Goal: Task Accomplishment & Management: Manage account settings

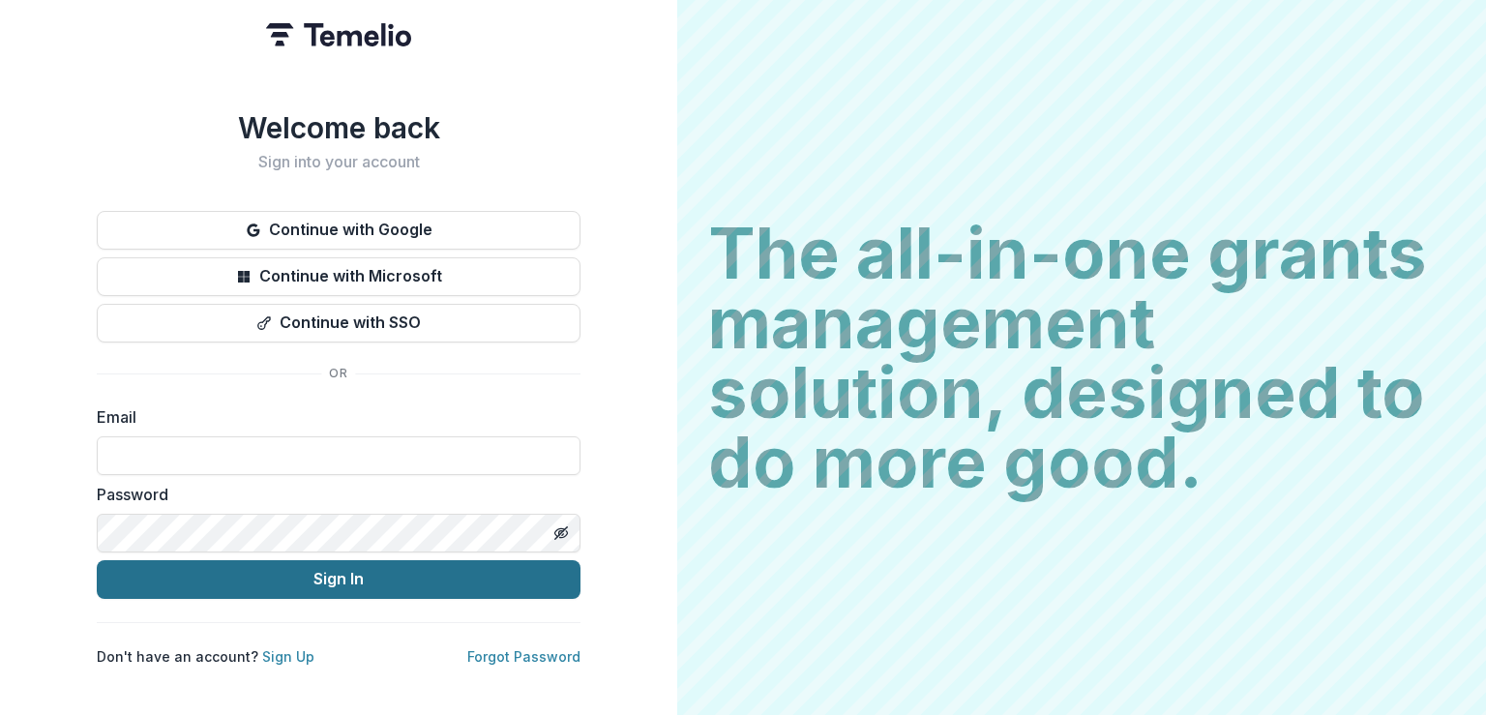
type input "**********"
click at [241, 581] on button "Sign In" at bounding box center [339, 579] width 484 height 39
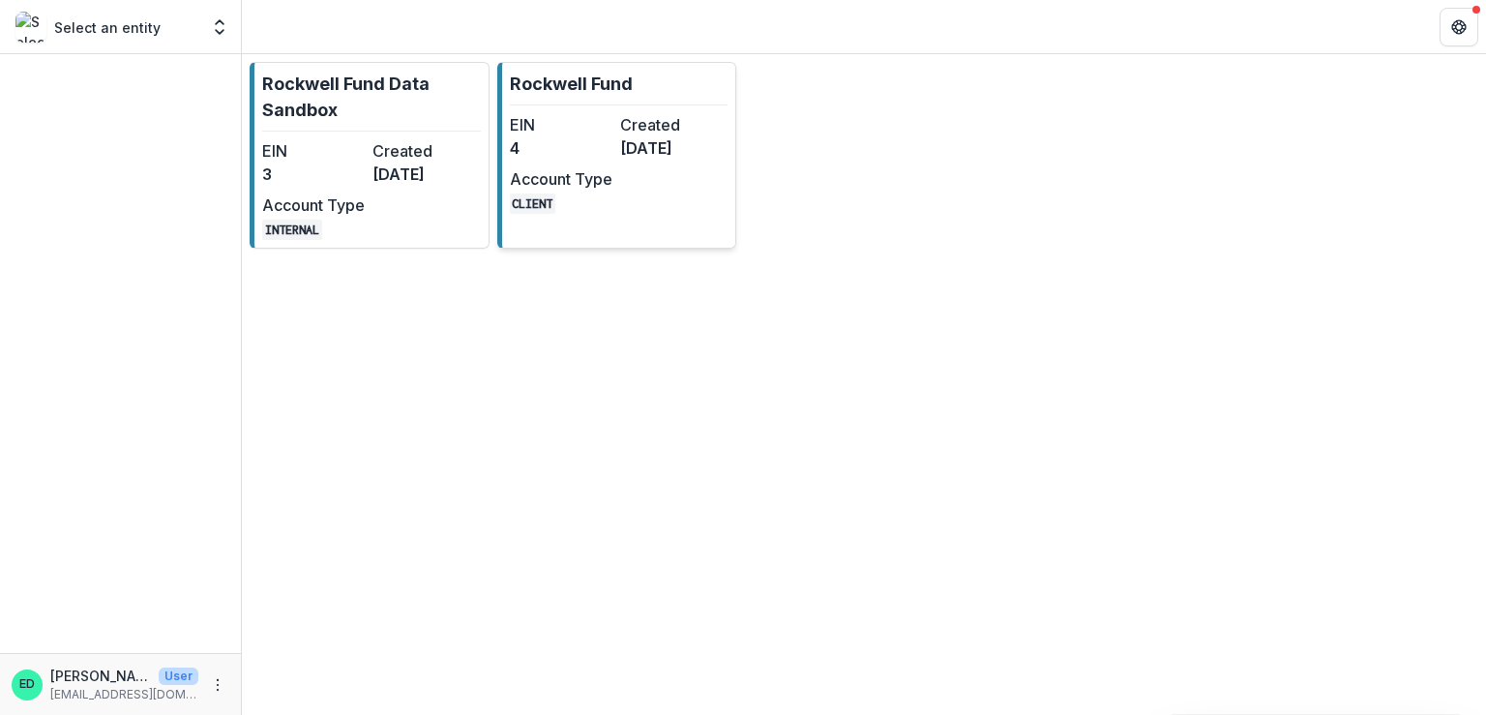
click at [642, 198] on div "EIN 4 Created [DATE] Account Type CLIENT" at bounding box center [616, 163] width 213 height 101
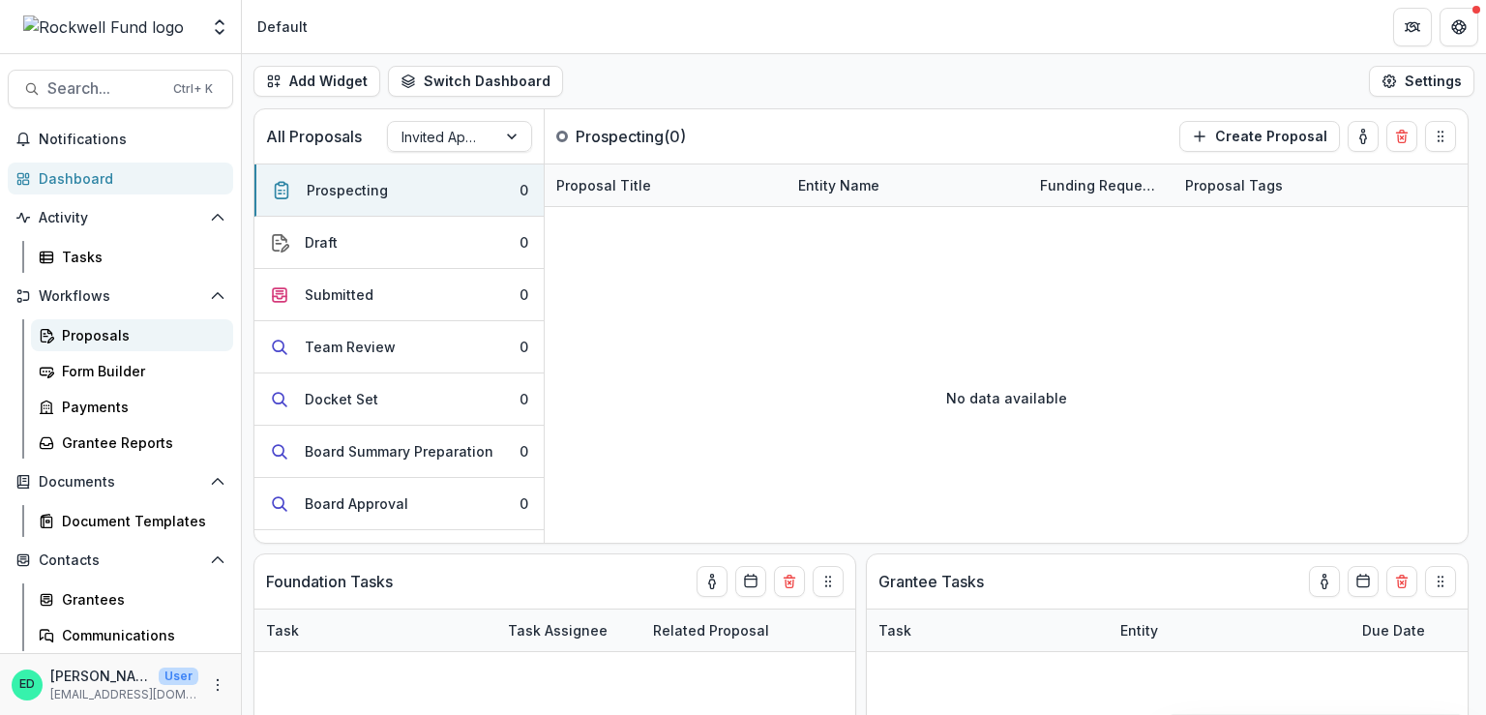
click at [95, 339] on div "Proposals" at bounding box center [140, 335] width 156 height 20
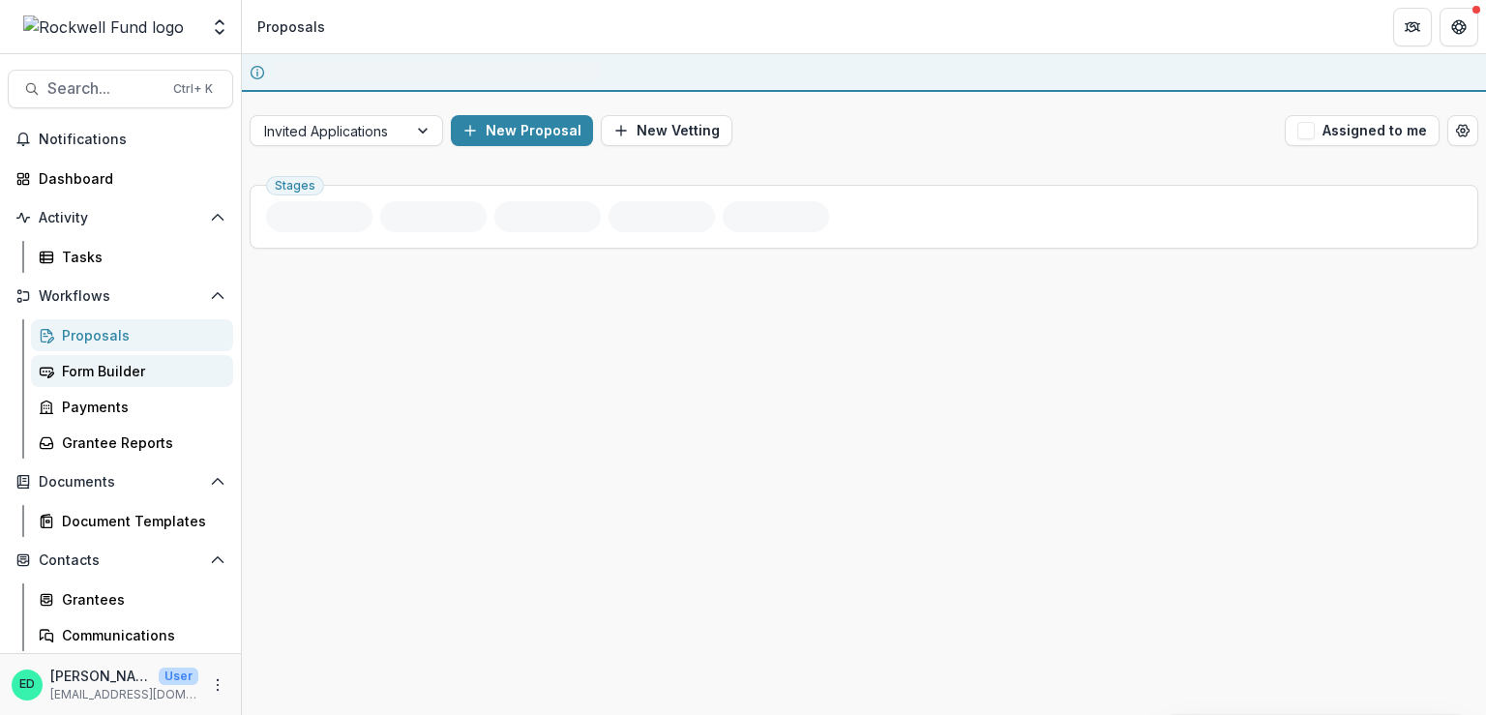
click at [91, 364] on div "Form Builder" at bounding box center [140, 371] width 156 height 20
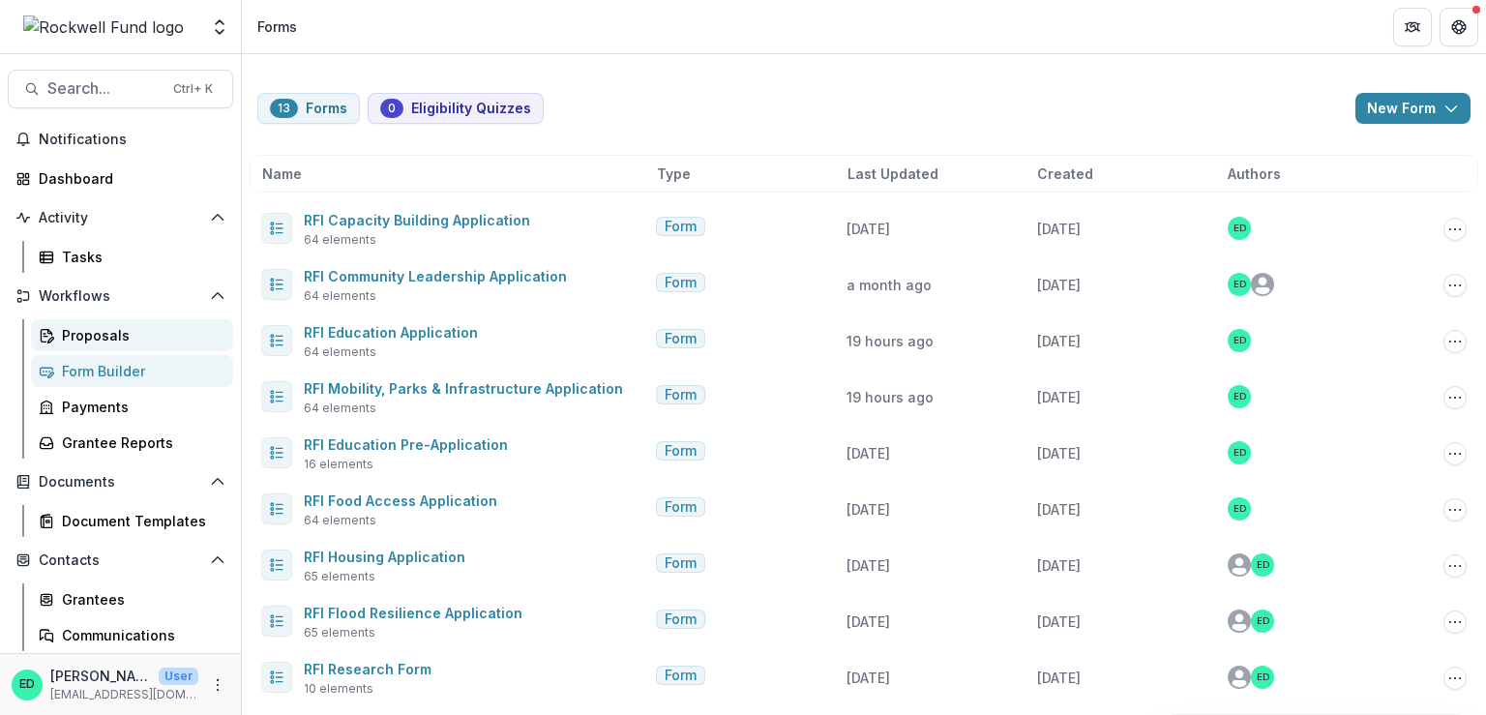
click at [116, 322] on link "Proposals" at bounding box center [132, 335] width 202 height 32
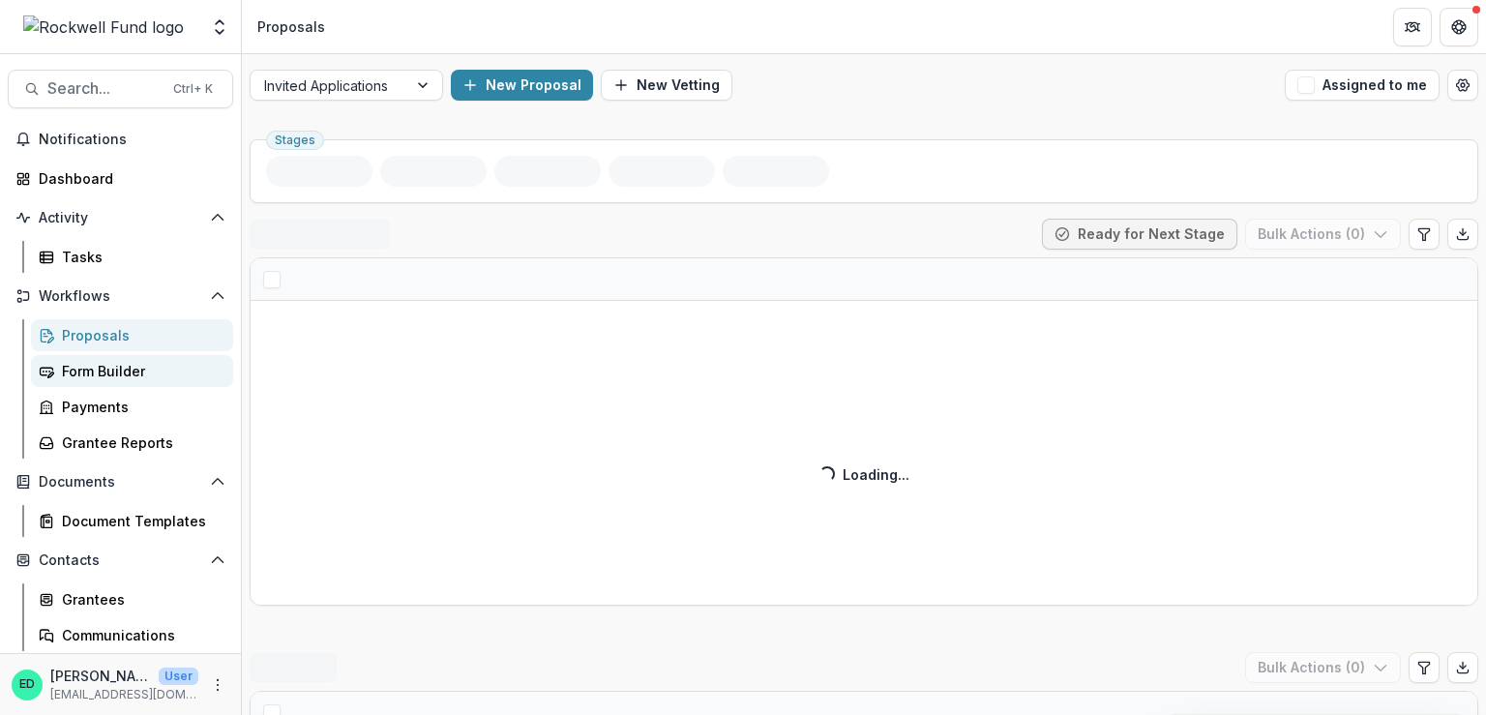
click at [112, 367] on div "Form Builder" at bounding box center [140, 371] width 156 height 20
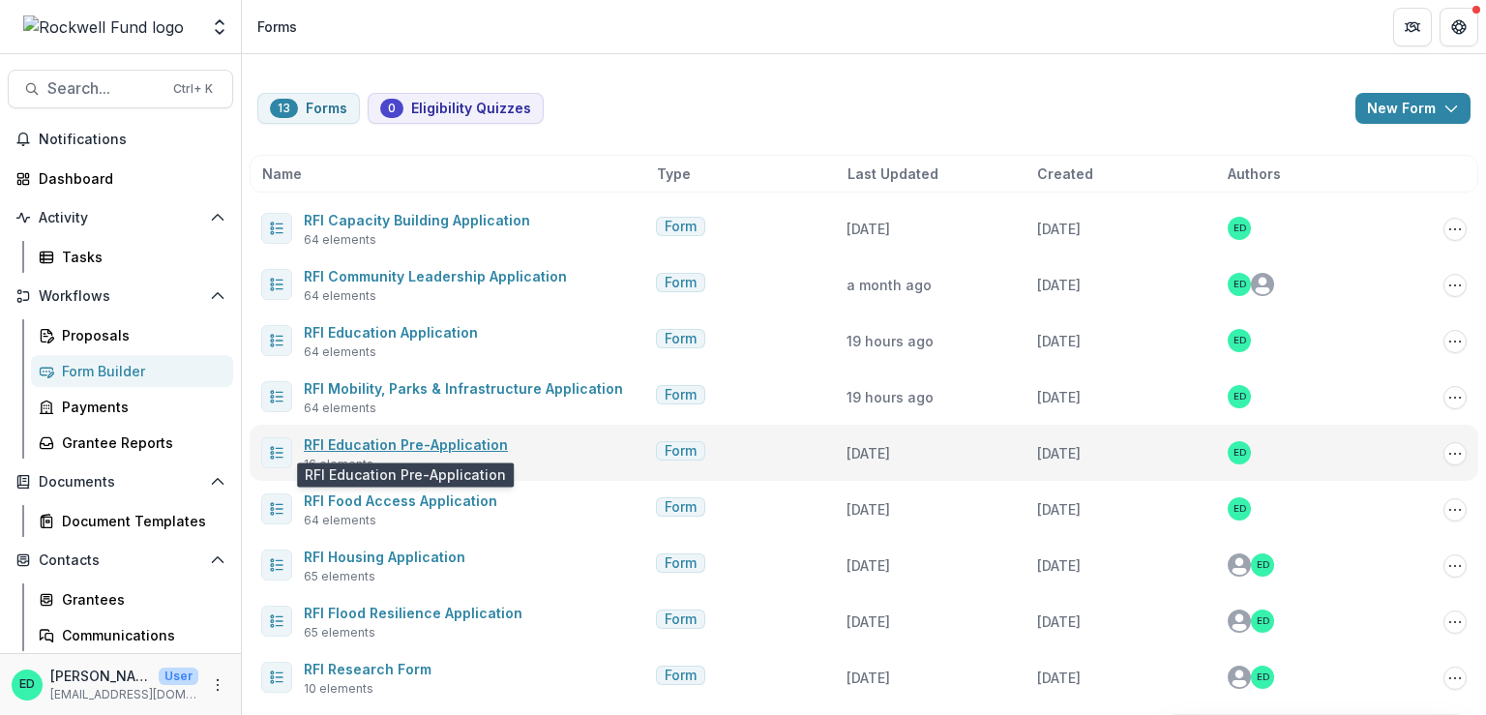
click at [424, 445] on link "RFI Education Pre-Application" at bounding box center [406, 444] width 204 height 16
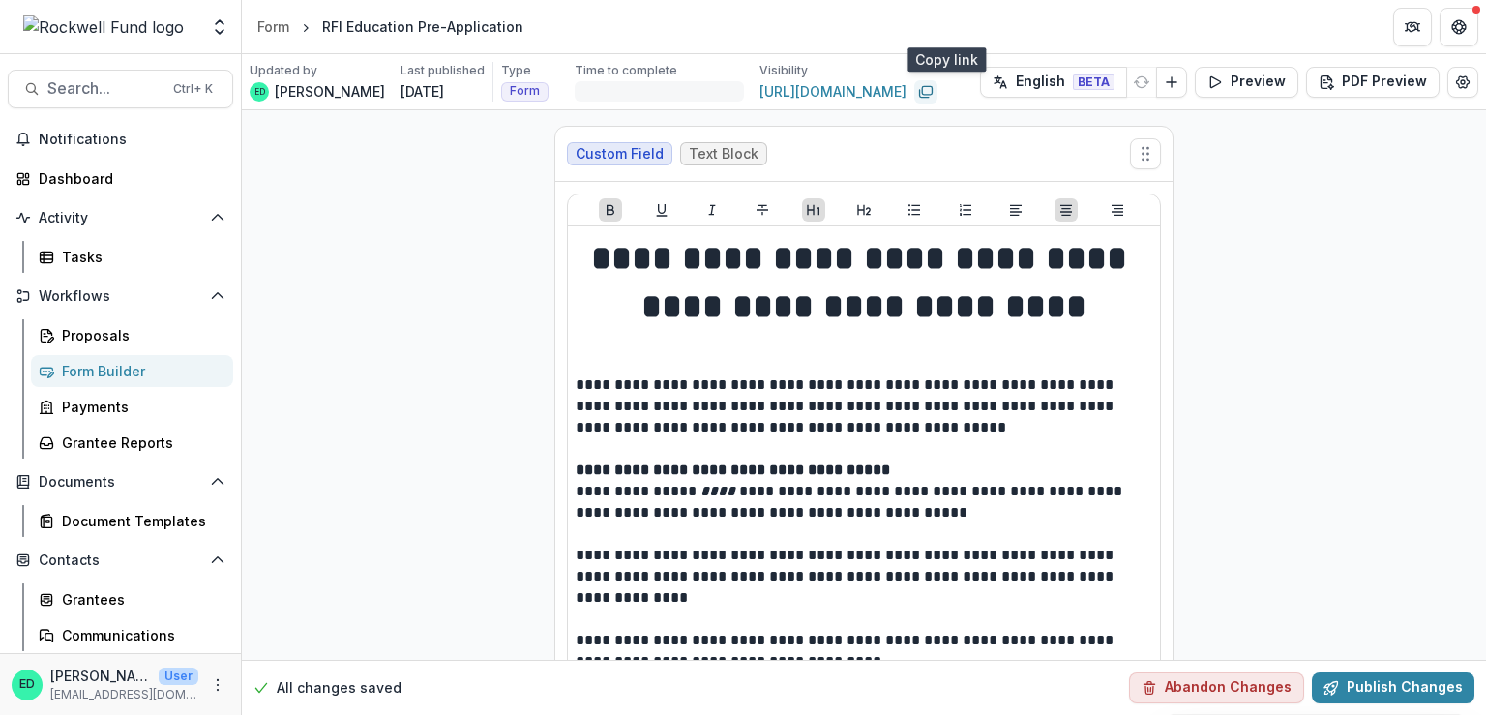
click at [934, 92] on icon "Copy link" at bounding box center [925, 91] width 15 height 15
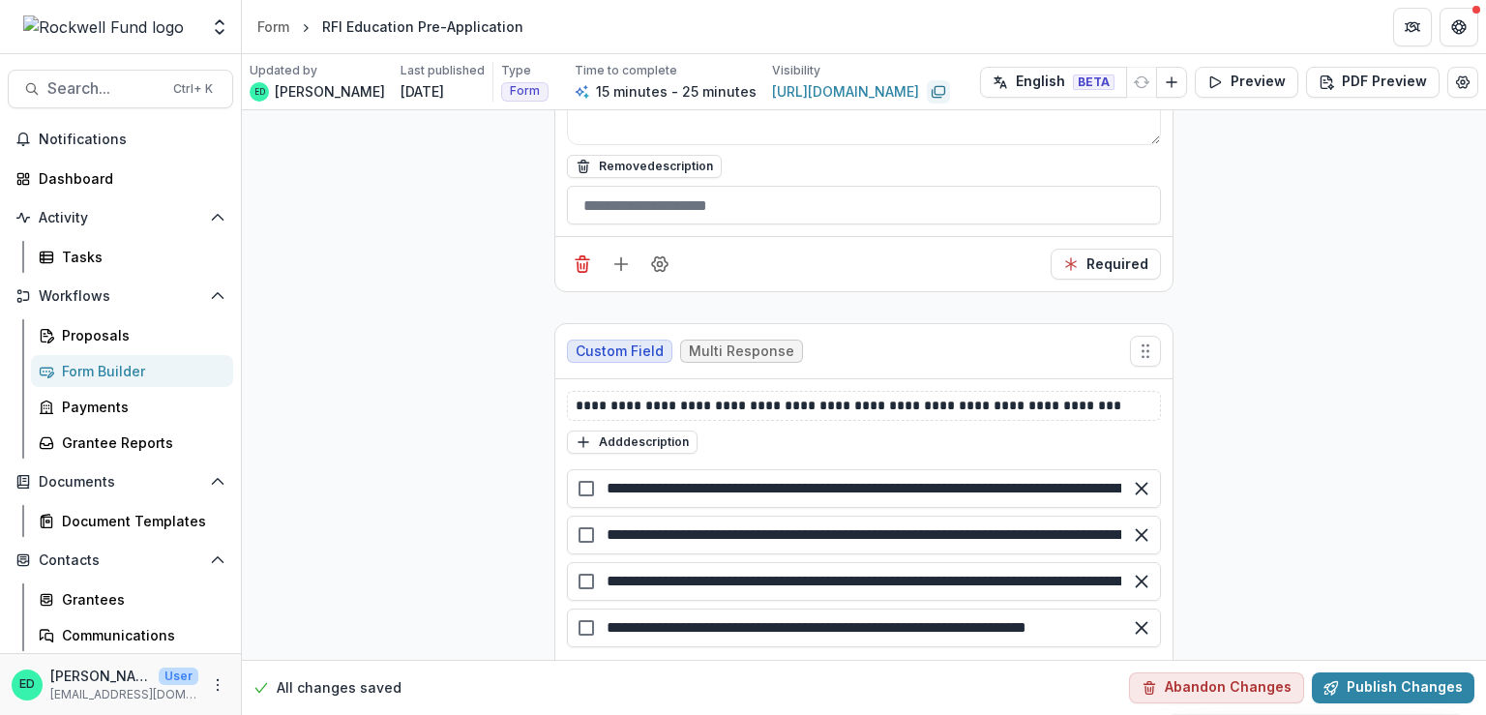
scroll to position [5976, 0]
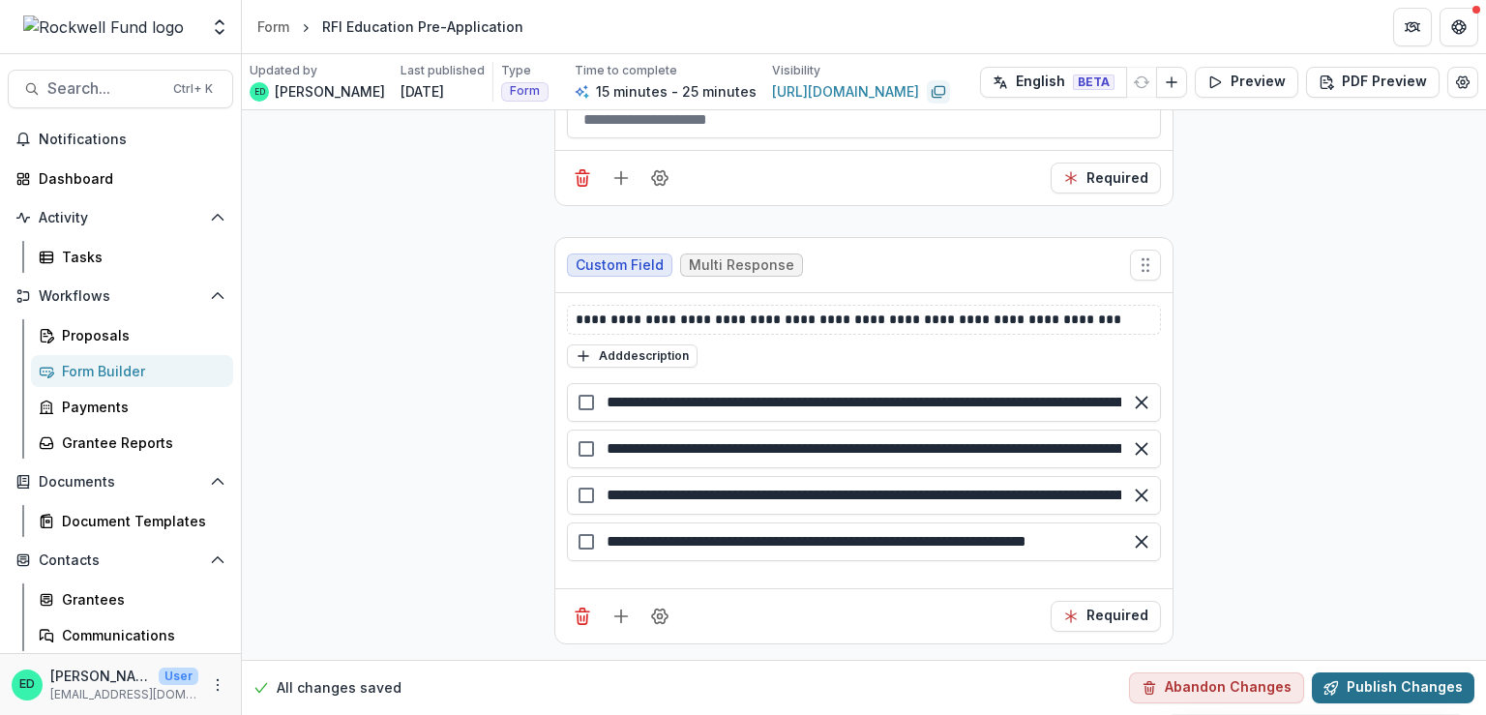
click at [1377, 694] on button "Publish Changes" at bounding box center [1393, 687] width 163 height 31
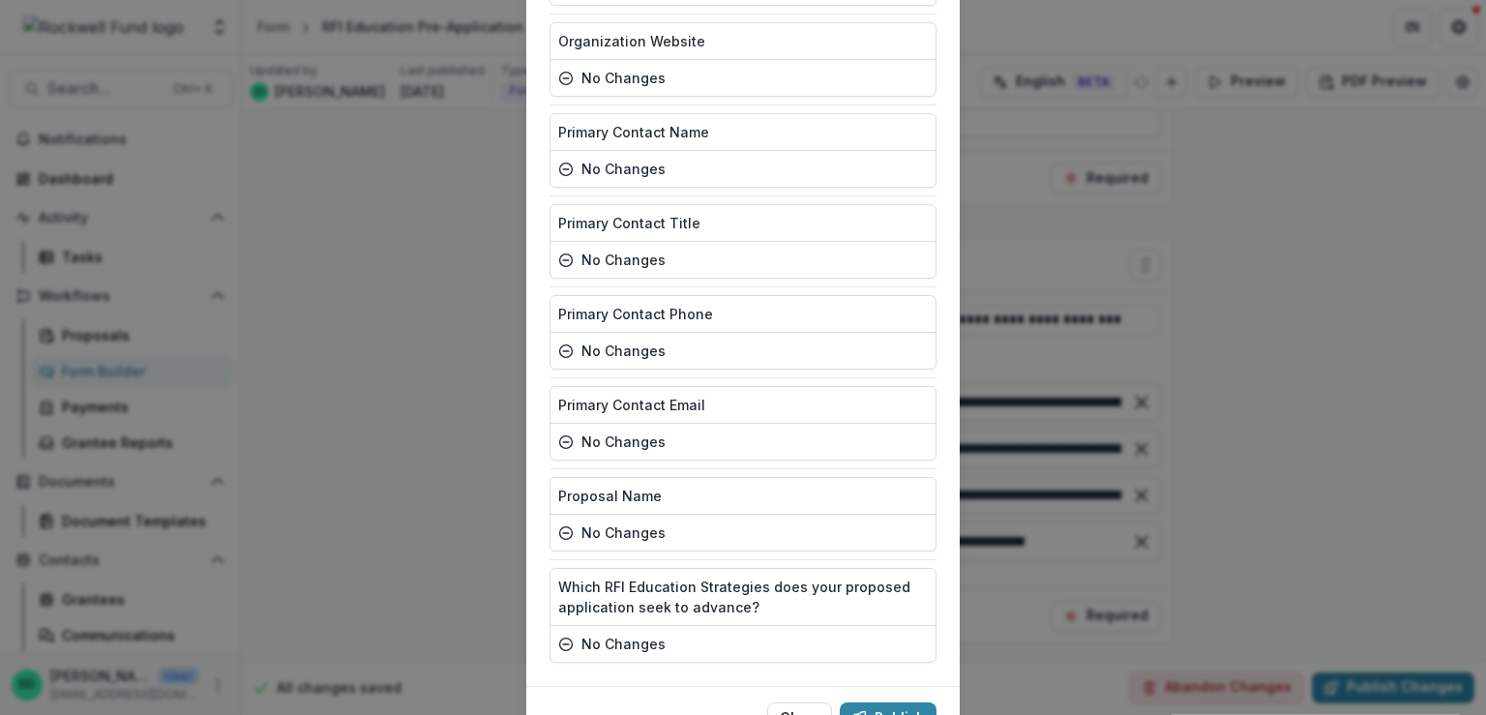
scroll to position [1165, 0]
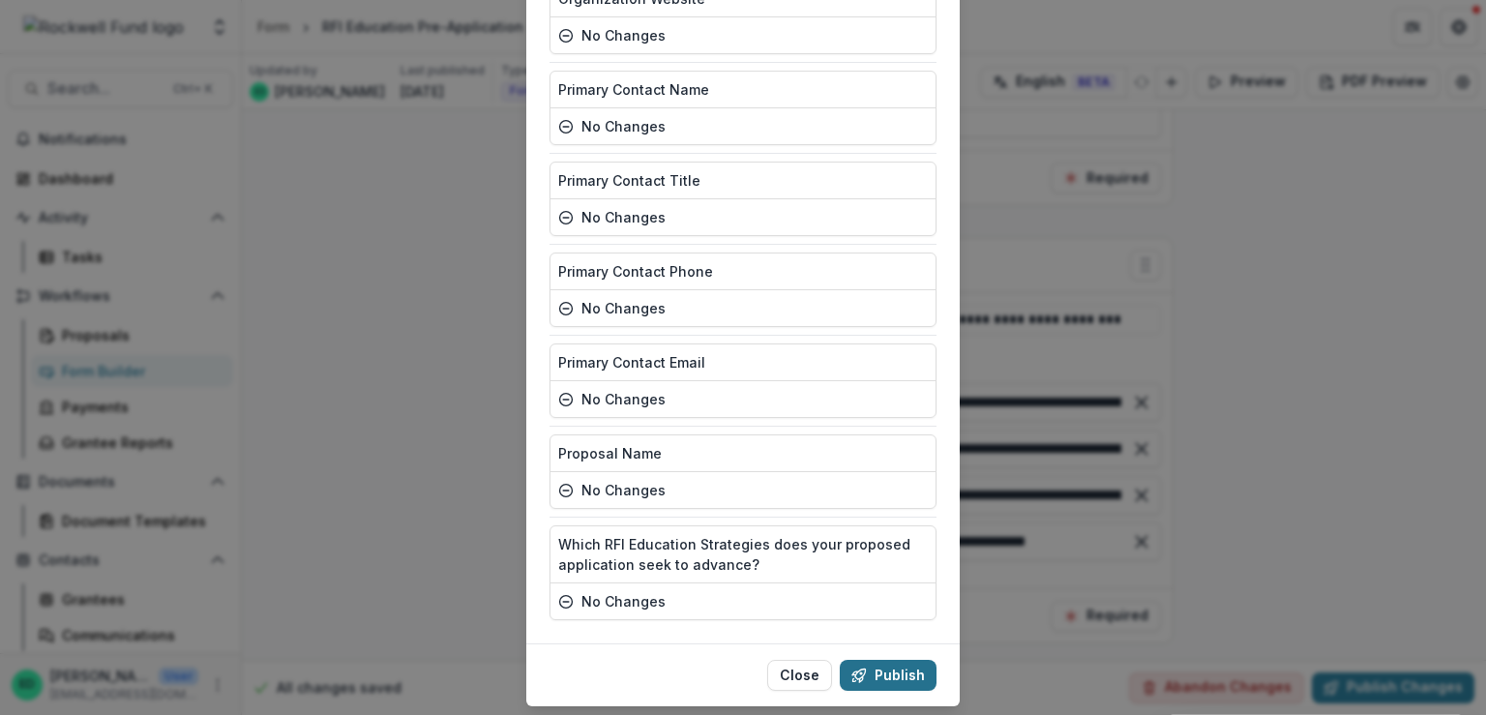
click at [886, 660] on button "Publish" at bounding box center [888, 675] width 97 height 31
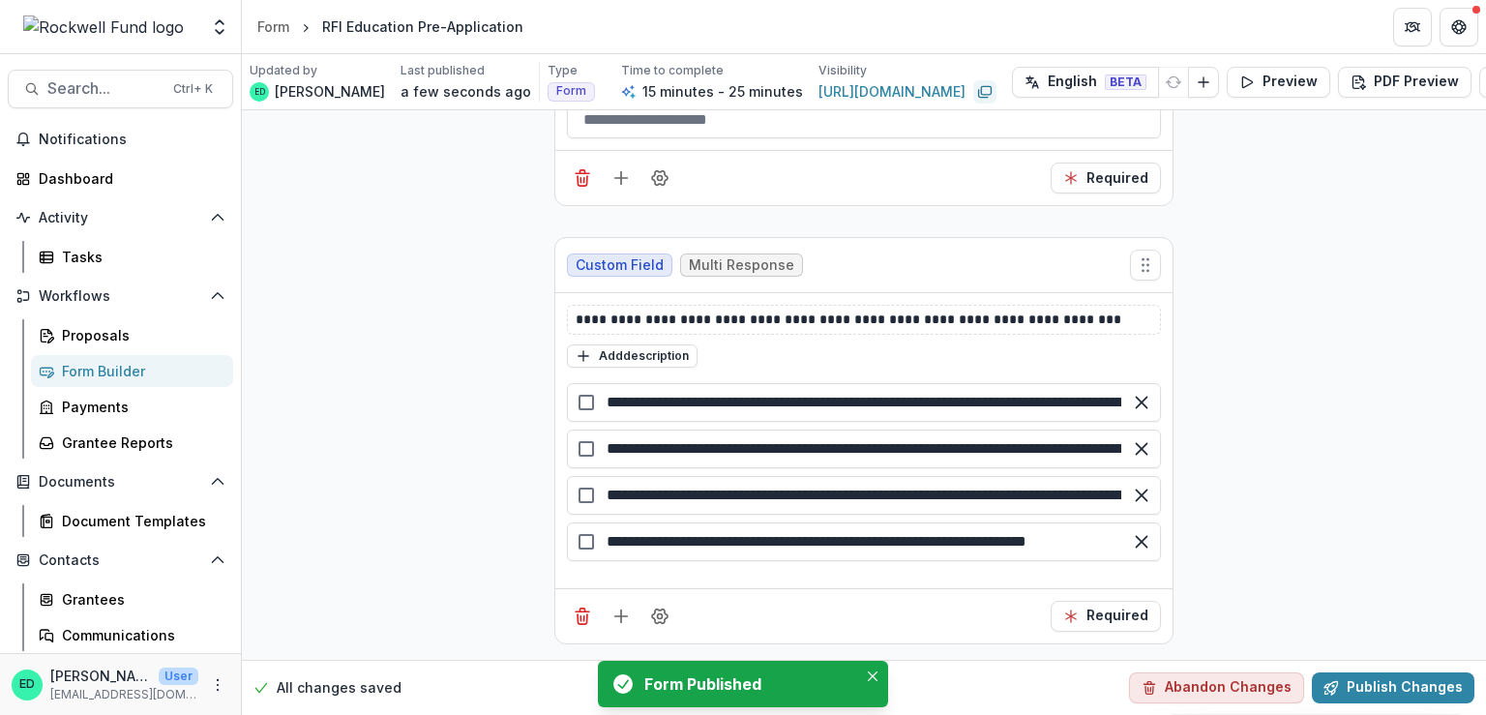
click at [988, 96] on icon "Copy link" at bounding box center [983, 94] width 9 height 8
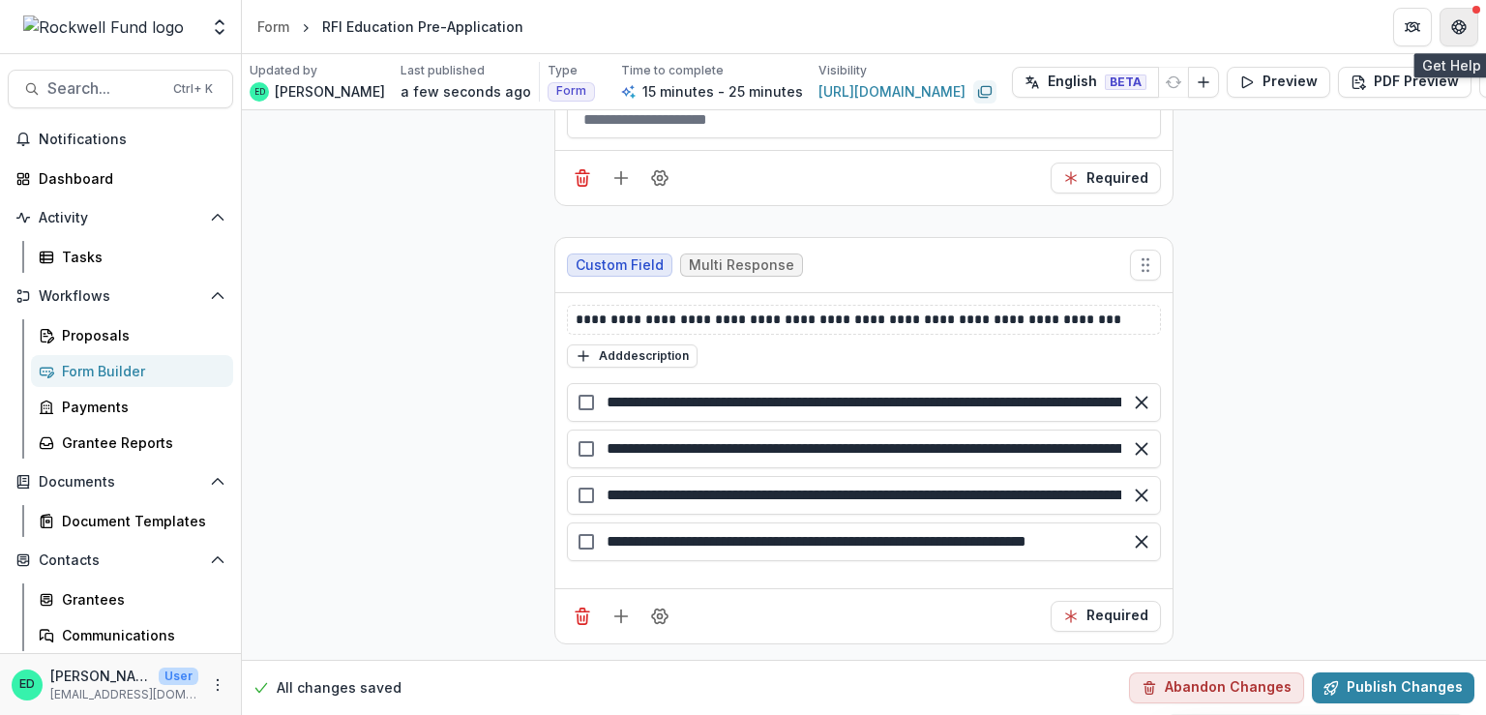
click at [1468, 31] on button "Get Help" at bounding box center [1458, 27] width 39 height 39
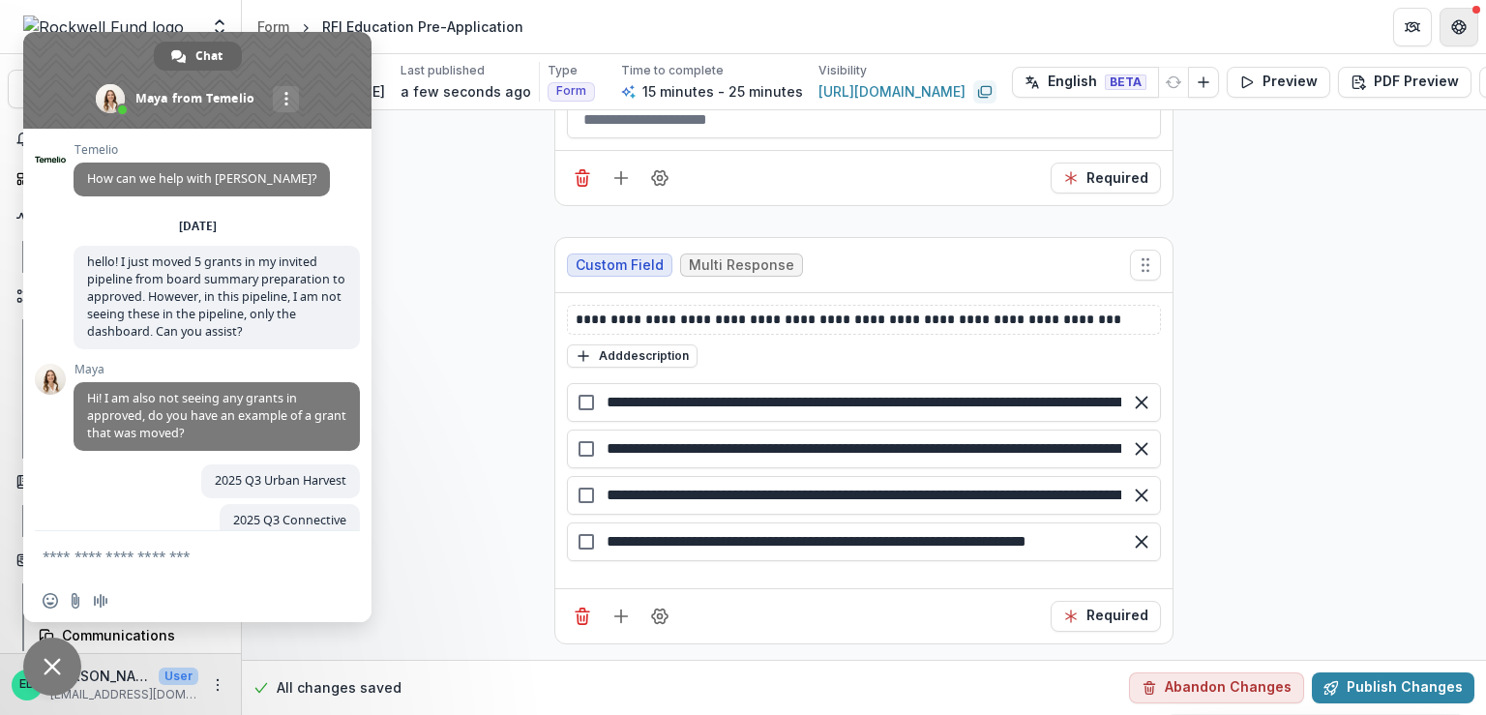
click at [1462, 34] on icon "Get Help" at bounding box center [1458, 26] width 15 height 15
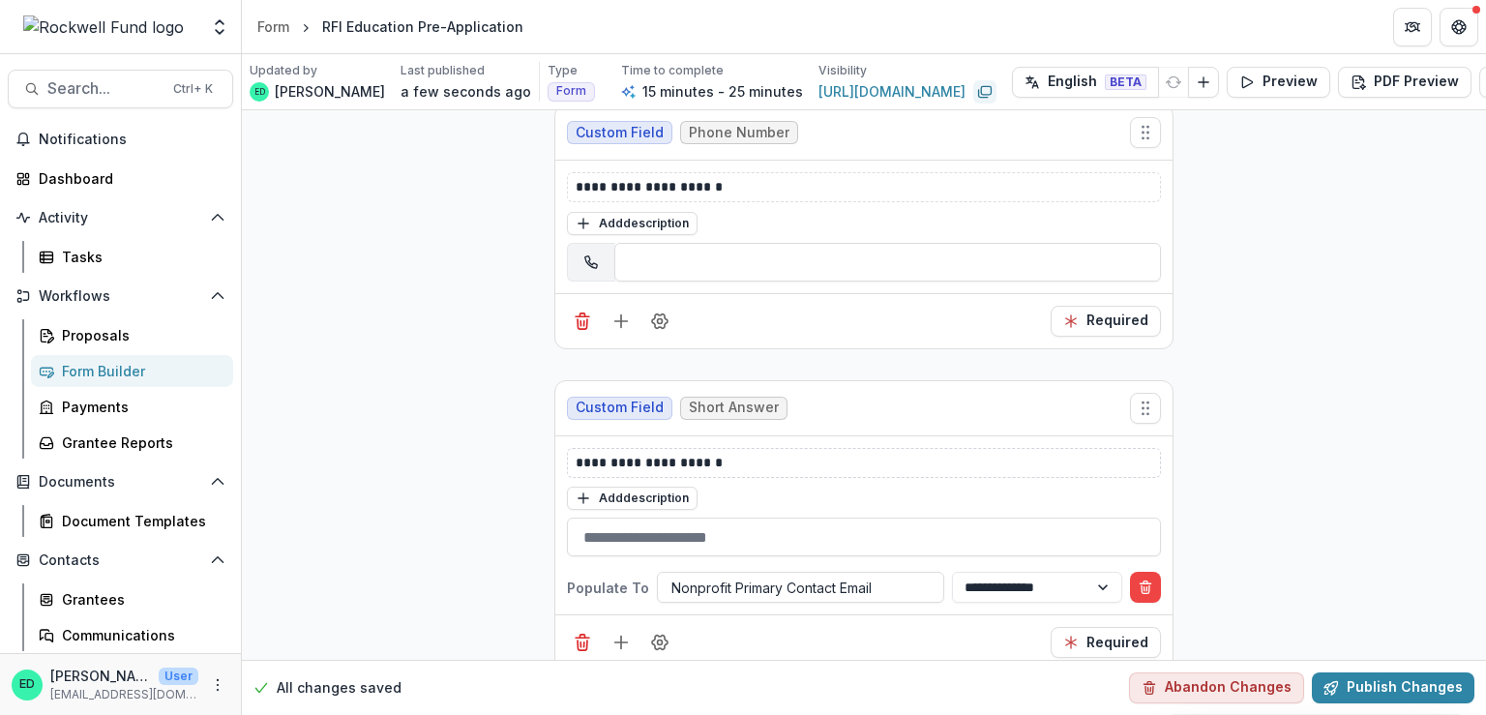
scroll to position [5990, 0]
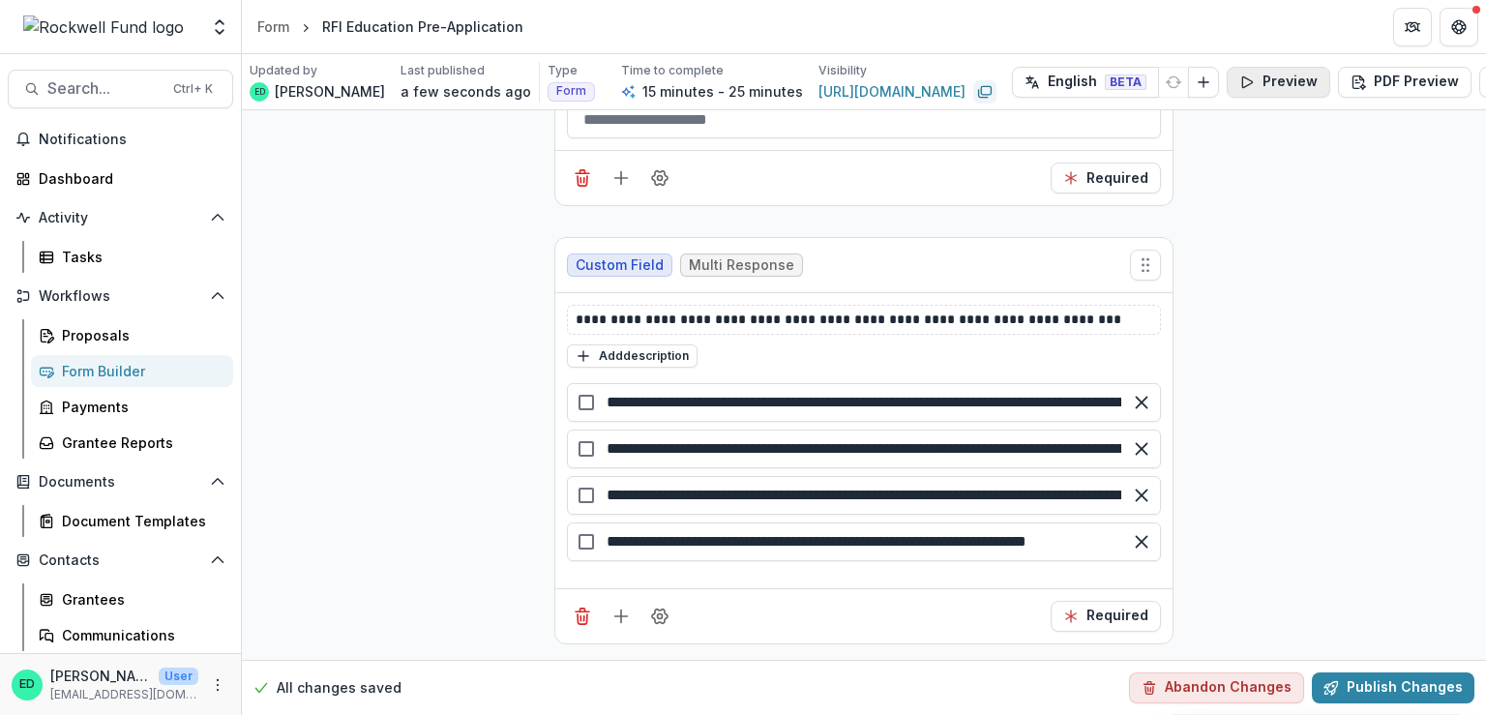
click at [1318, 90] on button "Preview" at bounding box center [1279, 82] width 104 height 31
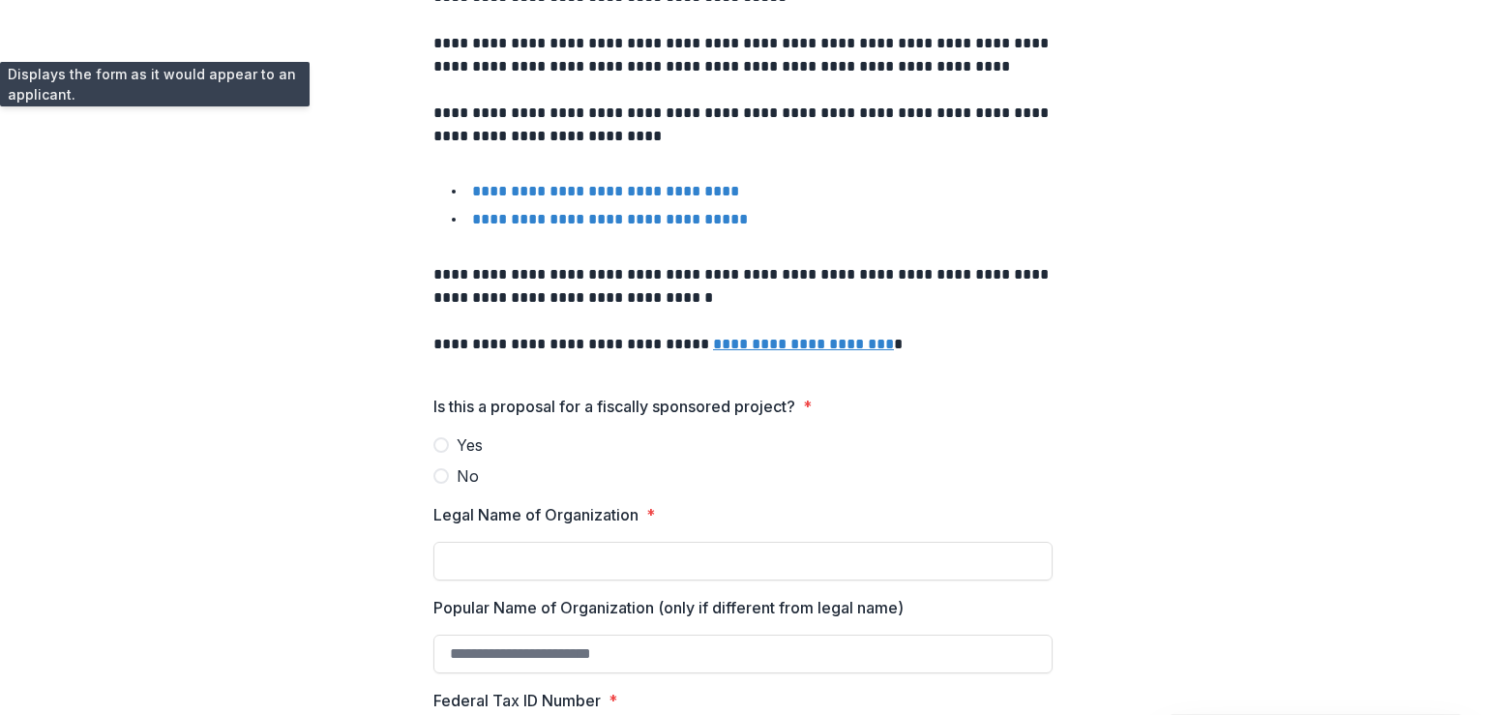
scroll to position [0, 0]
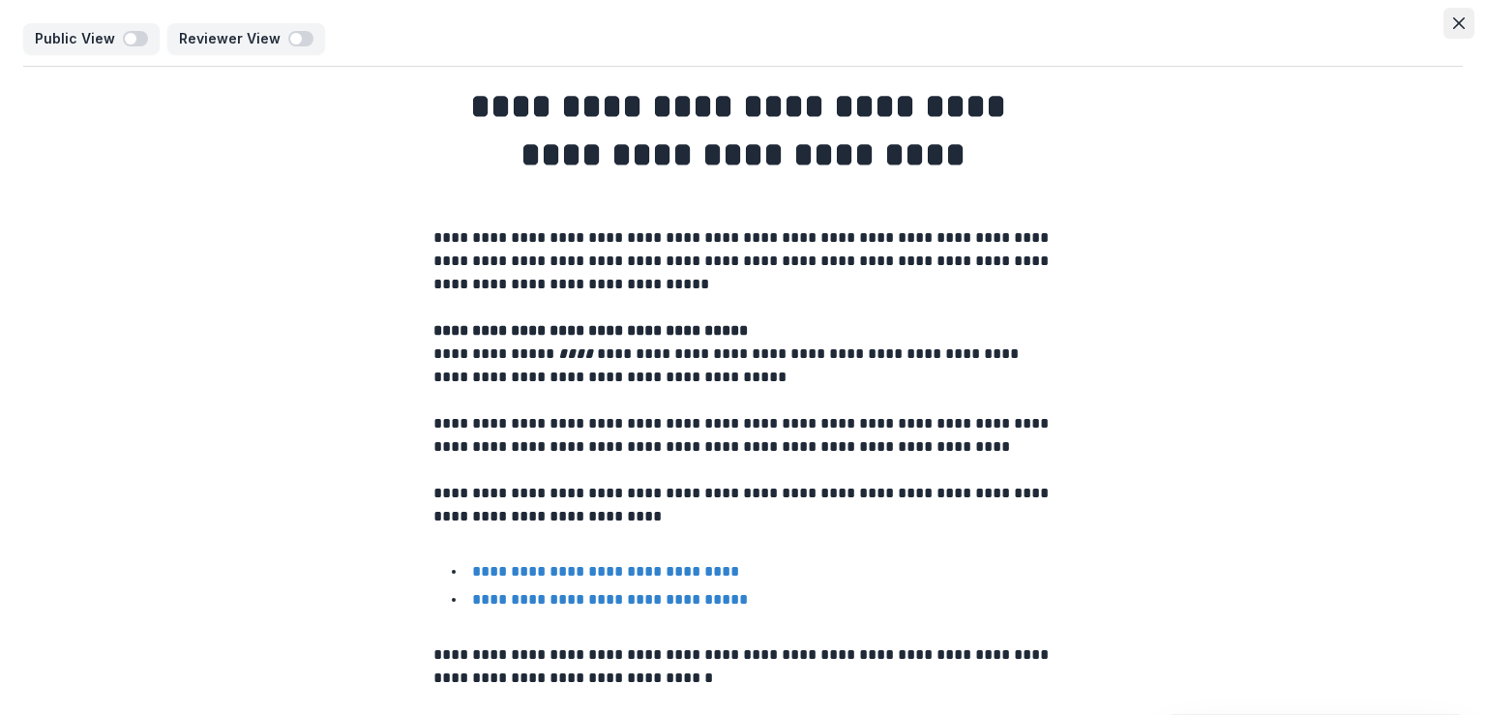
click at [1444, 17] on button "Close" at bounding box center [1458, 23] width 31 height 31
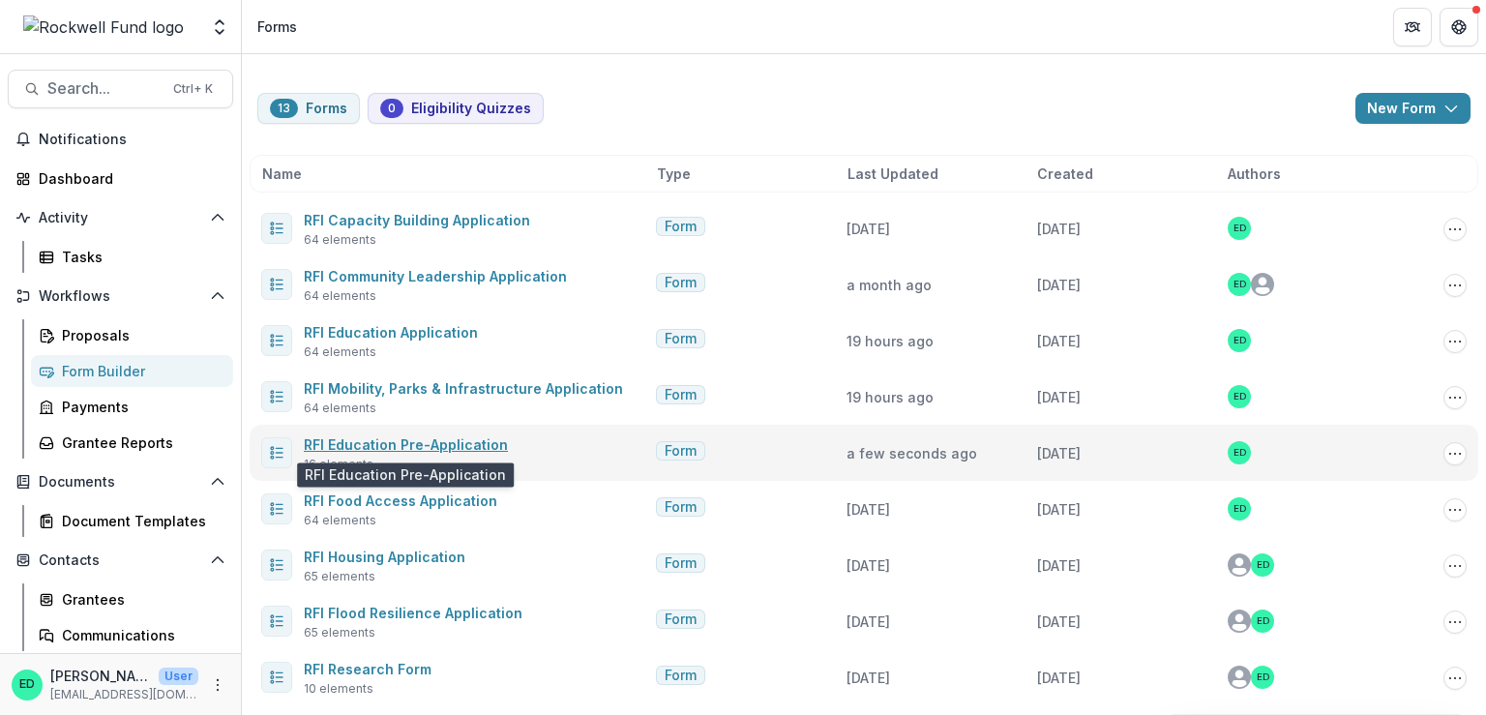
click at [452, 441] on link "RFI Education Pre-Application" at bounding box center [406, 444] width 204 height 16
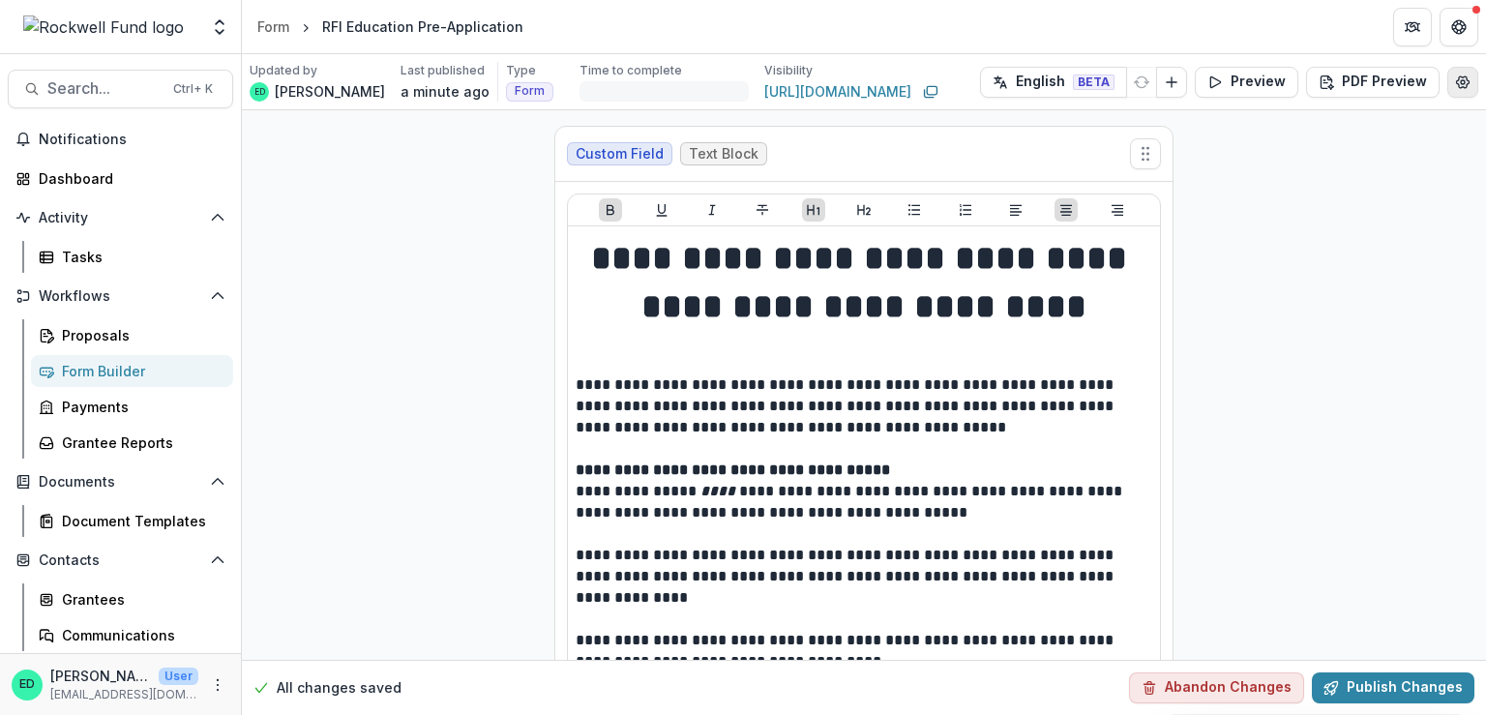
click at [1464, 85] on icon "Edit Form Settings" at bounding box center [1462, 81] width 15 height 15
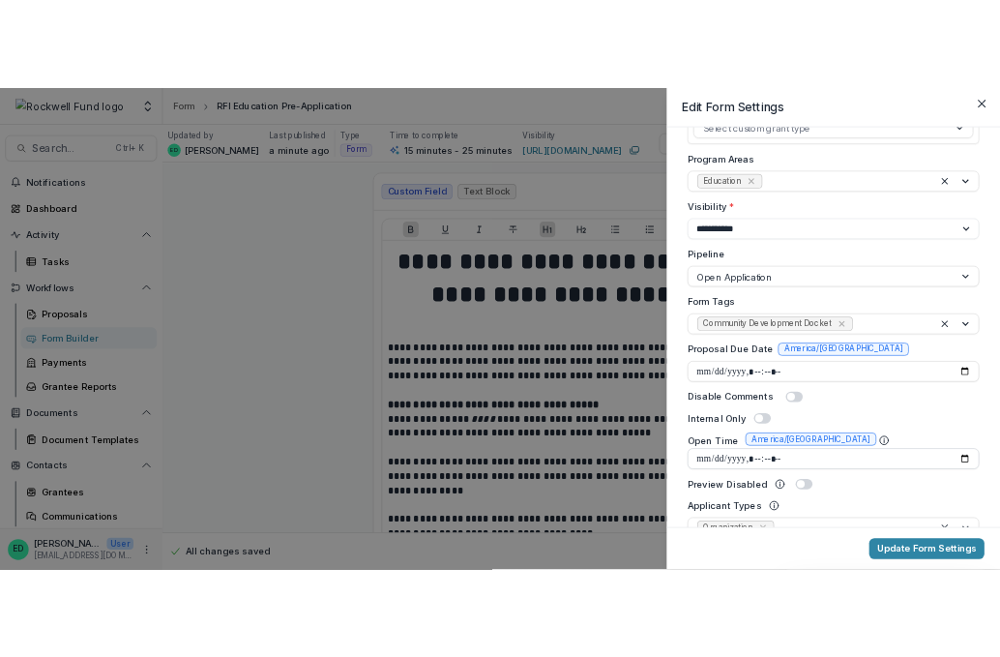
scroll to position [387, 0]
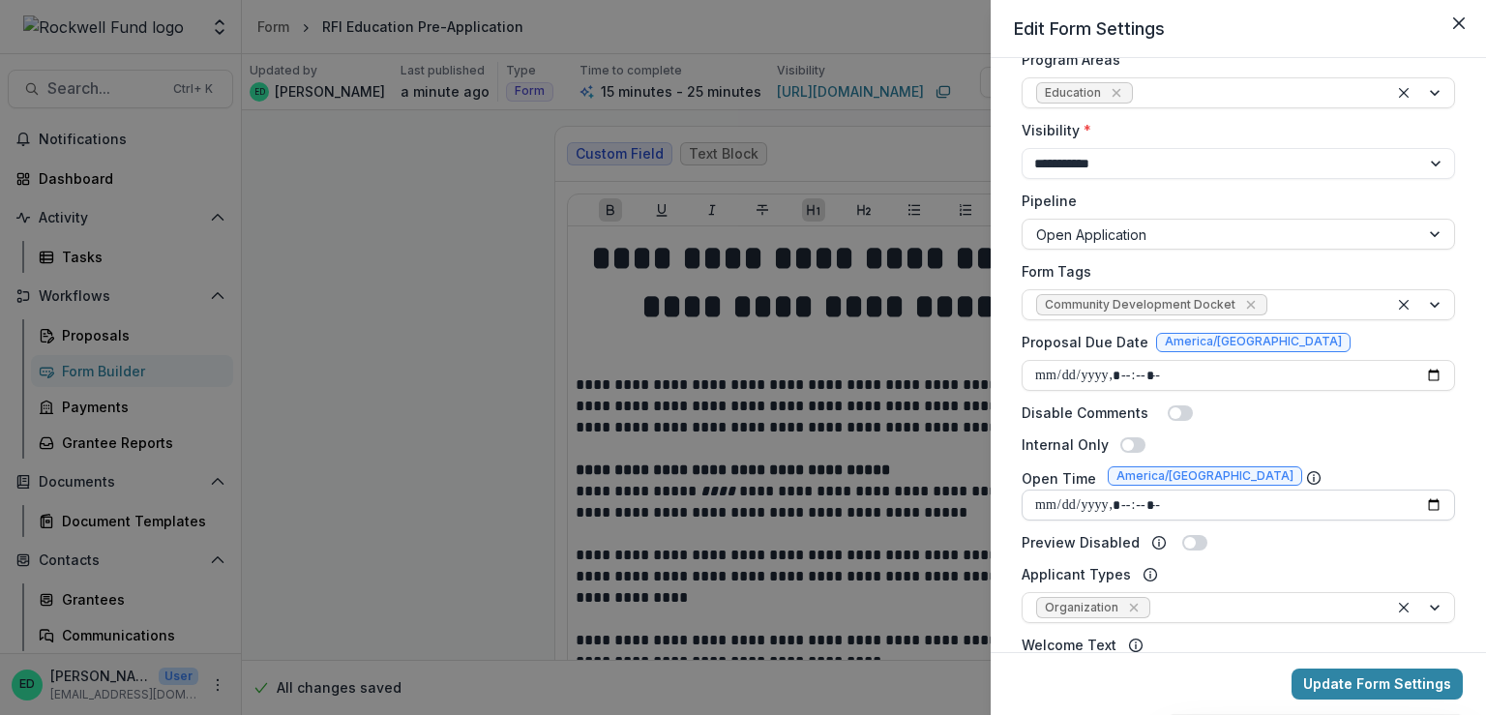
click at [1041, 505] on input "Open Time" at bounding box center [1238, 504] width 433 height 31
click at [1133, 509] on input "Open Time" at bounding box center [1238, 504] width 433 height 31
click at [1130, 508] on input "Open Time" at bounding box center [1238, 504] width 433 height 31
click at [1127, 502] on input "Open Time" at bounding box center [1238, 504] width 433 height 31
type input "**********"
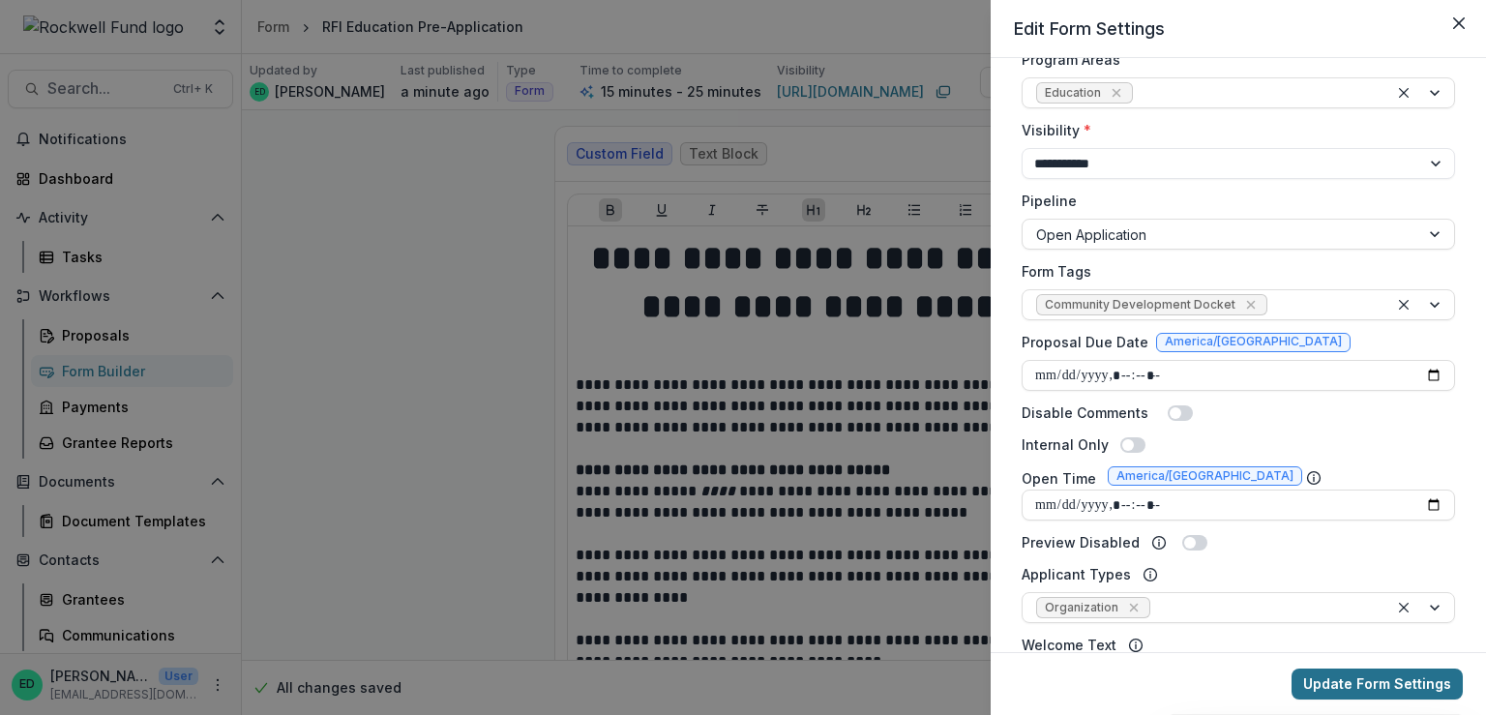
click at [1347, 689] on button "Update Form Settings" at bounding box center [1376, 683] width 171 height 31
click at [1465, 21] on button "Close" at bounding box center [1458, 23] width 31 height 31
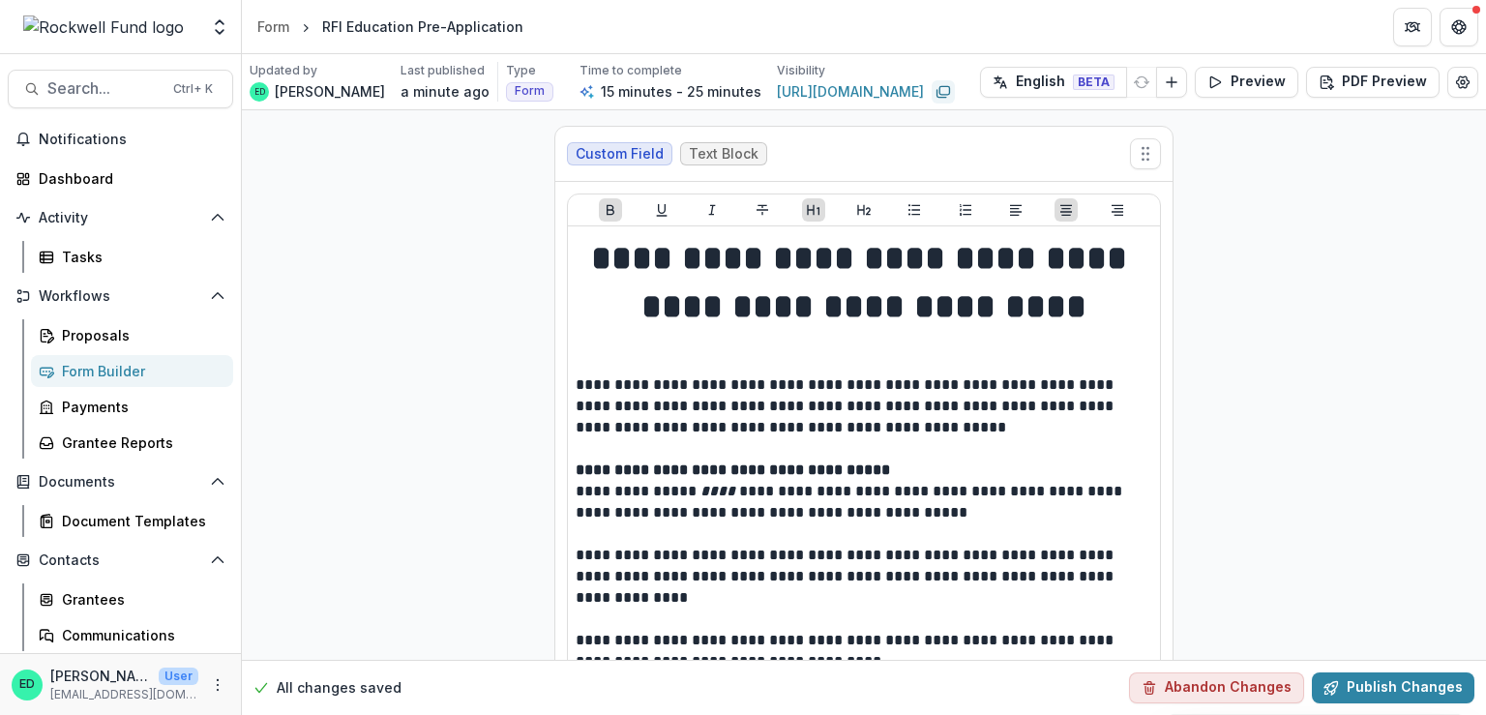
click at [955, 80] on button "Copy link" at bounding box center [943, 91] width 23 height 23
click at [270, 31] on div "Form" at bounding box center [273, 26] width 32 height 20
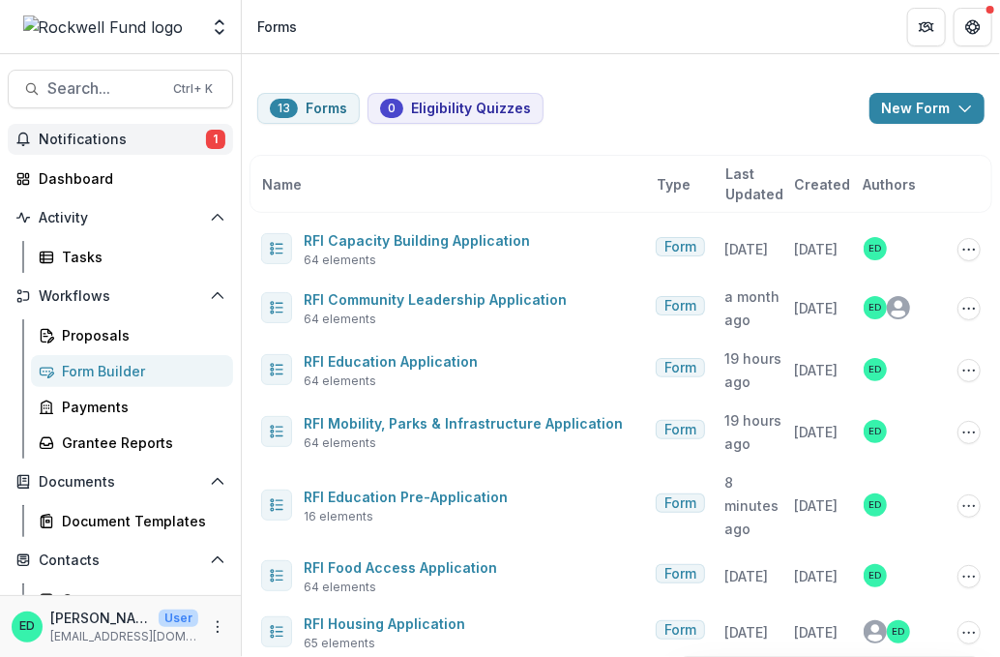
click at [81, 143] on span "Notifications" at bounding box center [122, 140] width 167 height 16
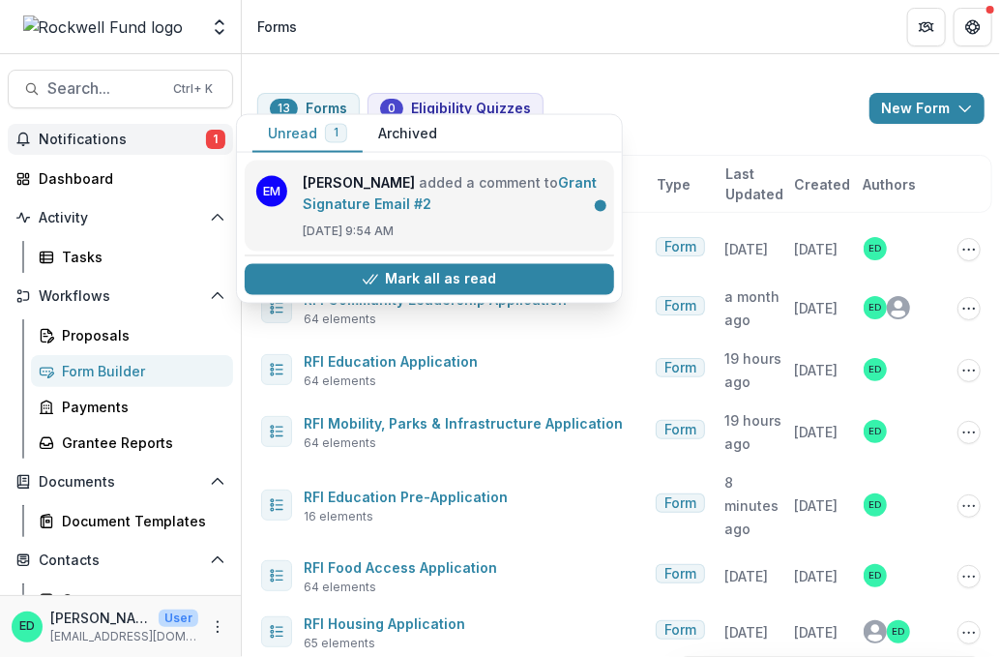
click at [379, 202] on link "Grant Signature Email #2" at bounding box center [450, 193] width 294 height 38
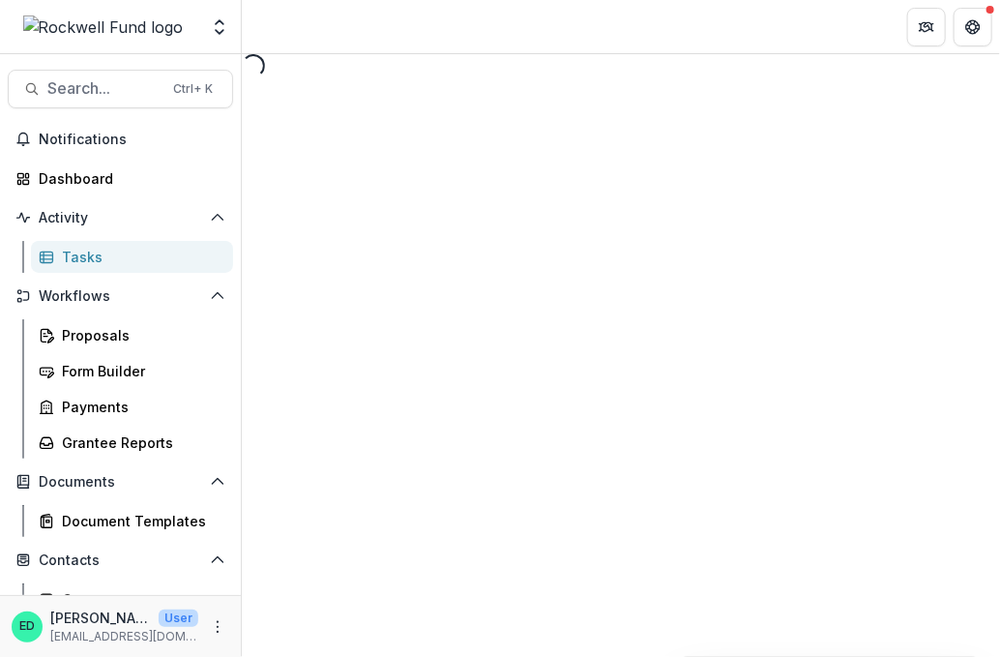
select select "********"
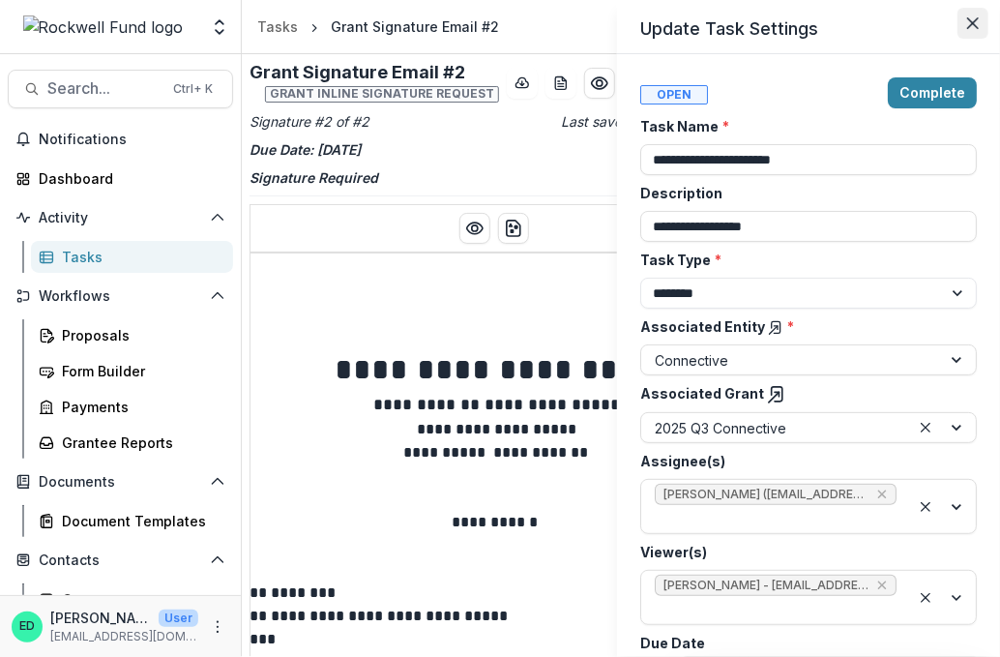
click at [964, 24] on button "Close" at bounding box center [973, 23] width 31 height 31
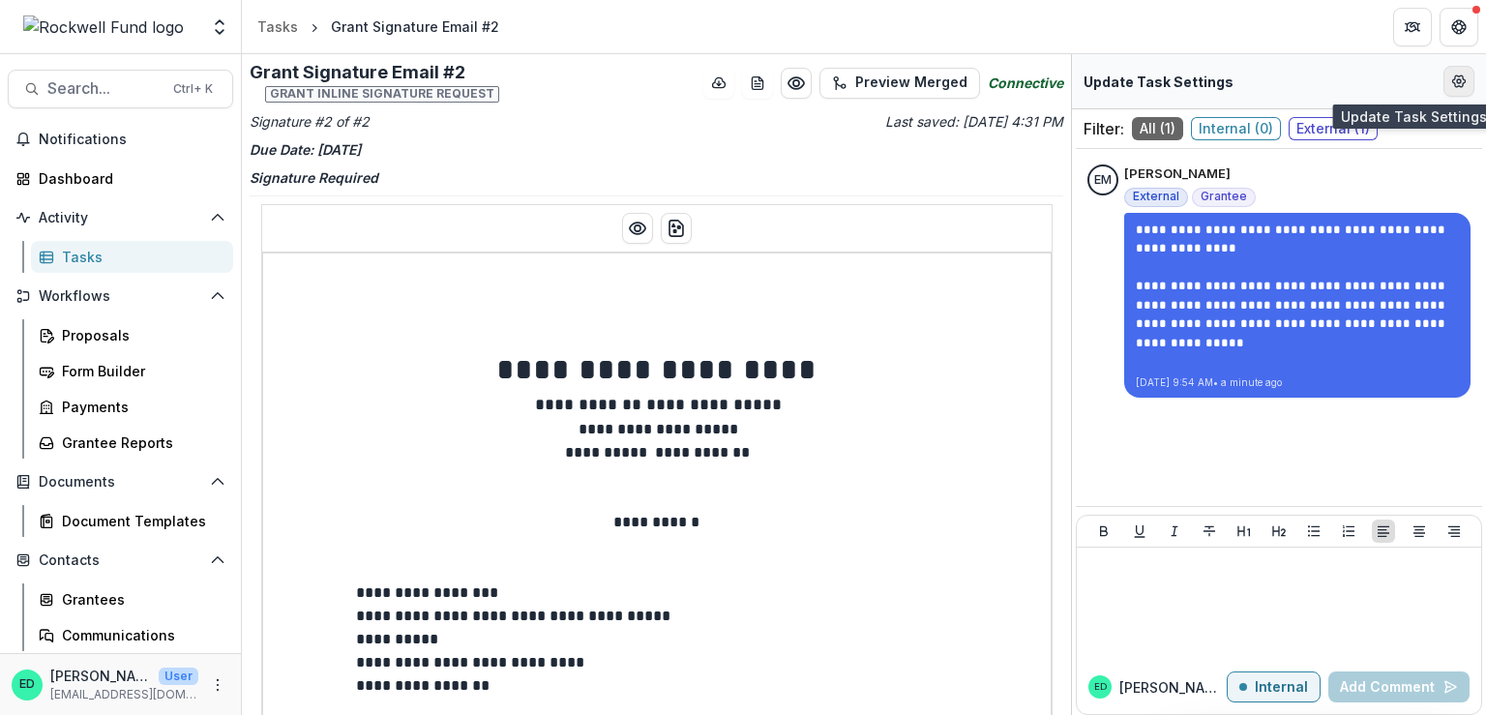
click at [1448, 82] on button "Edit Form Settings" at bounding box center [1458, 81] width 31 height 31
select select "********"
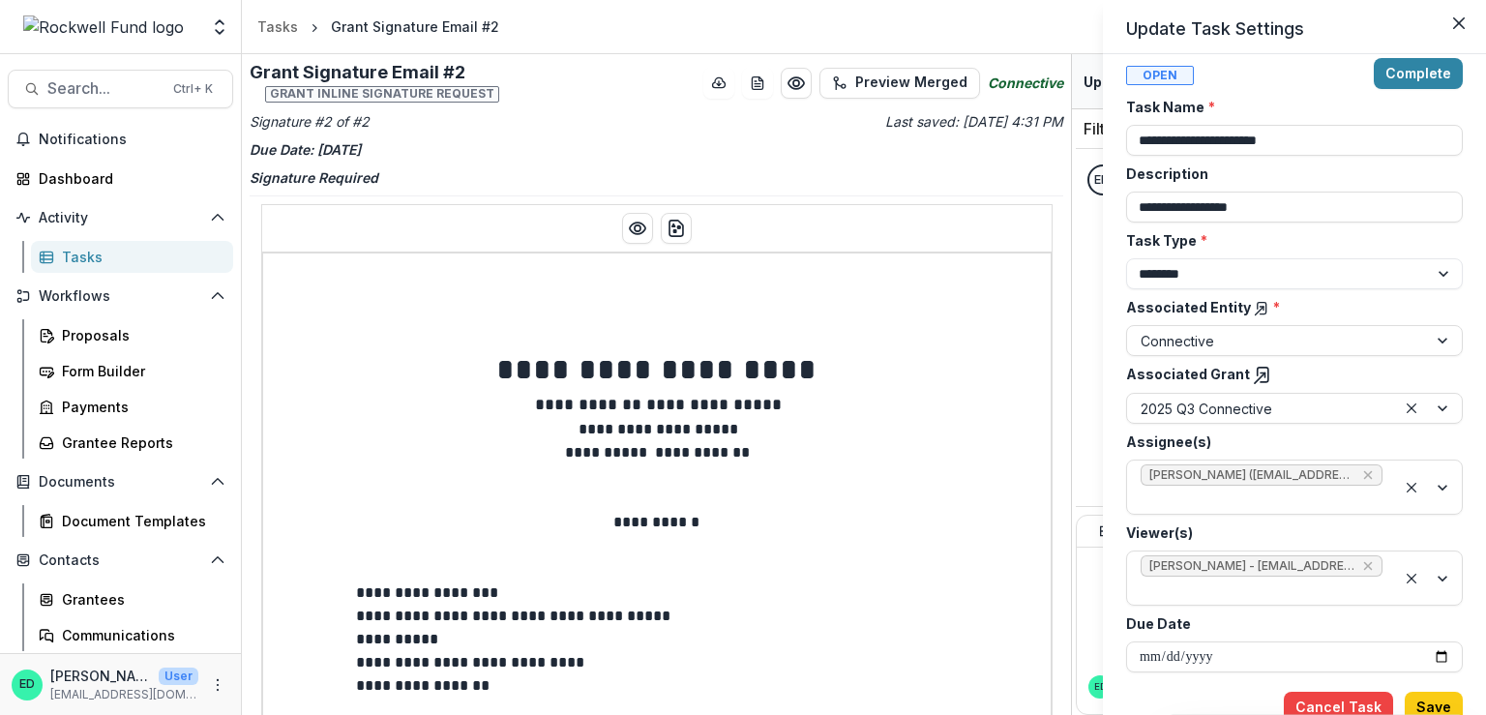
scroll to position [24, 0]
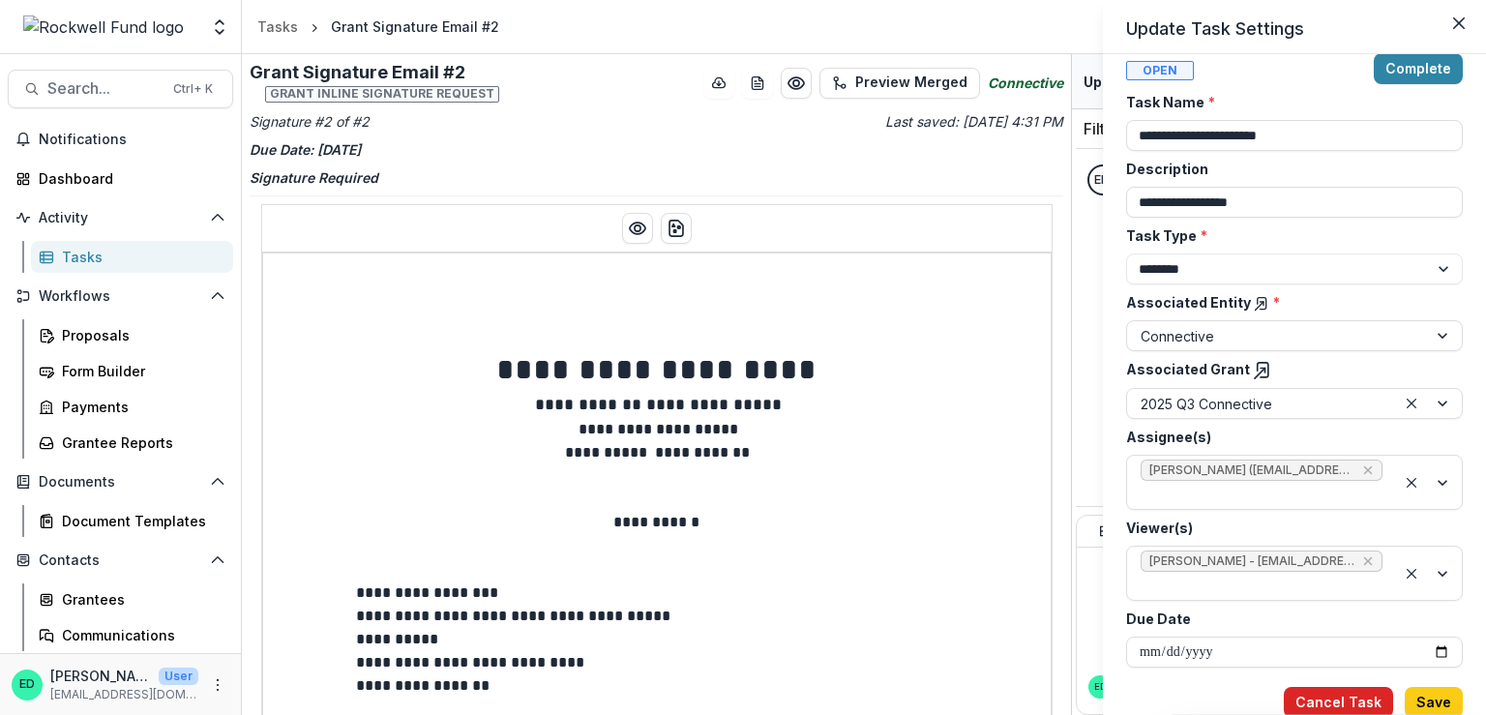
click at [1322, 694] on button "Cancel Task" at bounding box center [1338, 702] width 109 height 31
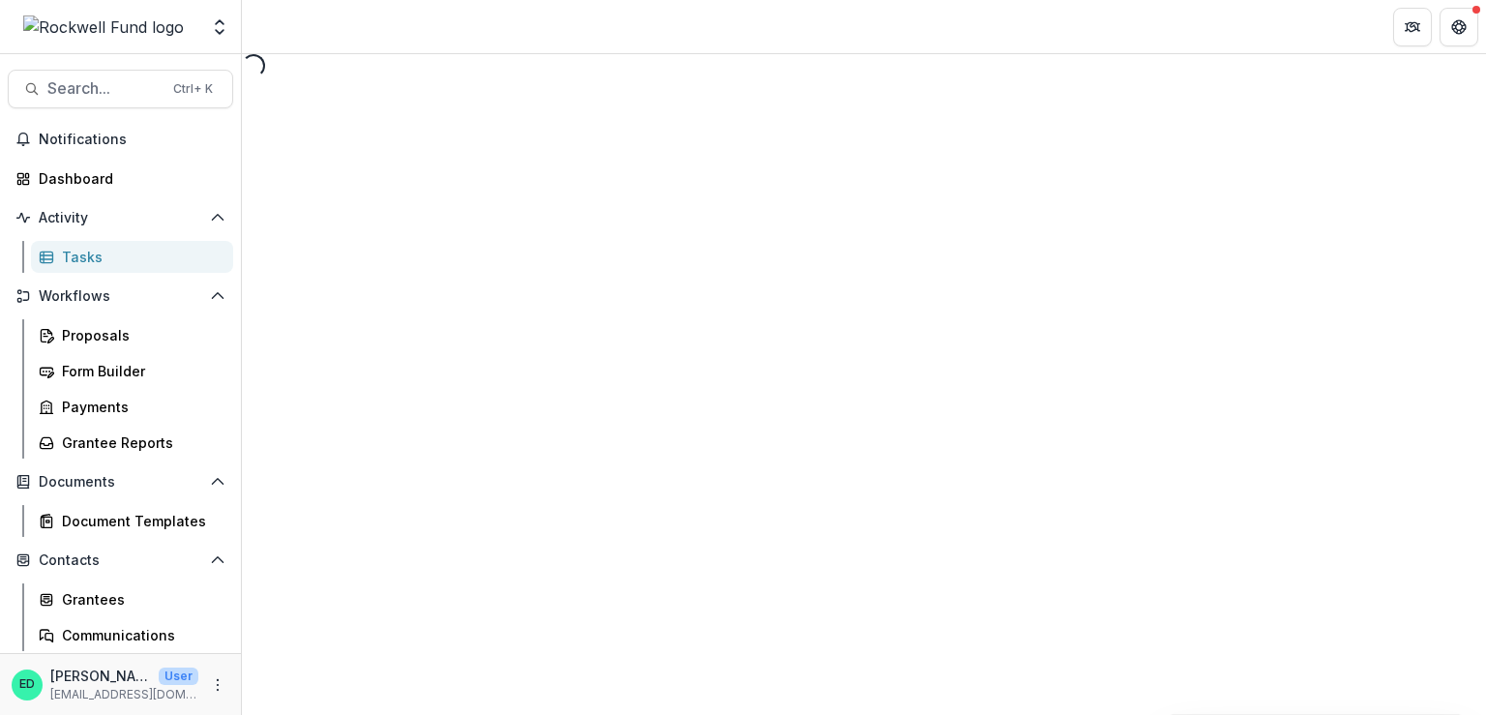
select select "********"
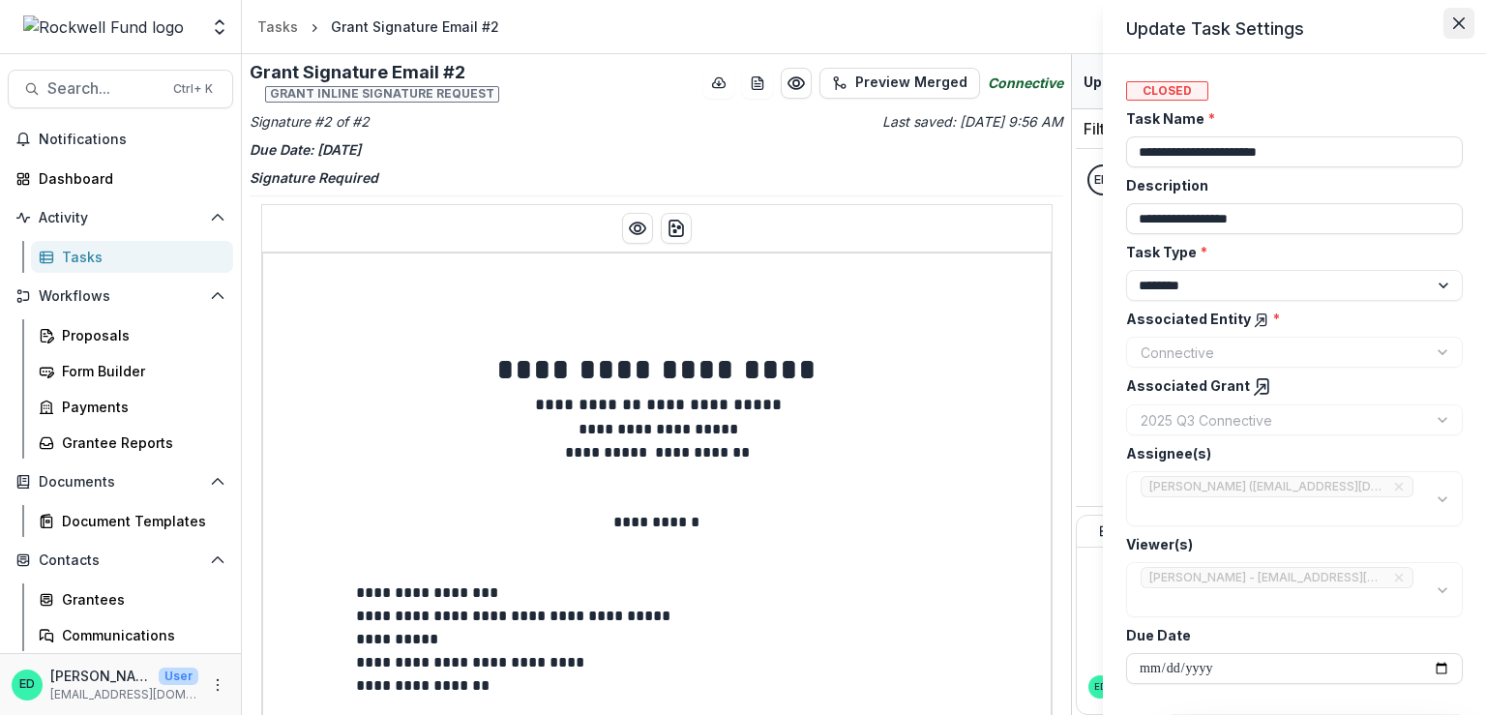
click at [1471, 17] on button "Close" at bounding box center [1458, 23] width 31 height 31
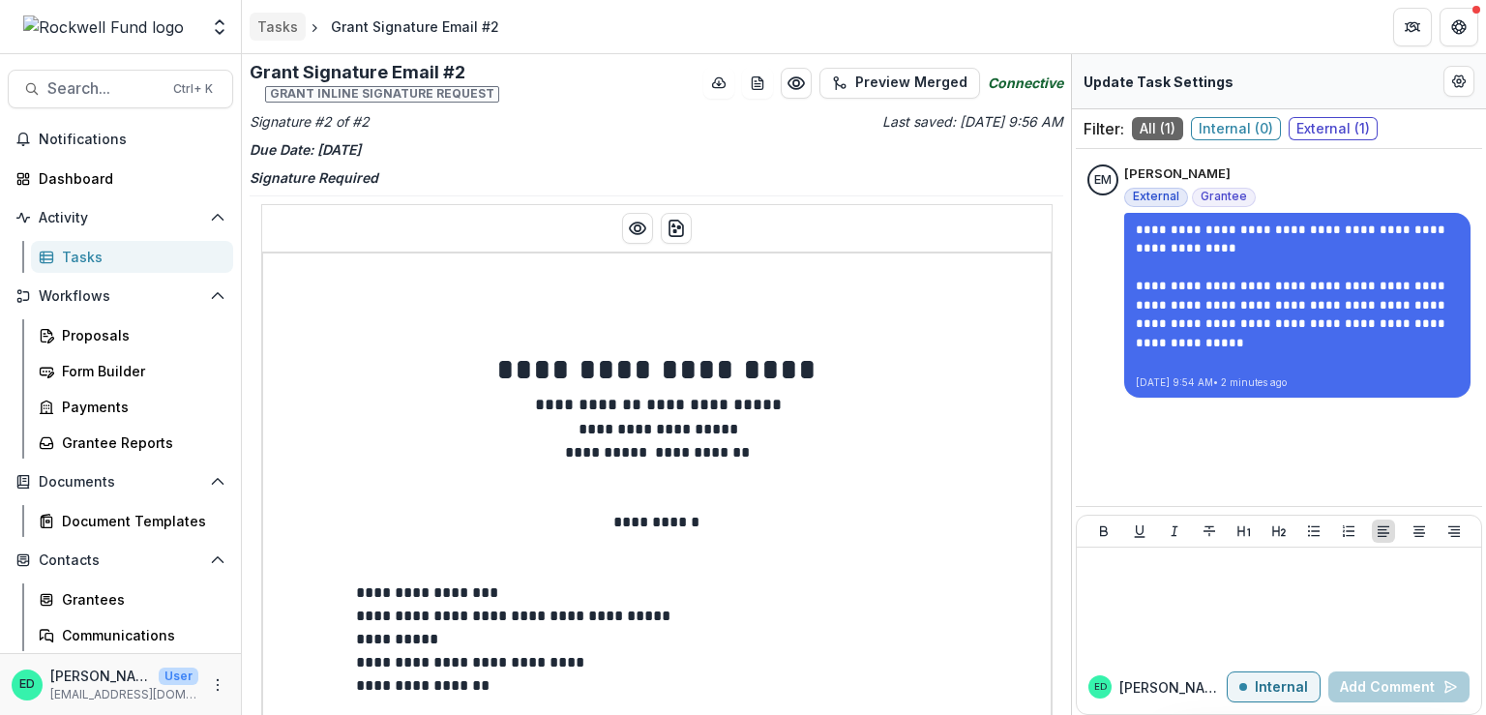
click at [278, 15] on link "Tasks" at bounding box center [278, 27] width 56 height 28
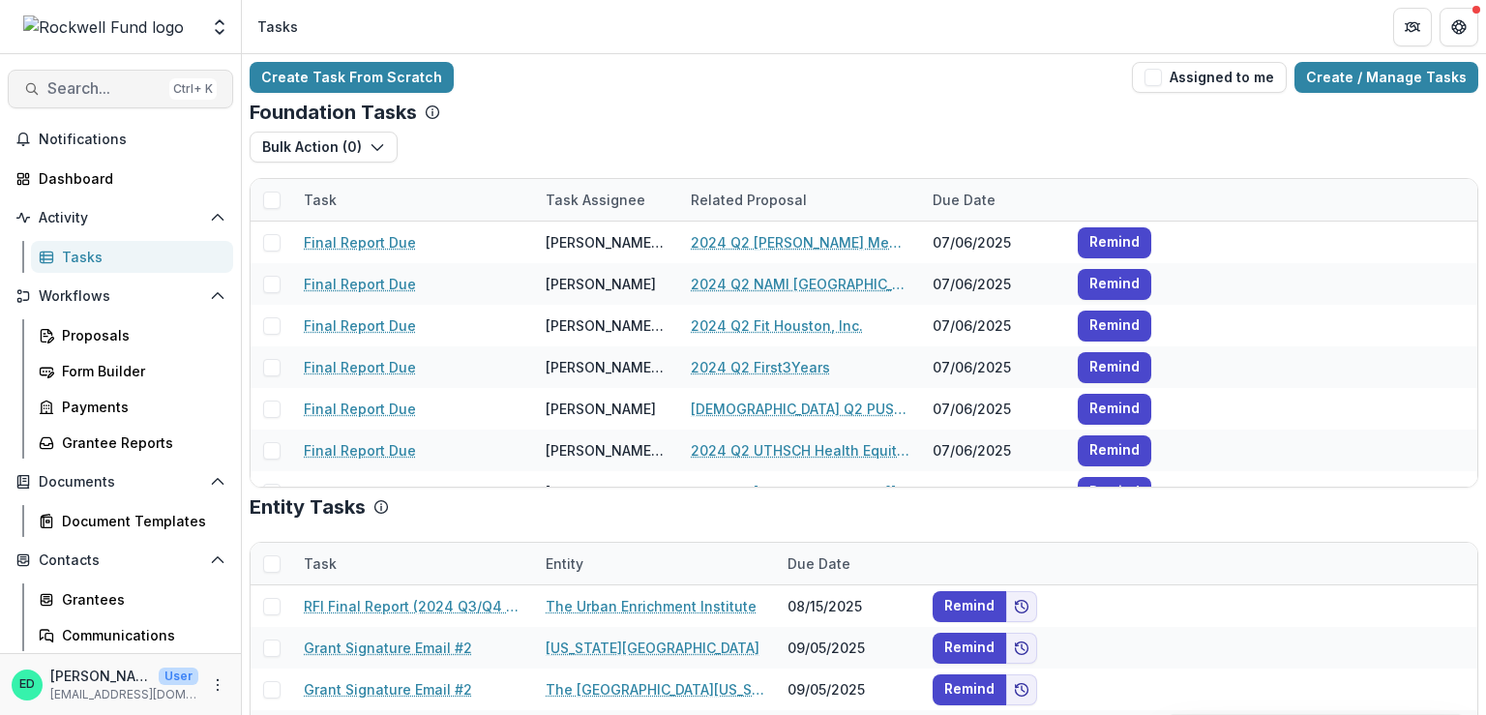
click at [81, 82] on span "Search..." at bounding box center [104, 88] width 114 height 18
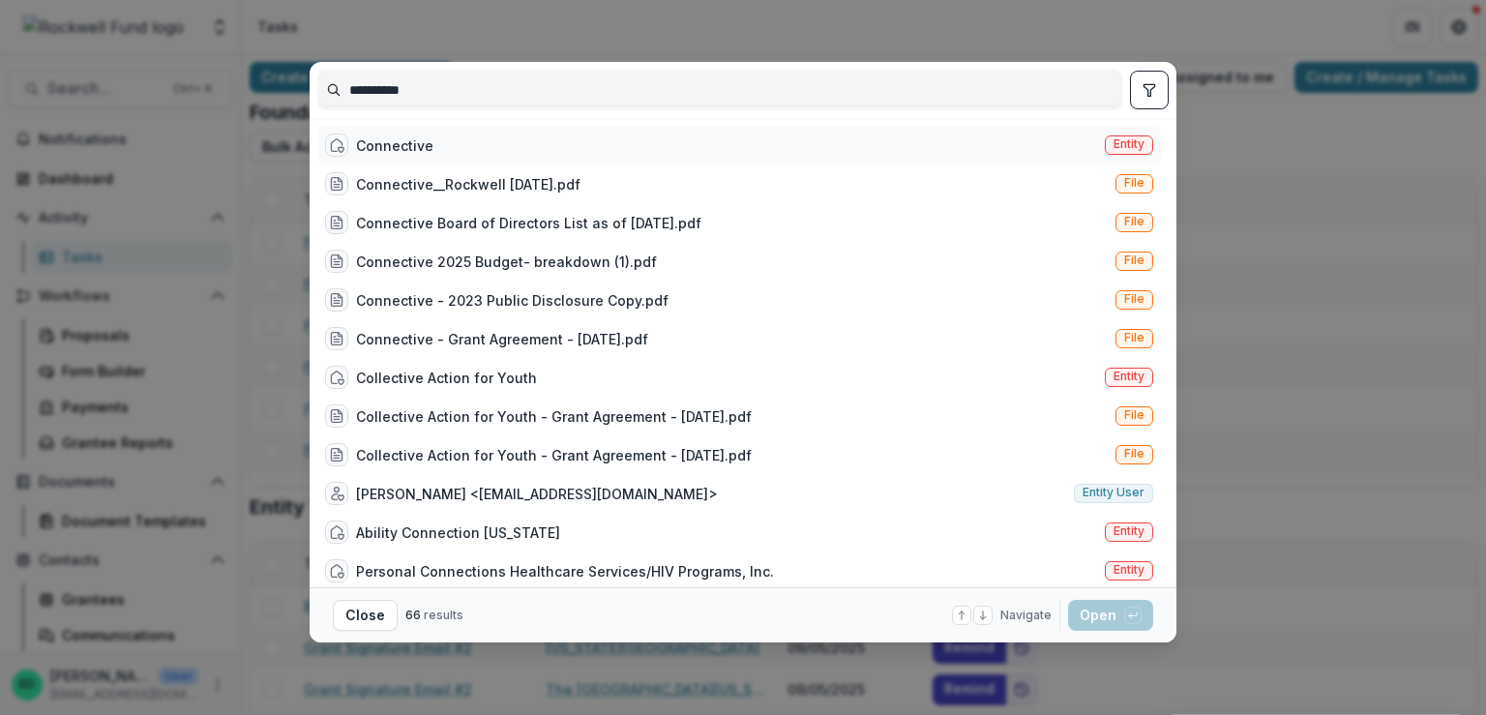
type input "**********"
click at [409, 145] on div "Connective" at bounding box center [394, 145] width 77 height 20
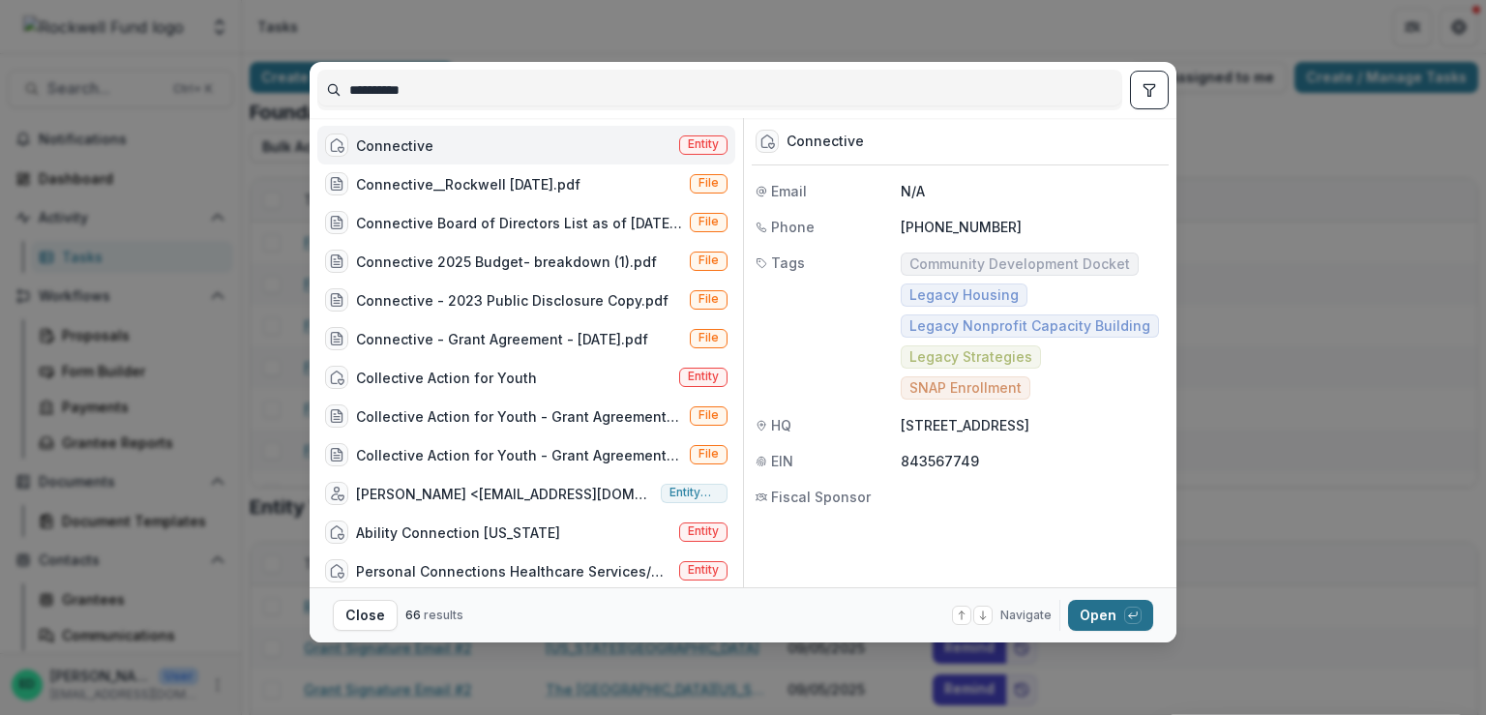
click at [1105, 611] on button "Open with enter key" at bounding box center [1110, 615] width 85 height 31
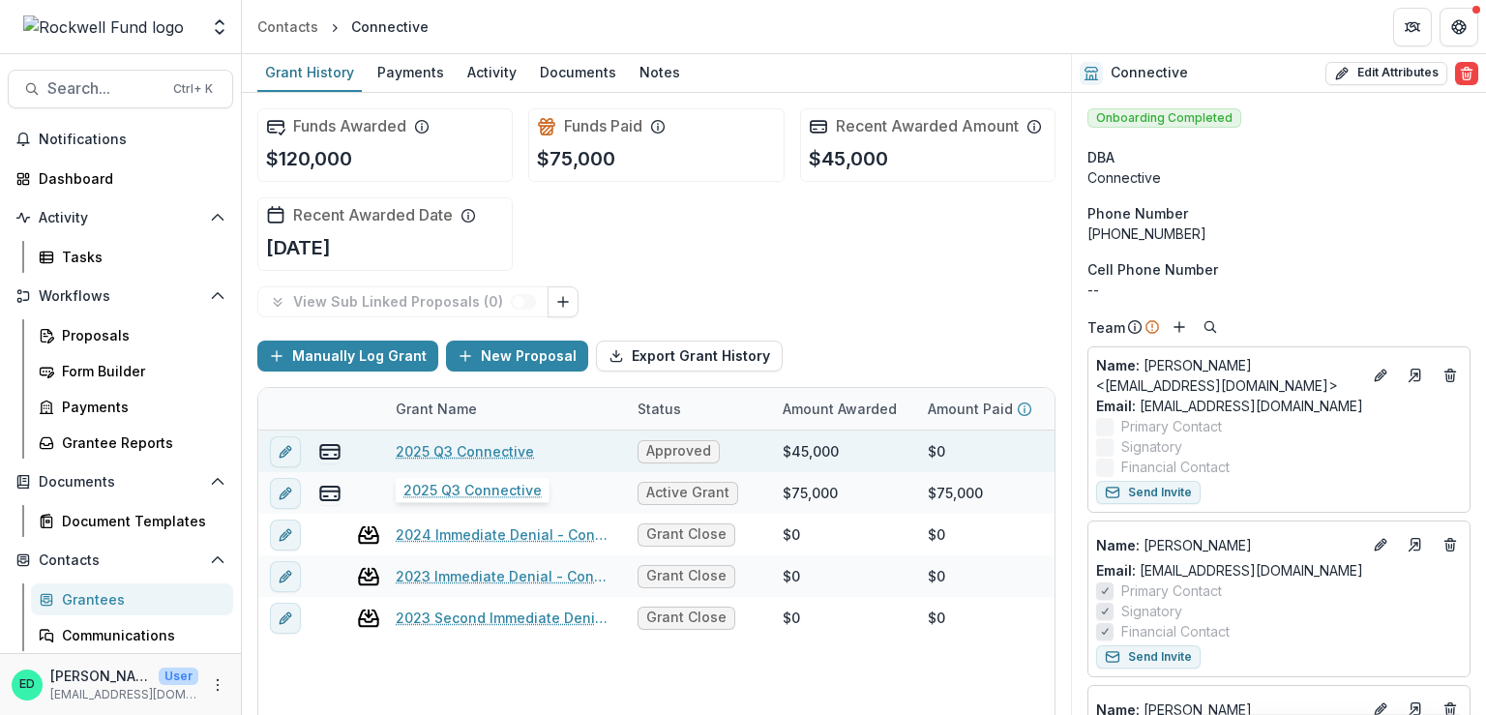
click at [474, 447] on link "2025 Q3 Connective" at bounding box center [465, 451] width 138 height 20
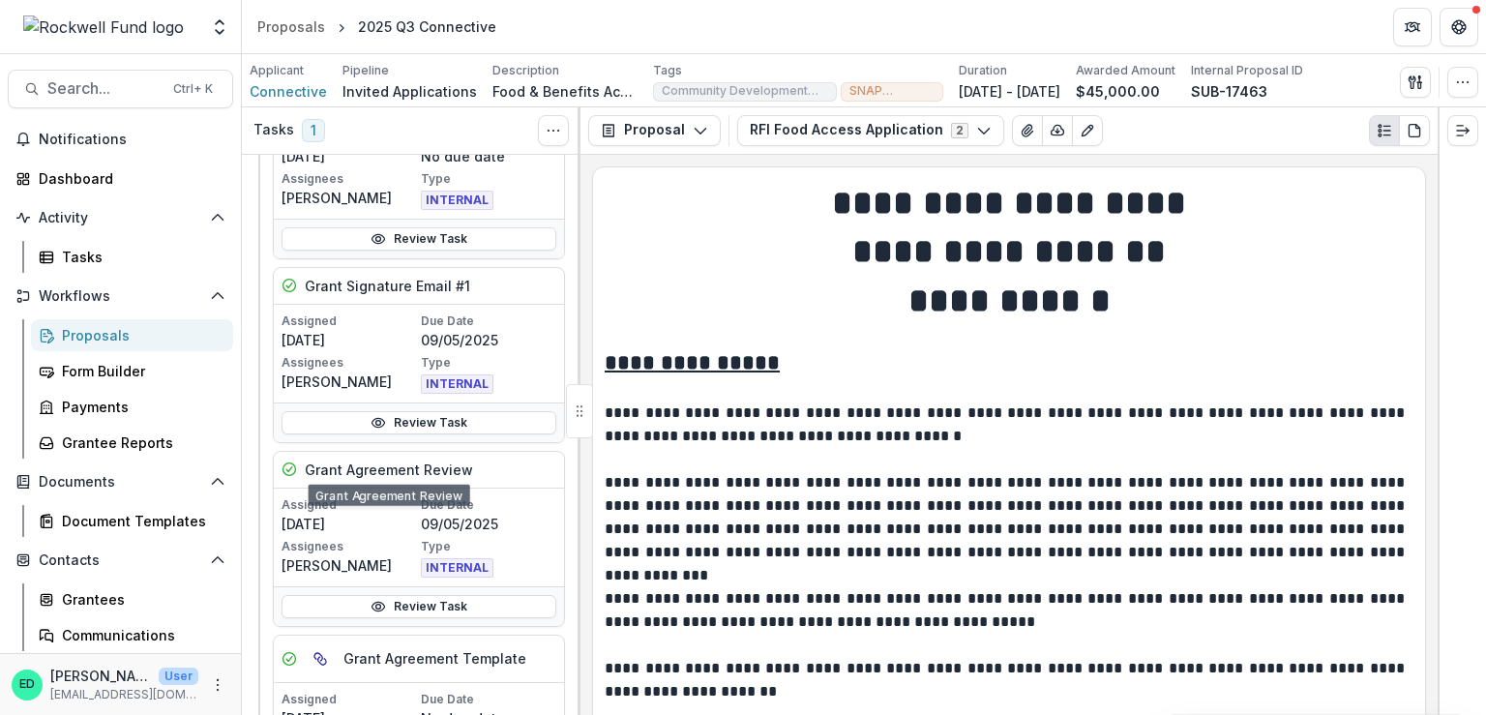
scroll to position [387, 0]
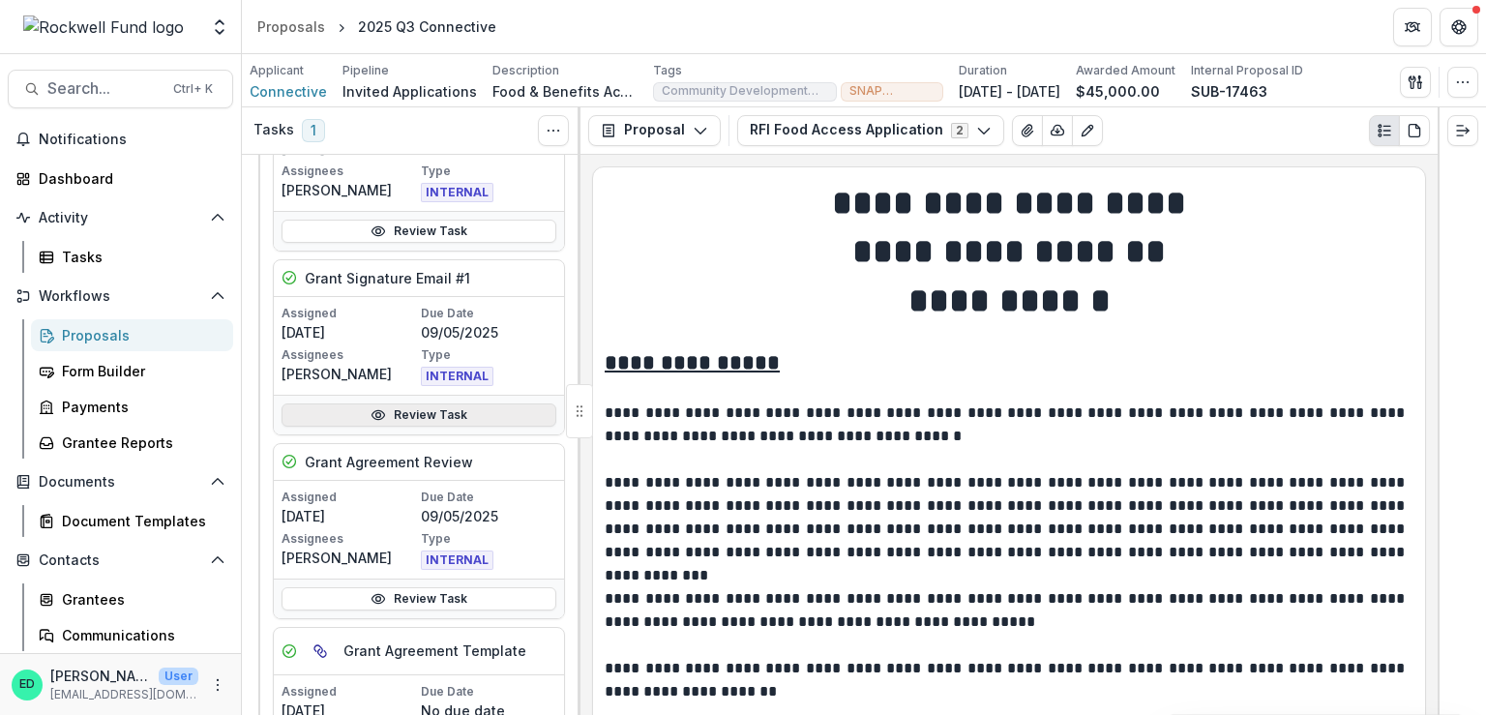
click at [426, 405] on link "Review Task" at bounding box center [419, 414] width 275 height 23
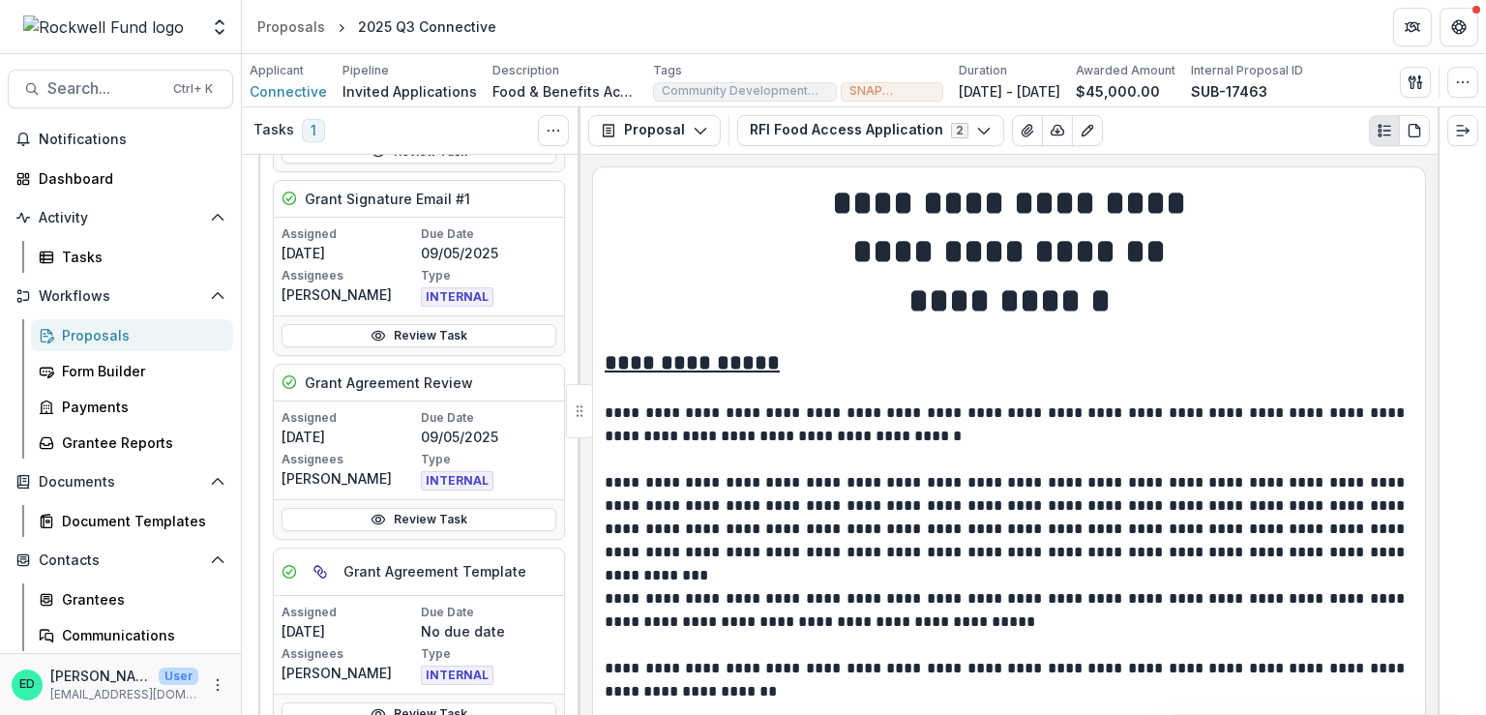
scroll to position [484, 0]
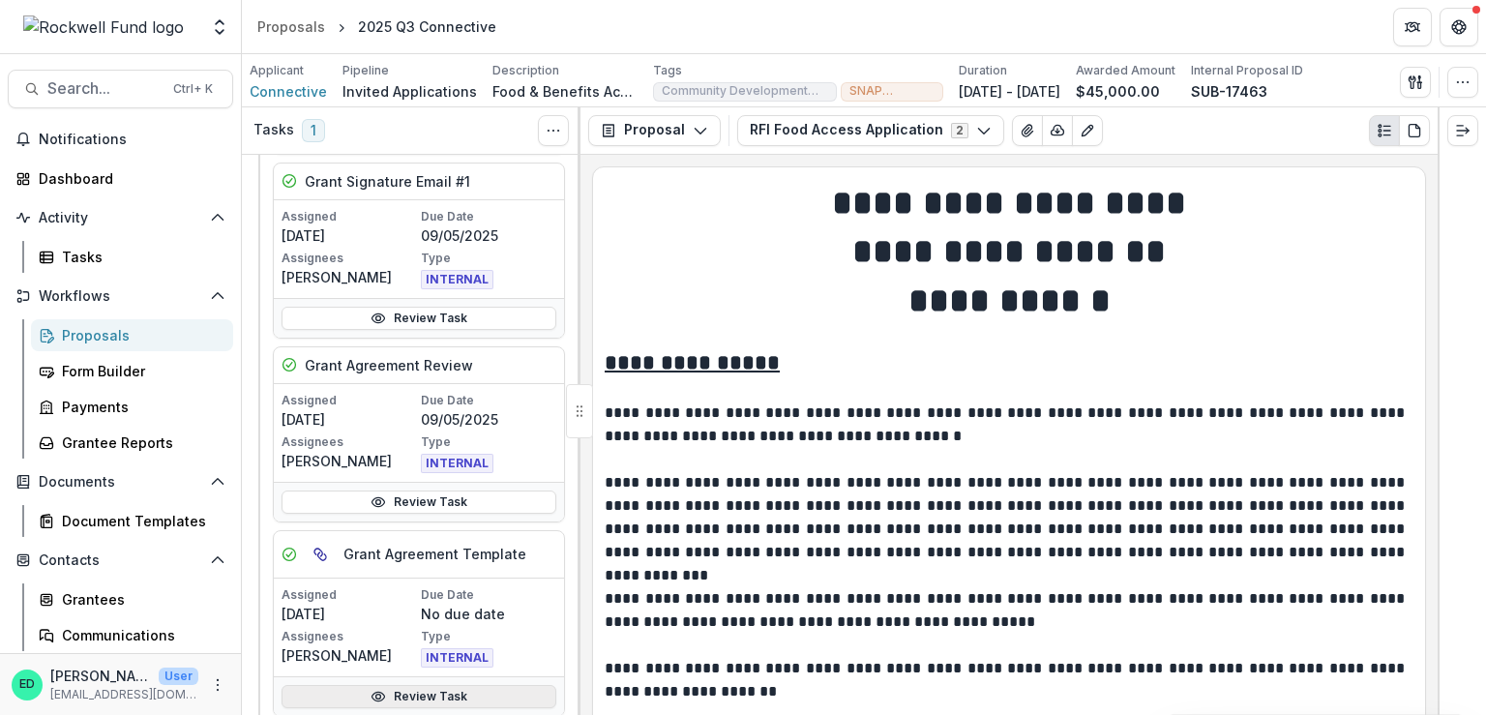
click at [418, 690] on link "Review Task" at bounding box center [419, 696] width 275 height 23
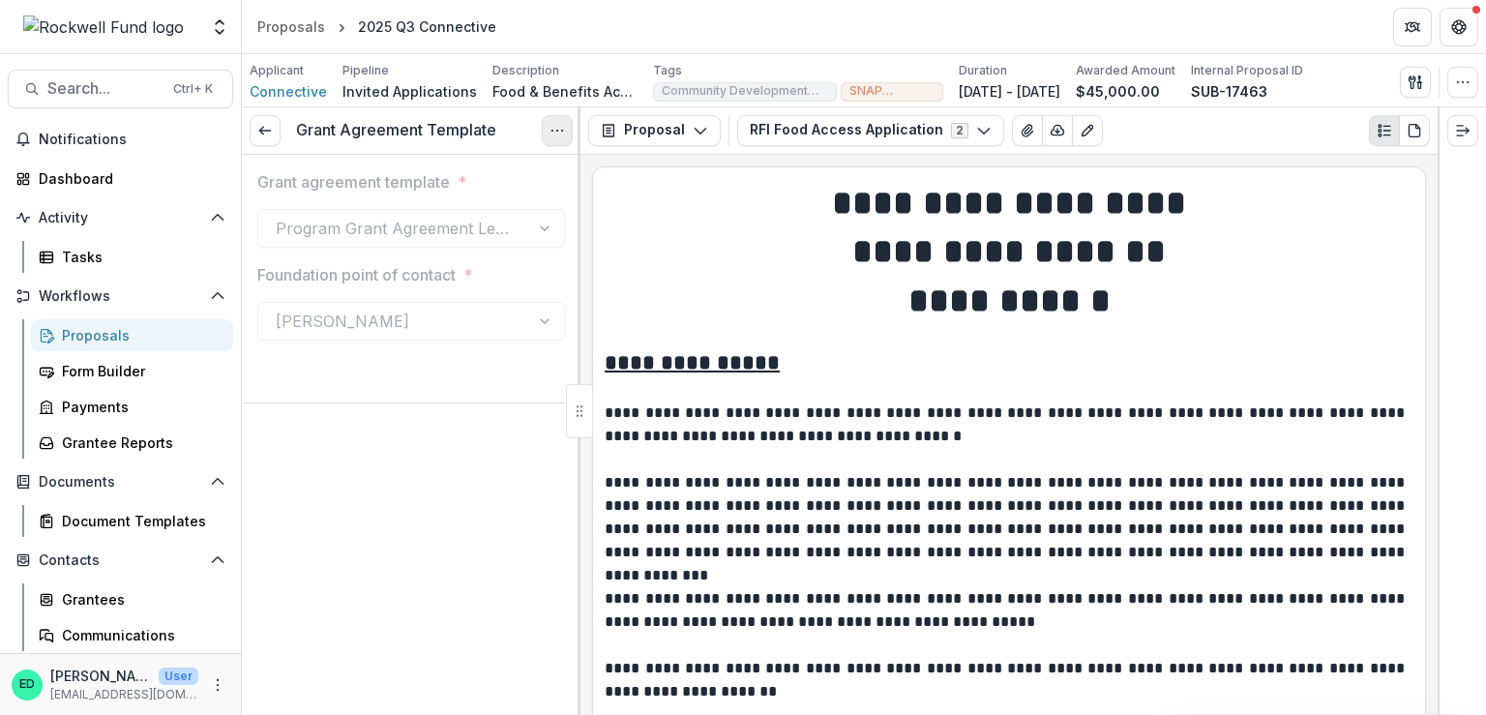
click at [561, 132] on icon "Options" at bounding box center [556, 130] width 15 height 15
click at [488, 213] on button "Reopen Task" at bounding box center [464, 215] width 207 height 32
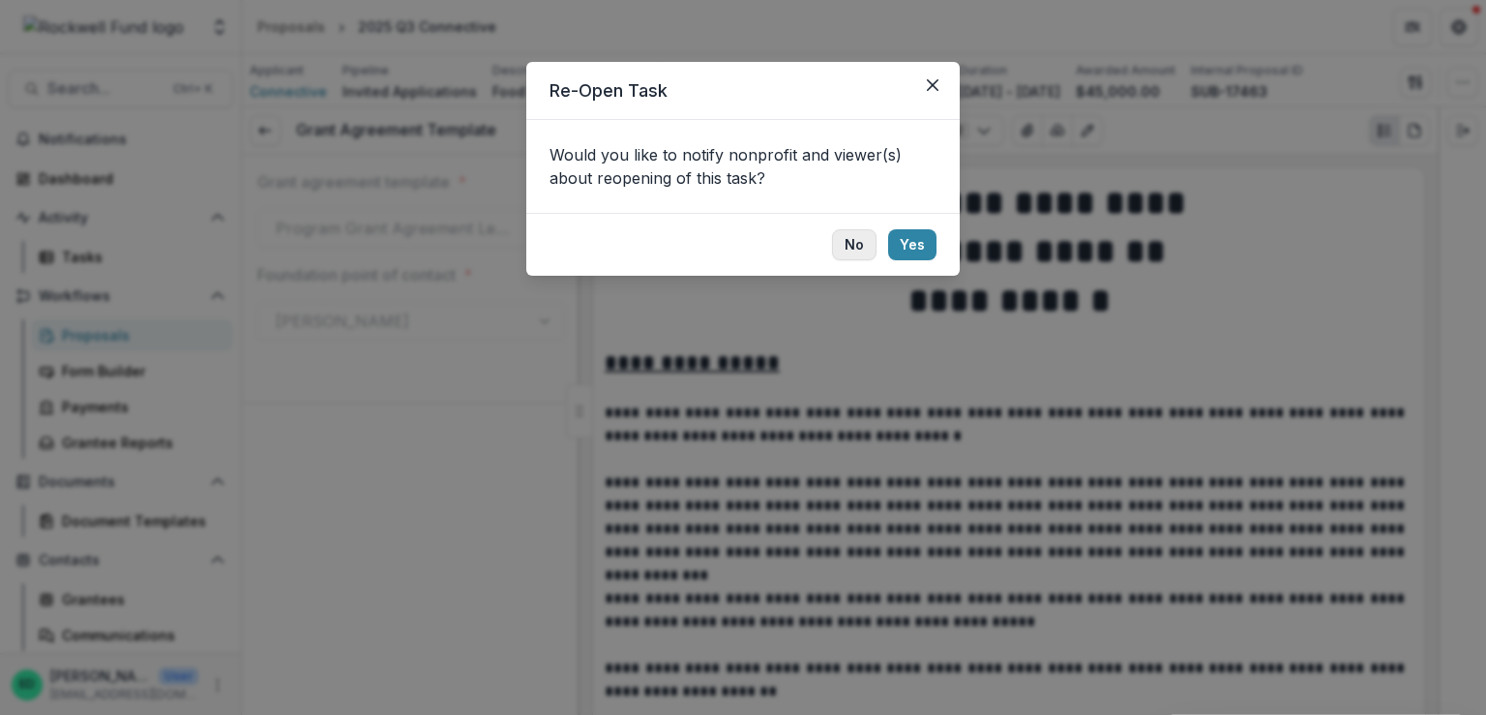
click at [859, 249] on button "No" at bounding box center [854, 244] width 44 height 31
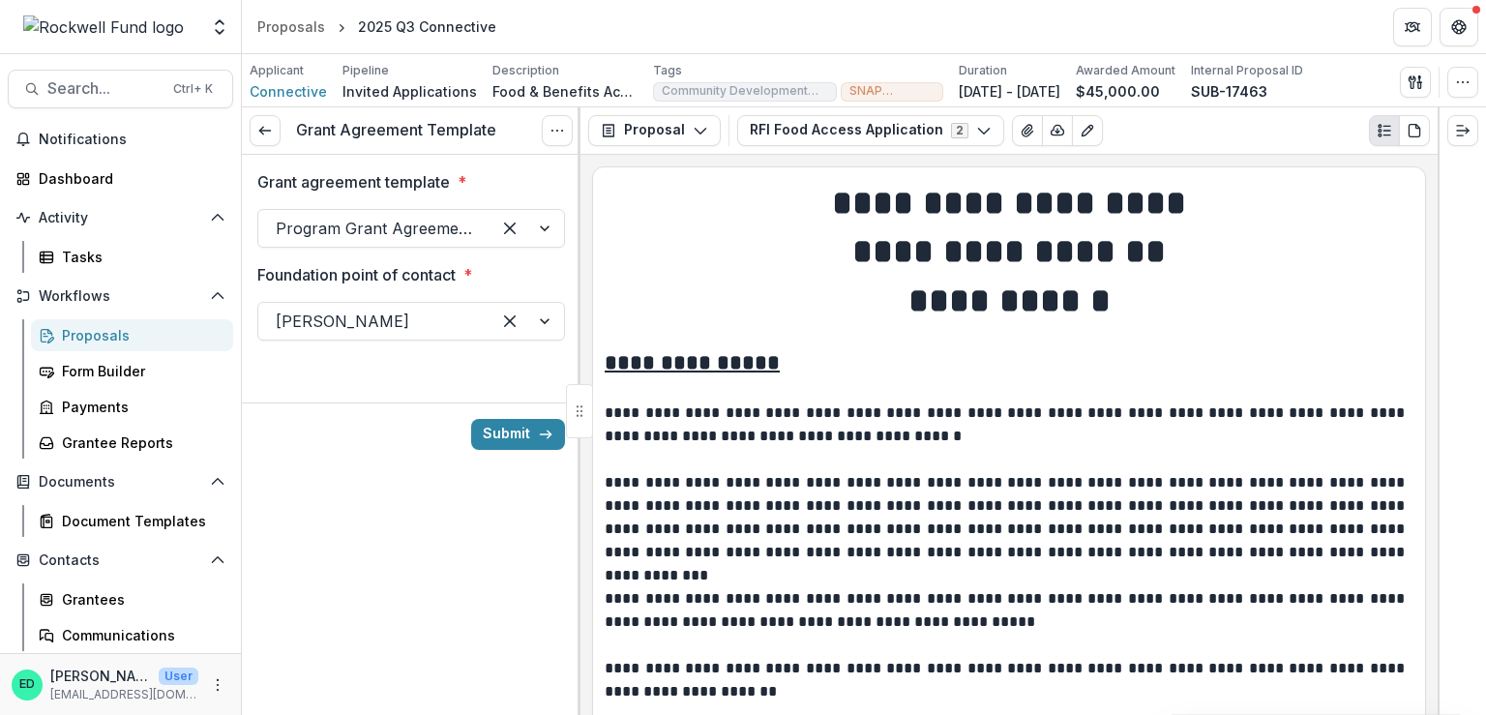
click at [527, 451] on div "Submit" at bounding box center [411, 433] width 339 height 63
click at [520, 434] on button "Submit" at bounding box center [518, 434] width 94 height 31
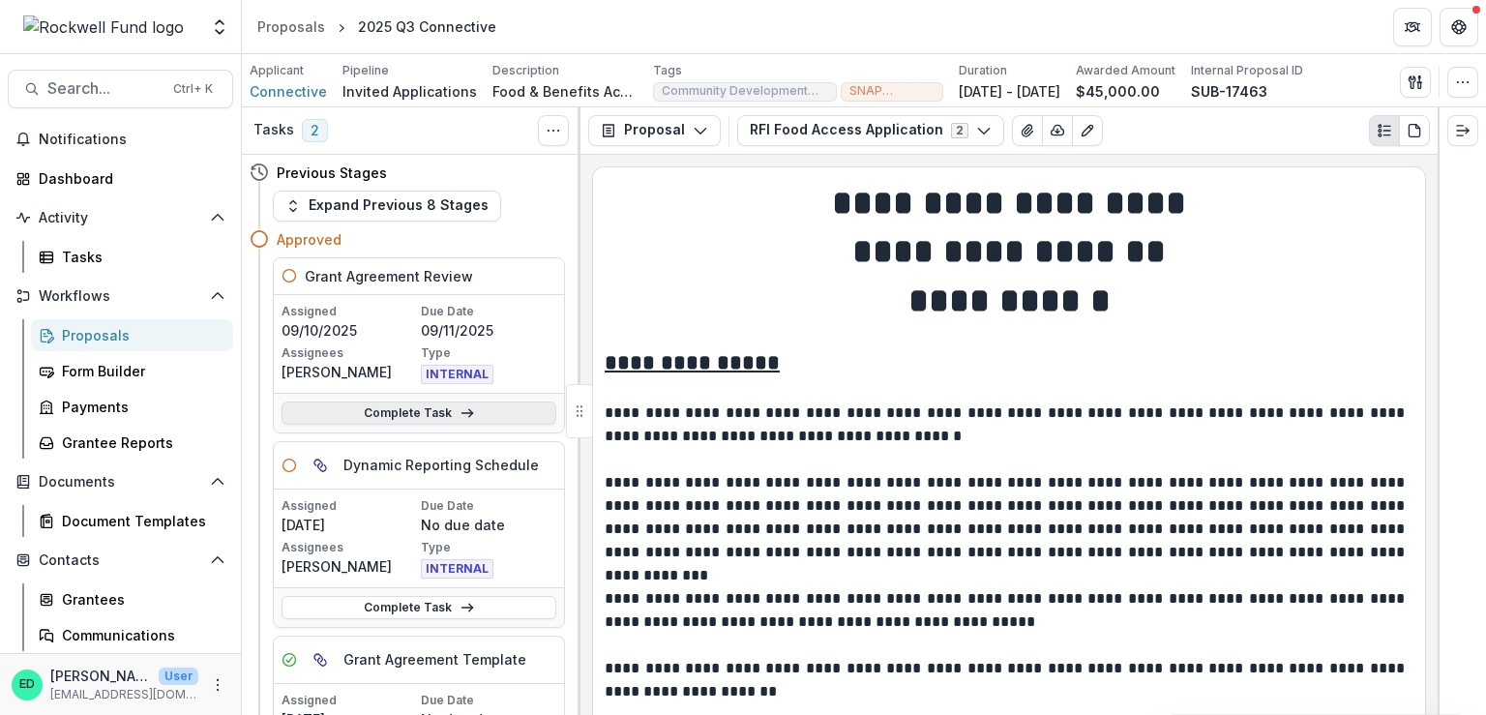
click at [392, 410] on link "Complete Task" at bounding box center [419, 412] width 275 height 23
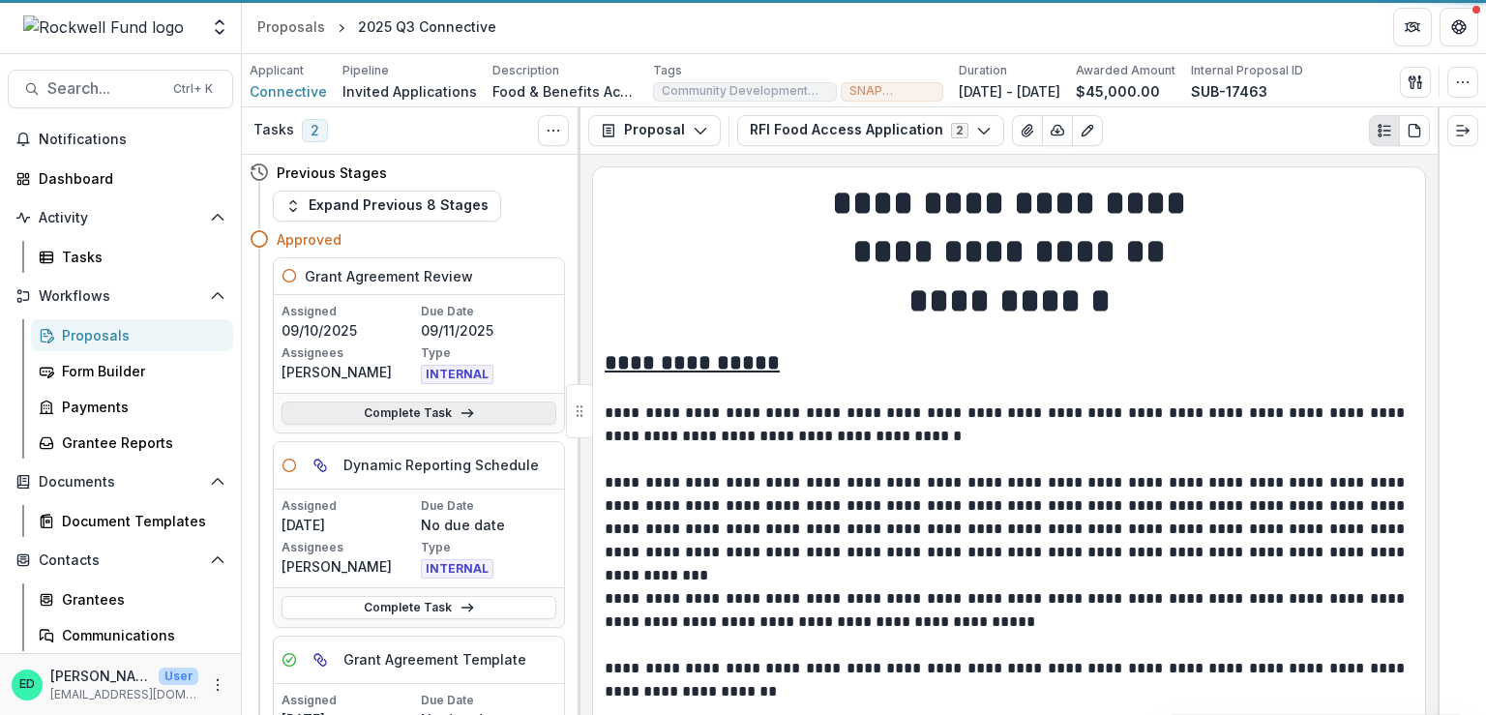
select select "**********"
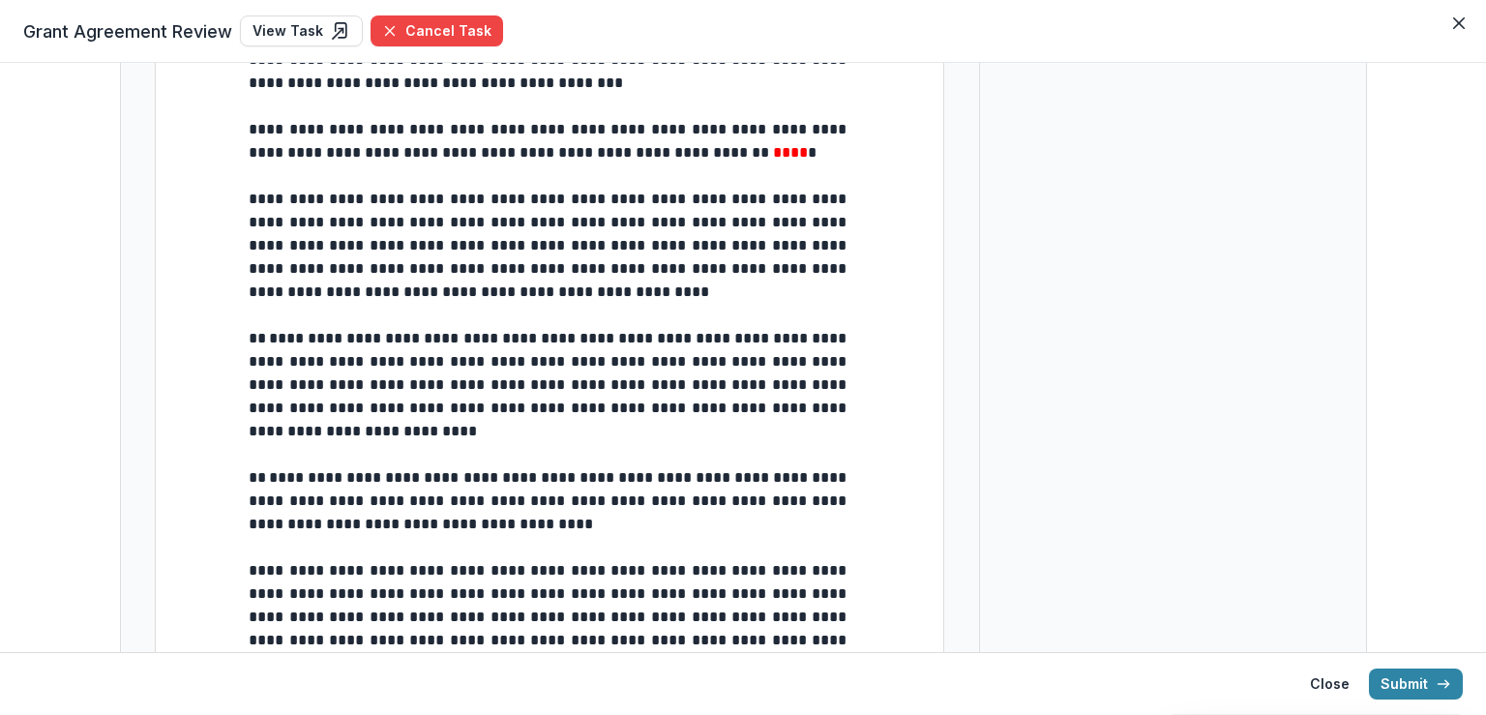
scroll to position [193, 0]
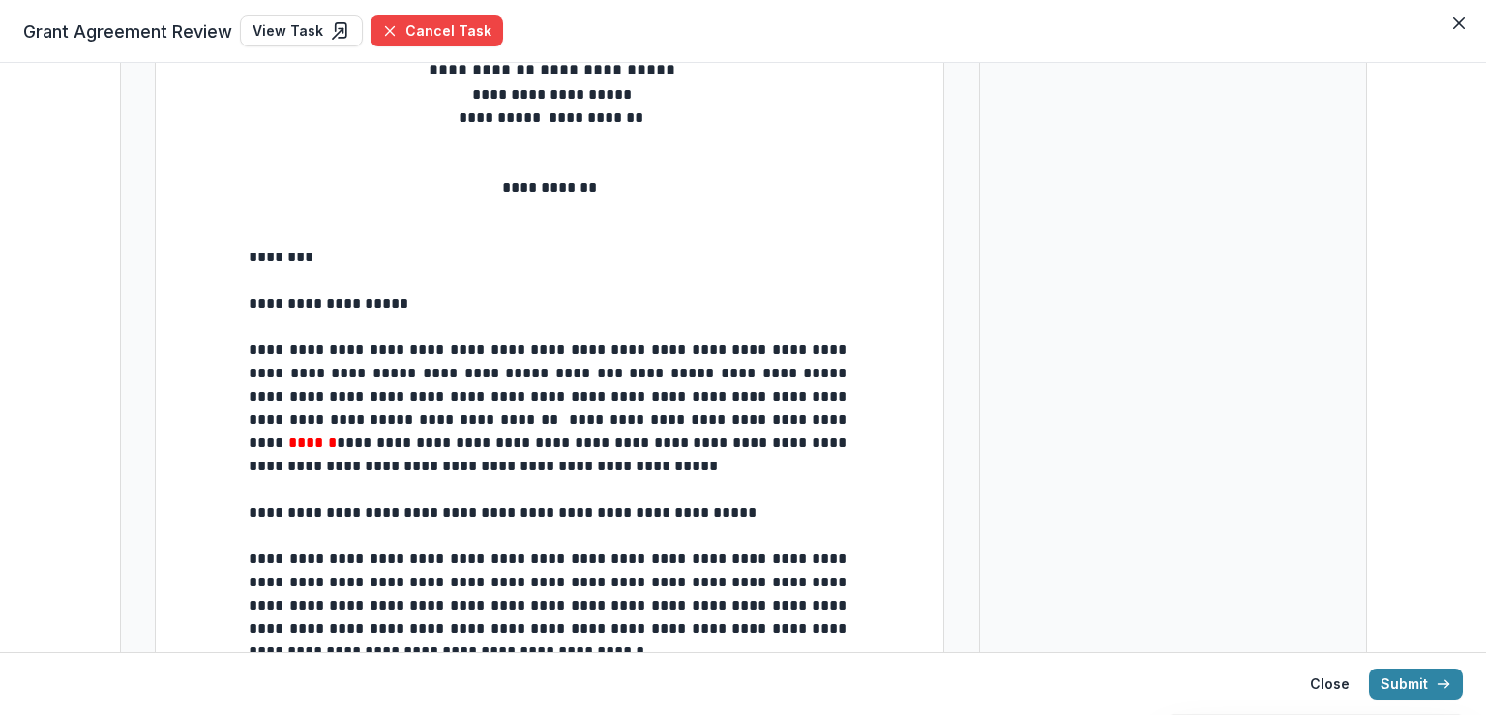
type input "**"
select select "**********"
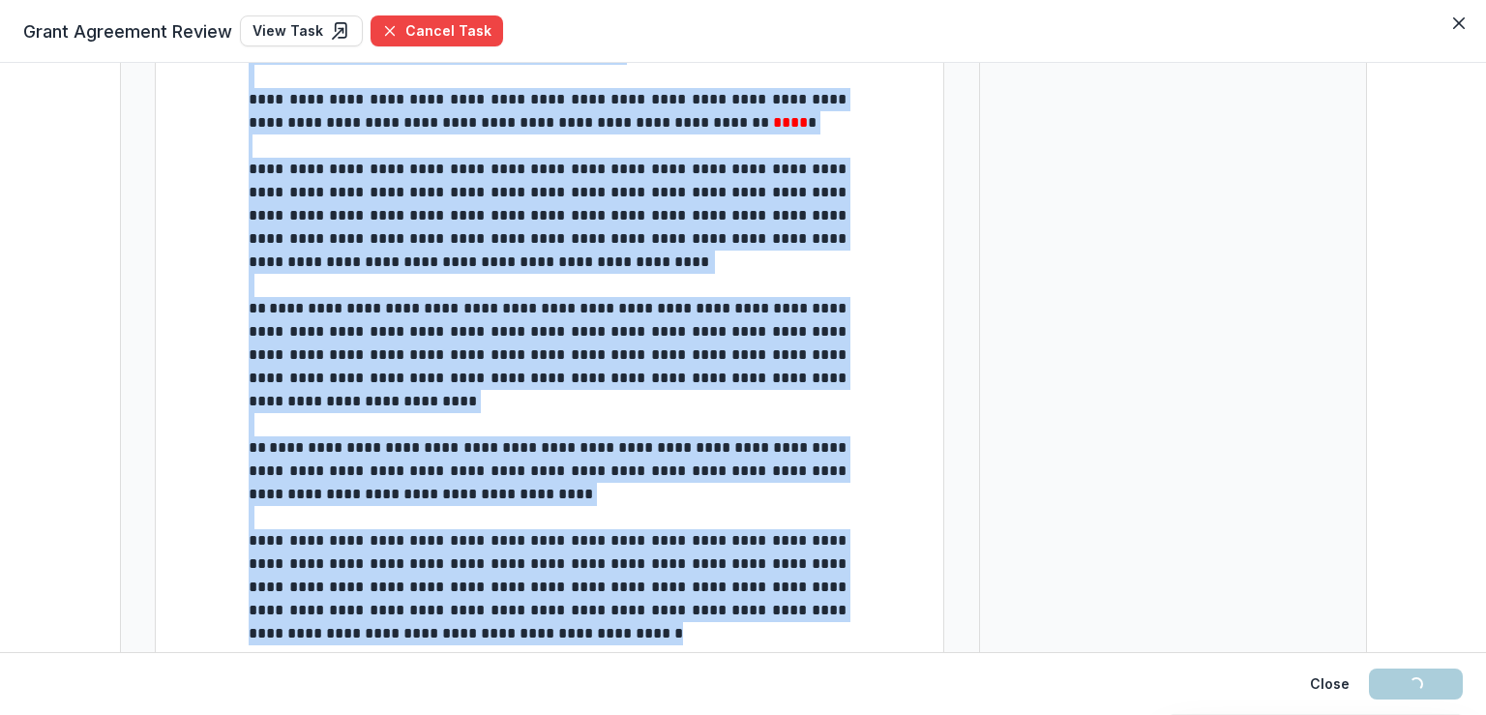
scroll to position [1950, 0]
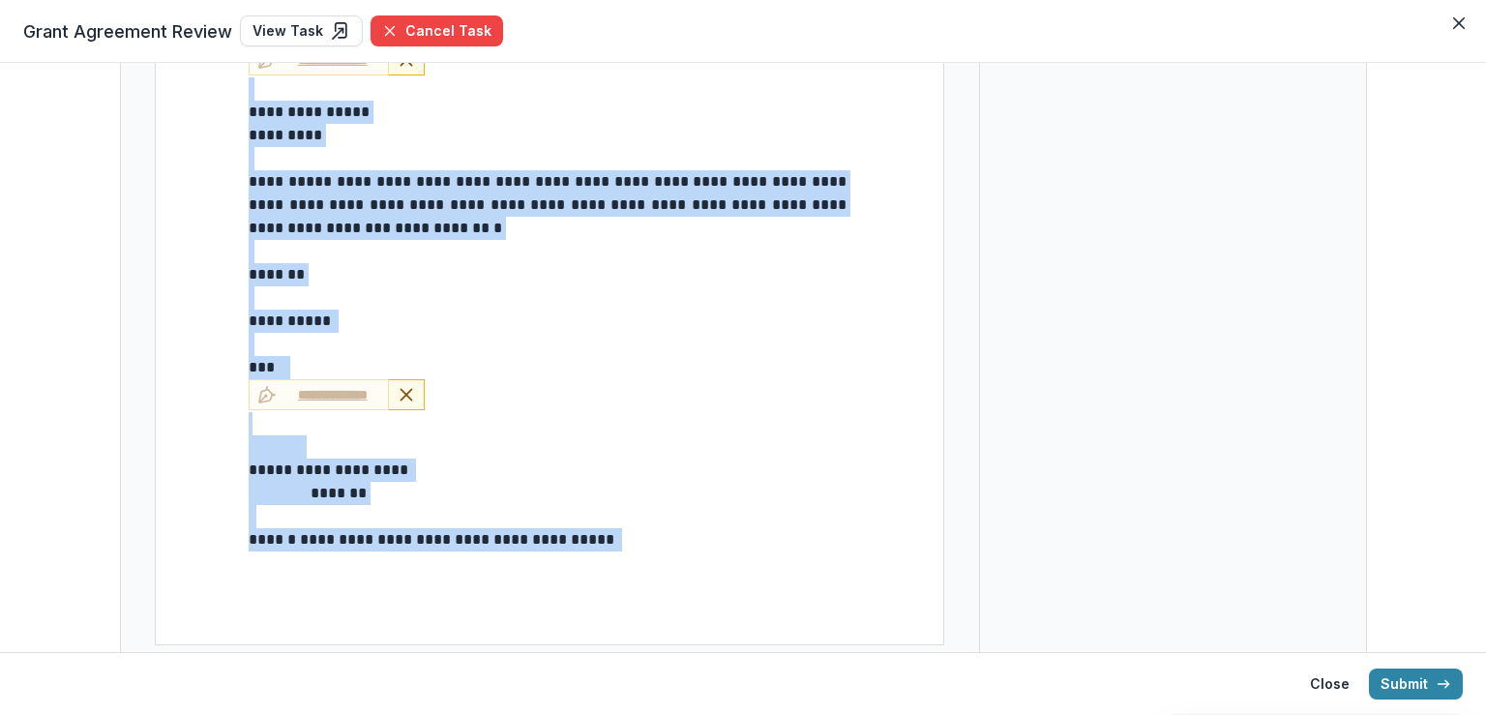
drag, startPoint x: 245, startPoint y: 253, endPoint x: 766, endPoint y: 515, distance: 583.2
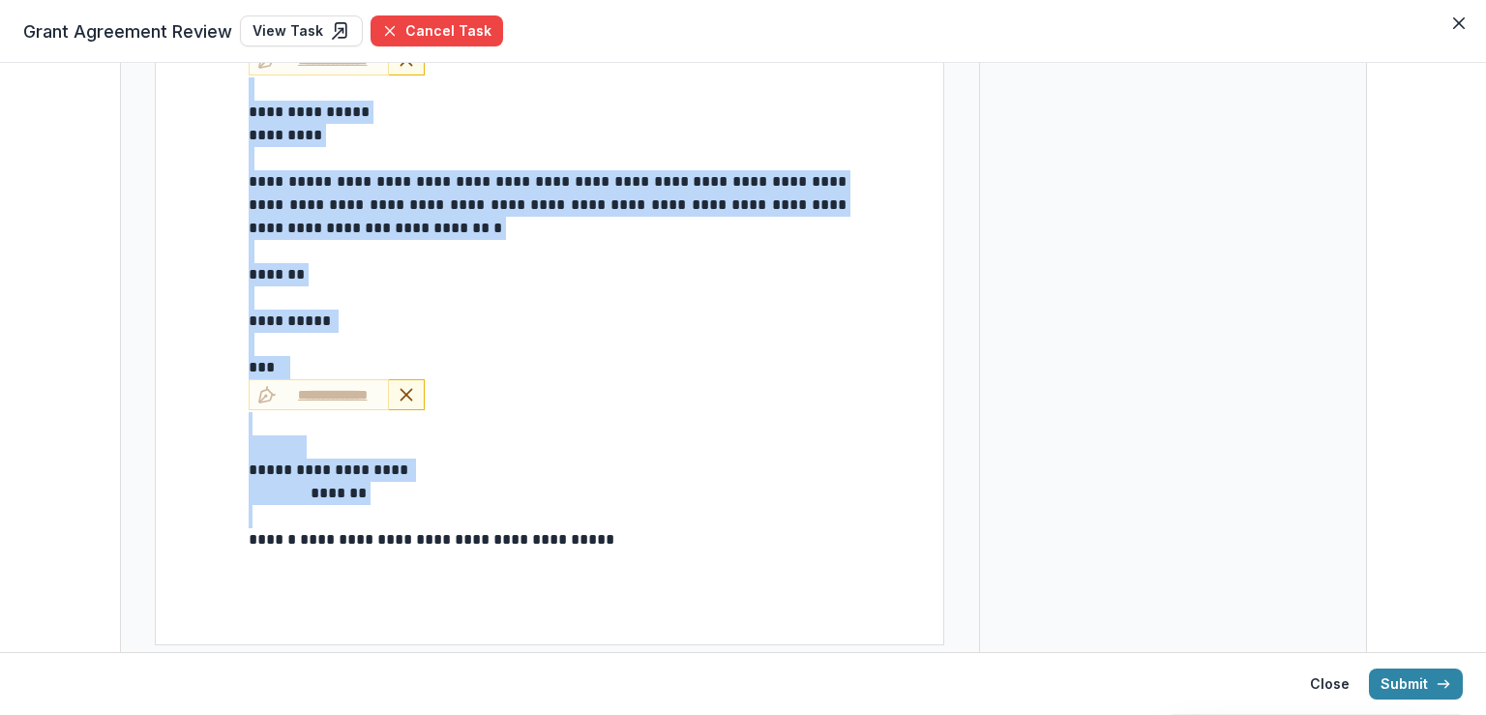
type input "**"
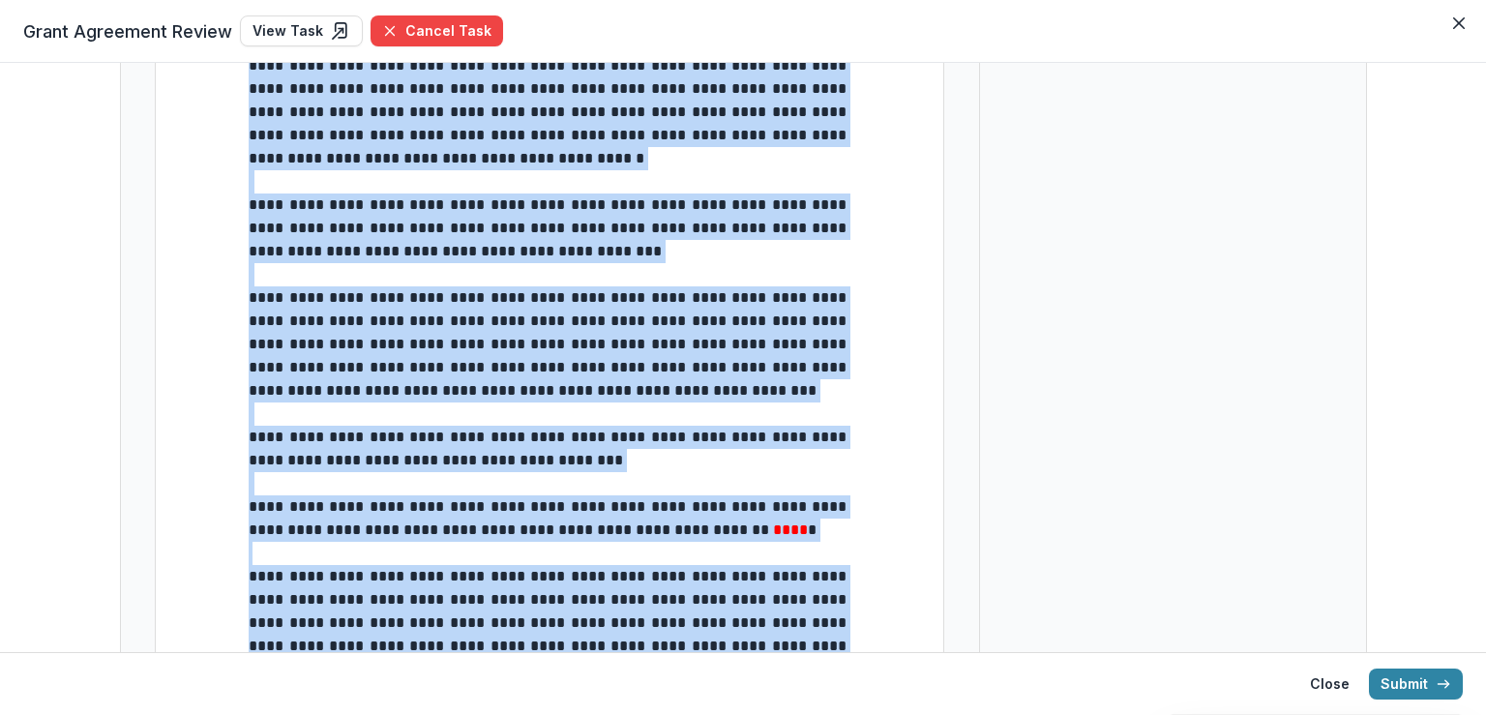
scroll to position [104, 0]
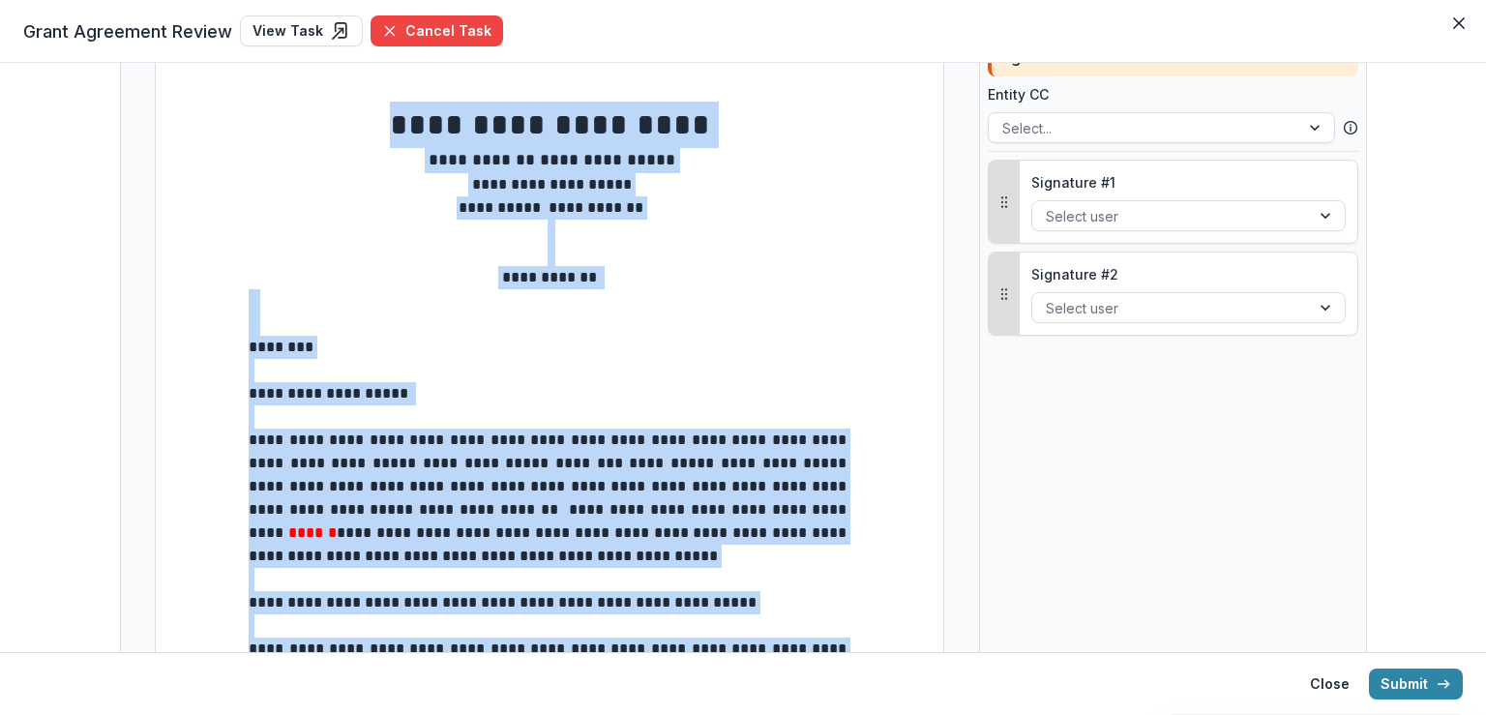
type input "**"
select select "**********"
type input "**"
select select "**********"
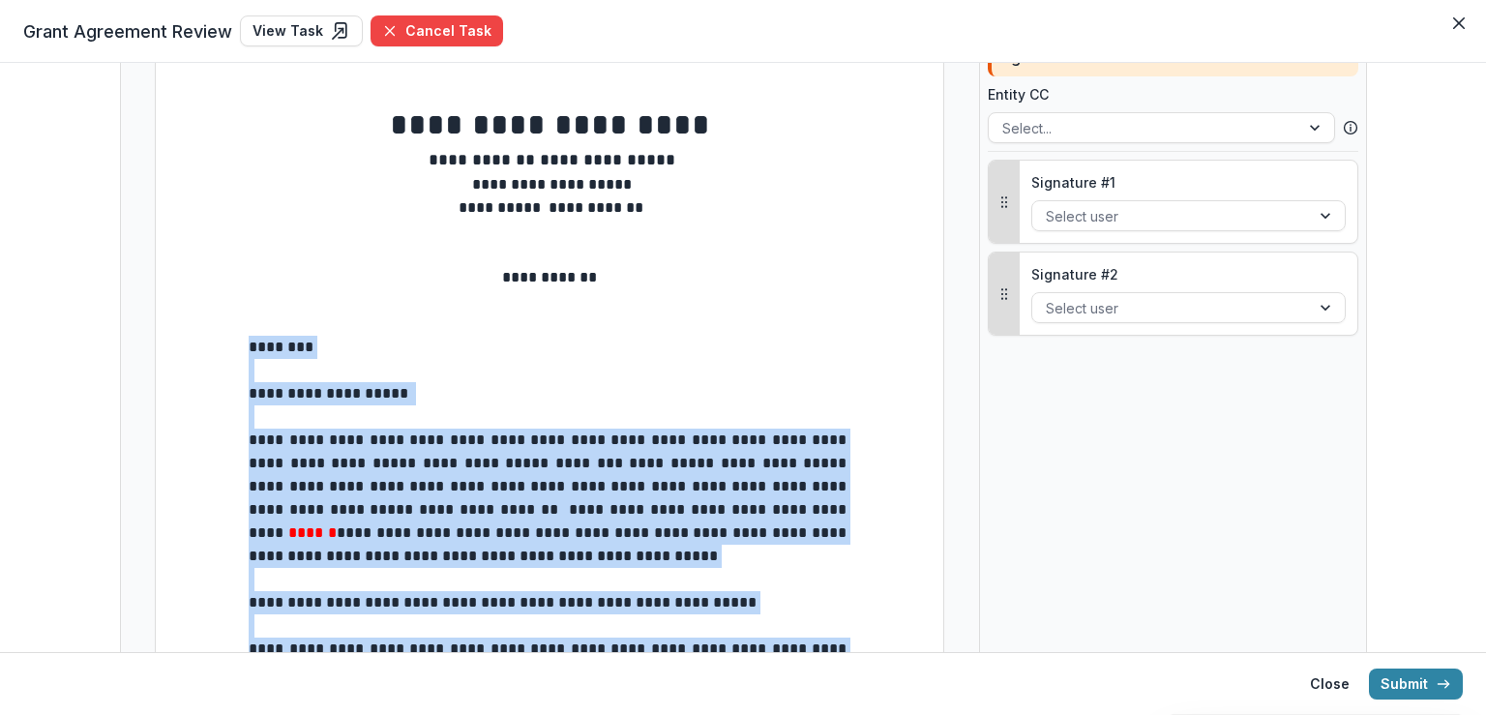
drag, startPoint x: 605, startPoint y: 543, endPoint x: 244, endPoint y: 337, distance: 415.5
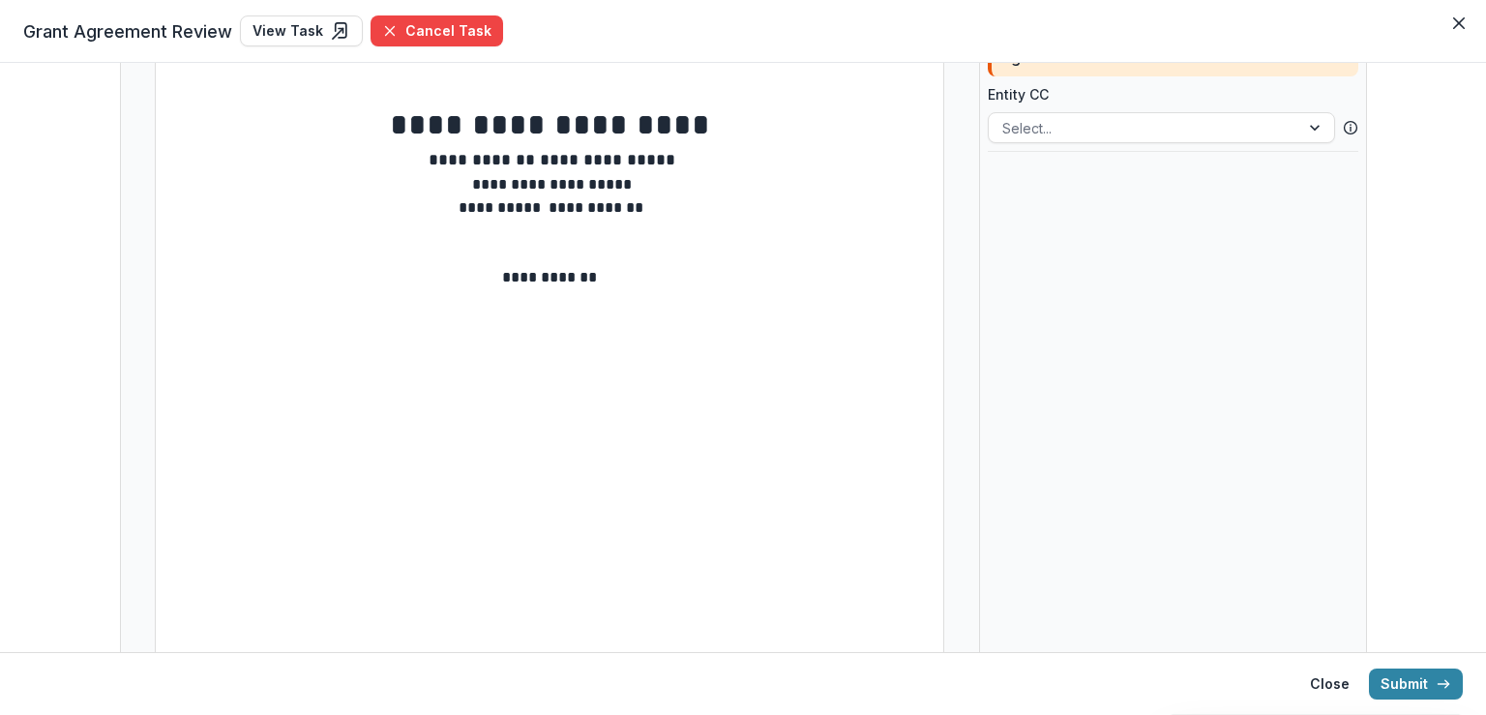
scroll to position [0, 0]
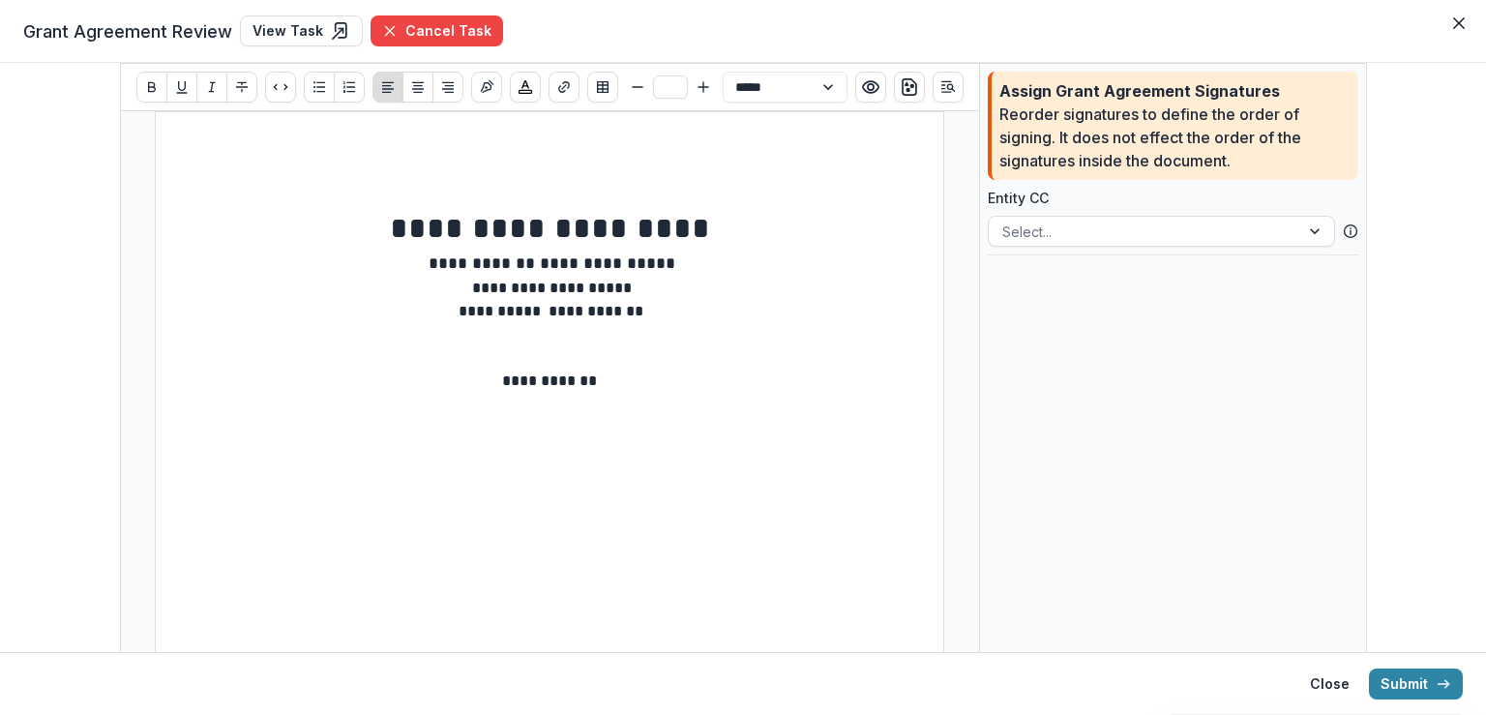
click at [230, 519] on div "**********" at bounding box center [549, 622] width 789 height 1022
click at [249, 458] on p at bounding box center [550, 450] width 602 height 23
click at [337, 446] on p at bounding box center [550, 450] width 602 height 23
type input "**"
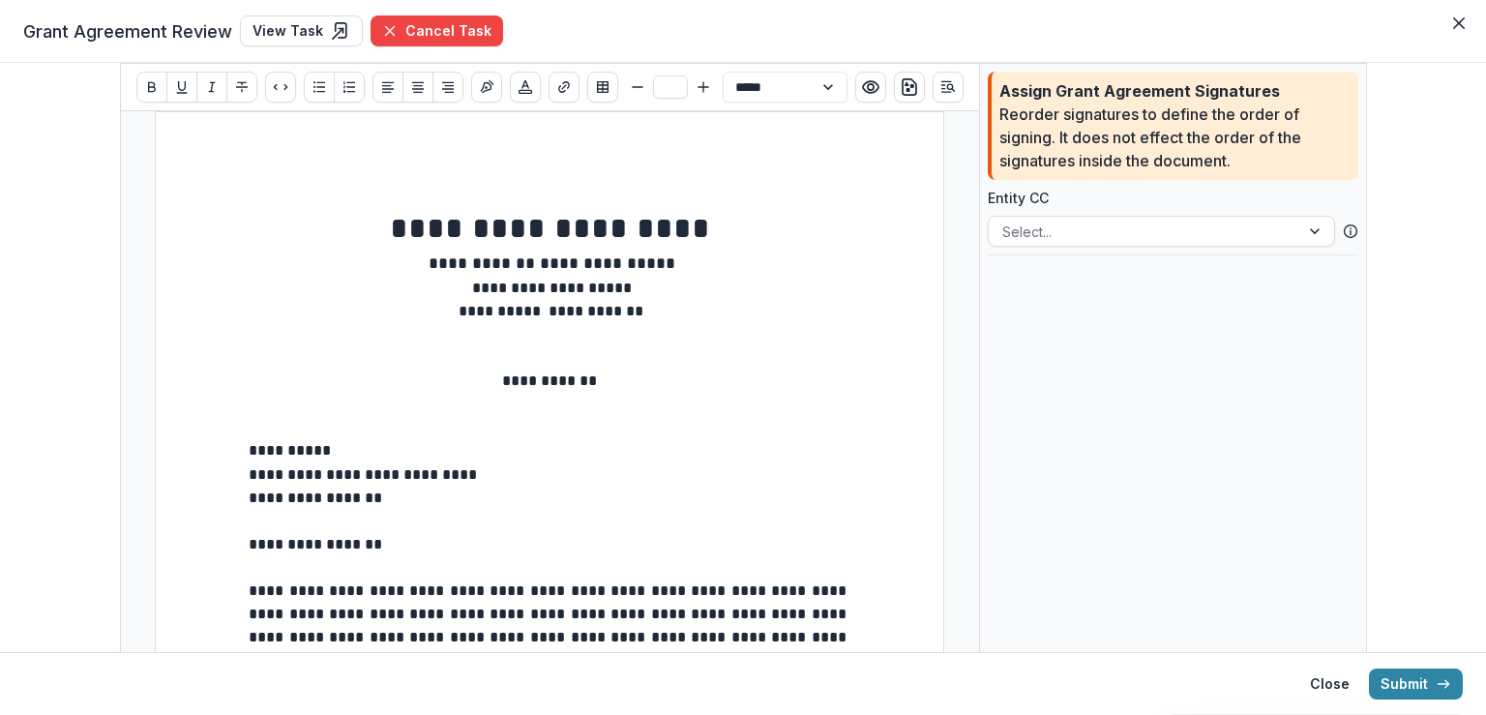
scroll to position [97, 0]
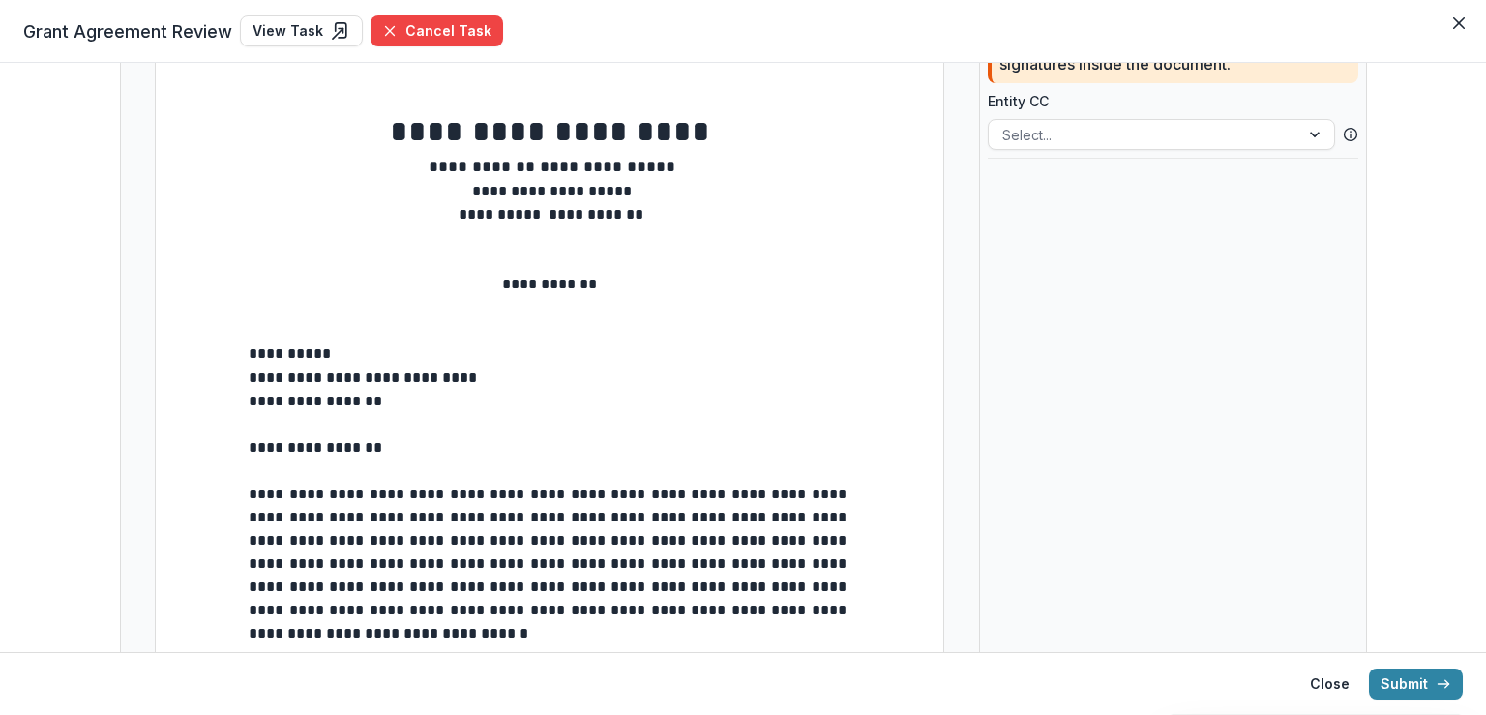
click at [249, 352] on span "**********" at bounding box center [290, 353] width 82 height 15
click at [277, 353] on span "**********" at bounding box center [290, 353] width 82 height 15
type input "**"
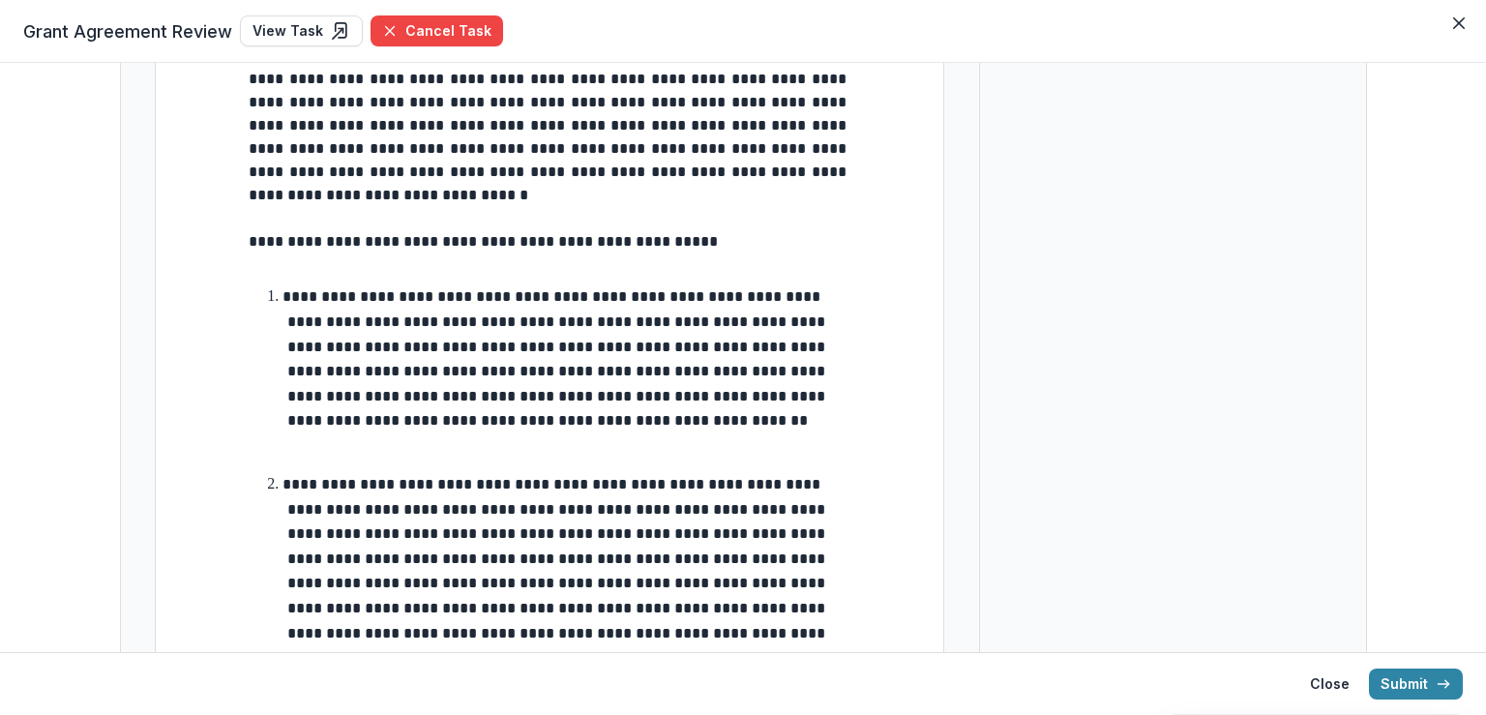
scroll to position [290, 0]
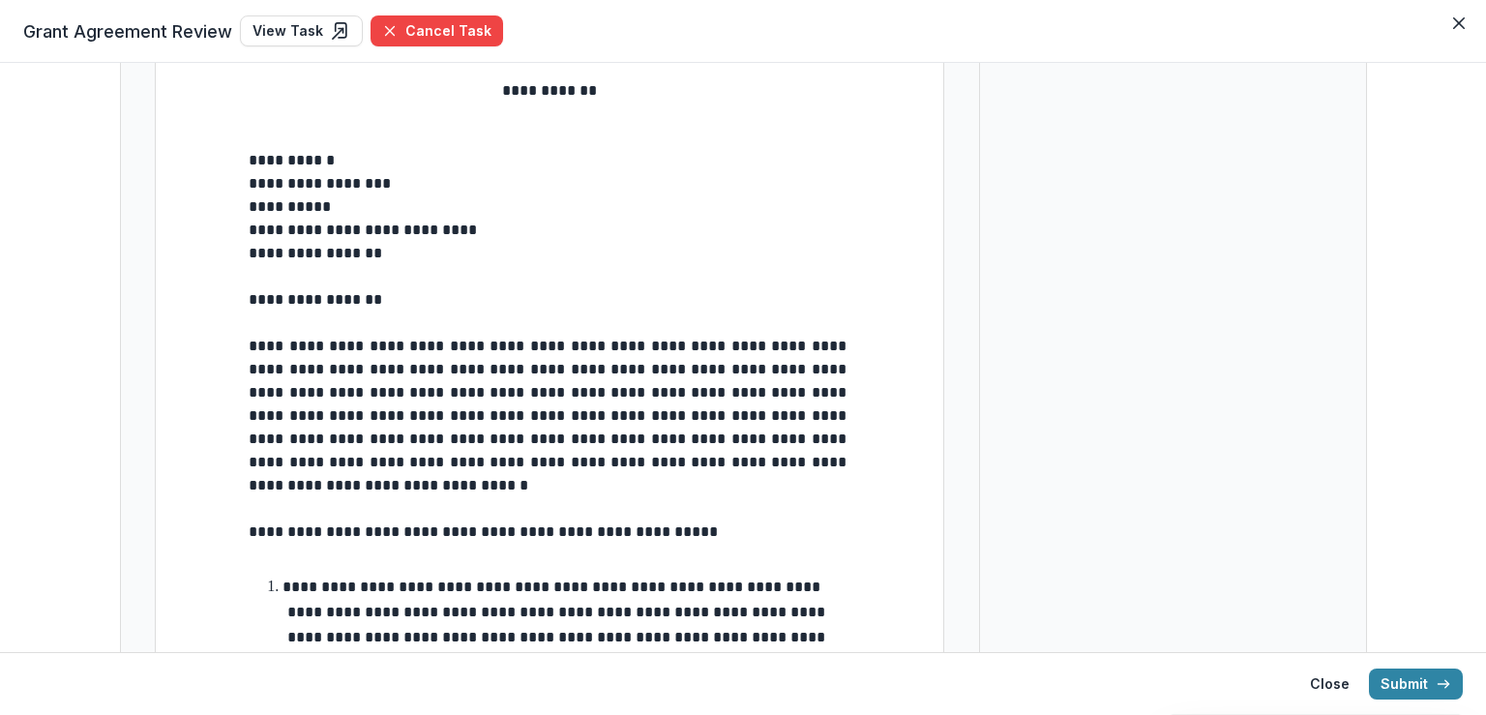
click at [333, 303] on span "**********" at bounding box center [315, 299] width 133 height 15
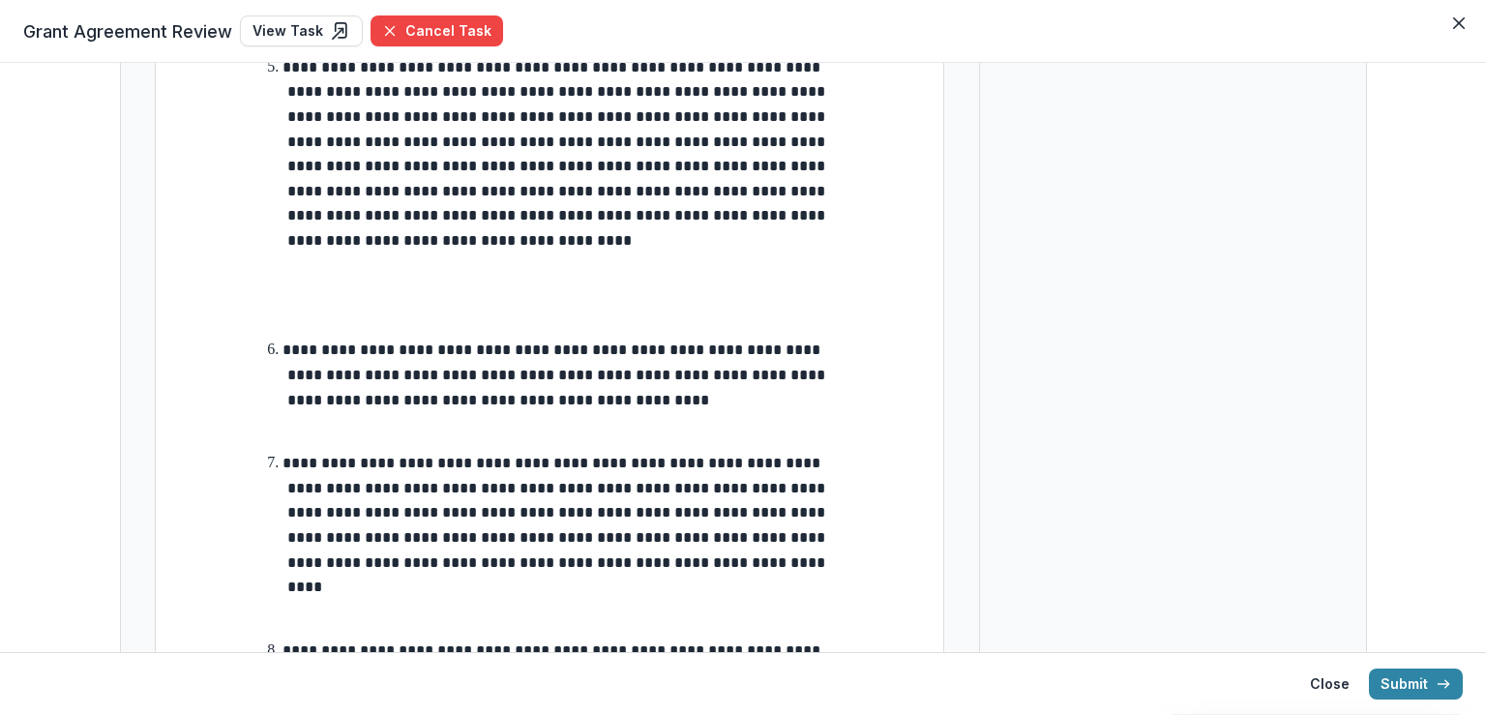
scroll to position [1548, 0]
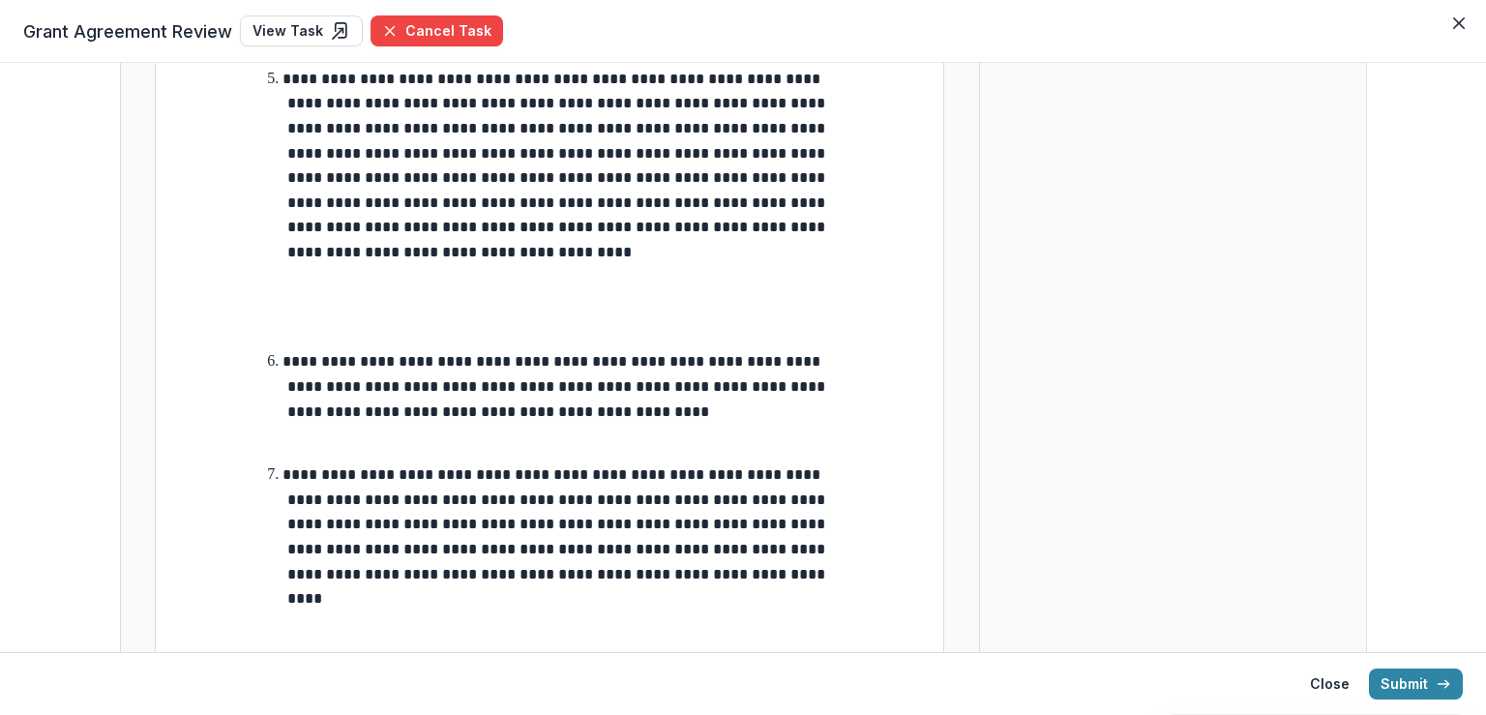
type input "**"
click at [325, 318] on p at bounding box center [550, 329] width 602 height 23
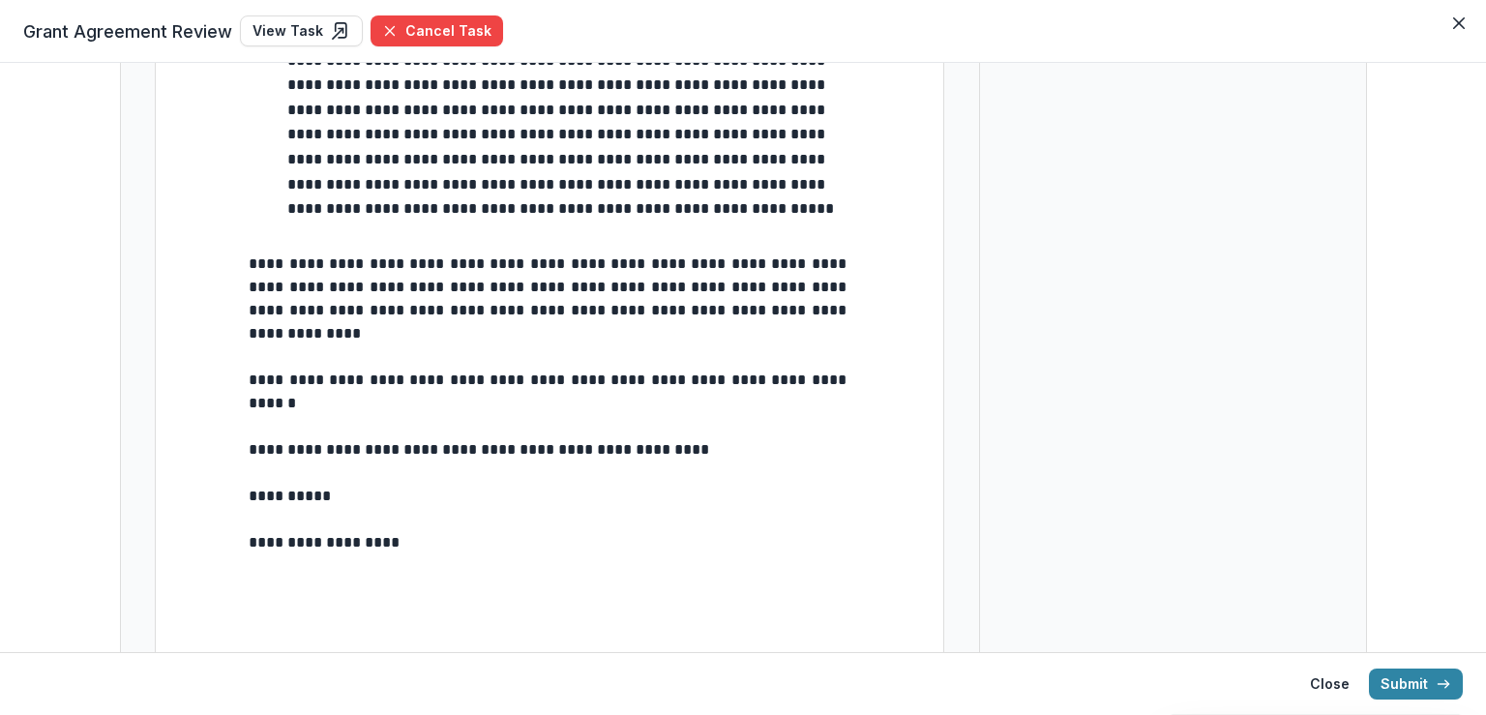
scroll to position [2225, 0]
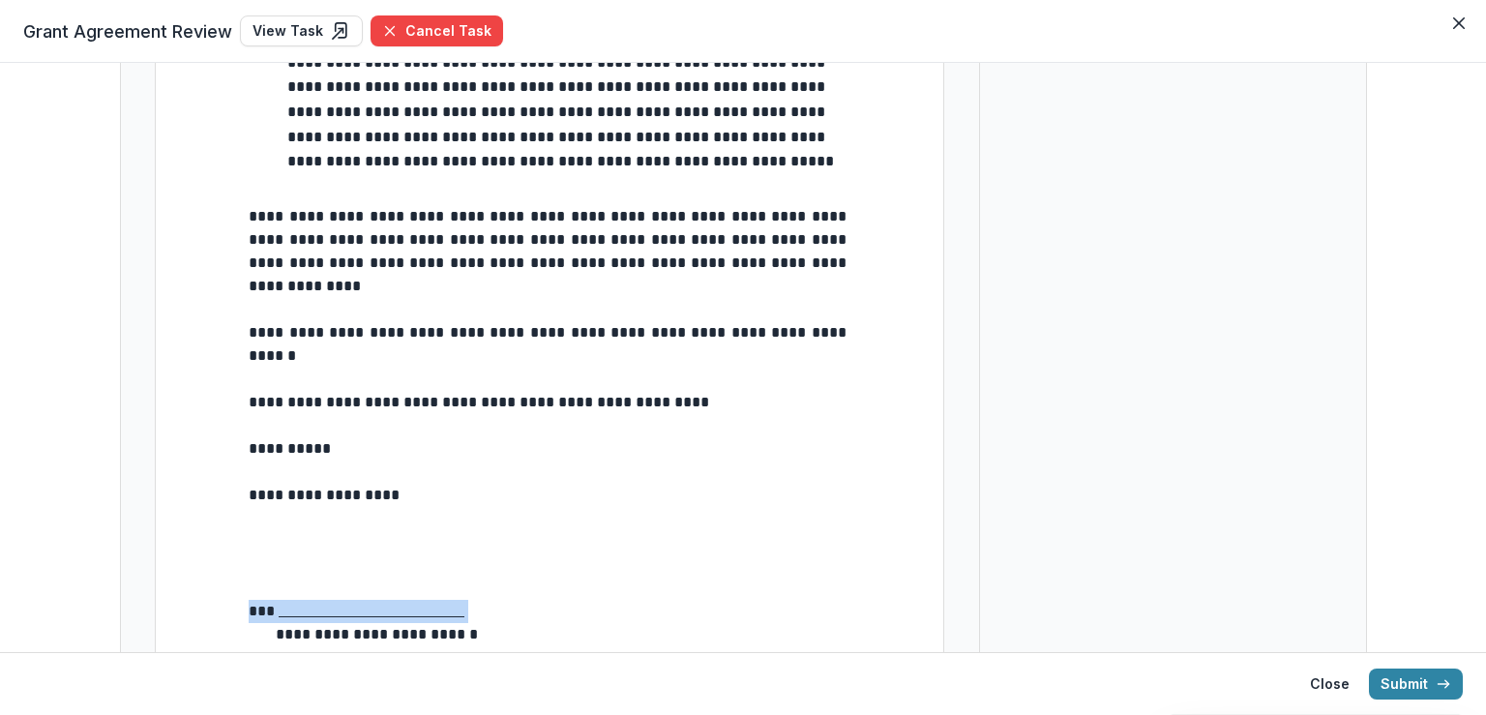
type input "**"
drag, startPoint x: 503, startPoint y: 553, endPoint x: 178, endPoint y: 566, distance: 325.3
click at [385, 604] on u at bounding box center [372, 611] width 186 height 15
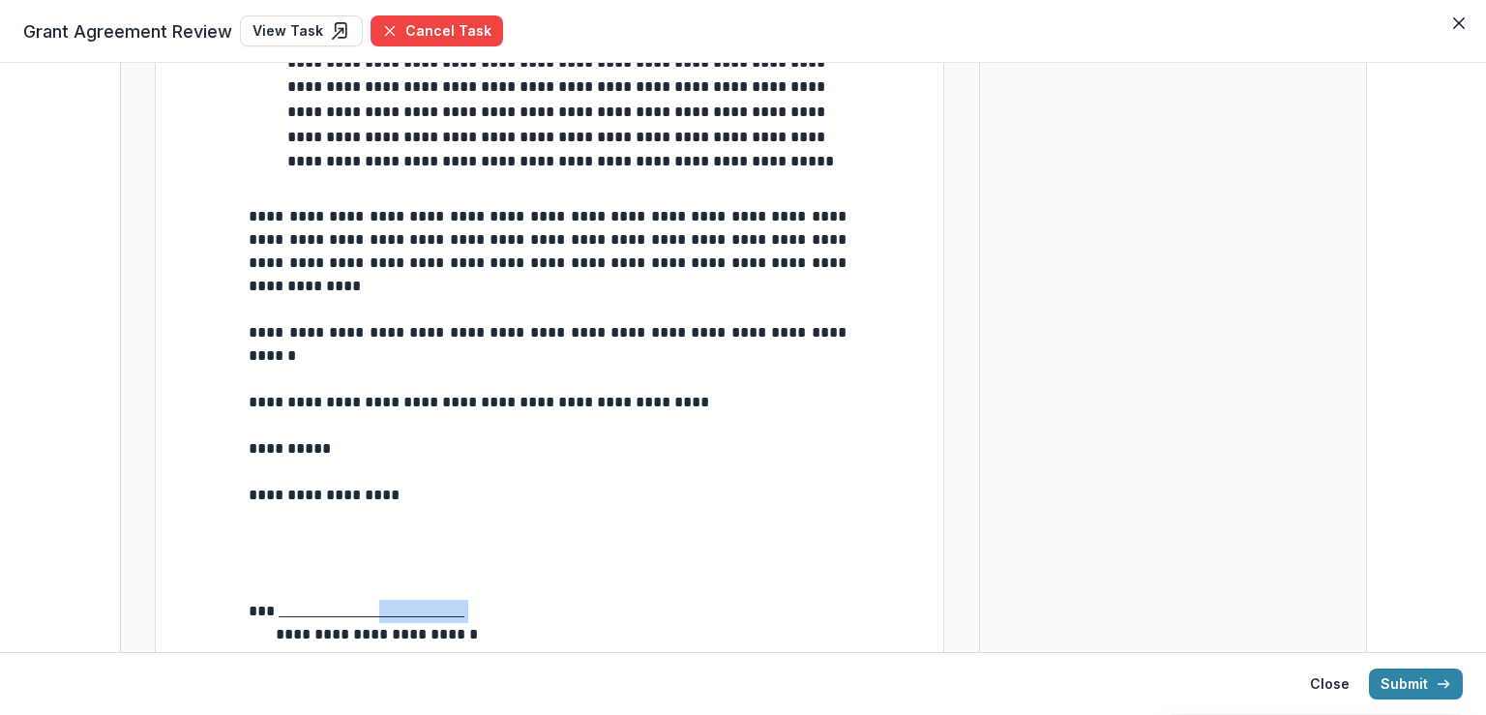
click at [385, 604] on u at bounding box center [372, 611] width 186 height 15
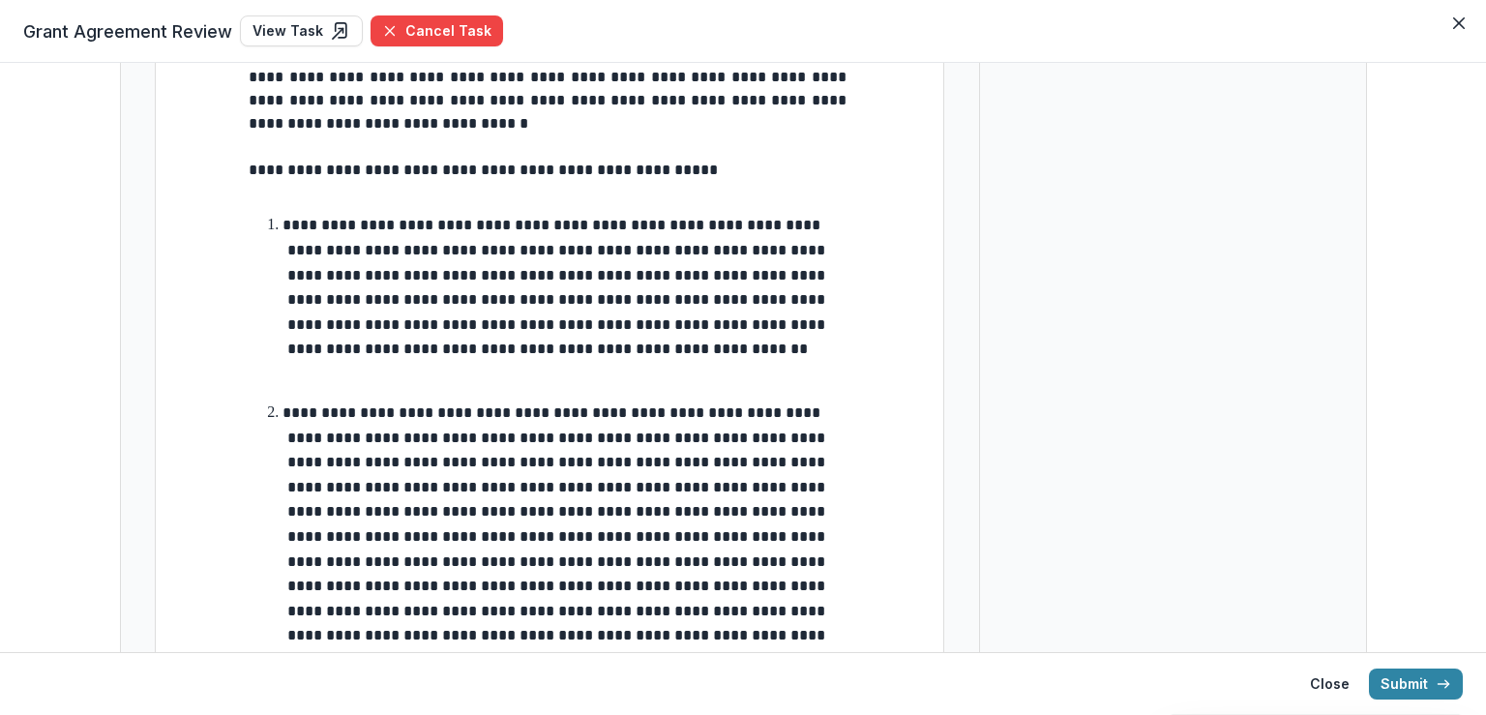
scroll to position [0, 0]
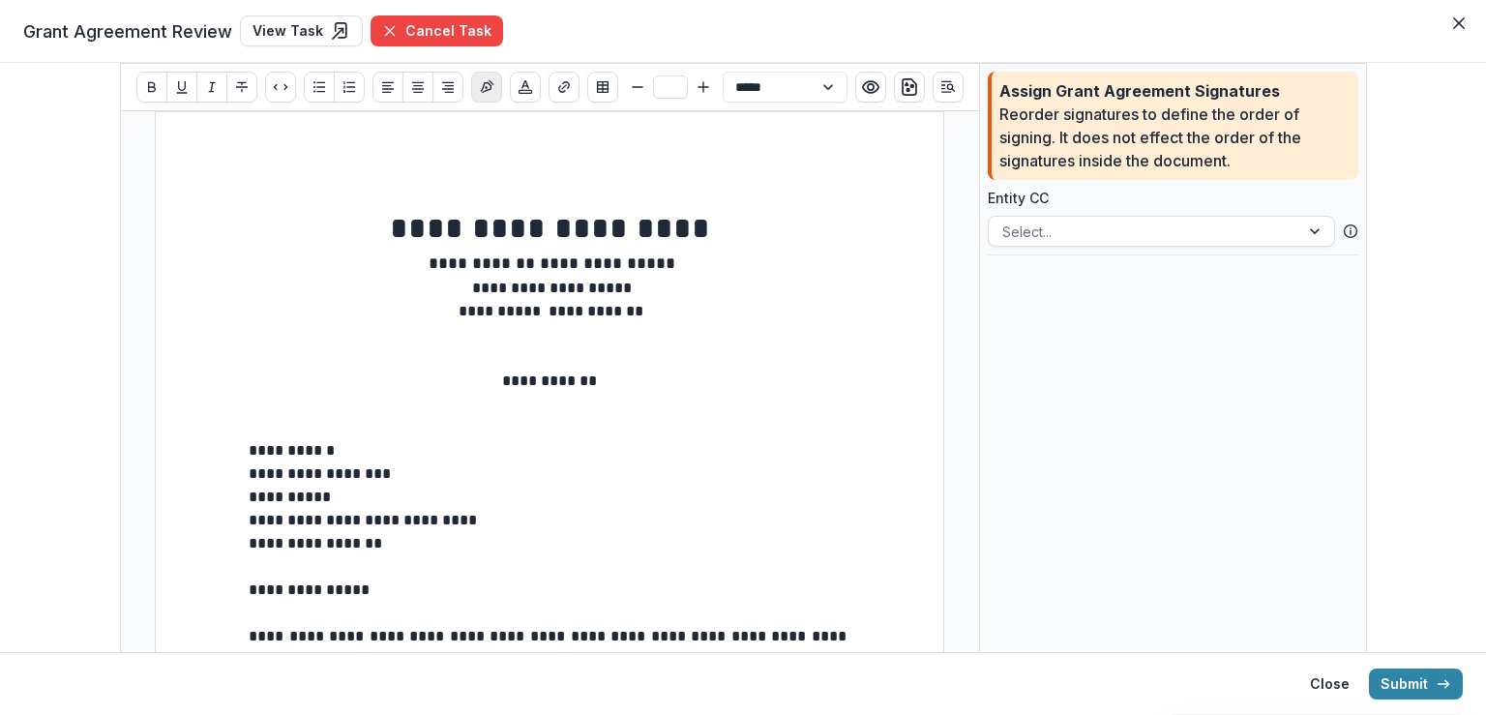
click at [486, 79] on icon "Insert Signature" at bounding box center [486, 86] width 15 height 15
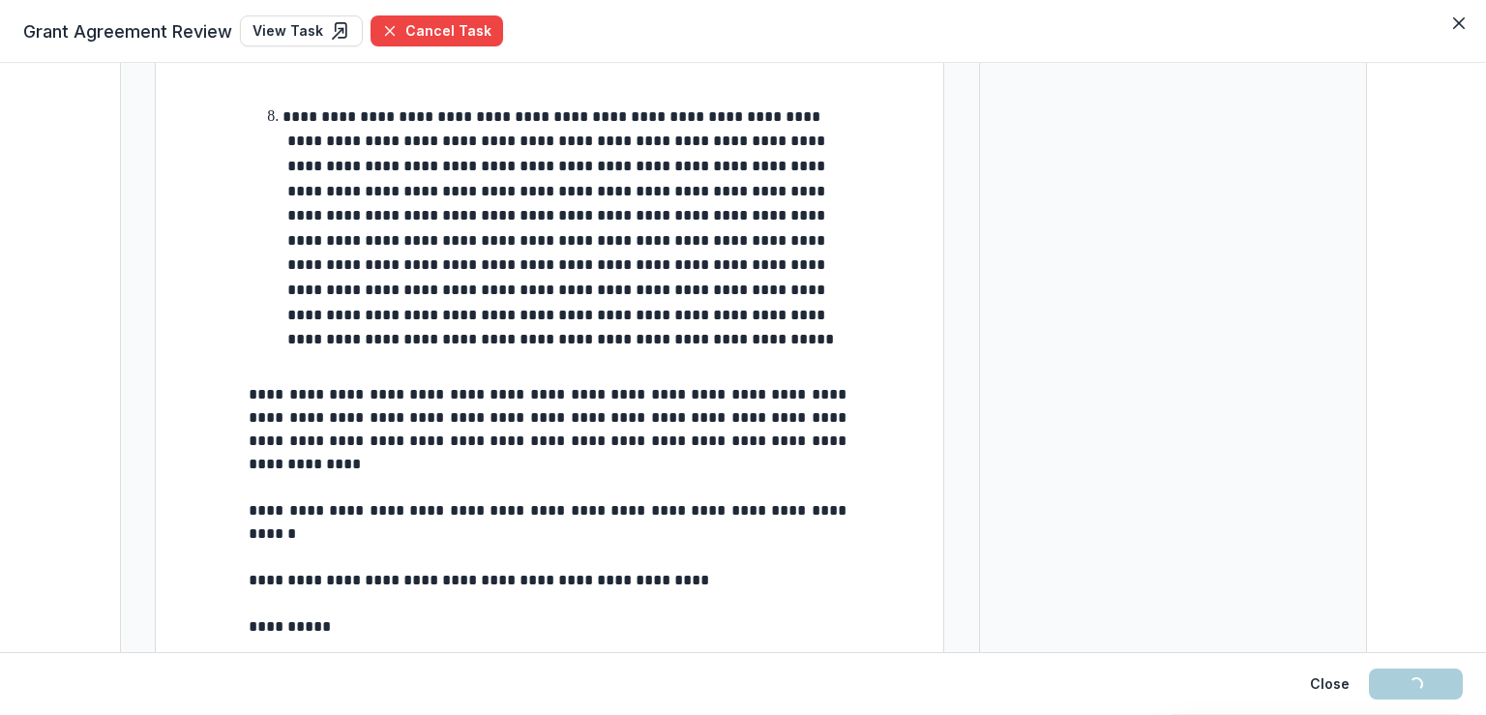
scroll to position [2200, 0]
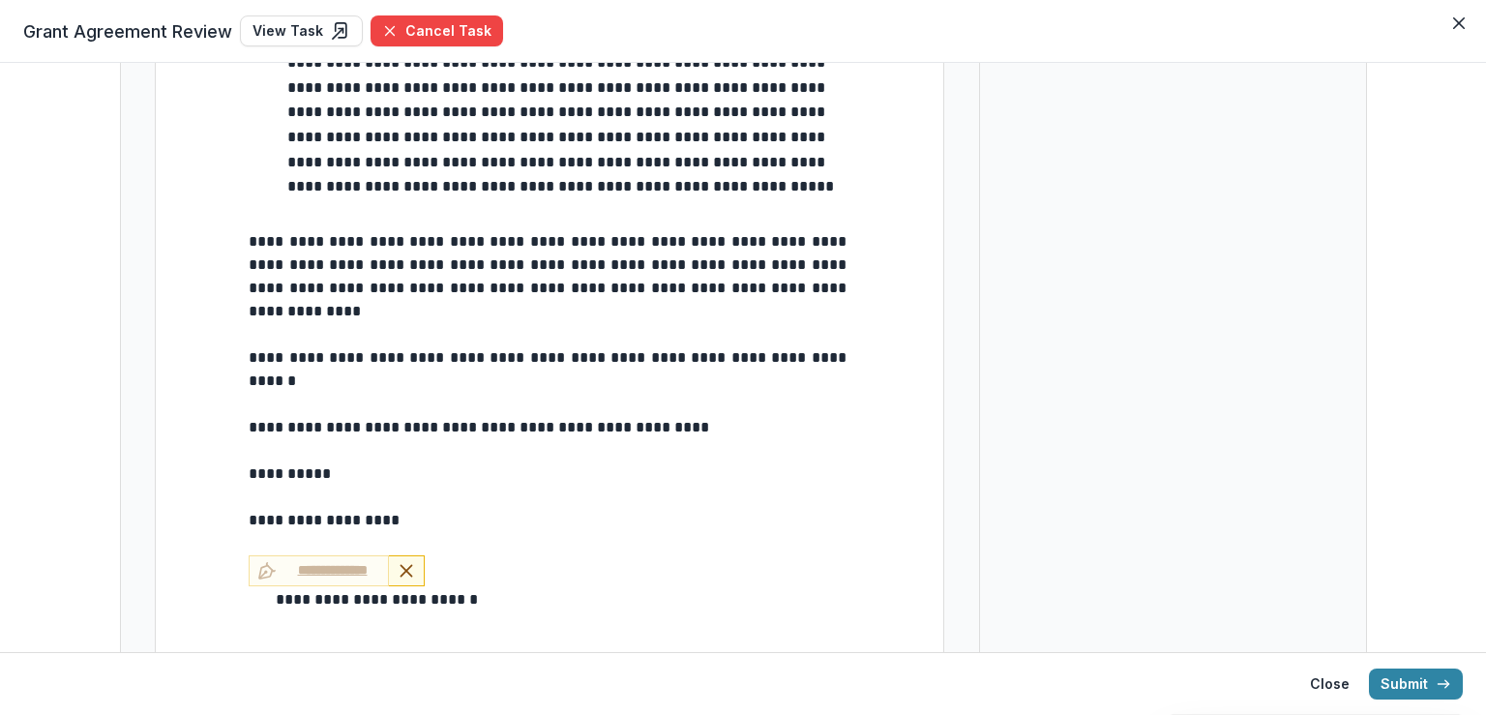
click at [503, 588] on p "**********" at bounding box center [550, 599] width 602 height 23
type input "**"
click at [301, 635] on p "***" at bounding box center [550, 646] width 602 height 23
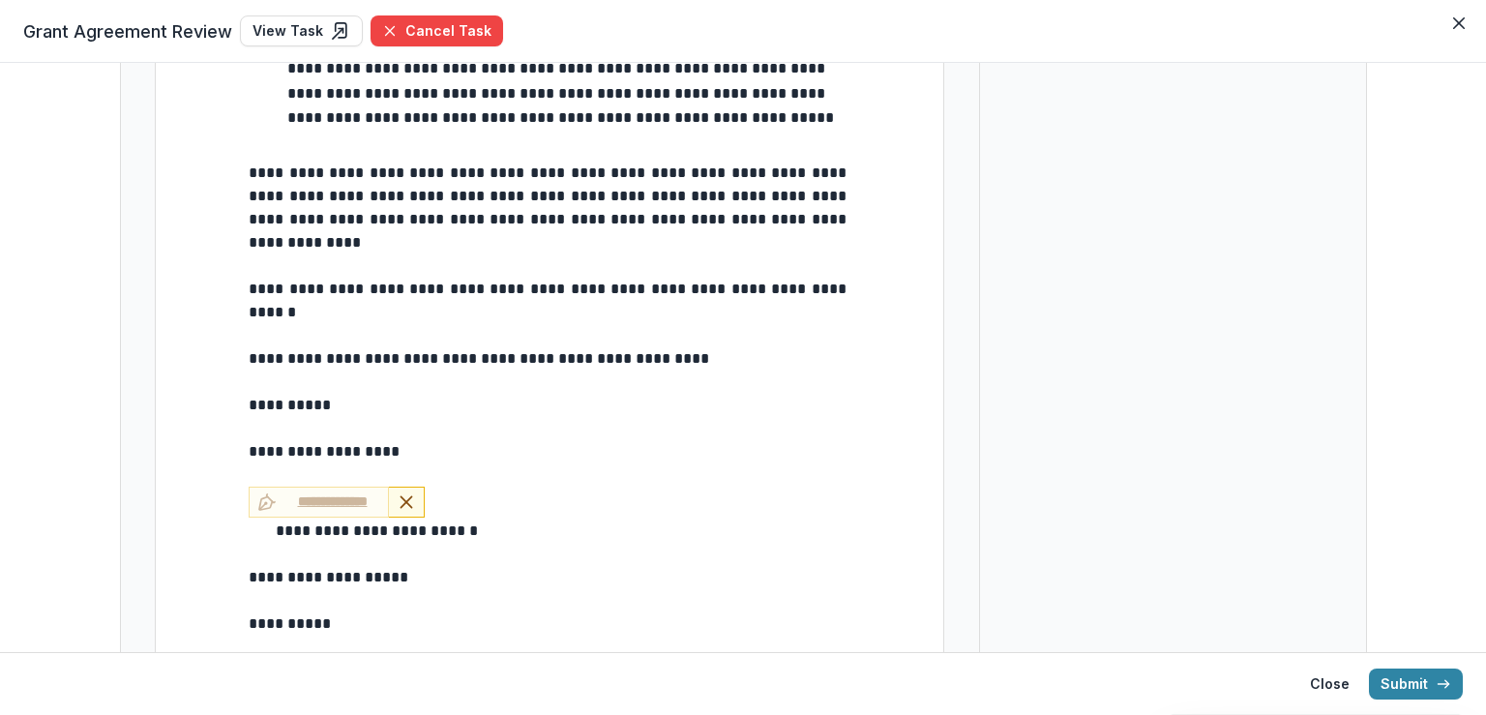
scroll to position [2338, 0]
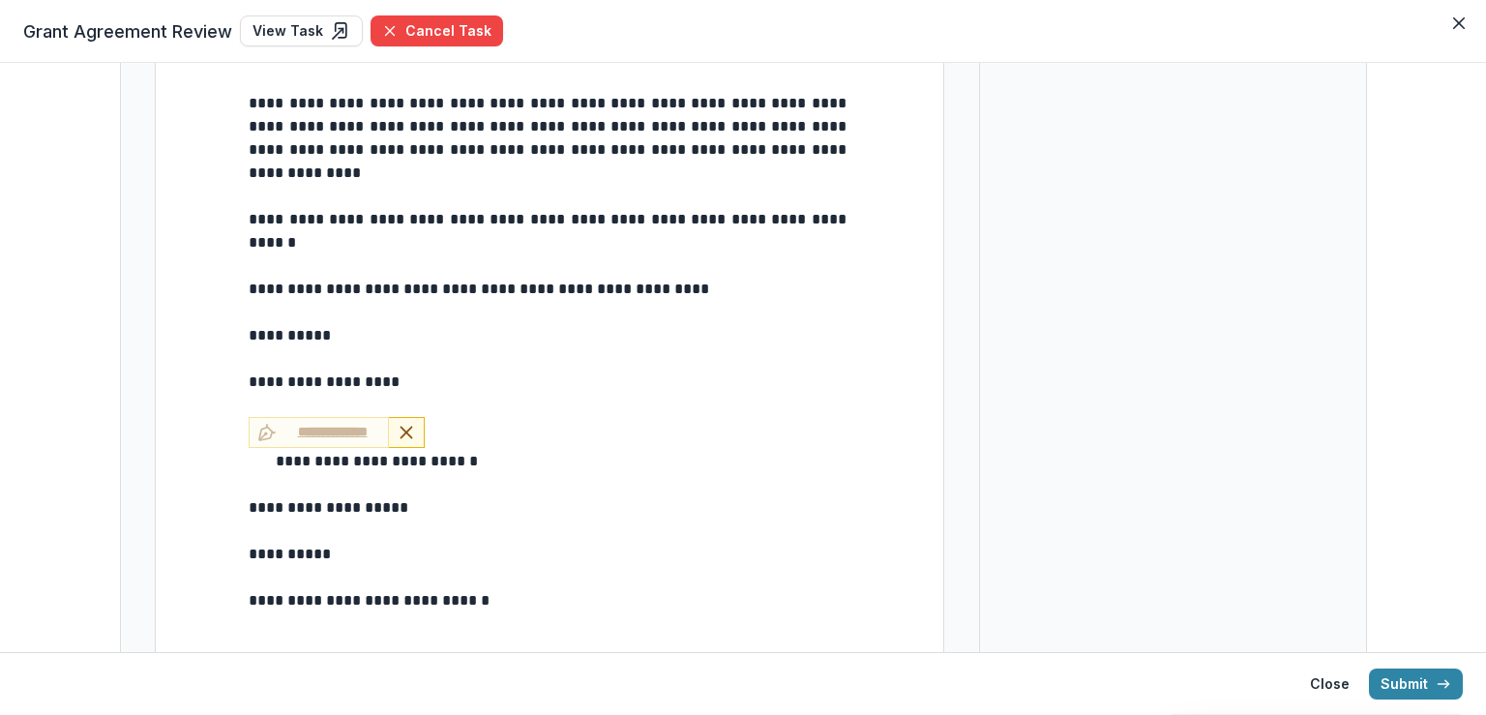
click at [252, 593] on span "**********" at bounding box center [369, 600] width 241 height 15
click at [277, 566] on p at bounding box center [550, 577] width 602 height 23
type input "**"
click at [261, 566] on p at bounding box center [550, 577] width 602 height 23
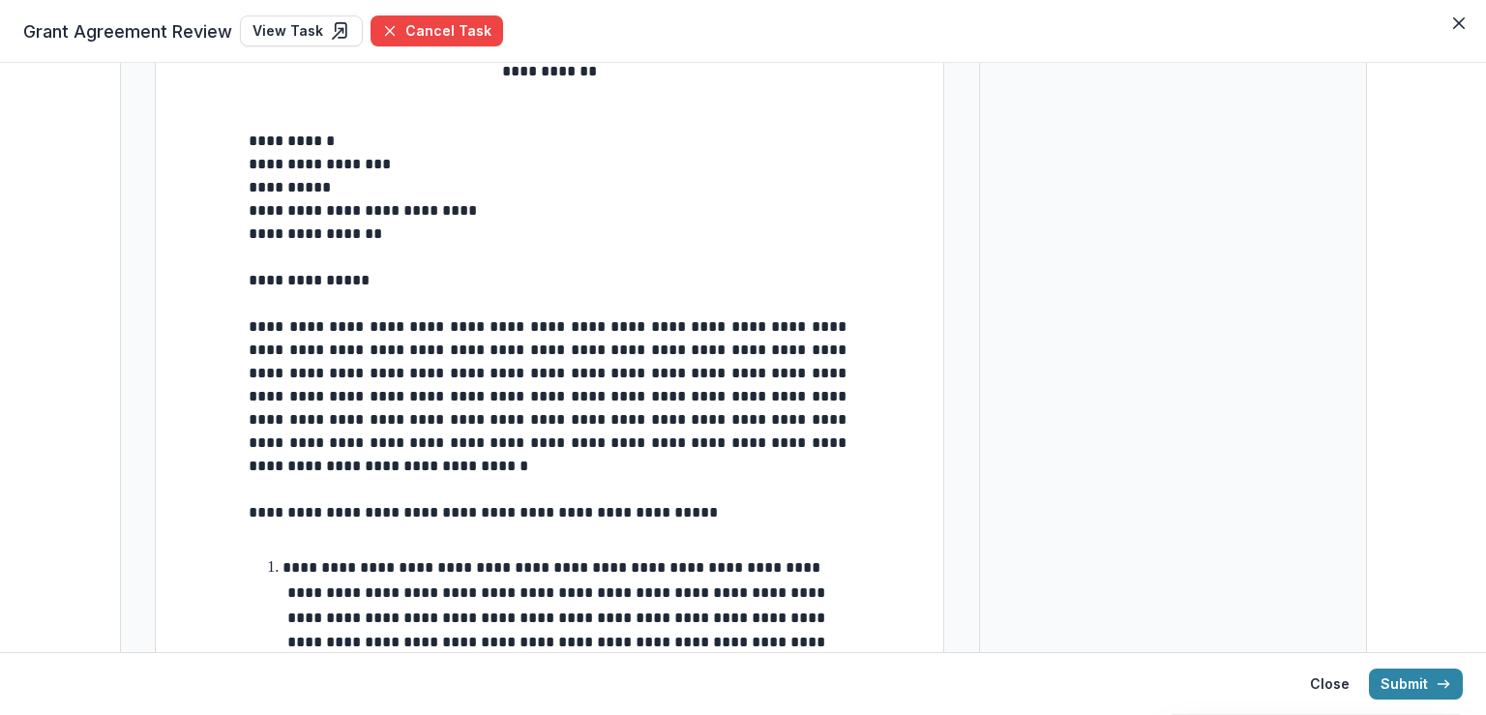
scroll to position [0, 0]
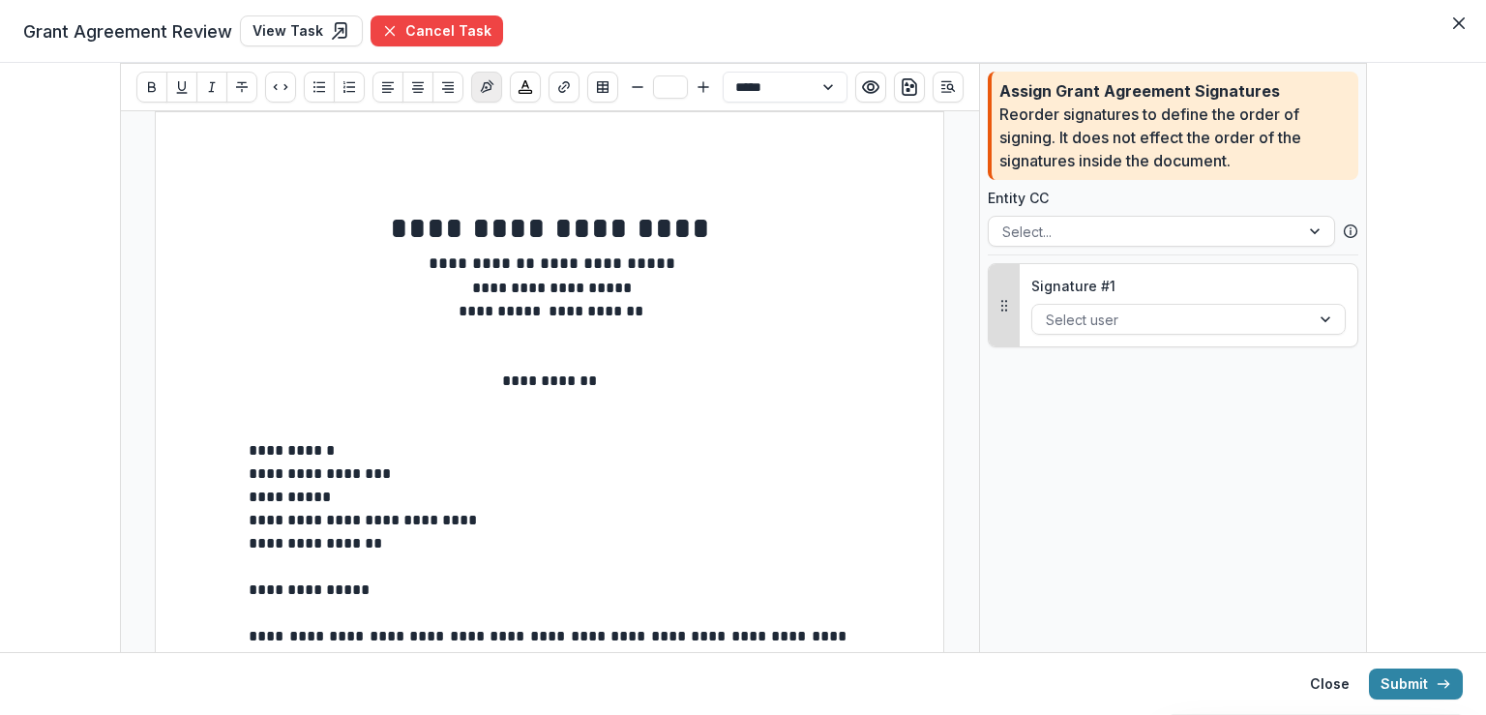
click at [483, 92] on icon "Insert Signature" at bounding box center [486, 86] width 15 height 15
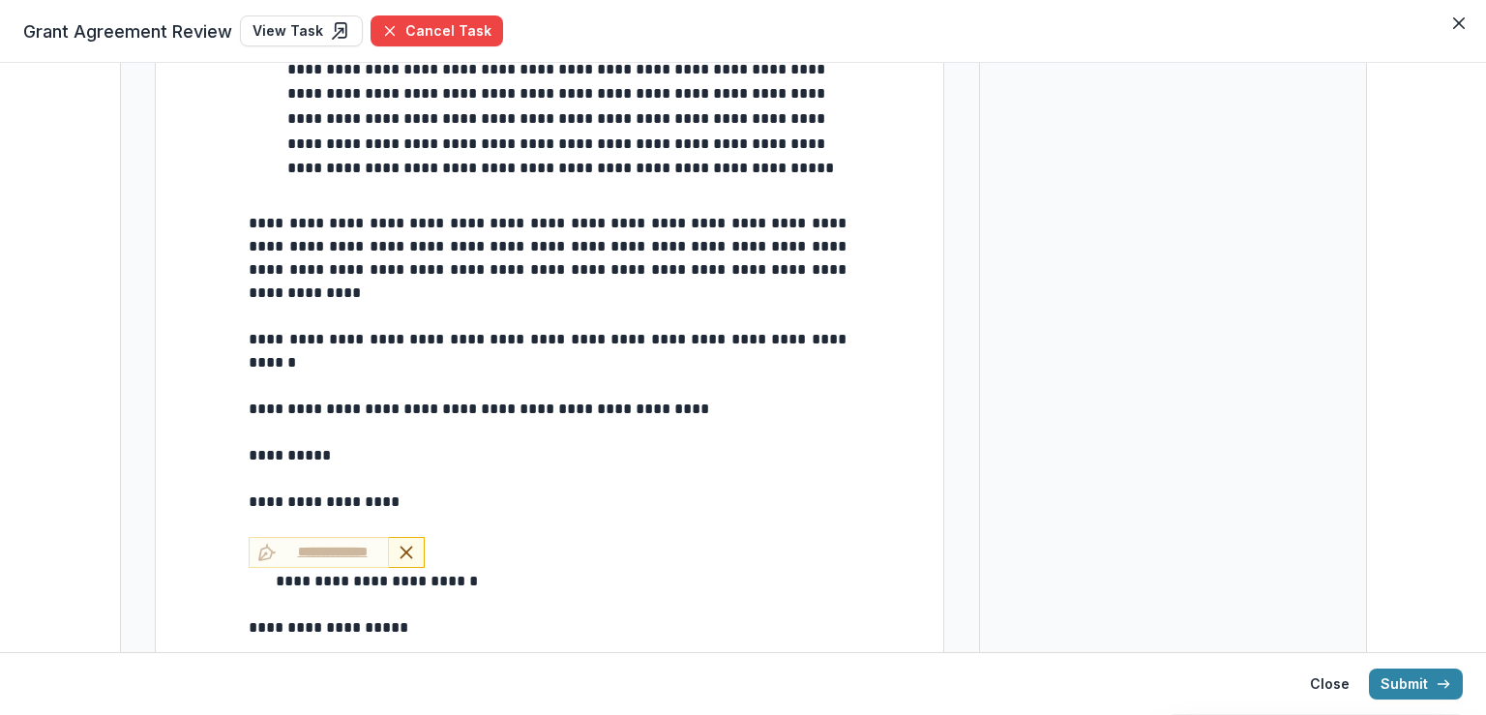
scroll to position [2370, 0]
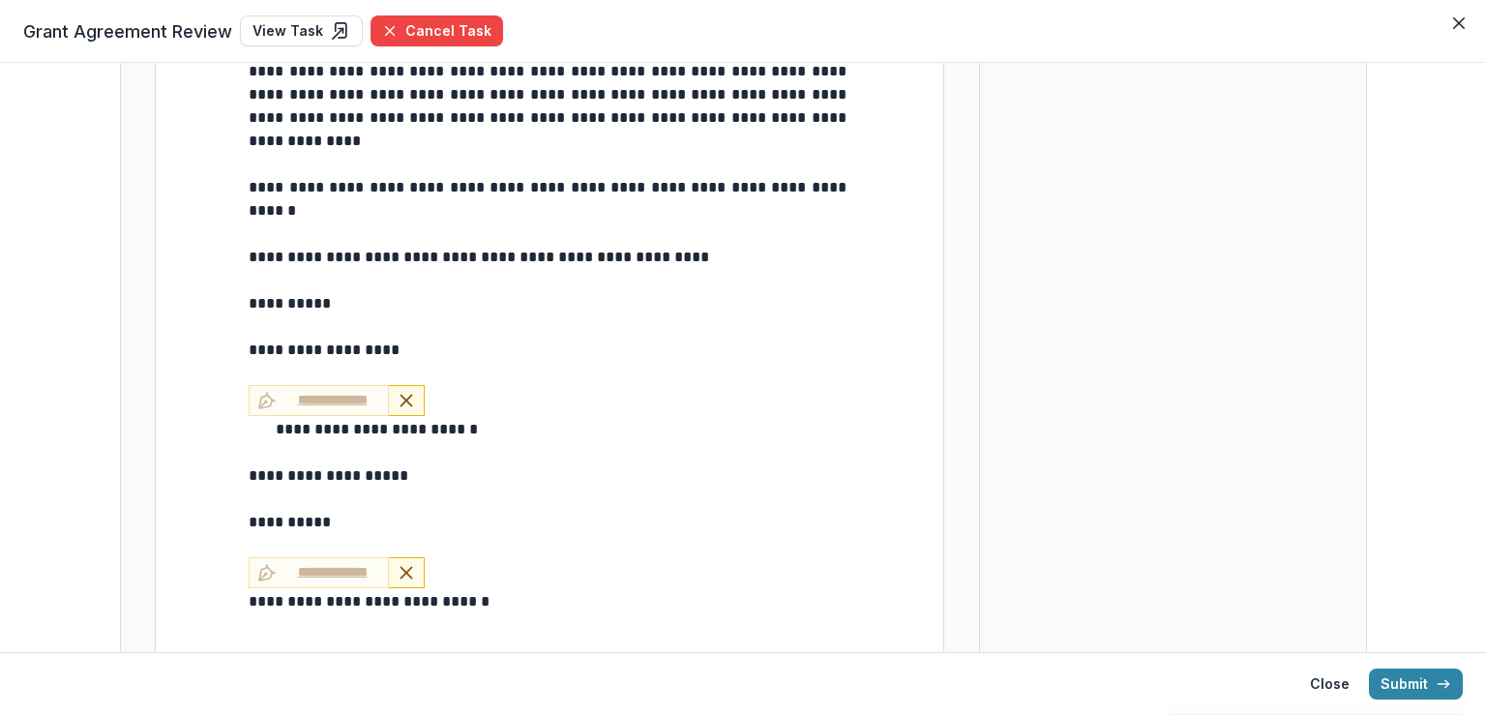
click at [249, 594] on span "**********" at bounding box center [369, 601] width 241 height 15
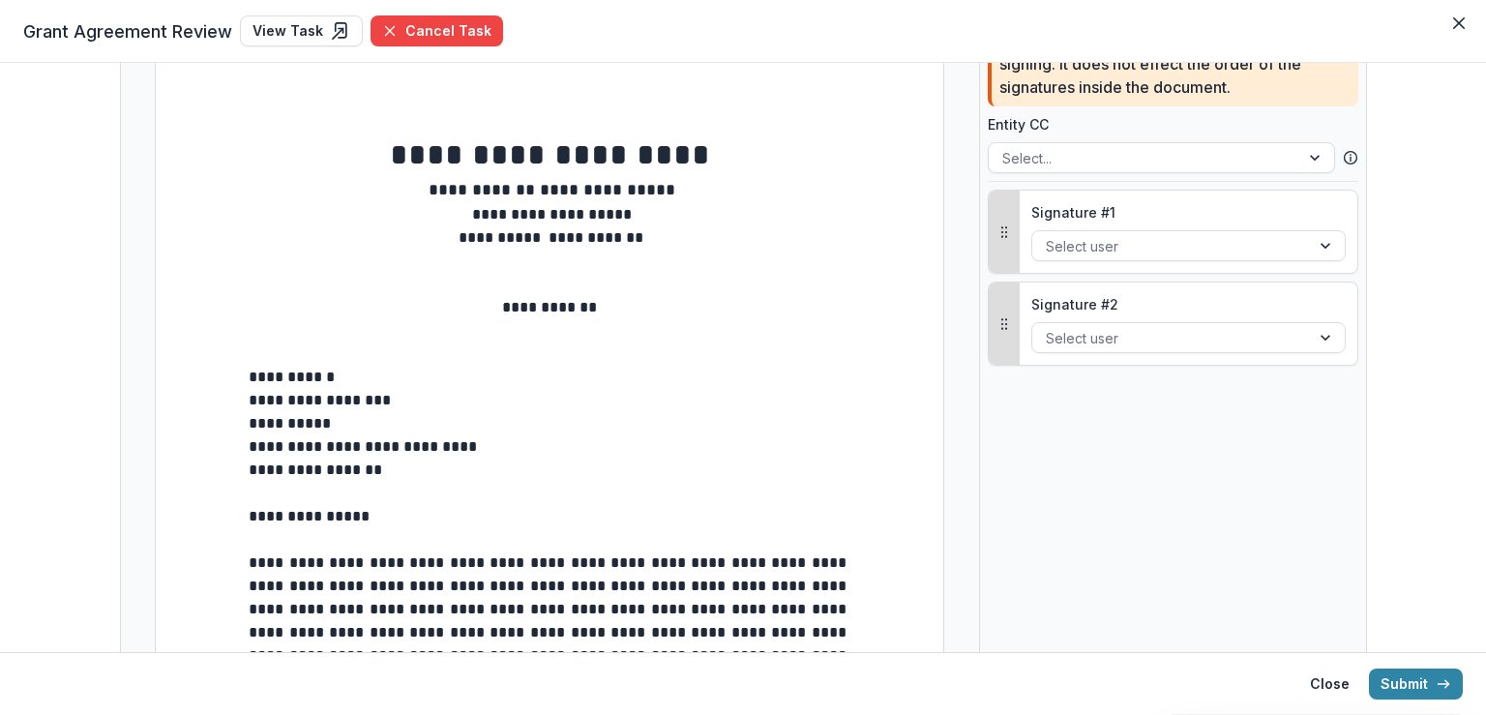
scroll to position [97, 0]
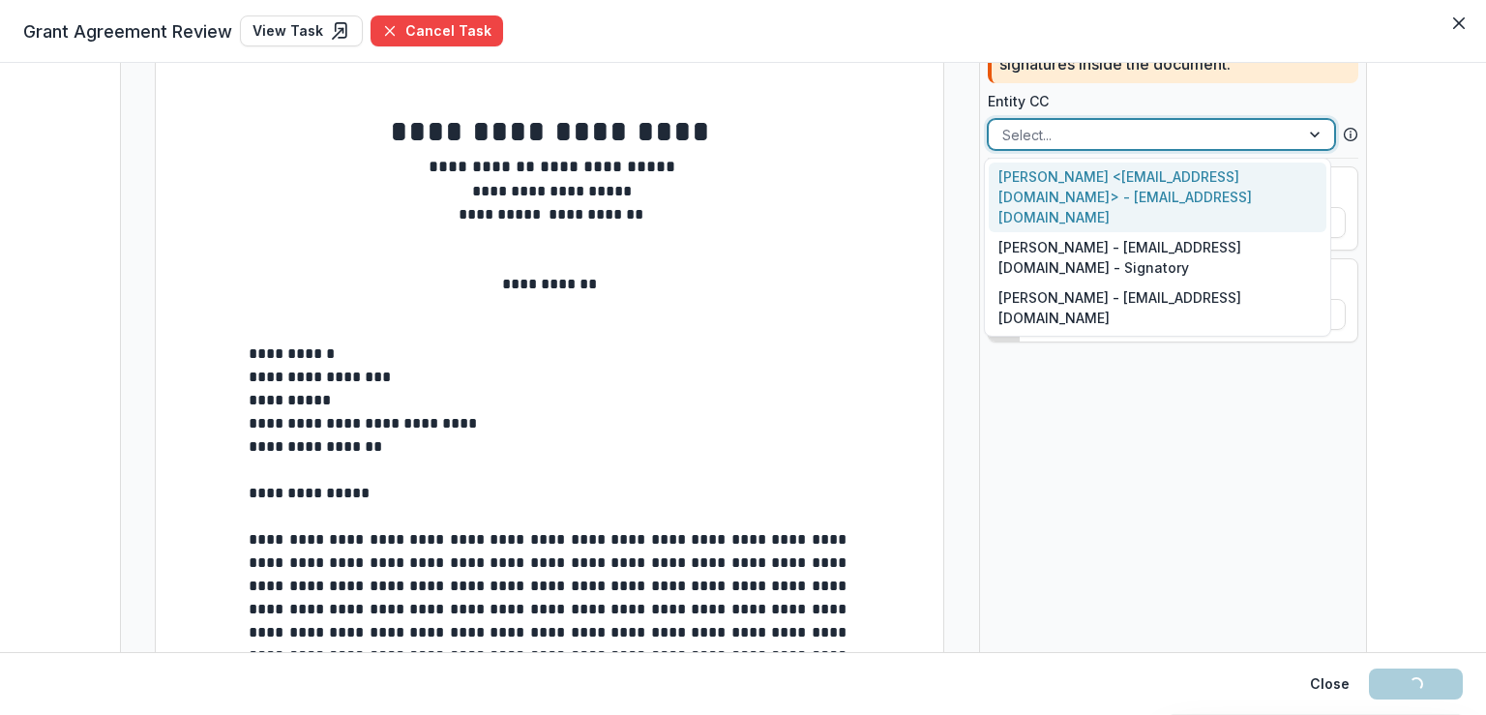
click at [1020, 123] on div at bounding box center [1143, 135] width 283 height 24
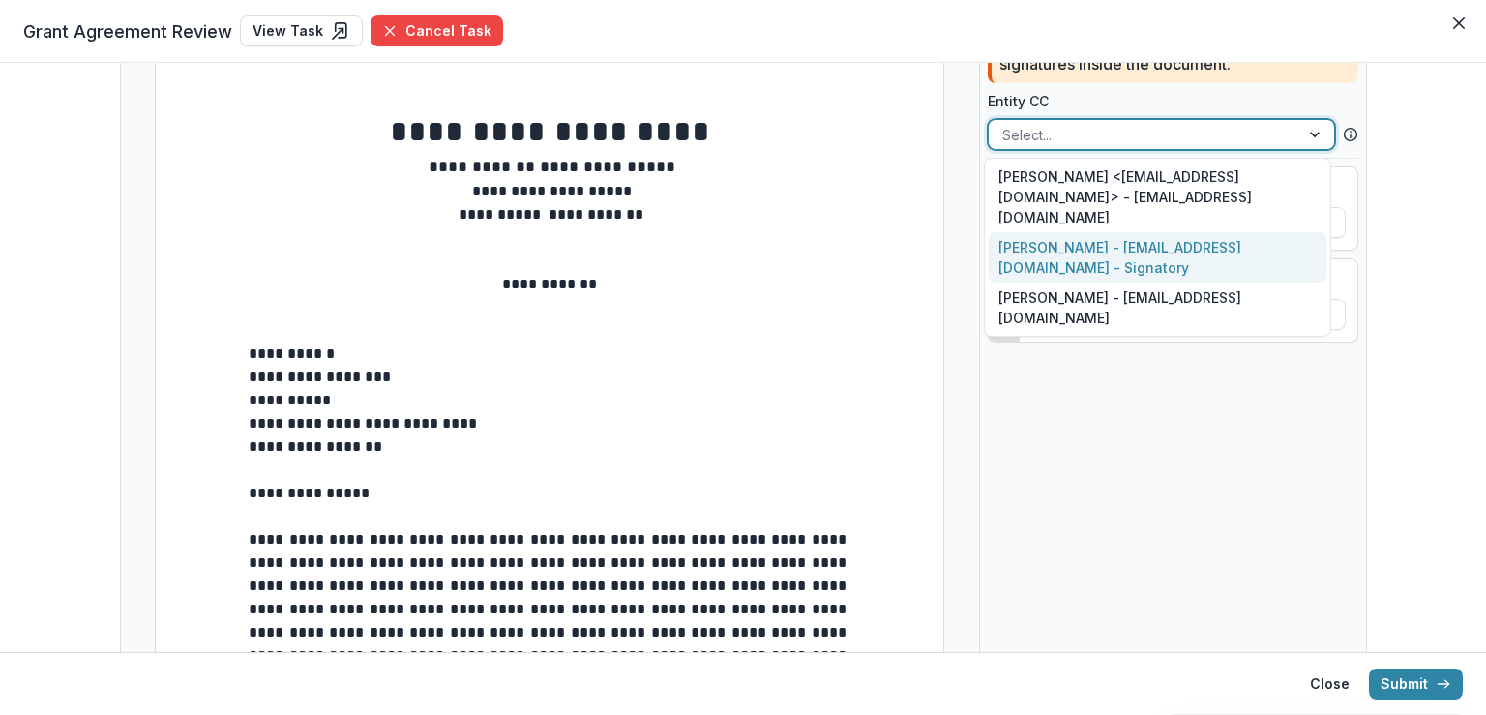
click at [1049, 232] on div "Elaine Morales - emorales@connectivetx.org - Signatory" at bounding box center [1158, 257] width 338 height 50
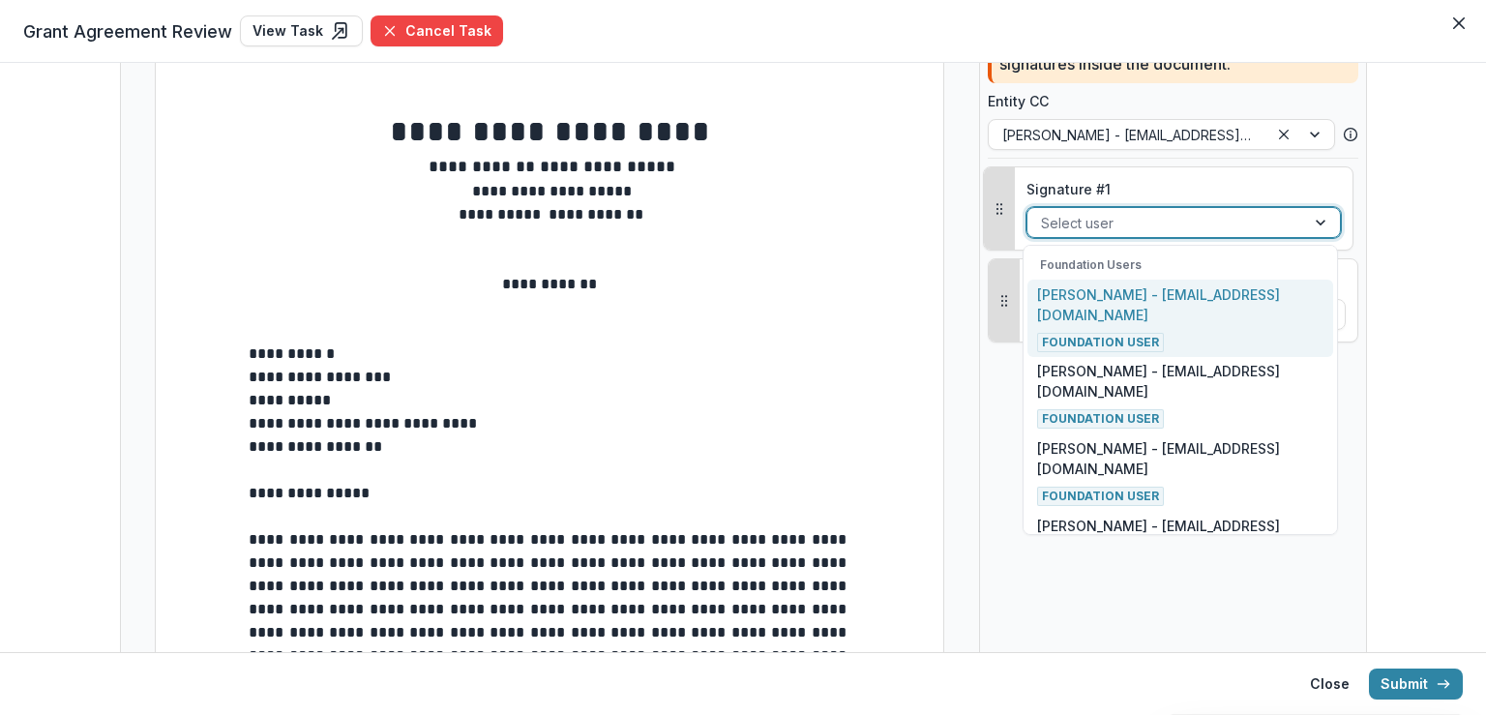
click at [1049, 231] on div at bounding box center [1166, 223] width 251 height 24
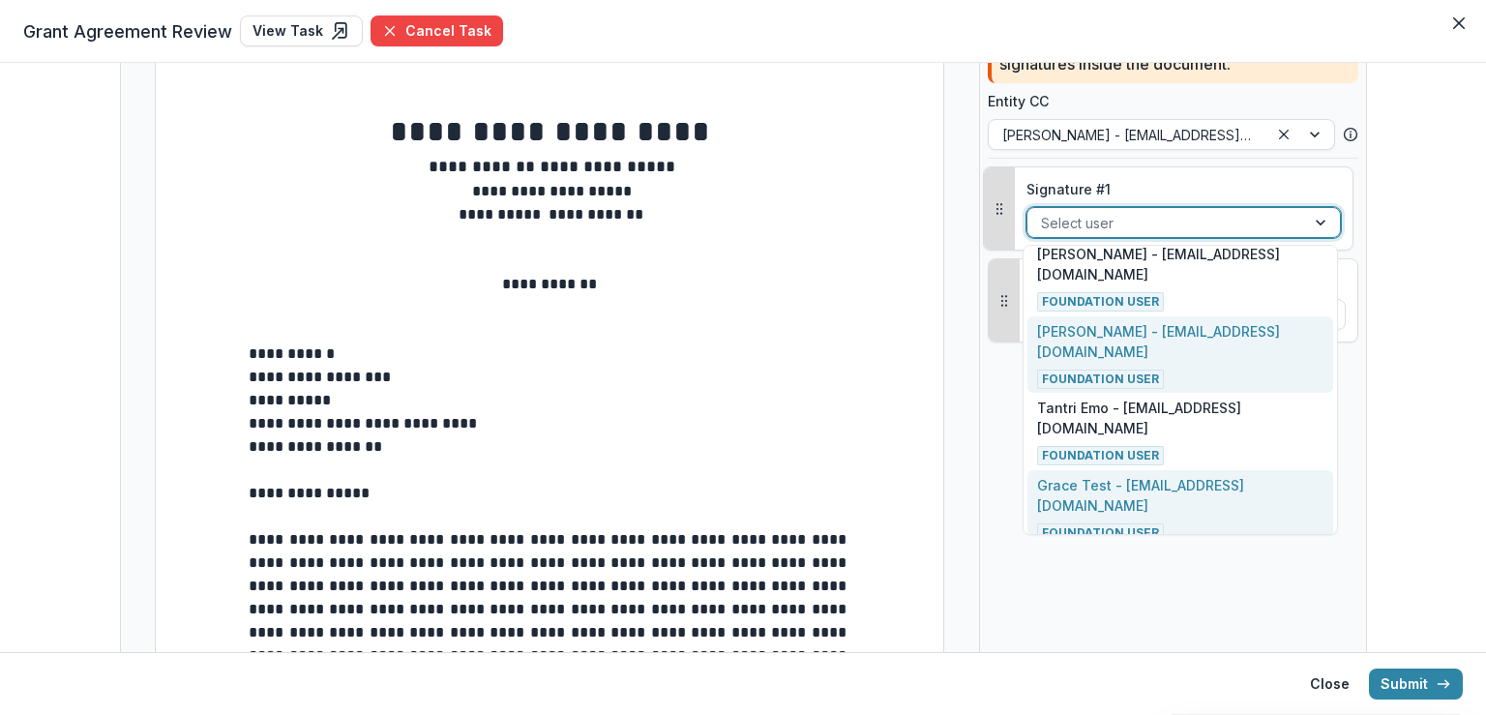
scroll to position [193, 0]
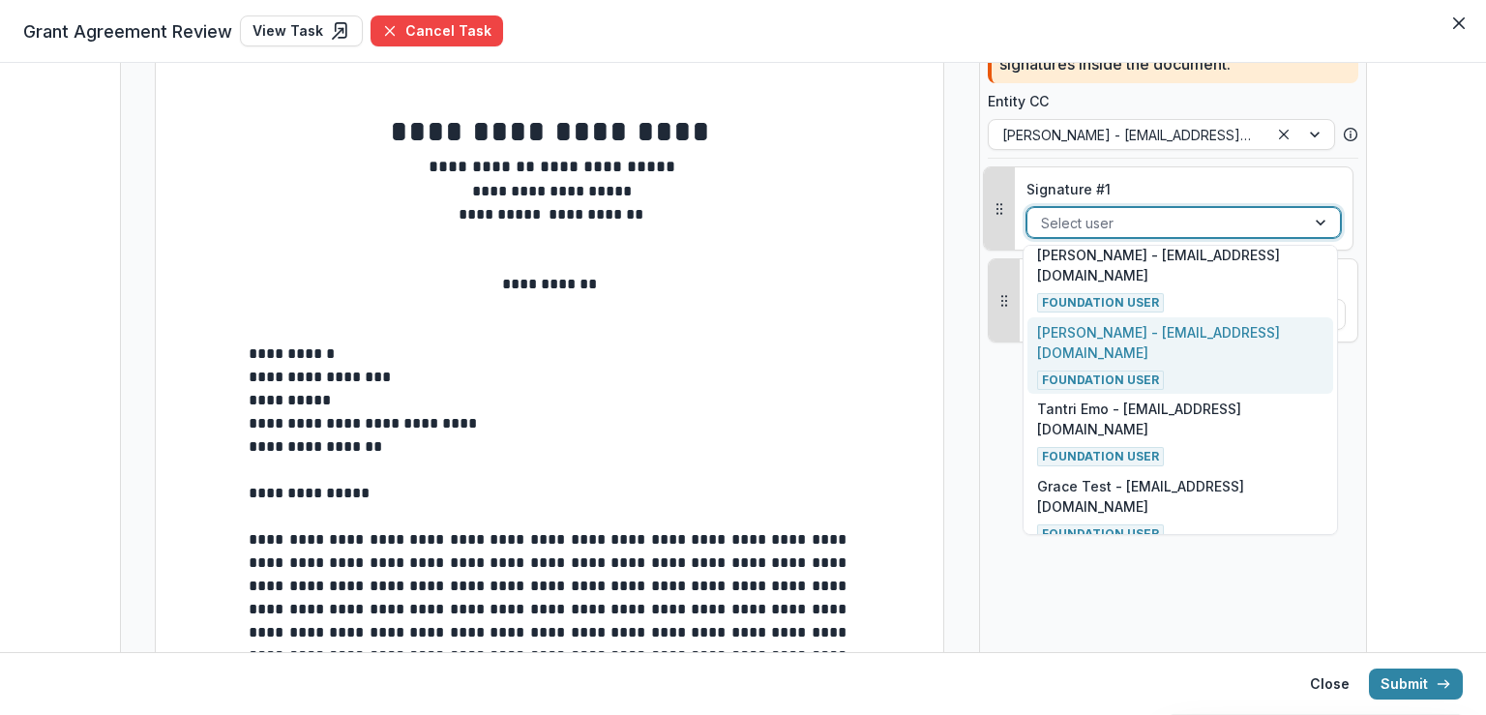
click at [1098, 322] on p "Ronald C. Lewis - rlewis@rockfund.org" at bounding box center [1180, 342] width 286 height 41
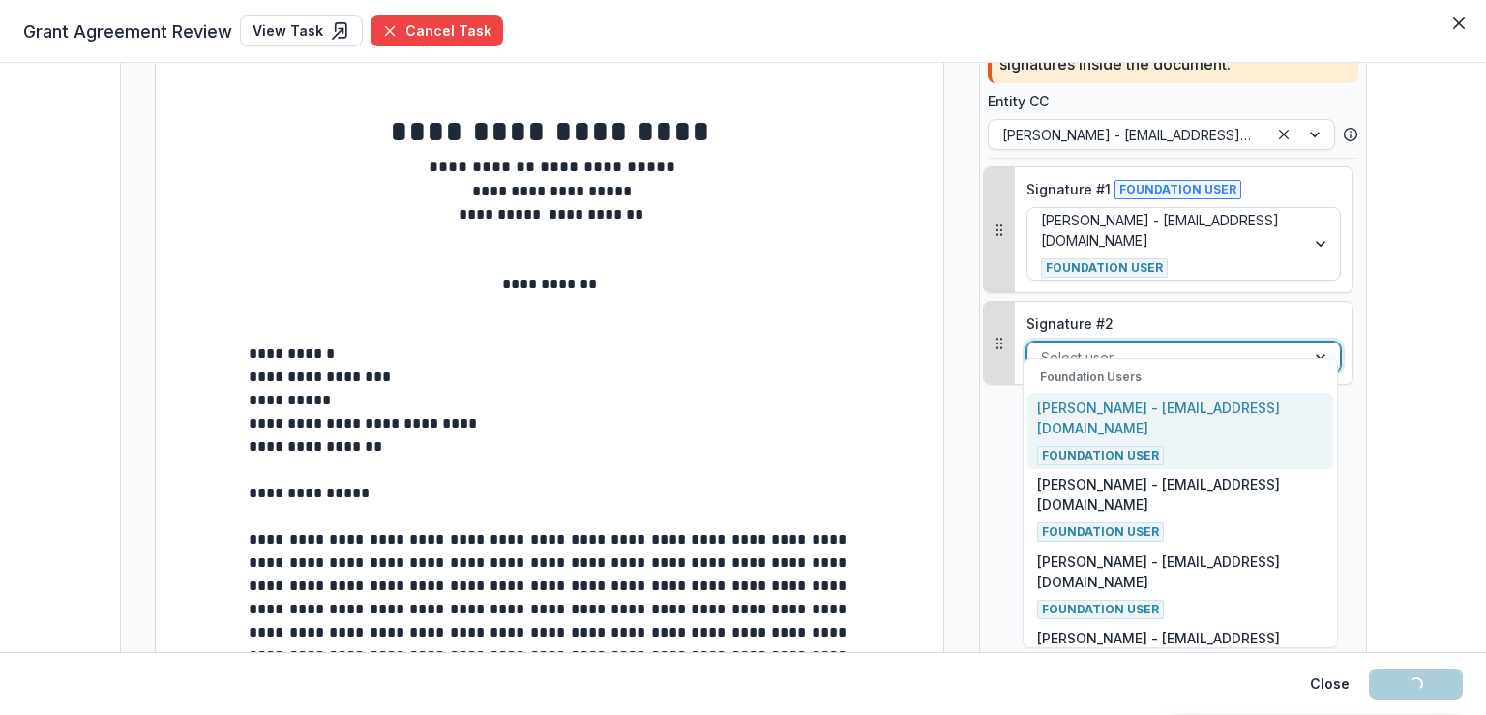
click at [1107, 345] on div at bounding box center [1166, 357] width 251 height 24
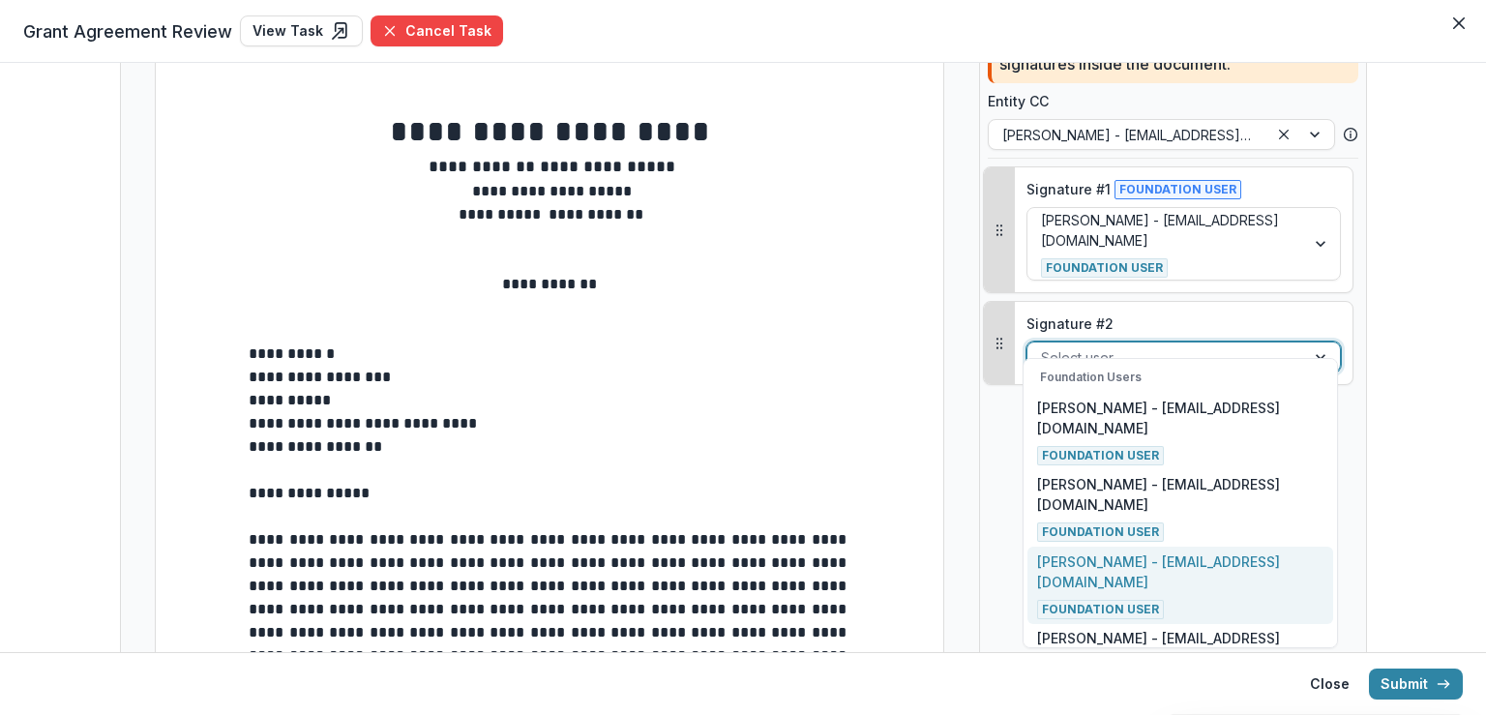
scroll to position [387, 0]
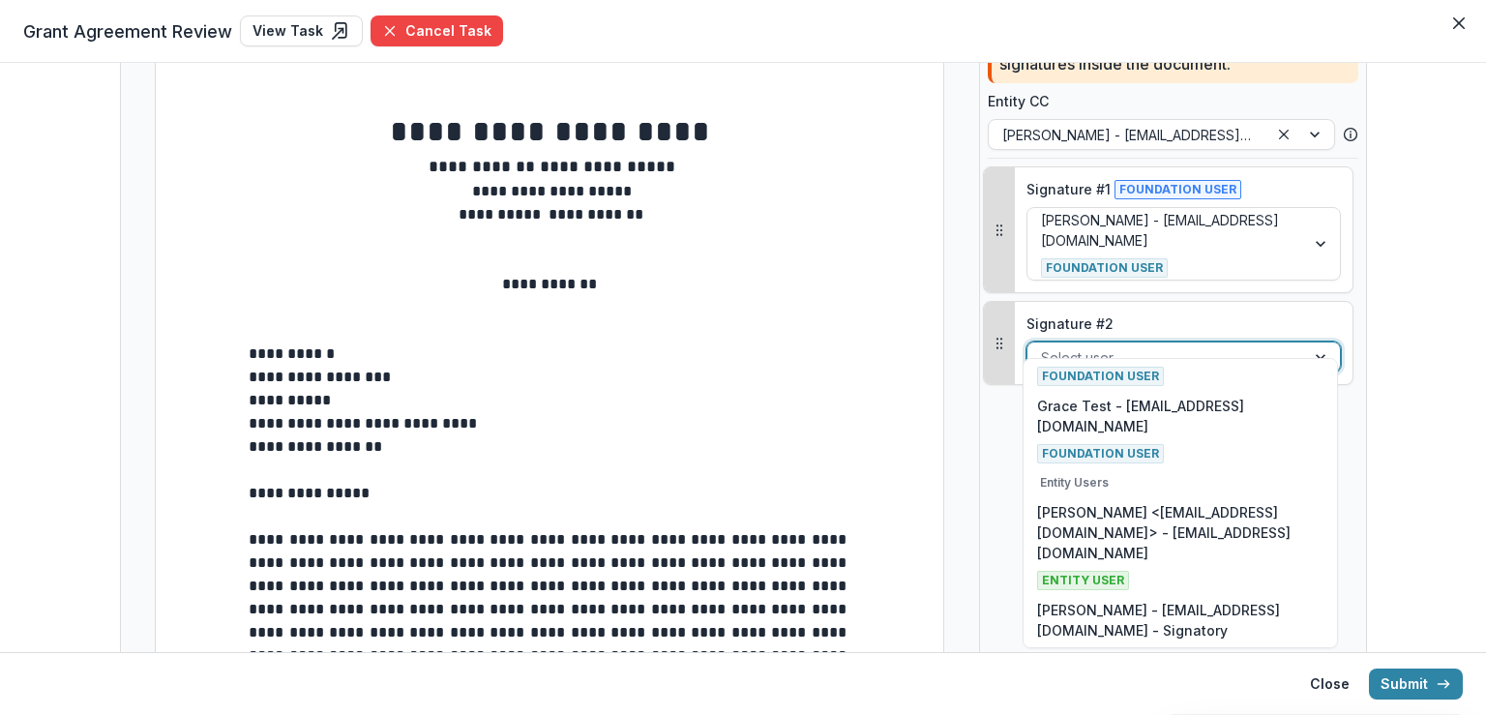
click at [1098, 676] on div "Elena White - ewhite@connectivetx.org Entity User" at bounding box center [1180, 710] width 286 height 68
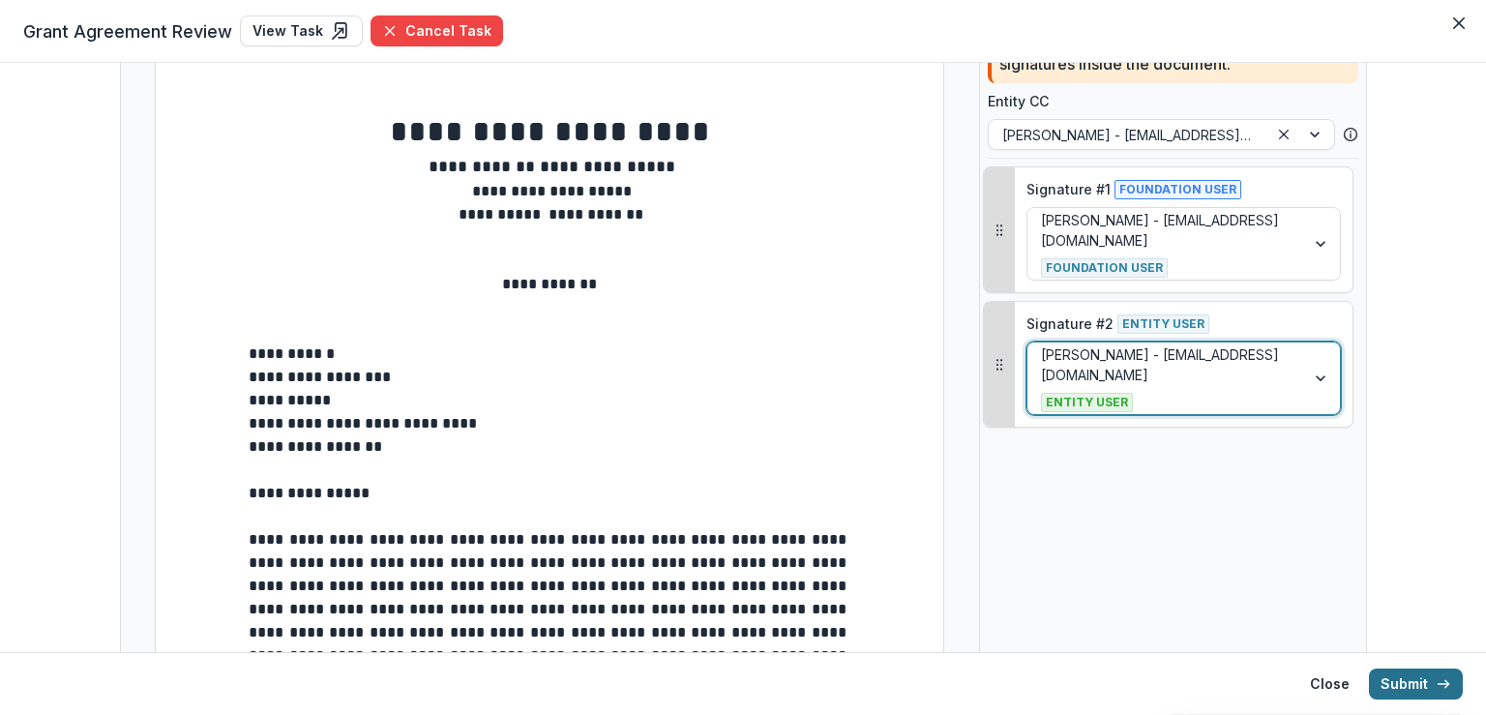
click at [1409, 686] on button "Submit" at bounding box center [1416, 683] width 94 height 31
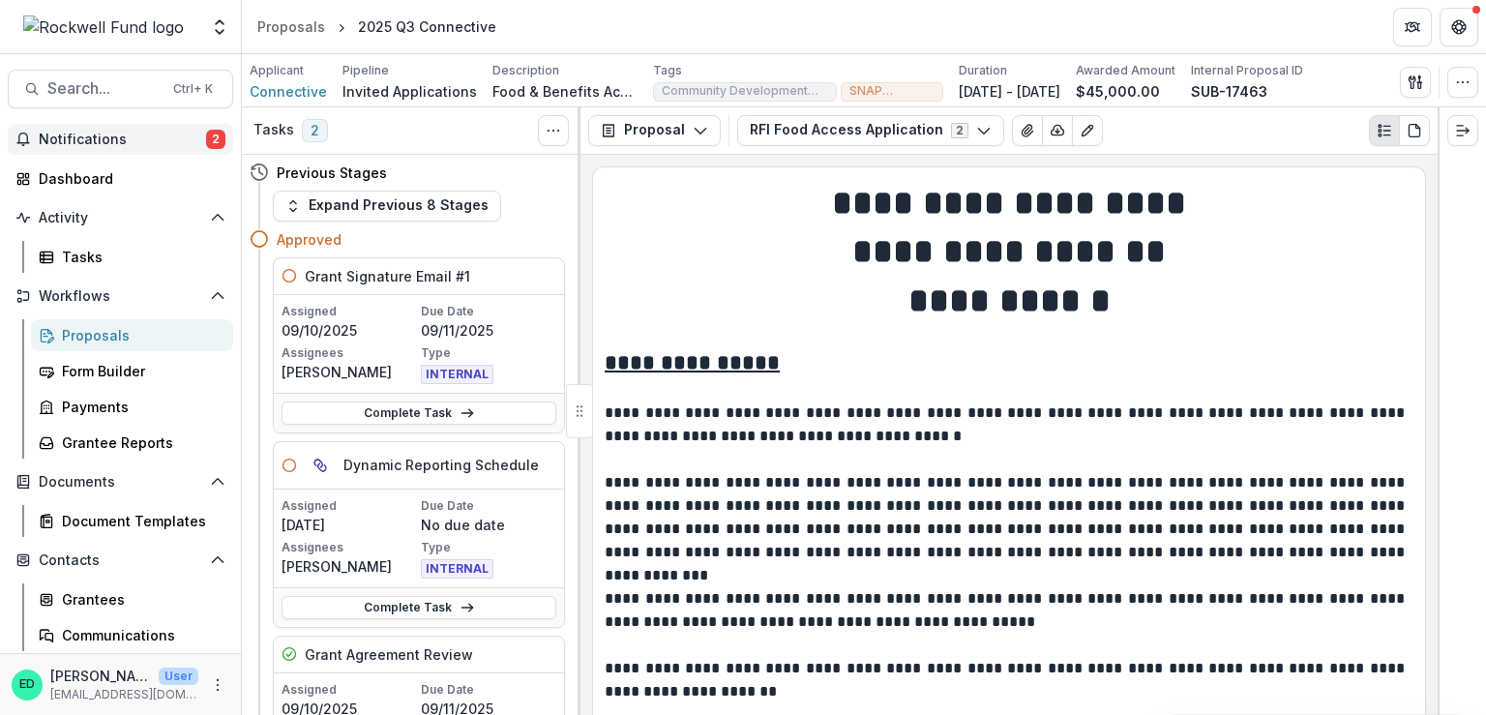
click at [155, 138] on span "Notifications" at bounding box center [122, 140] width 167 height 16
click at [720, 212] on h1 "**********" at bounding box center [1009, 203] width 809 height 48
click at [156, 136] on span "Notifications" at bounding box center [122, 140] width 167 height 16
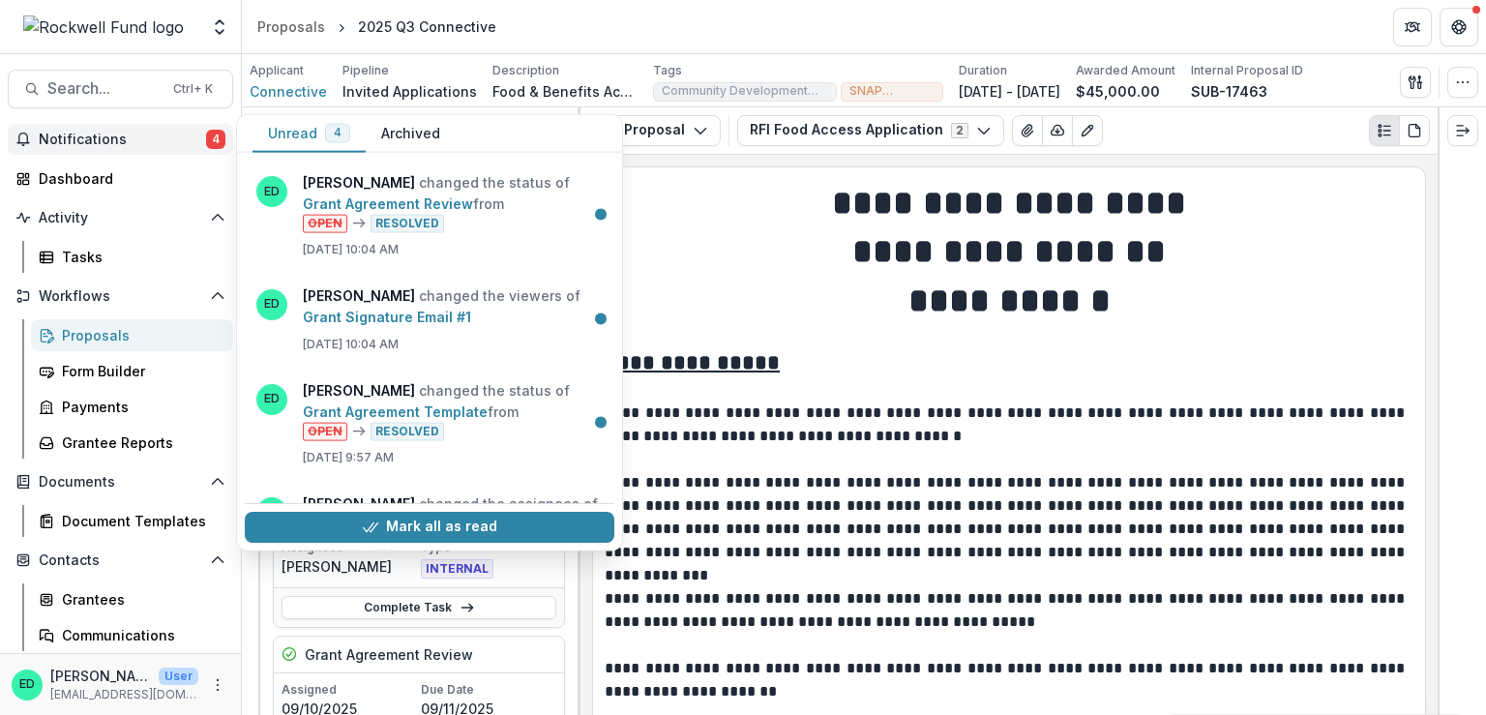
scroll to position [71, 0]
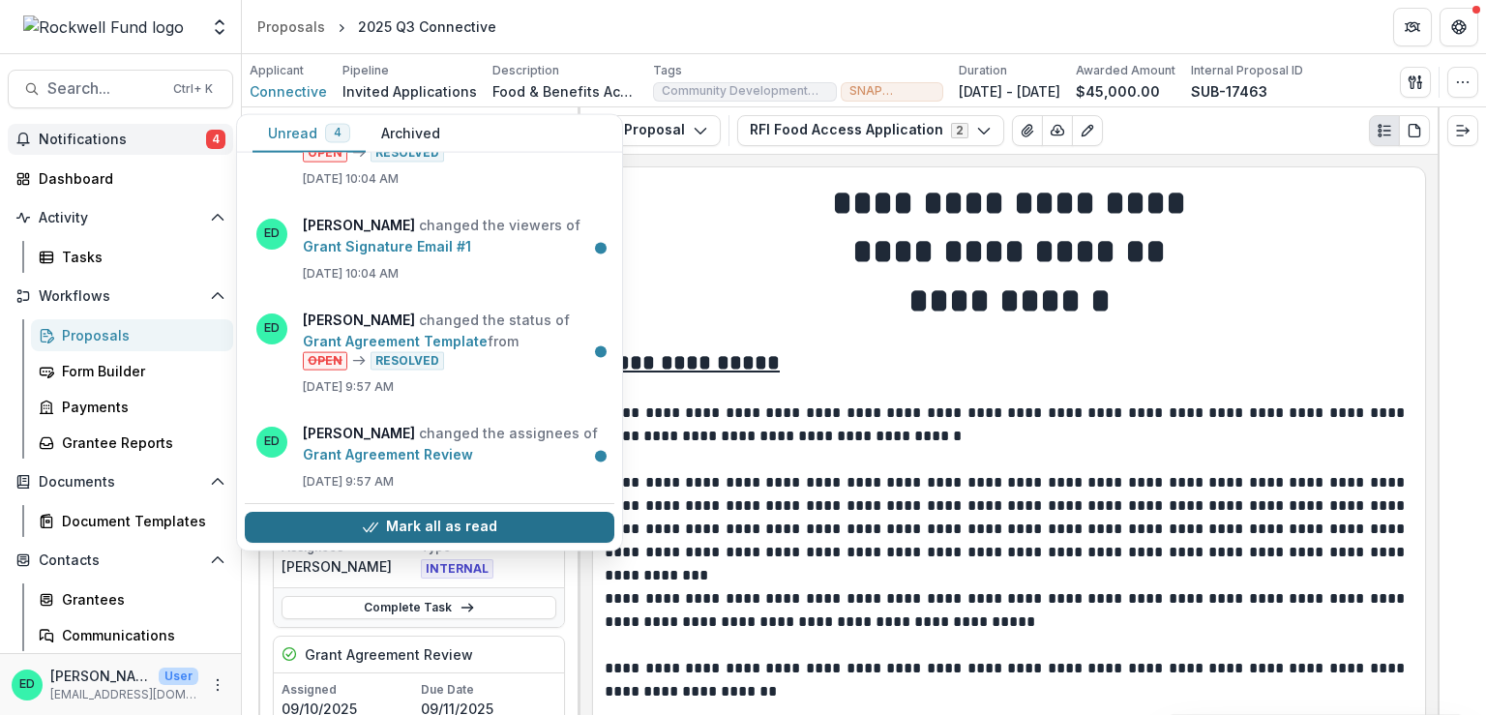
click at [477, 531] on button "Mark all as read" at bounding box center [430, 527] width 370 height 31
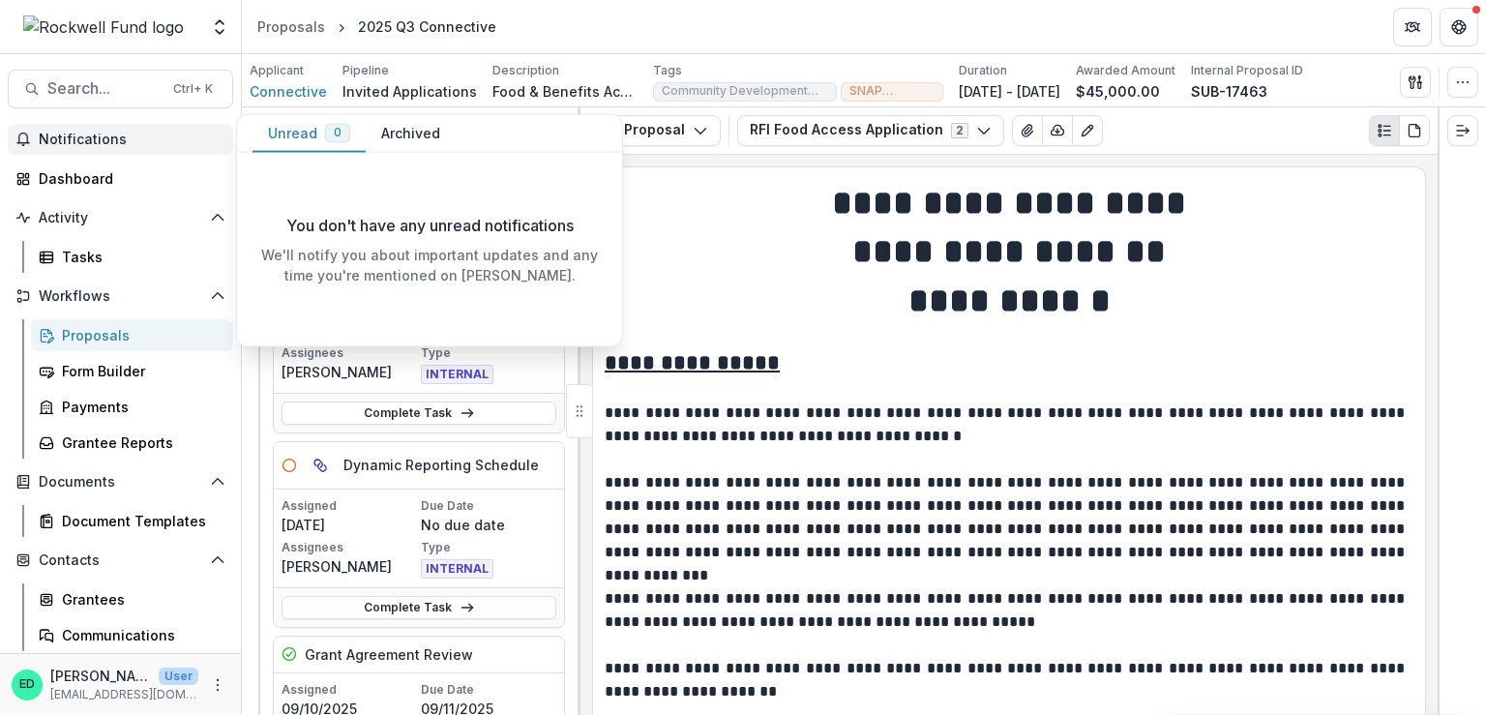
scroll to position [0, 0]
click at [806, 255] on h1 "**********" at bounding box center [1009, 251] width 809 height 48
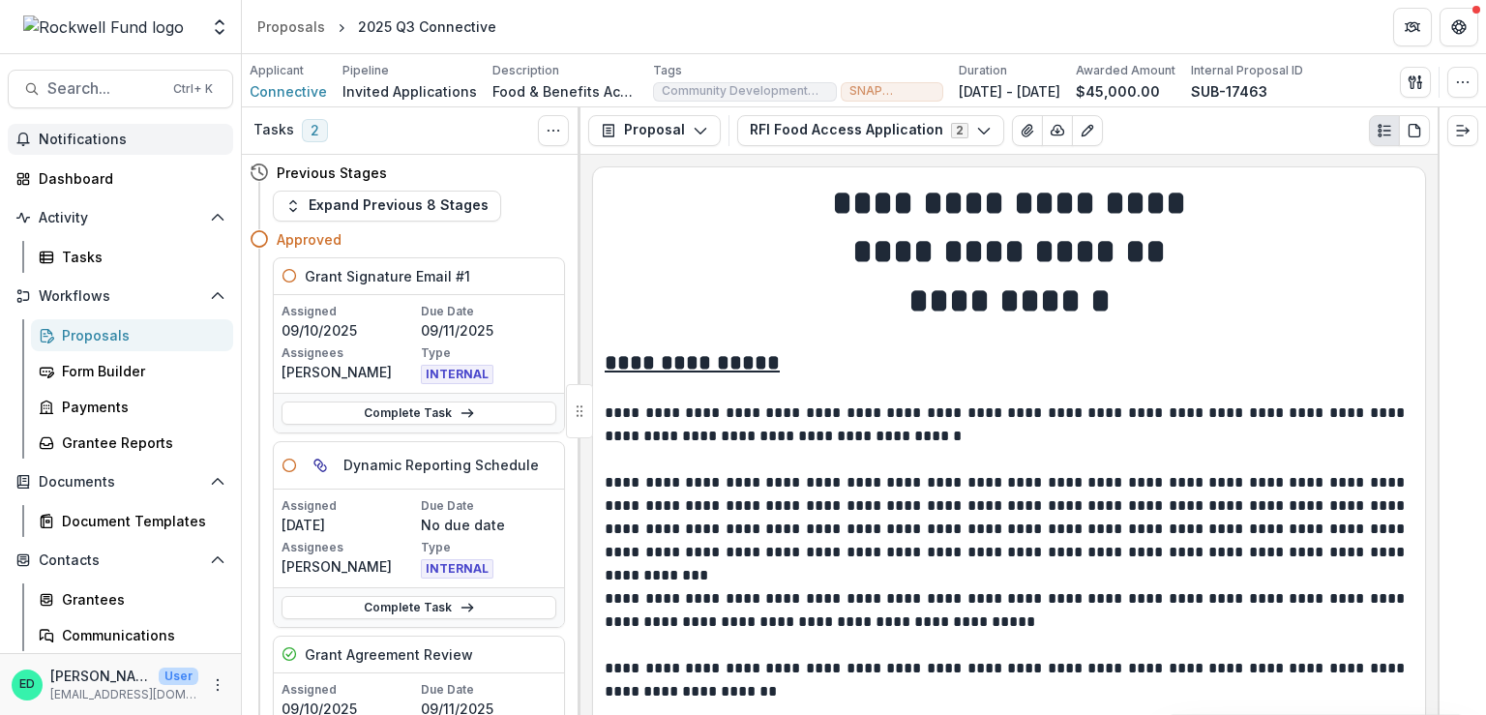
click at [85, 136] on span "Notifications" at bounding box center [132, 140] width 187 height 16
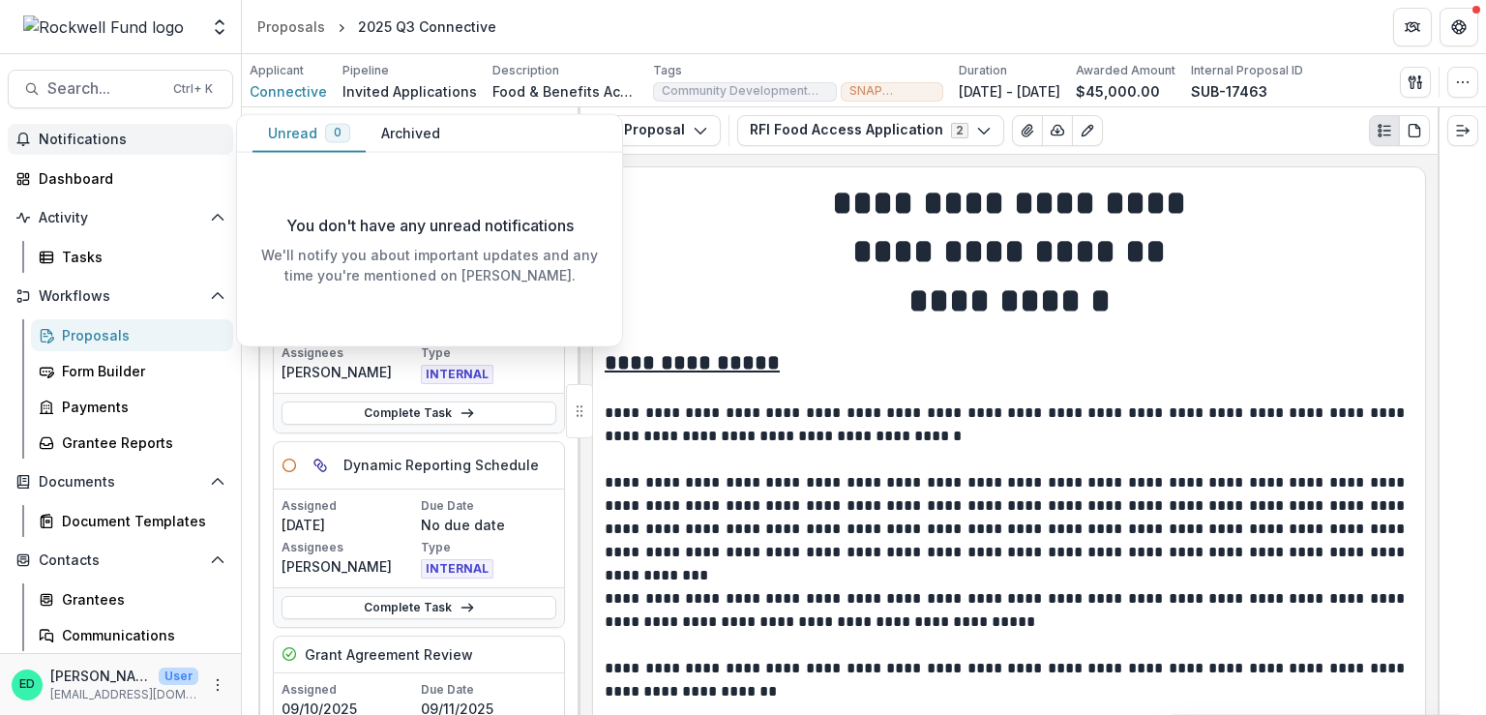
click at [404, 129] on button "Archived" at bounding box center [411, 134] width 90 height 38
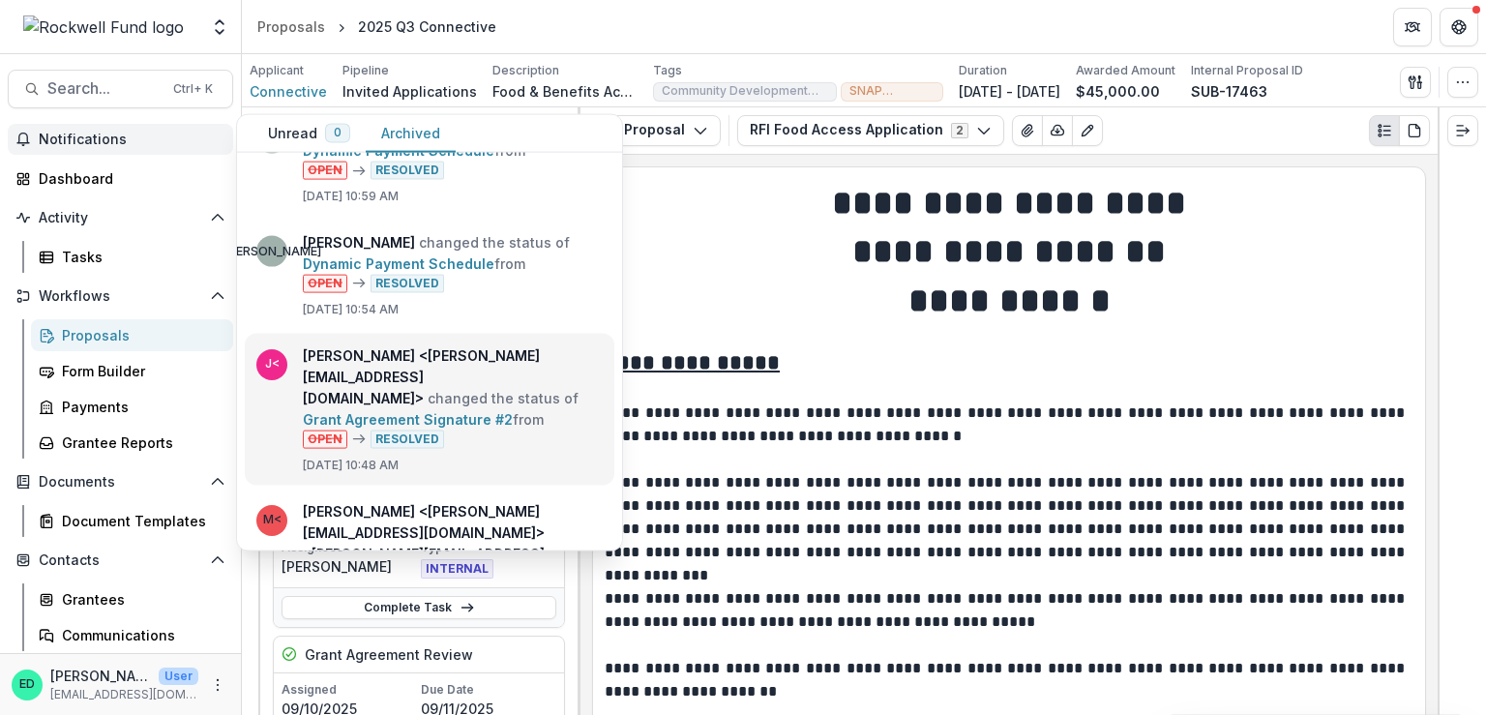
scroll to position [1451, 0]
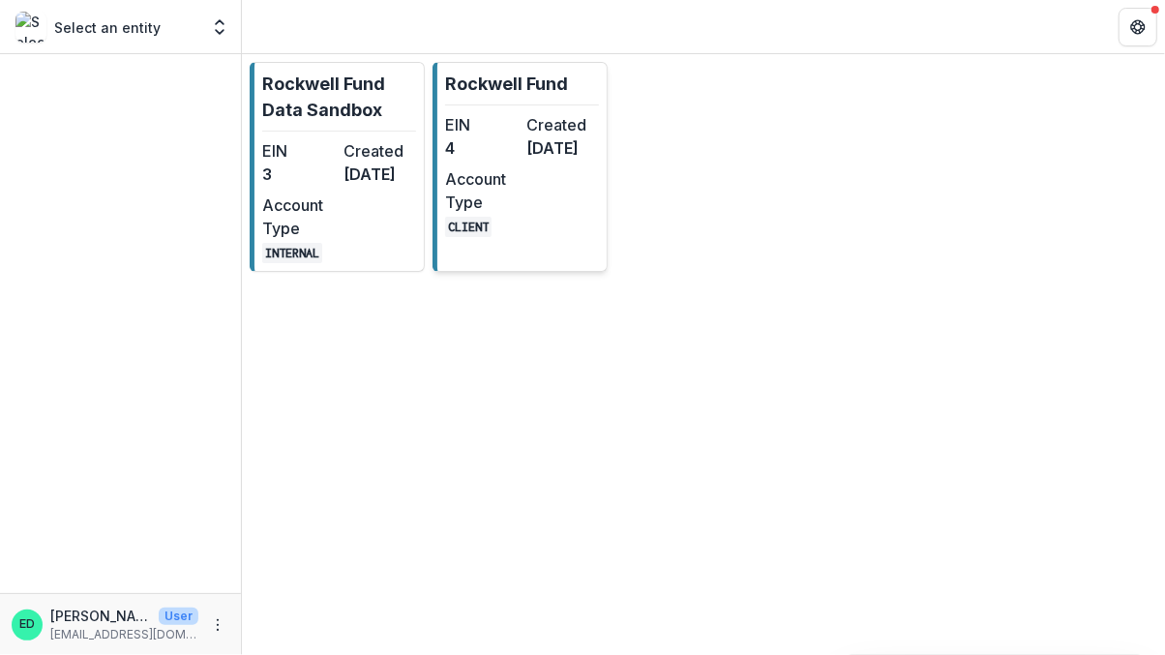
click at [469, 160] on div "EIN 4" at bounding box center [482, 136] width 74 height 46
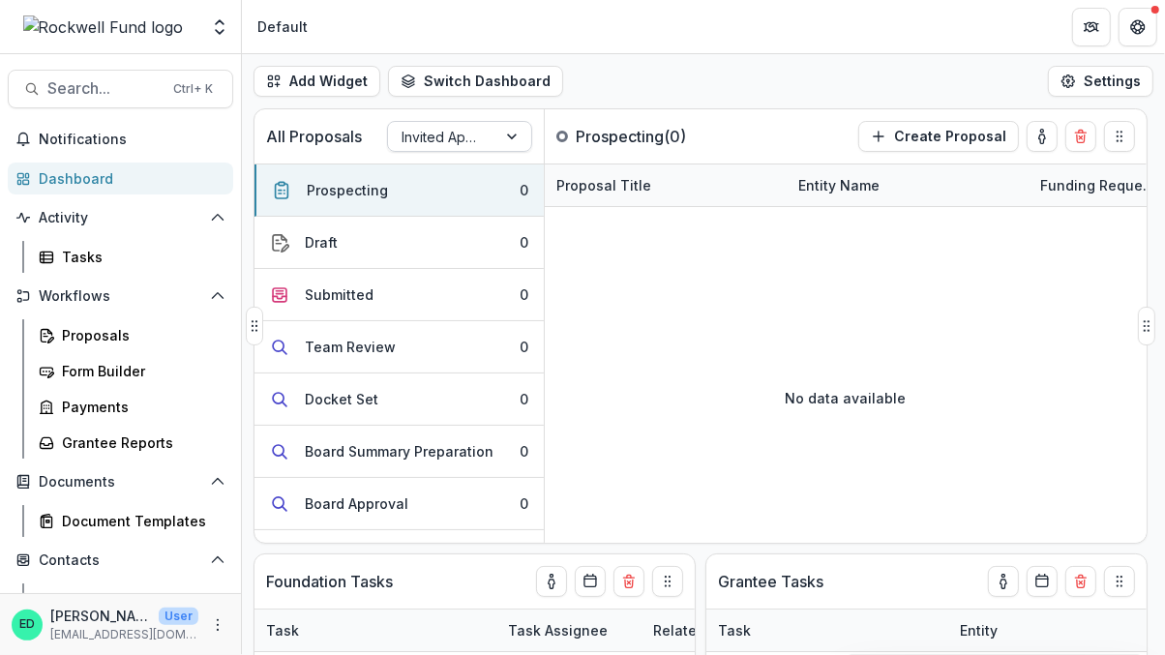
click at [436, 132] on div at bounding box center [441, 137] width 81 height 24
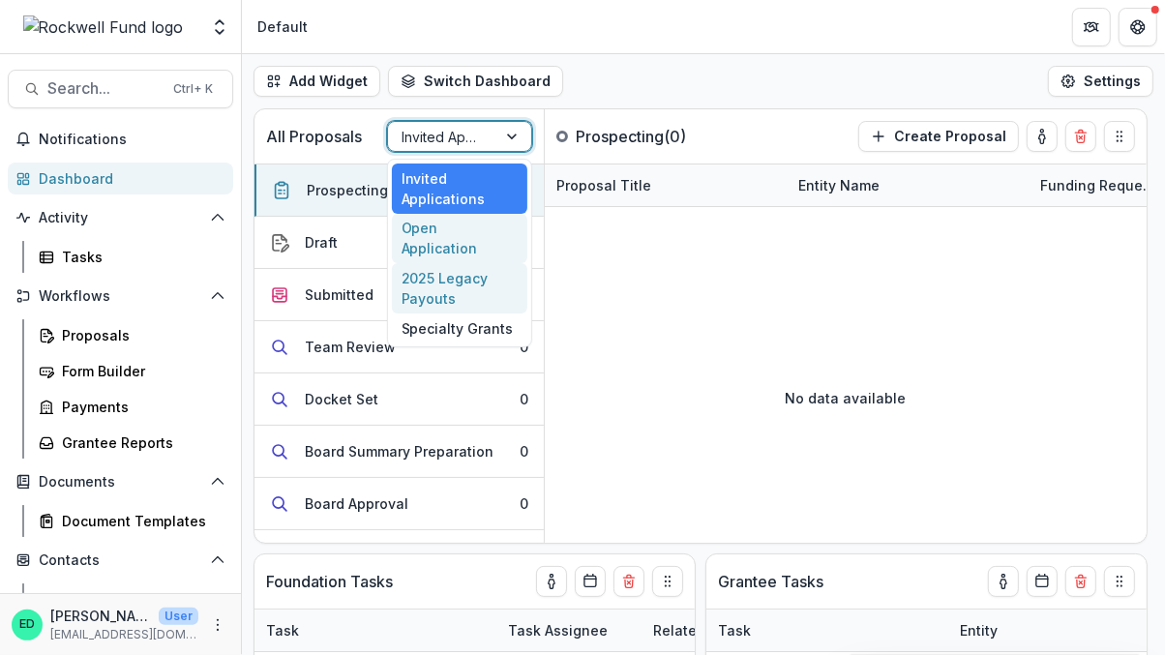
click at [437, 265] on div "2025 Legacy Payouts" at bounding box center [459, 288] width 135 height 50
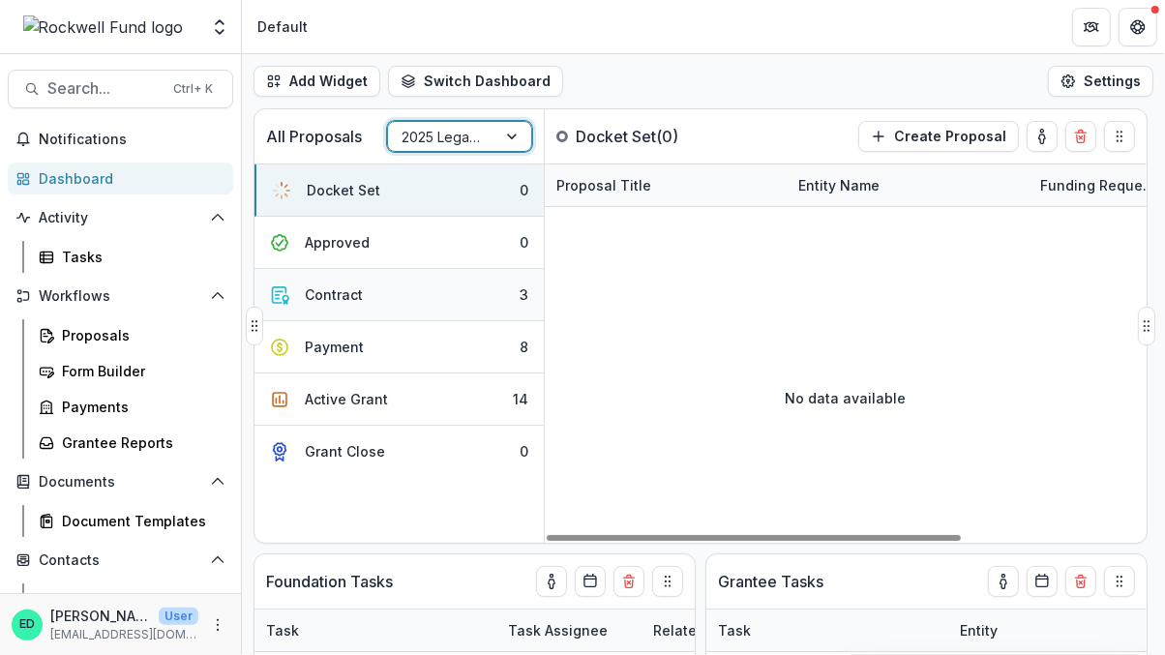
click at [442, 283] on button "Contract 3" at bounding box center [398, 295] width 289 height 52
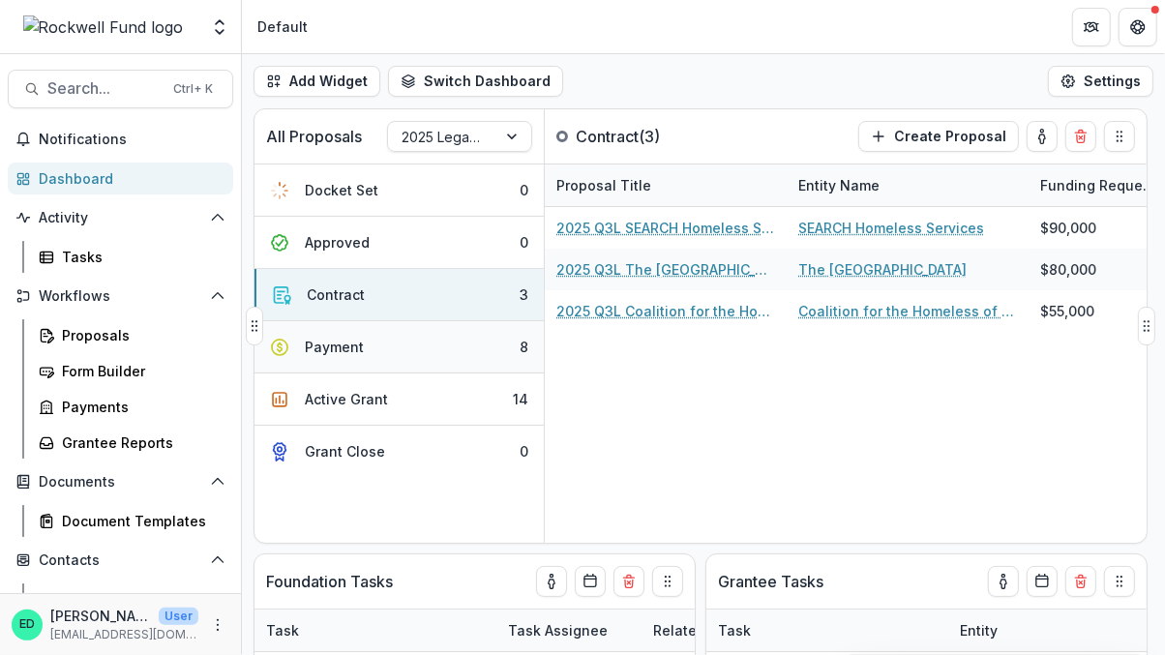
click at [422, 347] on button "Payment 8" at bounding box center [398, 347] width 289 height 52
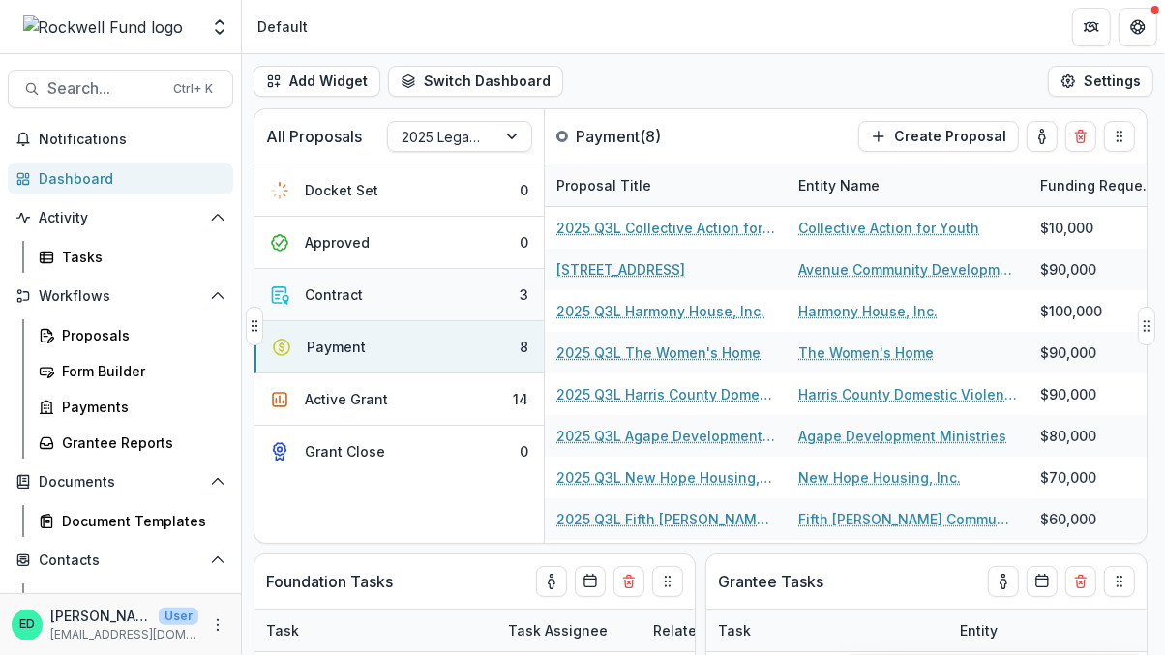
click at [414, 289] on button "Contract 3" at bounding box center [398, 295] width 289 height 52
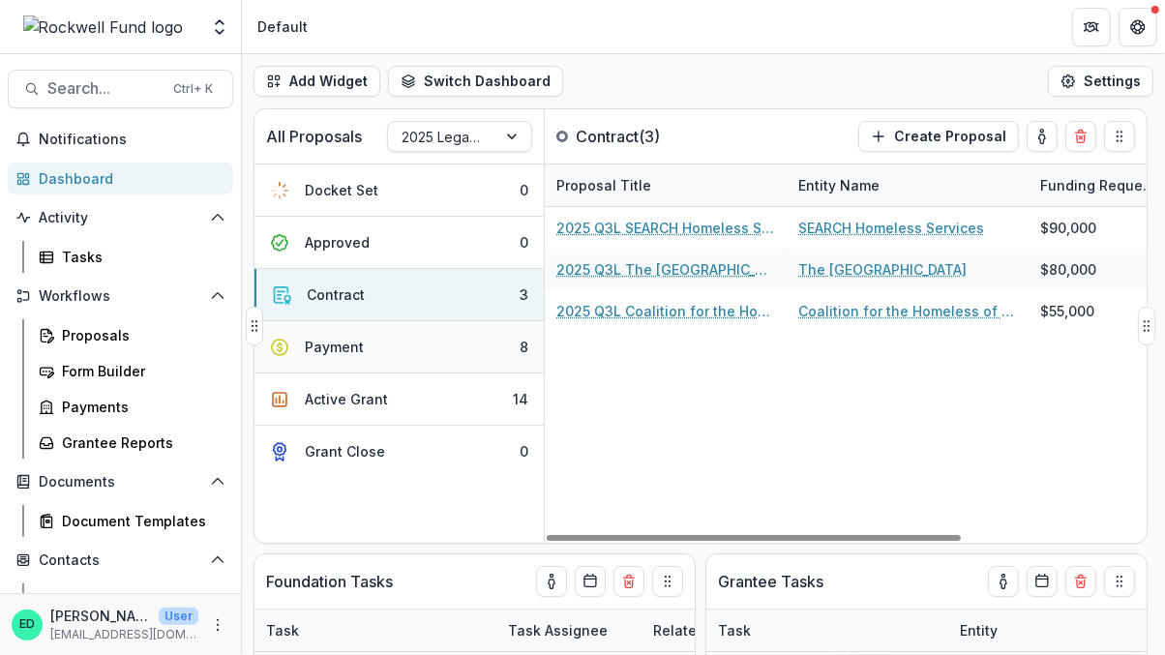
click at [462, 350] on button "Payment 8" at bounding box center [398, 347] width 289 height 52
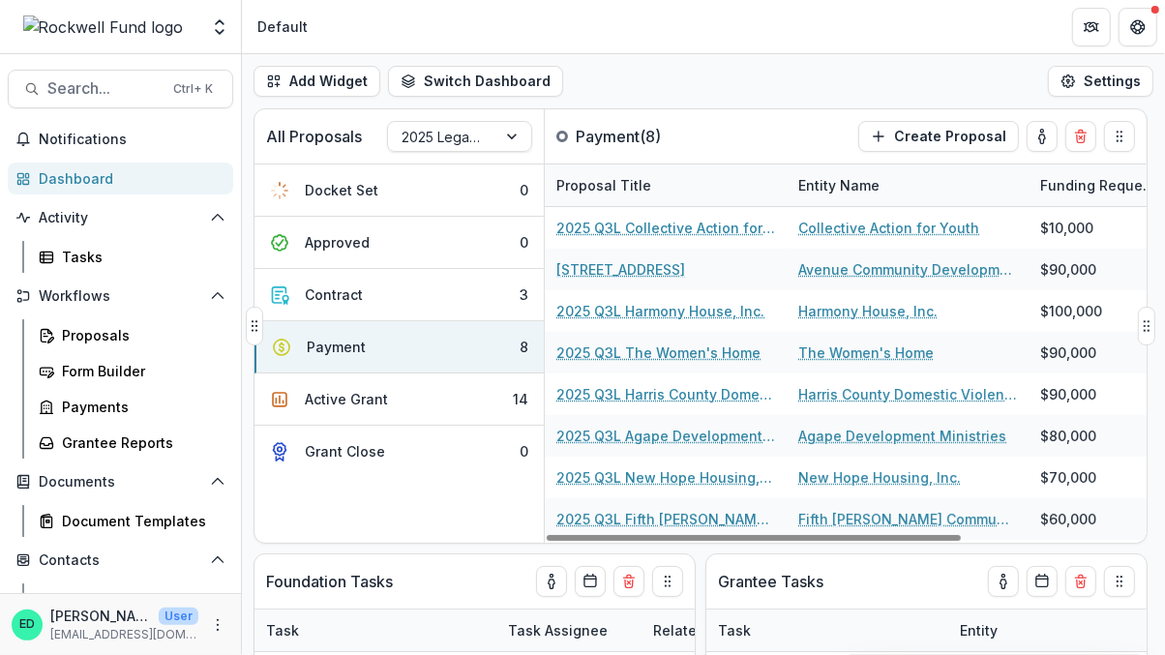
drag, startPoint x: 814, startPoint y: 535, endPoint x: 523, endPoint y: 520, distance: 290.6
click at [547, 535] on div at bounding box center [754, 538] width 414 height 6
click at [392, 293] on button "Contract 3" at bounding box center [398, 295] width 289 height 52
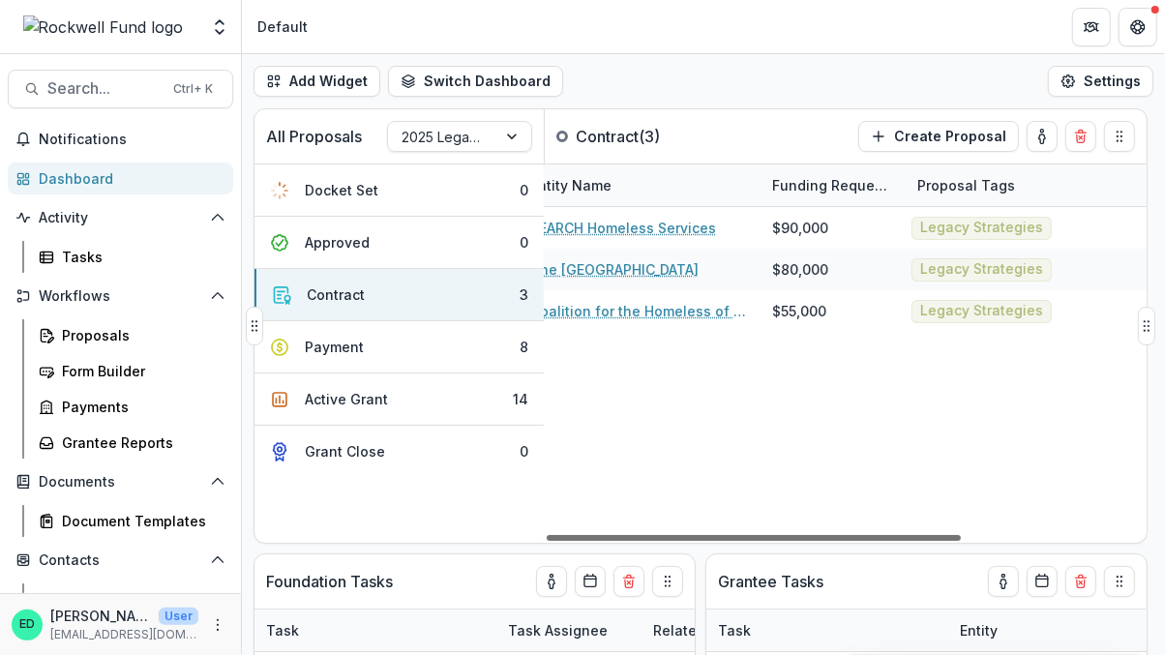
scroll to position [0, 56]
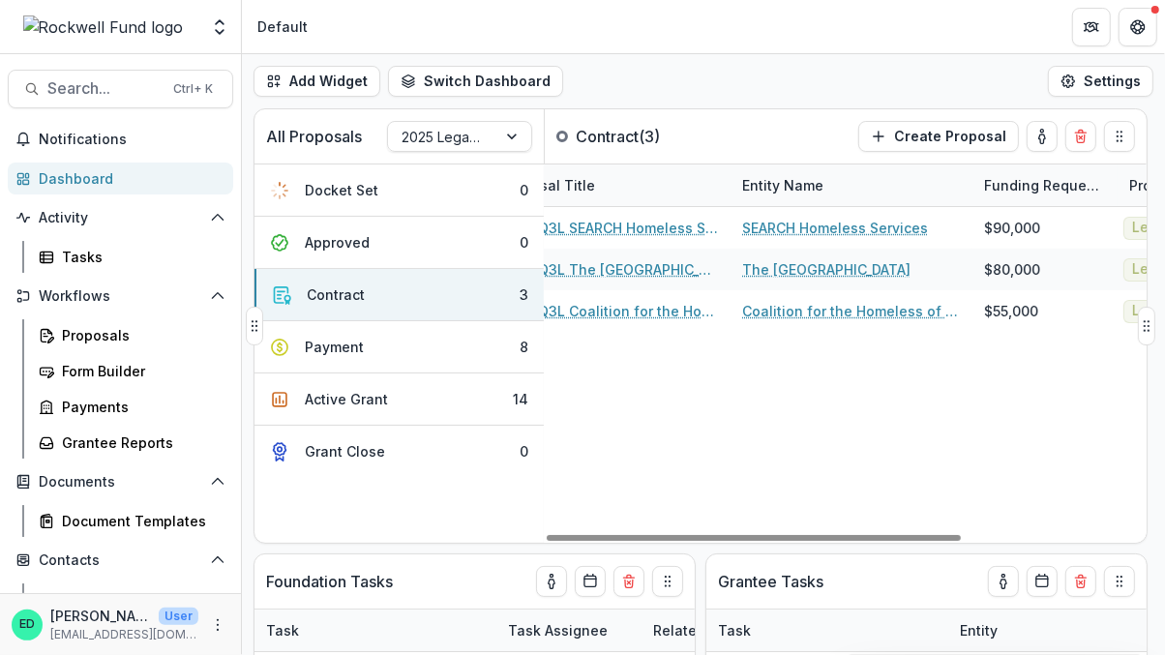
drag, startPoint x: 745, startPoint y: 540, endPoint x: 708, endPoint y: 489, distance: 63.1
click at [708, 535] on div at bounding box center [754, 538] width 414 height 6
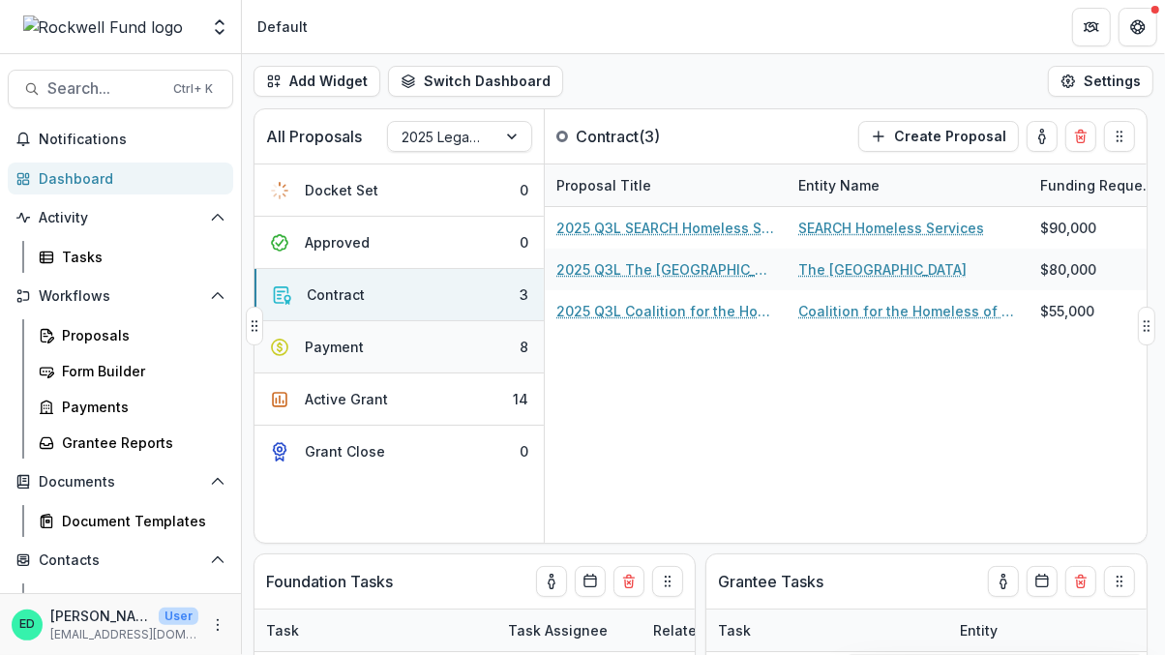
click at [454, 347] on button "Payment 8" at bounding box center [398, 347] width 289 height 52
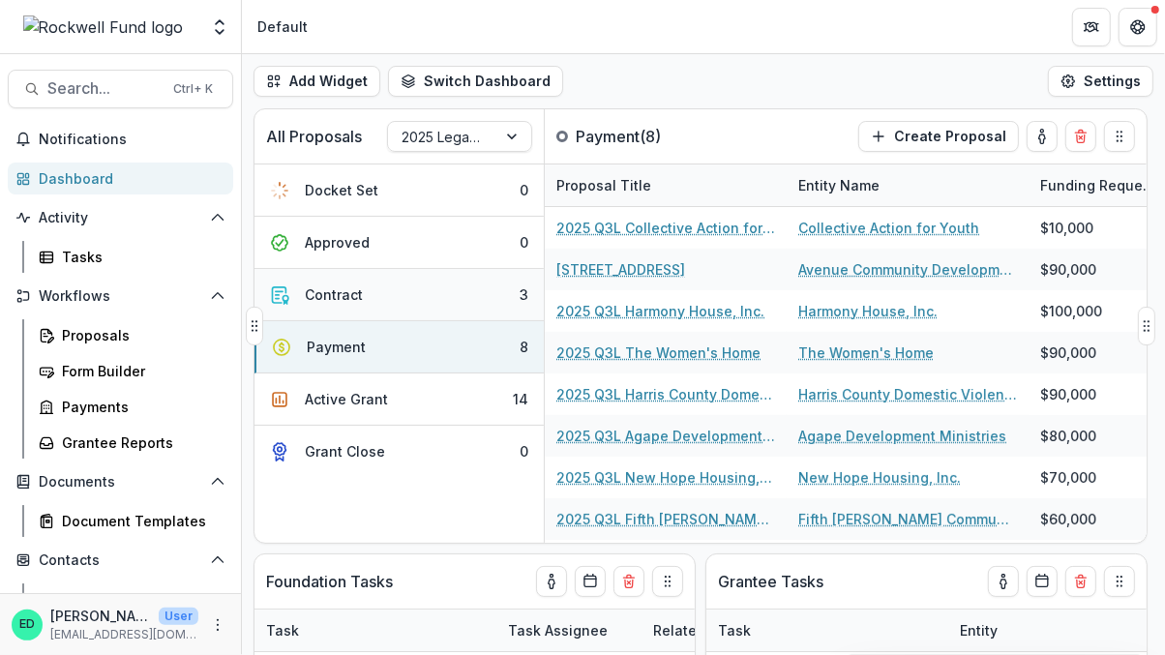
click at [445, 289] on button "Contract 3" at bounding box center [398, 295] width 289 height 52
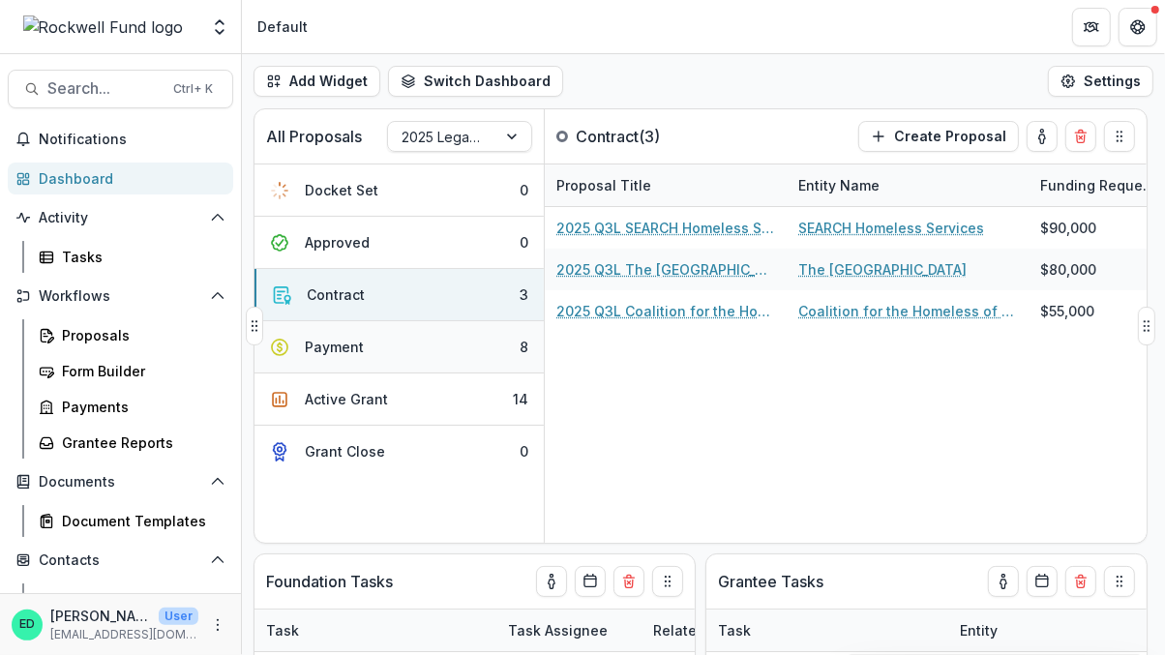
click at [424, 331] on button "Payment 8" at bounding box center [398, 347] width 289 height 52
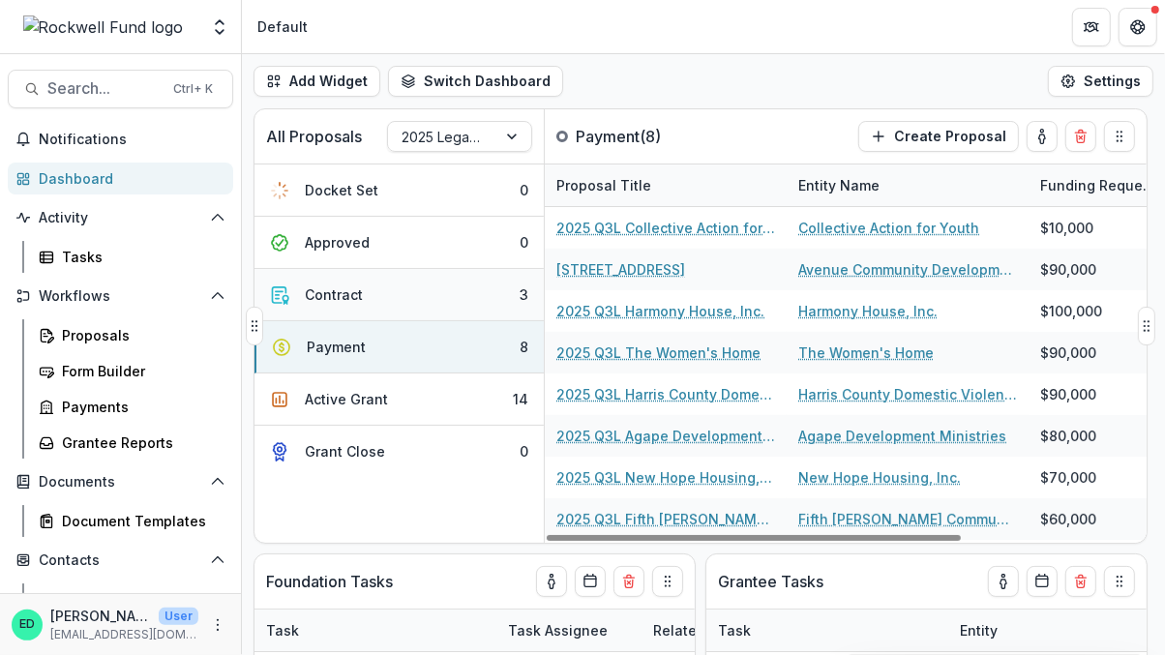
click at [418, 303] on button "Contract 3" at bounding box center [398, 295] width 289 height 52
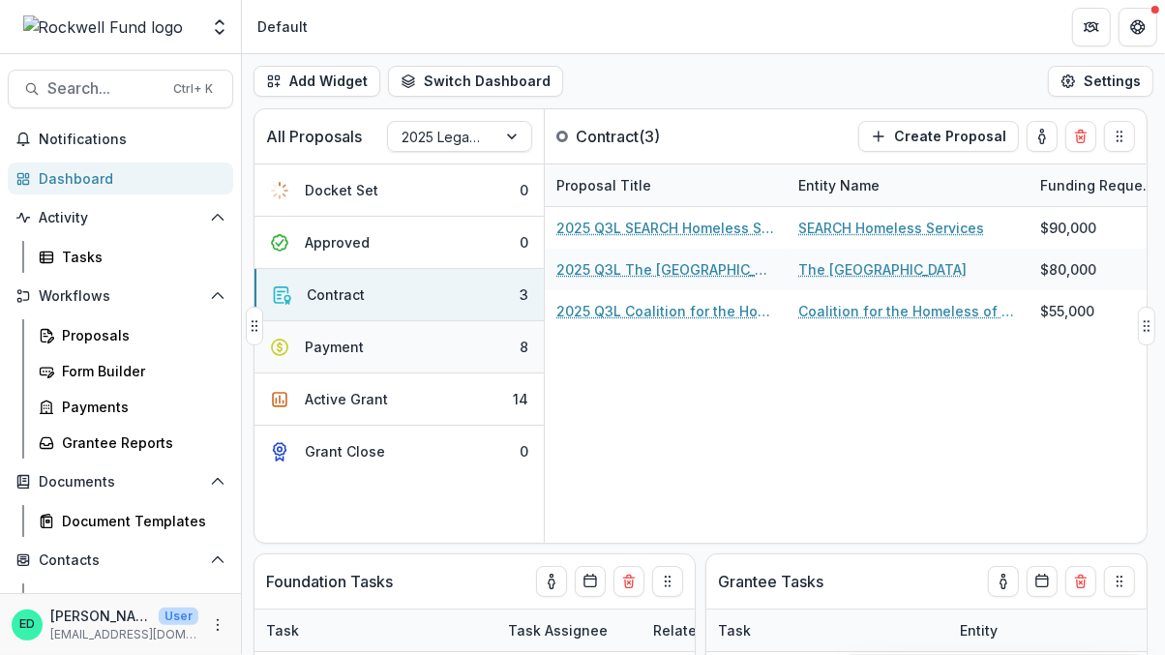
click at [402, 345] on button "Payment 8" at bounding box center [398, 347] width 289 height 52
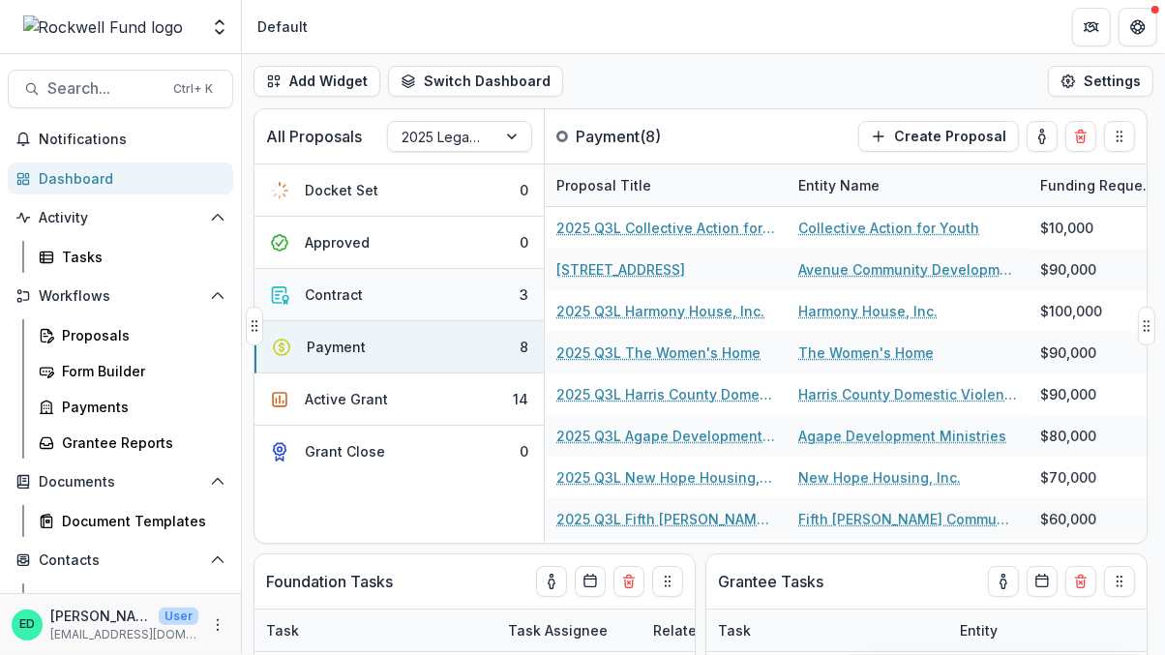
click at [407, 291] on button "Contract 3" at bounding box center [398, 295] width 289 height 52
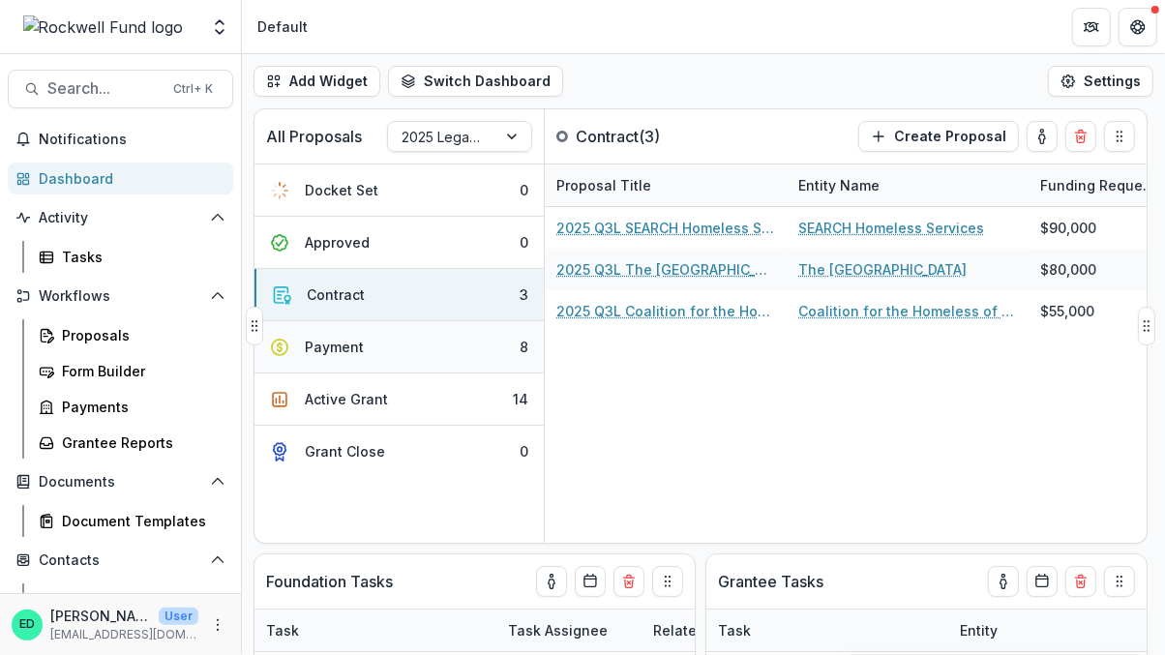
click at [399, 347] on button "Payment 8" at bounding box center [398, 347] width 289 height 52
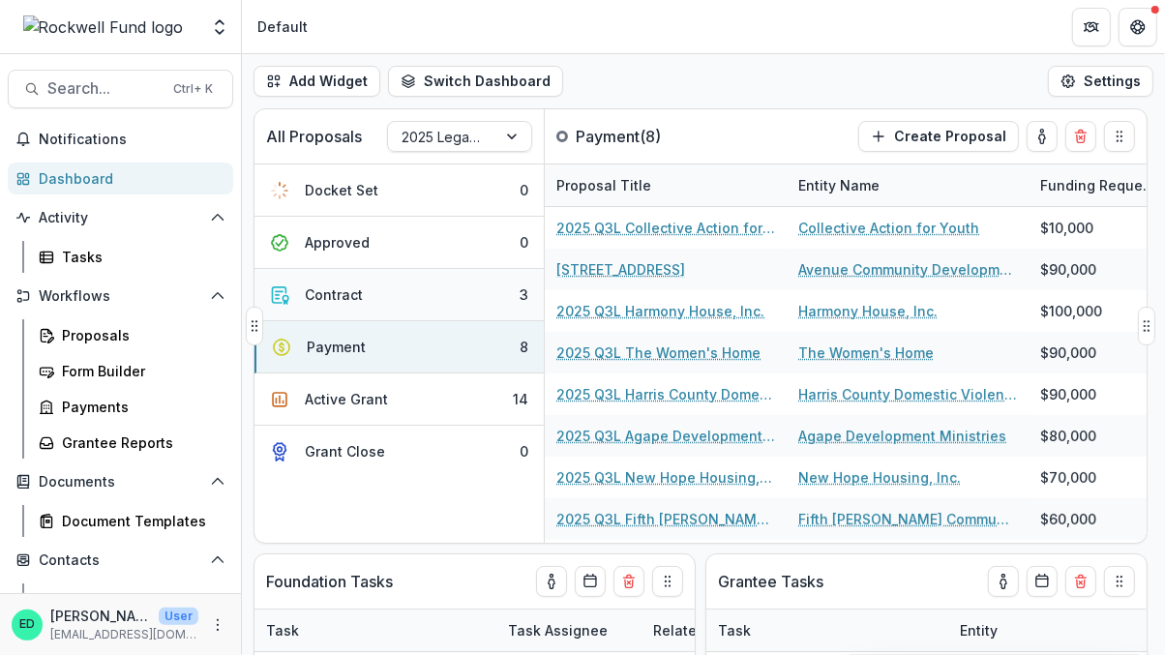
click at [415, 298] on button "Contract 3" at bounding box center [398, 295] width 289 height 52
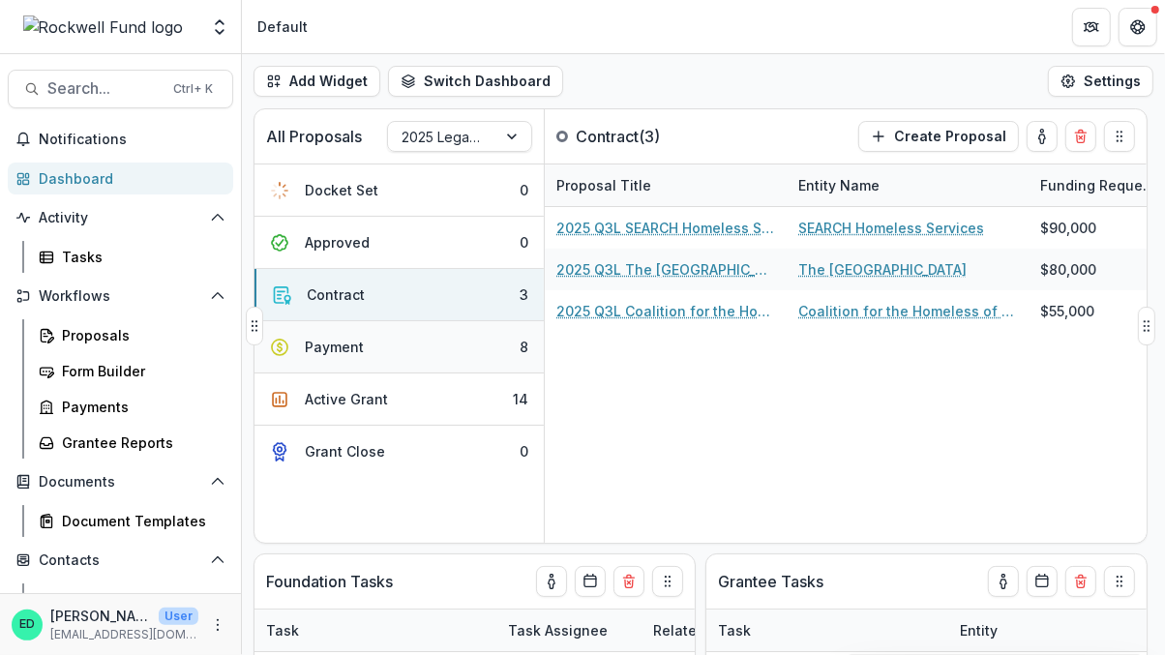
click at [394, 338] on button "Payment 8" at bounding box center [398, 347] width 289 height 52
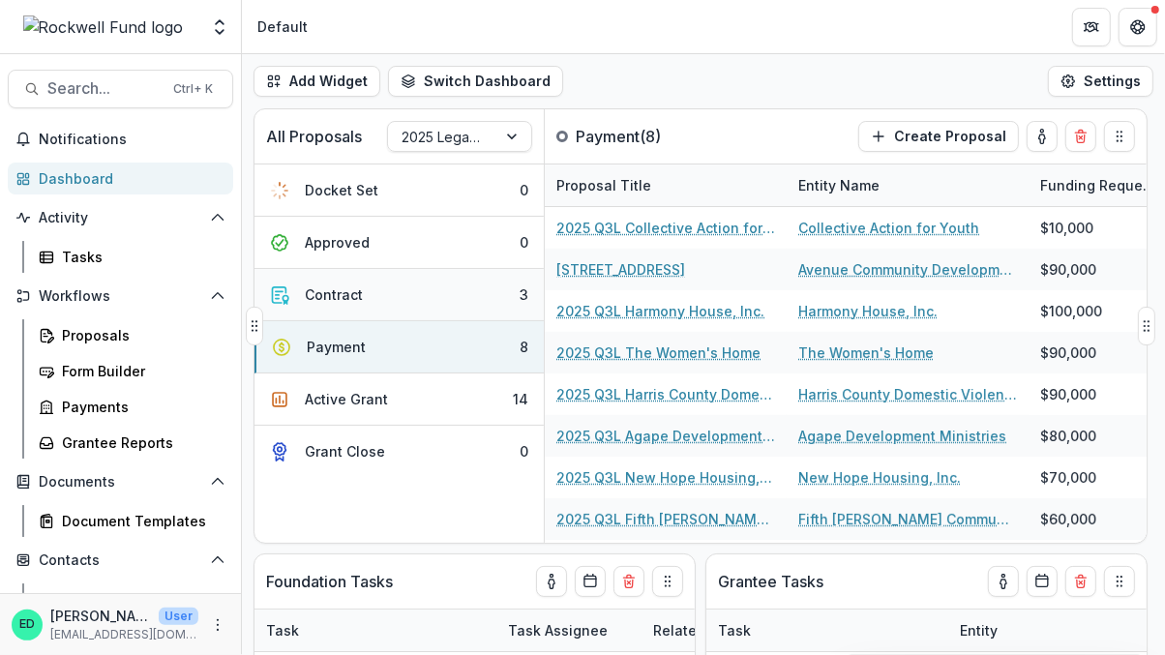
click at [413, 289] on button "Contract 3" at bounding box center [398, 295] width 289 height 52
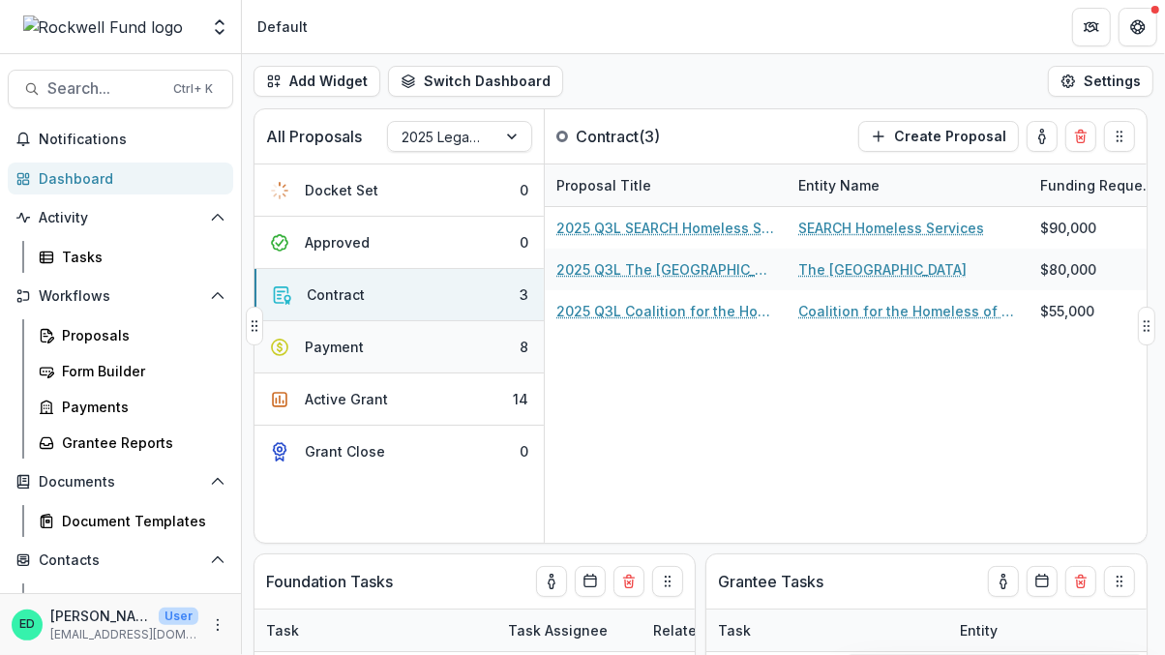
click at [391, 345] on button "Payment 8" at bounding box center [398, 347] width 289 height 52
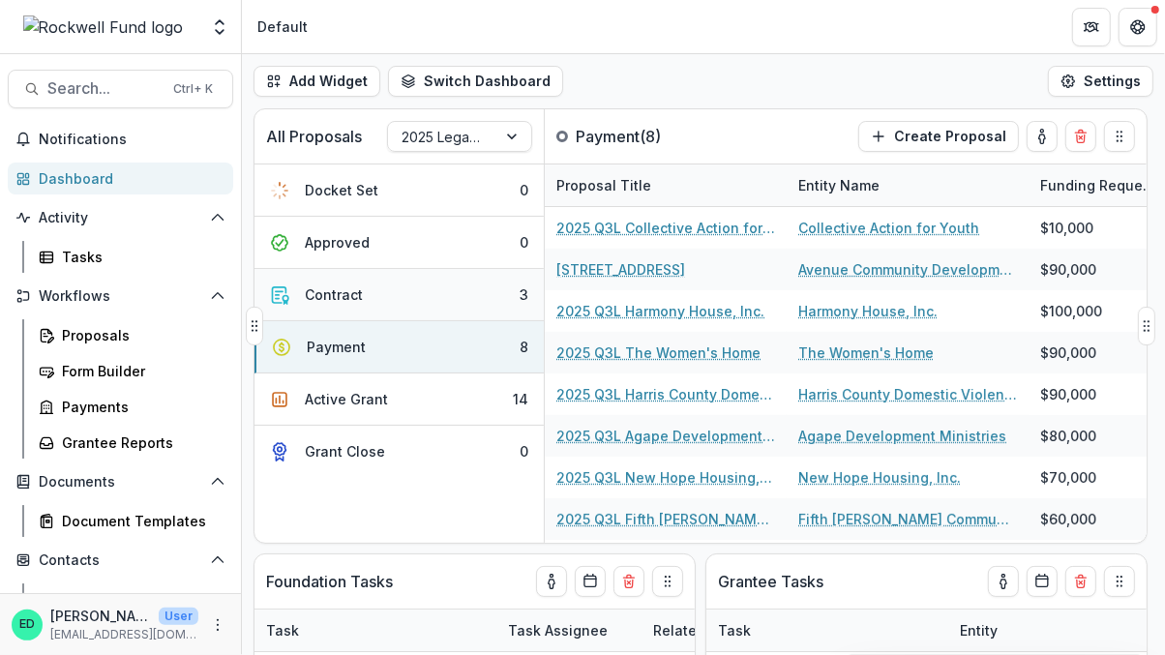
click at [404, 299] on button "Contract 3" at bounding box center [398, 295] width 289 height 52
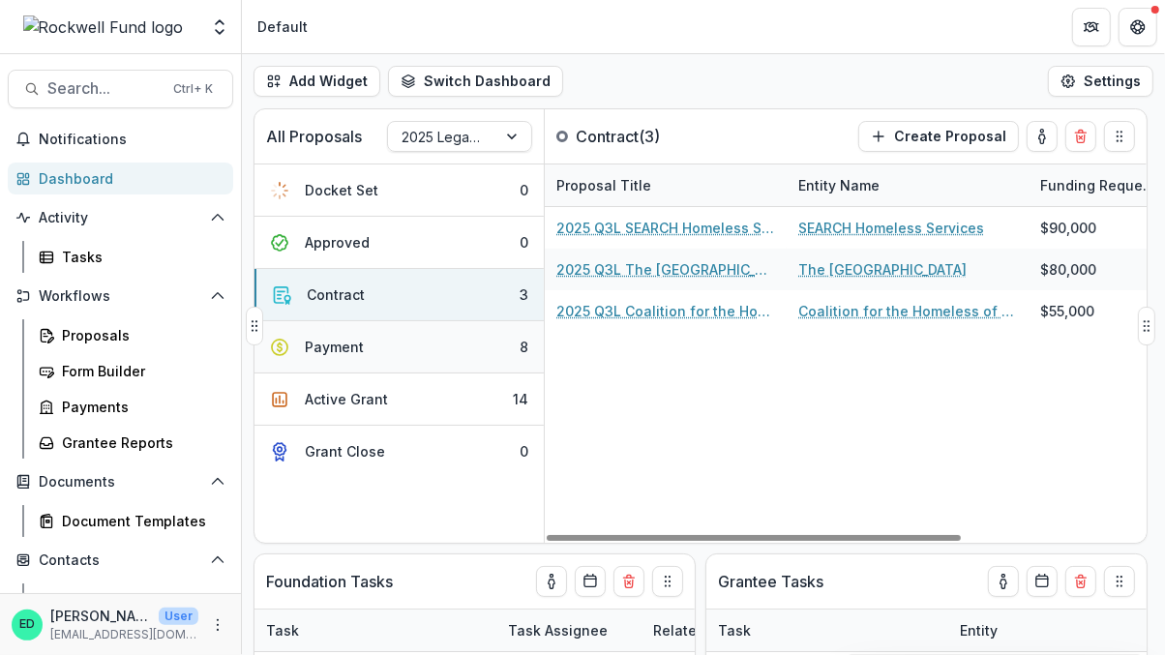
click at [403, 355] on button "Payment 8" at bounding box center [398, 347] width 289 height 52
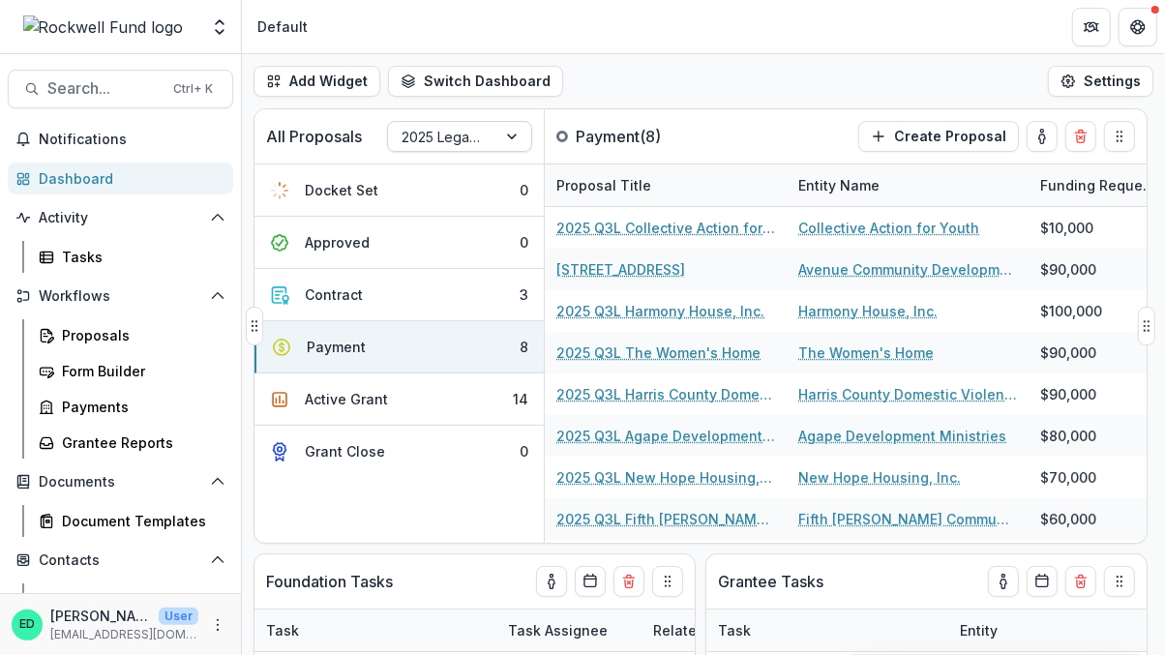
click at [439, 132] on div at bounding box center [441, 137] width 81 height 24
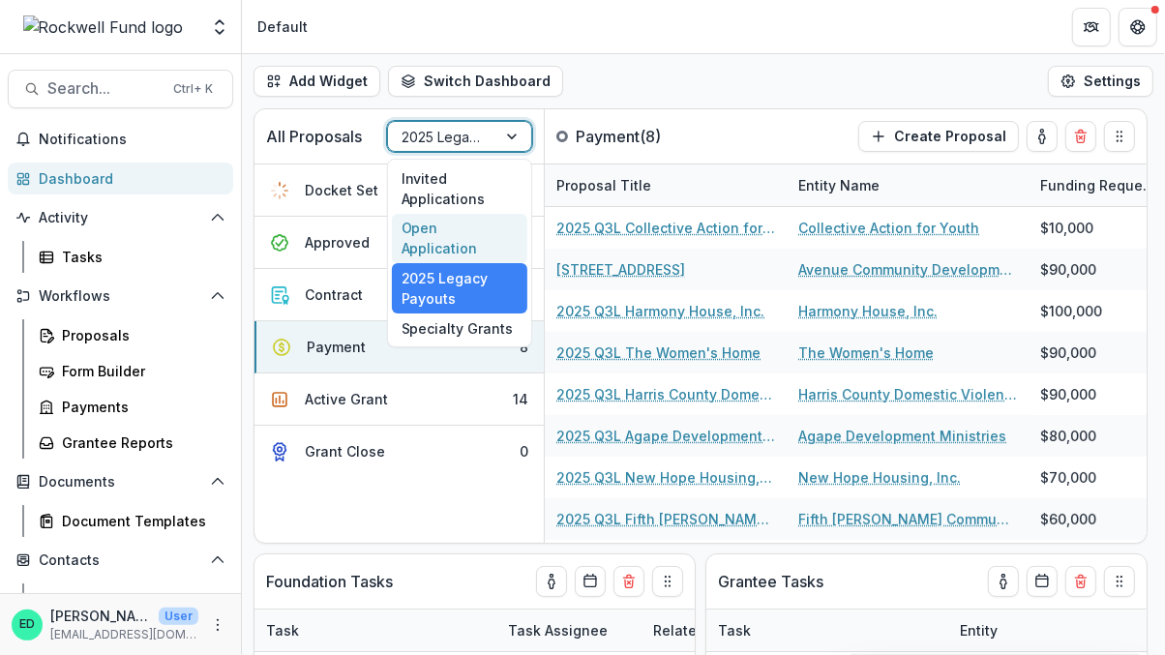
click at [441, 214] on div "Open Application" at bounding box center [459, 239] width 135 height 50
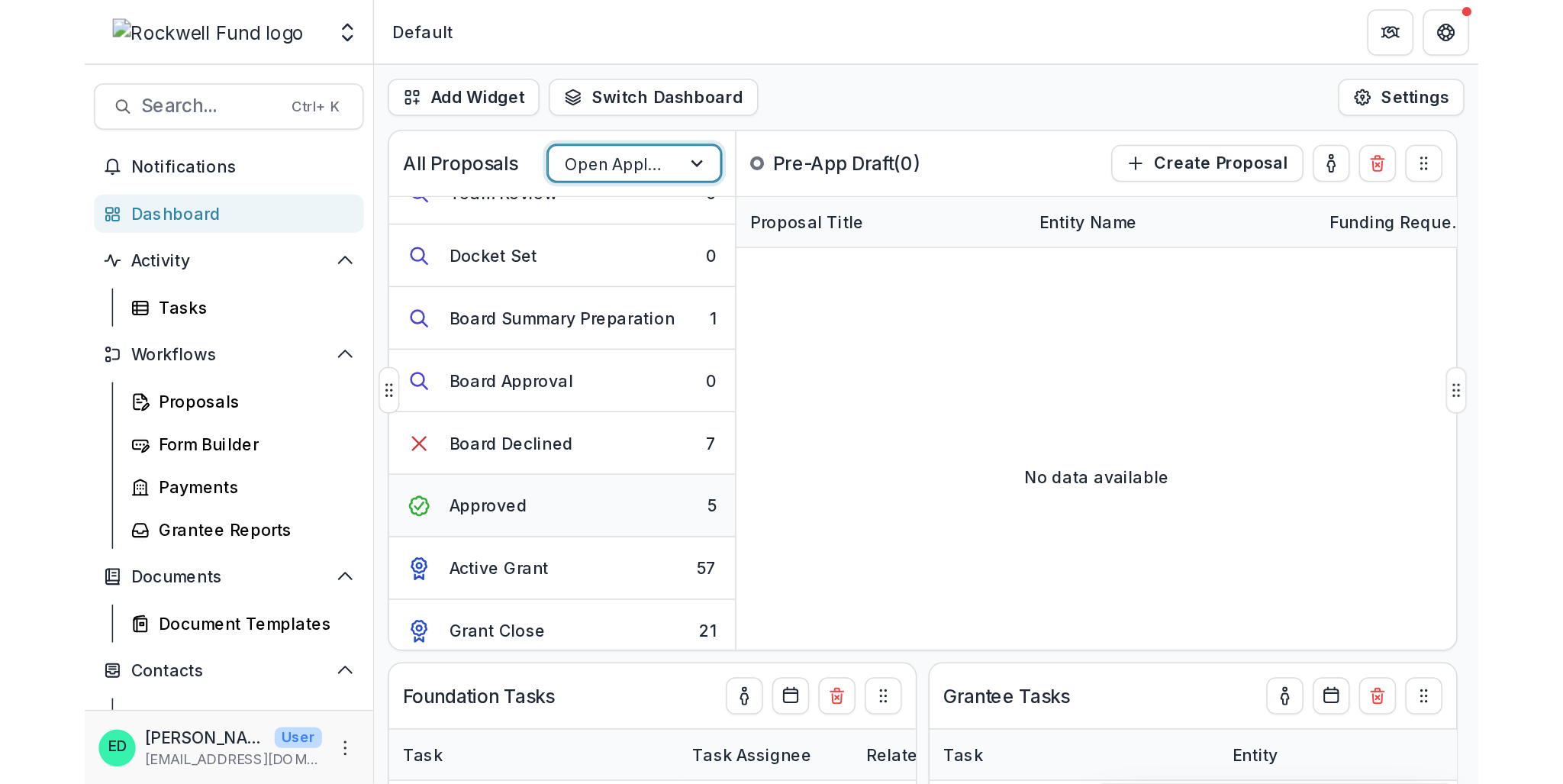
scroll to position [179, 0]
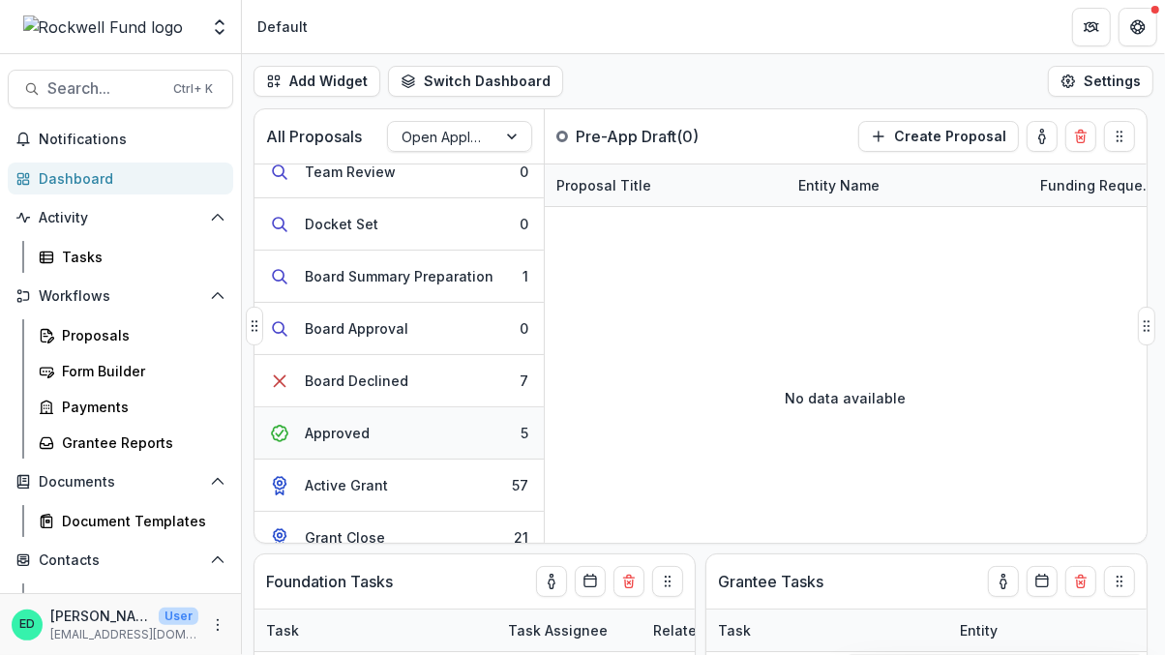
click at [411, 425] on button "Approved 5" at bounding box center [398, 433] width 289 height 52
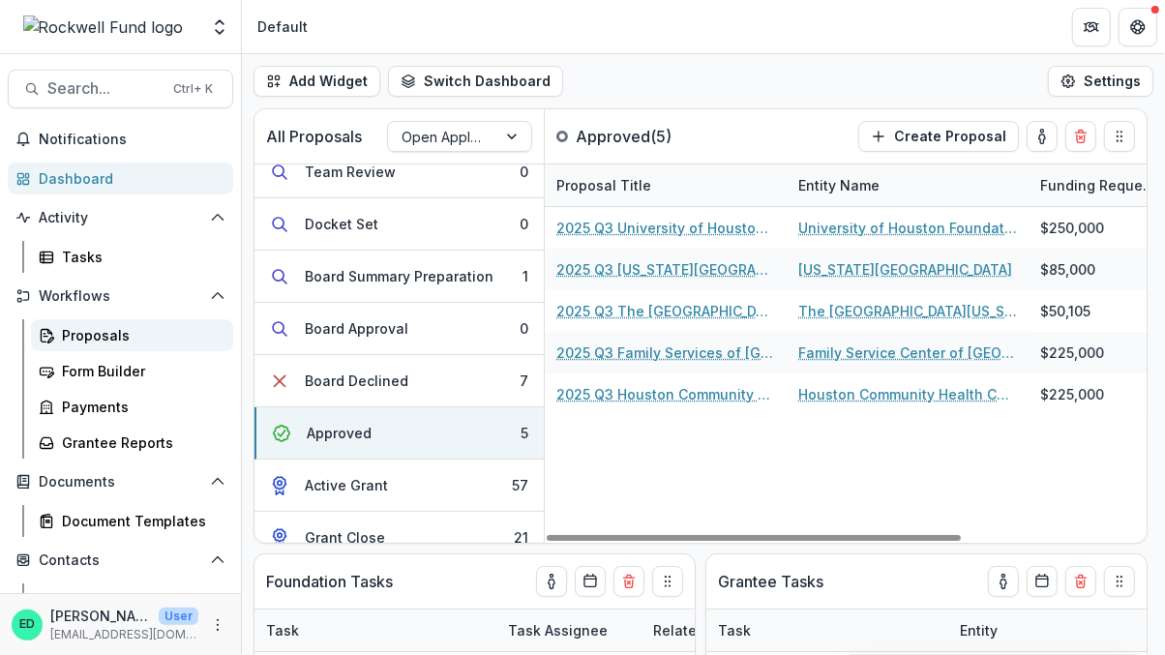
click at [100, 323] on link "Proposals" at bounding box center [132, 335] width 202 height 32
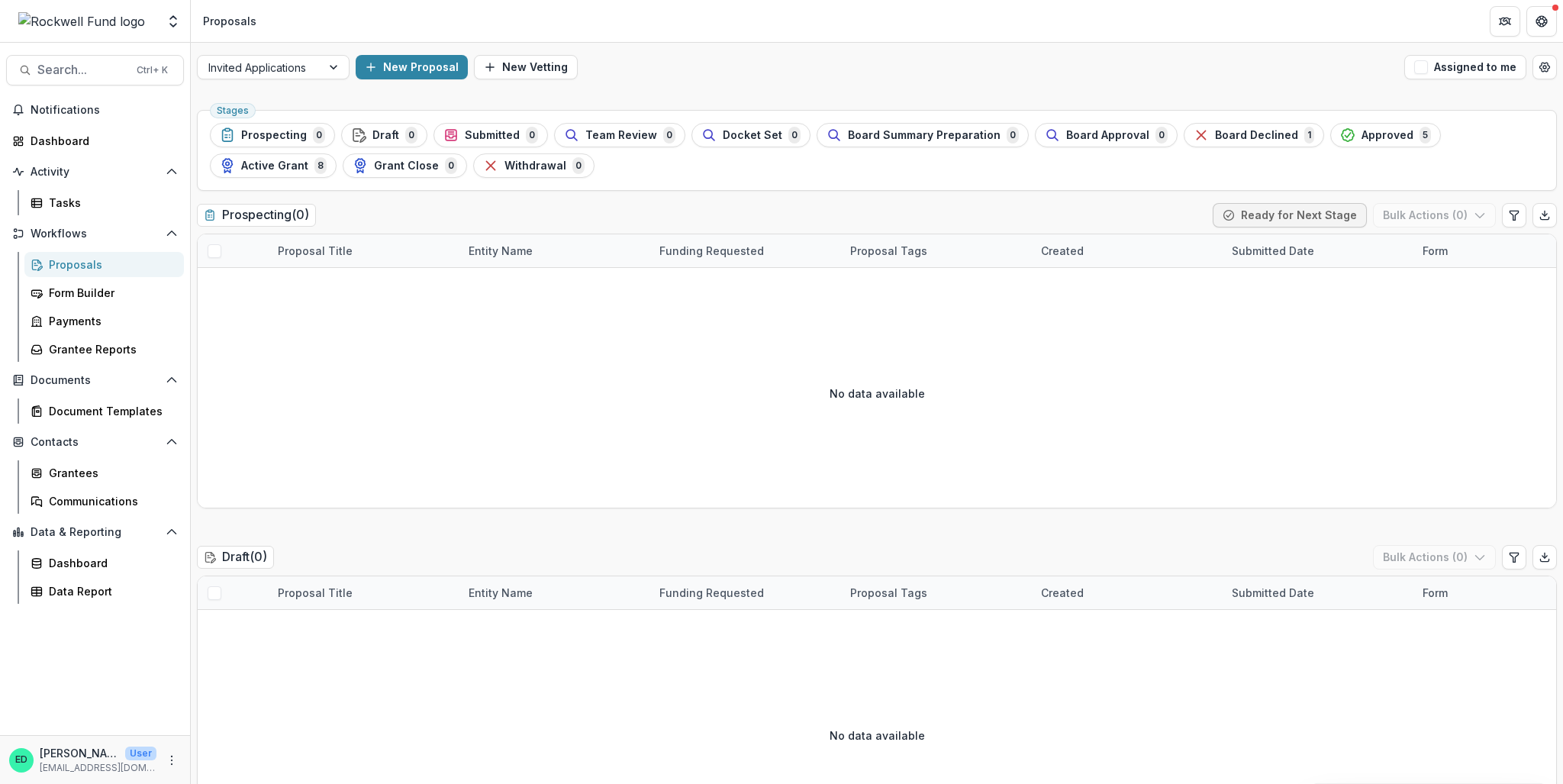
click at [74, 264] on div "Proposals" at bounding box center [110, 264] width 123 height 16
click at [282, 67] on div at bounding box center [260, 68] width 103 height 19
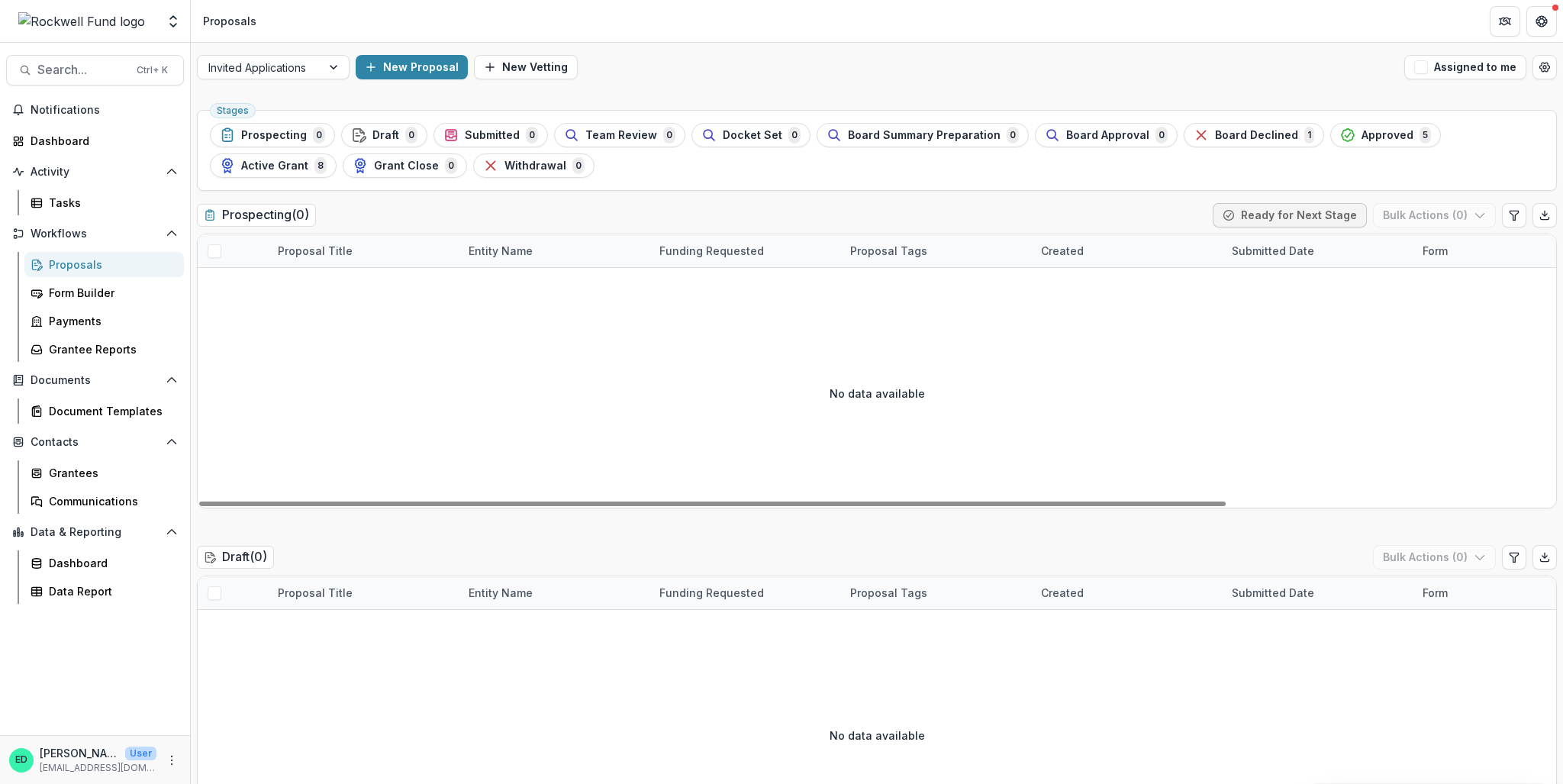
click at [302, 364] on div "No data available" at bounding box center [877, 393] width 1359 height 229
click at [82, 254] on link "Proposals" at bounding box center [104, 264] width 159 height 25
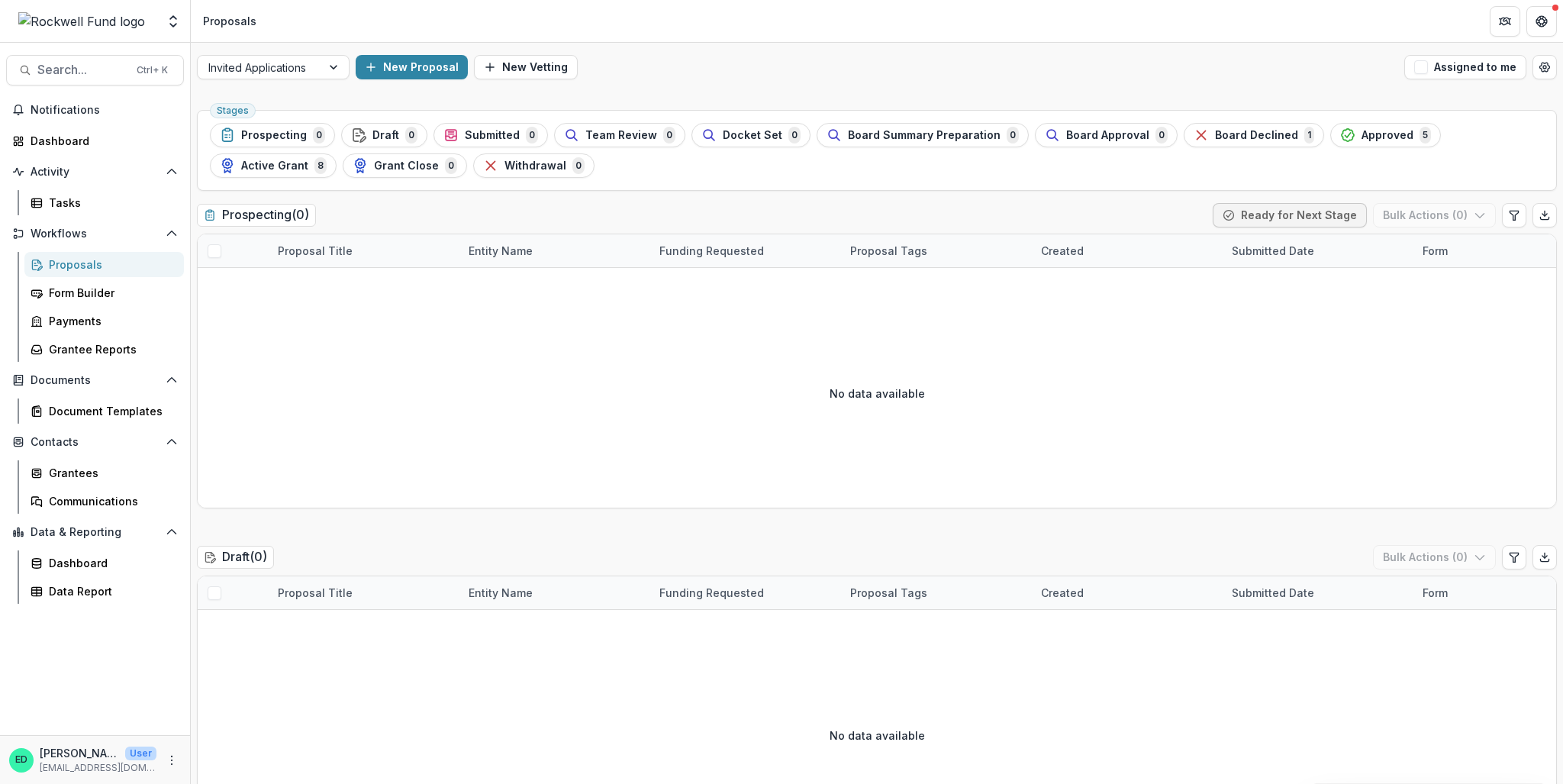
click at [82, 267] on div "Proposals" at bounding box center [110, 264] width 123 height 16
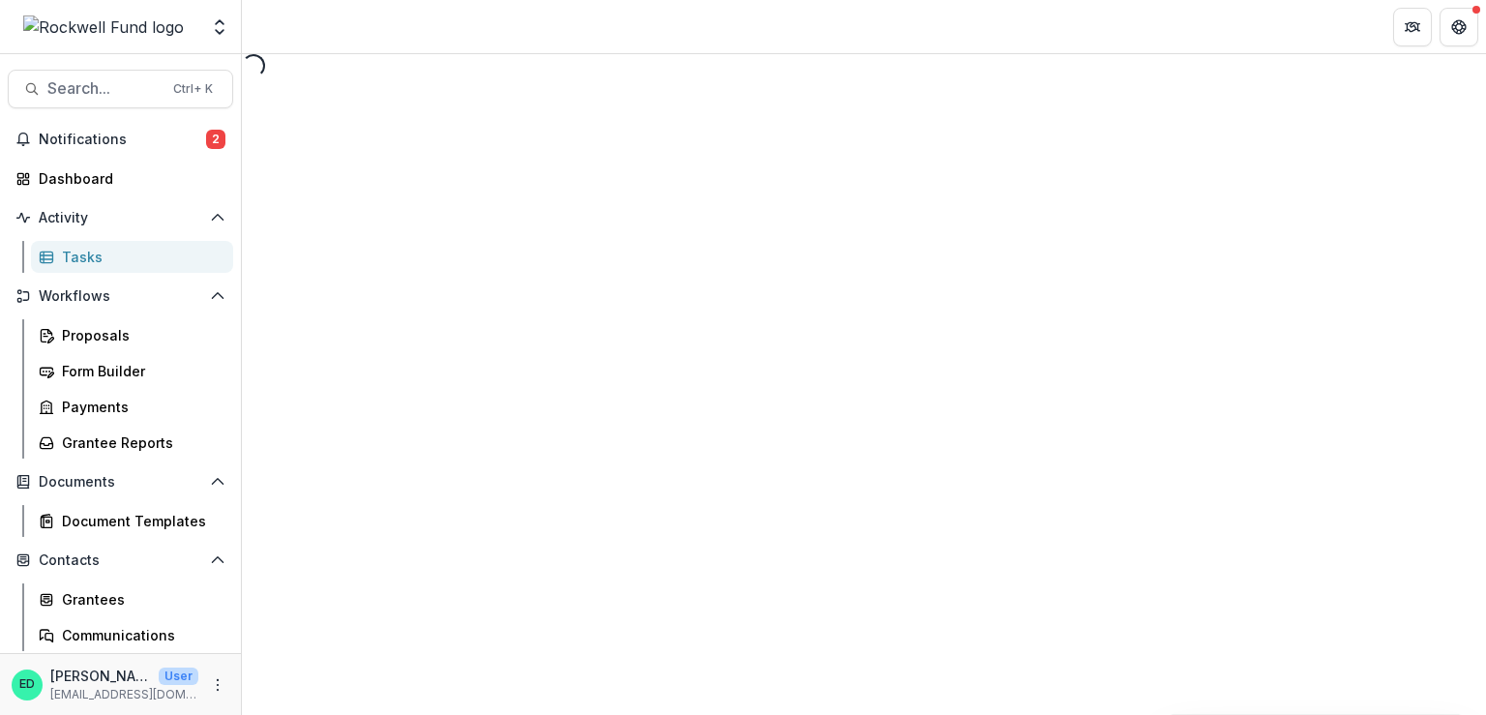
select select "********"
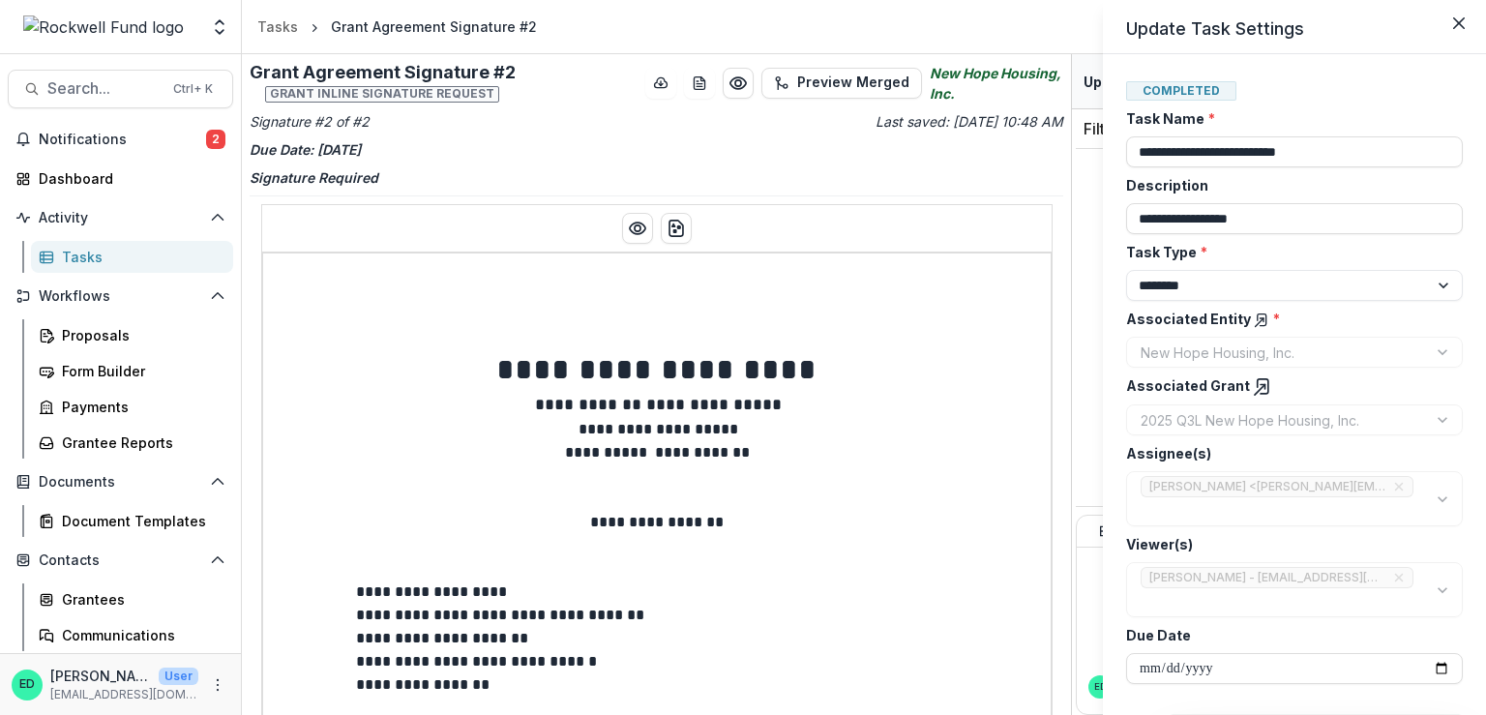
click at [629, 228] on div "**********" at bounding box center [743, 357] width 1486 height 715
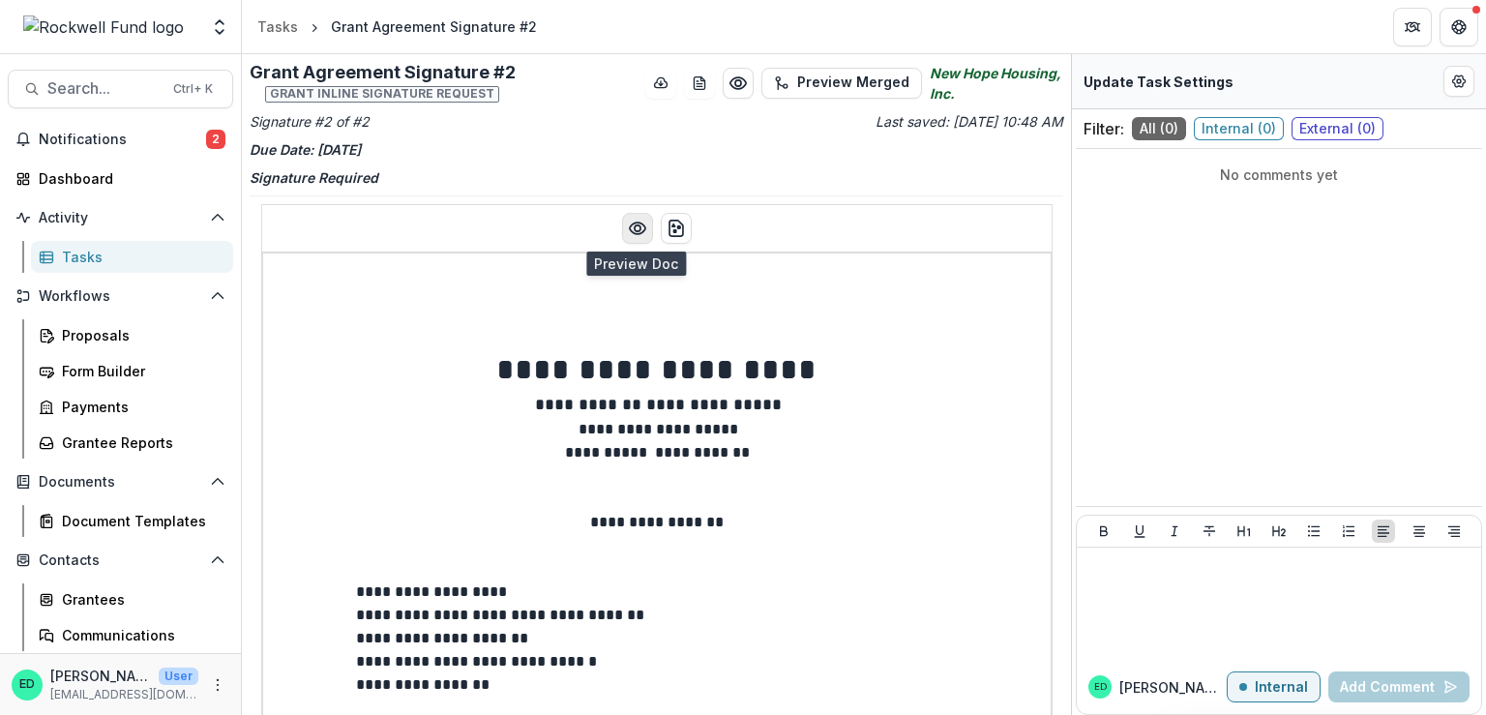
click at [629, 225] on icon "Preview preview-doc.pdf" at bounding box center [637, 228] width 19 height 19
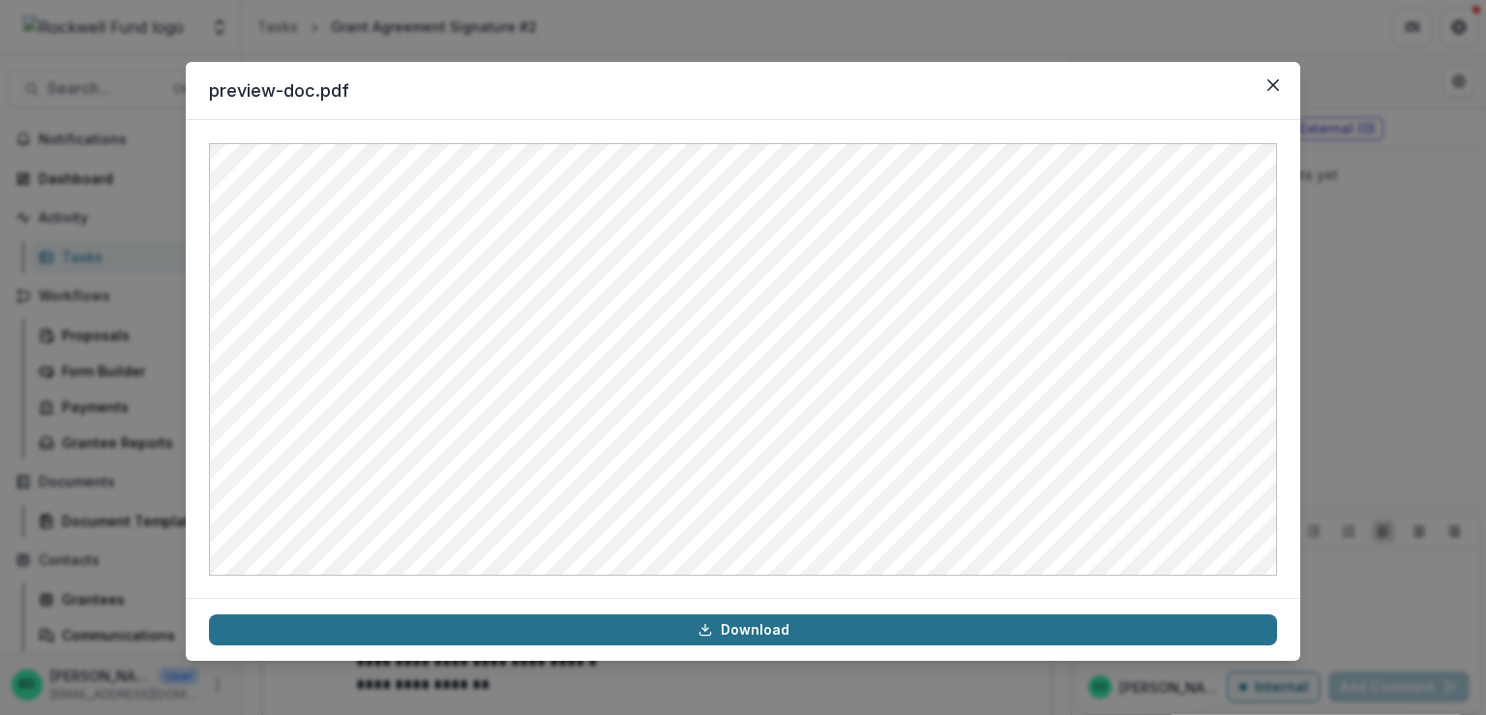
click at [687, 628] on link "Download" at bounding box center [743, 629] width 1068 height 31
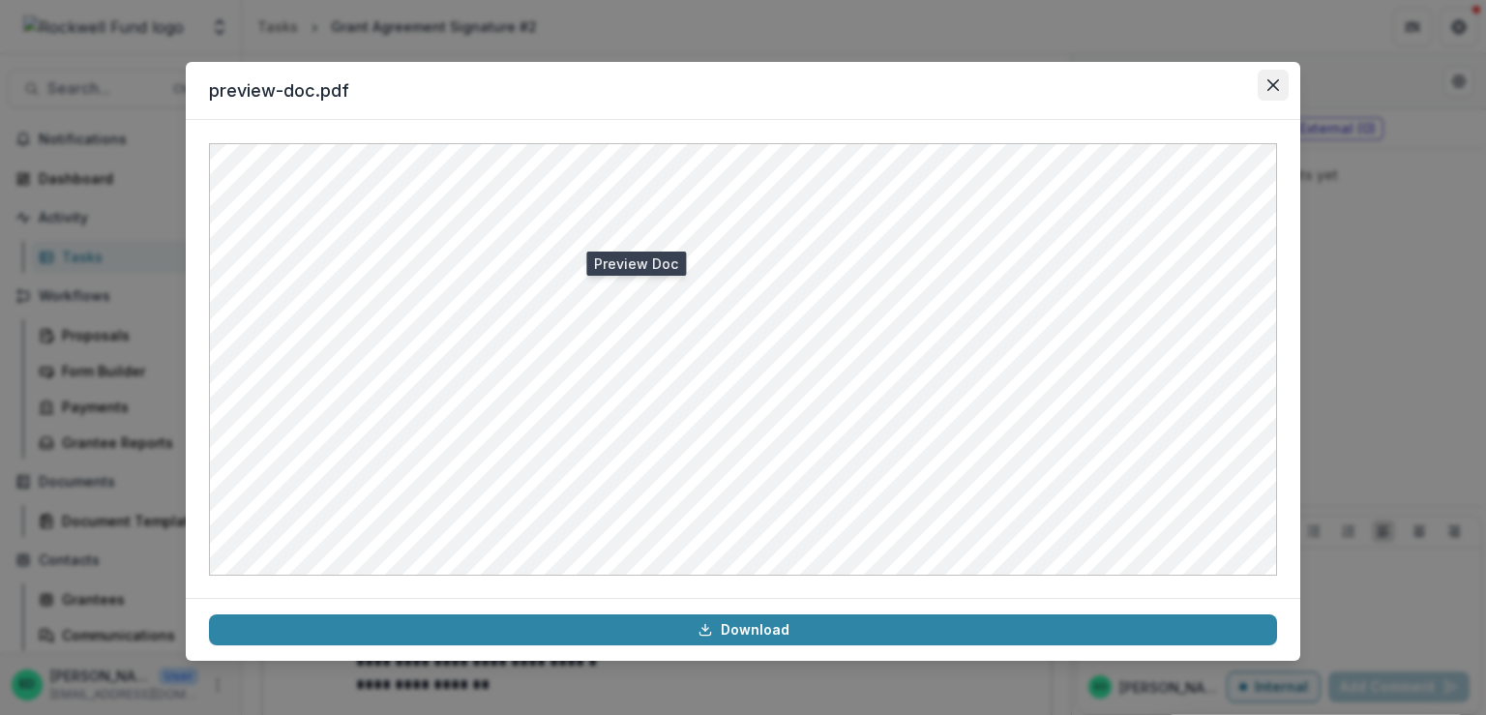
click at [1265, 82] on button "Close" at bounding box center [1273, 85] width 31 height 31
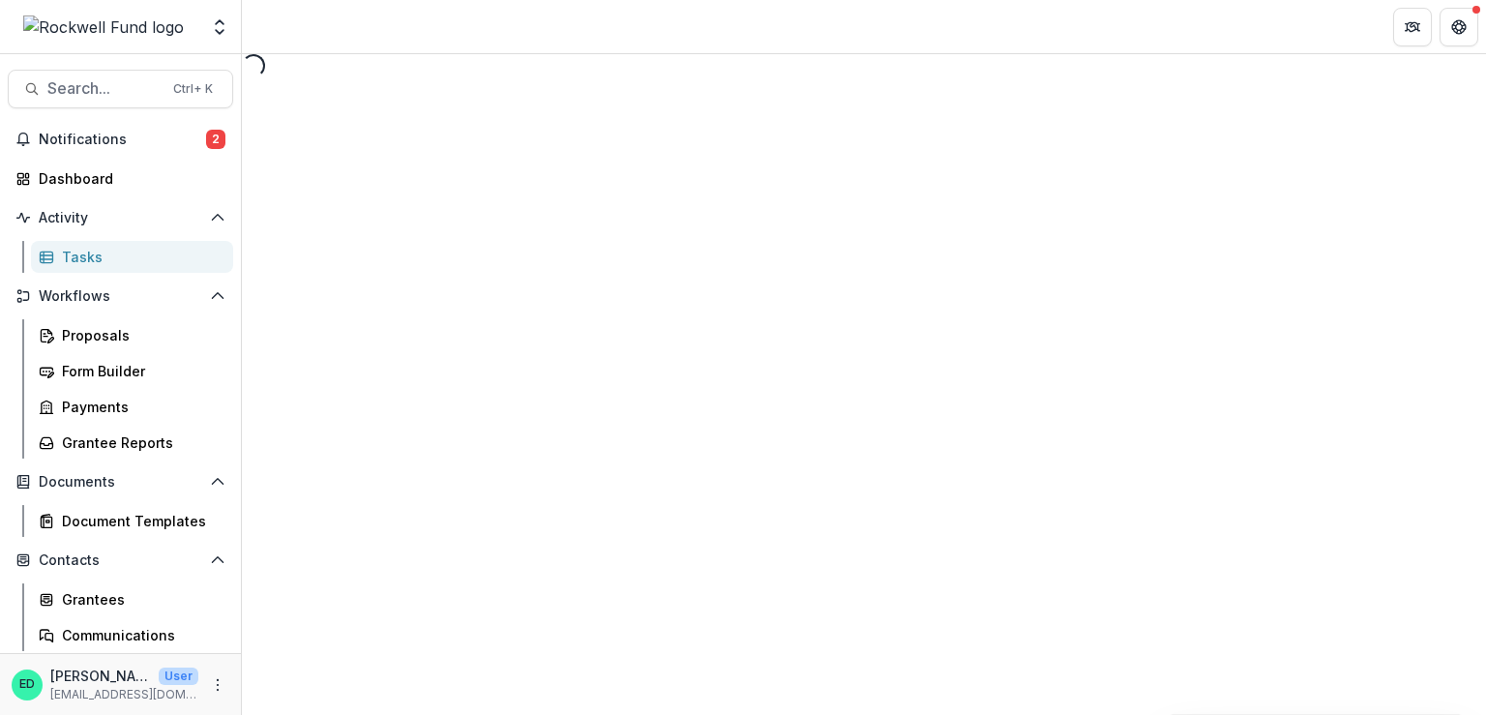
select select "********"
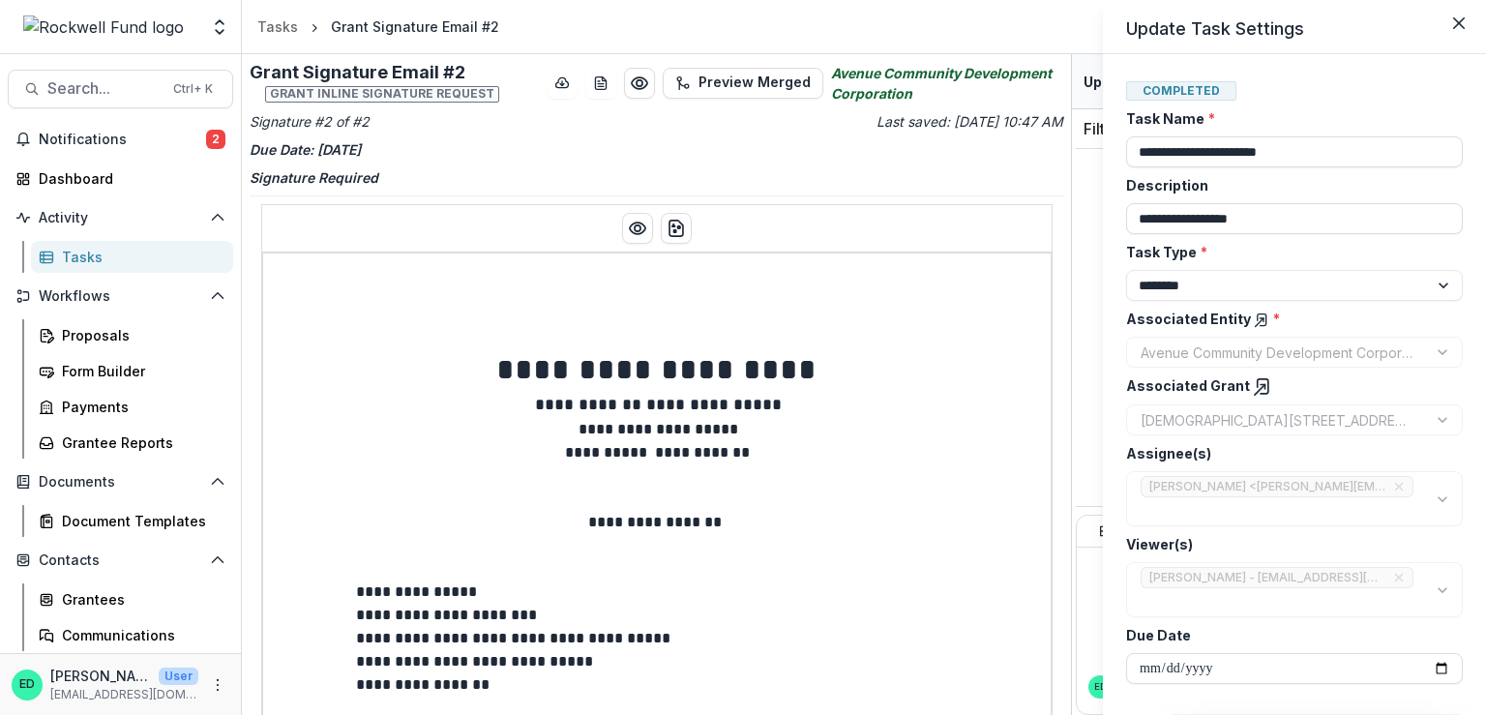
click at [632, 232] on div "**********" at bounding box center [743, 357] width 1486 height 715
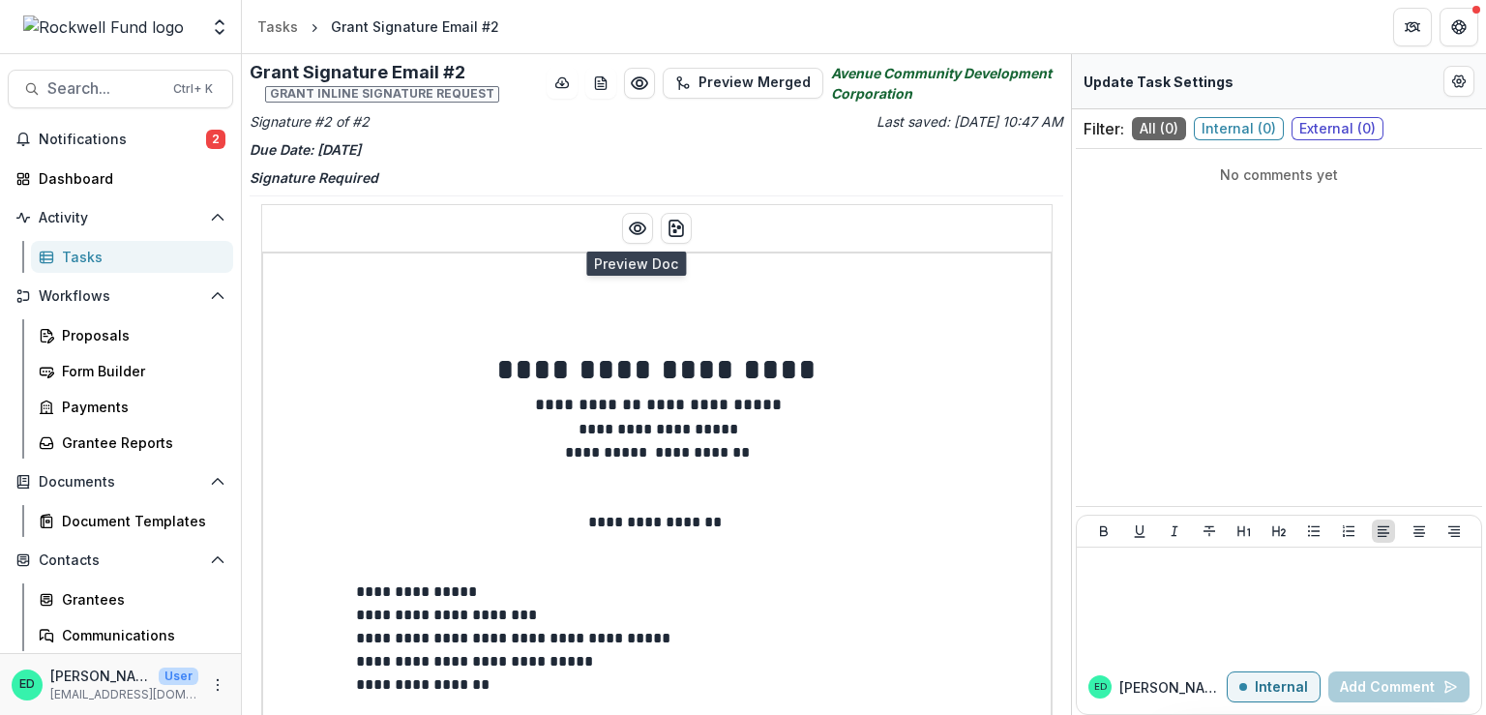
click at [632, 232] on icon "Preview preview-doc.pdf" at bounding box center [637, 228] width 19 height 19
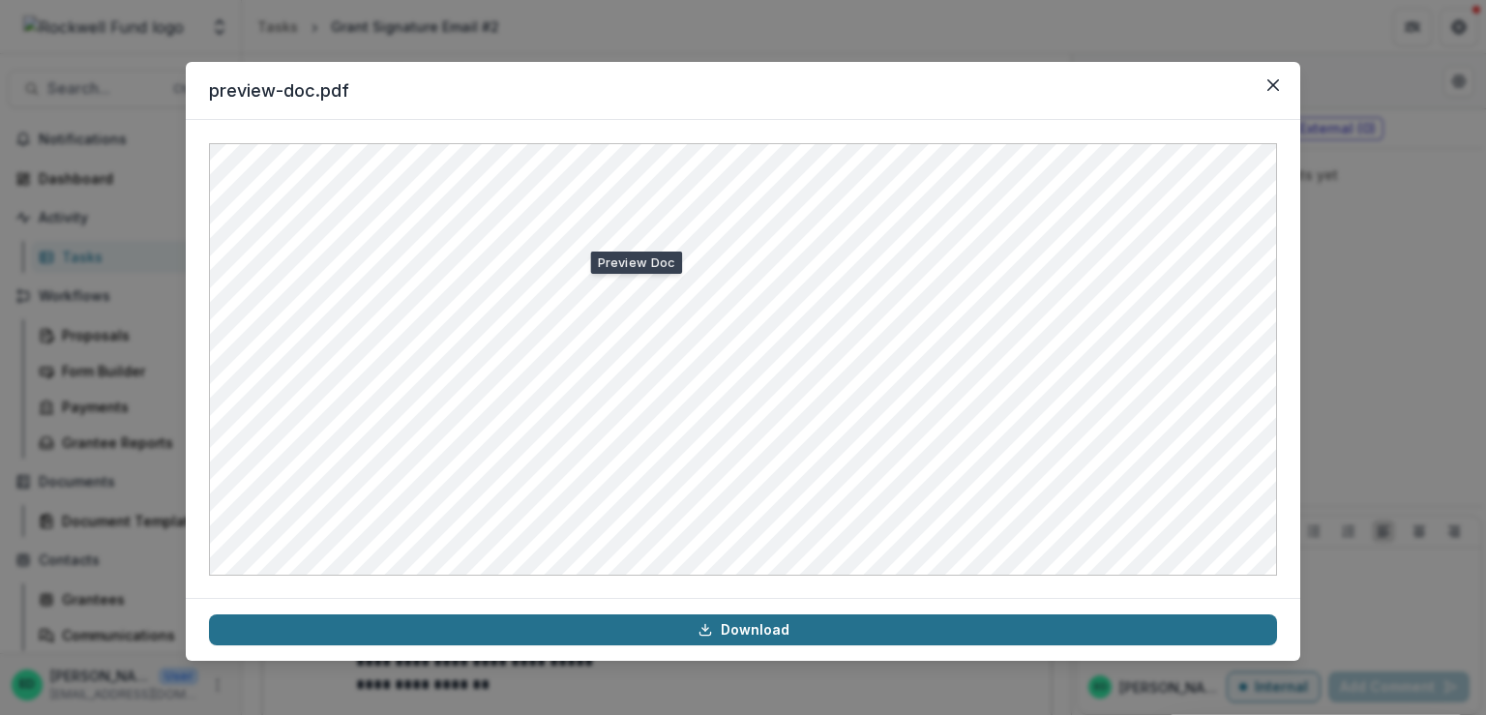
click at [570, 631] on link "Download" at bounding box center [743, 629] width 1068 height 31
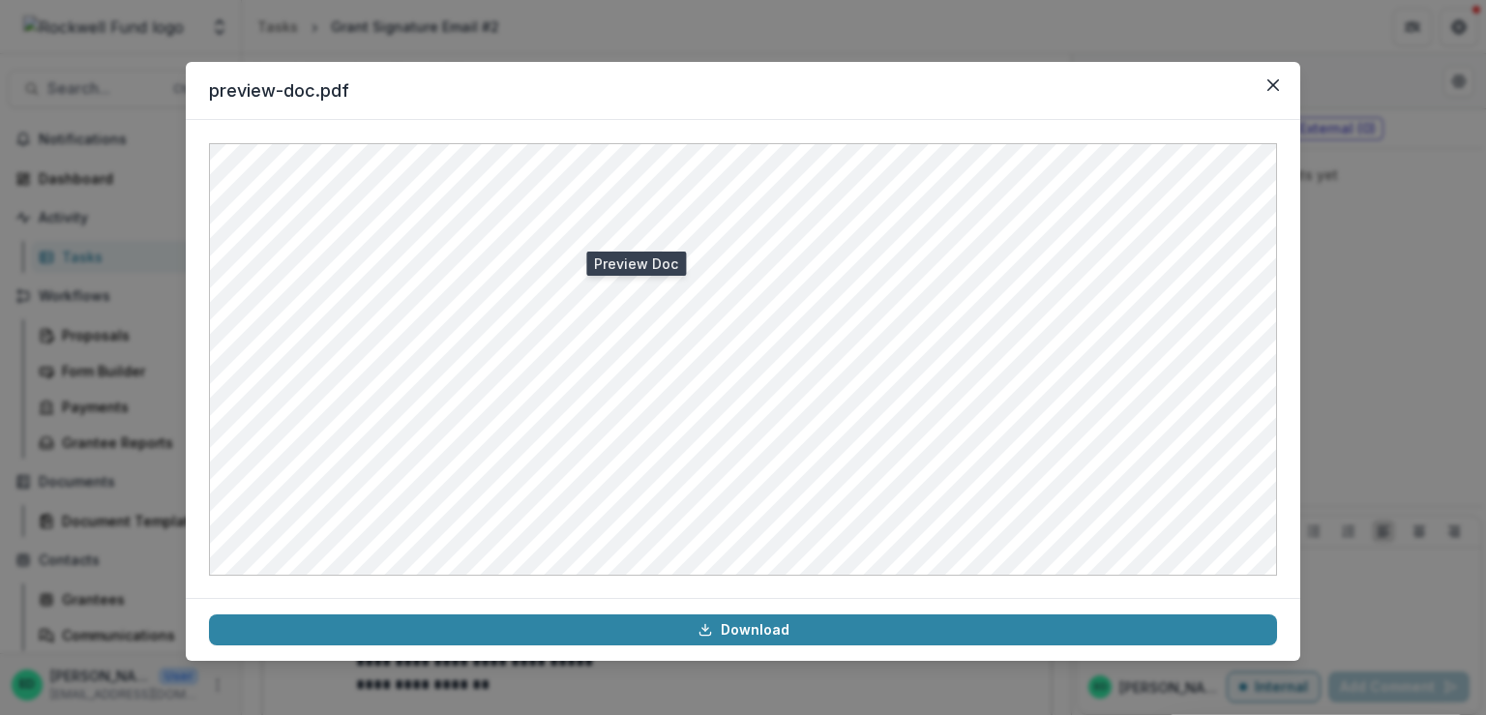
drag, startPoint x: 944, startPoint y: 98, endPoint x: 881, endPoint y: 119, distance: 66.4
click at [881, 119] on section "preview-doc.pdf Download" at bounding box center [743, 361] width 1114 height 599
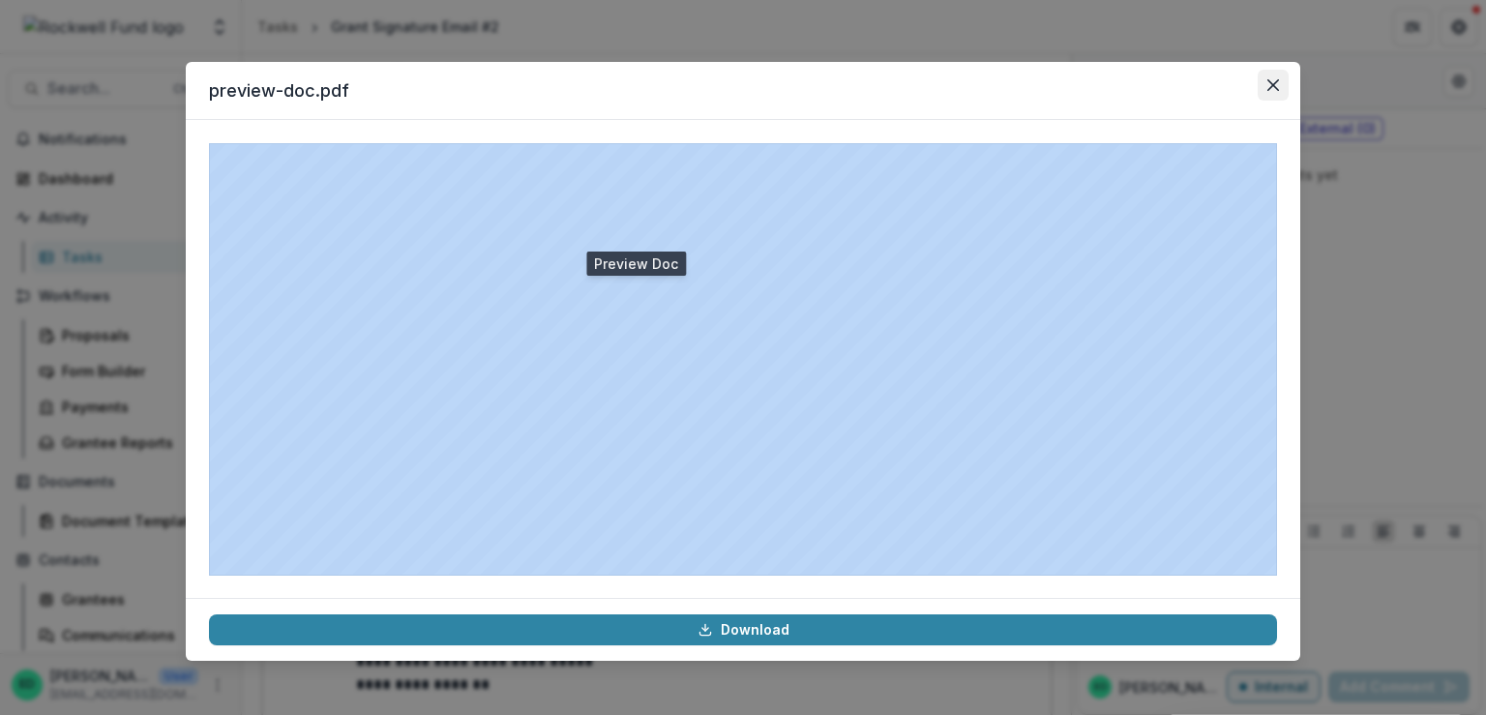
click at [1265, 86] on button "Close" at bounding box center [1273, 85] width 31 height 31
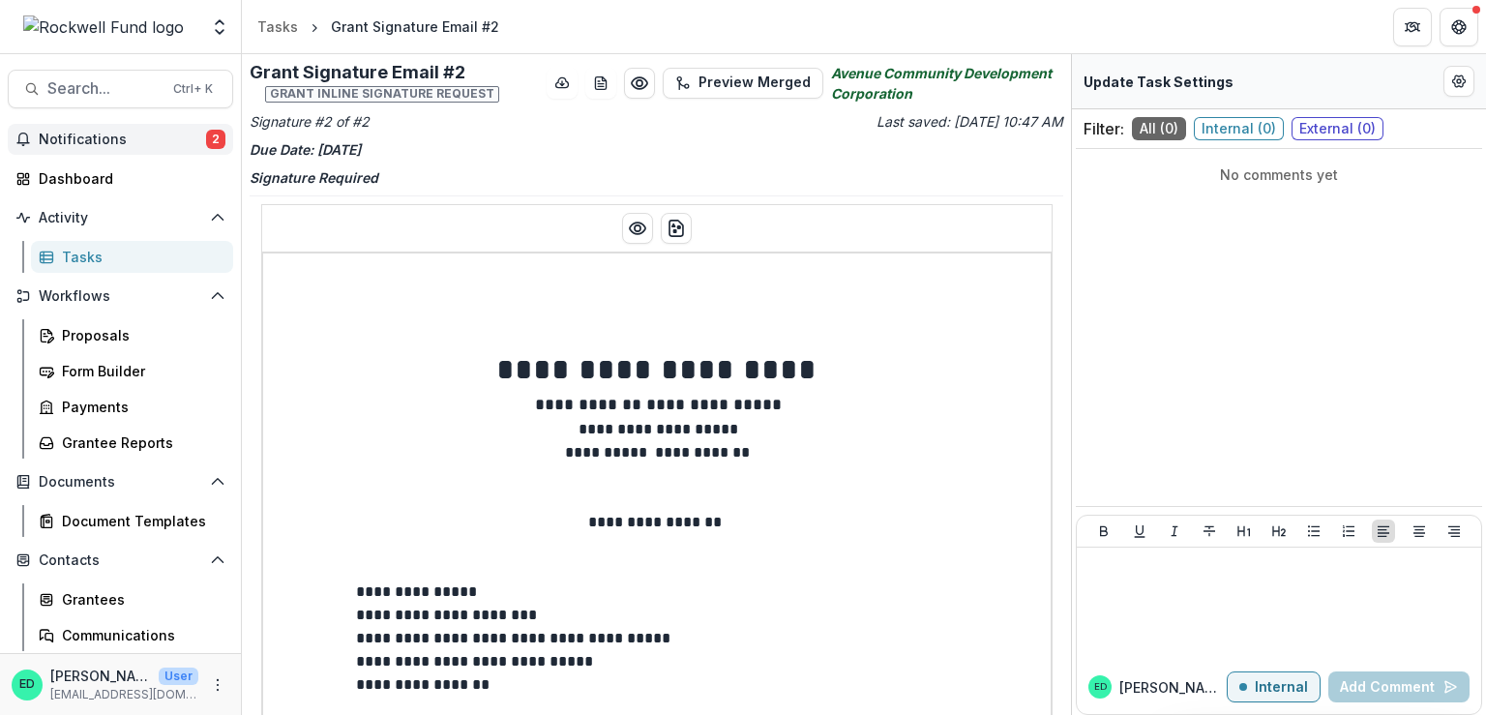
click at [157, 125] on button "Notifications 2" at bounding box center [120, 139] width 225 height 31
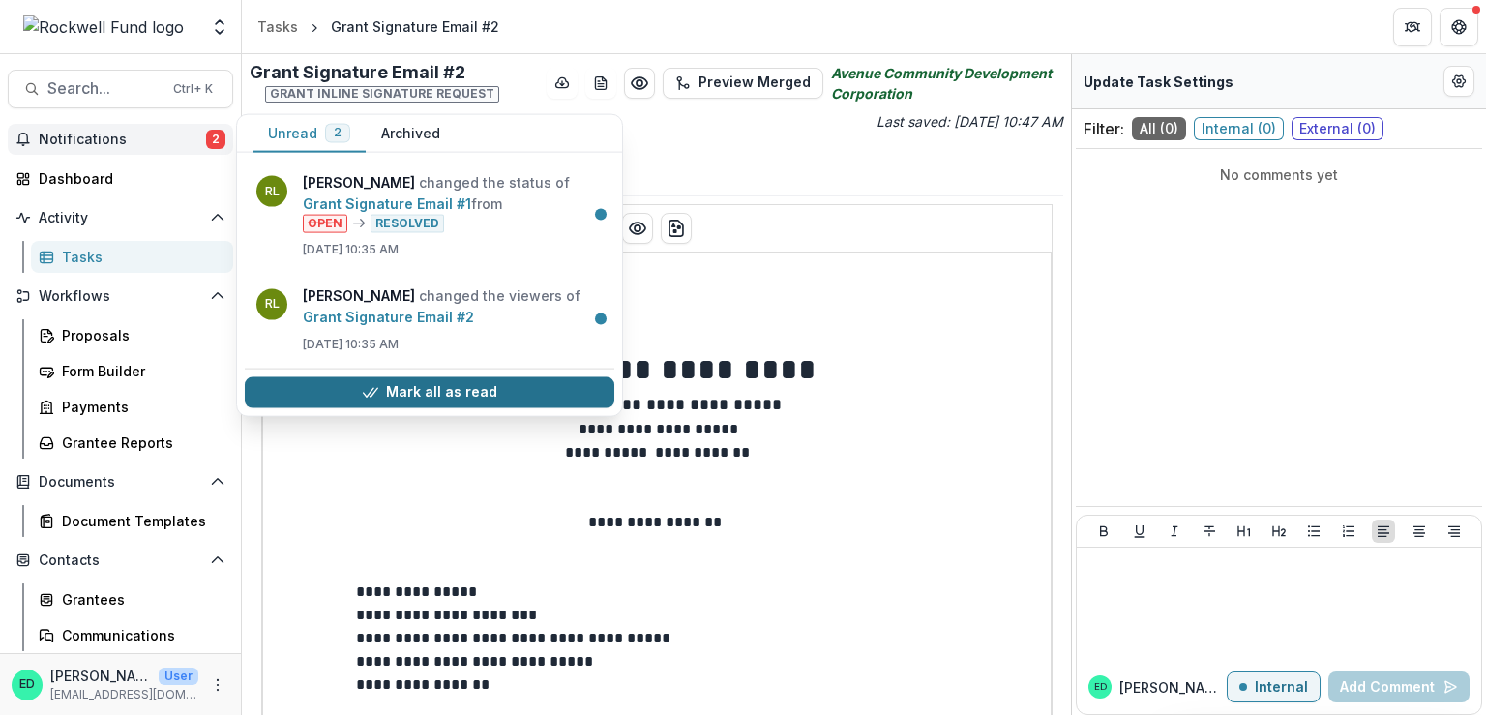
click at [515, 403] on button "Mark all as read" at bounding box center [430, 391] width 370 height 31
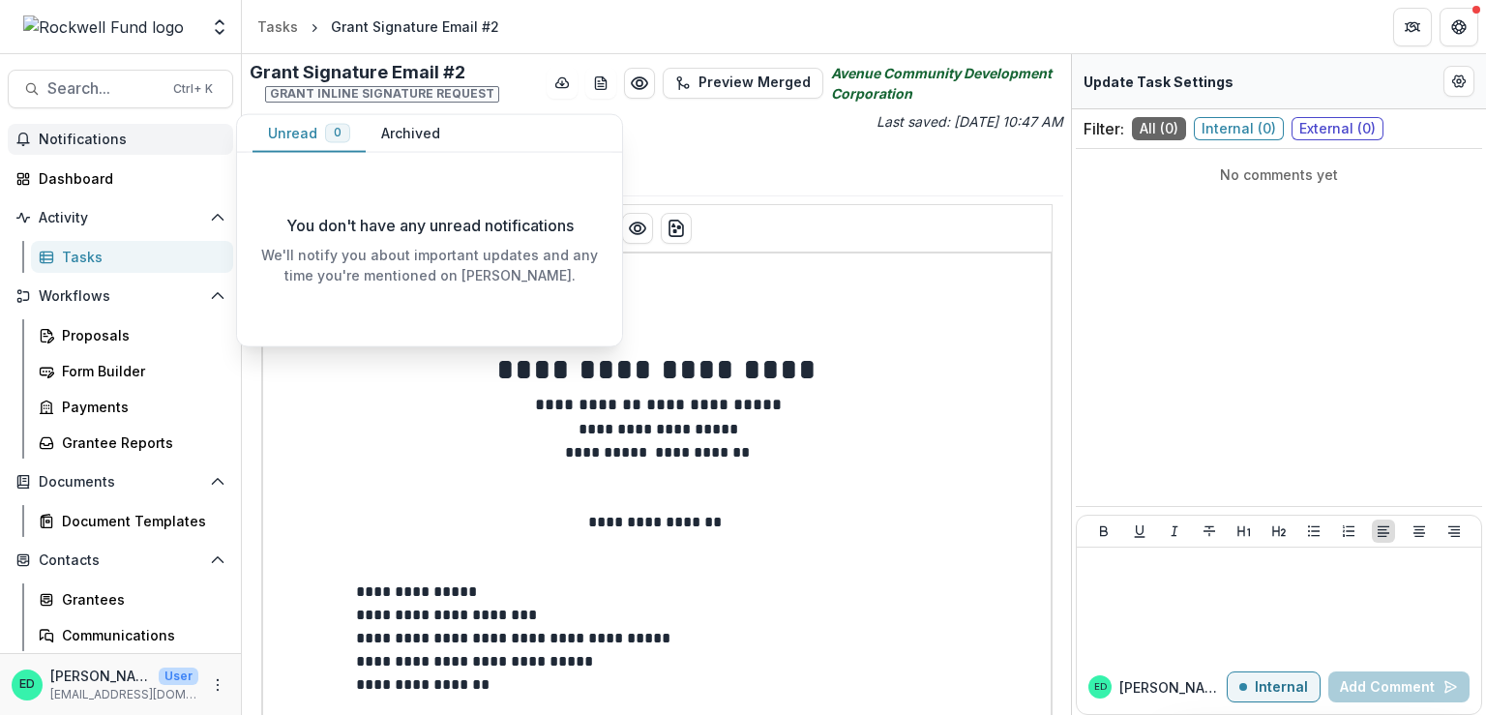
click at [133, 138] on span "Notifications" at bounding box center [132, 140] width 187 height 16
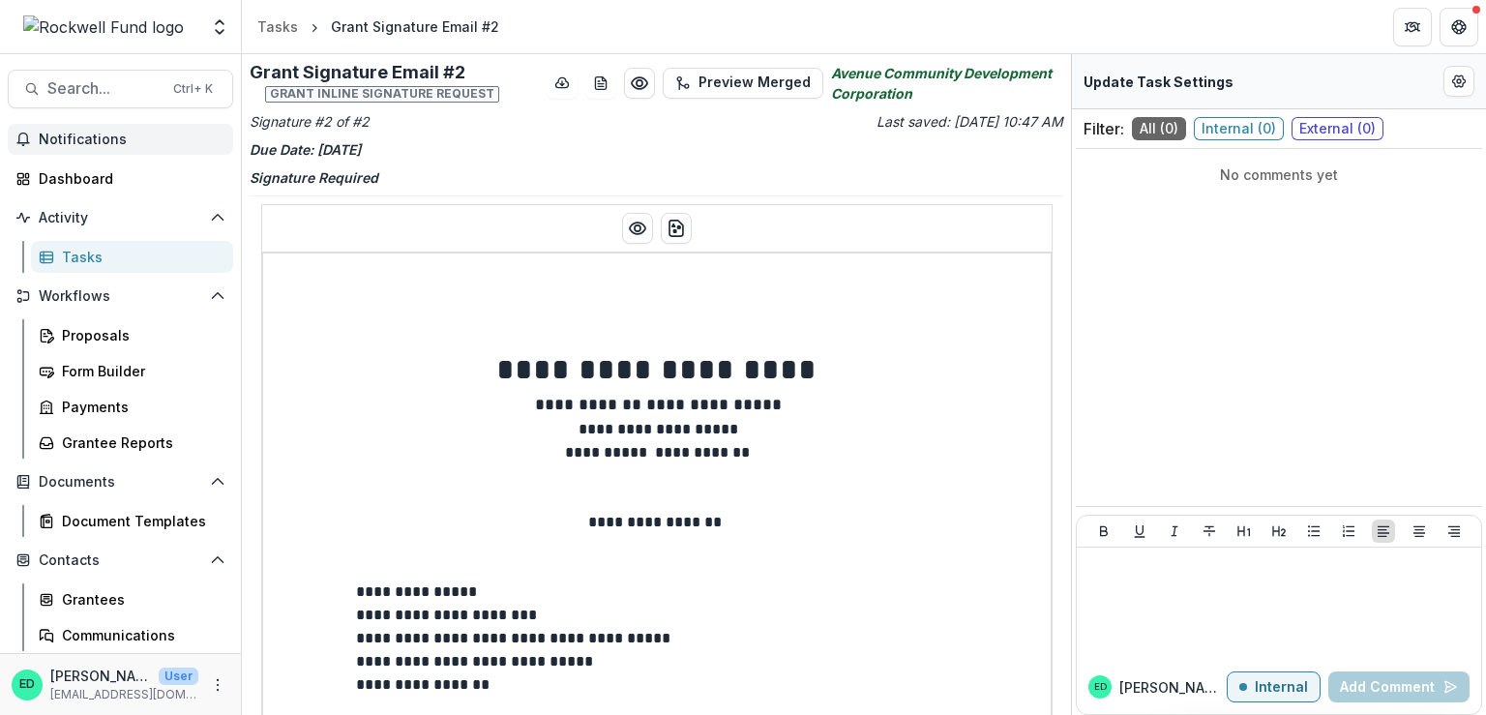
click at [135, 130] on button "Notifications" at bounding box center [120, 139] width 225 height 31
click at [116, 181] on div "Dashboard" at bounding box center [128, 178] width 179 height 20
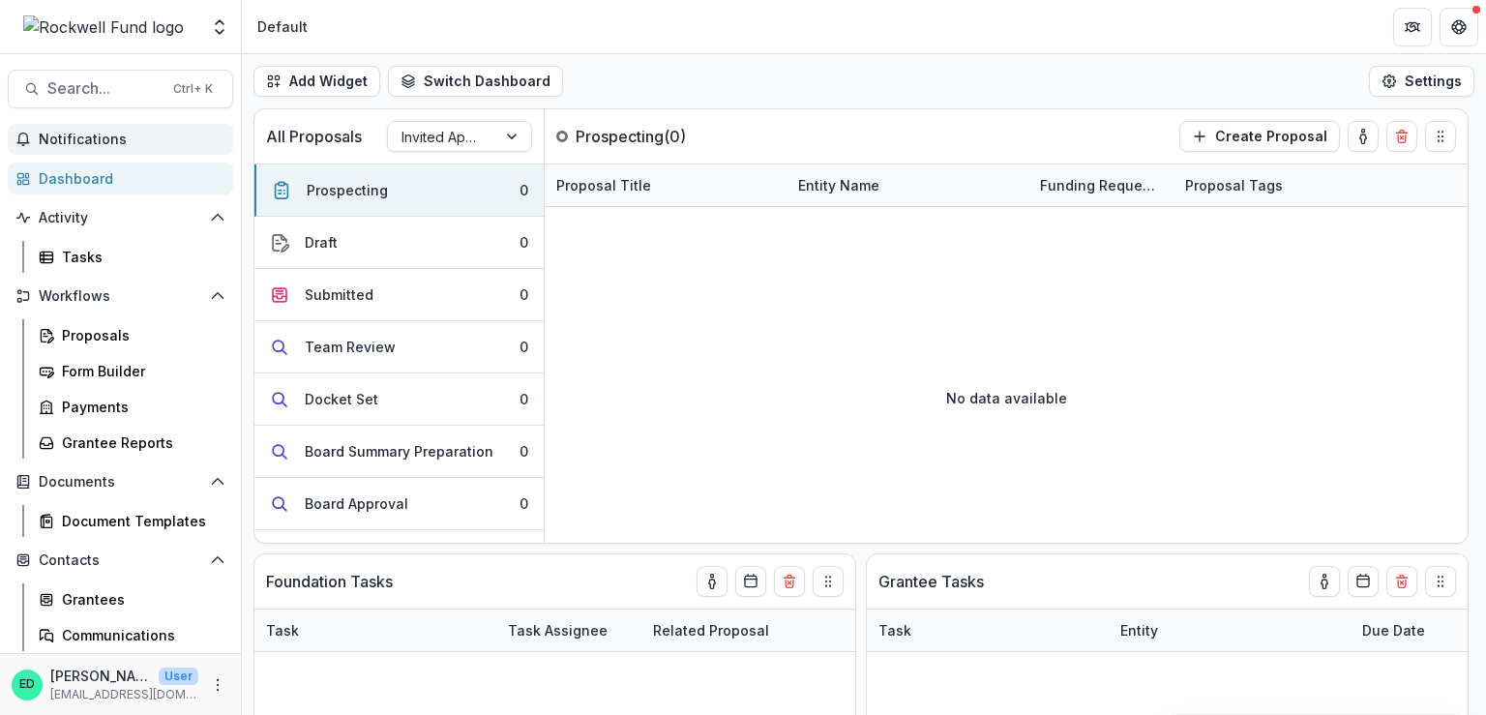
click at [105, 141] on span "Notifications" at bounding box center [132, 140] width 187 height 16
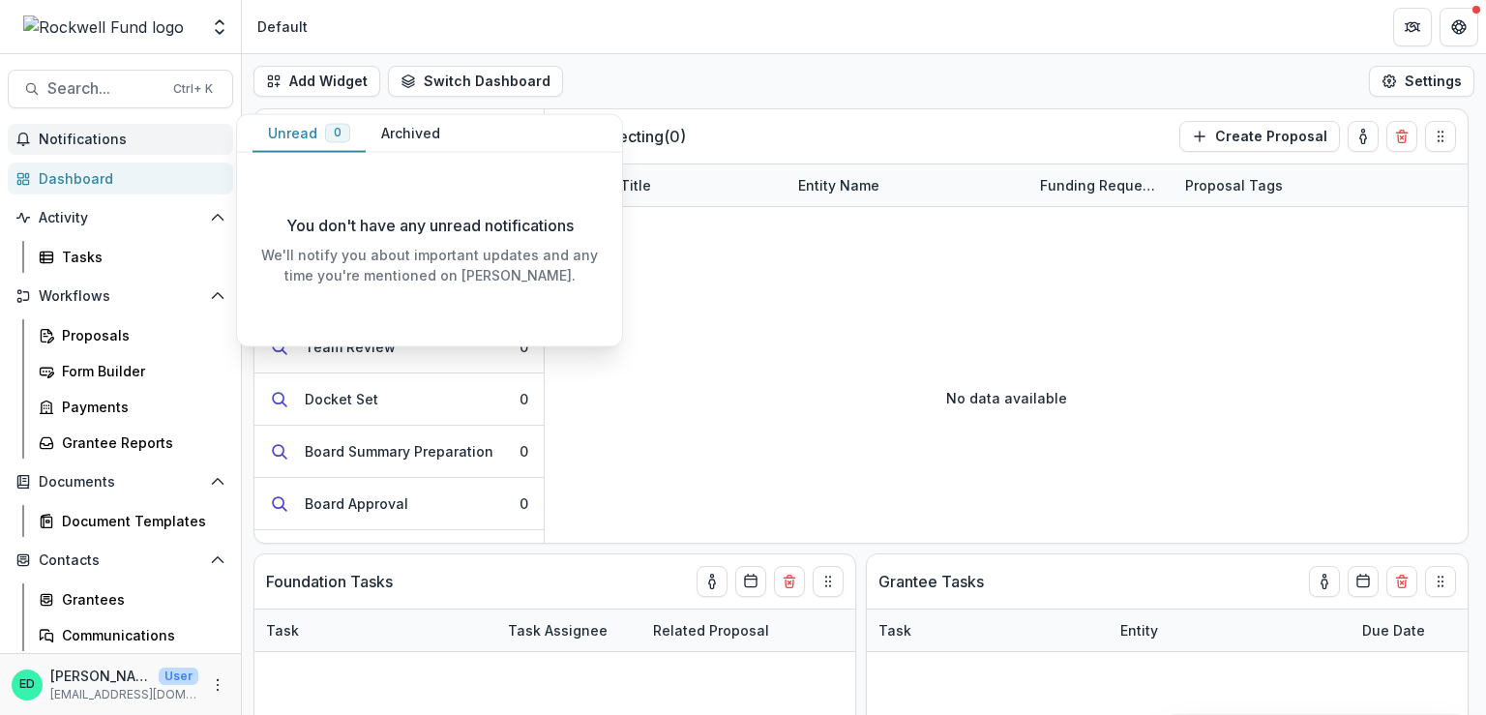
click at [383, 125] on button "Archived" at bounding box center [411, 134] width 90 height 38
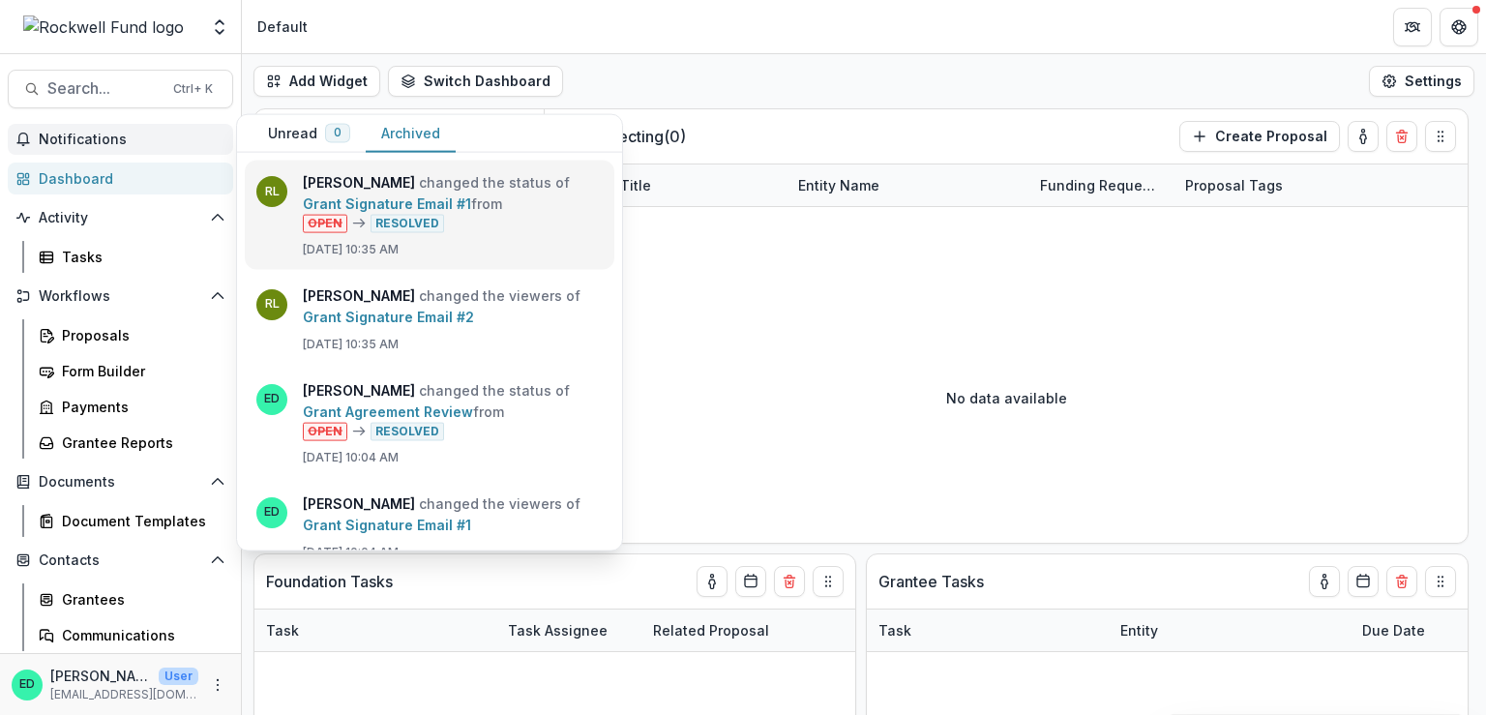
click at [380, 212] on link "Grant Signature Email #1" at bounding box center [387, 203] width 168 height 16
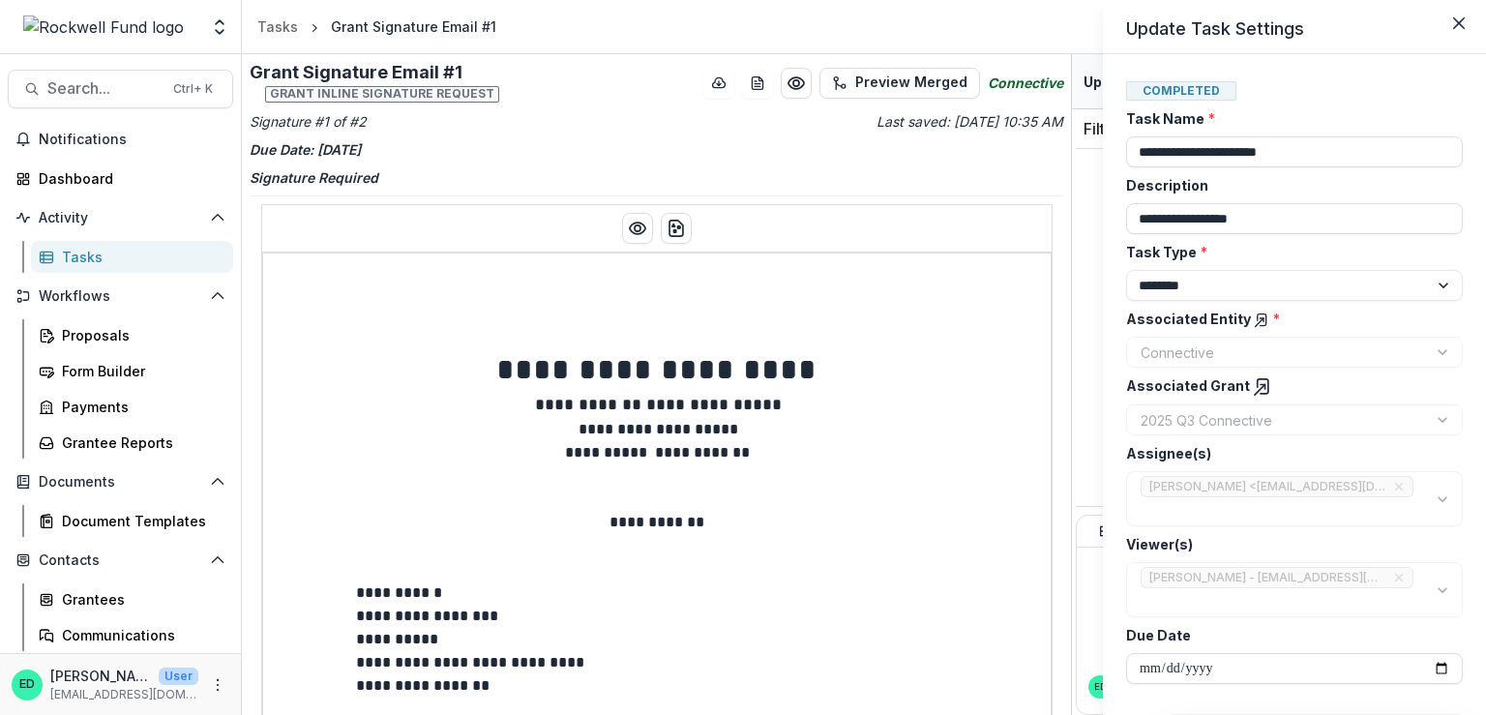
click at [863, 347] on div "**********" at bounding box center [743, 357] width 1486 height 715
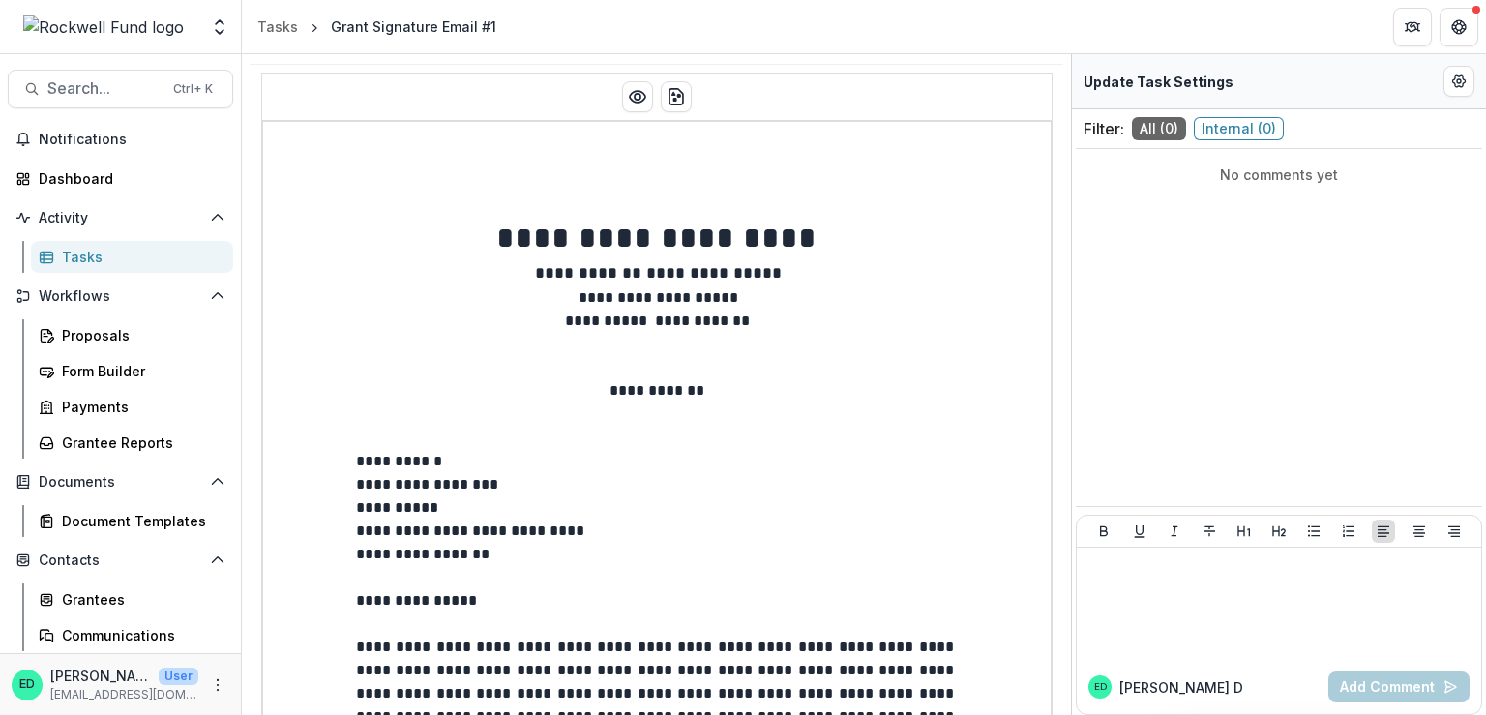
scroll to position [62, 0]
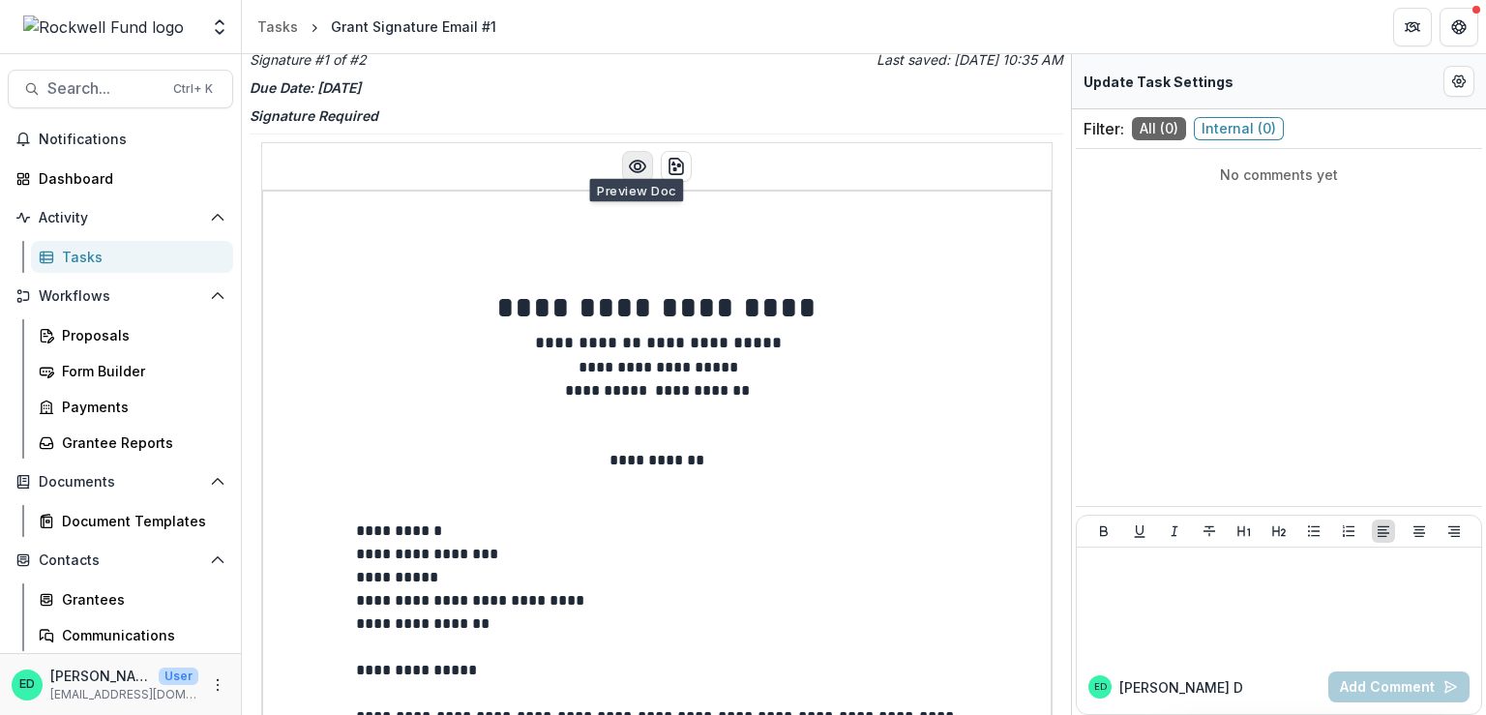
click at [636, 157] on icon "Preview preview-doc.pdf" at bounding box center [637, 166] width 19 height 19
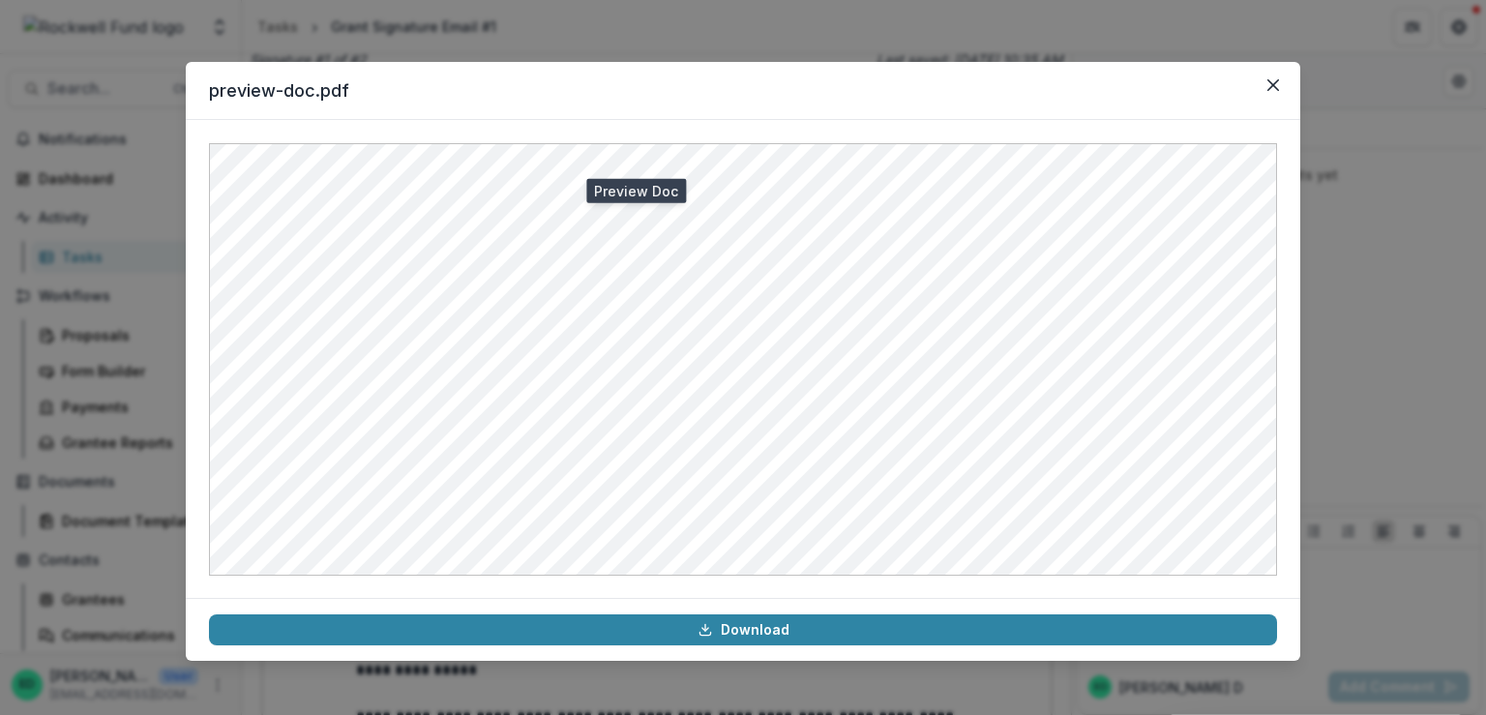
click at [1250, 86] on header "preview-doc.pdf" at bounding box center [743, 91] width 1114 height 58
click at [1281, 82] on button "Close" at bounding box center [1273, 85] width 31 height 31
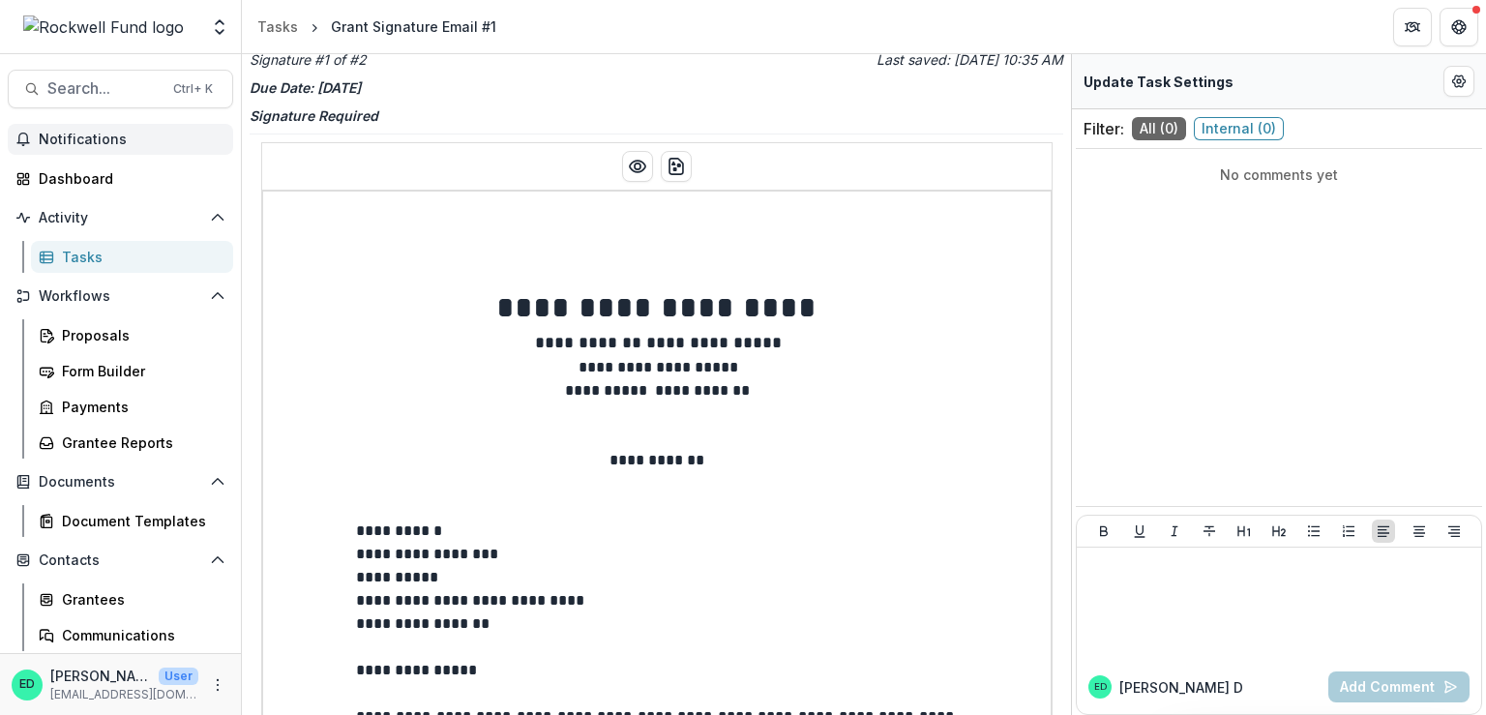
click at [94, 152] on button "Notifications" at bounding box center [120, 139] width 225 height 31
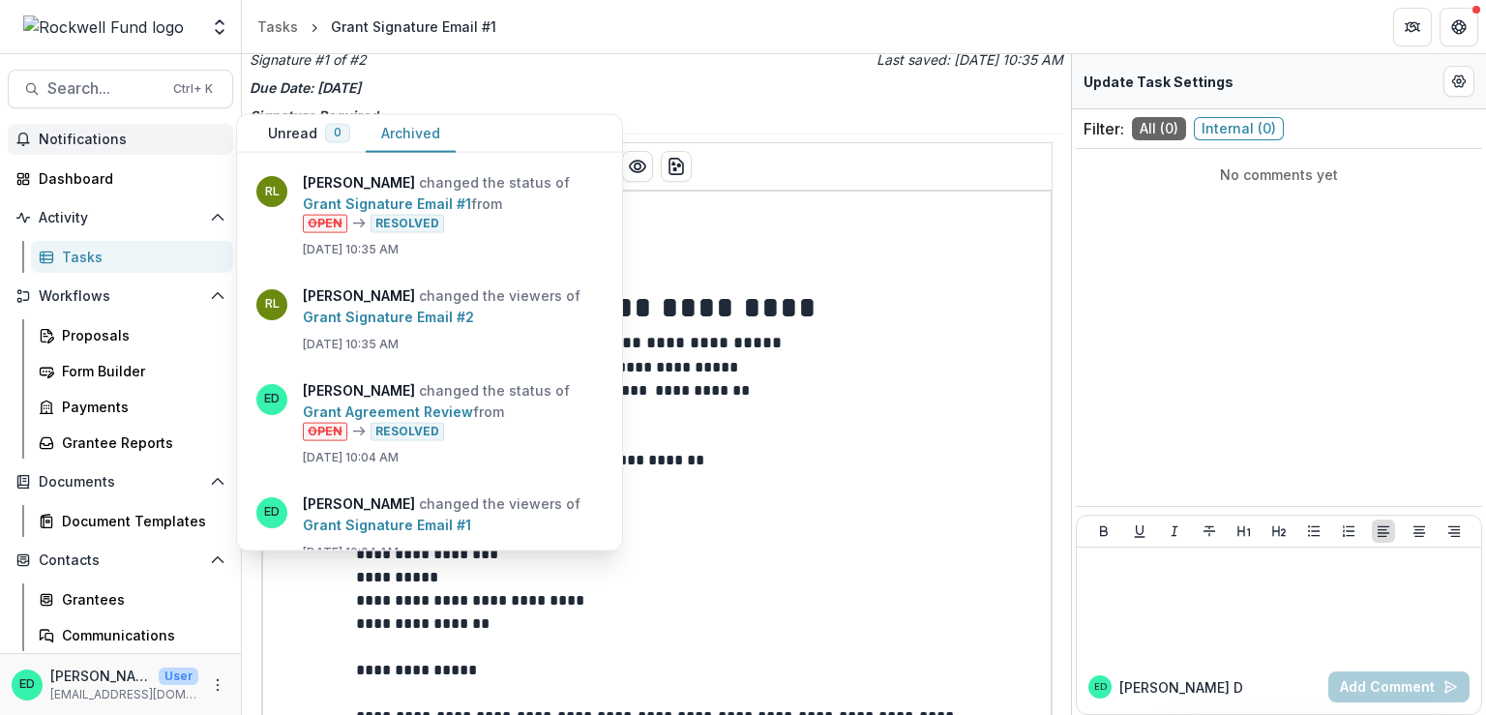
click at [94, 152] on button "Notifications" at bounding box center [120, 139] width 225 height 31
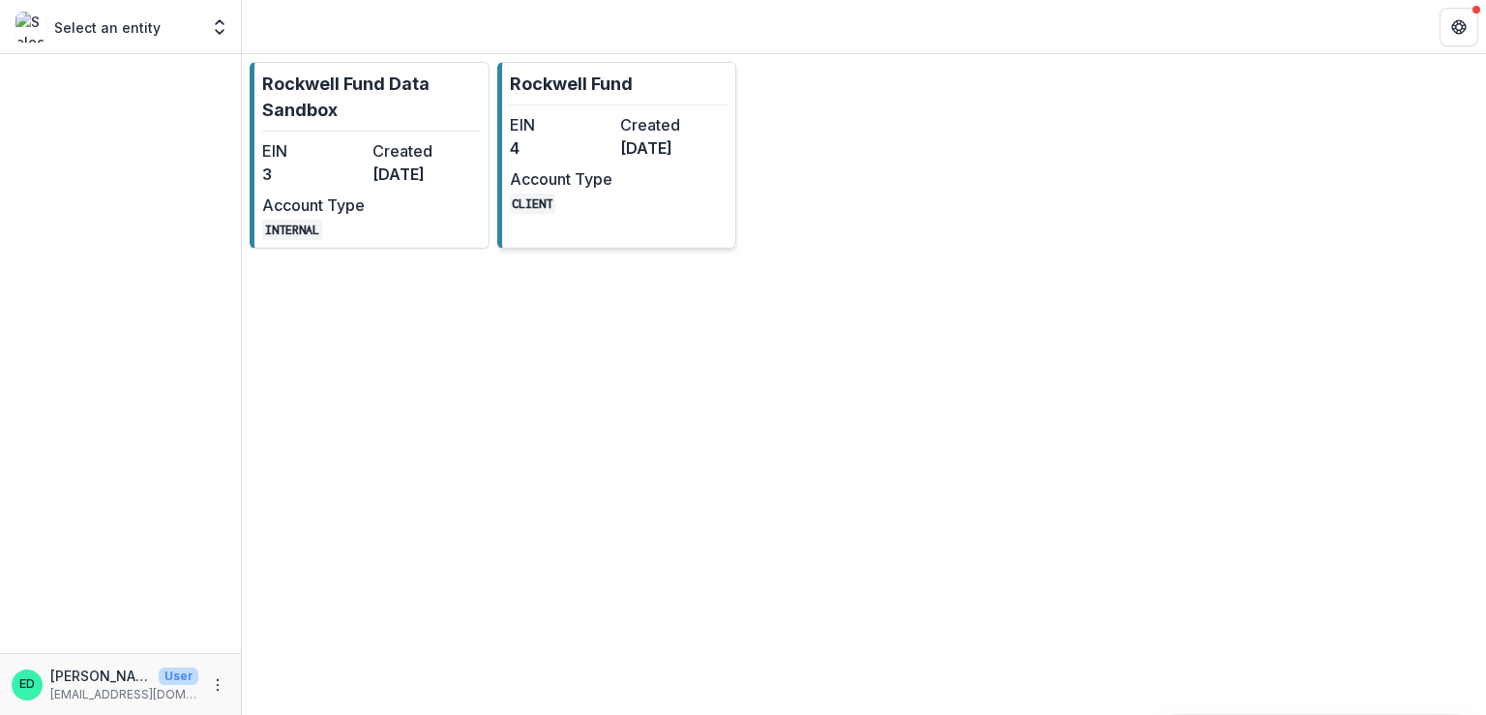
click at [580, 122] on dt "EIN" at bounding box center [561, 124] width 103 height 23
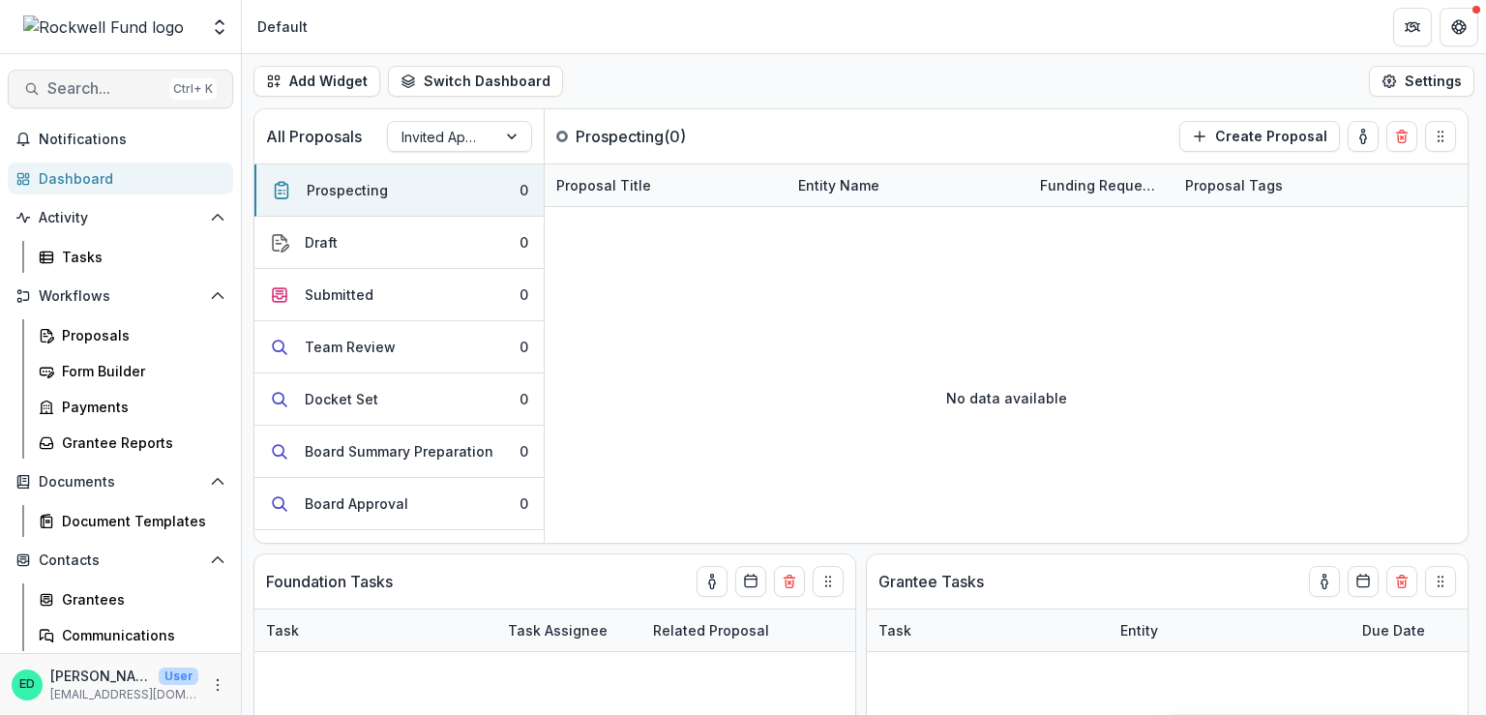
click at [122, 86] on span "Search..." at bounding box center [104, 88] width 114 height 18
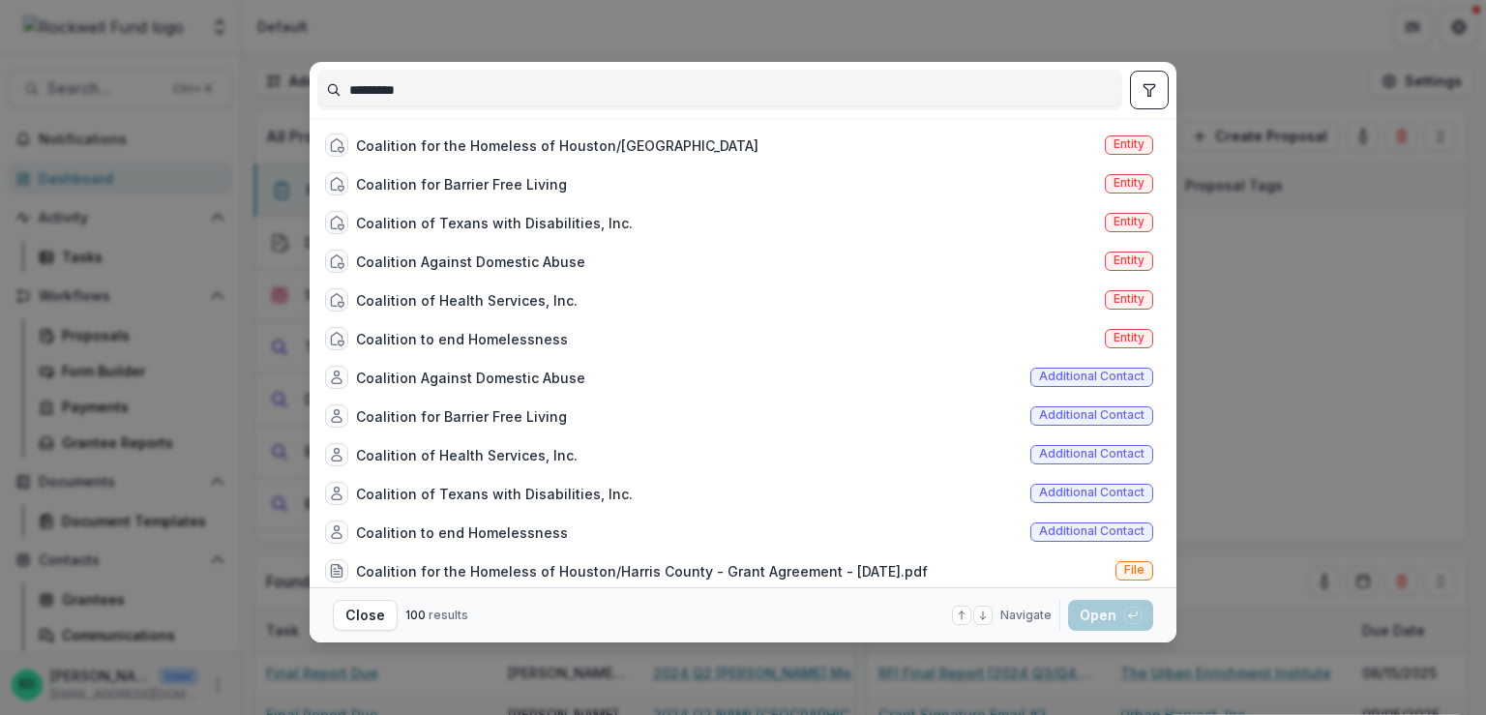
click at [477, 94] on input "*********" at bounding box center [719, 89] width 803 height 31
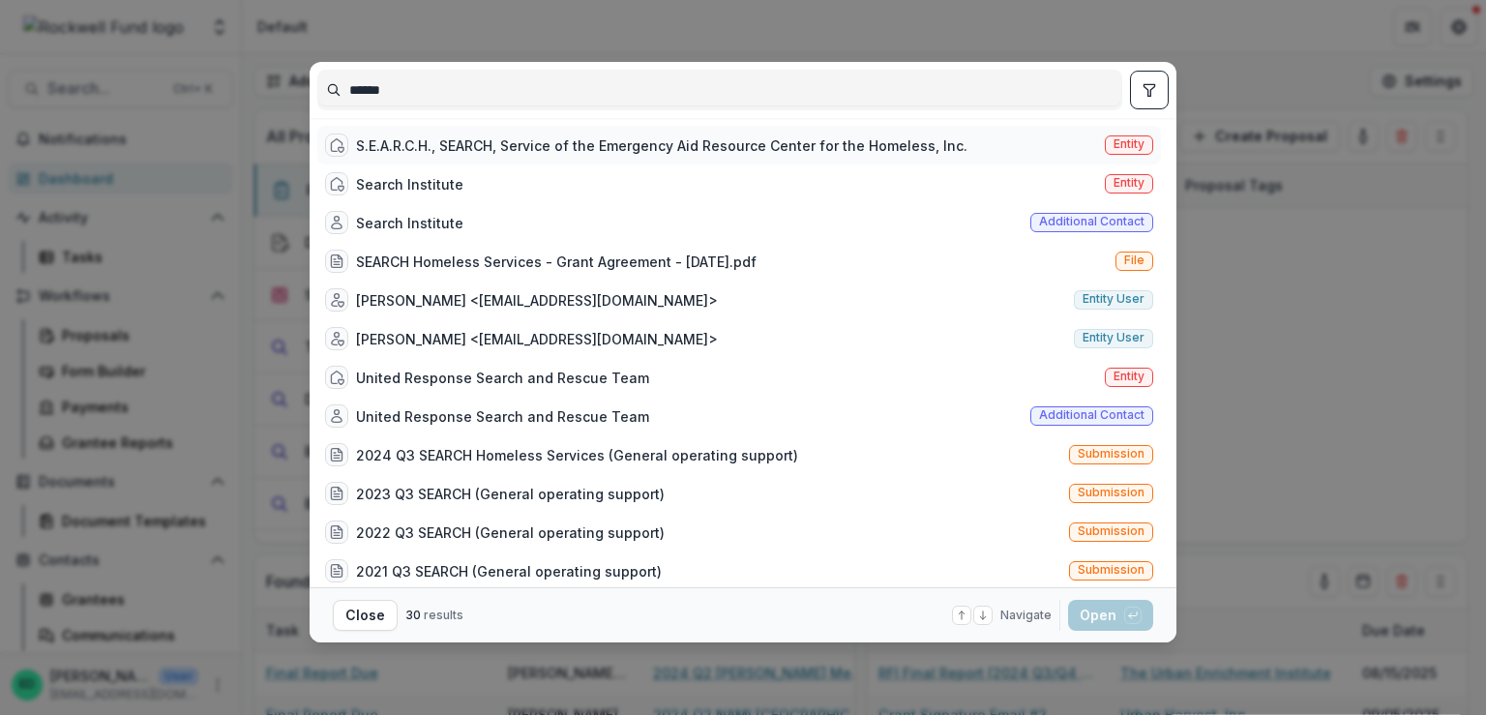
type input "******"
click at [499, 135] on div "S.E.A.R.C.H., SEARCH, Service of the Emergency Aid Resource Center for the Home…" at bounding box center [661, 145] width 611 height 20
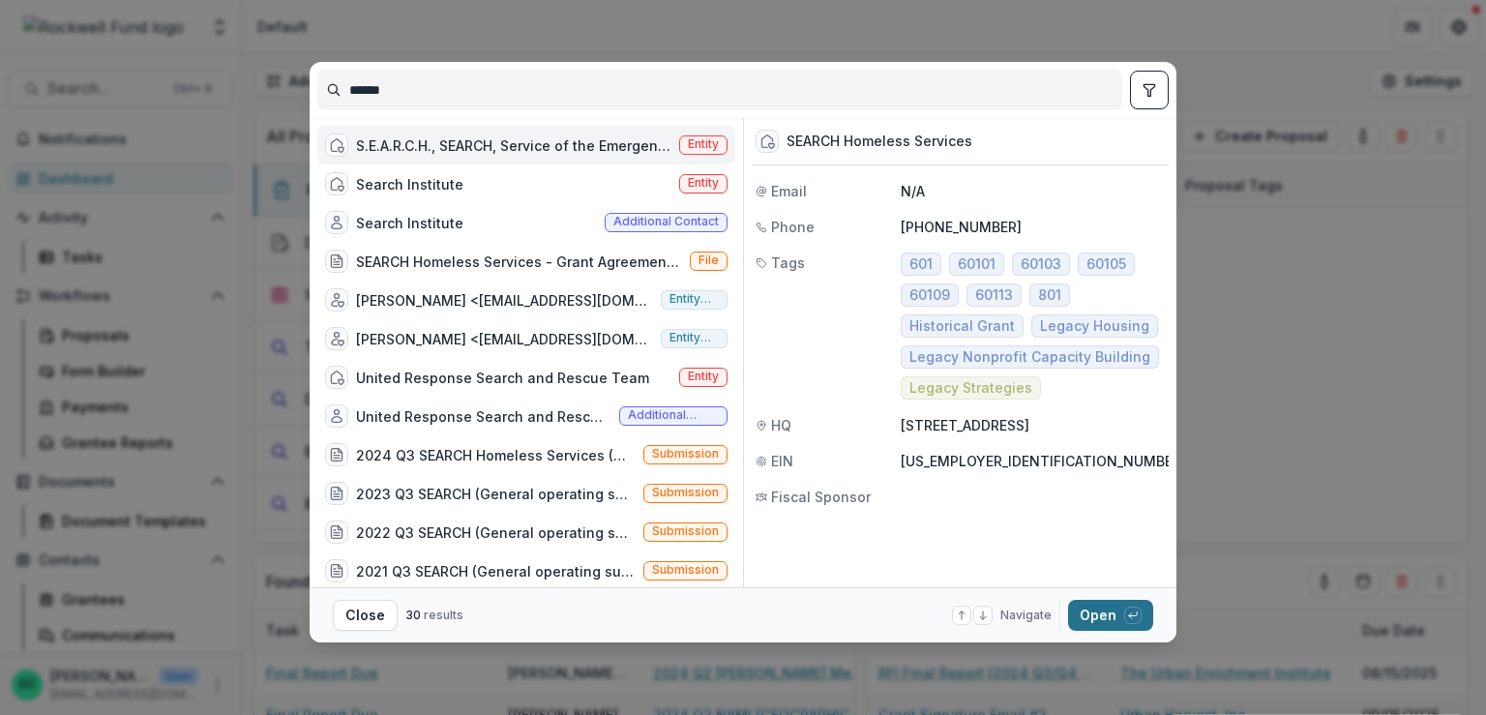
click at [1112, 606] on button "Open with enter key" at bounding box center [1110, 615] width 85 height 31
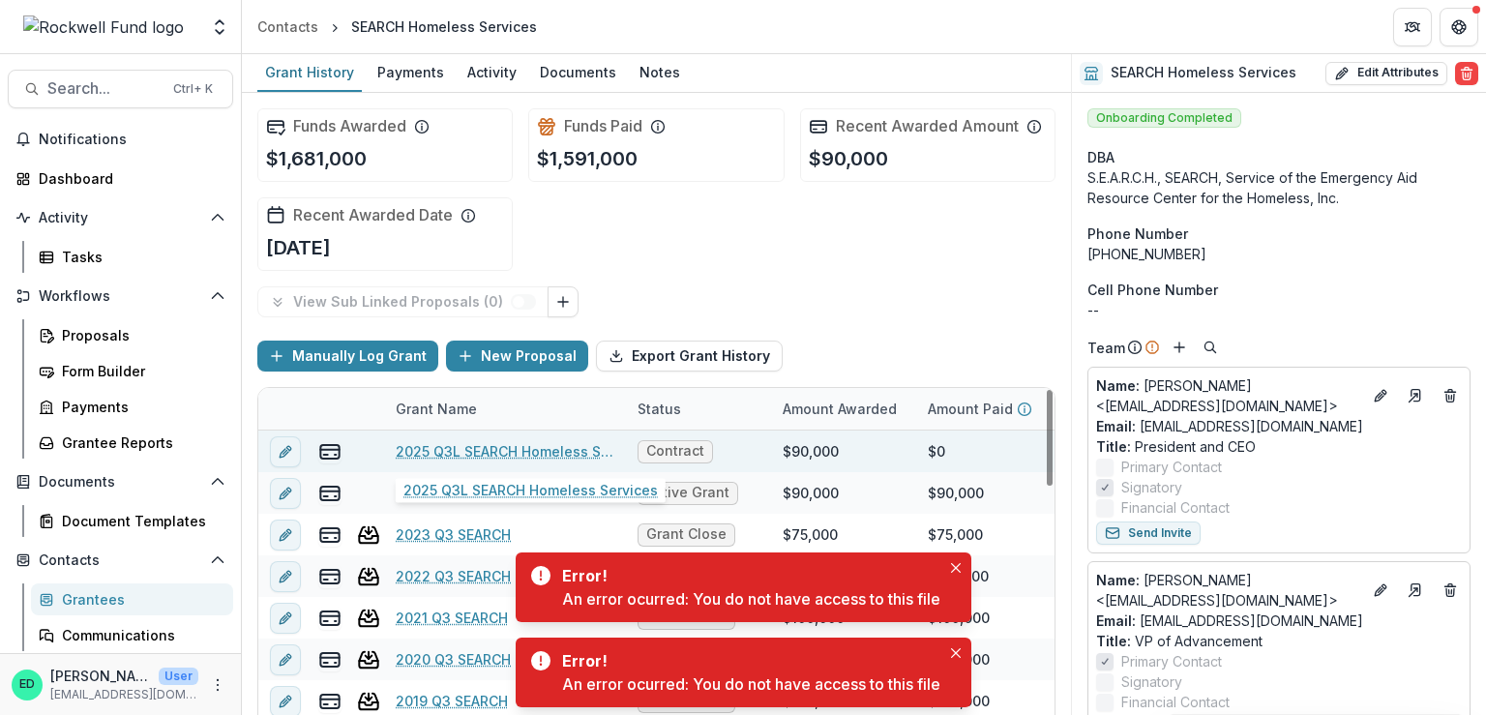
click at [495, 446] on link "2025 Q3L SEARCH Homeless Services" at bounding box center [505, 451] width 219 height 20
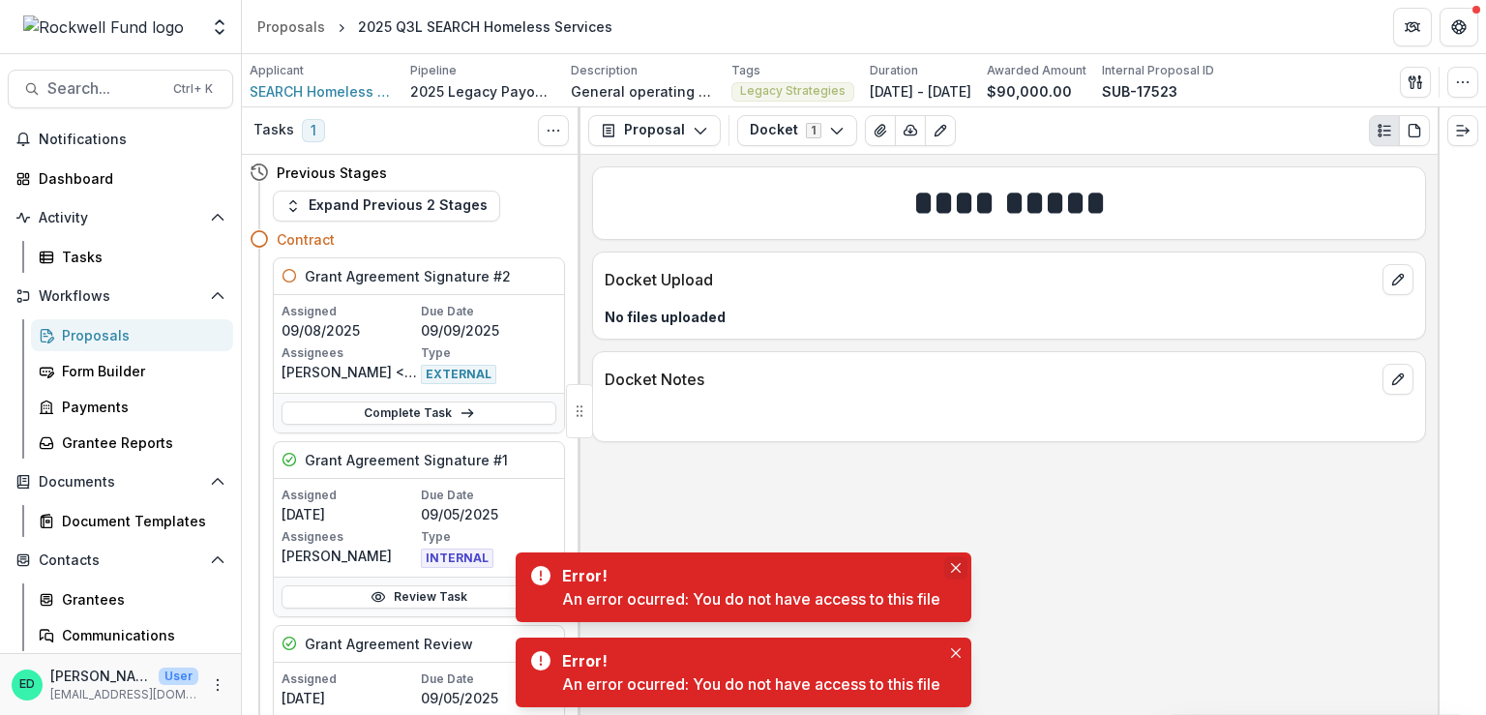
click at [956, 568] on icon "Close" at bounding box center [956, 568] width 10 height 10
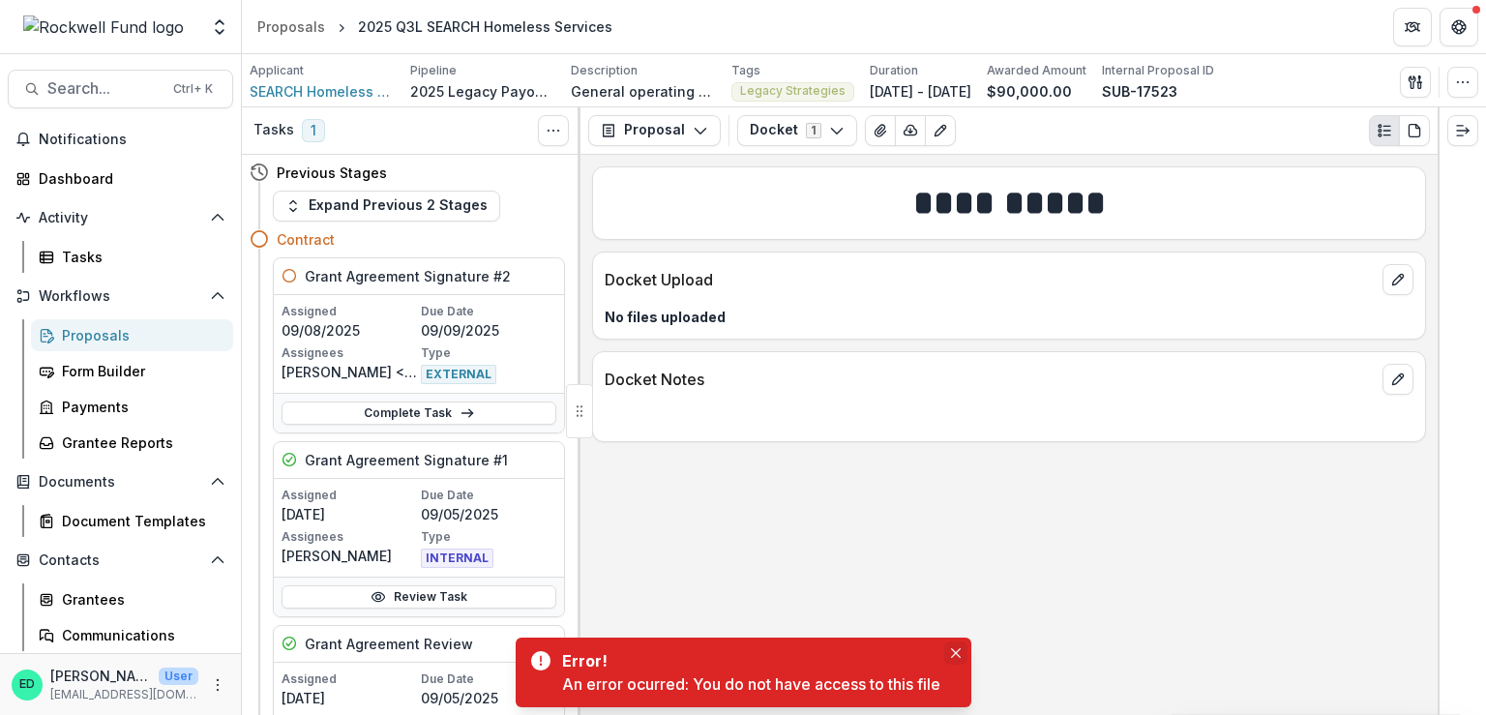
click at [958, 652] on icon "Close" at bounding box center [955, 653] width 10 height 10
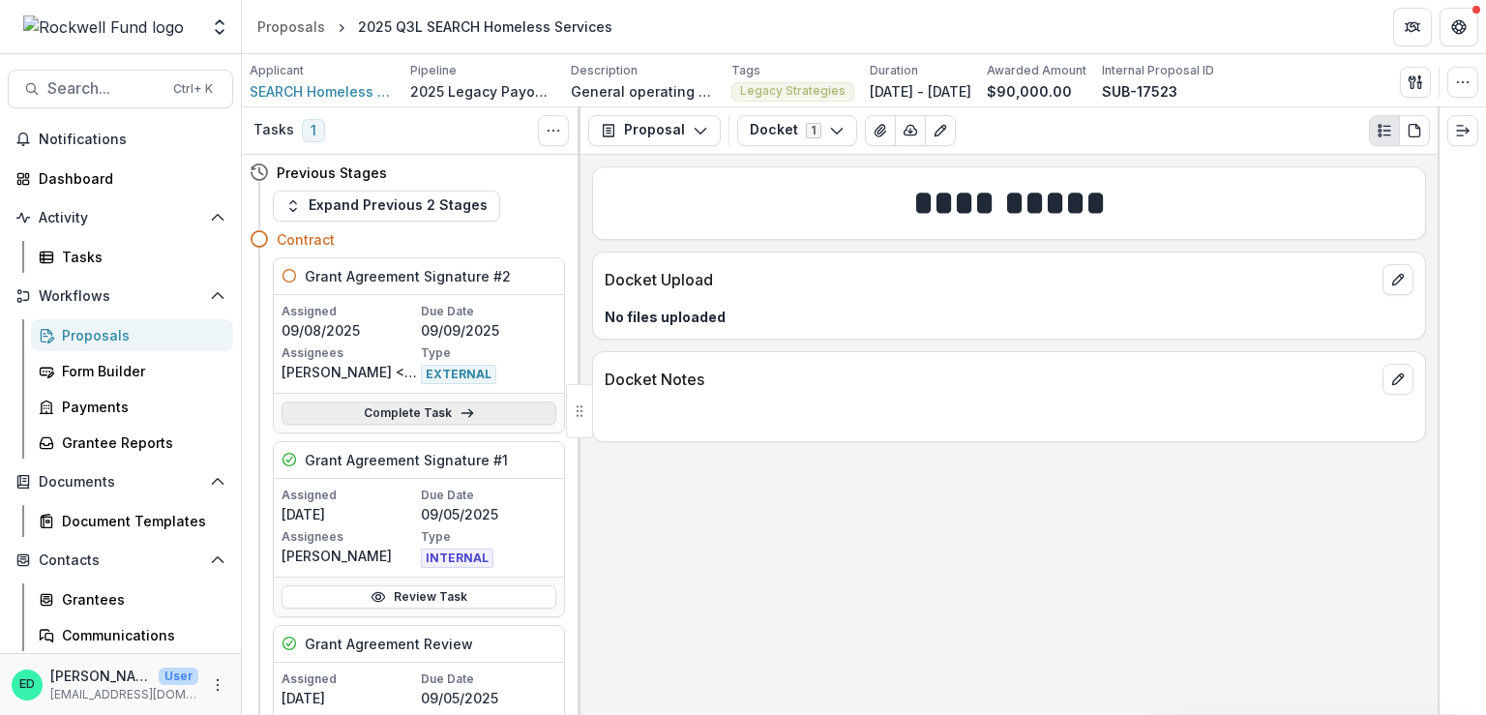
click at [486, 411] on link "Complete Task" at bounding box center [419, 412] width 275 height 23
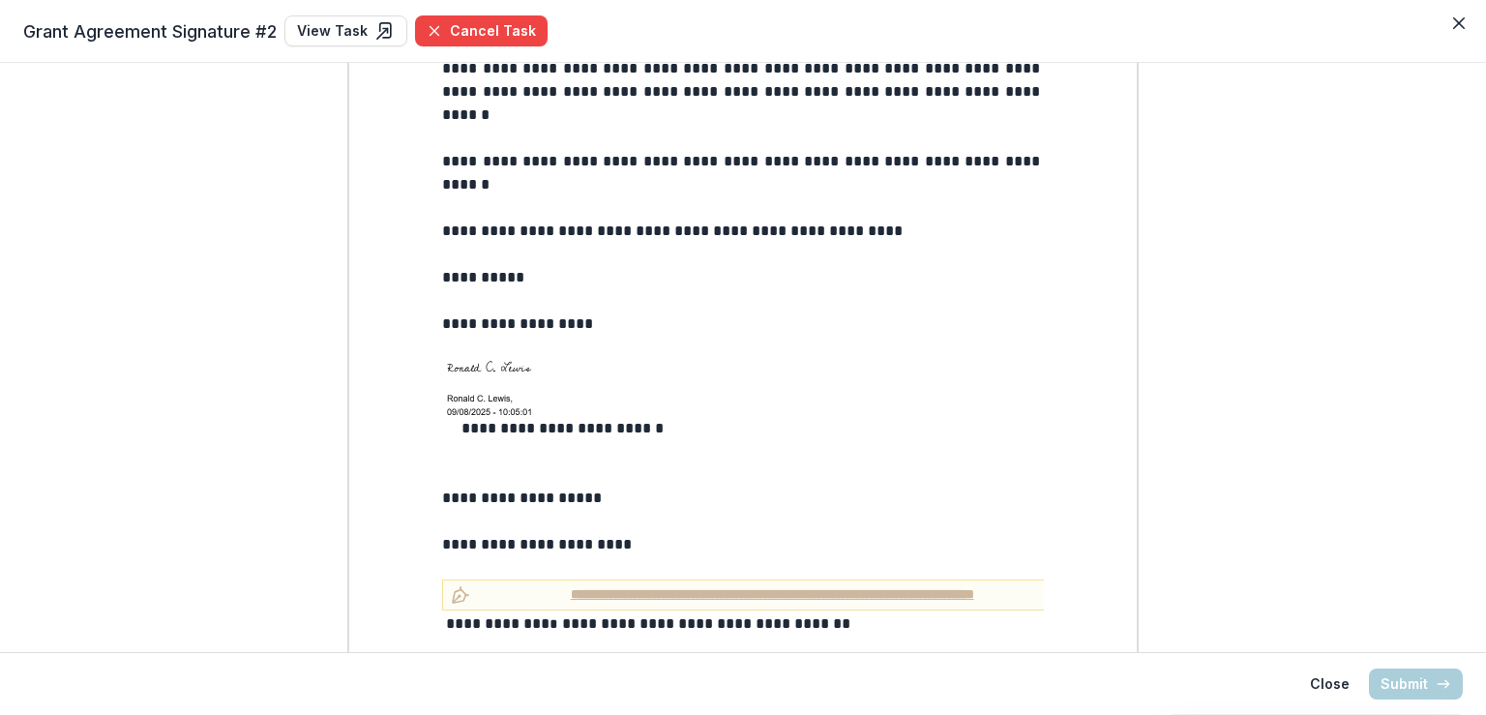
scroll to position [142, 0]
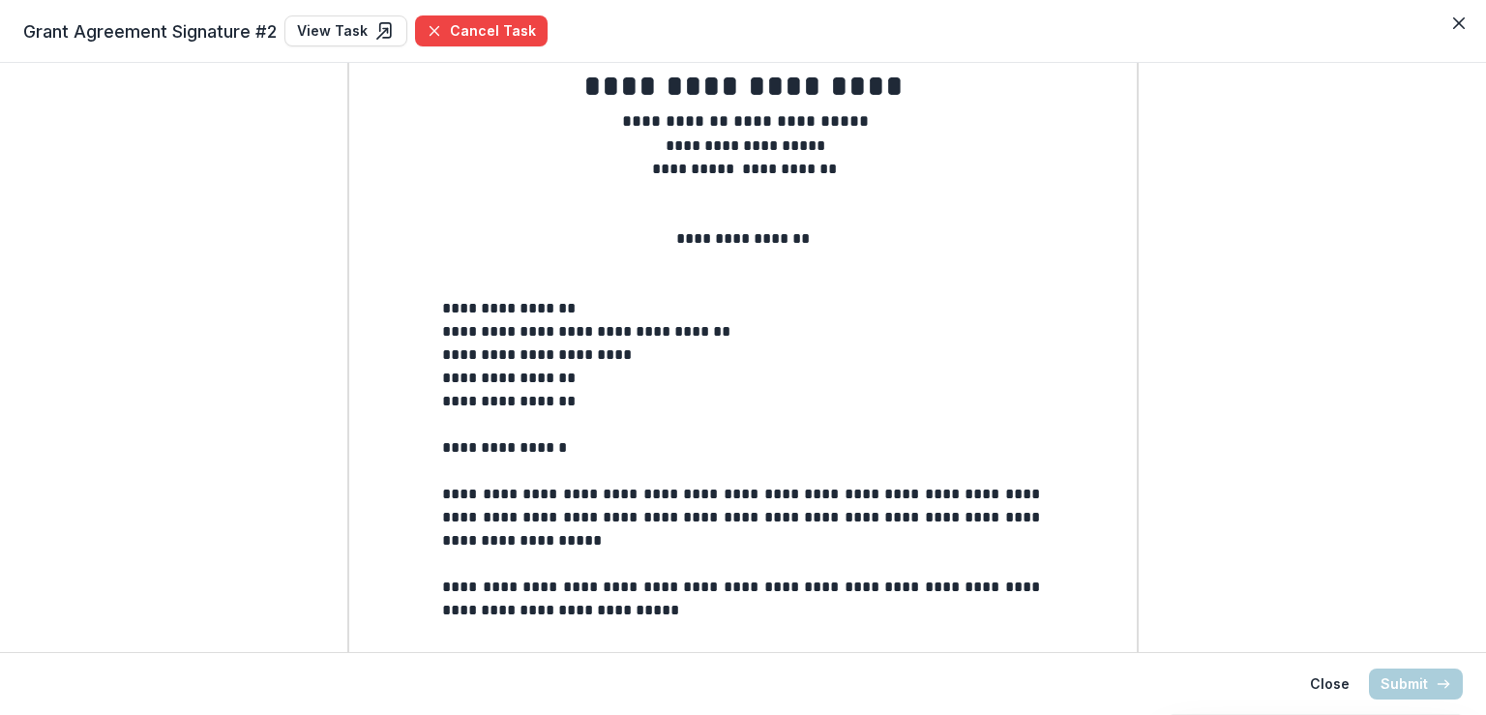
click at [520, 543] on span "**********" at bounding box center [743, 517] width 602 height 61
click at [1475, 26] on header "Grant Agreement Signature #2 View Task Cancel Task" at bounding box center [743, 31] width 1486 height 63
click at [1462, 27] on icon "Close" at bounding box center [1459, 23] width 12 height 12
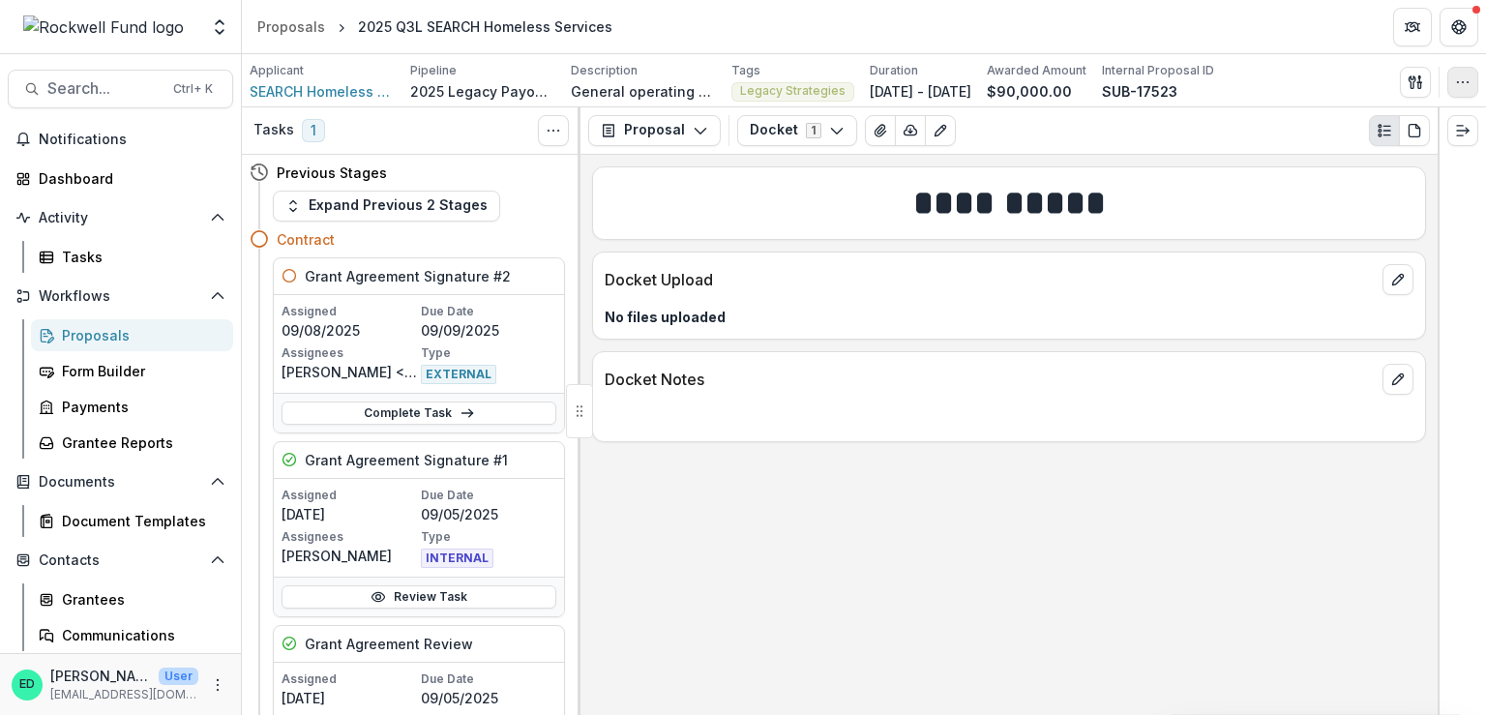
click at [1461, 82] on icon "button" at bounding box center [1462, 81] width 15 height 15
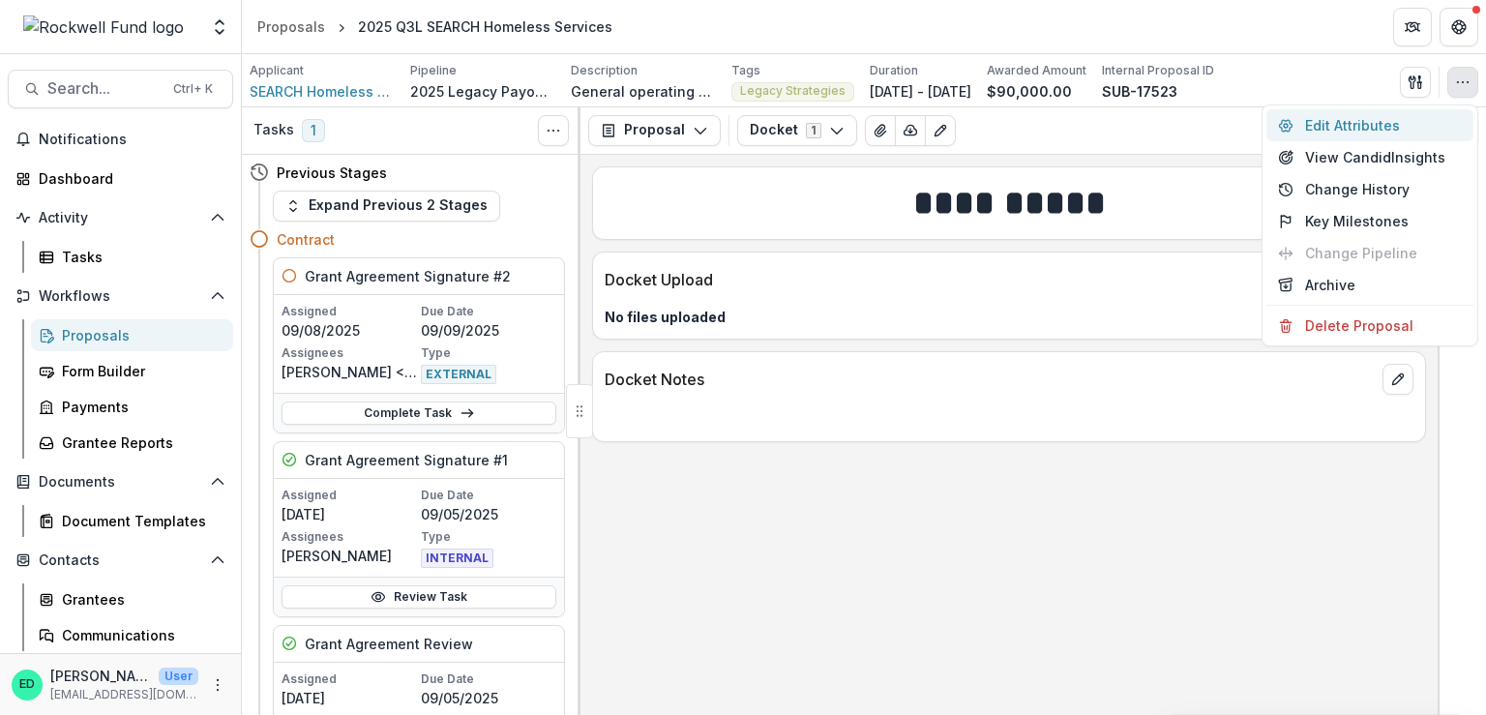
click at [1354, 130] on button "Edit Attributes" at bounding box center [1369, 125] width 207 height 32
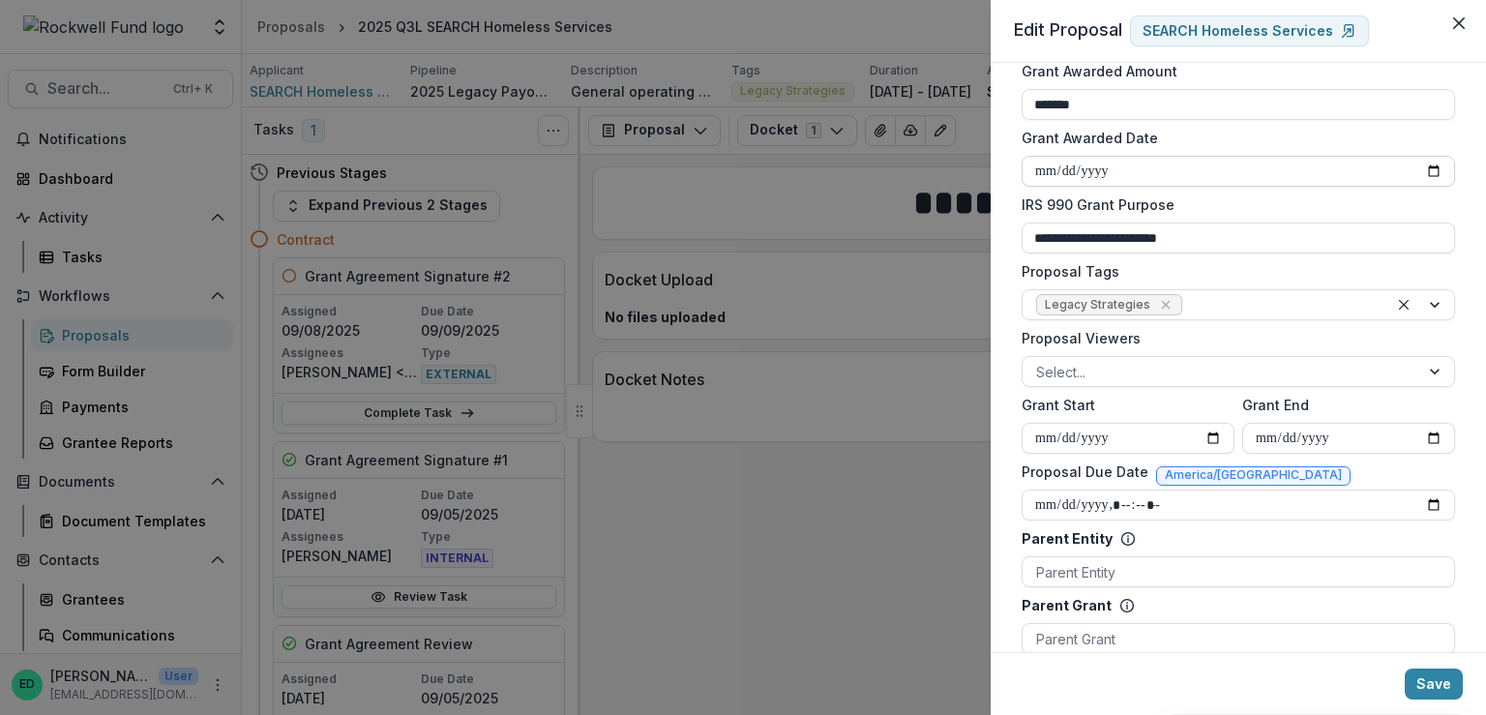
scroll to position [580, 0]
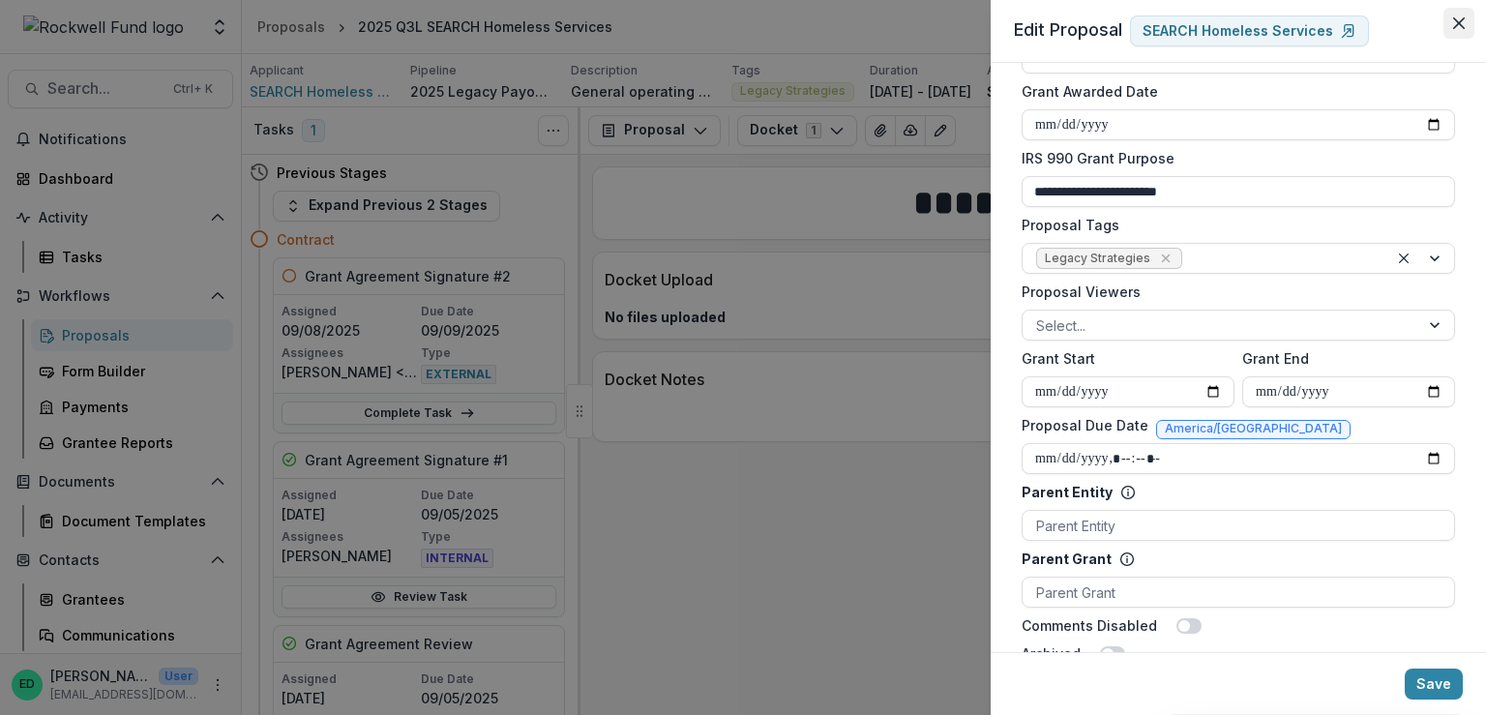
click at [1465, 26] on button "Close" at bounding box center [1458, 23] width 31 height 31
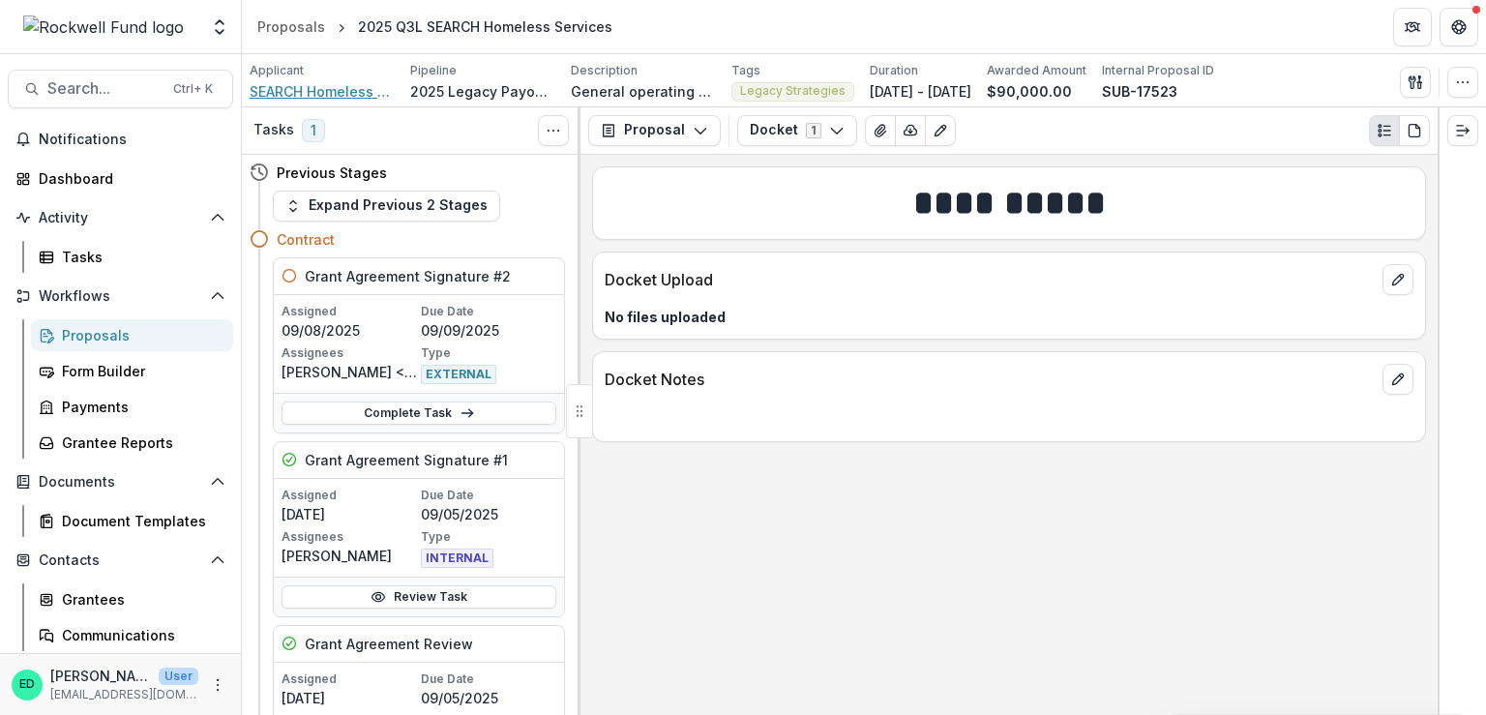
click at [334, 82] on span "SEARCH Homeless Services" at bounding box center [322, 91] width 145 height 20
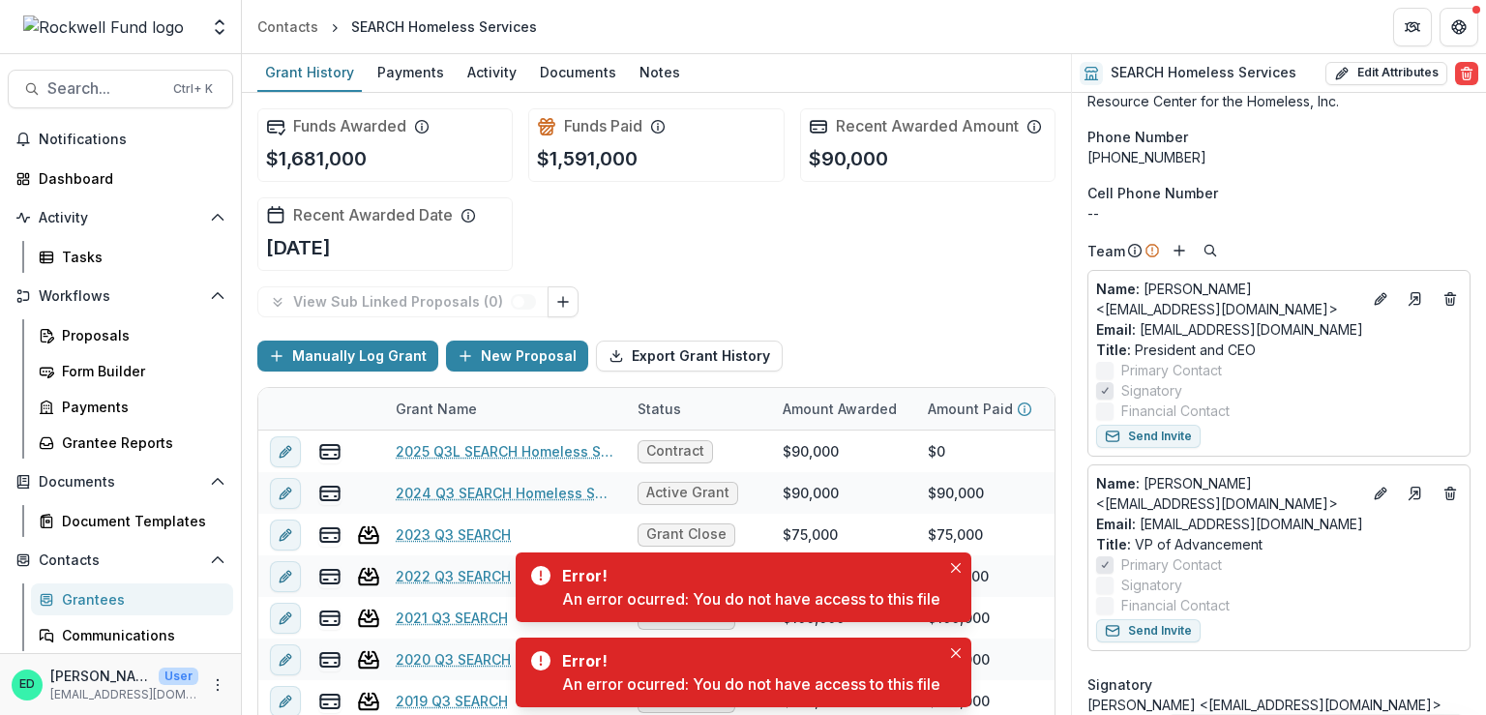
scroll to position [193, 0]
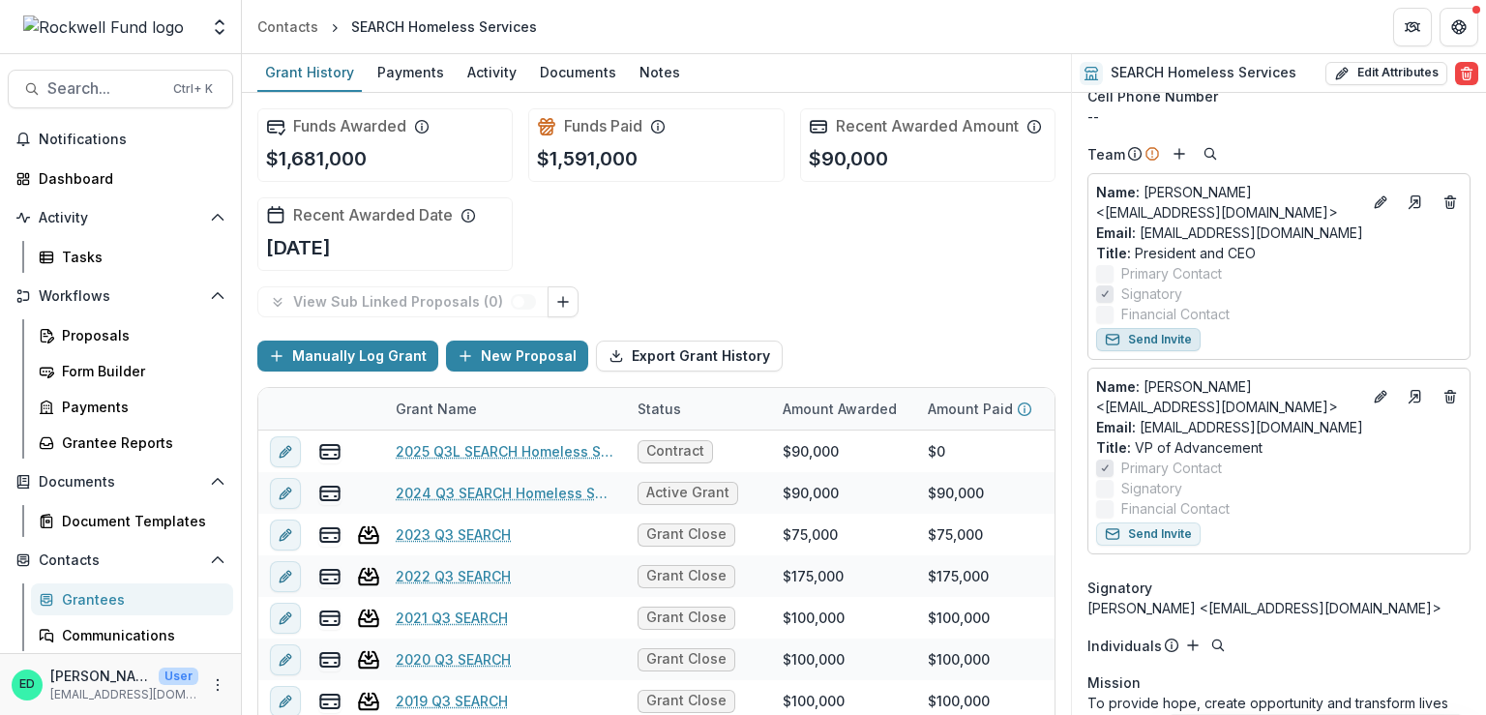
click at [1172, 341] on button "Send Invite" at bounding box center [1148, 339] width 104 height 23
click at [1151, 535] on button "Send Invite" at bounding box center [1148, 533] width 104 height 23
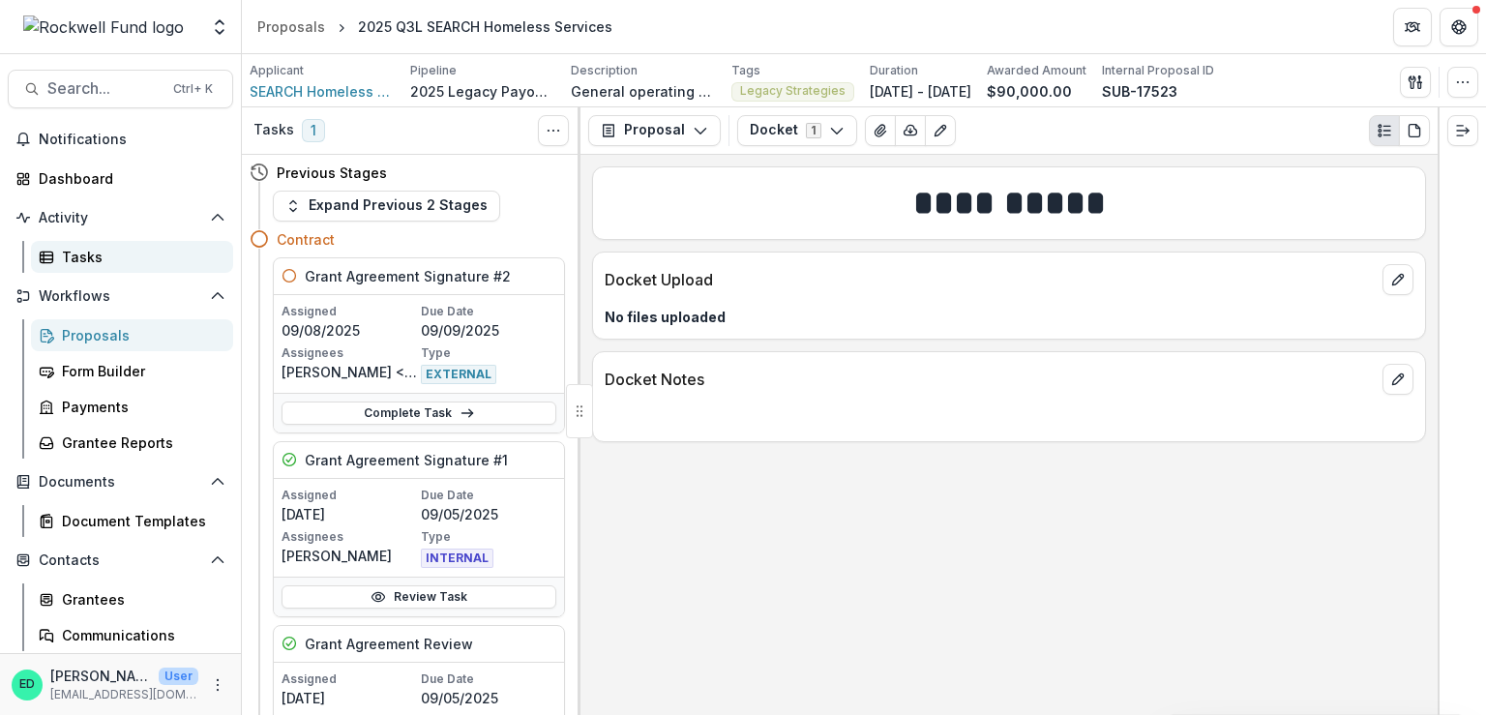
click at [99, 255] on div "Tasks" at bounding box center [140, 257] width 156 height 20
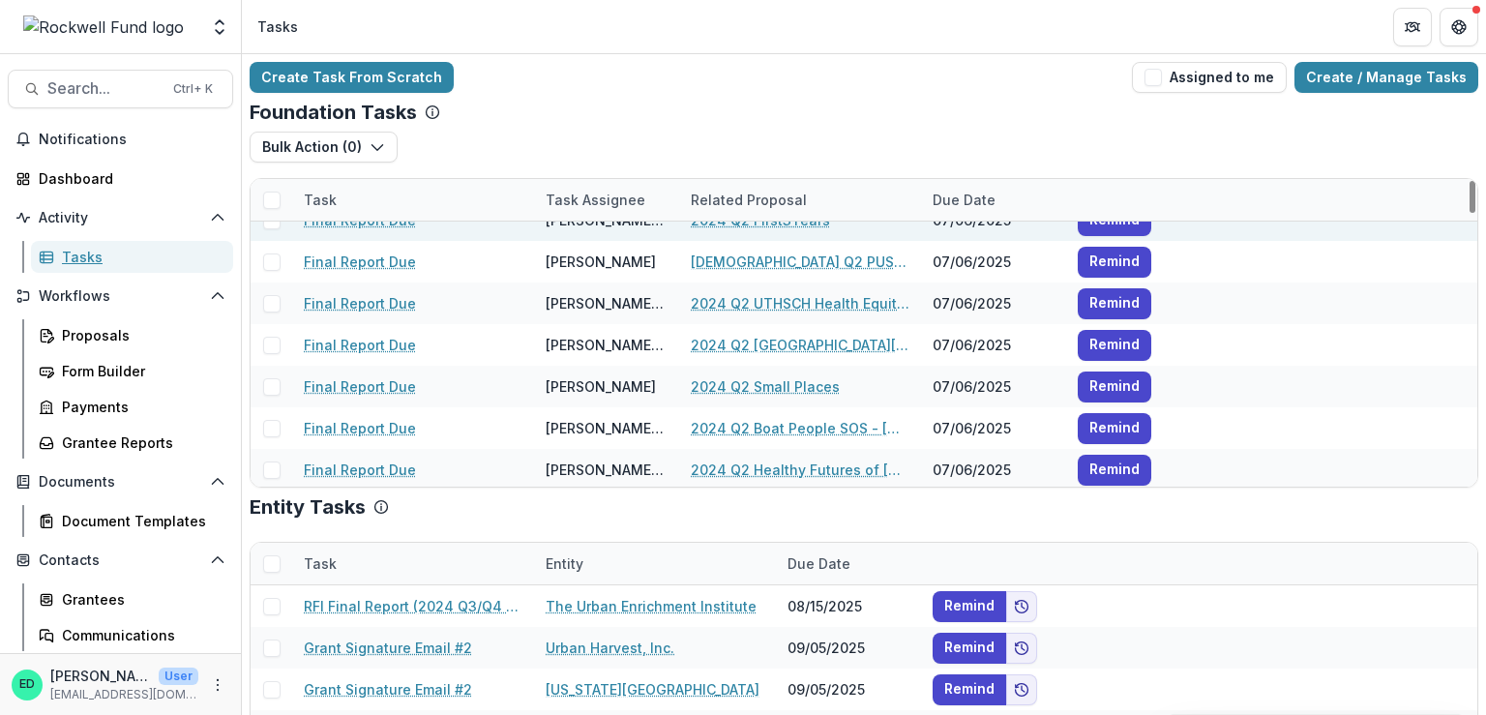
scroll to position [290, 0]
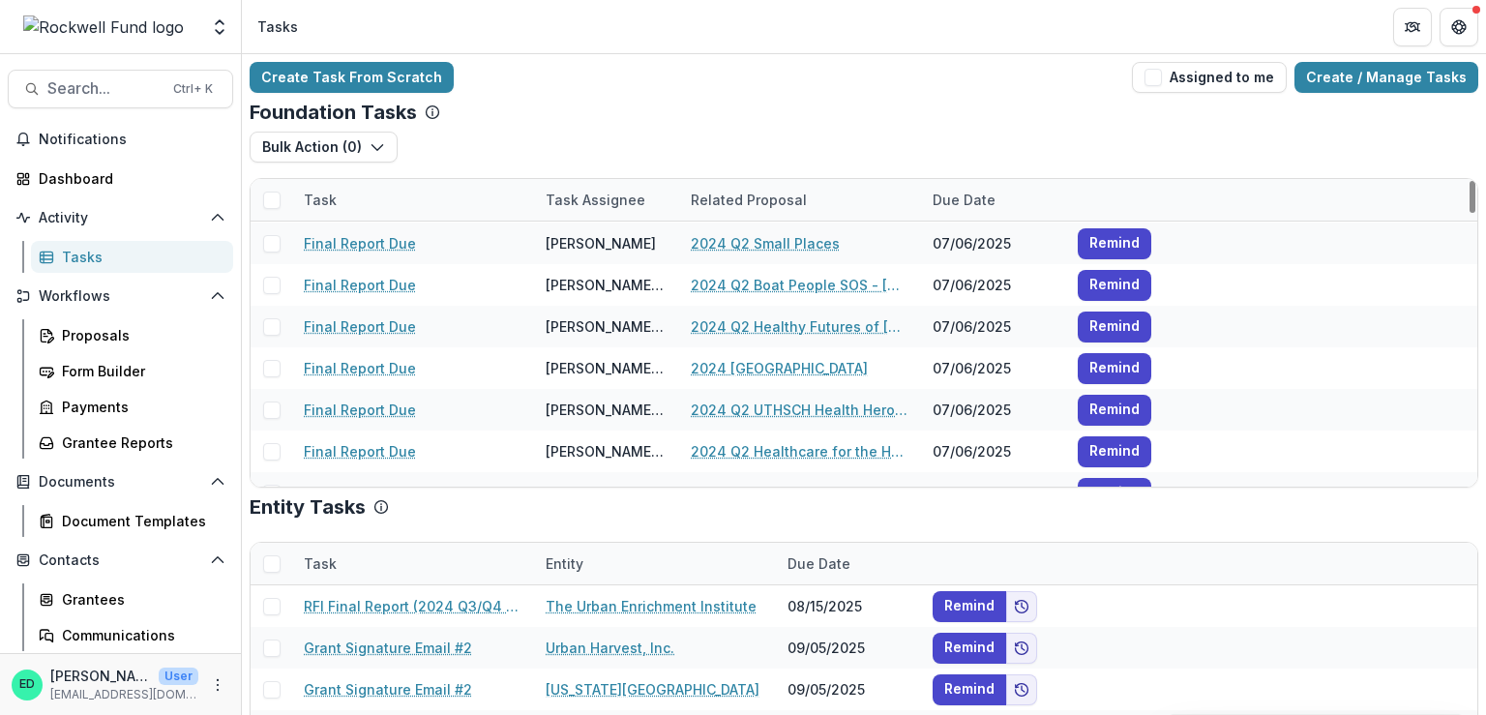
click at [735, 202] on div "Related Proposal" at bounding box center [748, 200] width 139 height 20
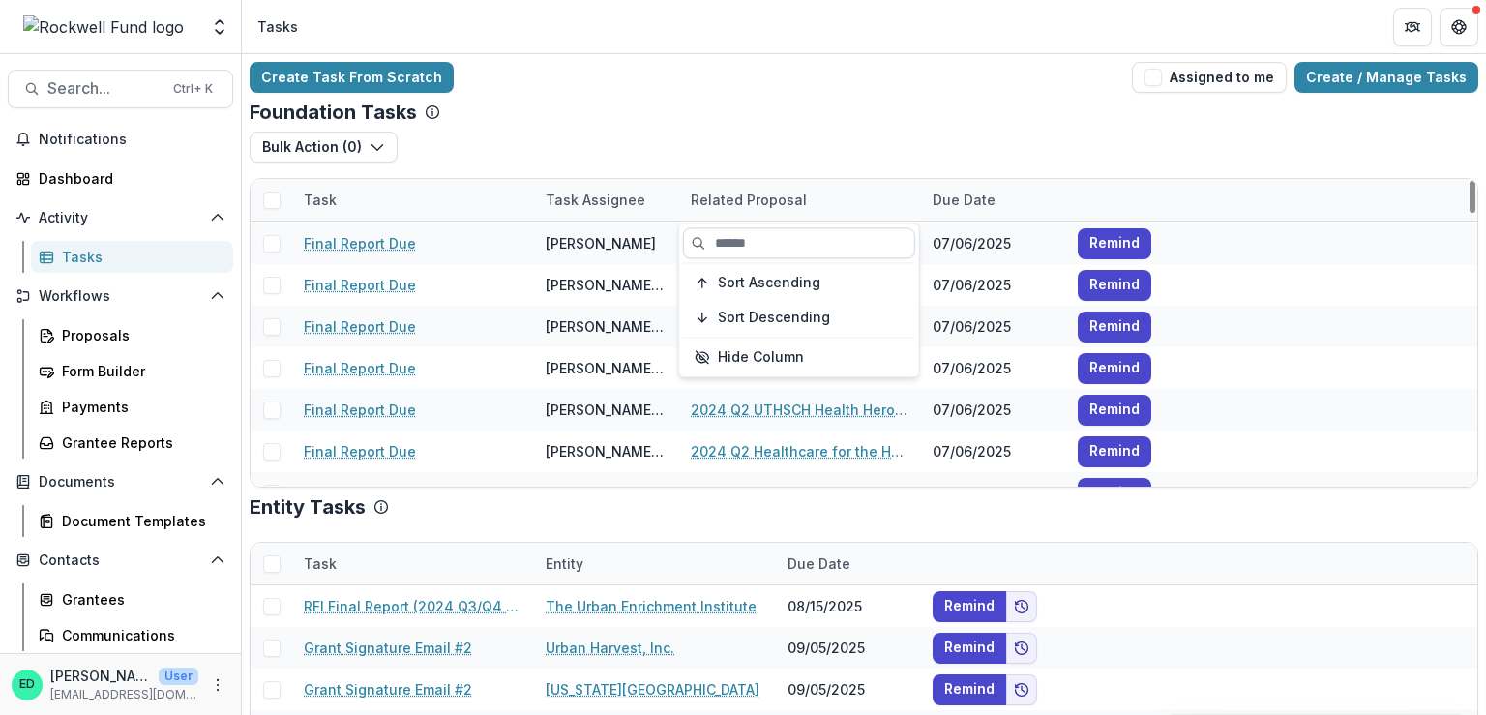
click at [735, 240] on input at bounding box center [799, 242] width 232 height 31
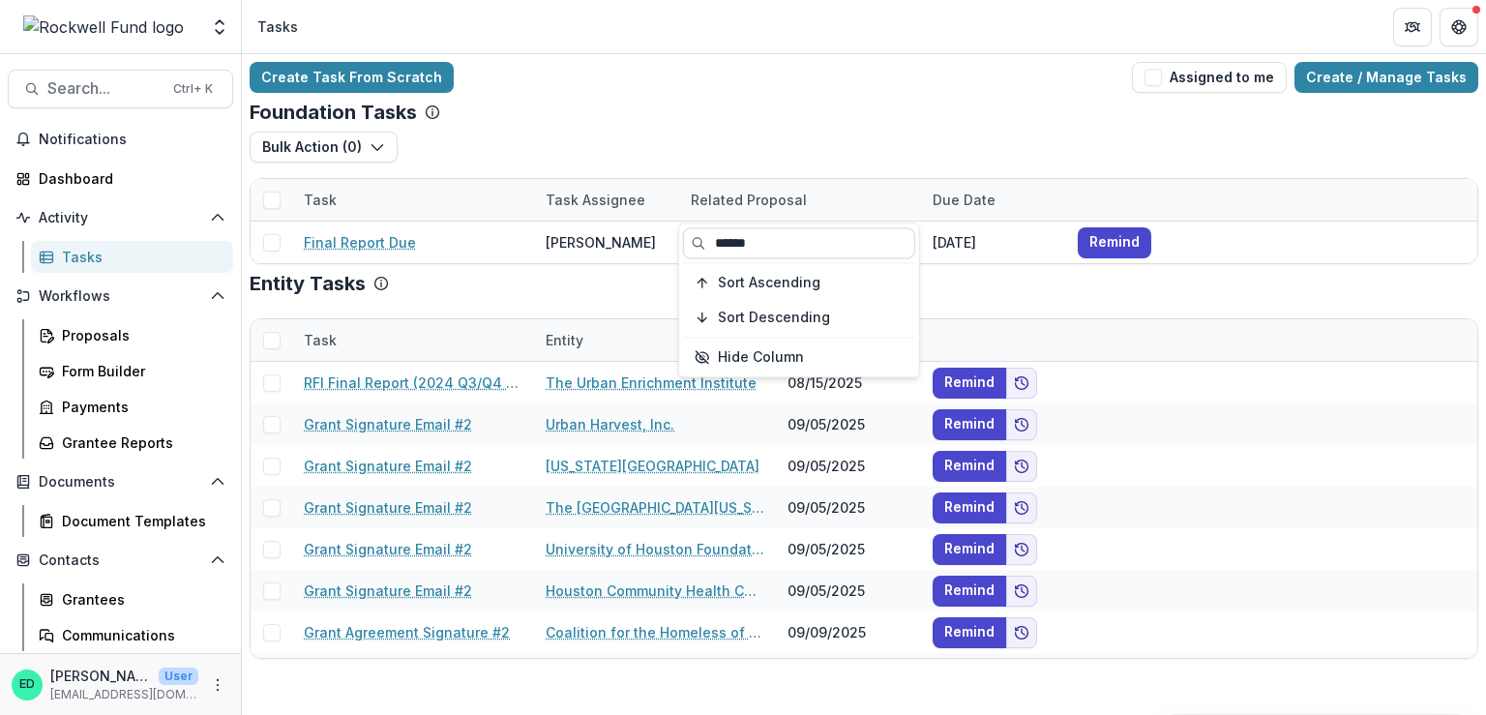
scroll to position [0, 0]
type input "******"
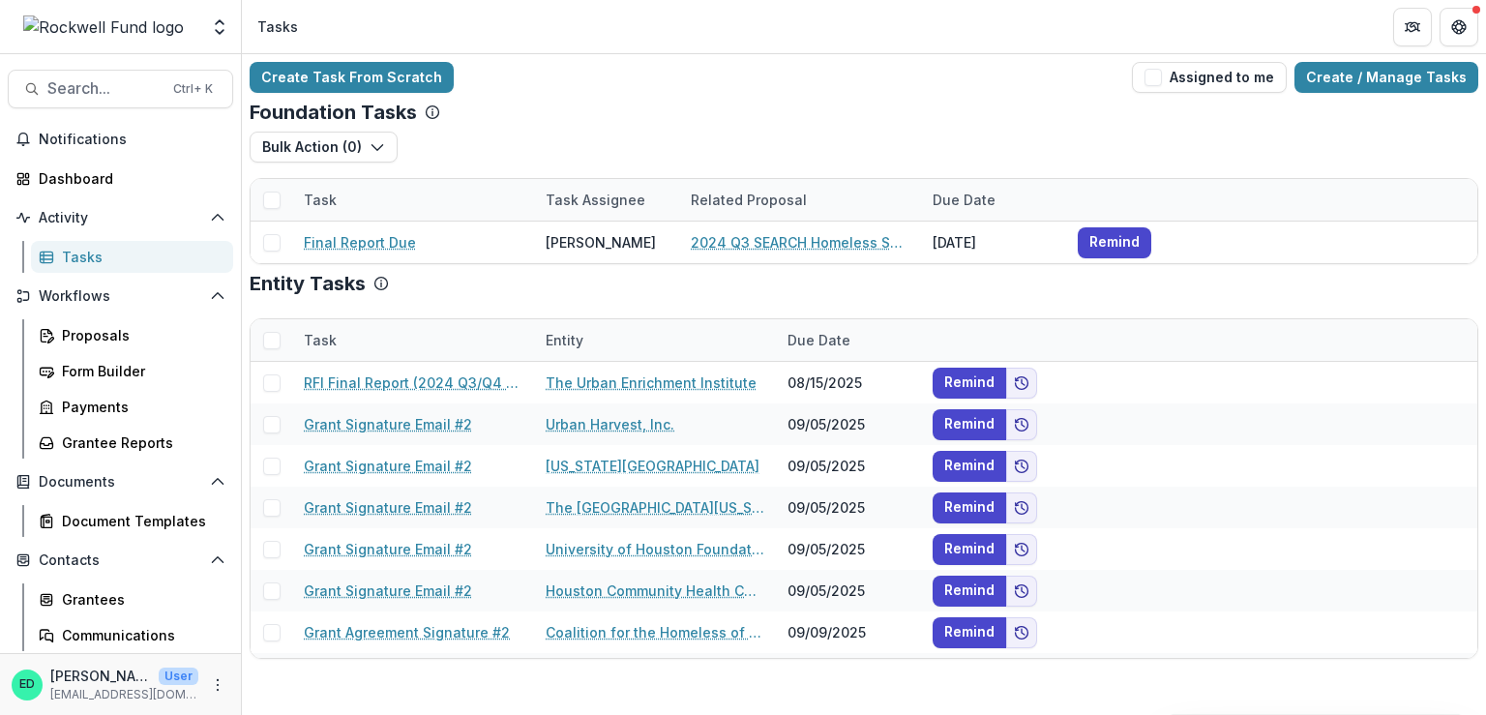
click at [812, 142] on div "Bulk Action ( 0 ) Reporting Schedule Tasks" at bounding box center [864, 155] width 1229 height 46
click at [608, 336] on div "Entity" at bounding box center [655, 340] width 242 height 42
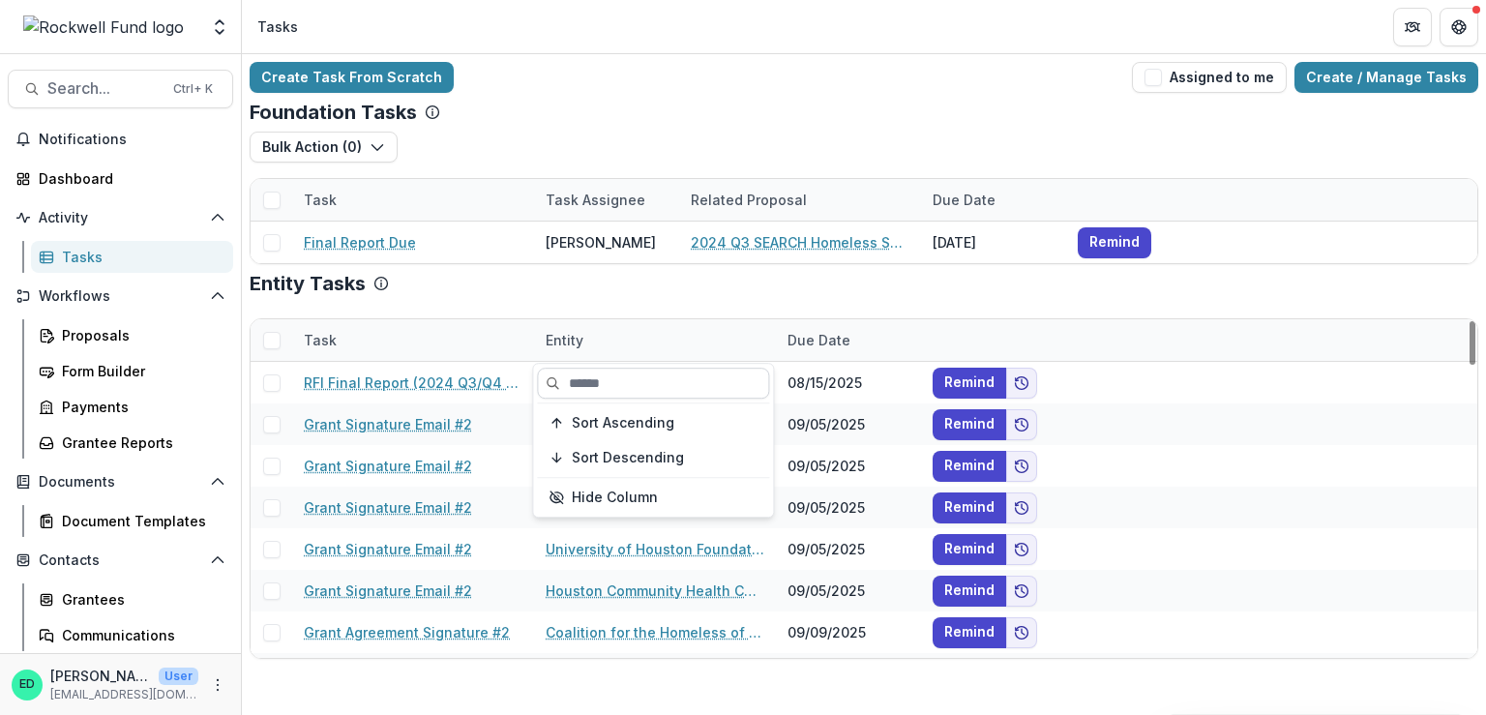
click at [569, 392] on input at bounding box center [653, 383] width 232 height 31
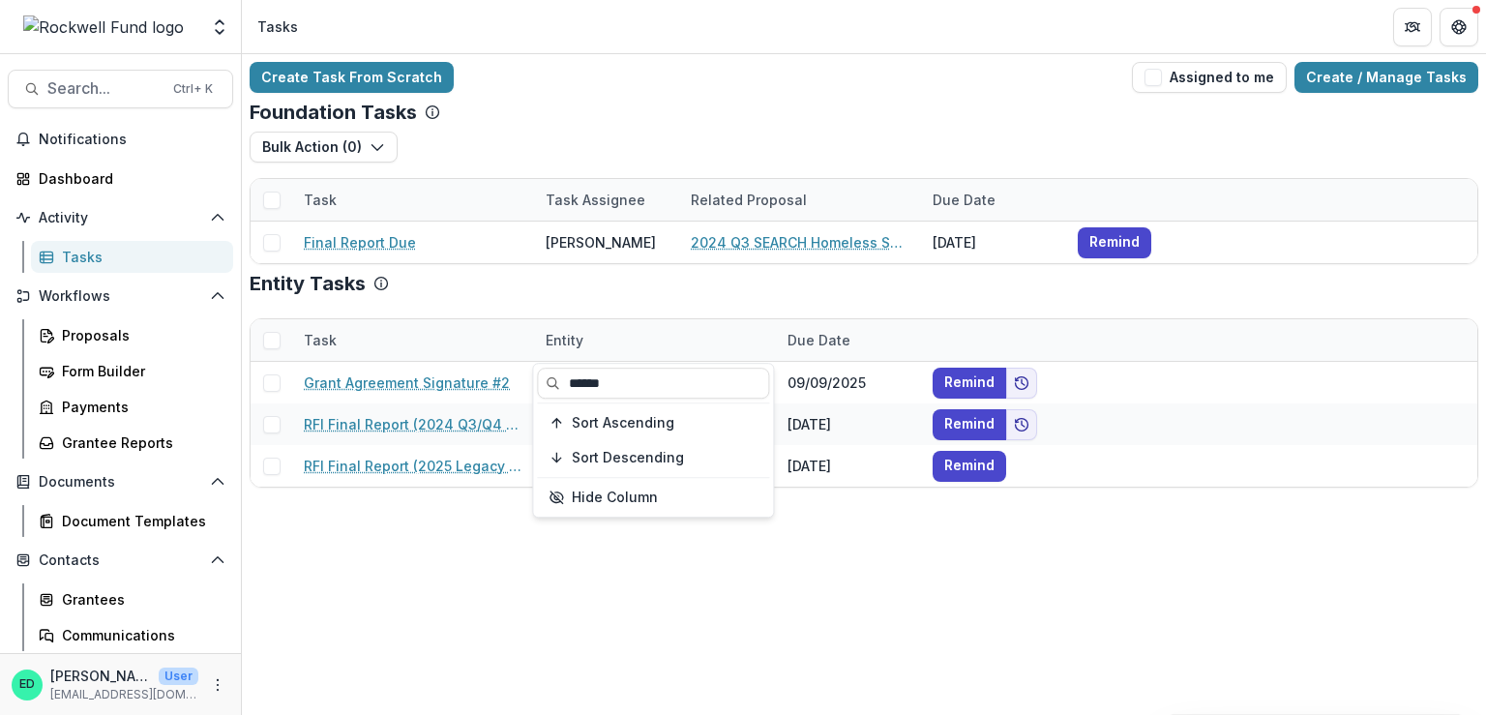
type input "******"
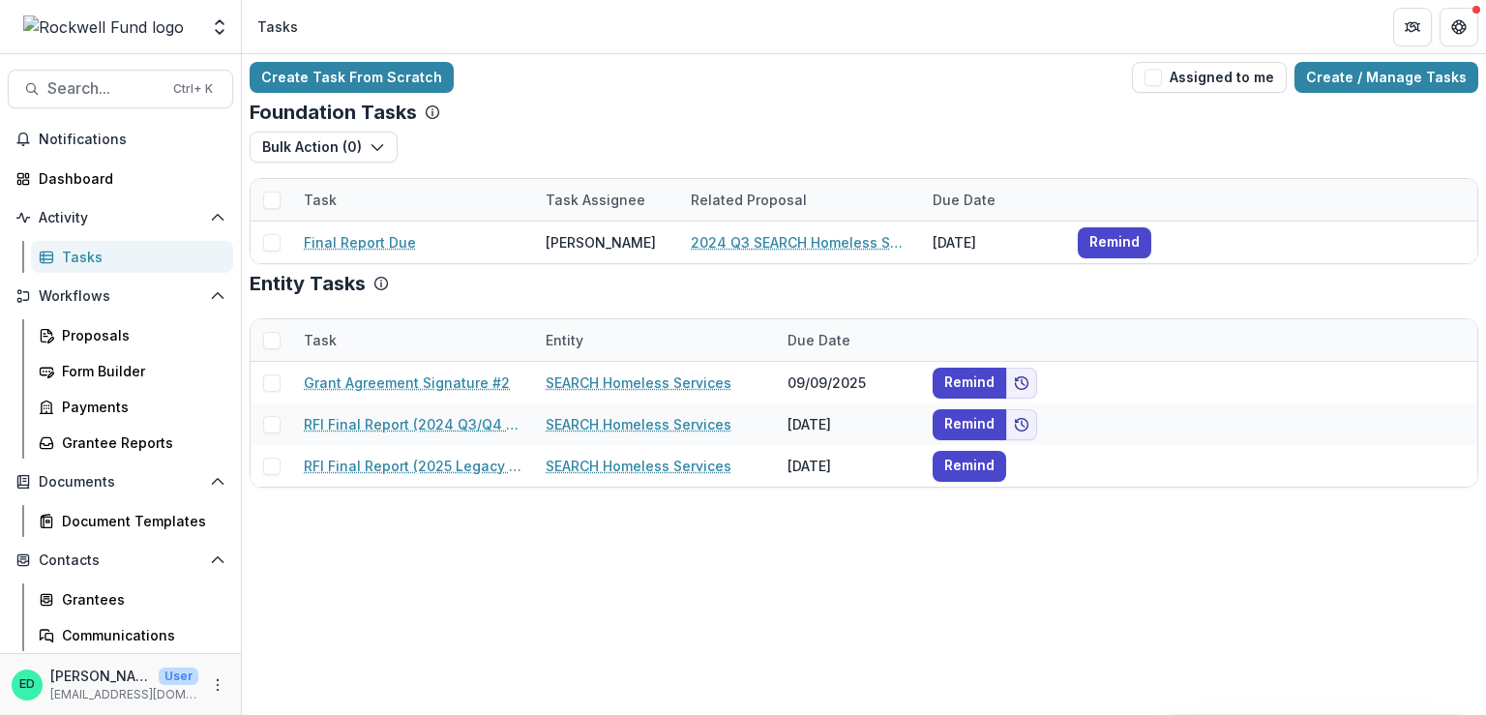
click at [620, 304] on div "Task Entity Due Date Grant Agreement Signature #2 SEARCH Homeless Services 09/0…" at bounding box center [864, 395] width 1229 height 185
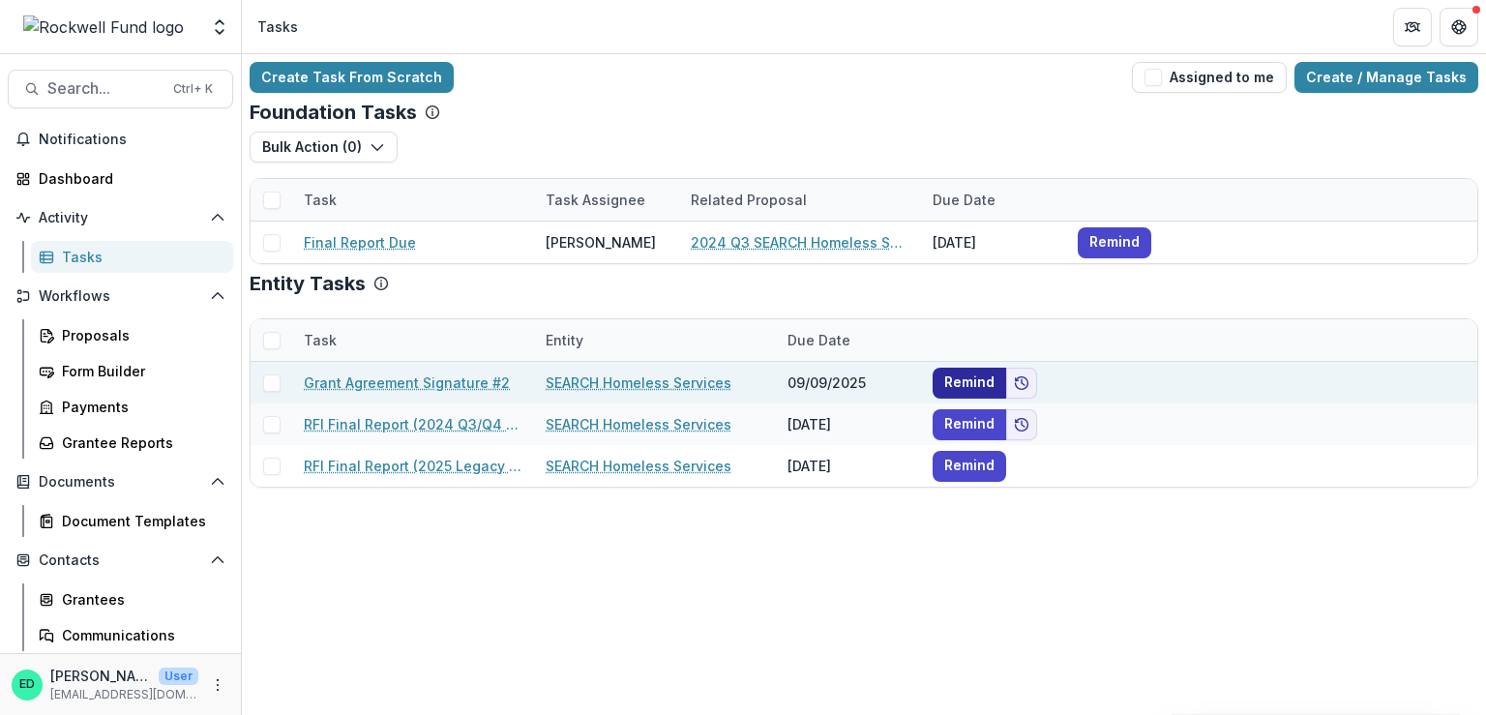
click at [978, 376] on button "Remind" at bounding box center [970, 383] width 74 height 31
click at [1023, 386] on icon "Add to friends" at bounding box center [1021, 382] width 15 height 15
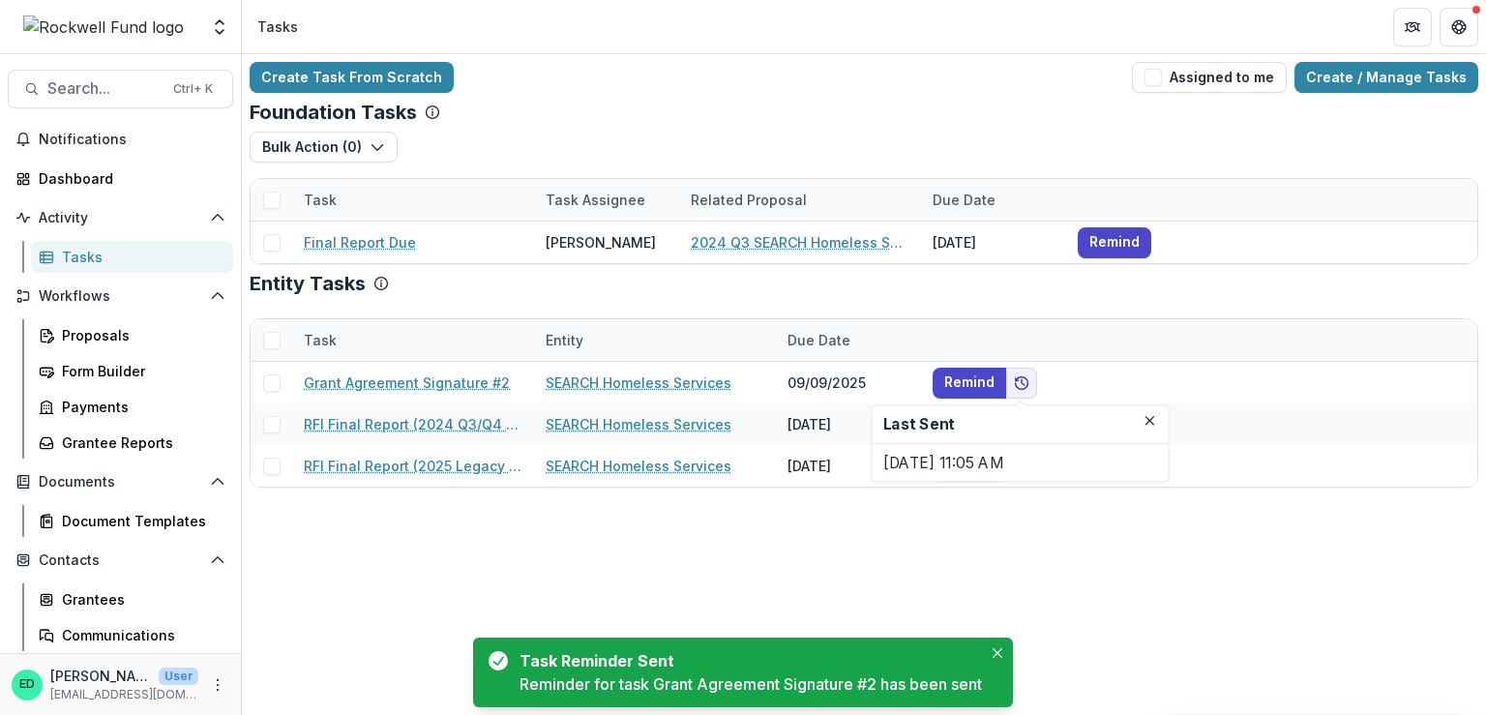
click at [1130, 616] on div "Create Task From Scratch Assigned to me Create / Manage Tasks Foundation Tasks …" at bounding box center [864, 384] width 1244 height 661
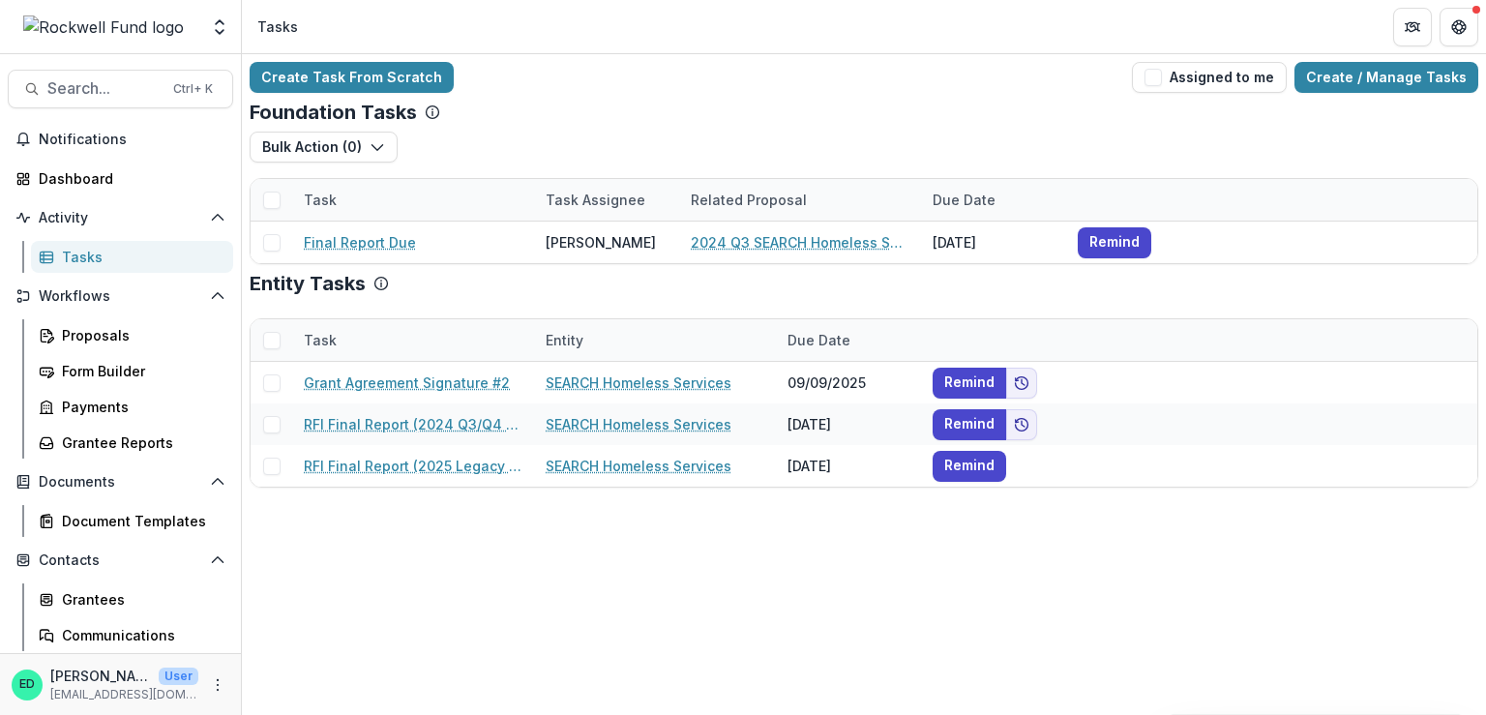
click at [755, 630] on div "Create Task From Scratch Assigned to me Create / Manage Tasks Foundation Tasks …" at bounding box center [864, 384] width 1244 height 661
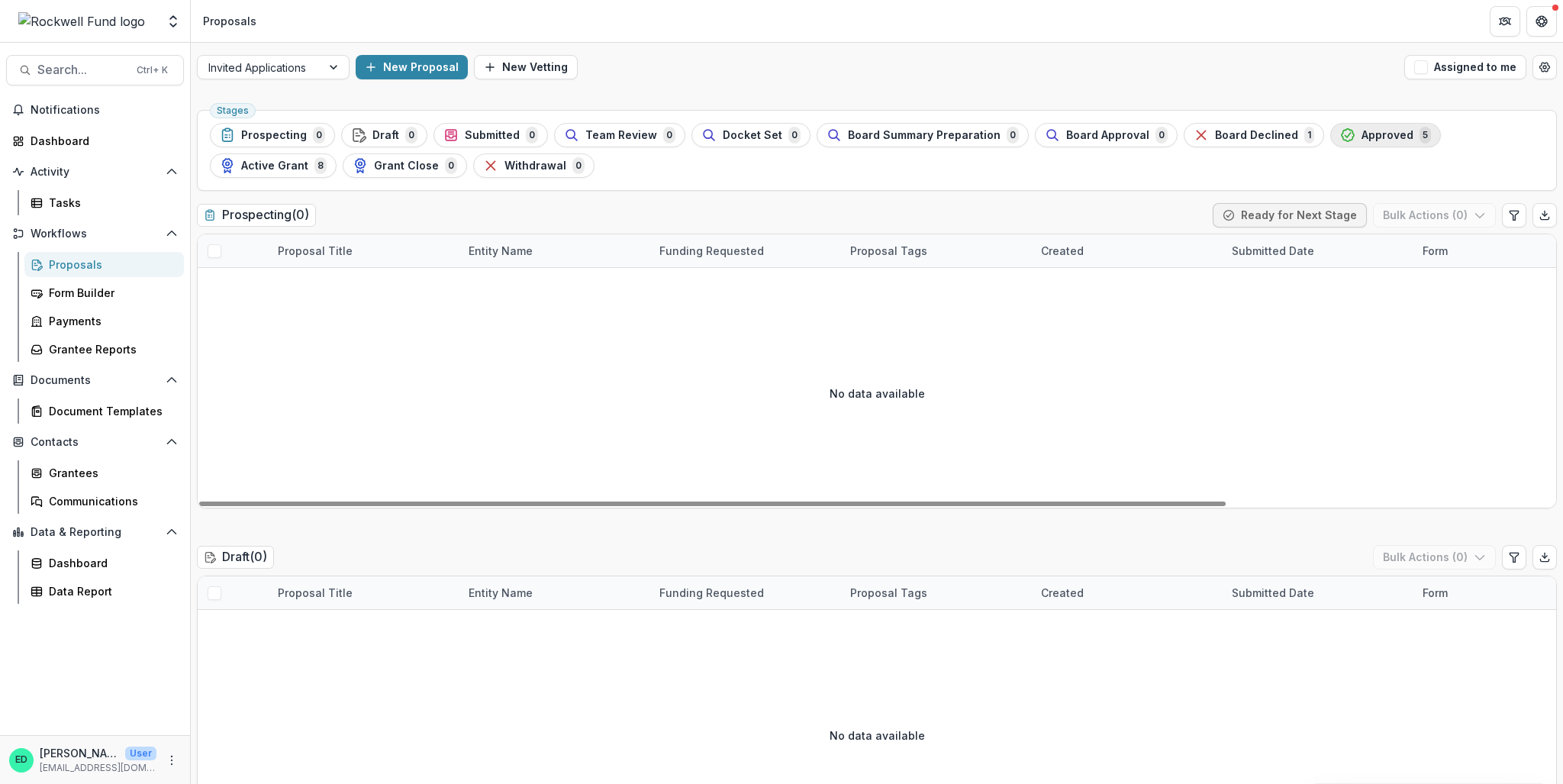
click at [1362, 129] on span "Approved" at bounding box center [1388, 135] width 52 height 13
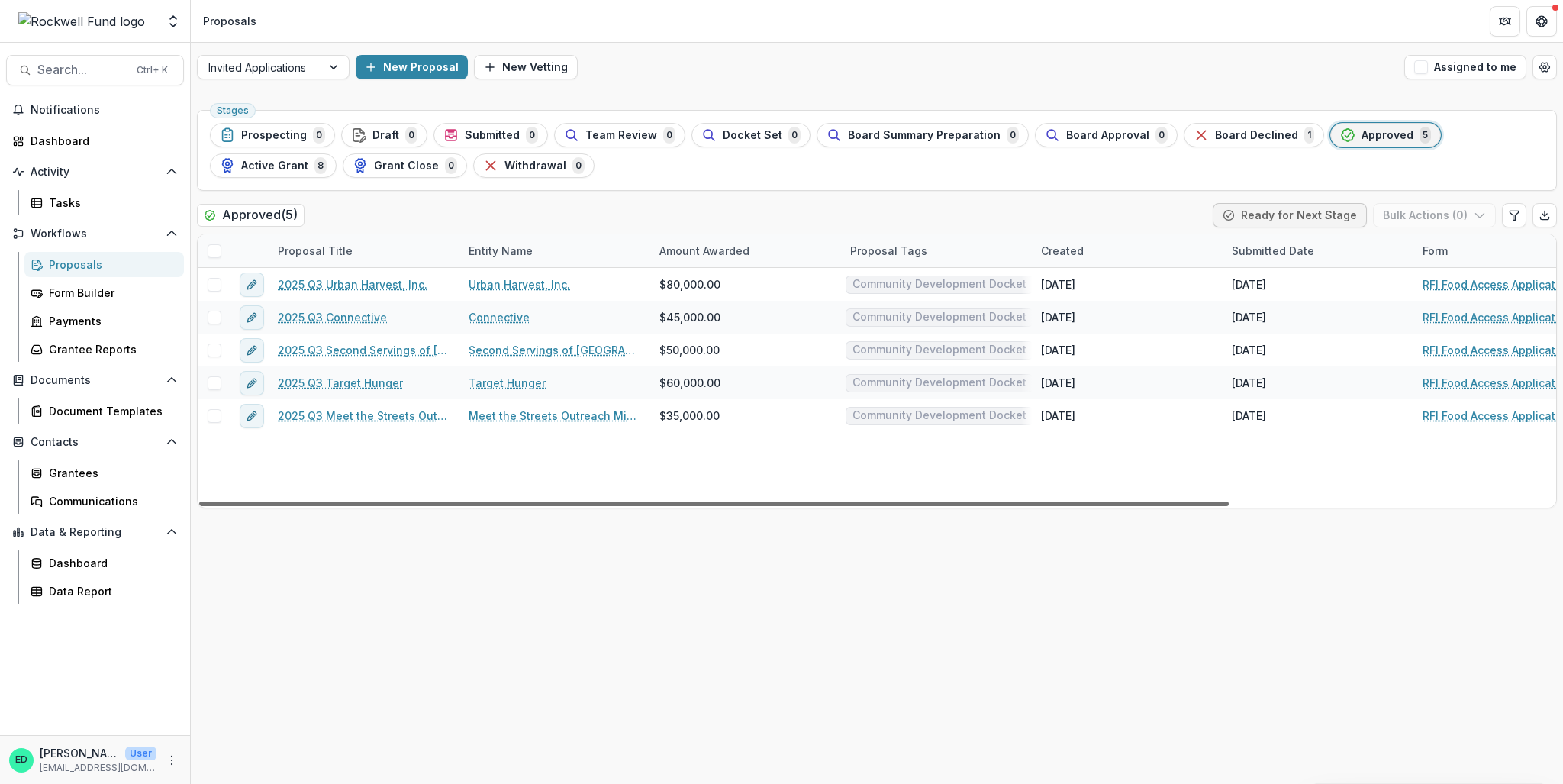
drag, startPoint x: 558, startPoint y: 504, endPoint x: 293, endPoint y: 443, distance: 271.9
click at [293, 502] on div at bounding box center [713, 504] width 1030 height 5
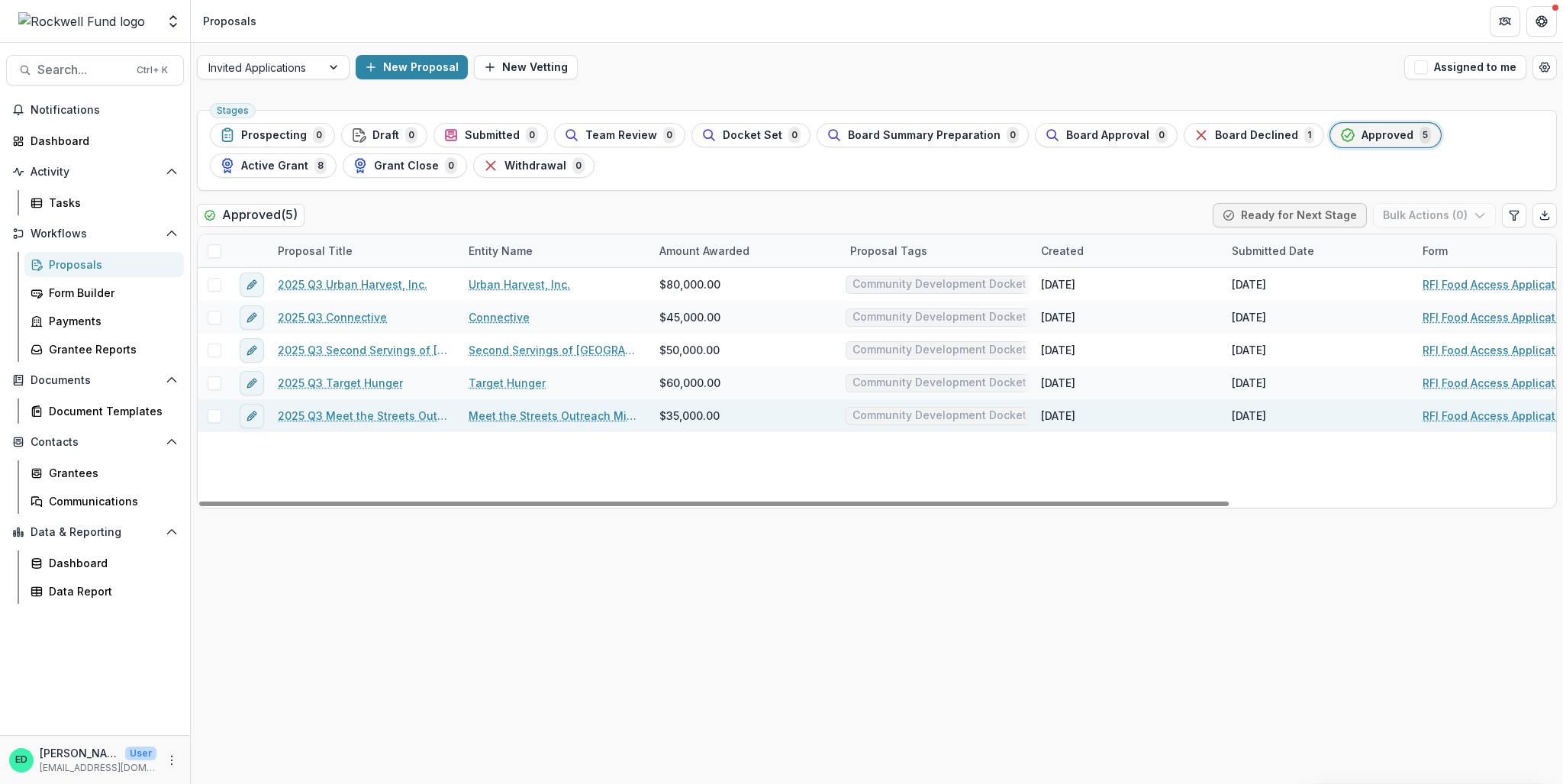
click at [341, 413] on link "2025 Q3 Meet the Streets Outreach Ministries Inc" at bounding box center [364, 416] width 173 height 16
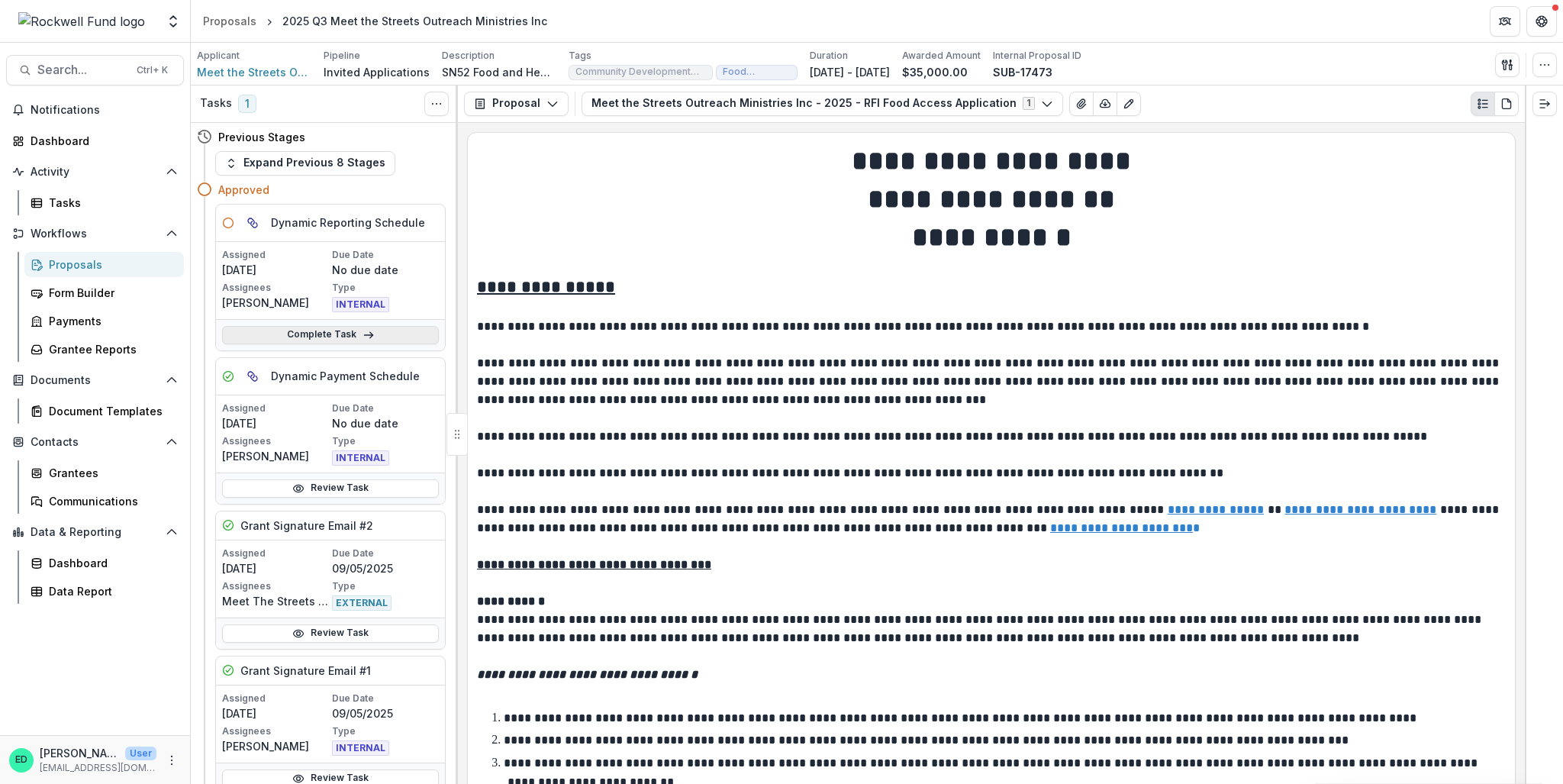
click at [327, 339] on link "Complete Task" at bounding box center [331, 334] width 217 height 18
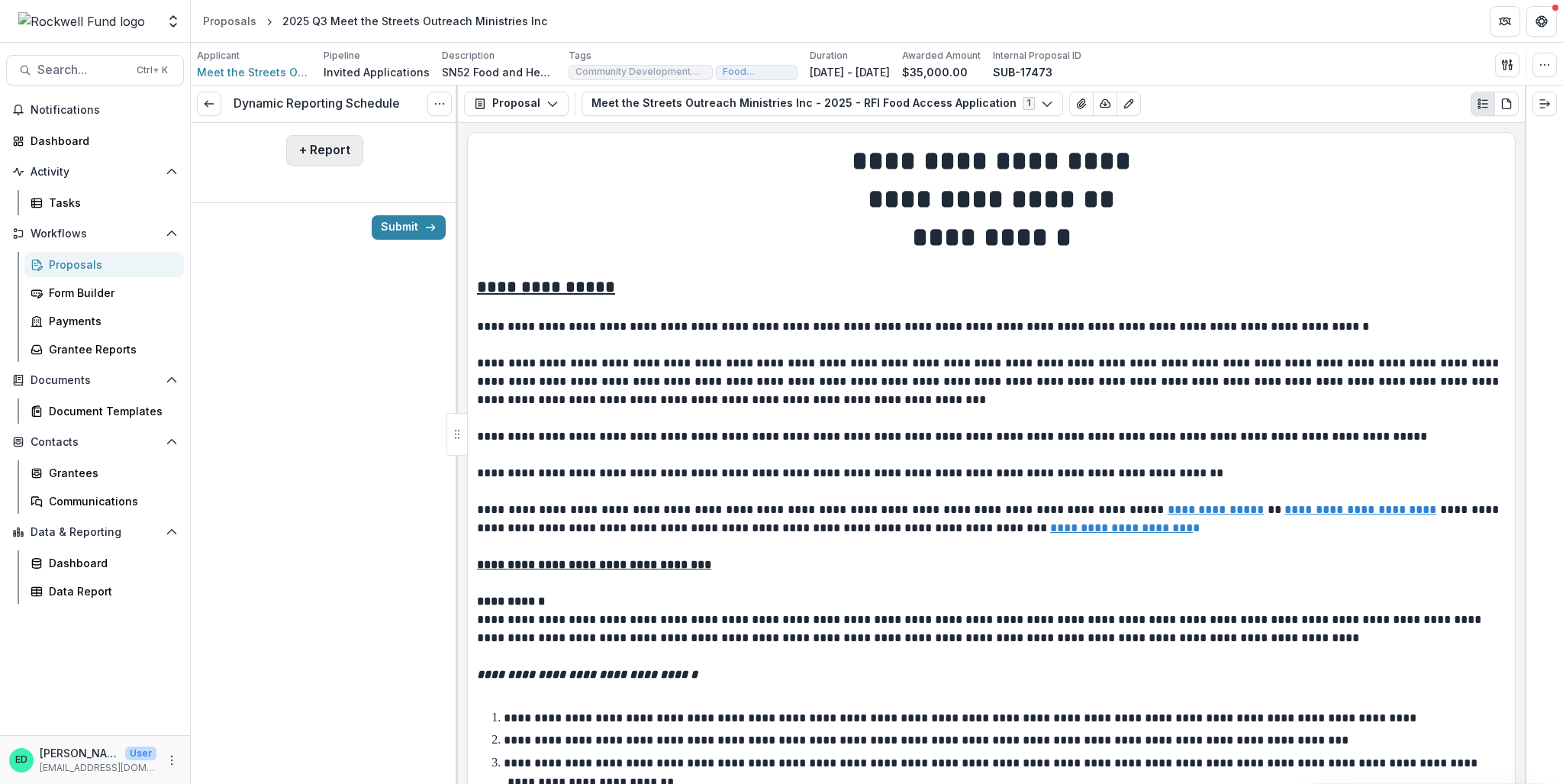
click at [312, 149] on button "+ Report" at bounding box center [325, 150] width 77 height 31
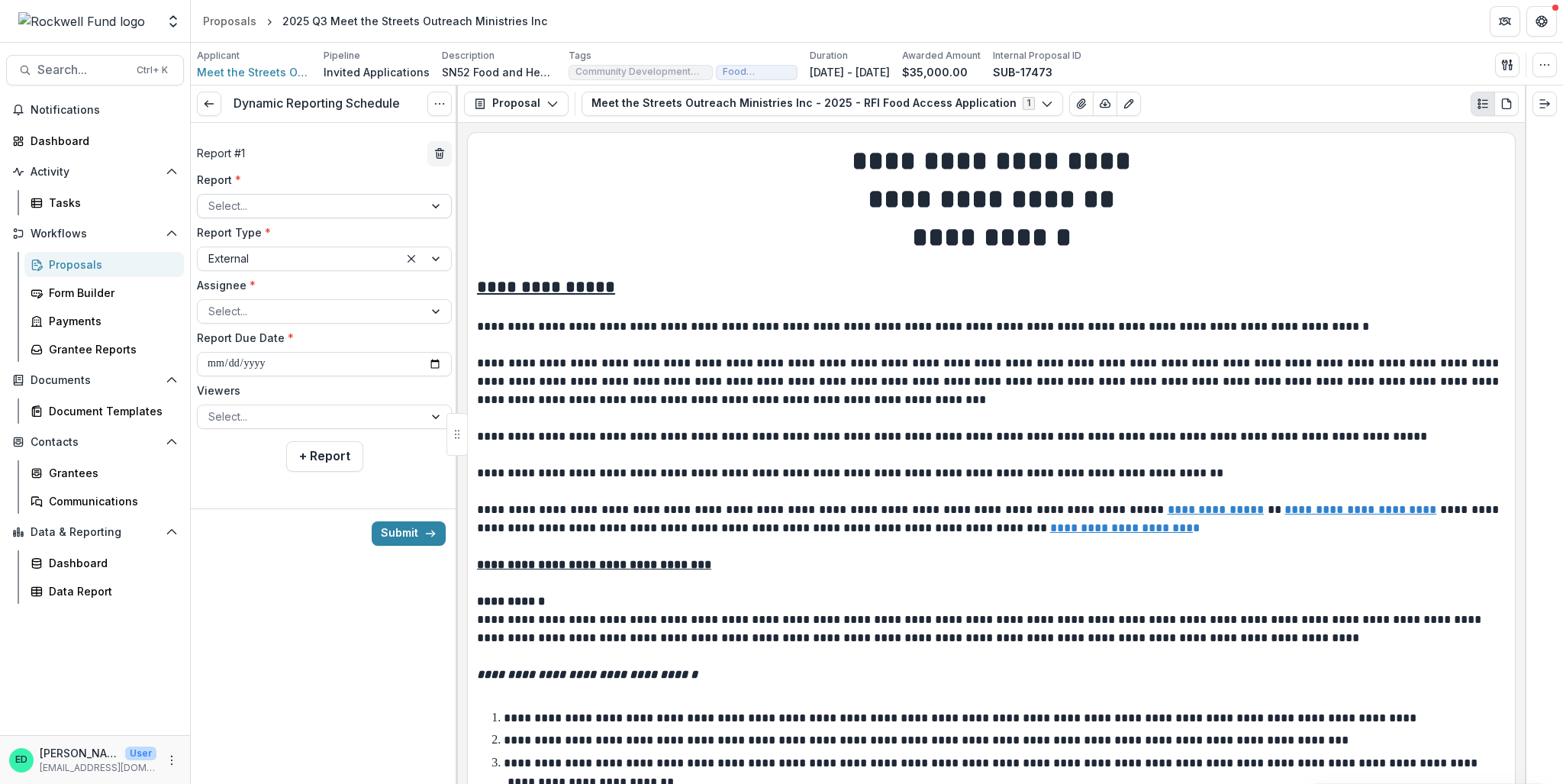
click at [285, 203] on div at bounding box center [310, 206] width 204 height 19
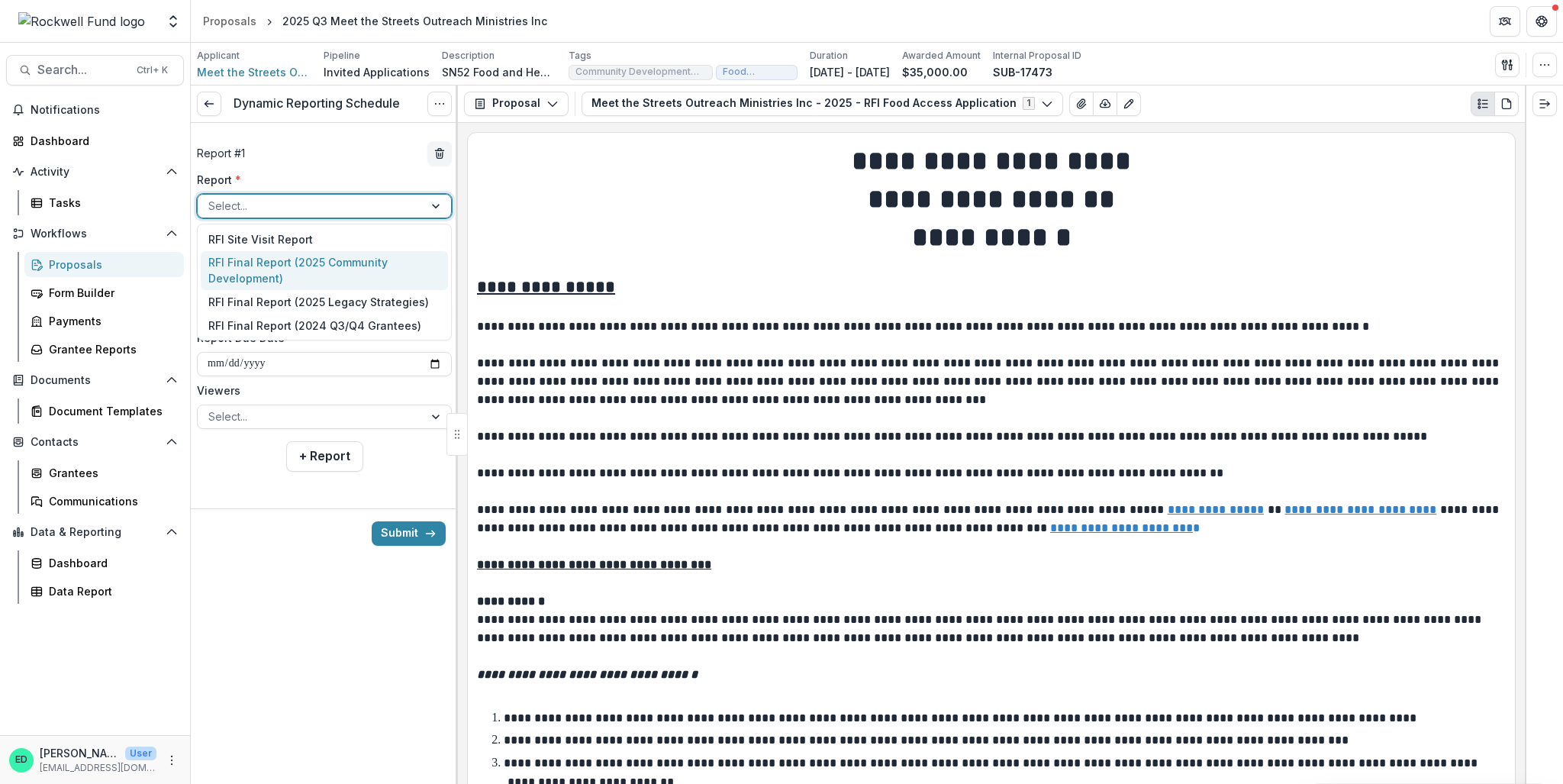
click at [330, 263] on div "RFI Final Report (2025 Community Development)" at bounding box center [323, 271] width 247 height 39
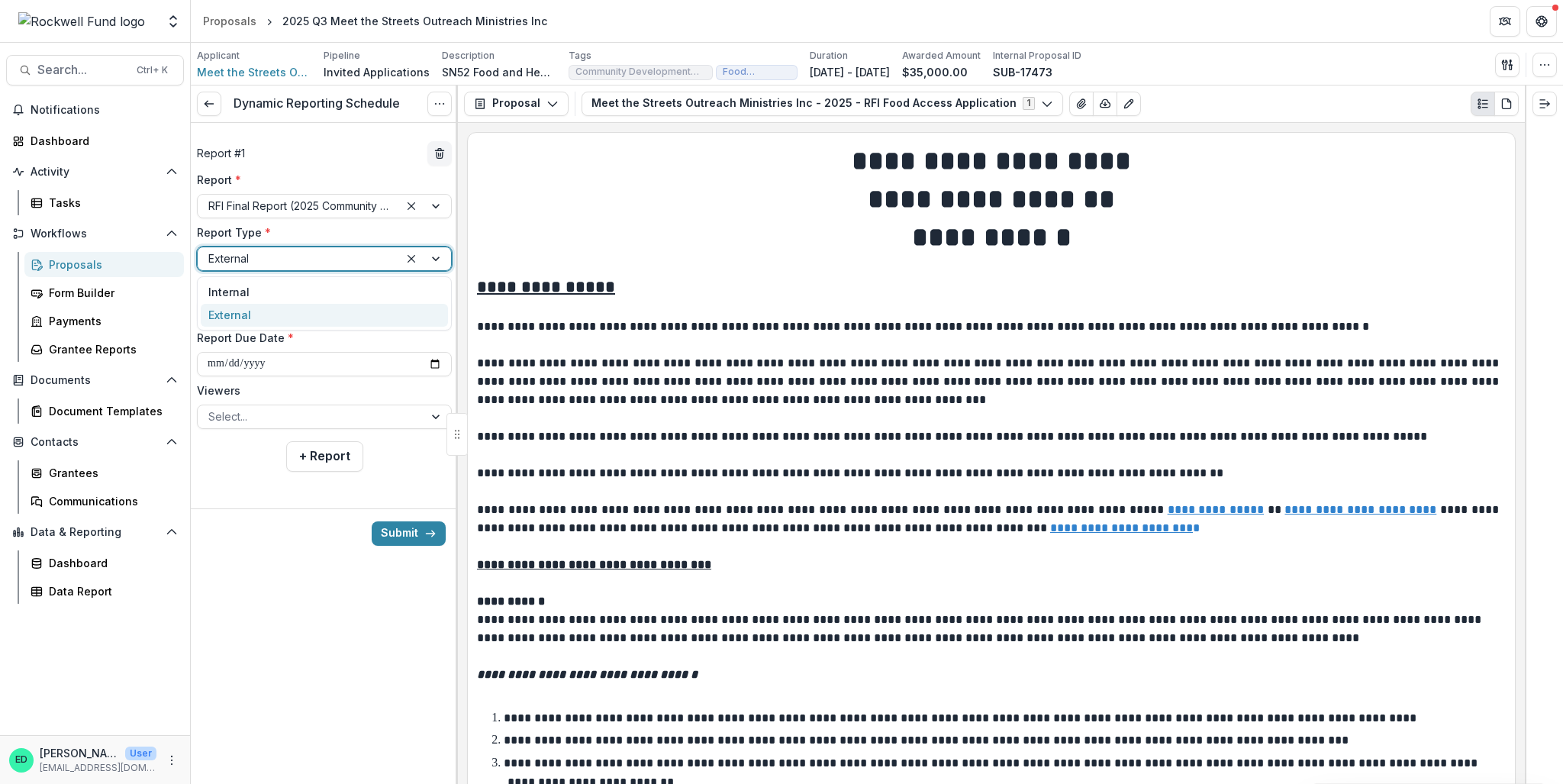
click at [327, 263] on div at bounding box center [298, 258] width 180 height 19
click at [343, 230] on label "Report Type *" at bounding box center [320, 232] width 245 height 16
click at [211, 250] on input "Report Type *" at bounding box center [210, 258] width 3 height 16
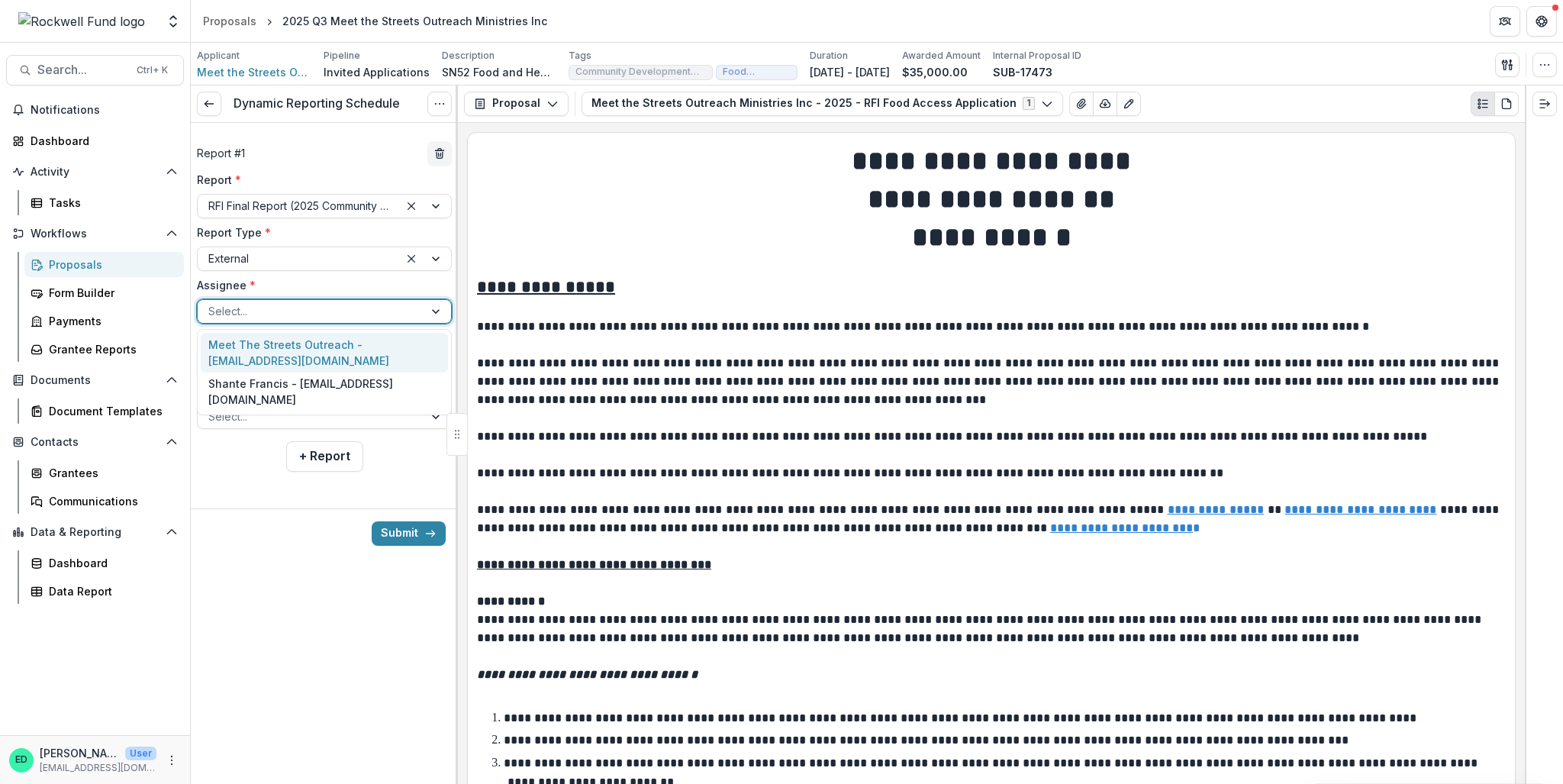
click at [297, 308] on div at bounding box center [310, 311] width 204 height 19
click at [284, 345] on div "Meet The Streets Outreach - mts.outreach@gmail.com" at bounding box center [323, 353] width 247 height 39
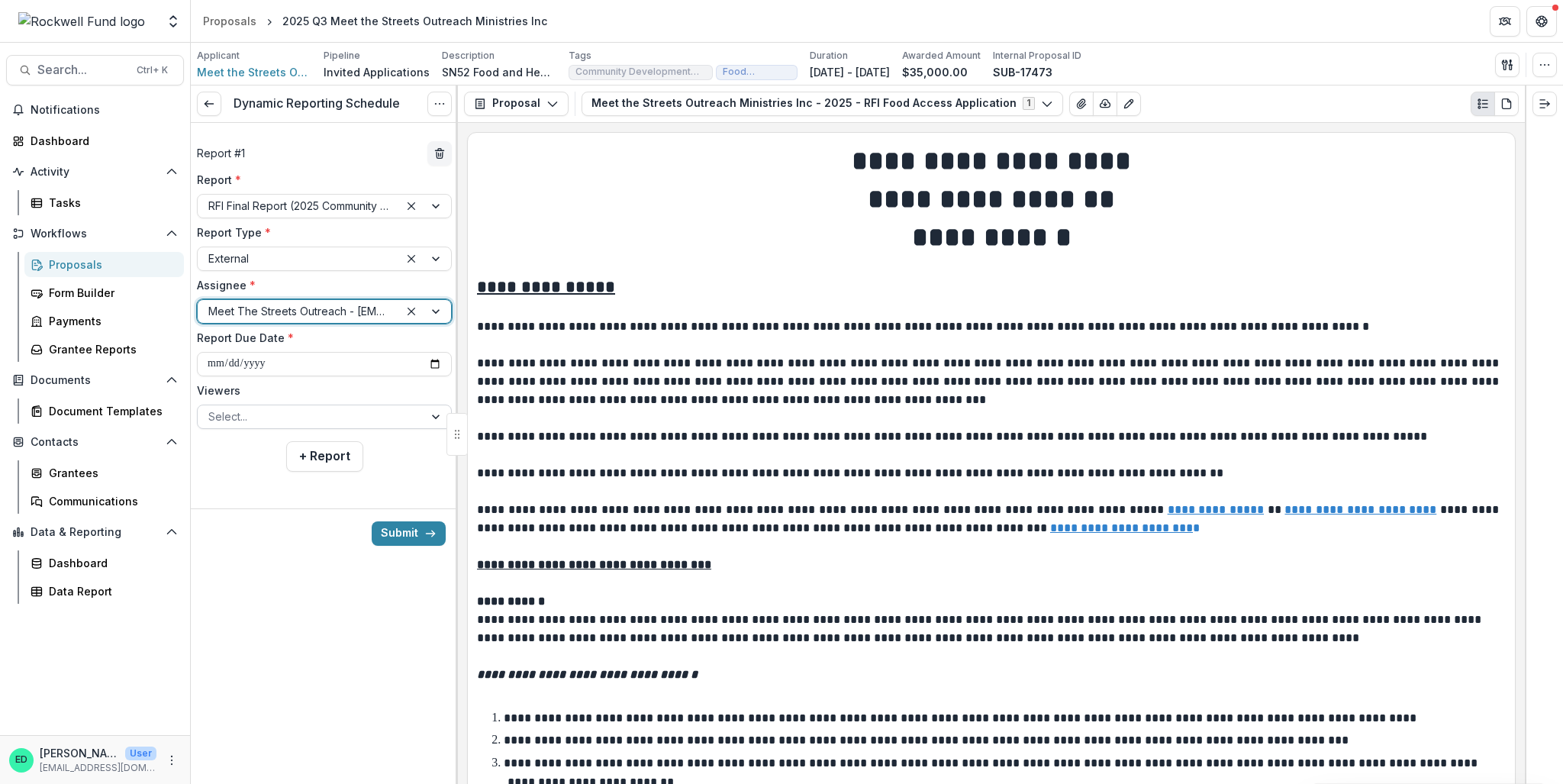
click at [279, 414] on div at bounding box center [310, 416] width 204 height 19
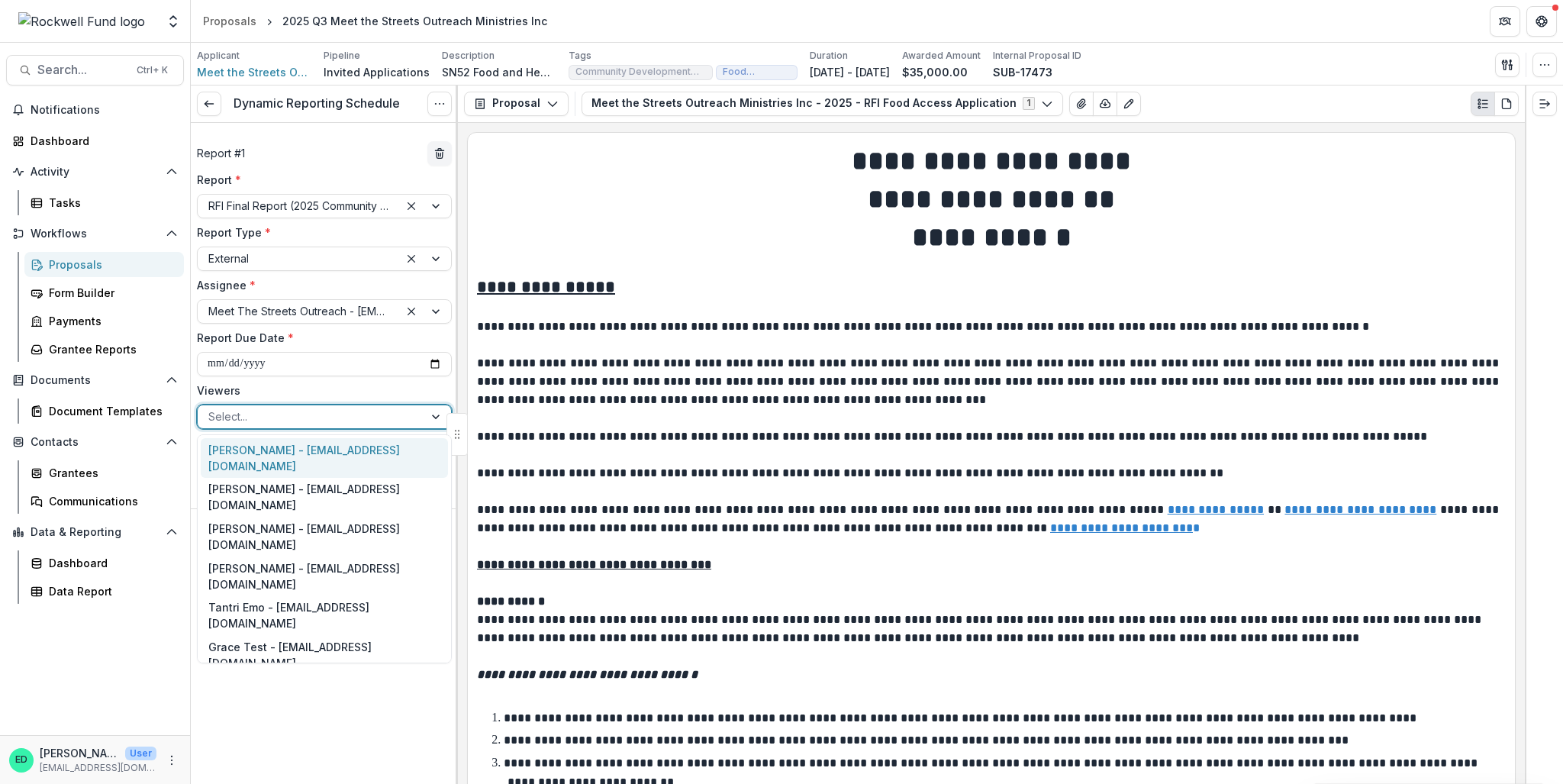
click at [245, 453] on div "Estevan D. Delgado - edelgado@rockfund.org" at bounding box center [323, 457] width 247 height 39
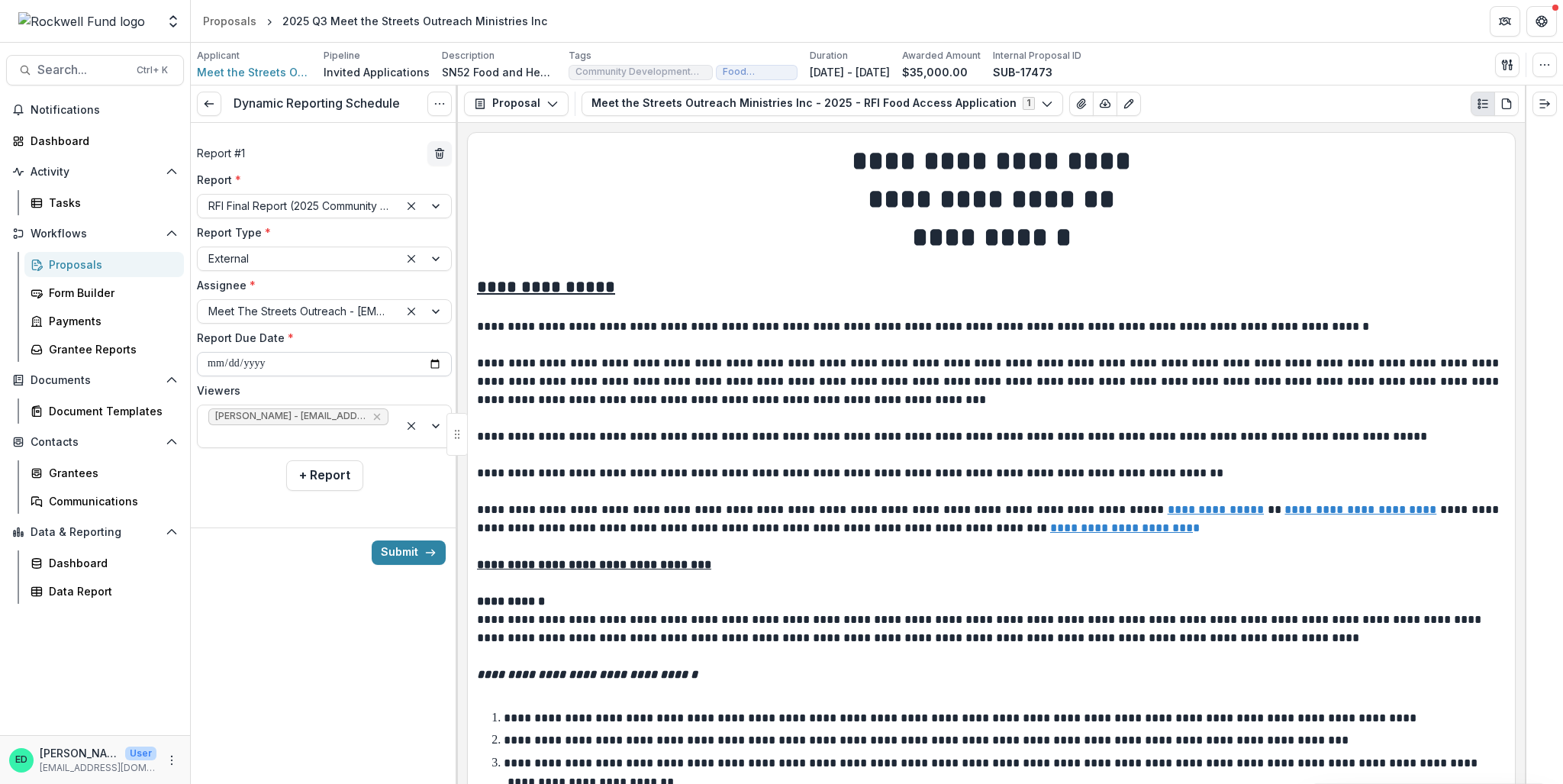
click at [206, 363] on input "**********" at bounding box center [324, 364] width 255 height 24
type input "**********"
drag, startPoint x: 305, startPoint y: 647, endPoint x: 312, endPoint y: 619, distance: 28.9
click at [305, 647] on div "**********" at bounding box center [324, 434] width 267 height 698
click at [409, 549] on button "Submit" at bounding box center [409, 552] width 74 height 24
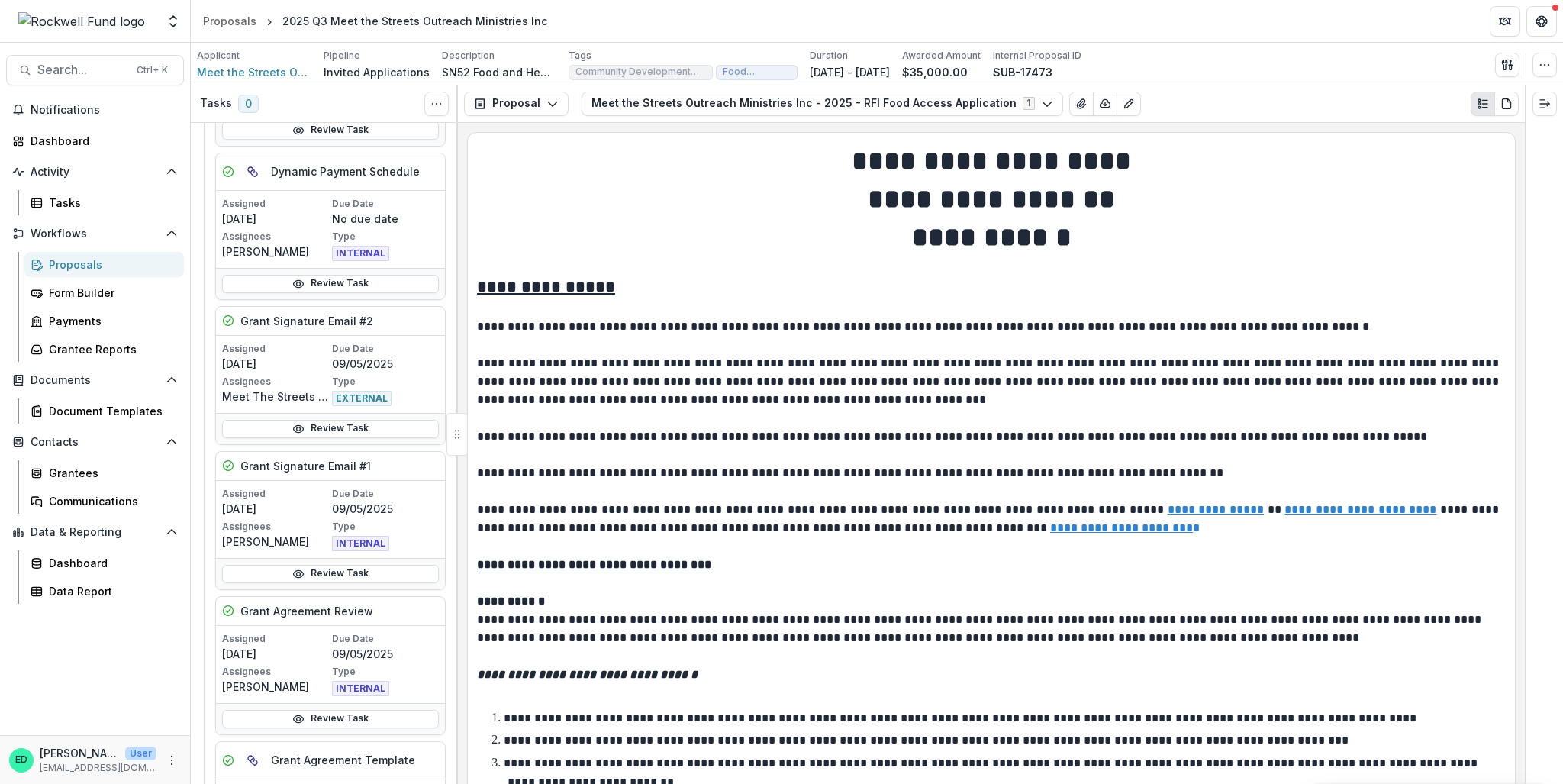
scroll to position [483, 0]
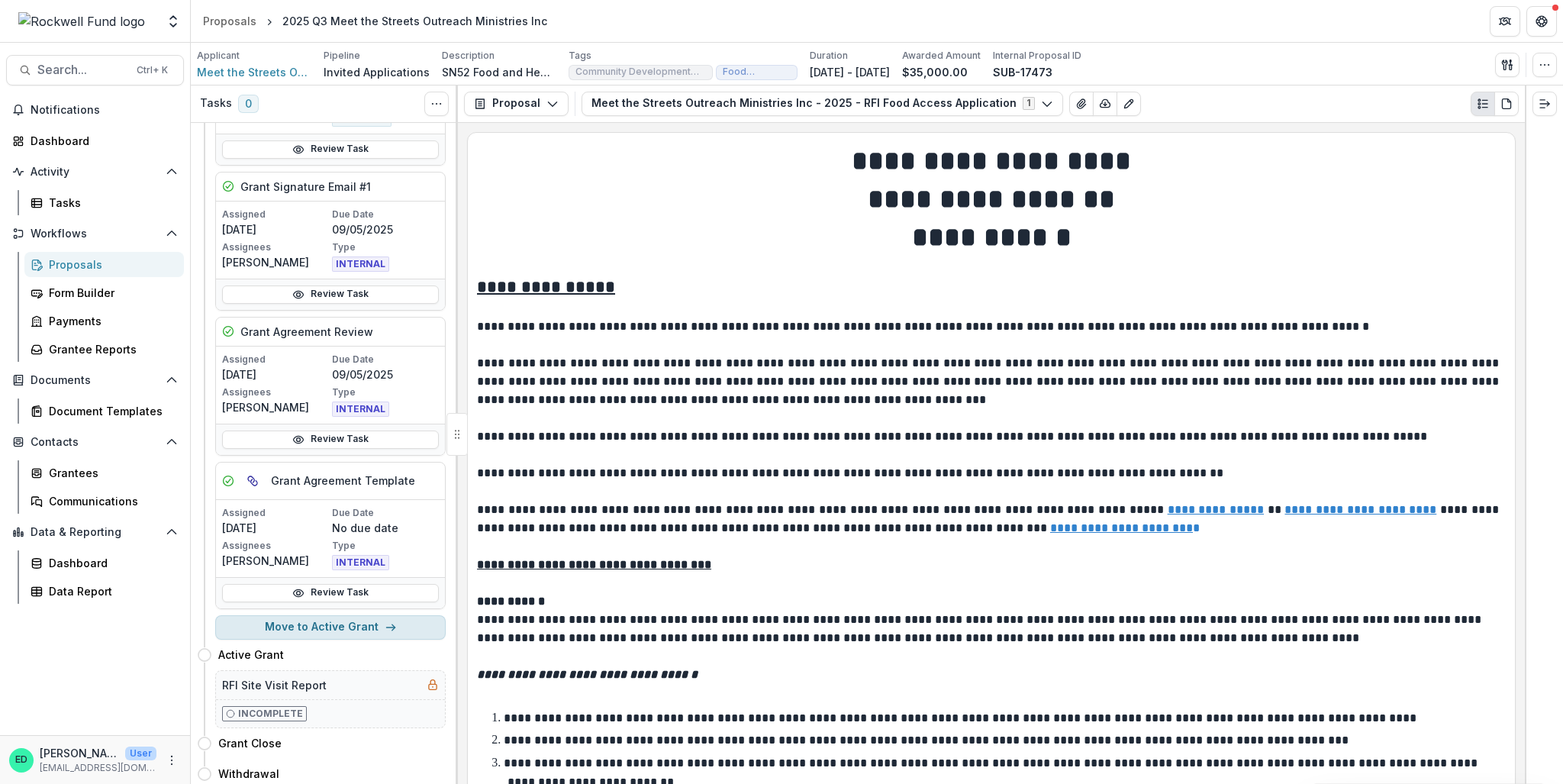
click at [373, 622] on button "Move to Active Grant" at bounding box center [331, 627] width 230 height 24
select select "**********"
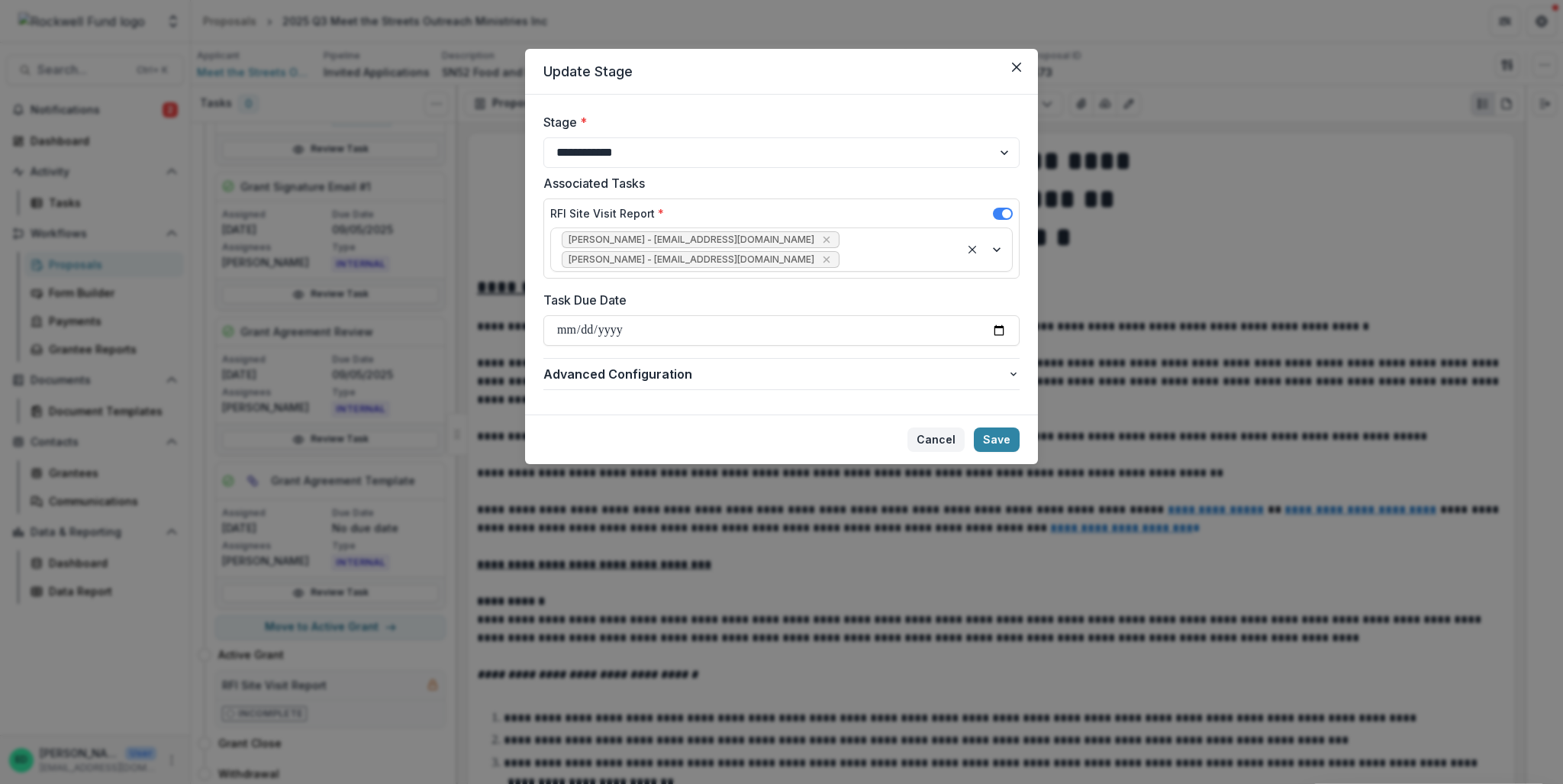
click at [931, 437] on button "Cancel" at bounding box center [936, 439] width 58 height 24
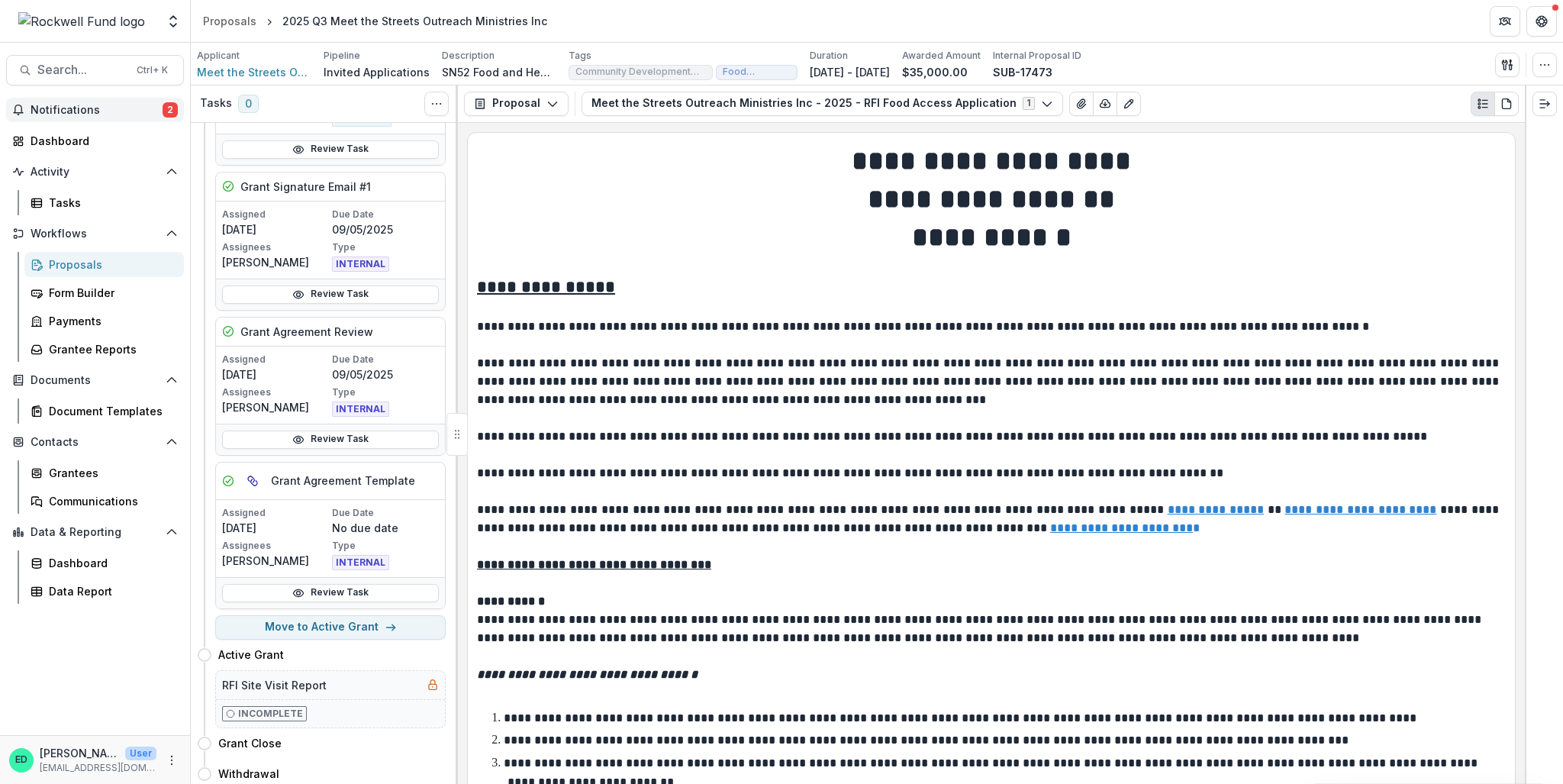
click at [80, 107] on span "Notifications" at bounding box center [96, 110] width 132 height 13
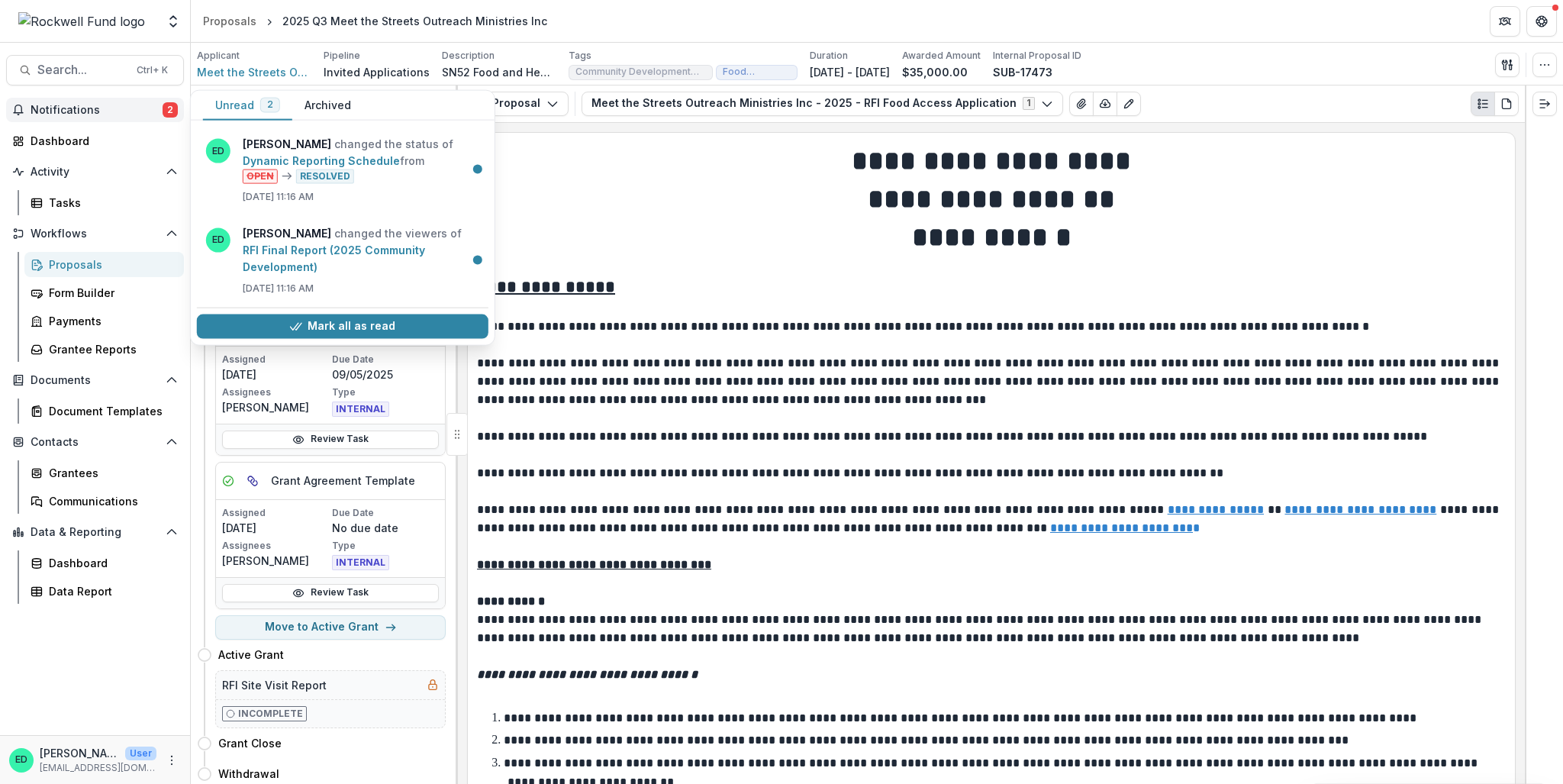
click at [80, 107] on span "Notifications" at bounding box center [96, 110] width 132 height 13
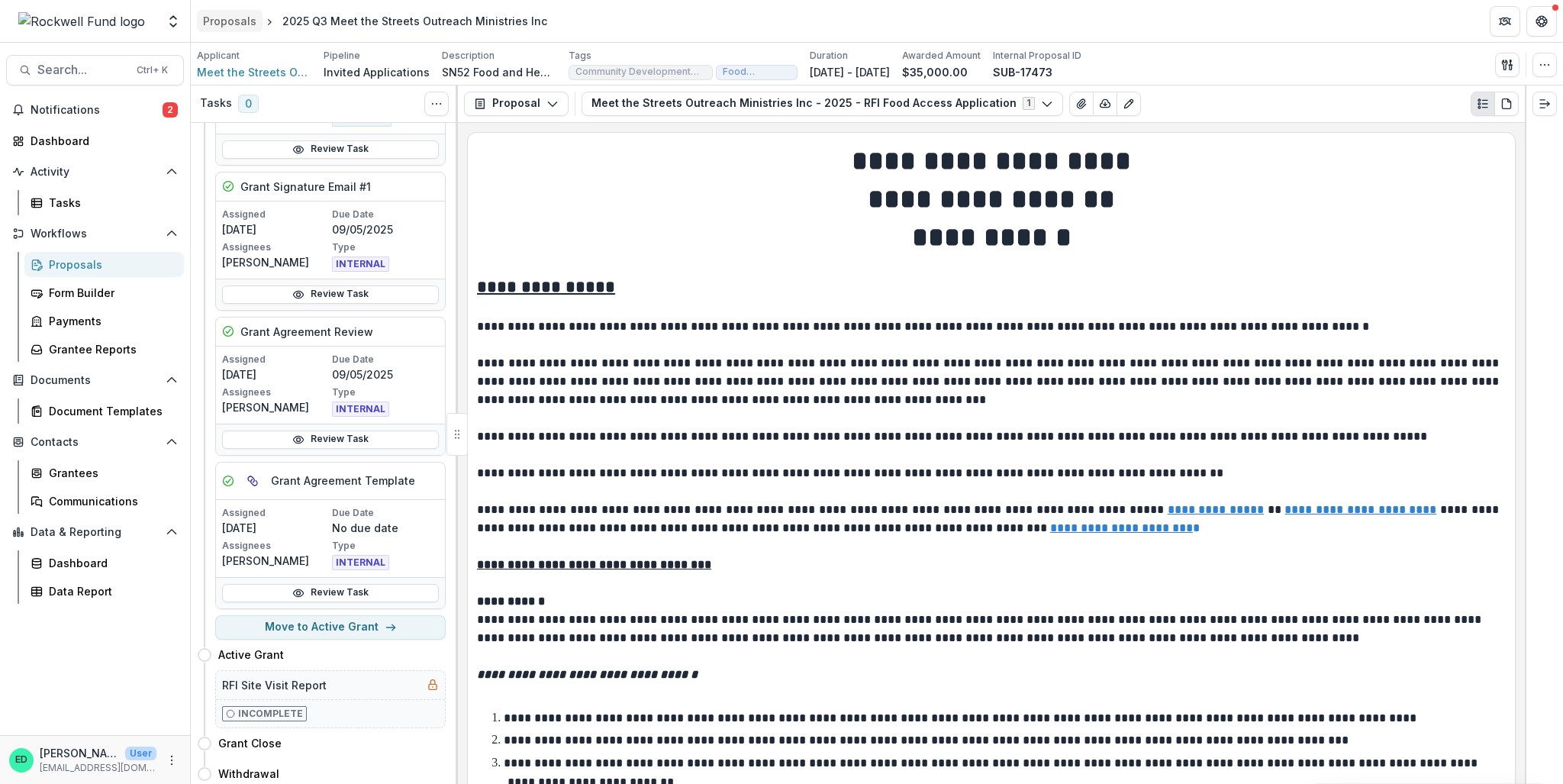
click at [212, 18] on div "Proposals" at bounding box center [230, 21] width 54 height 16
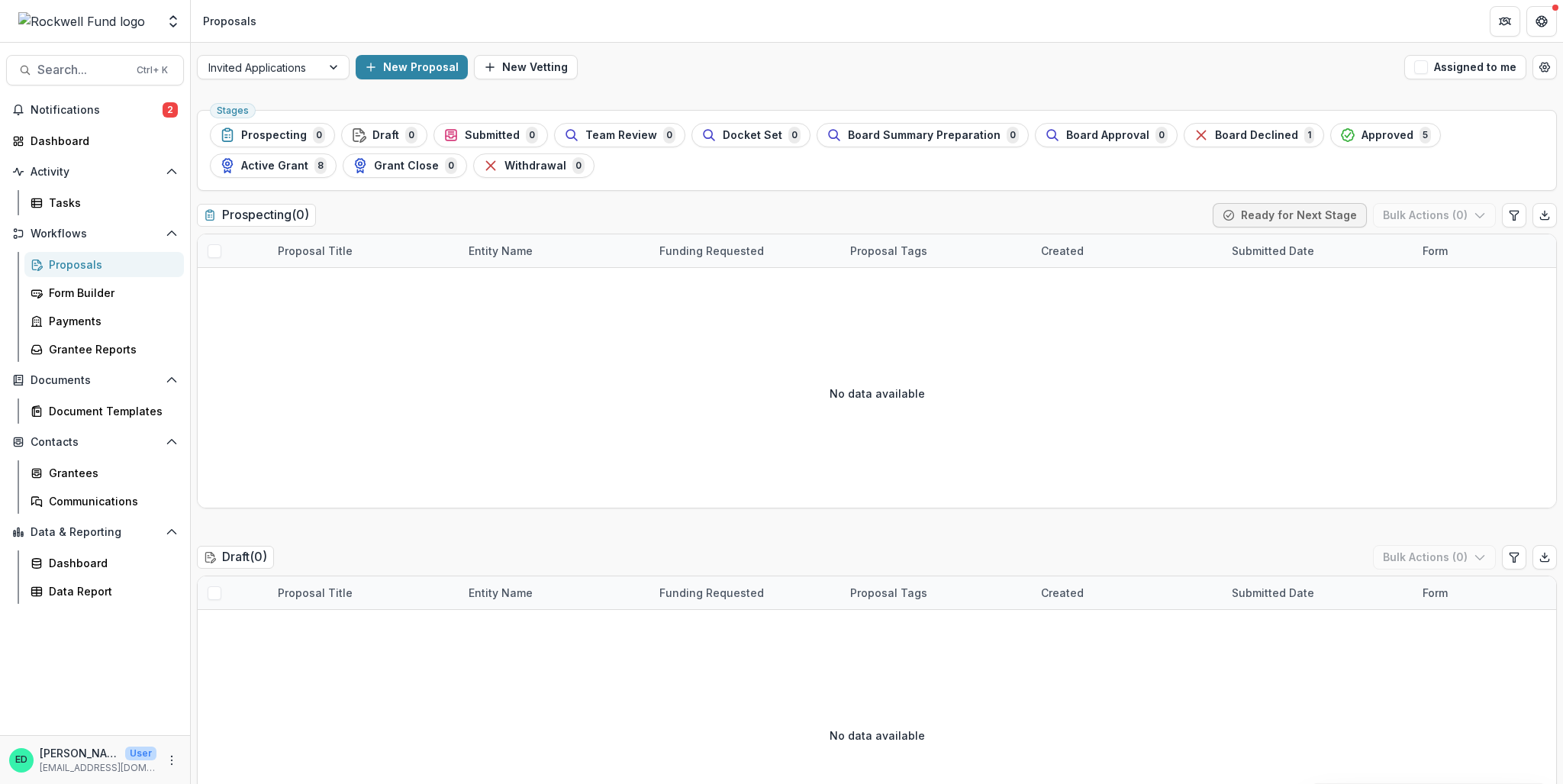
click at [64, 123] on div "Notifications 2 Dashboard Activity Tasks Workflows Proposals Form Builder Payme…" at bounding box center [95, 416] width 190 height 637
click at [72, 110] on span "Notifications" at bounding box center [96, 110] width 132 height 13
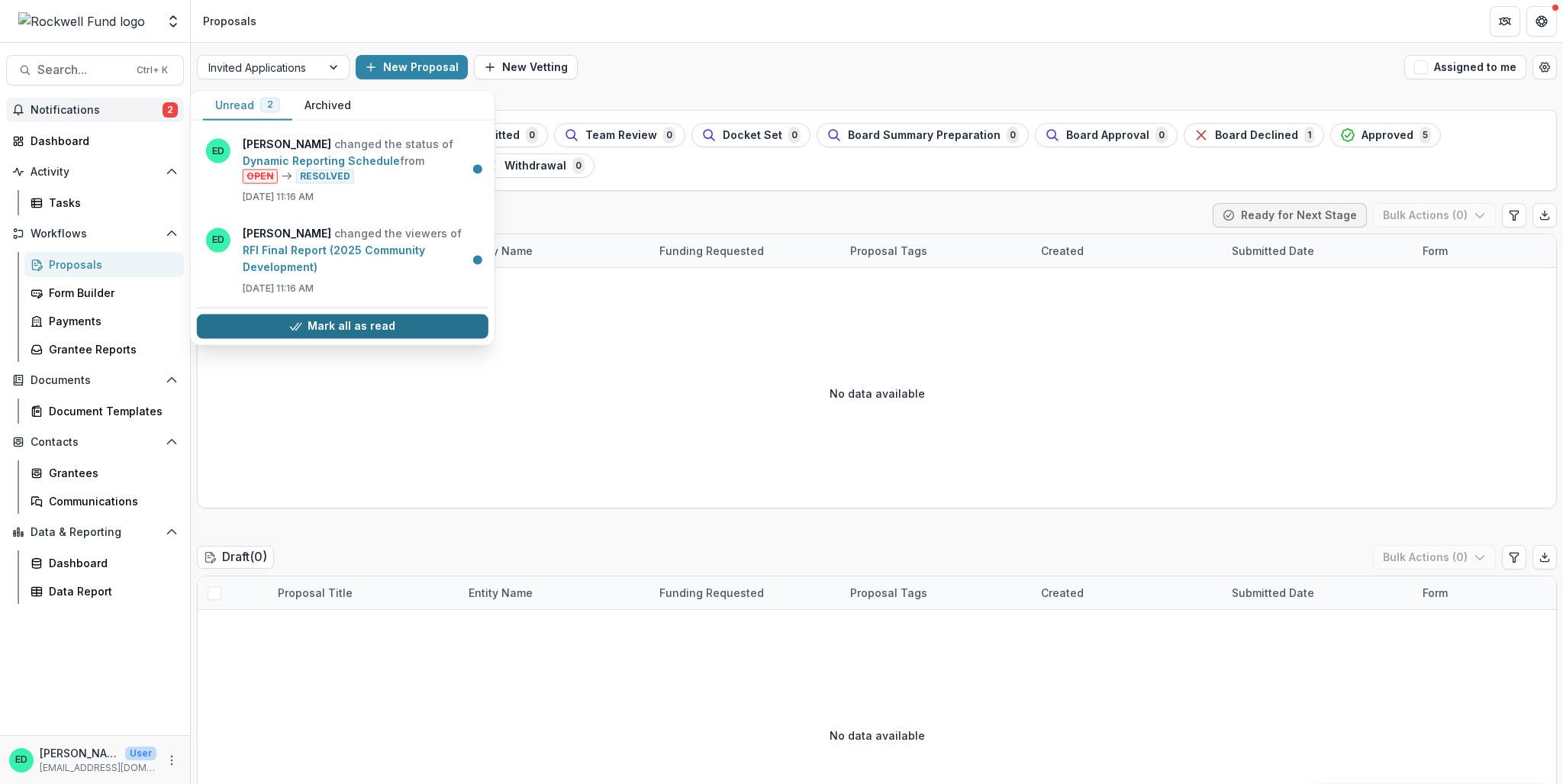
click at [305, 326] on button "Mark all as read" at bounding box center [343, 326] width 292 height 24
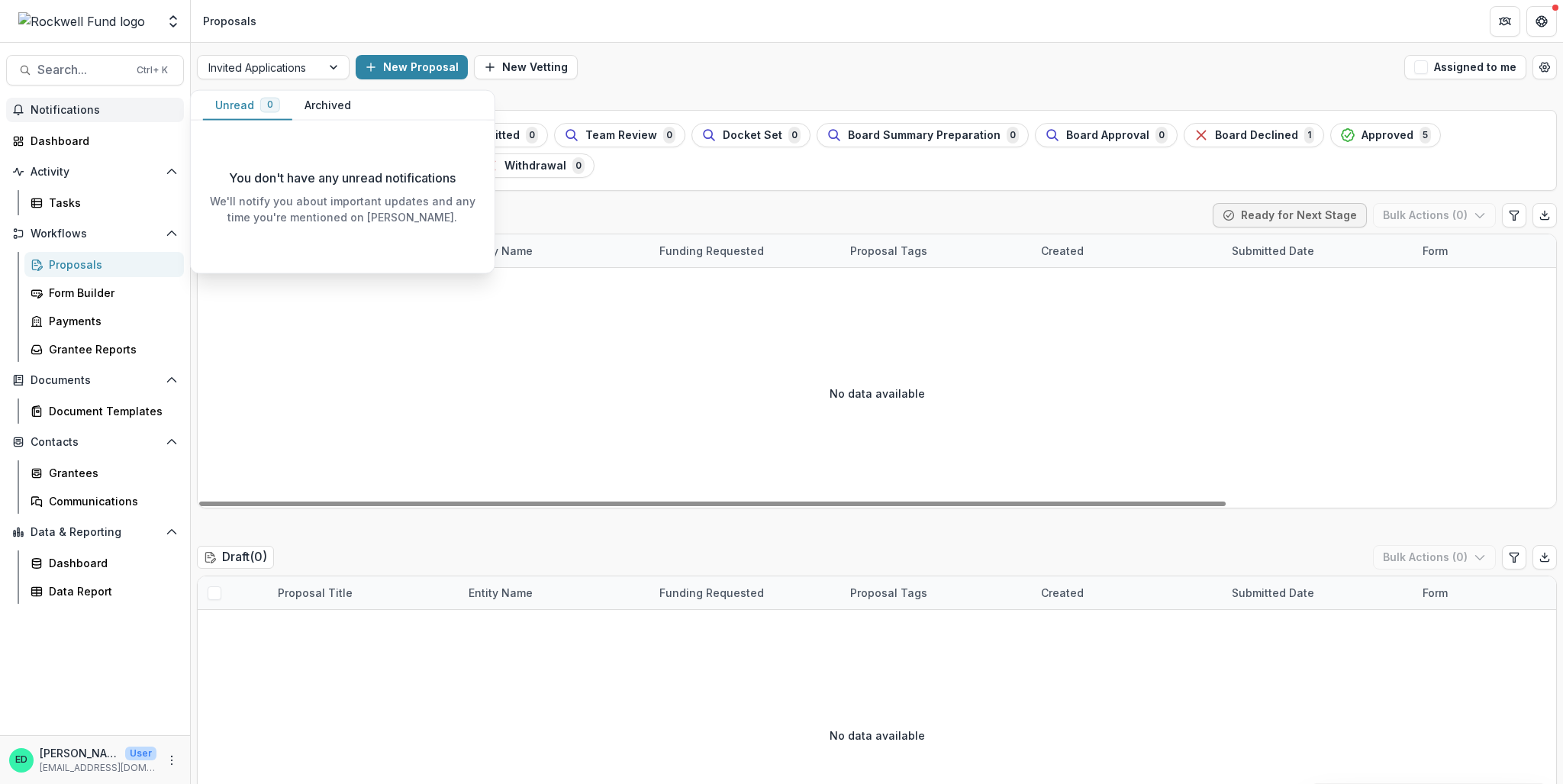
click at [443, 364] on div "No data available" at bounding box center [877, 393] width 1359 height 229
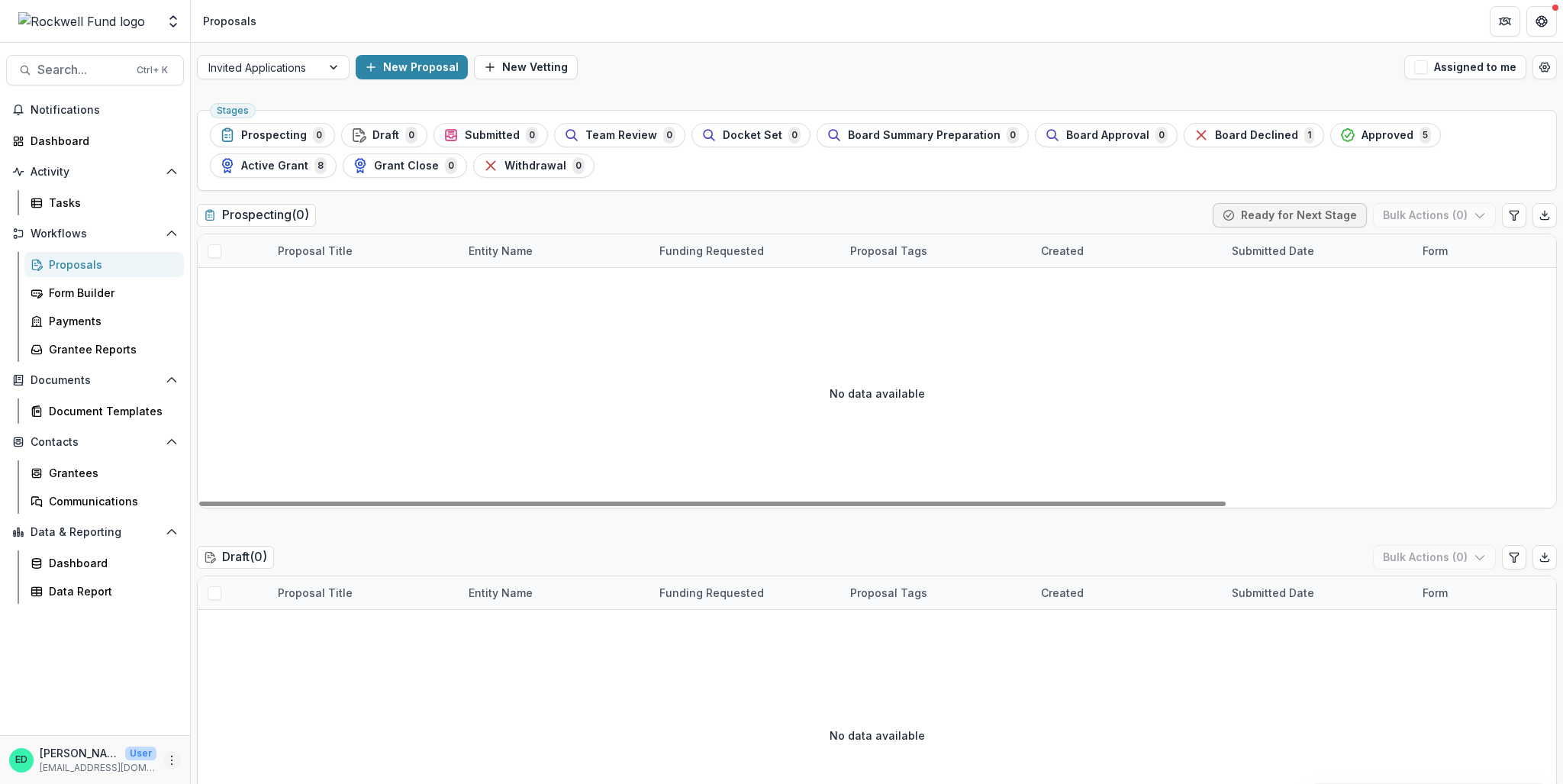
click at [169, 764] on icon "More" at bounding box center [171, 760] width 12 height 12
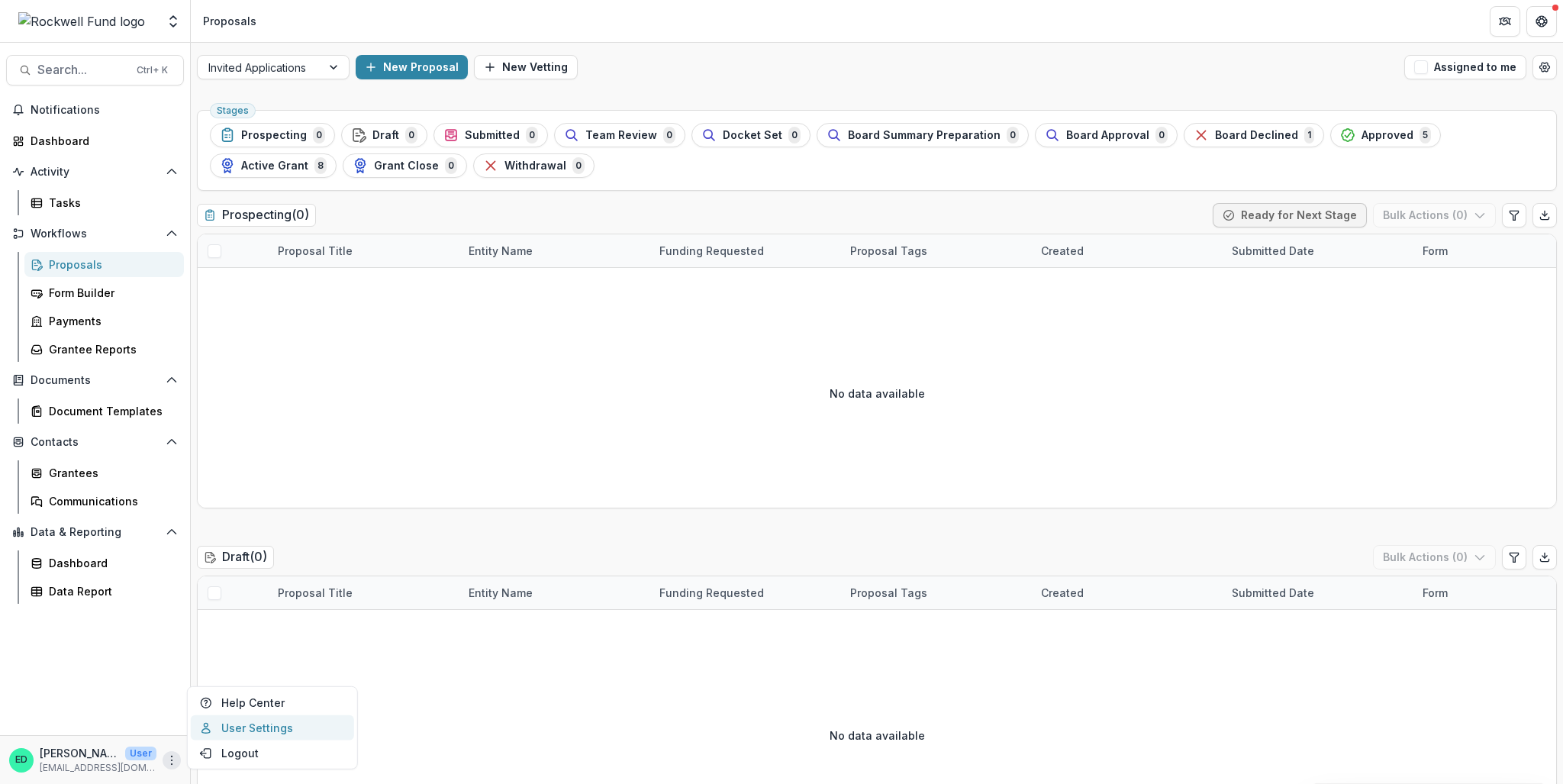
click at [258, 730] on link "User Settings" at bounding box center [272, 727] width 163 height 25
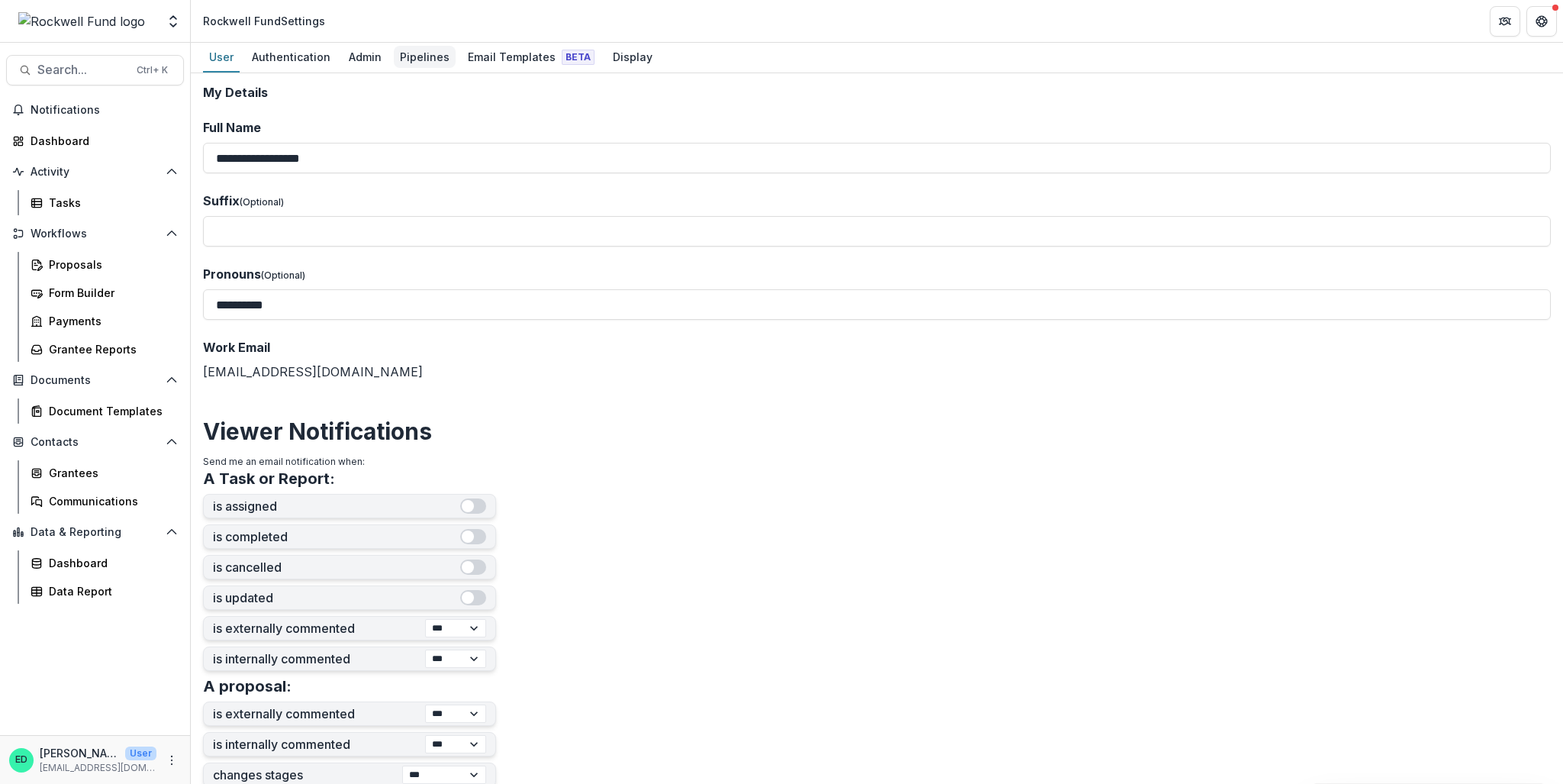
click at [411, 60] on div "Pipelines" at bounding box center [424, 57] width 62 height 22
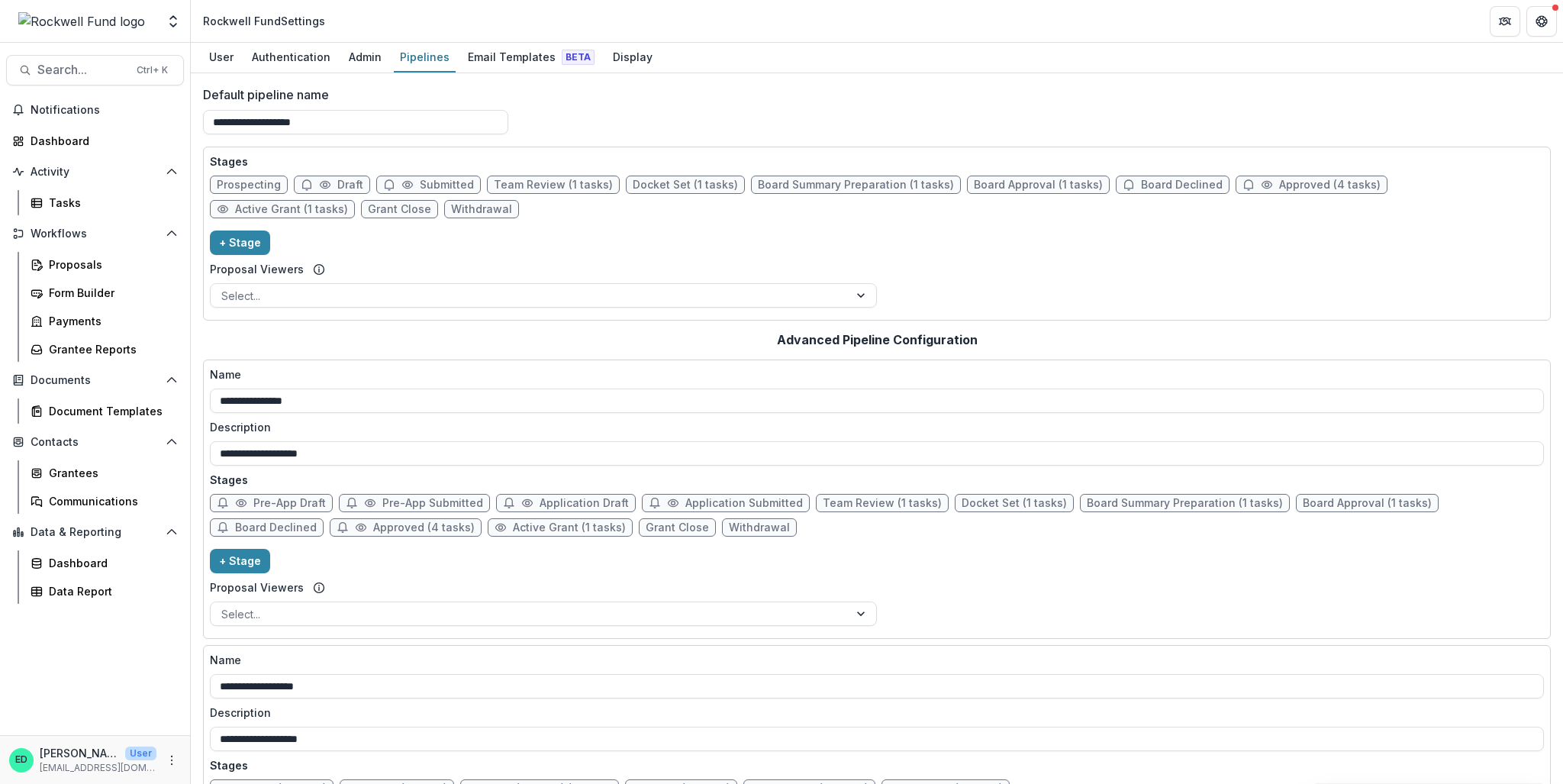
click at [1373, 502] on span "Board Approval (1 tasks)" at bounding box center [1367, 503] width 129 height 13
select select "******"
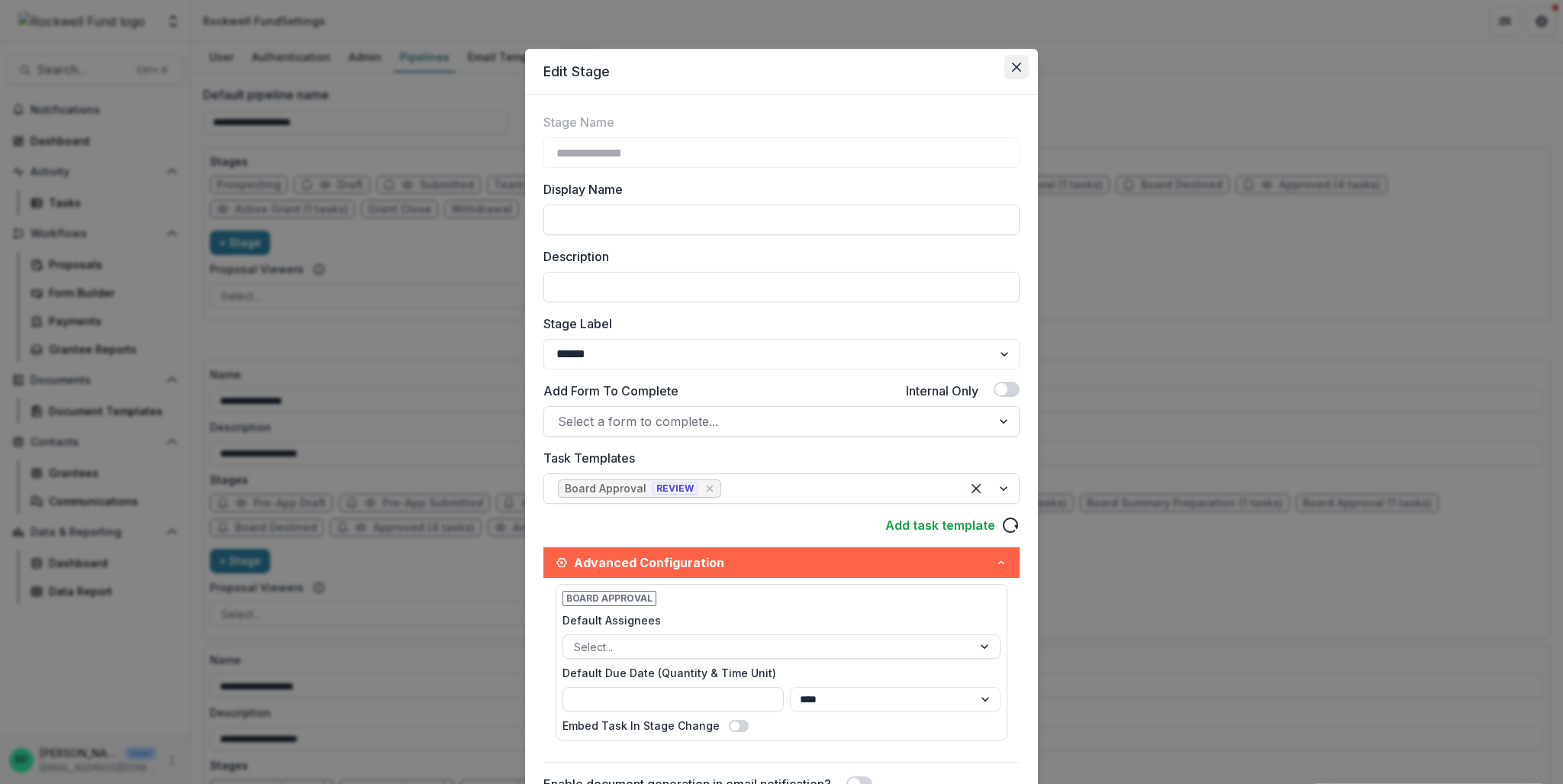
click at [1014, 67] on icon "Close" at bounding box center [1017, 67] width 9 height 9
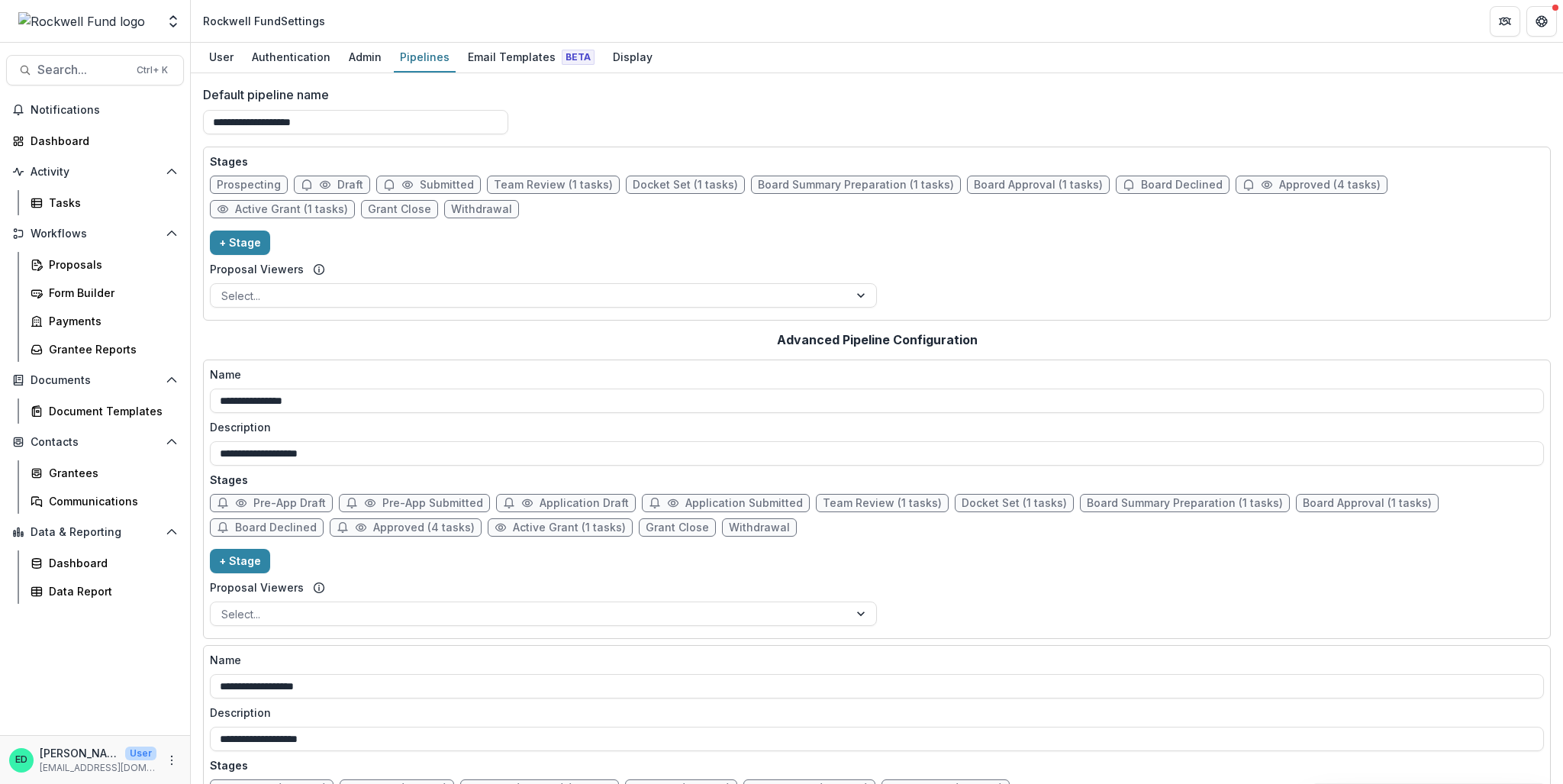
click at [373, 526] on span "Approved (4 tasks)" at bounding box center [424, 528] width 102 height 13
select select "********"
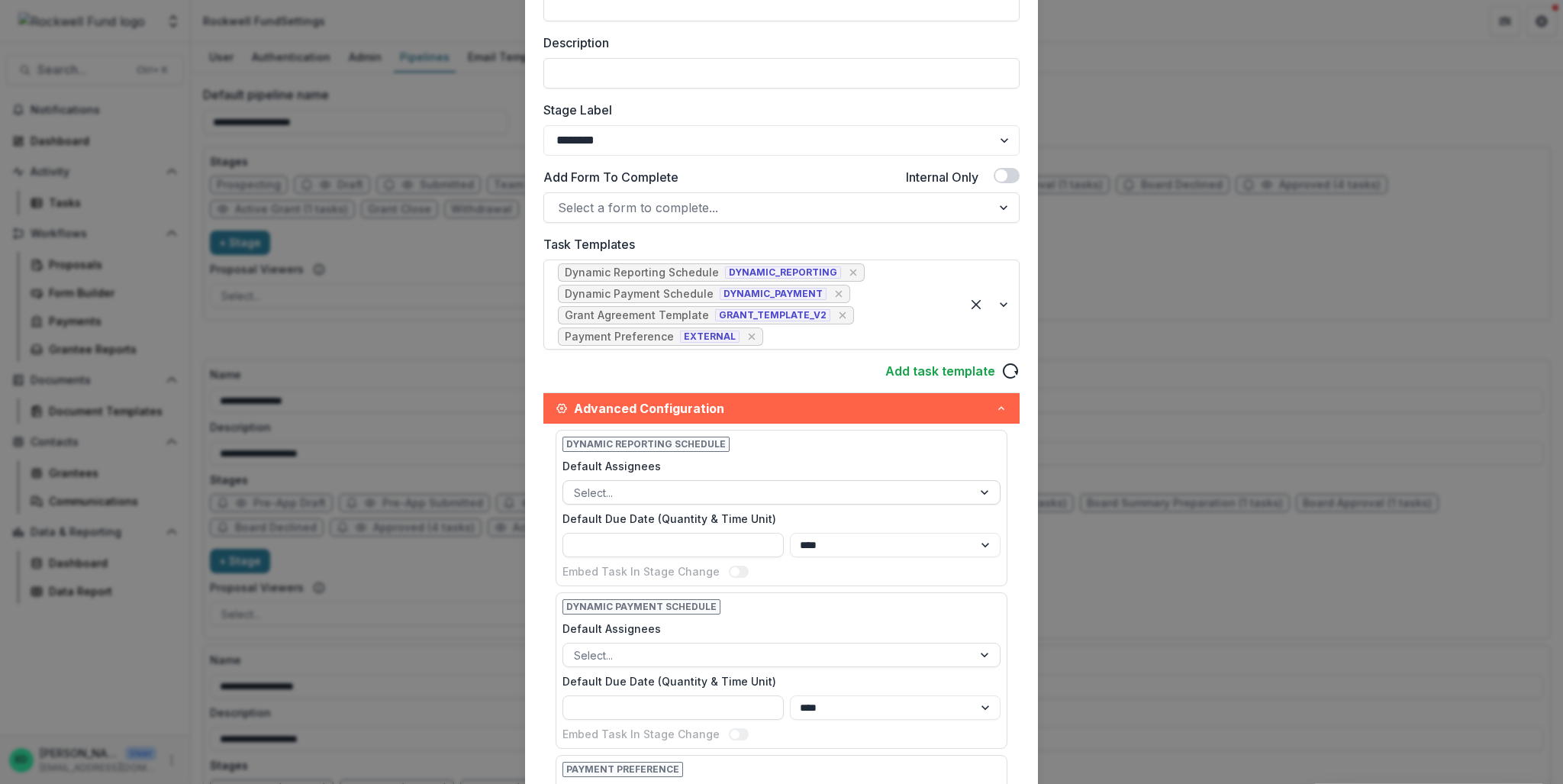
scroll to position [125, 0]
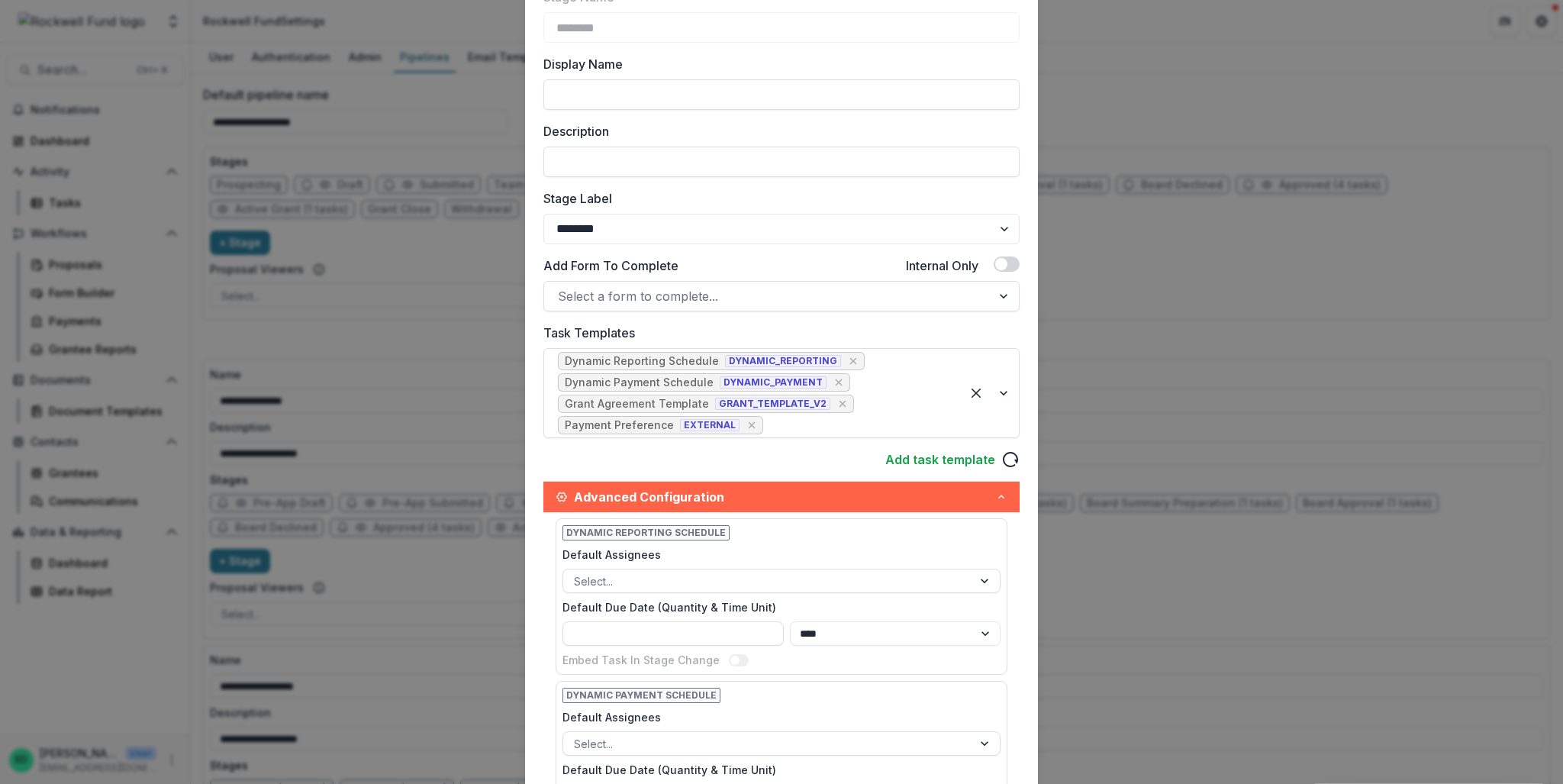
click at [652, 313] on div "Stage Name ******** Display Name Description Stage Label ******* ***** ********…" at bounding box center [782, 632] width 477 height 1288
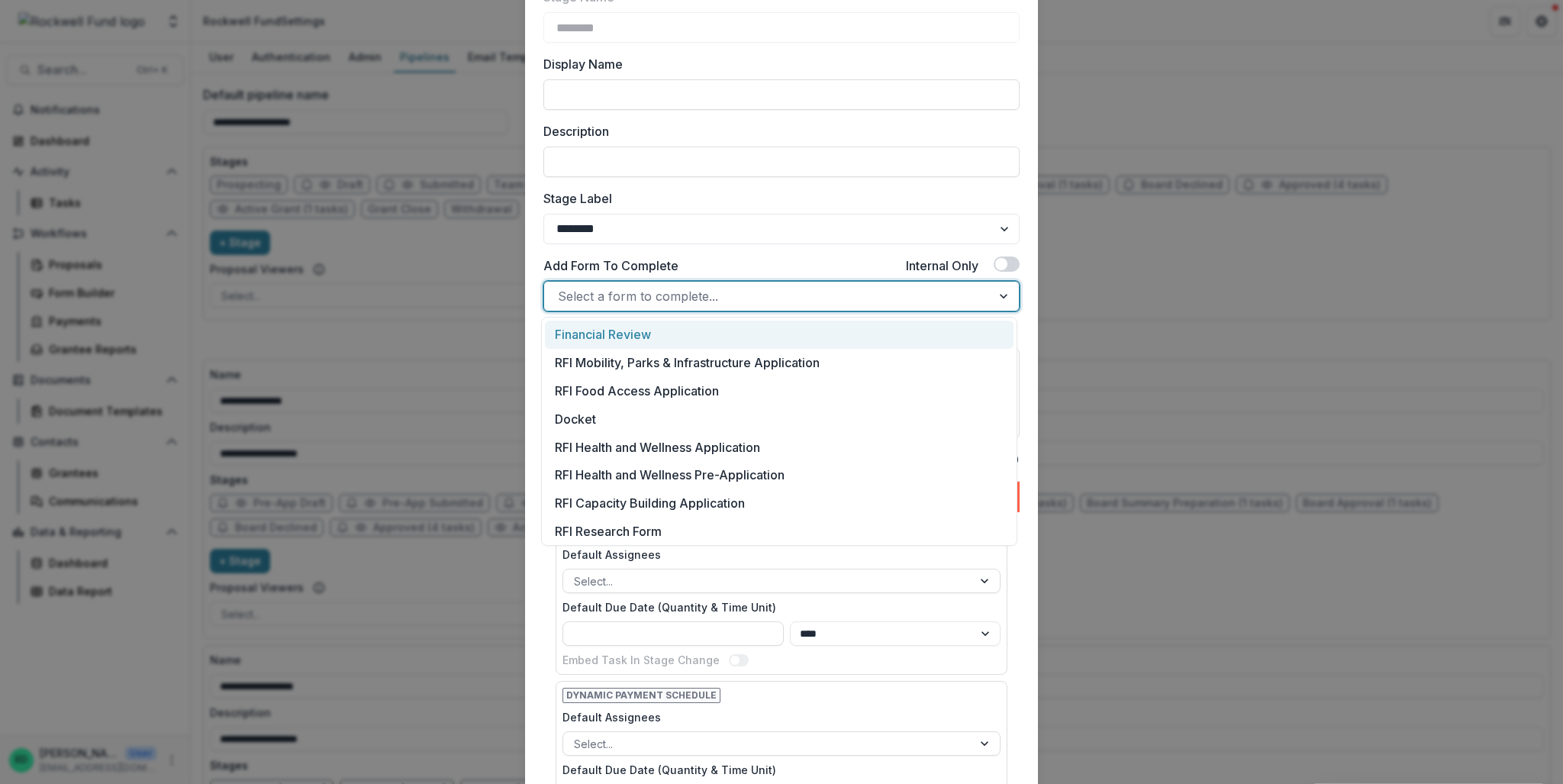
click at [649, 302] on div at bounding box center [768, 296] width 420 height 21
click at [833, 256] on div "Add Form To Complete Internal Only" at bounding box center [782, 268] width 477 height 24
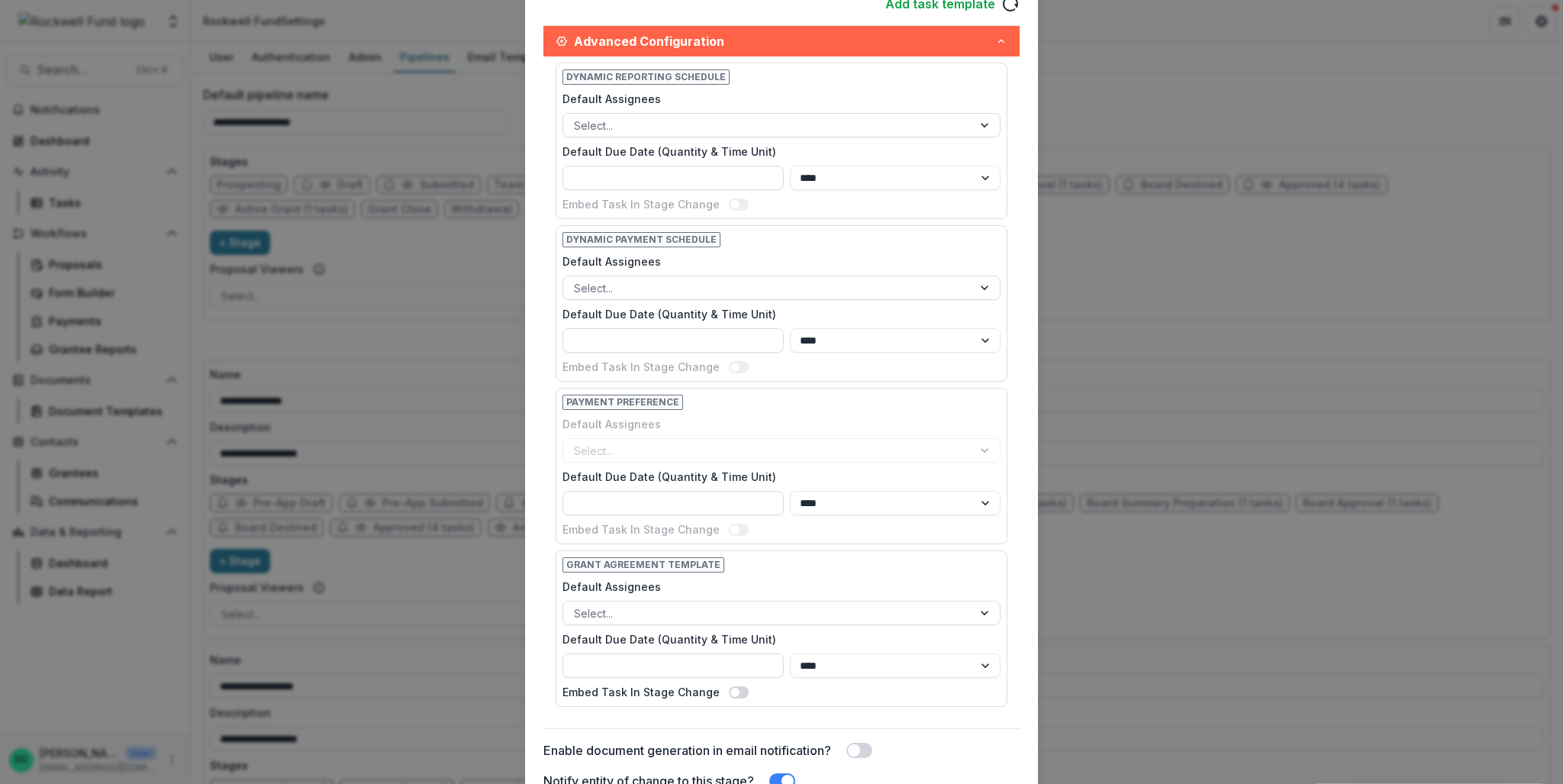
scroll to position [278, 0]
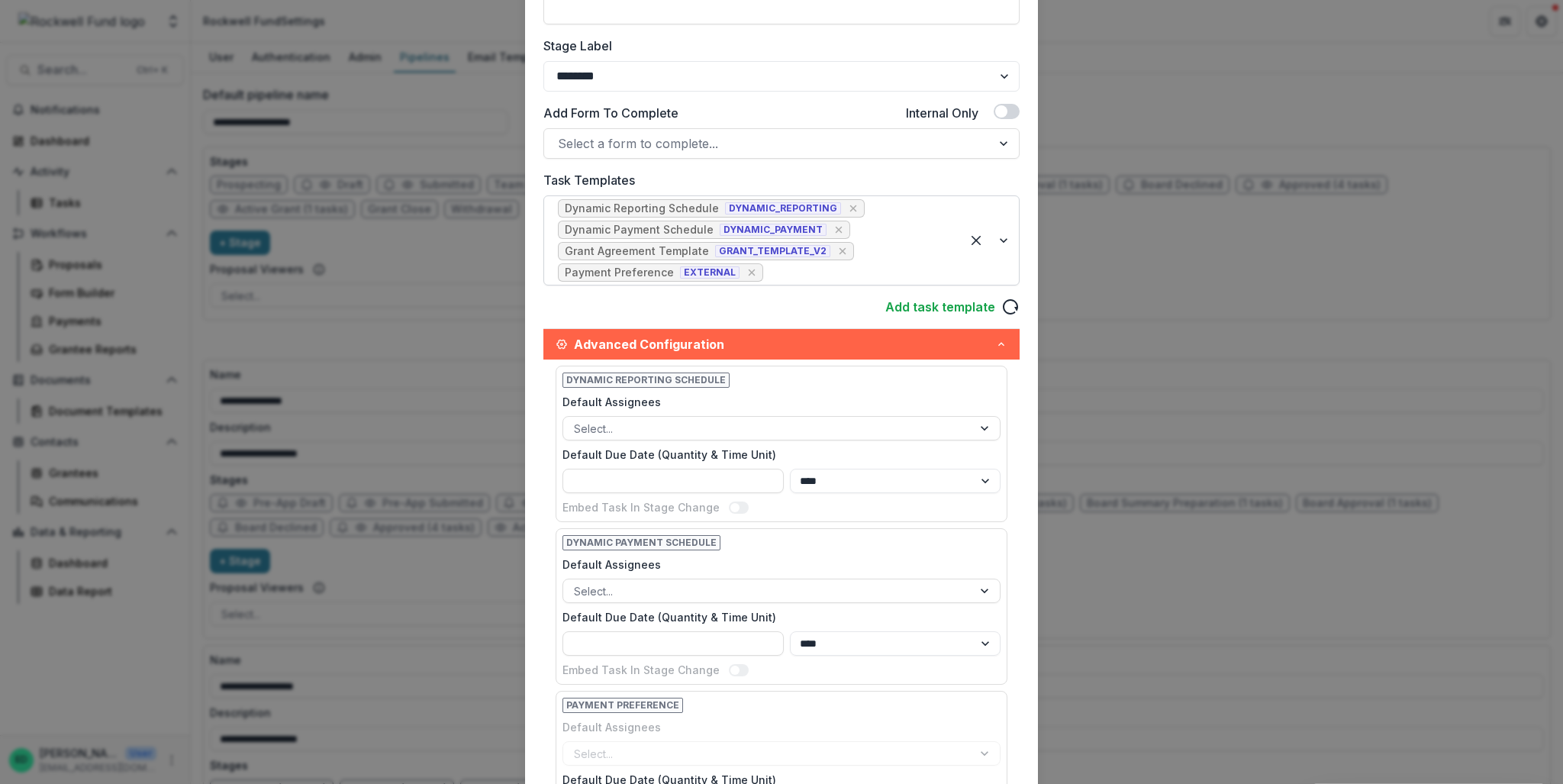
click at [769, 211] on span "DYNAMIC_REPORTING" at bounding box center [783, 207] width 116 height 12
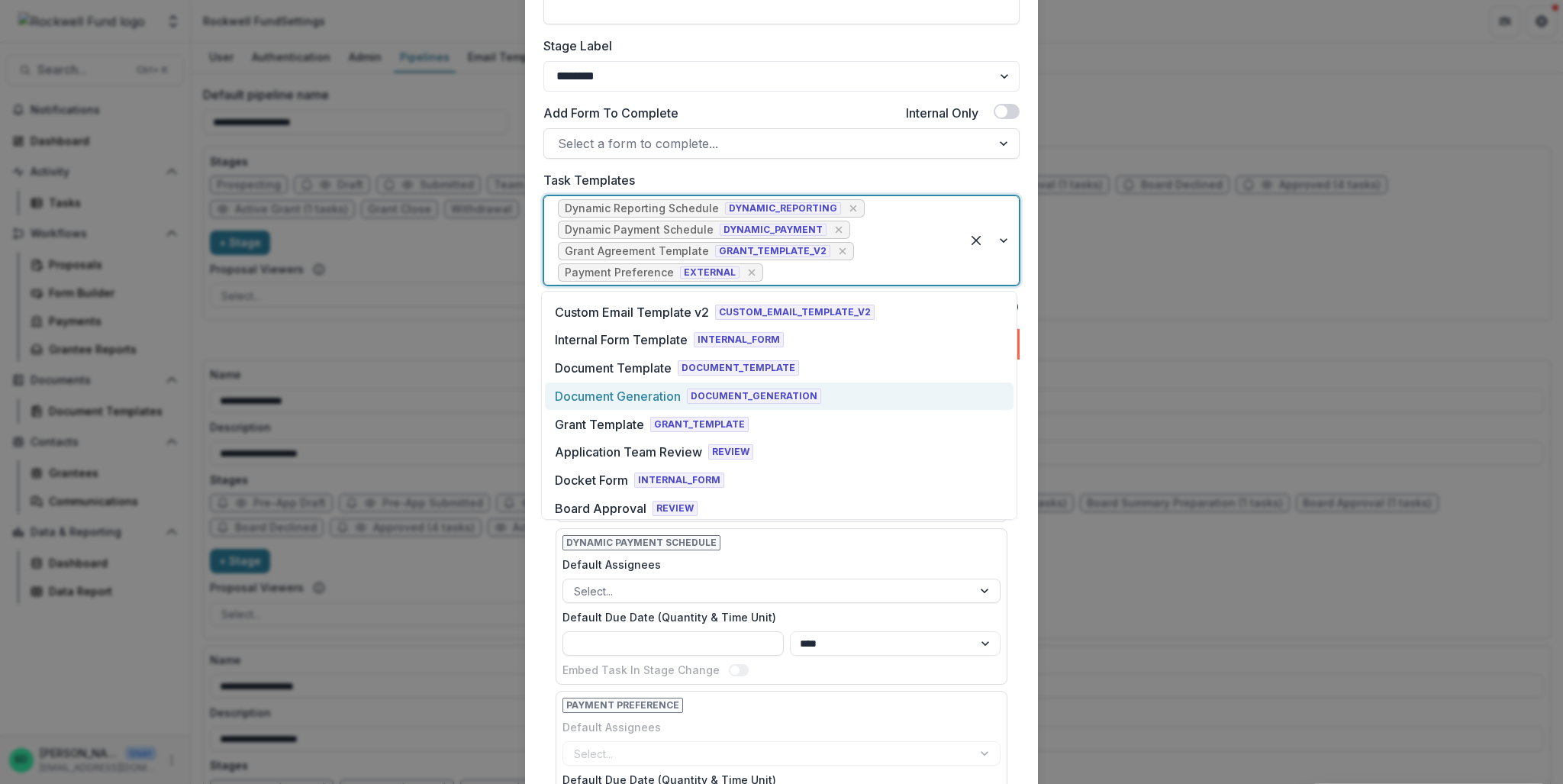
scroll to position [396, 0]
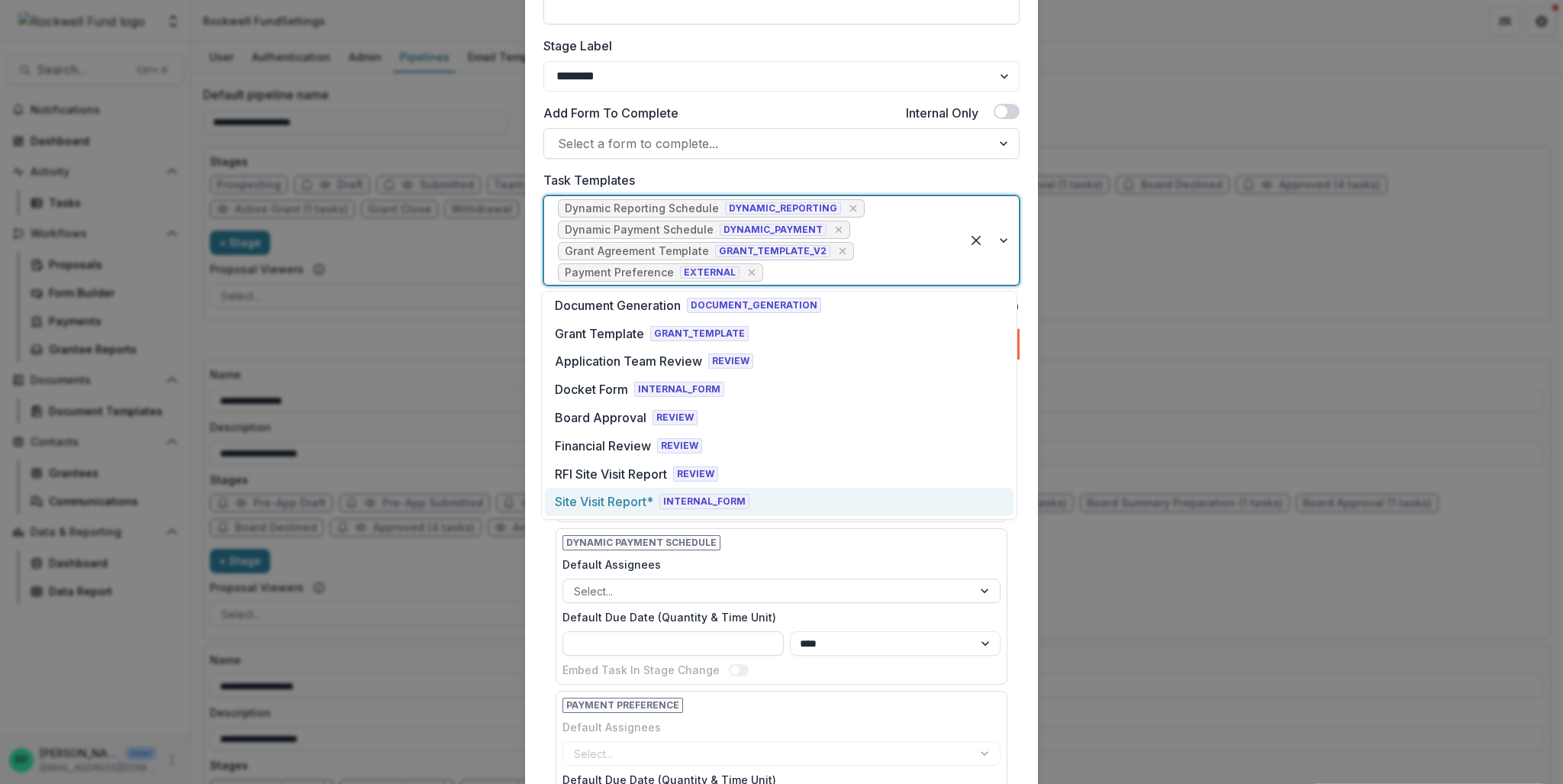
click at [630, 504] on div "Site Visit Report*" at bounding box center [604, 501] width 99 height 18
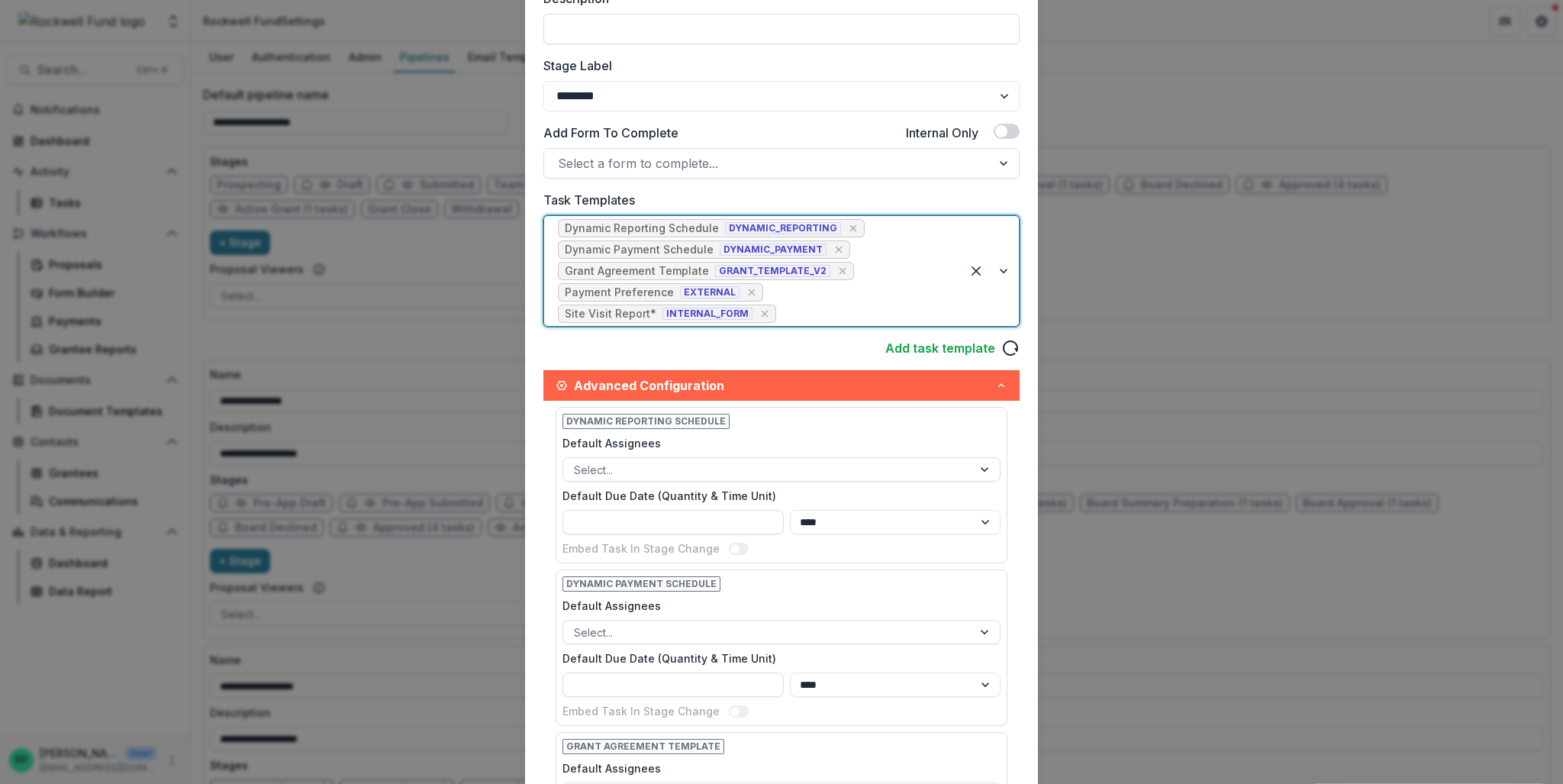
scroll to position [278, 0]
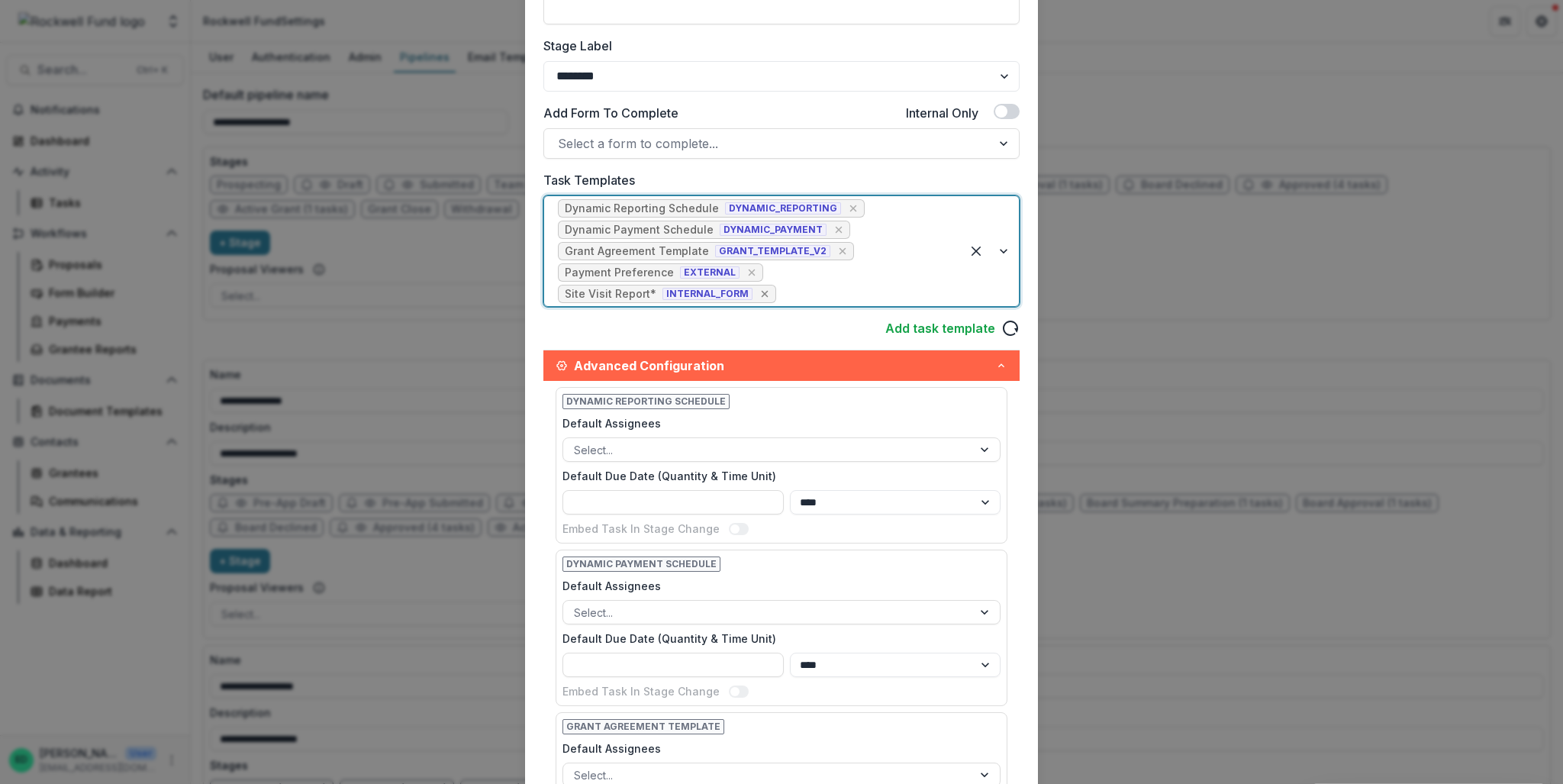
click at [759, 293] on icon "Remove [object Object]" at bounding box center [765, 293] width 12 height 12
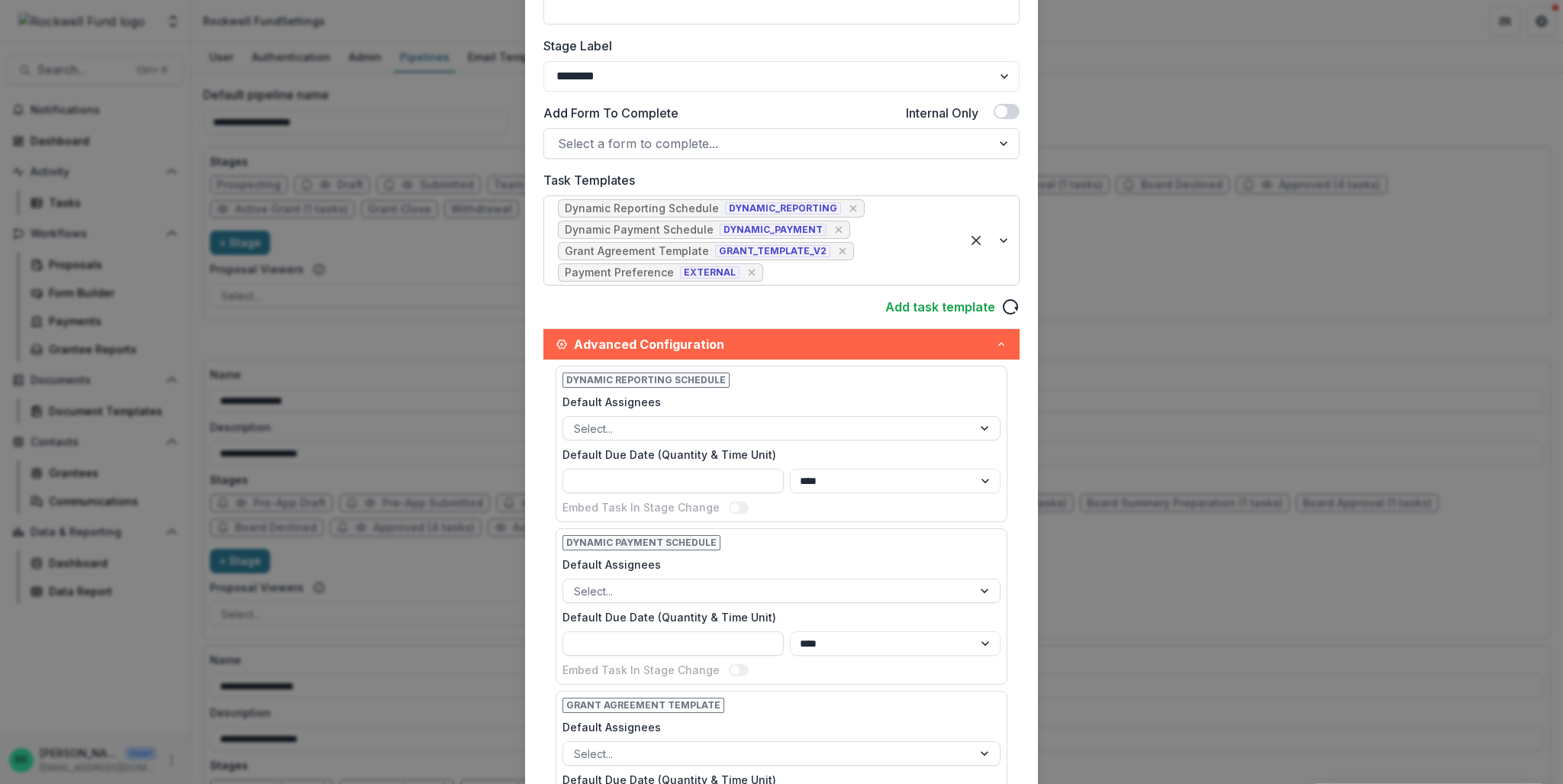
click at [1112, 285] on div "Edit Stage Stage Name ******** Display Name Description Stage Label ******* ***…" at bounding box center [781, 392] width 1563 height 784
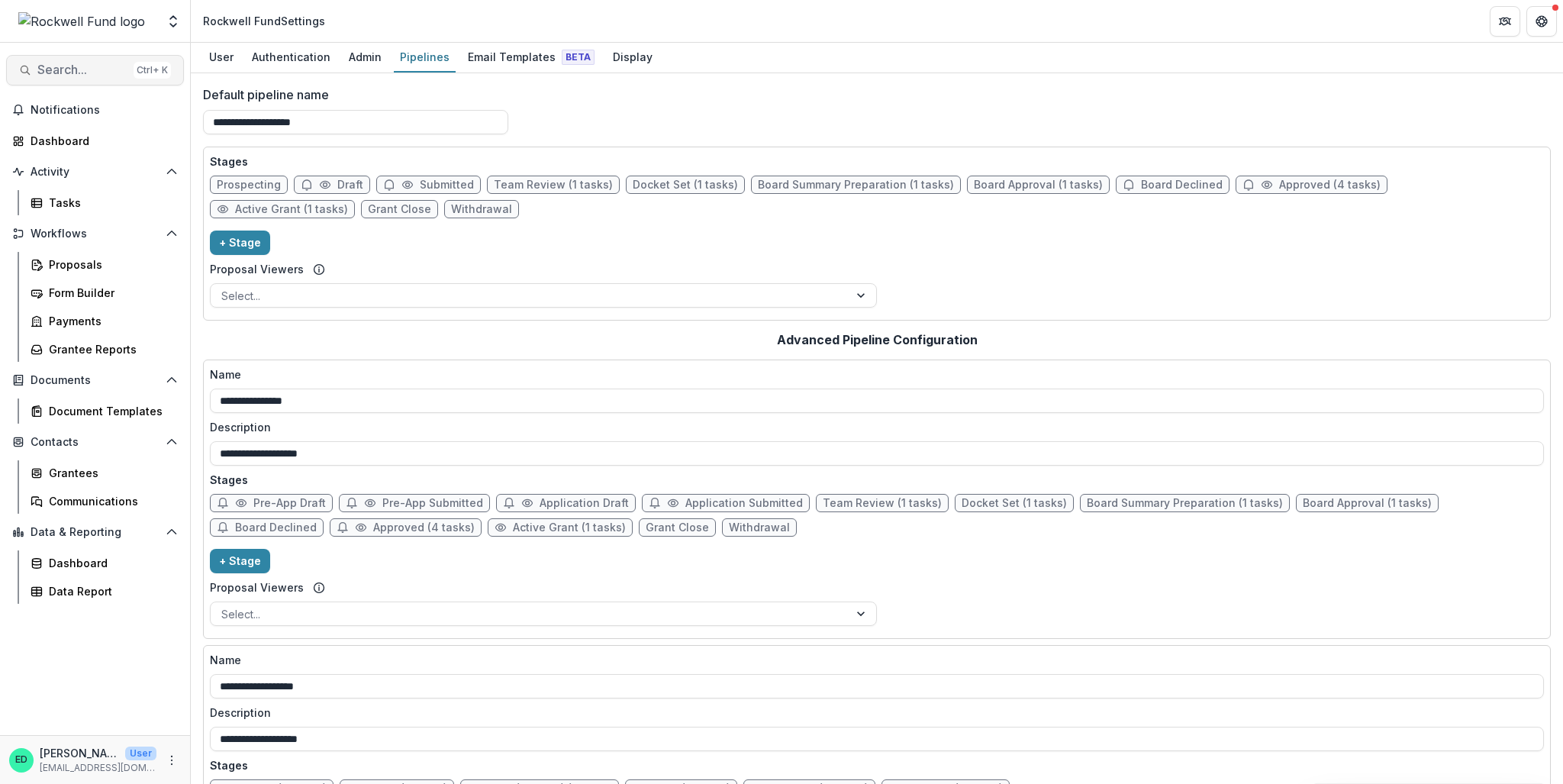
click at [82, 64] on span "Search..." at bounding box center [82, 69] width 90 height 14
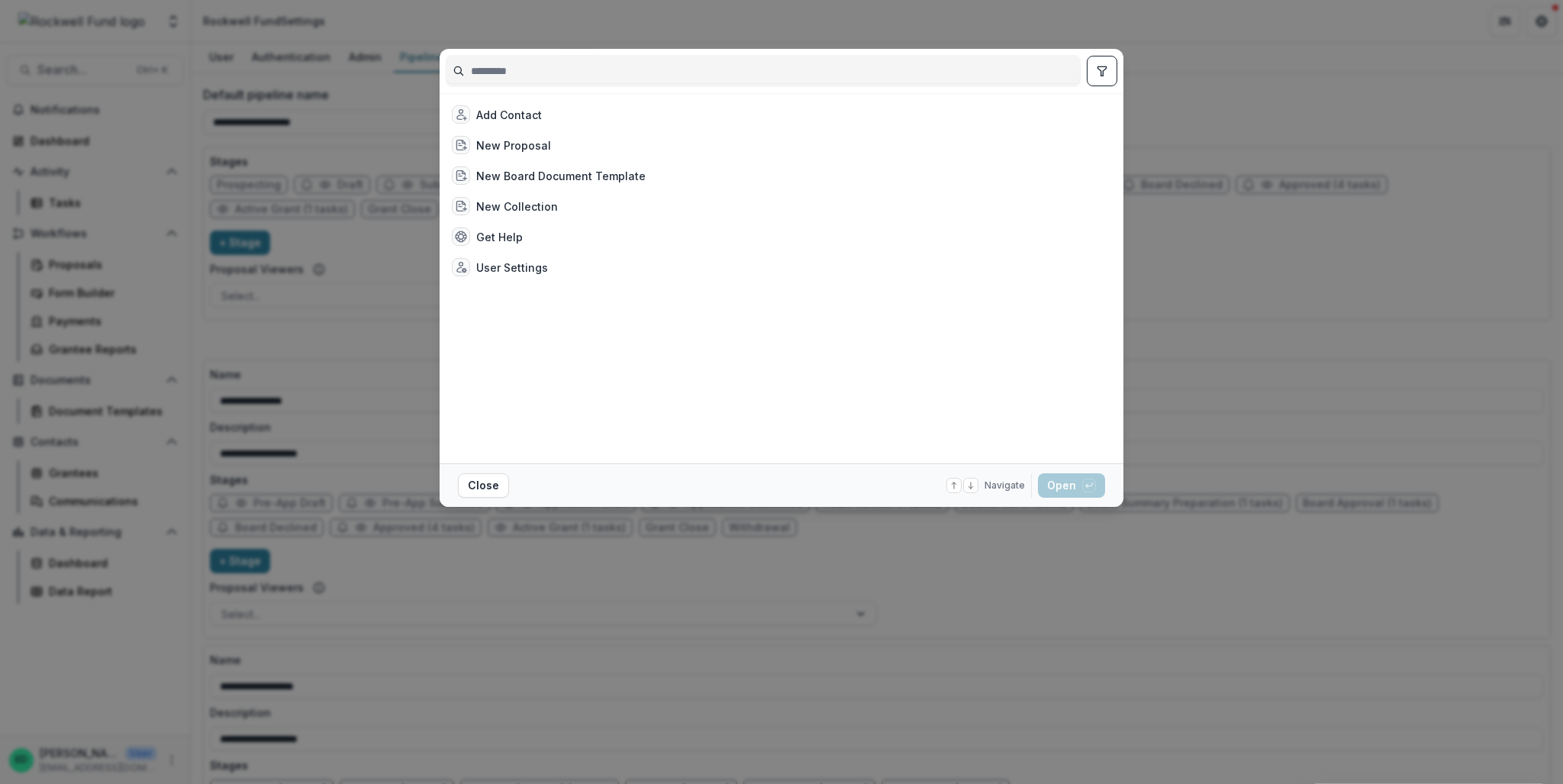
click at [82, 230] on div "Add Contact New Proposal New Board Document Template New Collection Get Help Us…" at bounding box center [781, 392] width 1563 height 784
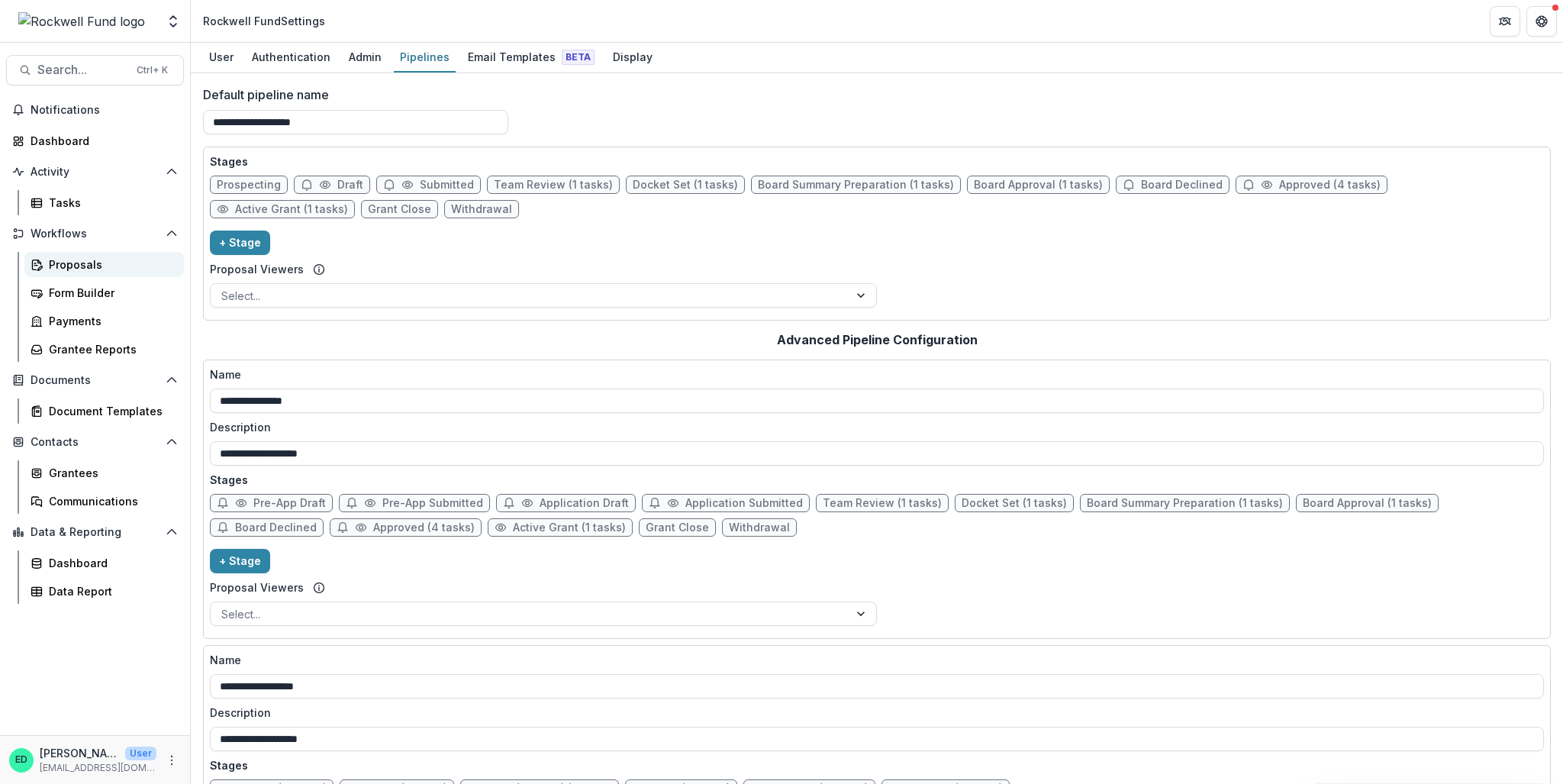
click at [63, 270] on div "Proposals" at bounding box center [110, 264] width 123 height 16
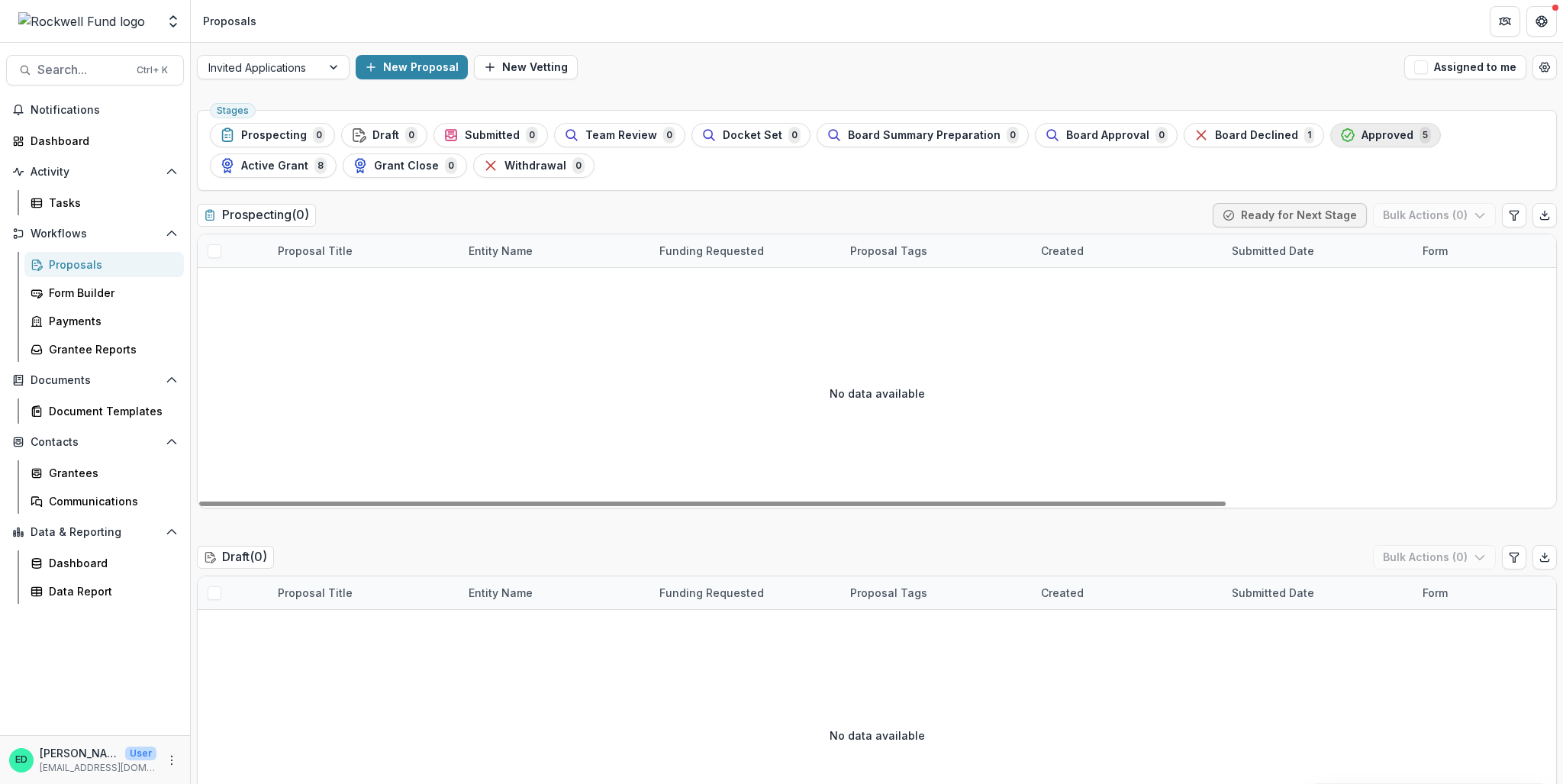
click at [1362, 136] on span "Approved" at bounding box center [1388, 135] width 52 height 13
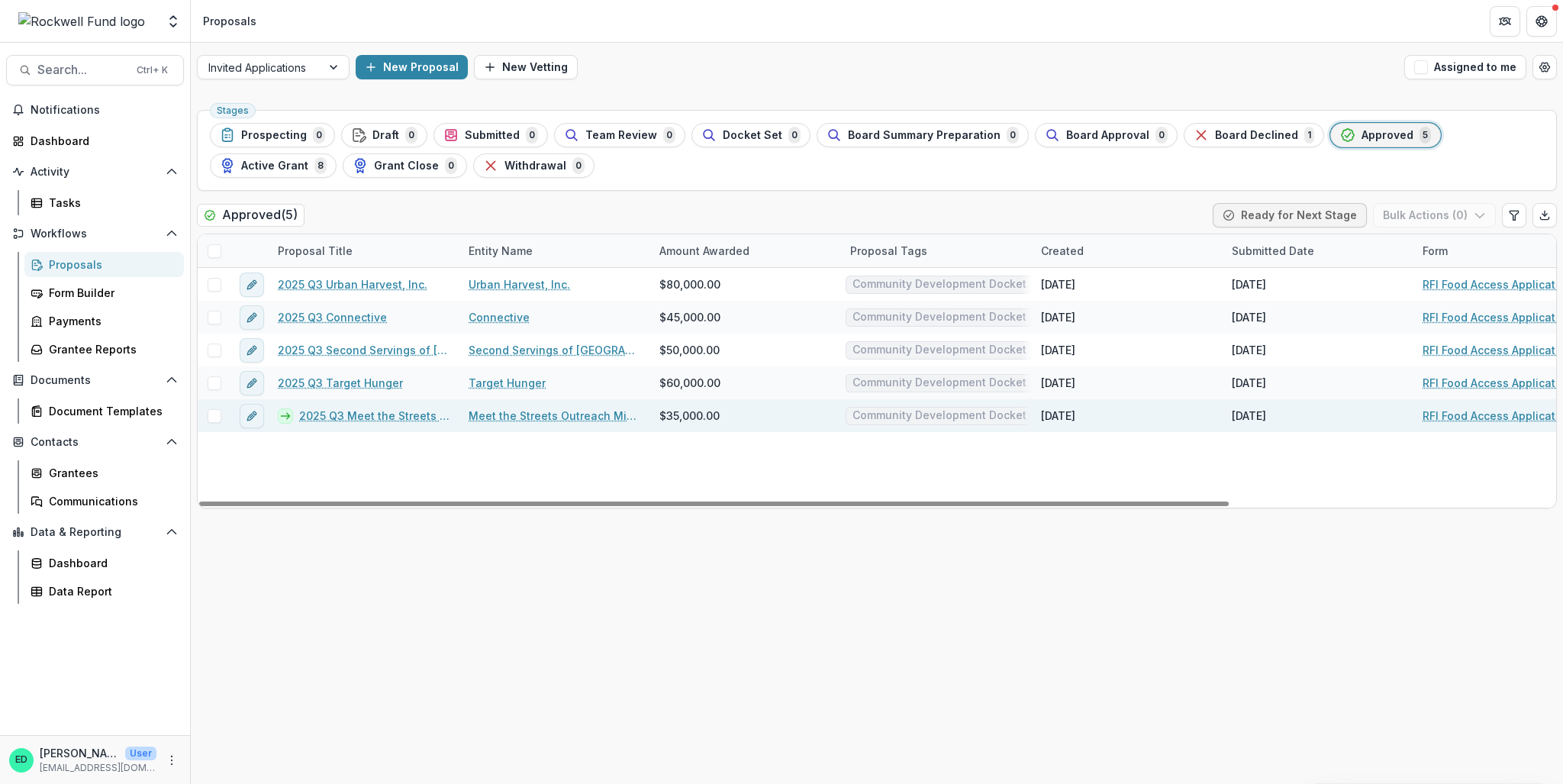
click at [348, 406] on div "2025 Q3 Meet the Streets Outreach Ministries Inc" at bounding box center [365, 416] width 191 height 33
click at [346, 410] on link "2025 Q3 Meet the Streets Outreach Ministries Inc" at bounding box center [375, 416] width 151 height 16
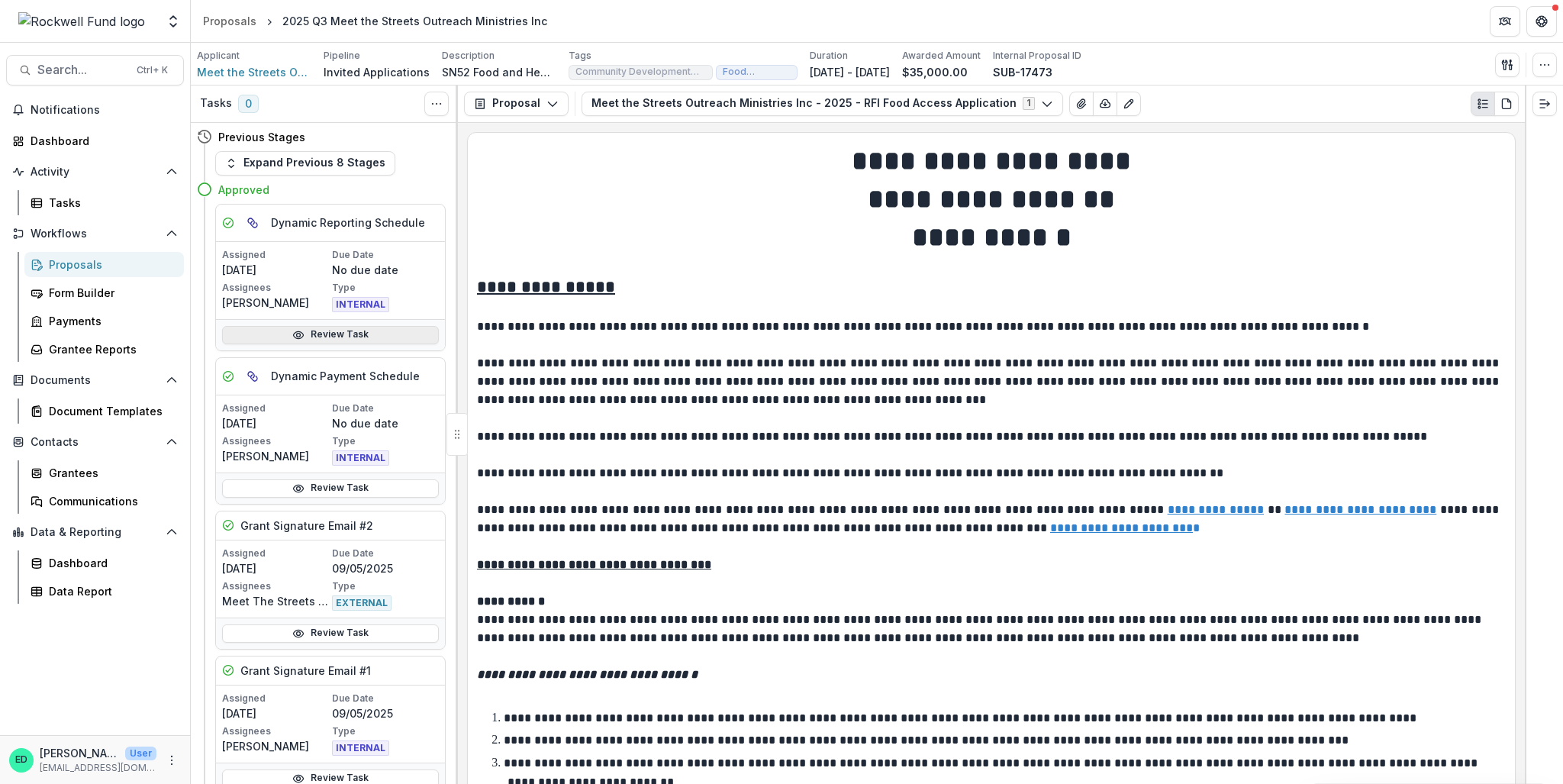
click at [305, 341] on link "Review Task" at bounding box center [331, 334] width 217 height 18
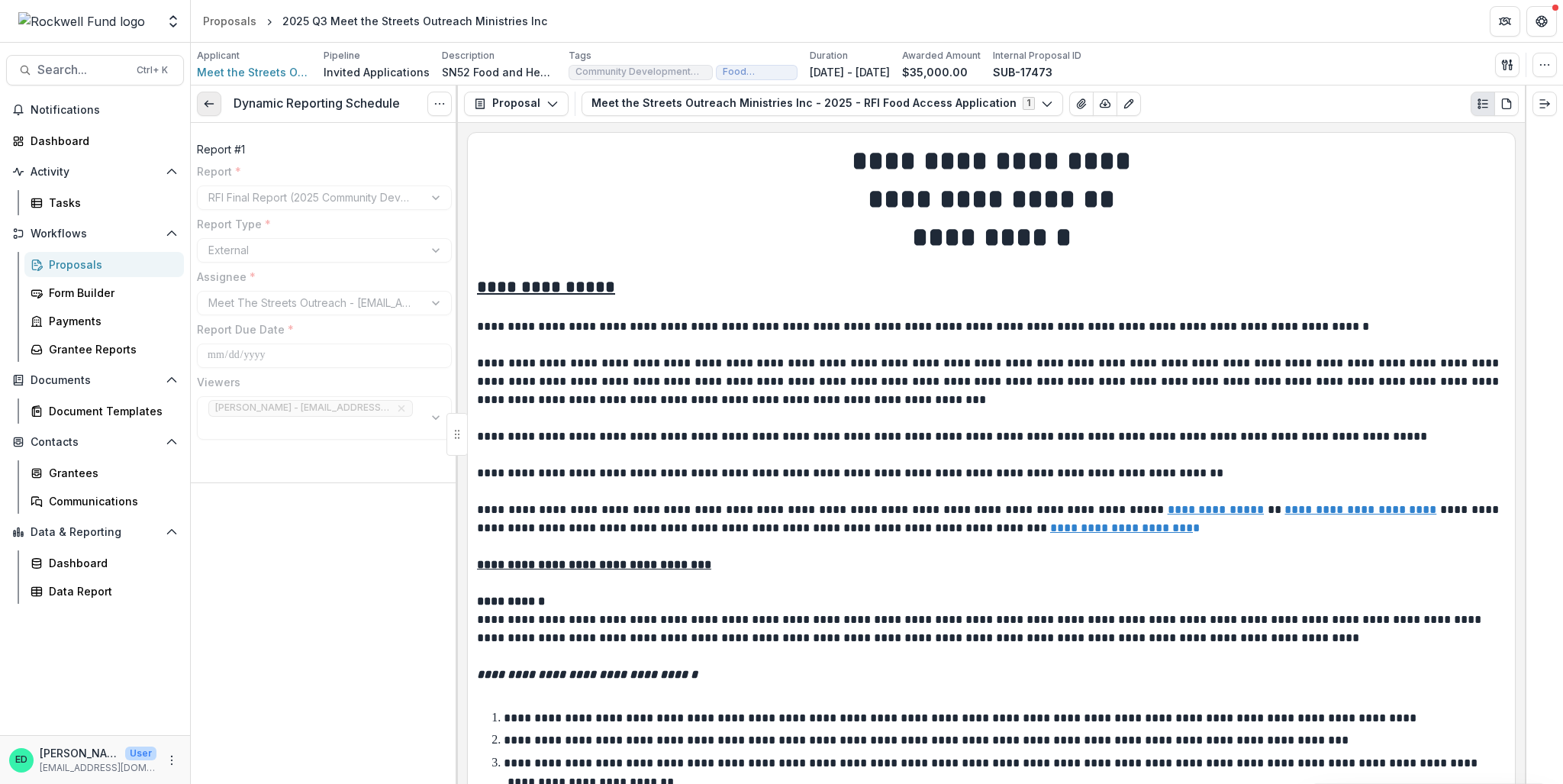
click at [204, 104] on icon at bounding box center [208, 103] width 12 height 12
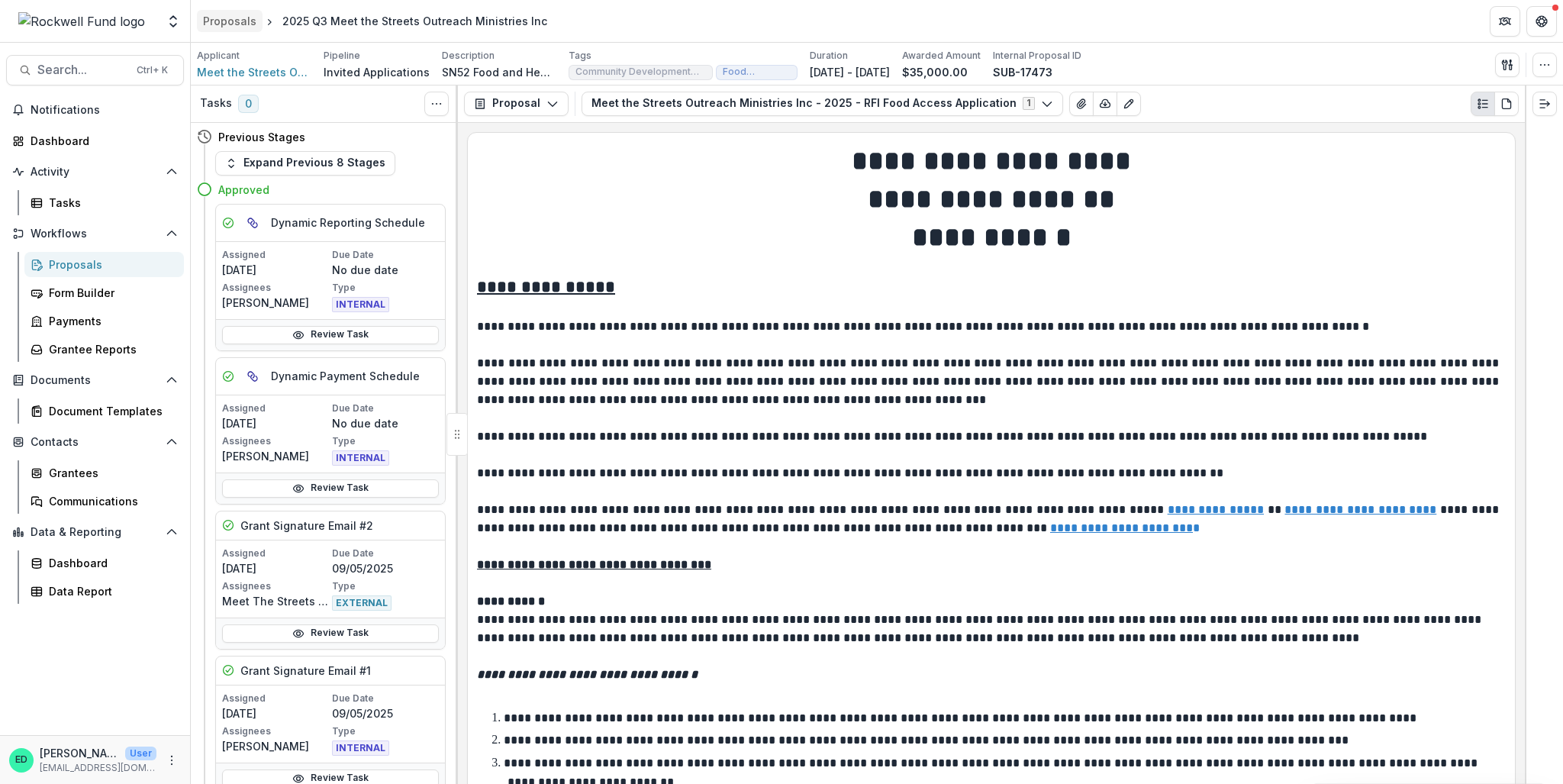
click at [222, 16] on div "Proposals" at bounding box center [230, 21] width 54 height 16
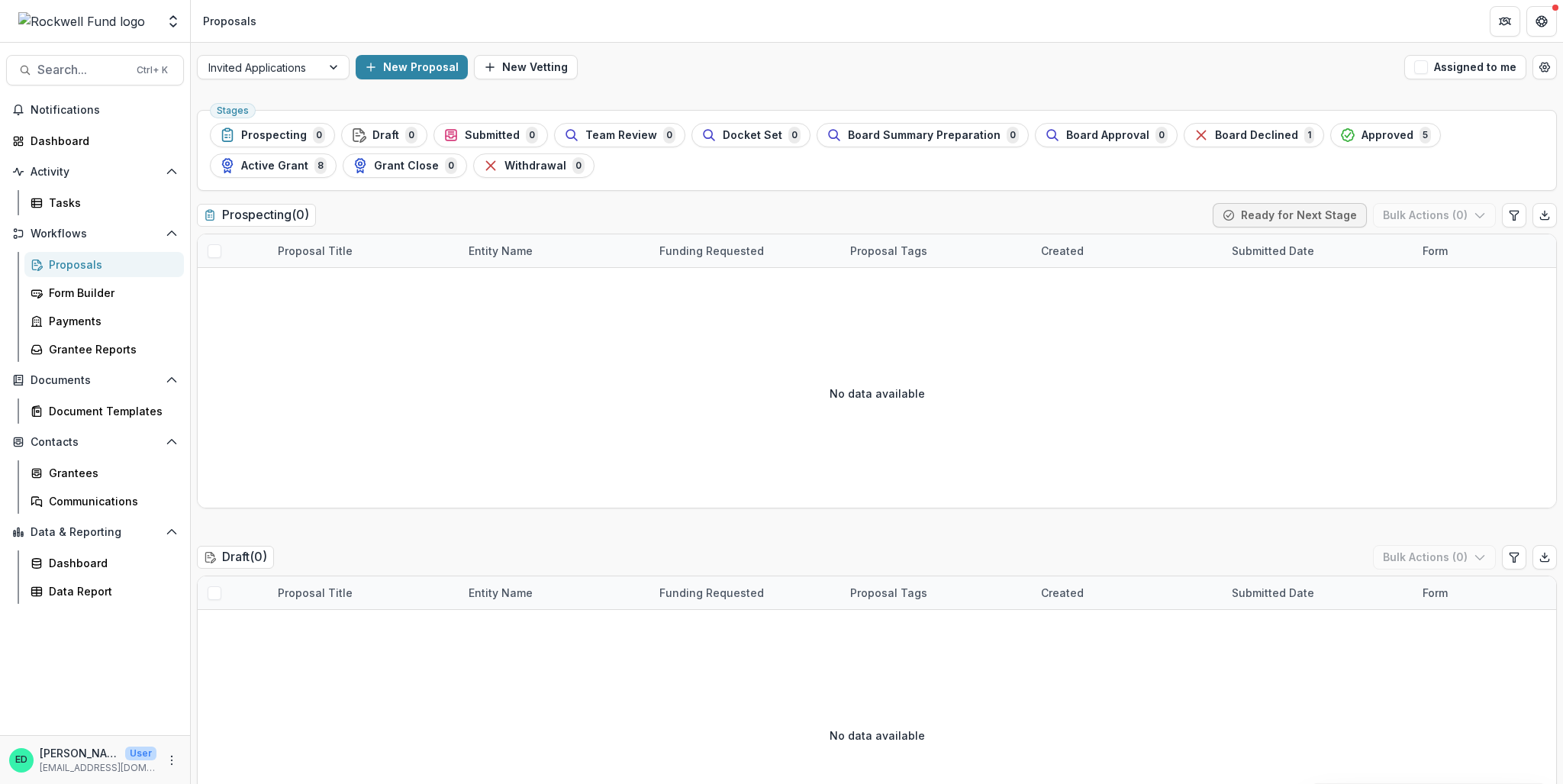
click at [1362, 129] on span "Approved" at bounding box center [1388, 135] width 52 height 13
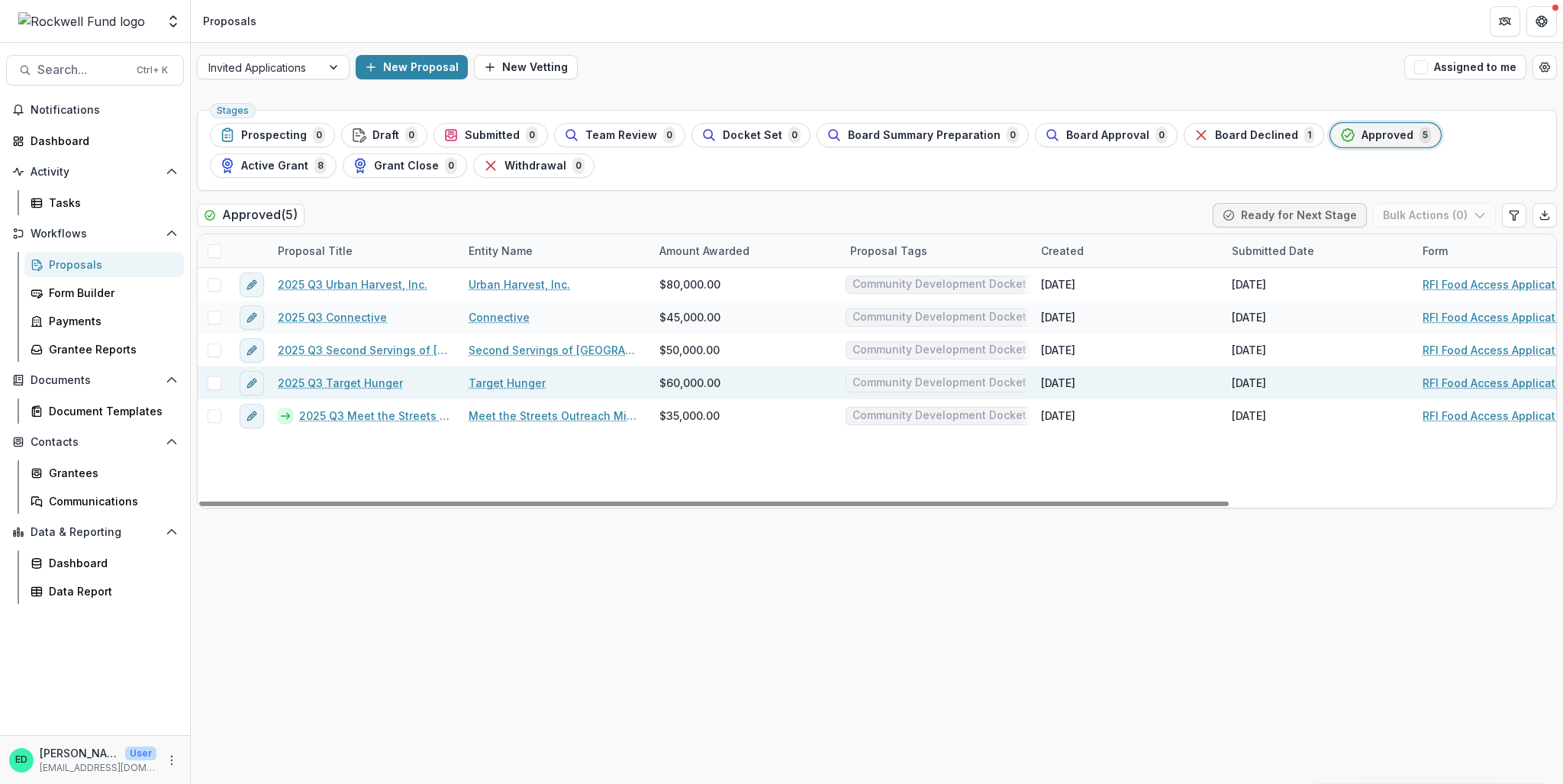
click at [348, 384] on link "2025 Q3 Target Hunger" at bounding box center [340, 383] width 125 height 16
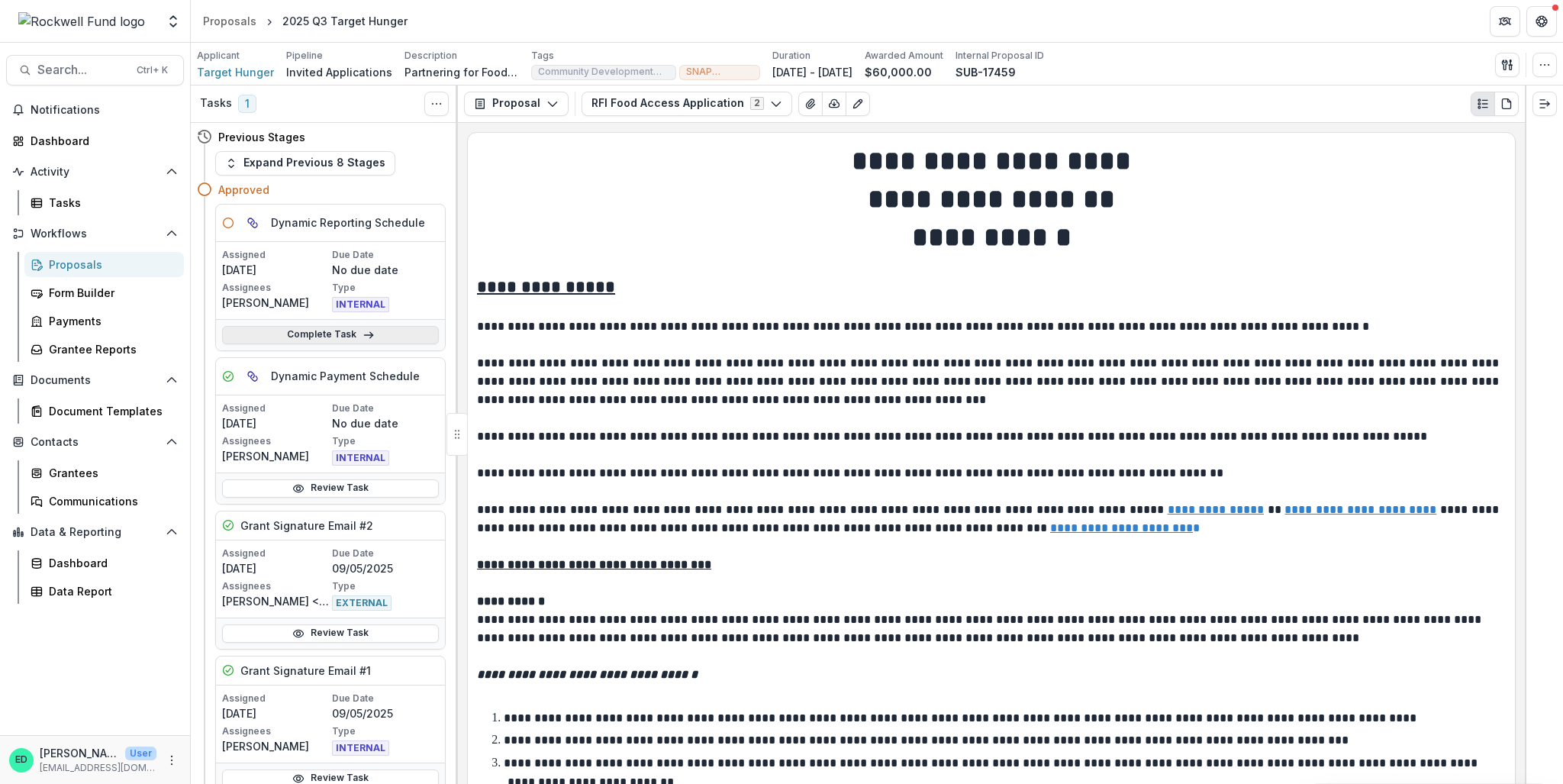
click at [342, 339] on link "Complete Task" at bounding box center [331, 334] width 217 height 18
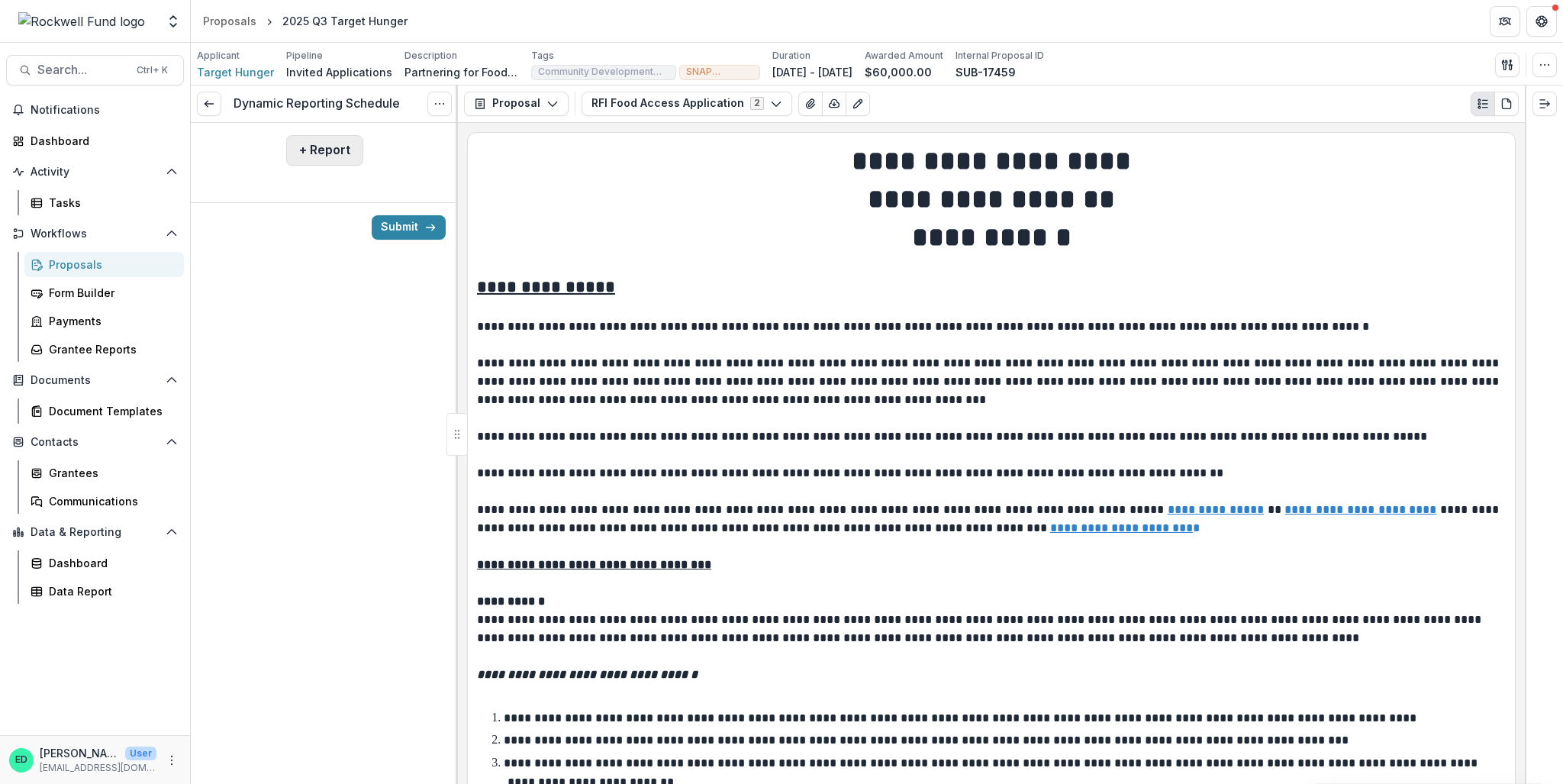
click at [308, 135] on button "+ Report" at bounding box center [325, 150] width 77 height 31
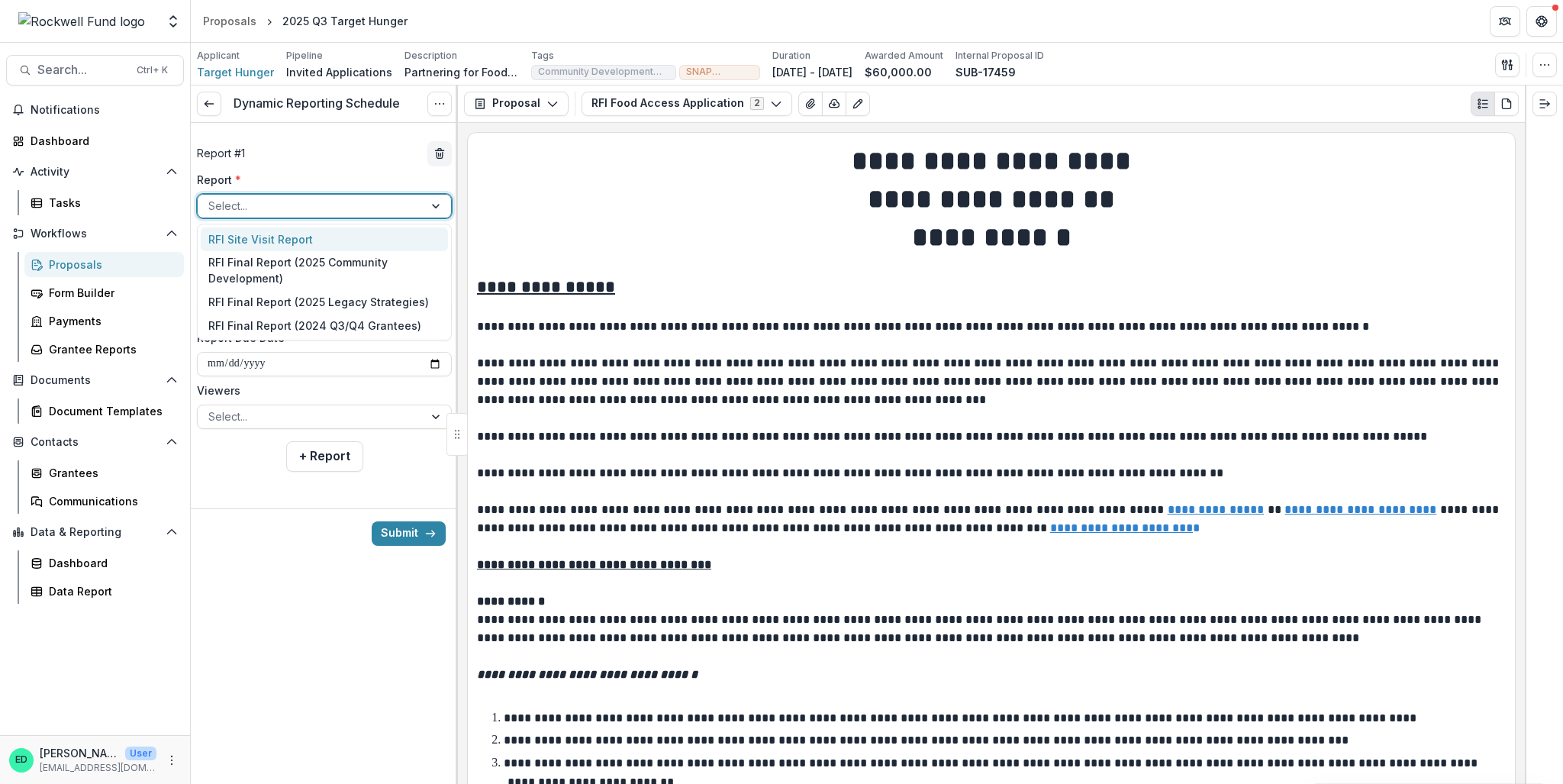
click at [312, 211] on div at bounding box center [310, 206] width 204 height 19
click at [334, 267] on div "RFI Final Report (2025 Community Development)" at bounding box center [323, 271] width 247 height 39
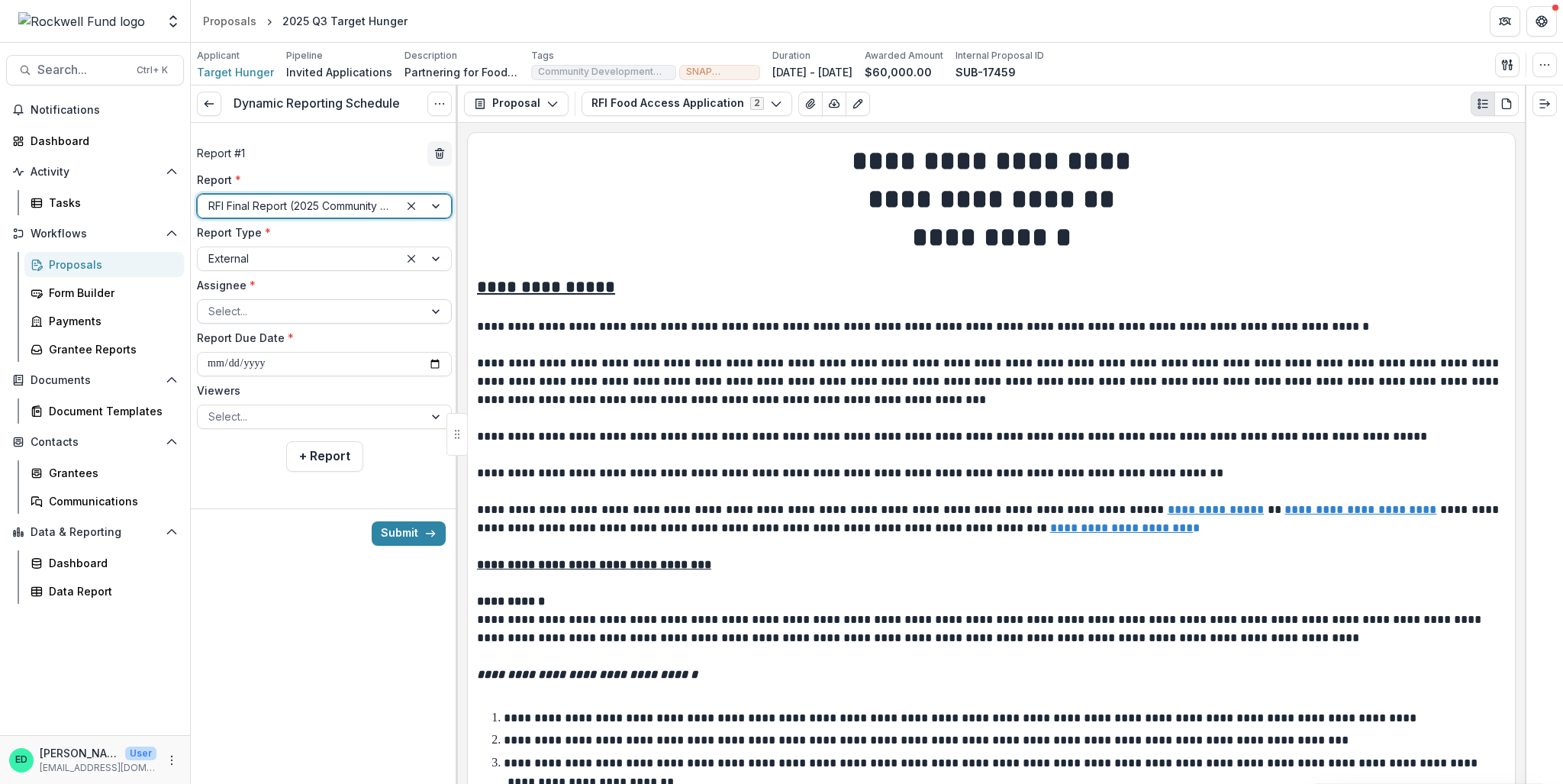
click at [276, 305] on div at bounding box center [310, 311] width 204 height 19
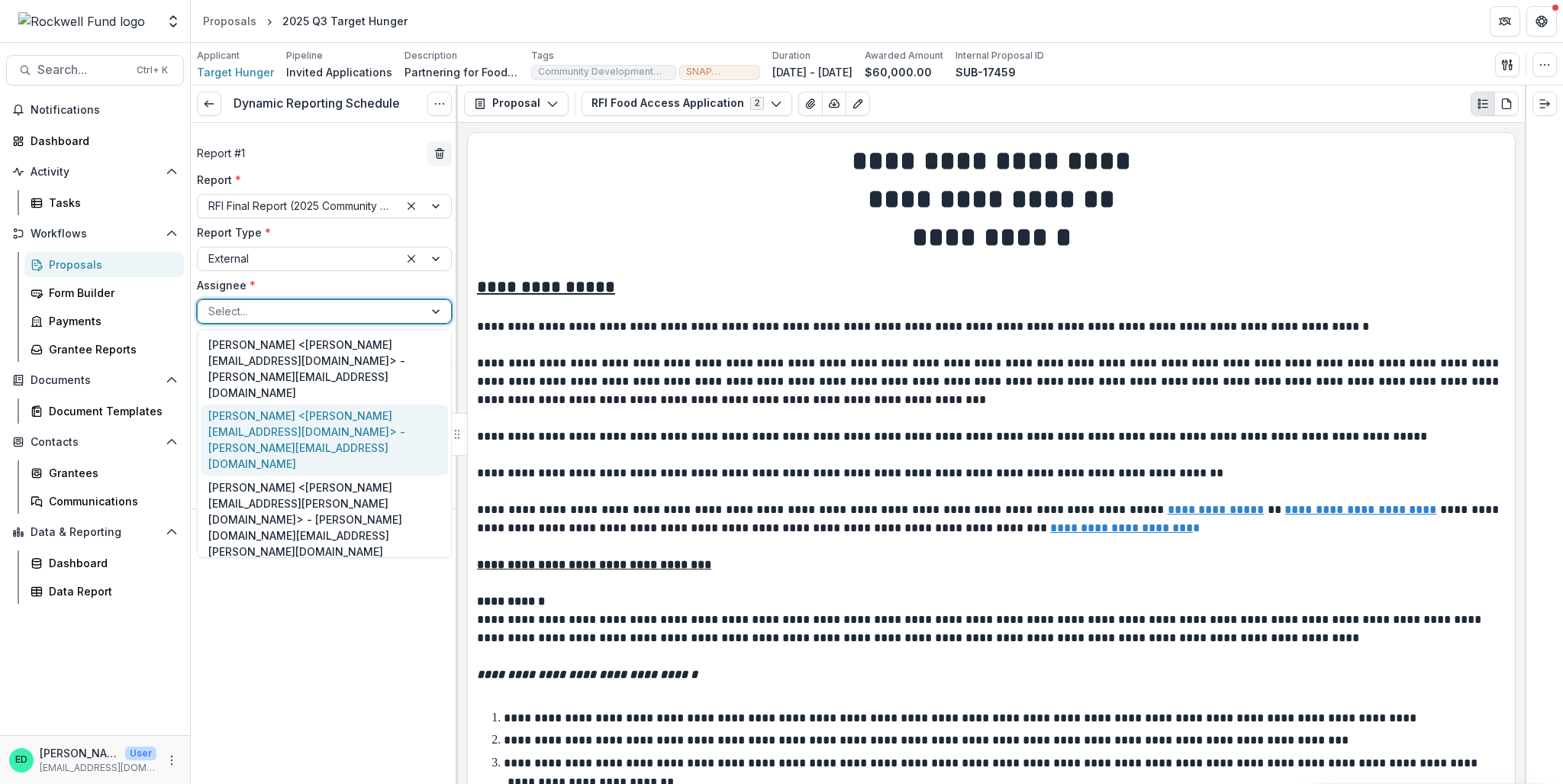
click at [252, 405] on div "Carrie Grzelak <carrie@targethunger.org> - carrie@targethunger.org" at bounding box center [323, 440] width 247 height 72
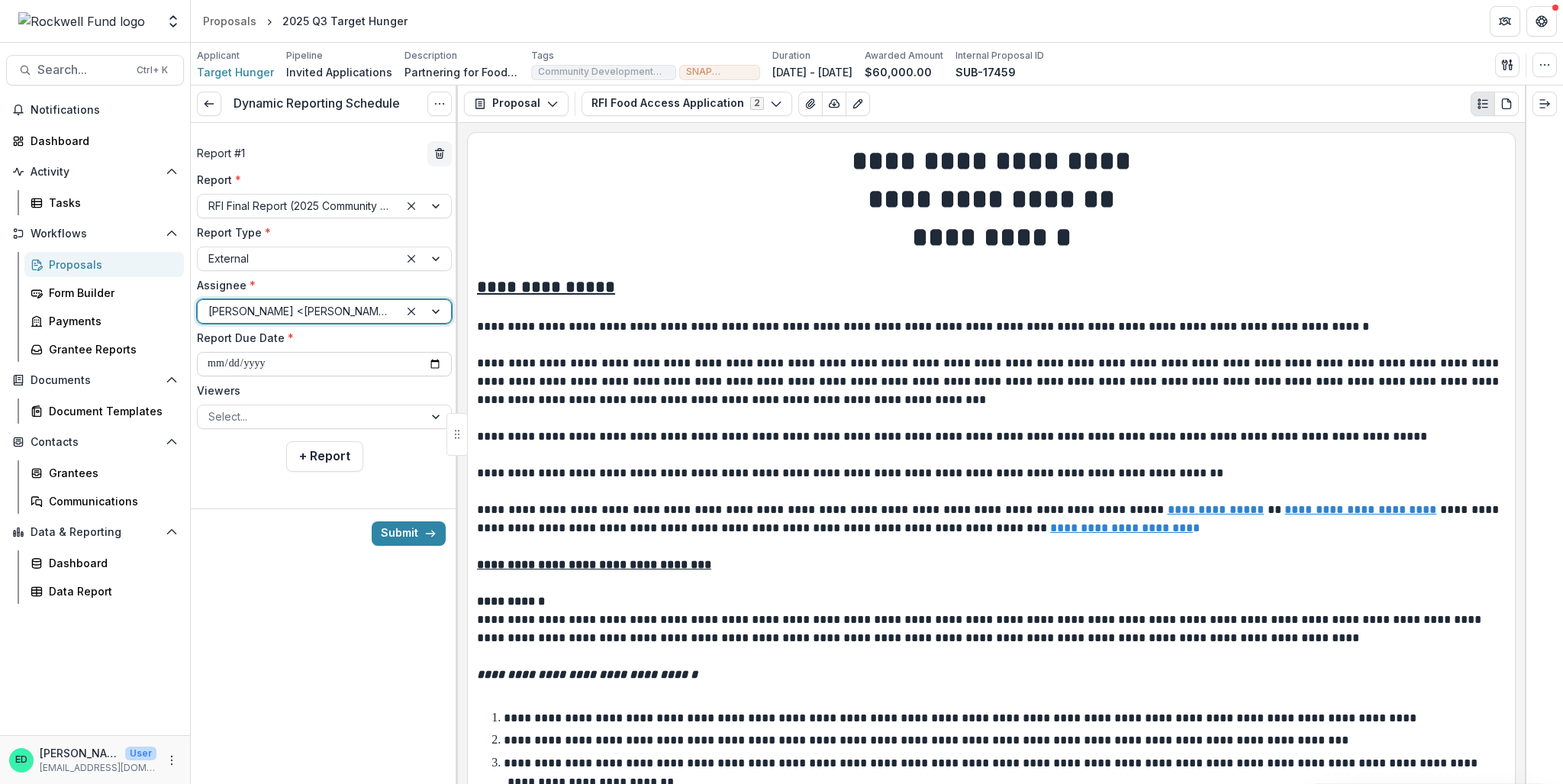
click at [212, 363] on input "**********" at bounding box center [324, 364] width 255 height 24
type input "**********"
click at [263, 688] on div "**********" at bounding box center [324, 434] width 267 height 698
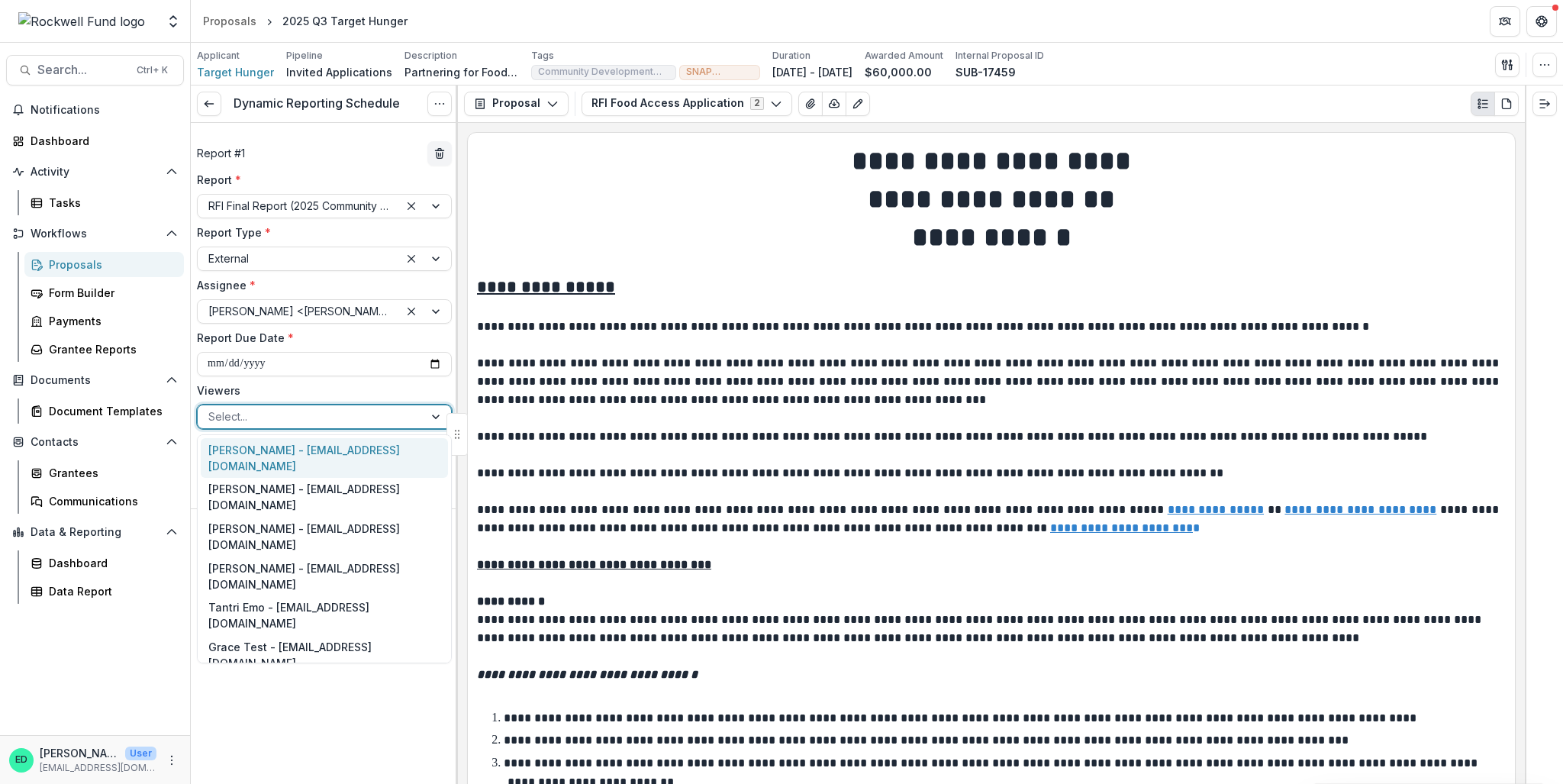
click at [321, 414] on div at bounding box center [310, 416] width 204 height 19
click at [281, 449] on div "Estevan D. Delgado - edelgado@rockfund.org" at bounding box center [323, 457] width 247 height 39
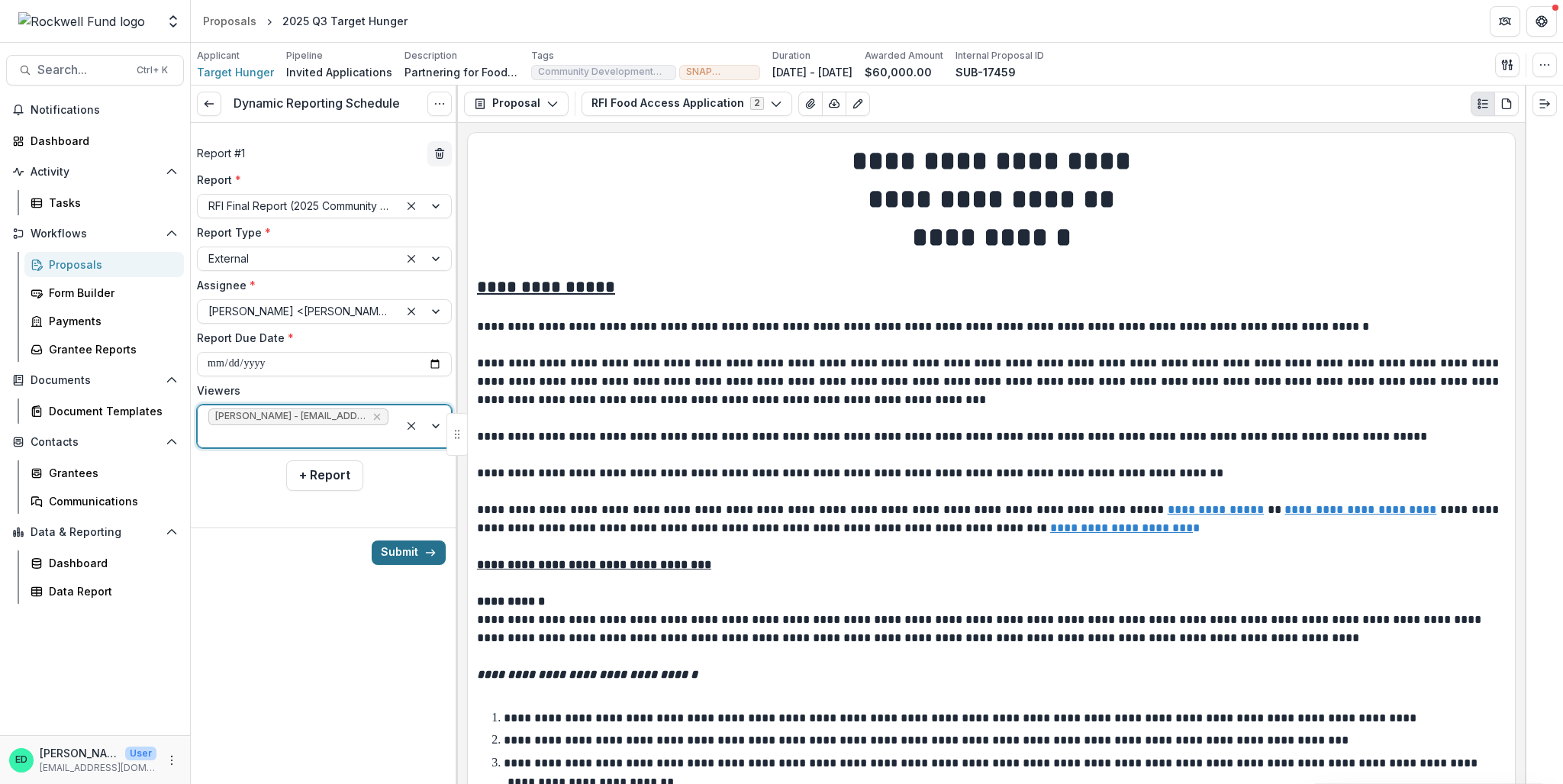
click at [424, 553] on button "Submit" at bounding box center [409, 552] width 74 height 24
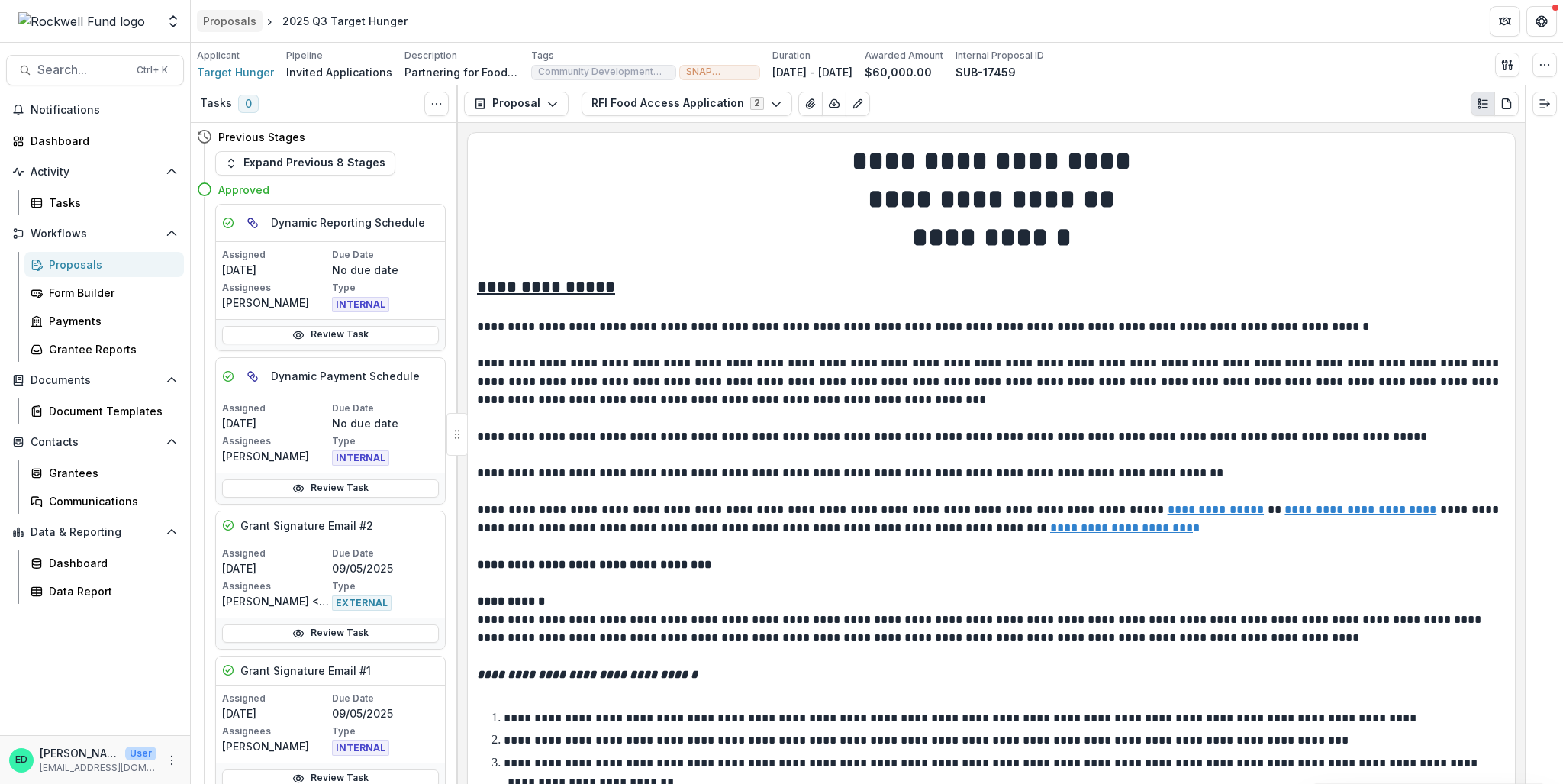
click at [237, 21] on div "Proposals" at bounding box center [230, 21] width 54 height 16
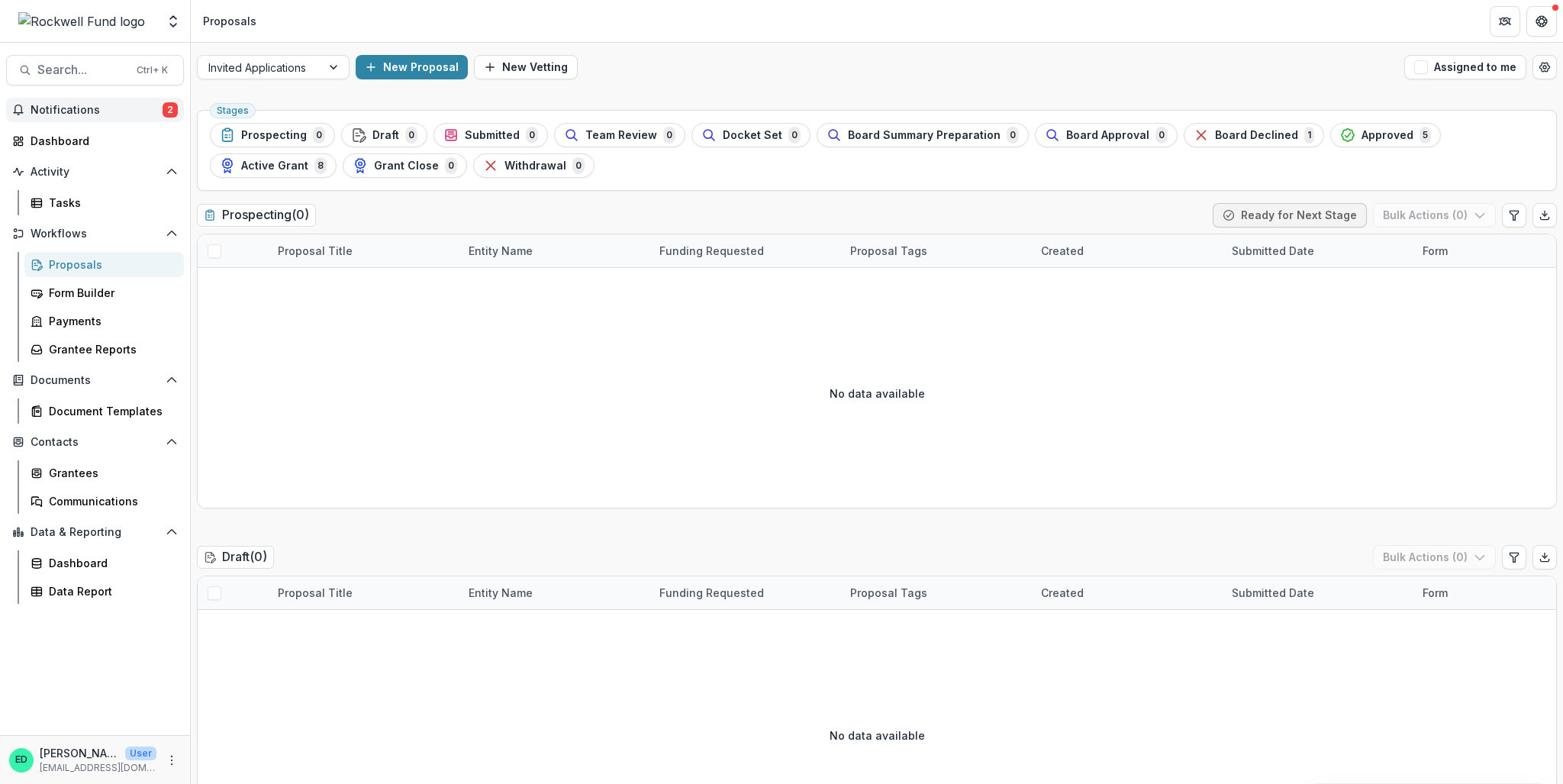
click at [136, 105] on span "Notifications" at bounding box center [96, 110] width 132 height 13
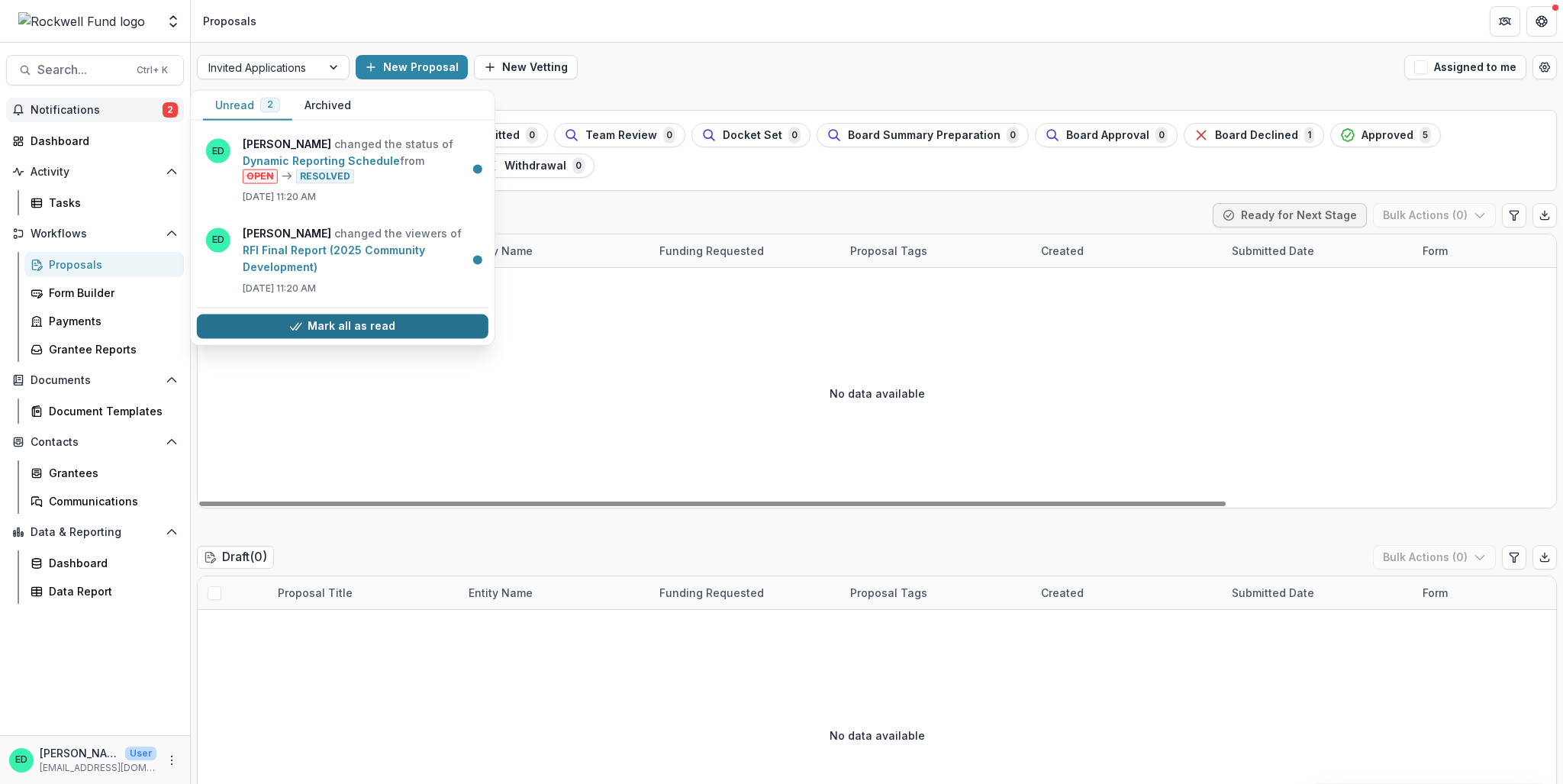
click at [325, 326] on button "Mark all as read" at bounding box center [343, 326] width 292 height 24
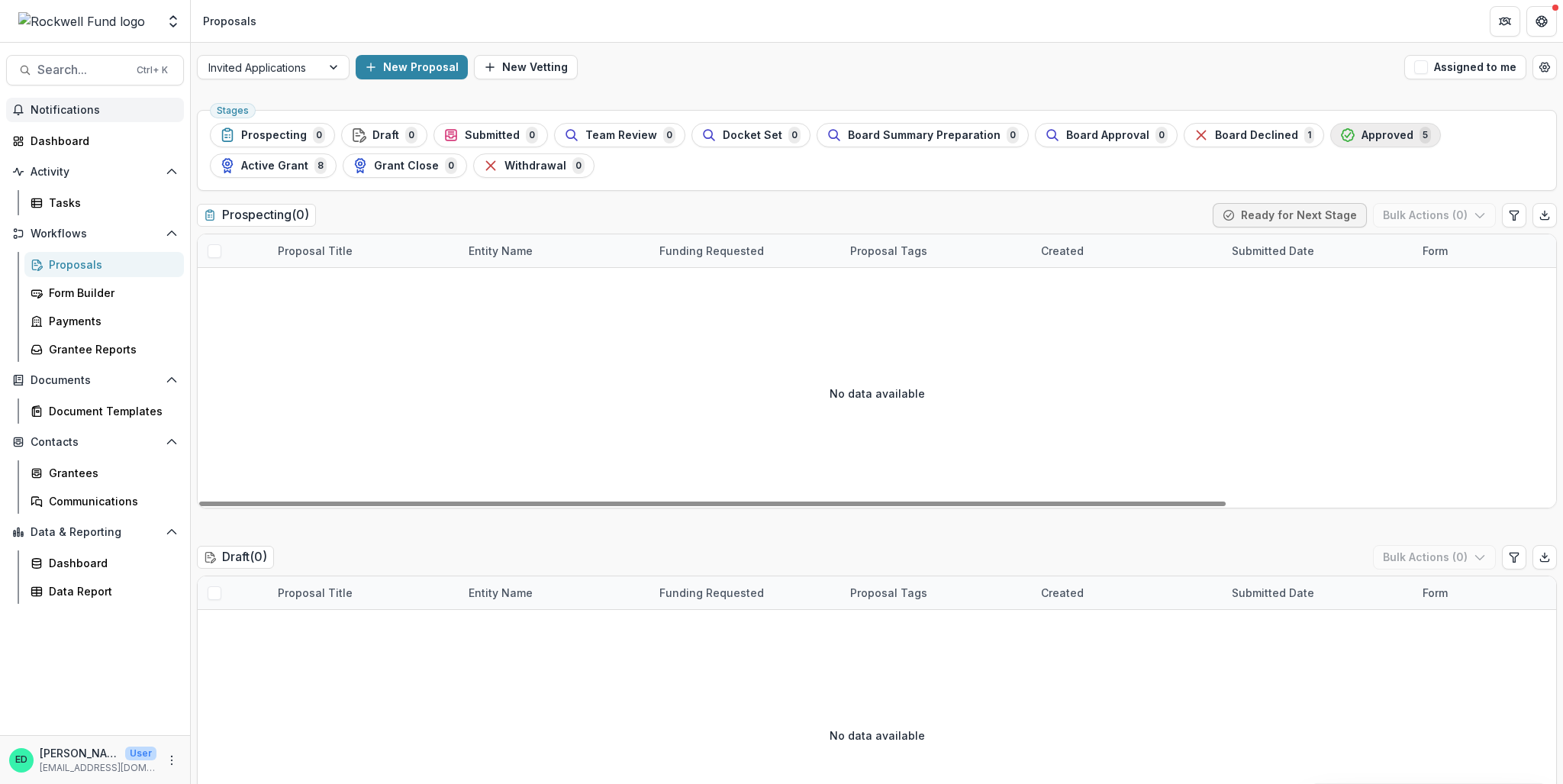
click at [1362, 136] on span "Approved" at bounding box center [1388, 135] width 52 height 13
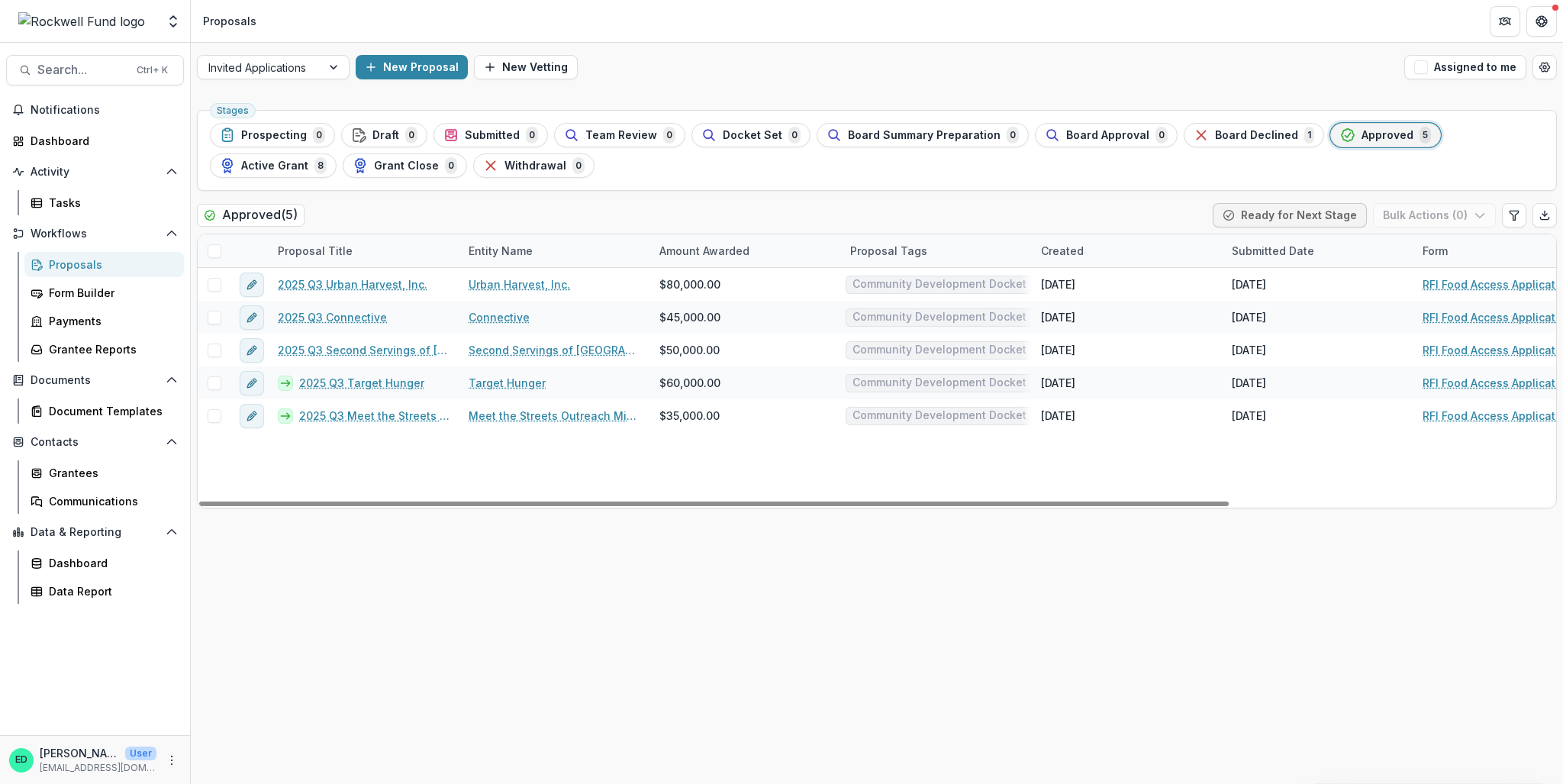
drag, startPoint x: 615, startPoint y: 508, endPoint x: 845, endPoint y: 517, distance: 230.2
click at [845, 517] on div "Stages Prospecting 0 Draft 0 Submitted 0 Team Review 0 Docket Set 0 Board Summa…" at bounding box center [877, 444] width 1372 height 680
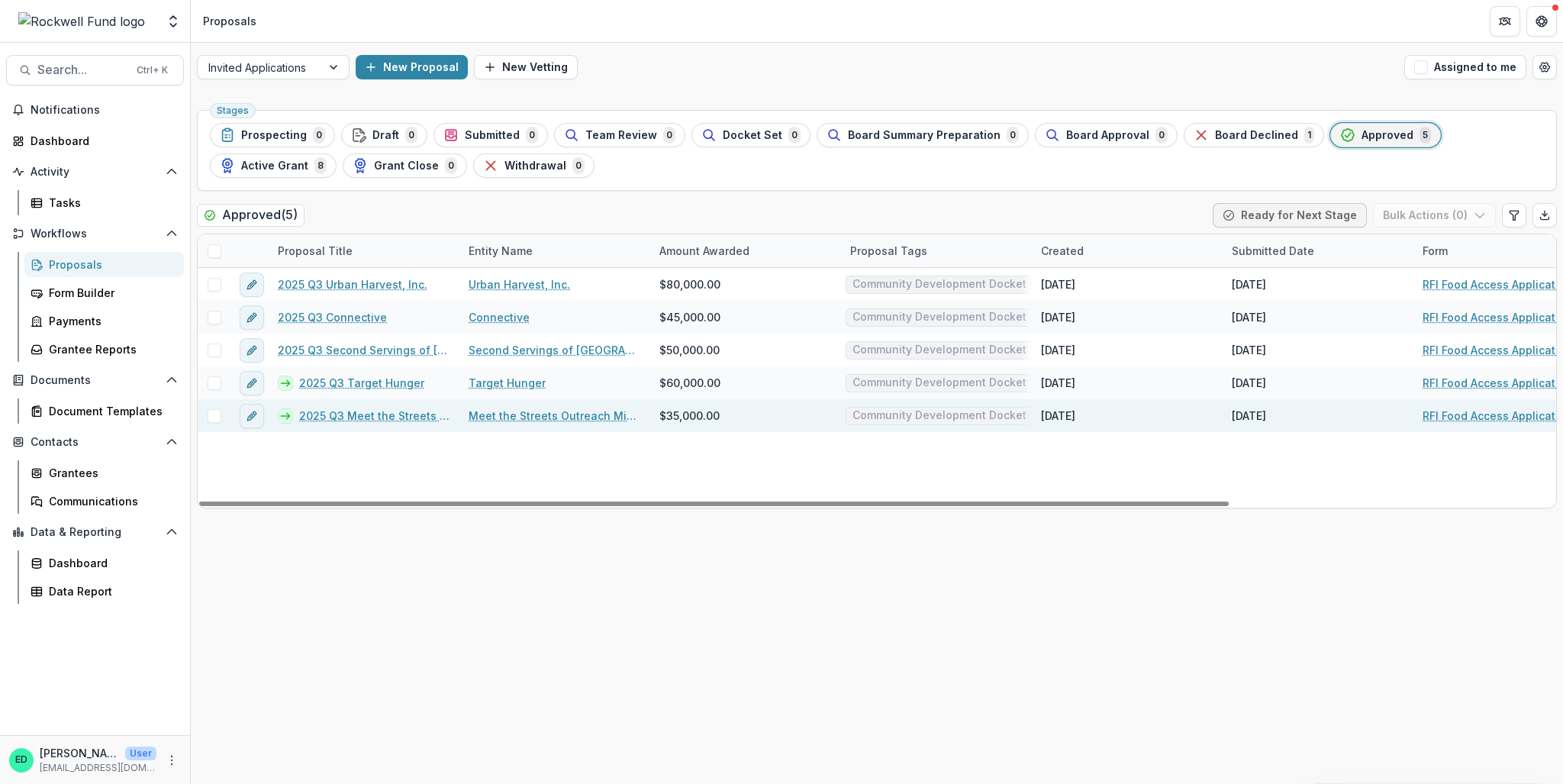
drag, startPoint x: 812, startPoint y: 505, endPoint x: 215, endPoint y: 416, distance: 603.6
click at [221, 502] on div at bounding box center [713, 504] width 1030 height 5
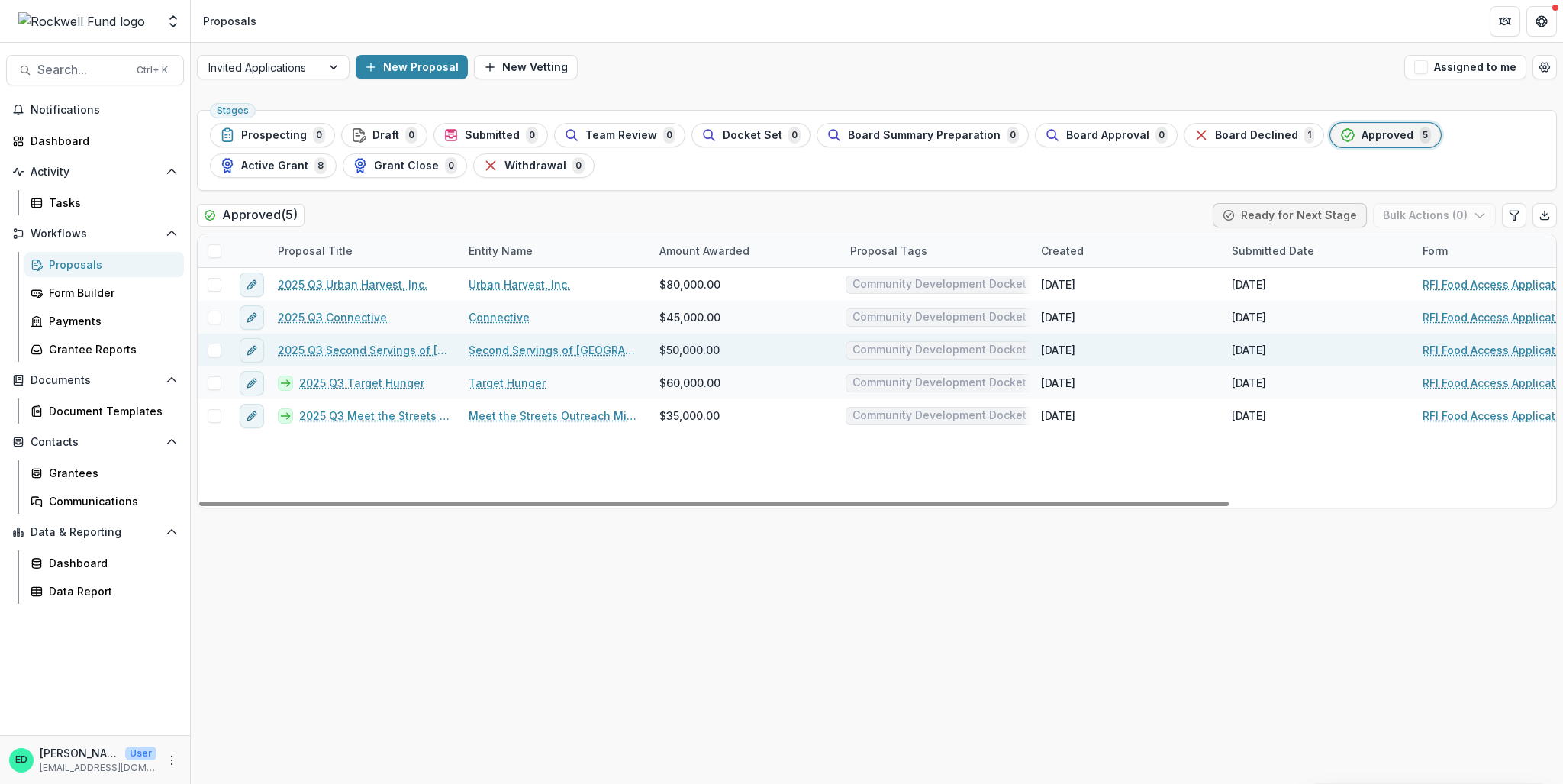
click at [316, 349] on link "2025 Q3 Second Servings of Houston" at bounding box center [364, 349] width 173 height 16
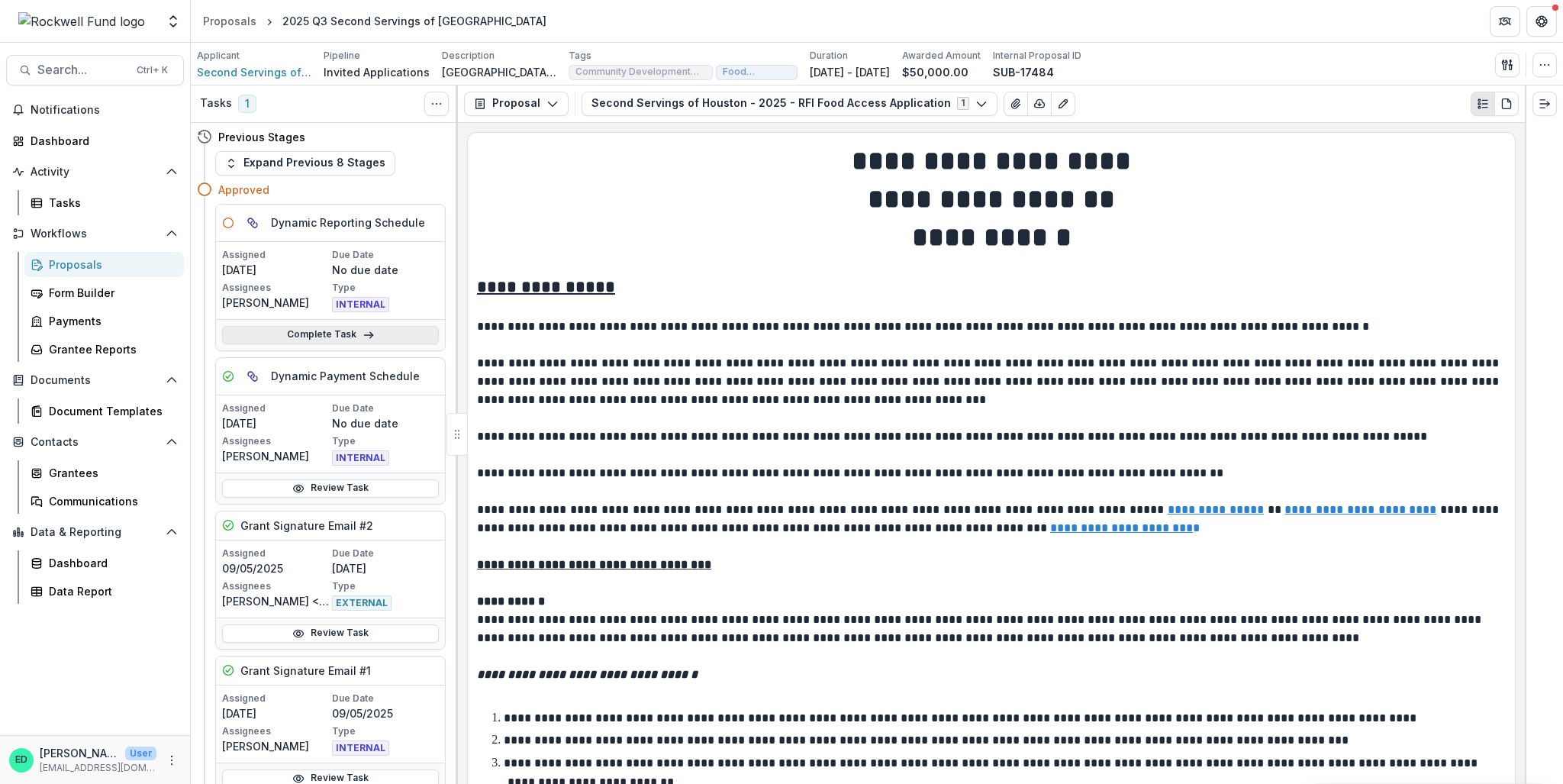
click at [374, 339] on link "Complete Task" at bounding box center [331, 334] width 217 height 18
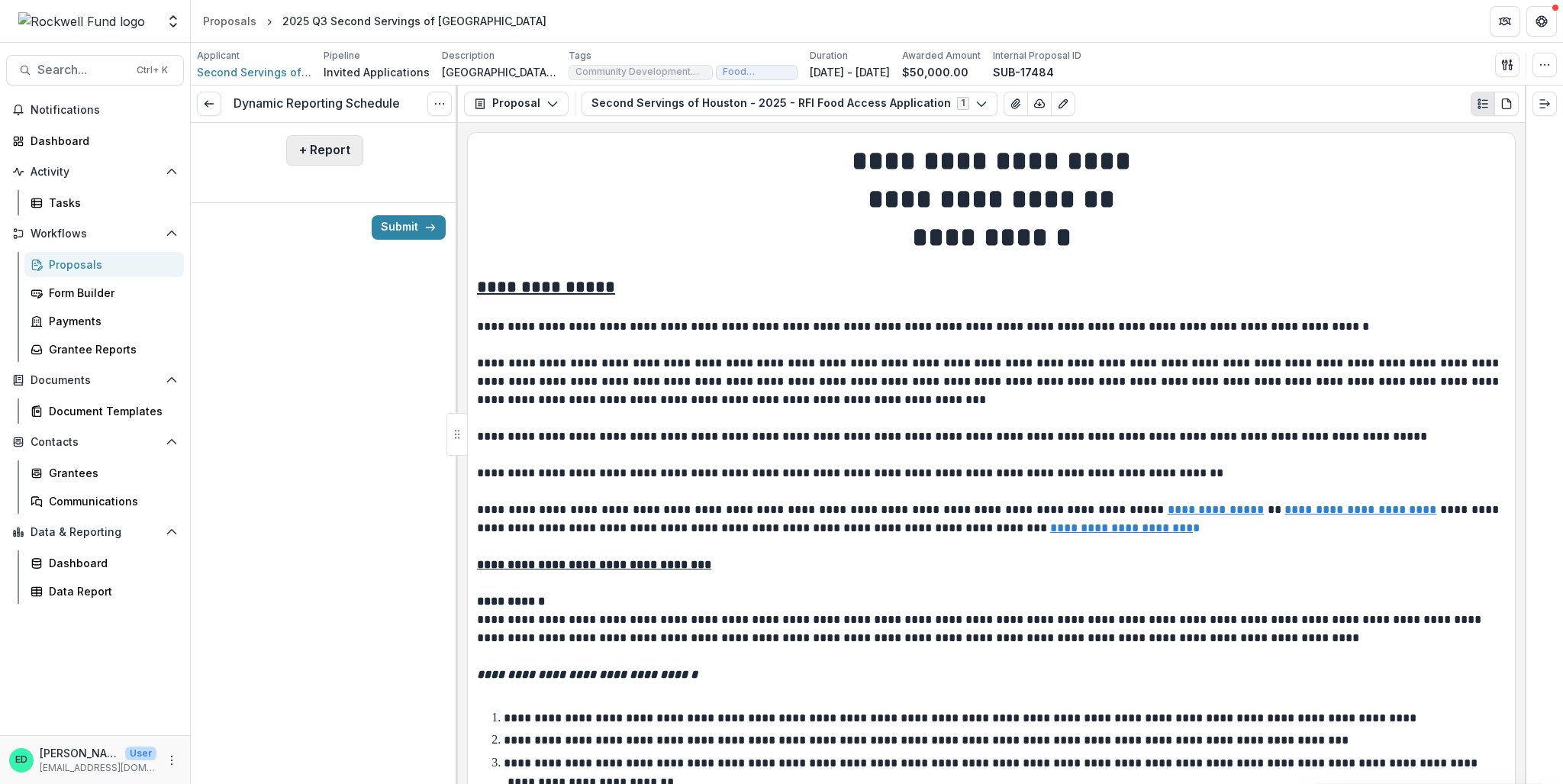
click at [336, 141] on button "+ Report" at bounding box center [325, 150] width 77 height 31
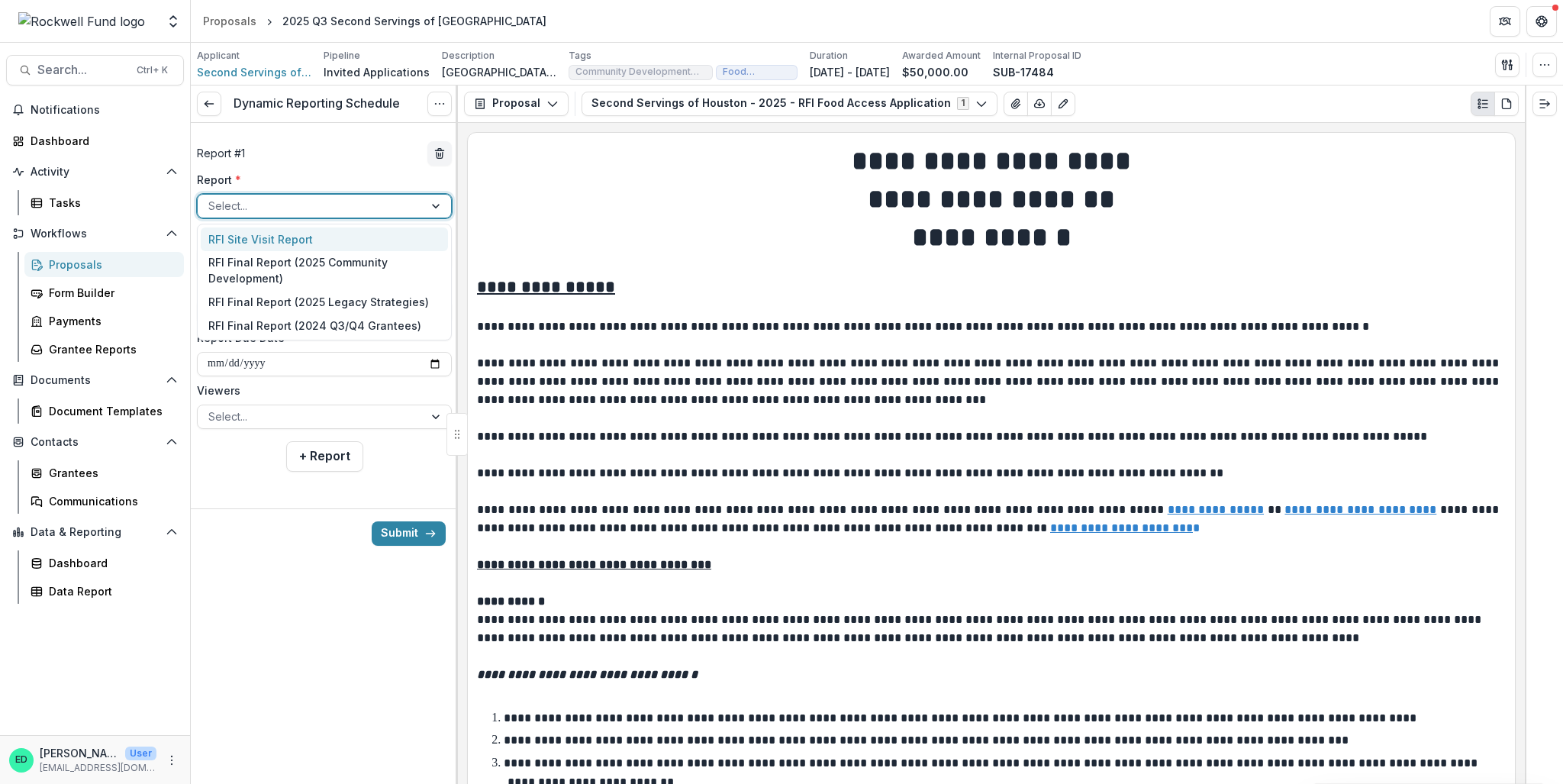
click at [315, 211] on div at bounding box center [310, 206] width 204 height 19
click at [311, 259] on div "RFI Final Report (2025 Community Development)" at bounding box center [323, 271] width 247 height 39
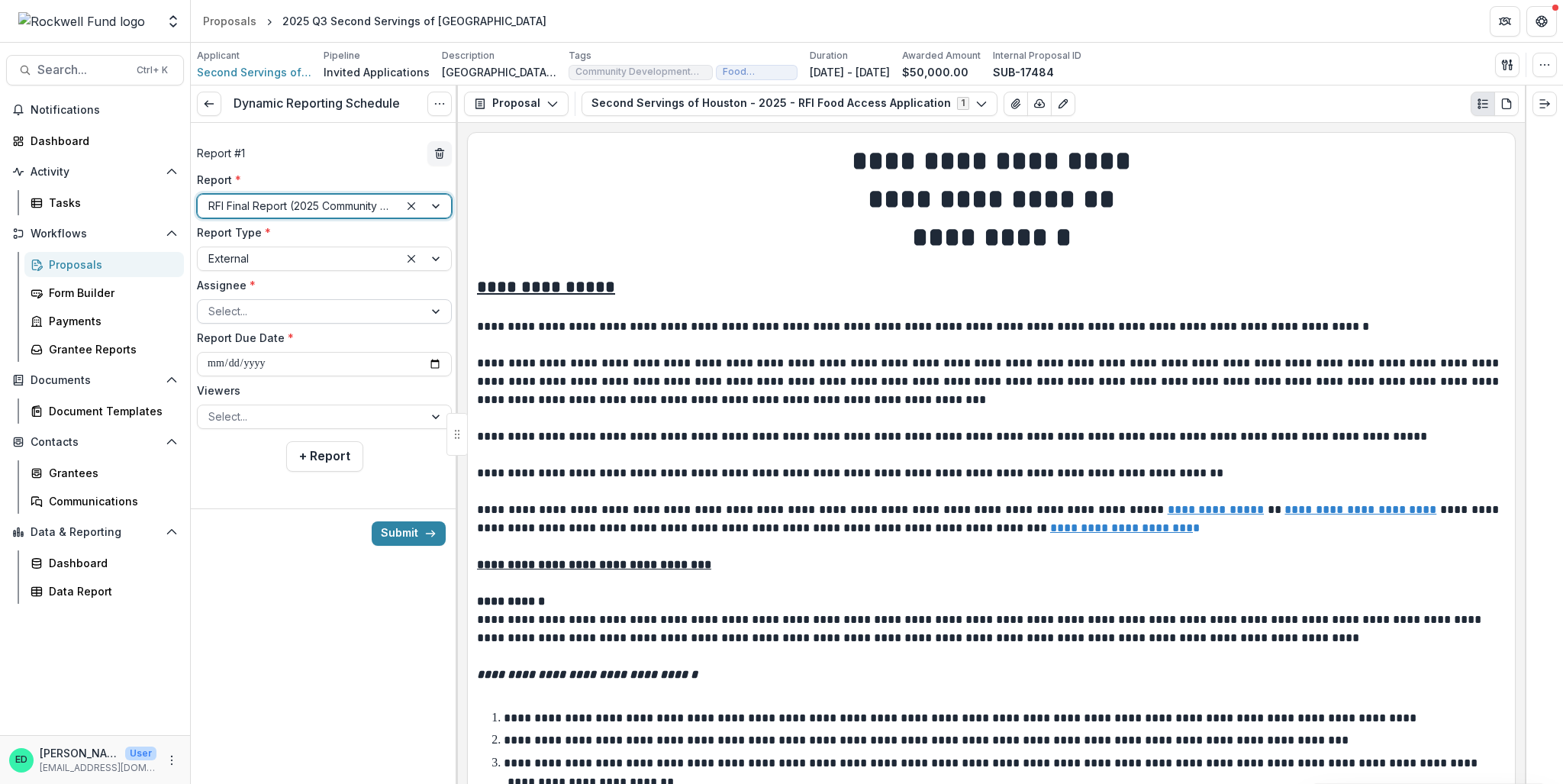
click at [254, 305] on div at bounding box center [310, 311] width 204 height 19
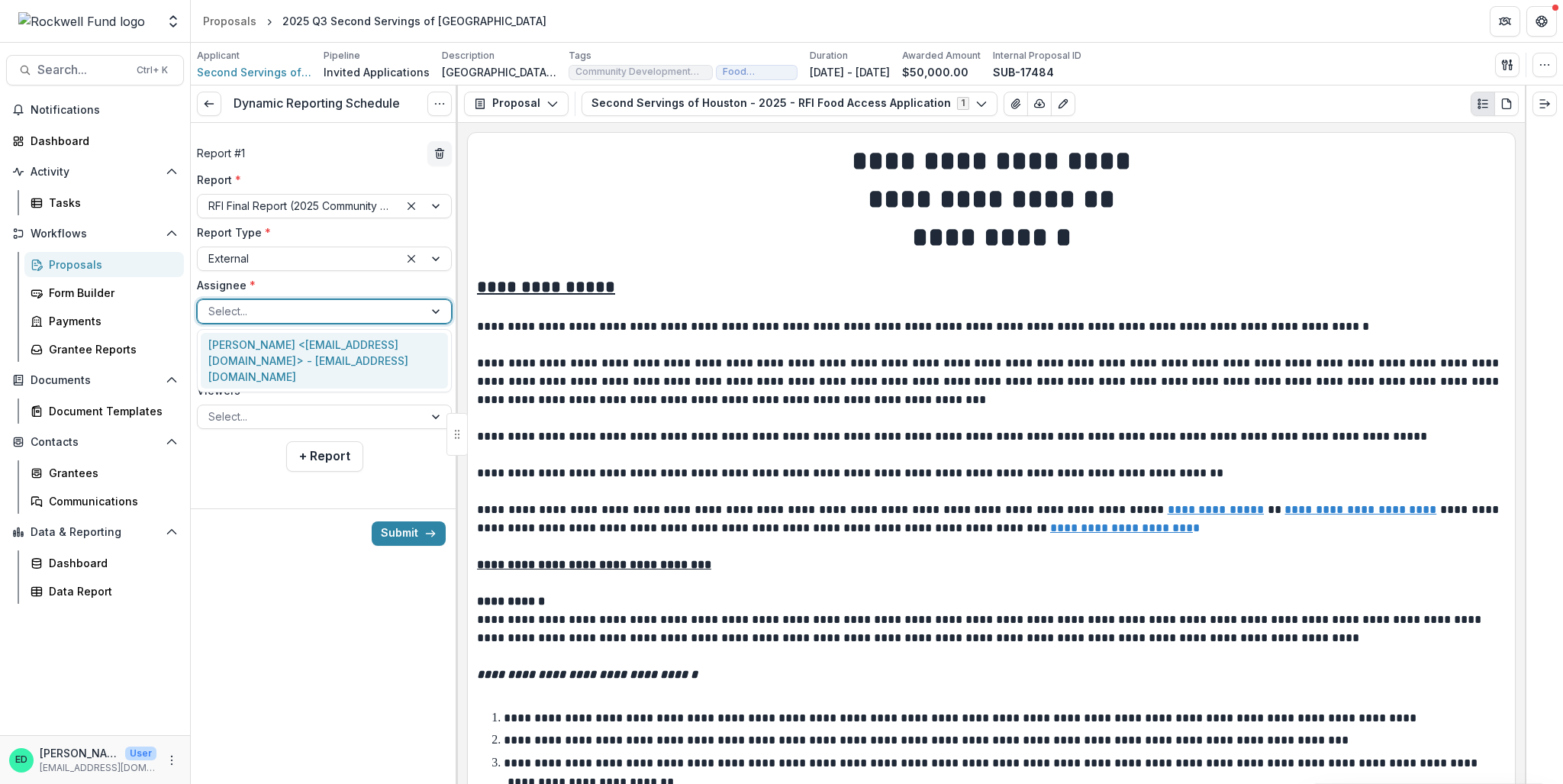
click at [257, 342] on div "Barbara Bronstein <bbronstein@secondservingshouston.org> - bbronstein@secondser…" at bounding box center [323, 360] width 247 height 56
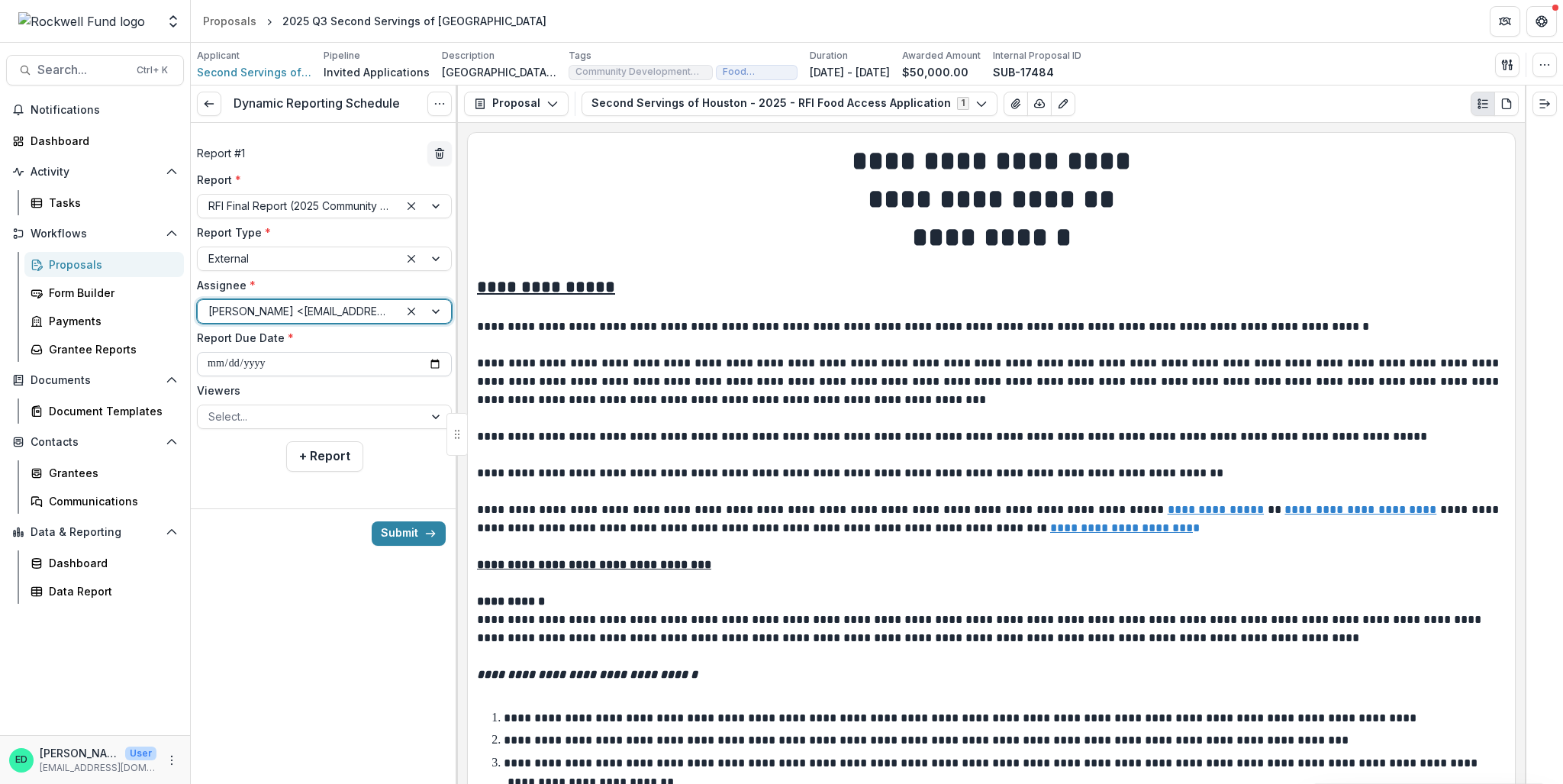
click at [214, 364] on input "**********" at bounding box center [324, 364] width 255 height 24
type input "**********"
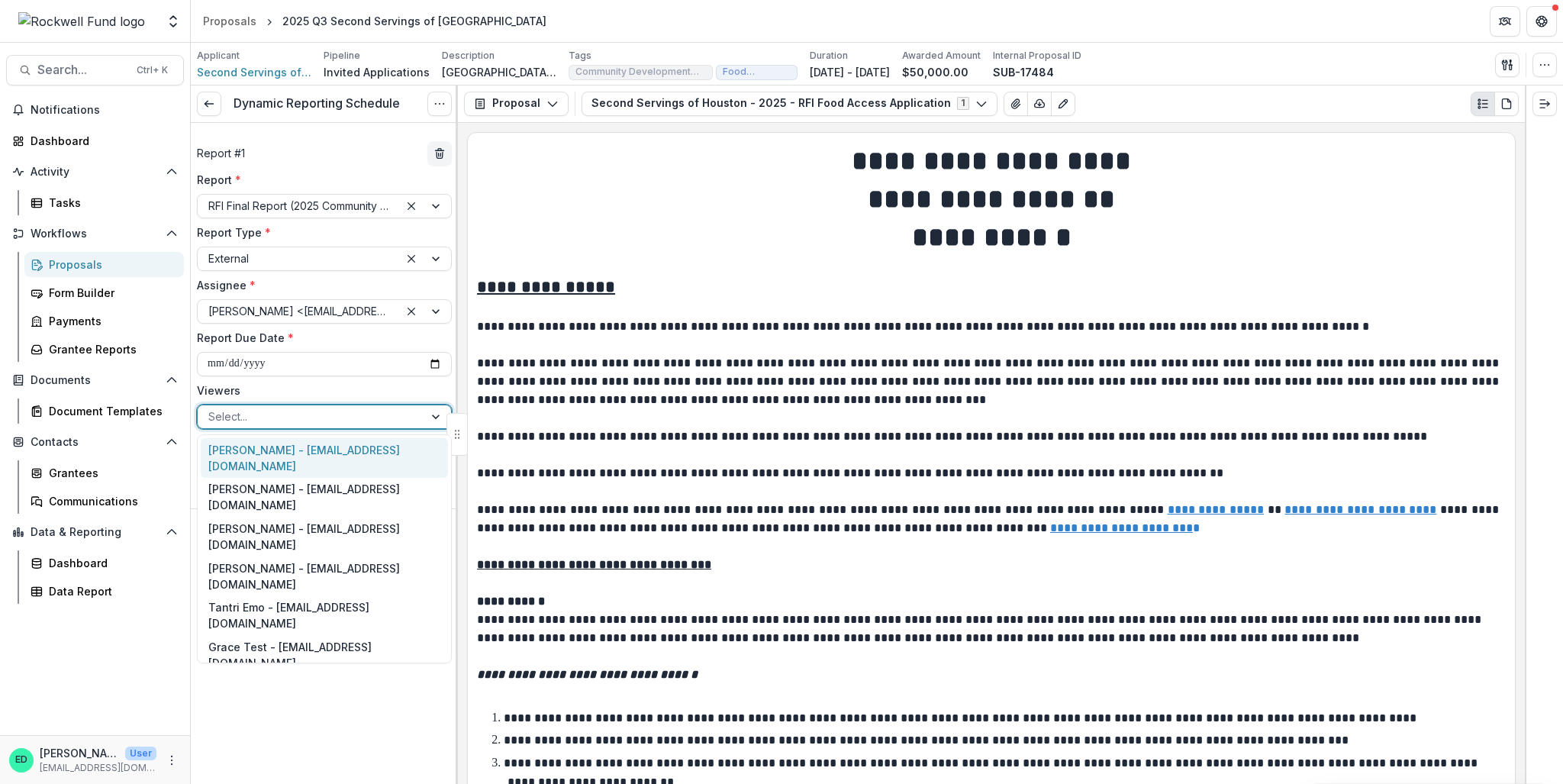
click at [267, 425] on div "Select..." at bounding box center [311, 416] width 226 height 22
click at [252, 461] on div "Estevan D. Delgado - edelgado@rockfund.org" at bounding box center [323, 457] width 247 height 39
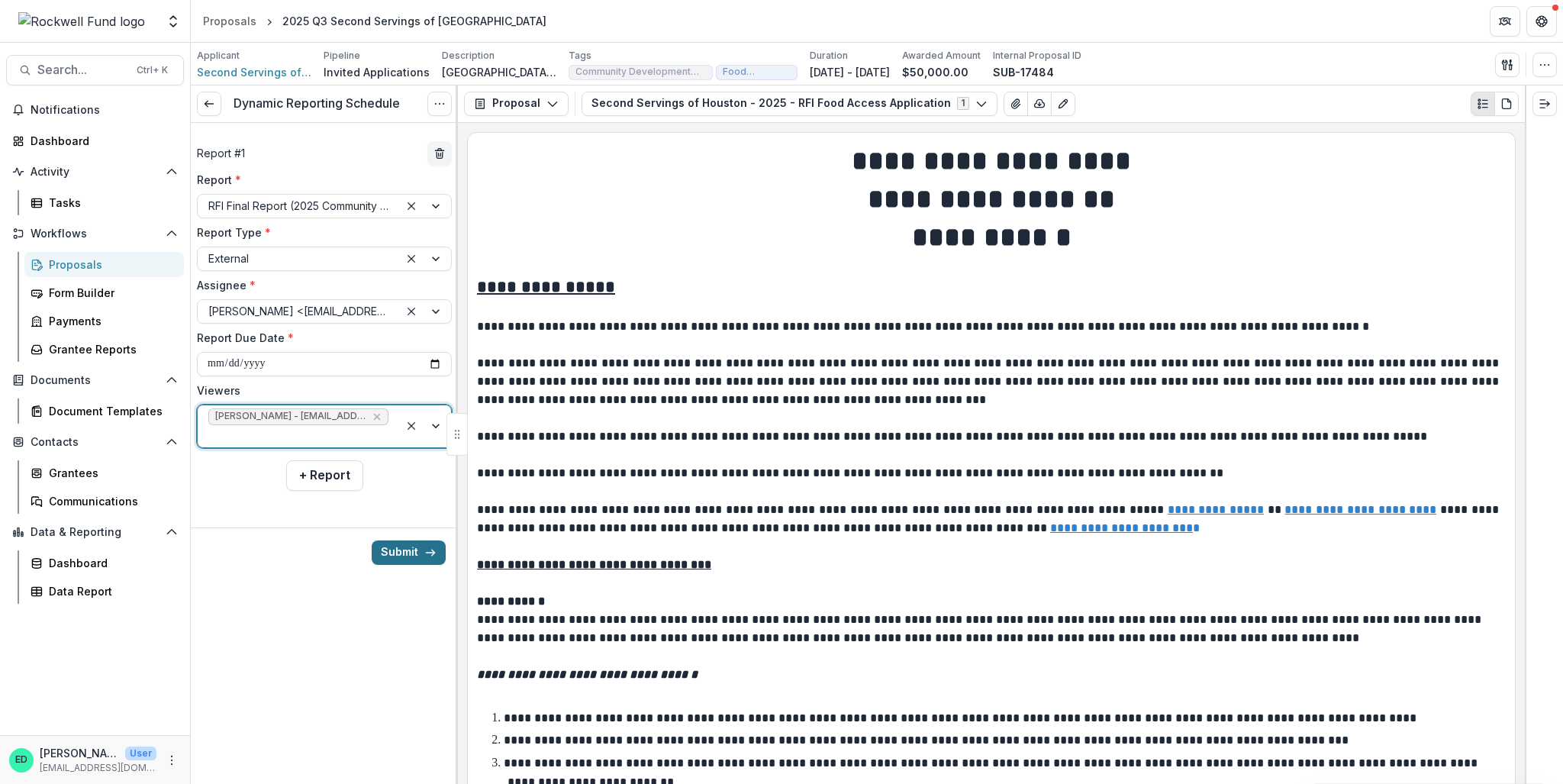
click at [390, 542] on button "Submit" at bounding box center [409, 552] width 74 height 24
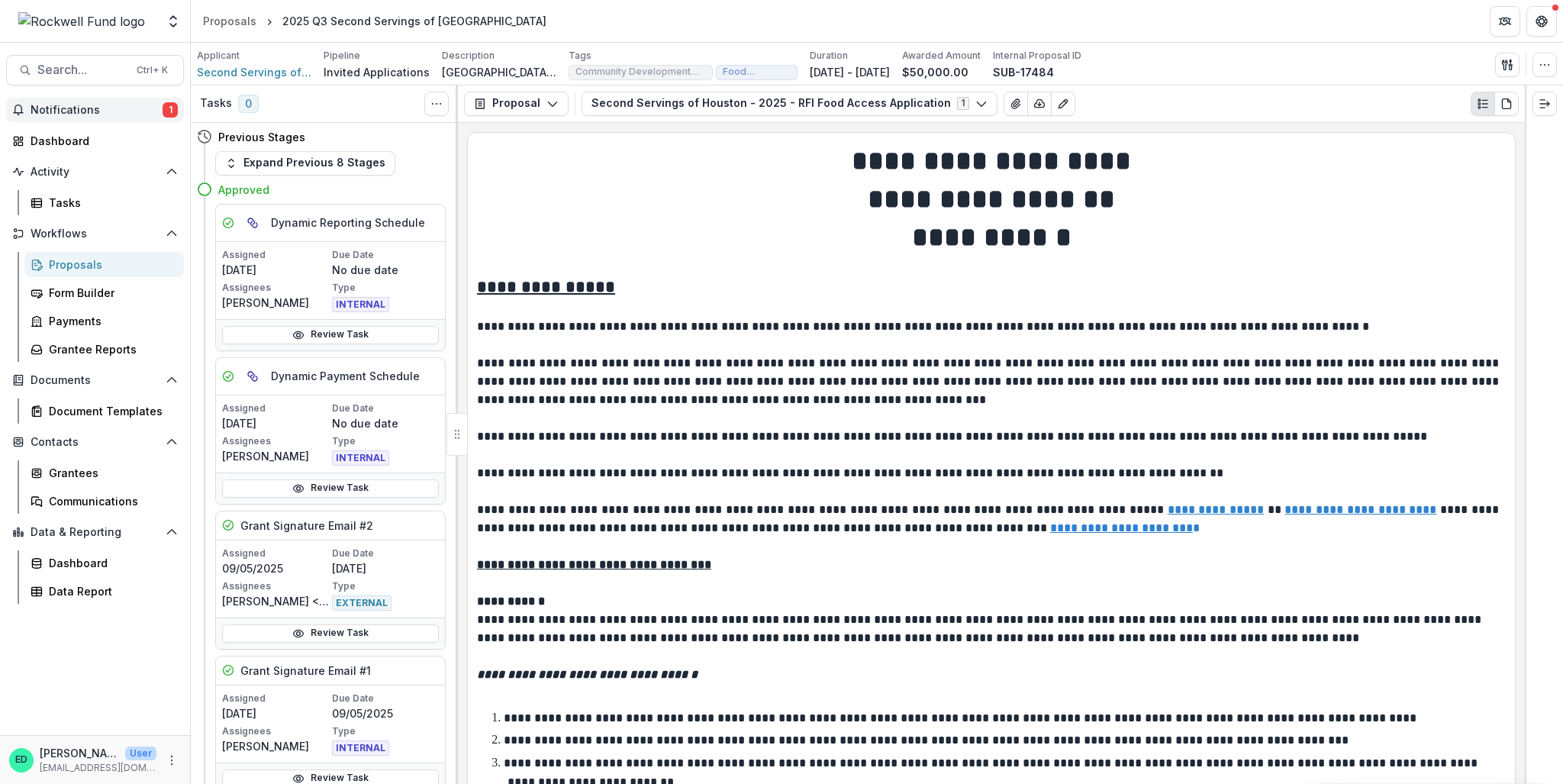
click at [95, 111] on span "Notifications" at bounding box center [96, 110] width 132 height 13
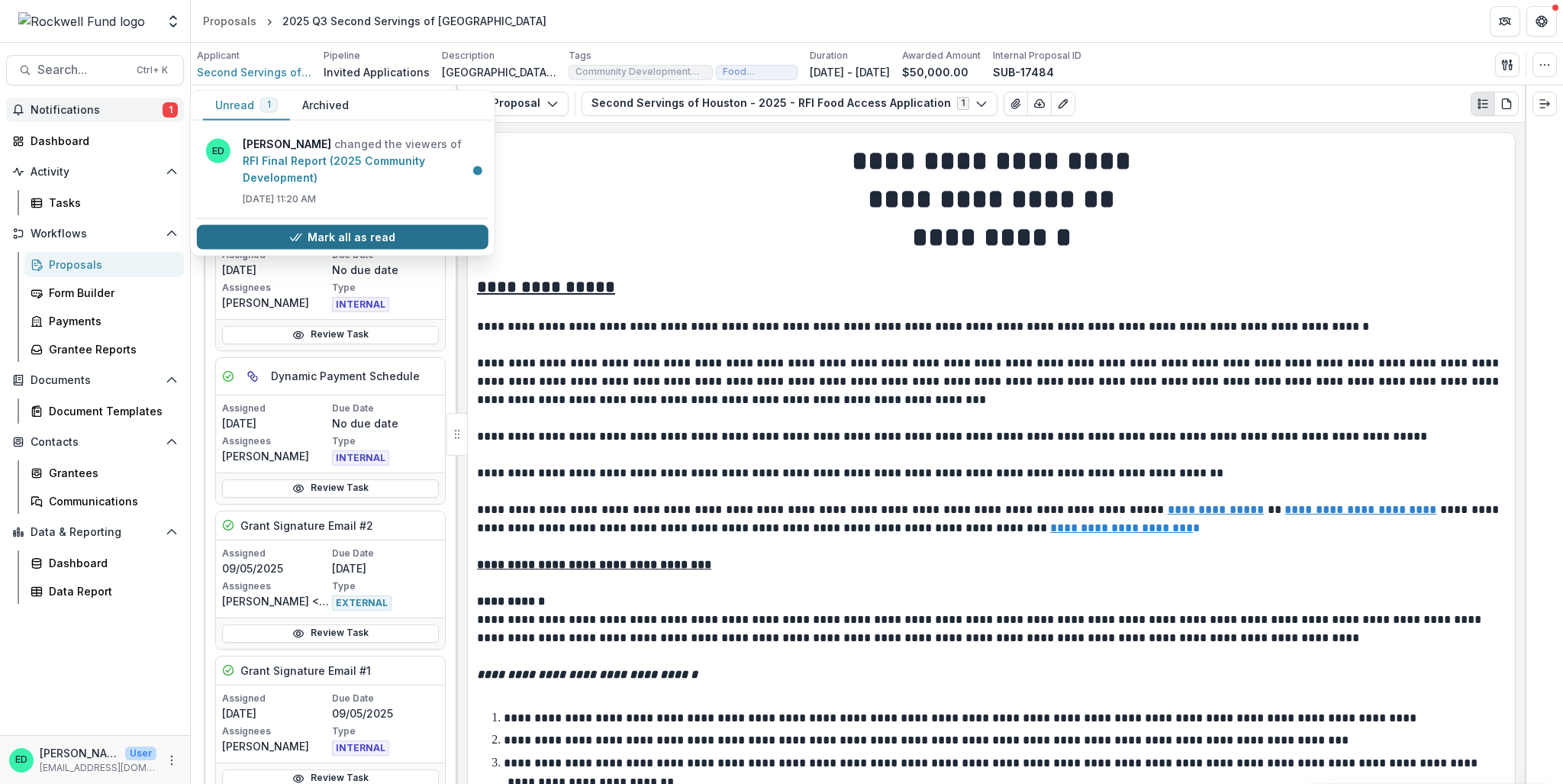
click at [241, 230] on button "Mark all as read" at bounding box center [343, 237] width 292 height 24
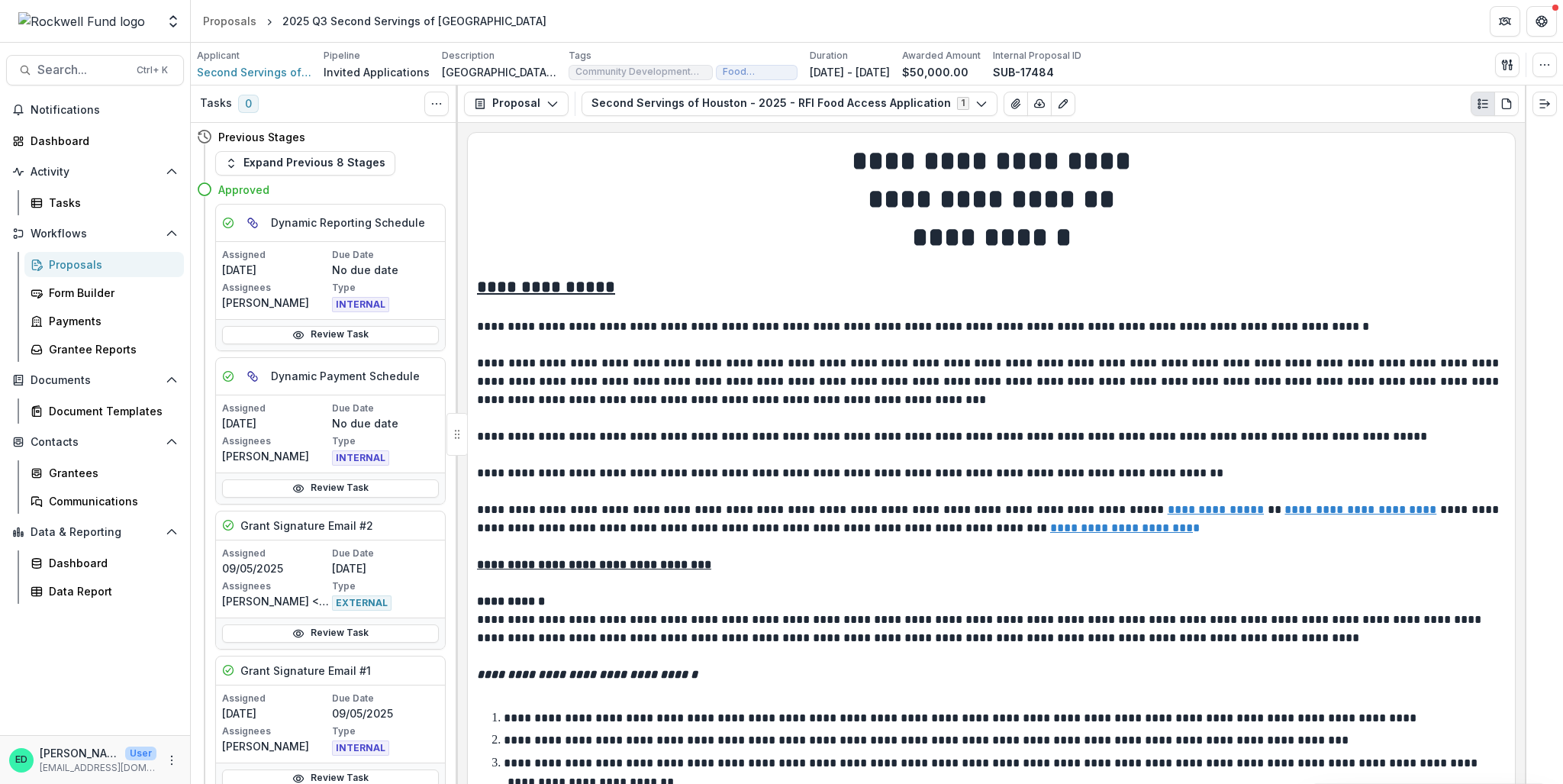
click at [609, 196] on h1 "**********" at bounding box center [992, 199] width 1029 height 38
click at [247, 15] on div "Proposals" at bounding box center [230, 21] width 54 height 16
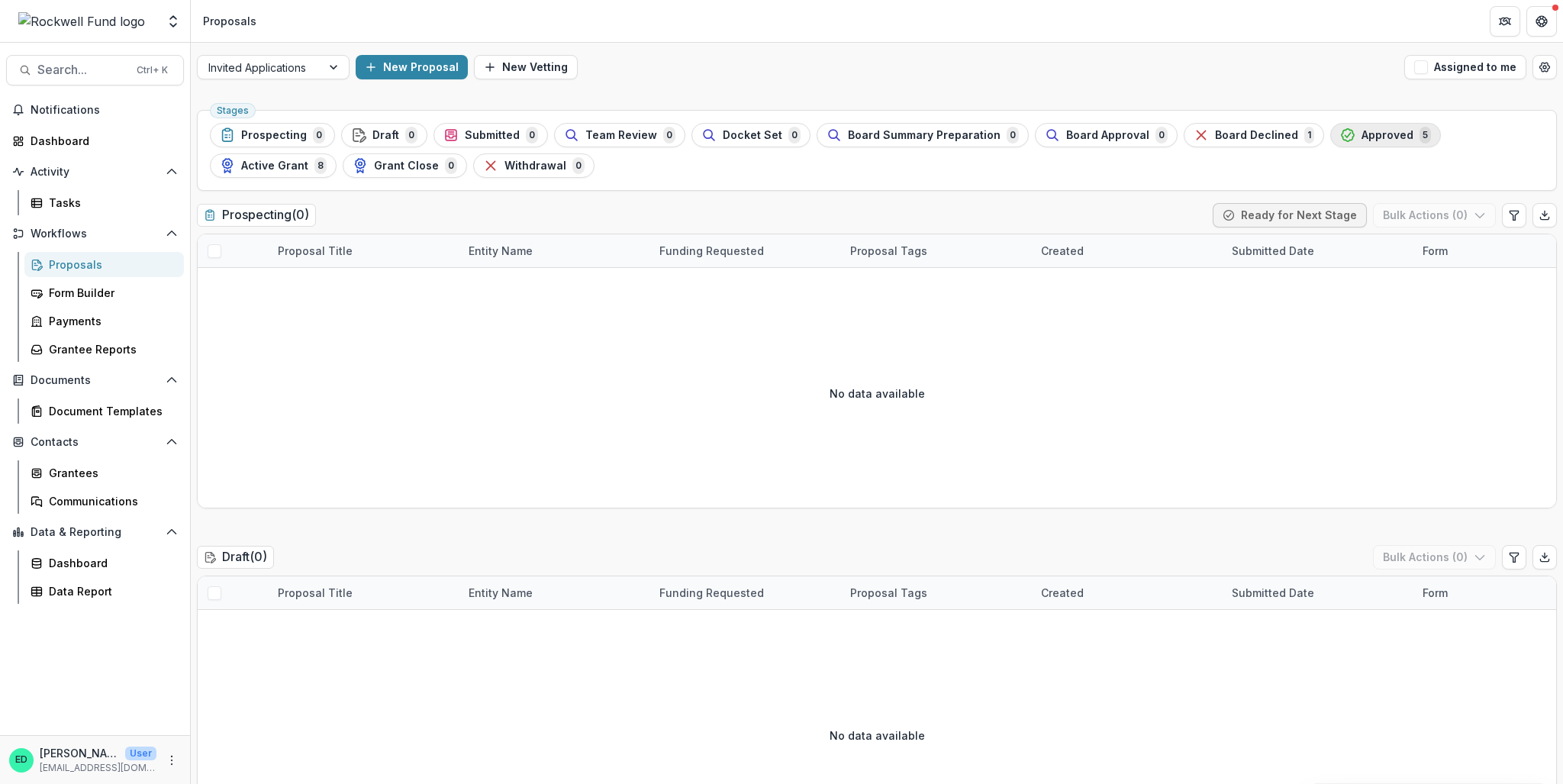
click at [1341, 134] on div "Approved 5" at bounding box center [1385, 135] width 91 height 17
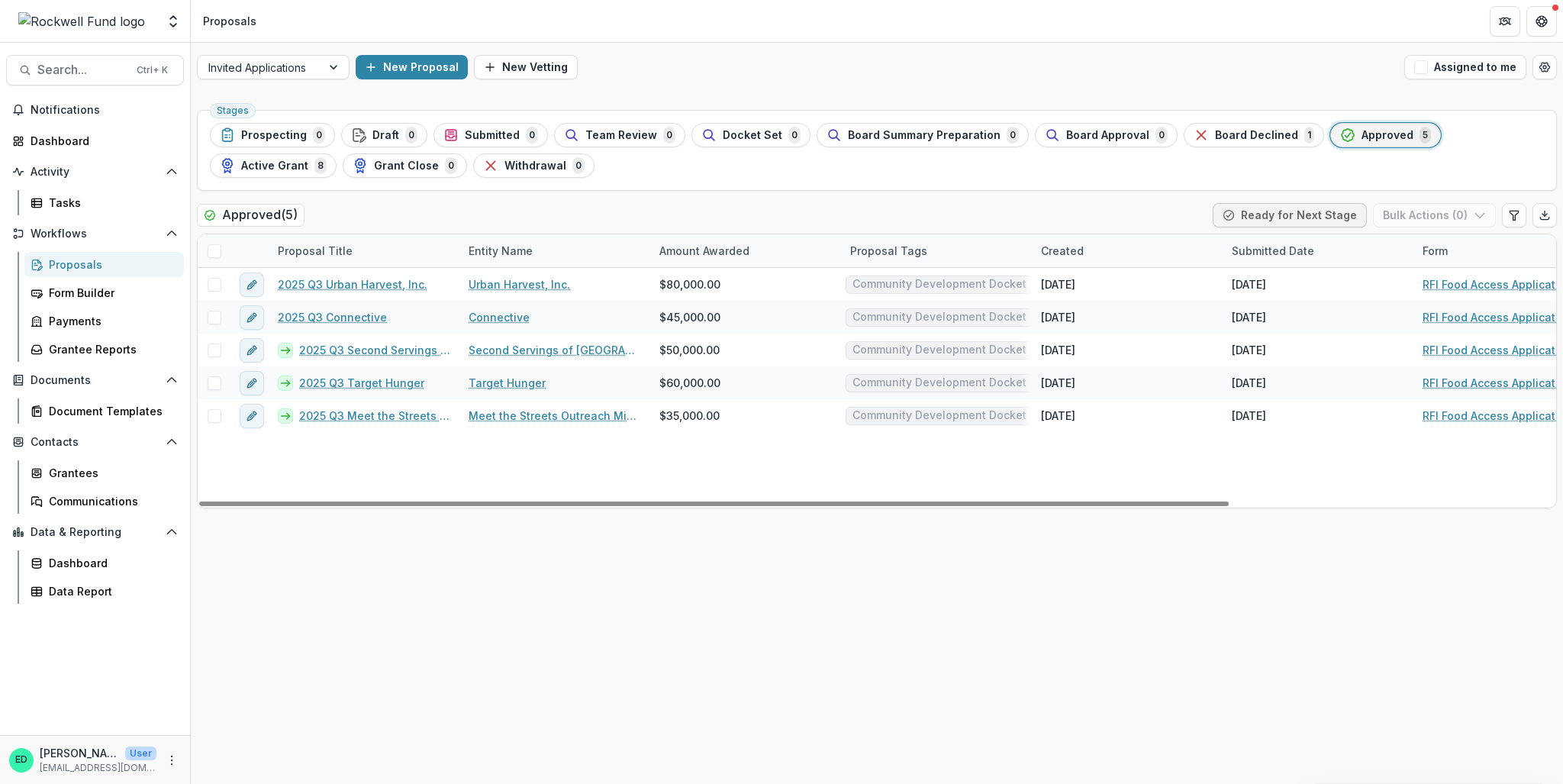
drag, startPoint x: 571, startPoint y: 500, endPoint x: 224, endPoint y: 470, distance: 348.3
click at [226, 502] on div at bounding box center [713, 504] width 1030 height 5
click at [322, 315] on link "2025 Q3 Connective" at bounding box center [332, 317] width 109 height 16
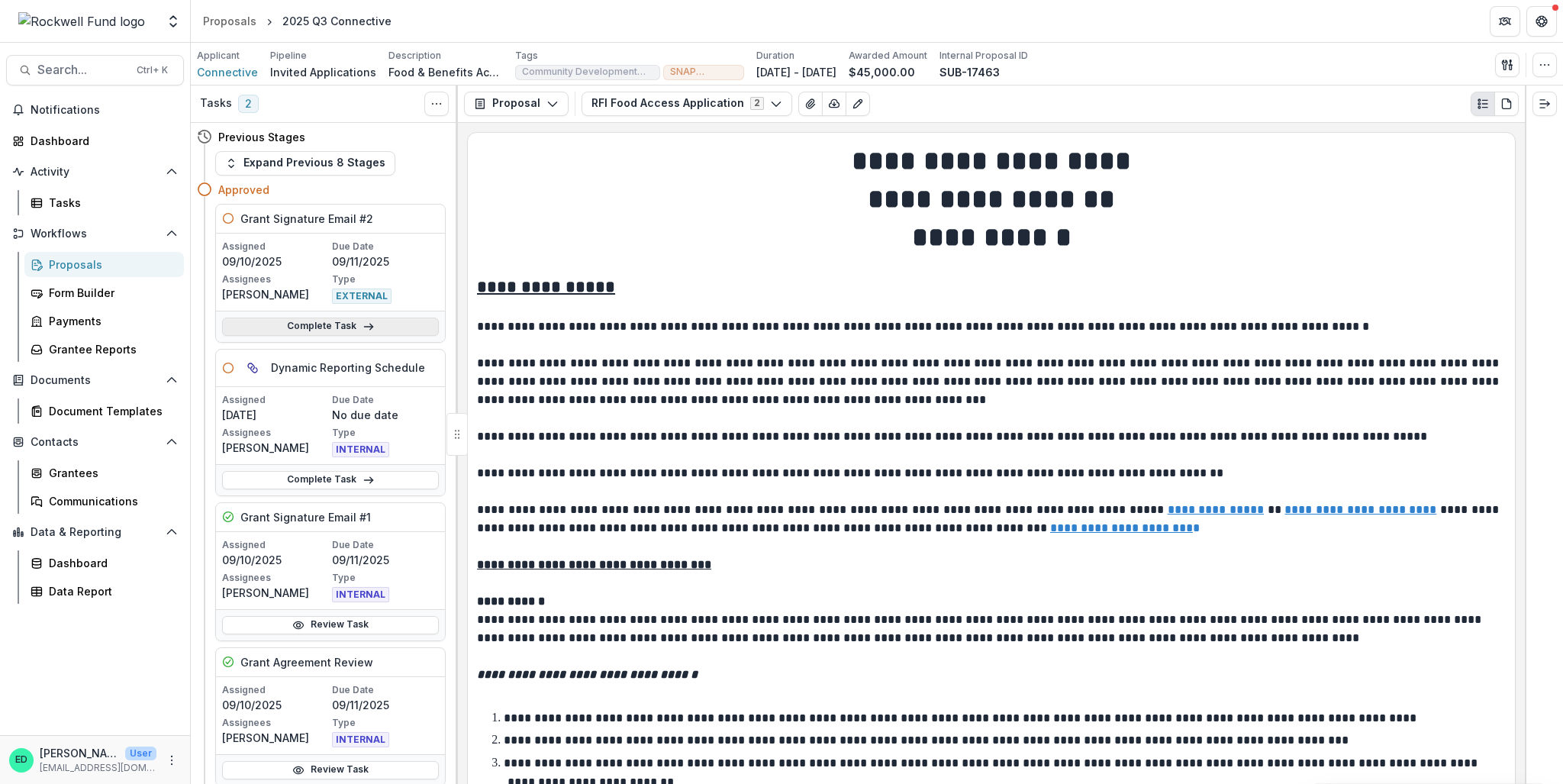
click at [343, 319] on link "Complete Task" at bounding box center [331, 326] width 217 height 18
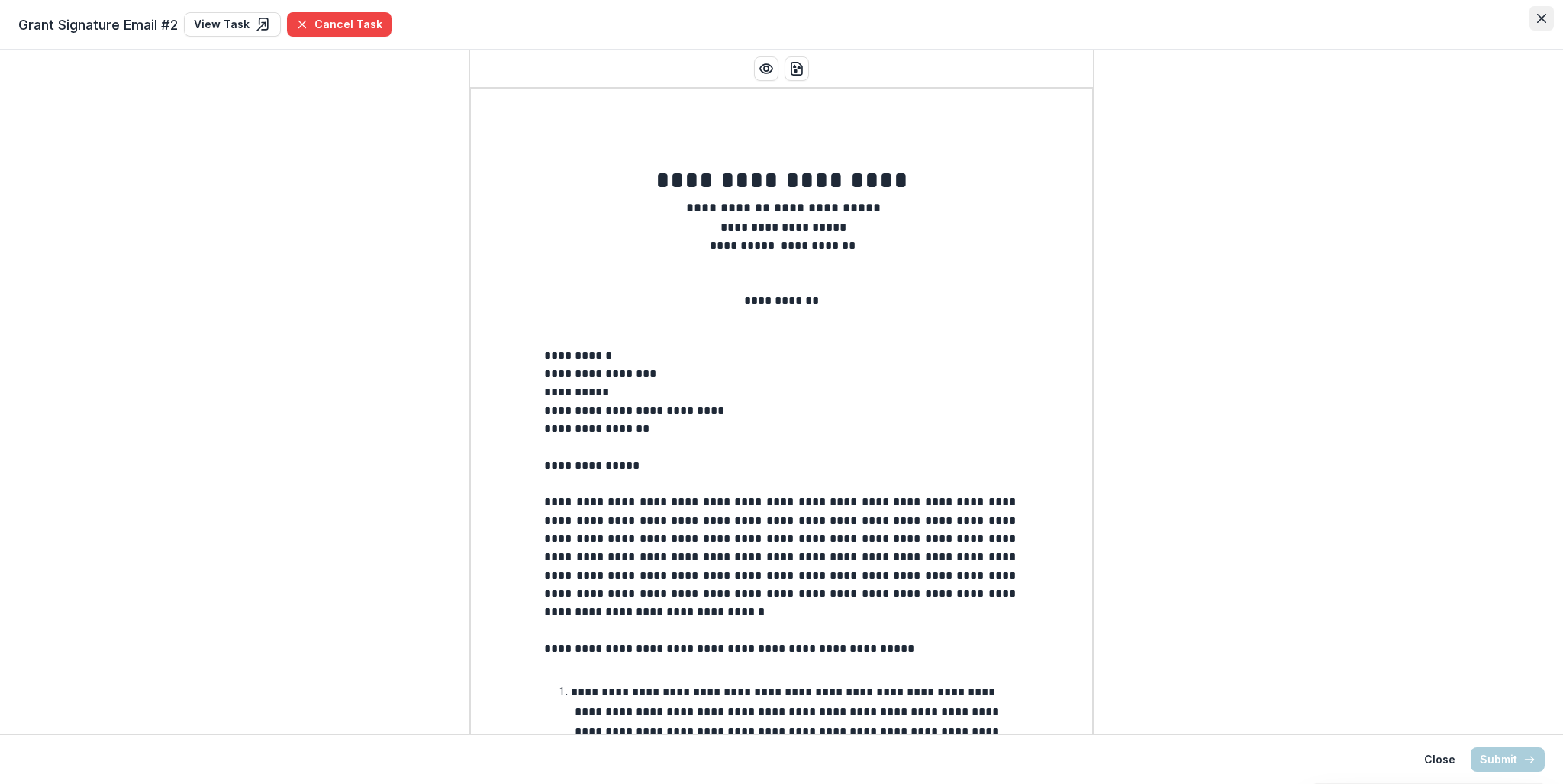
click at [1549, 16] on button "Close" at bounding box center [1542, 18] width 24 height 24
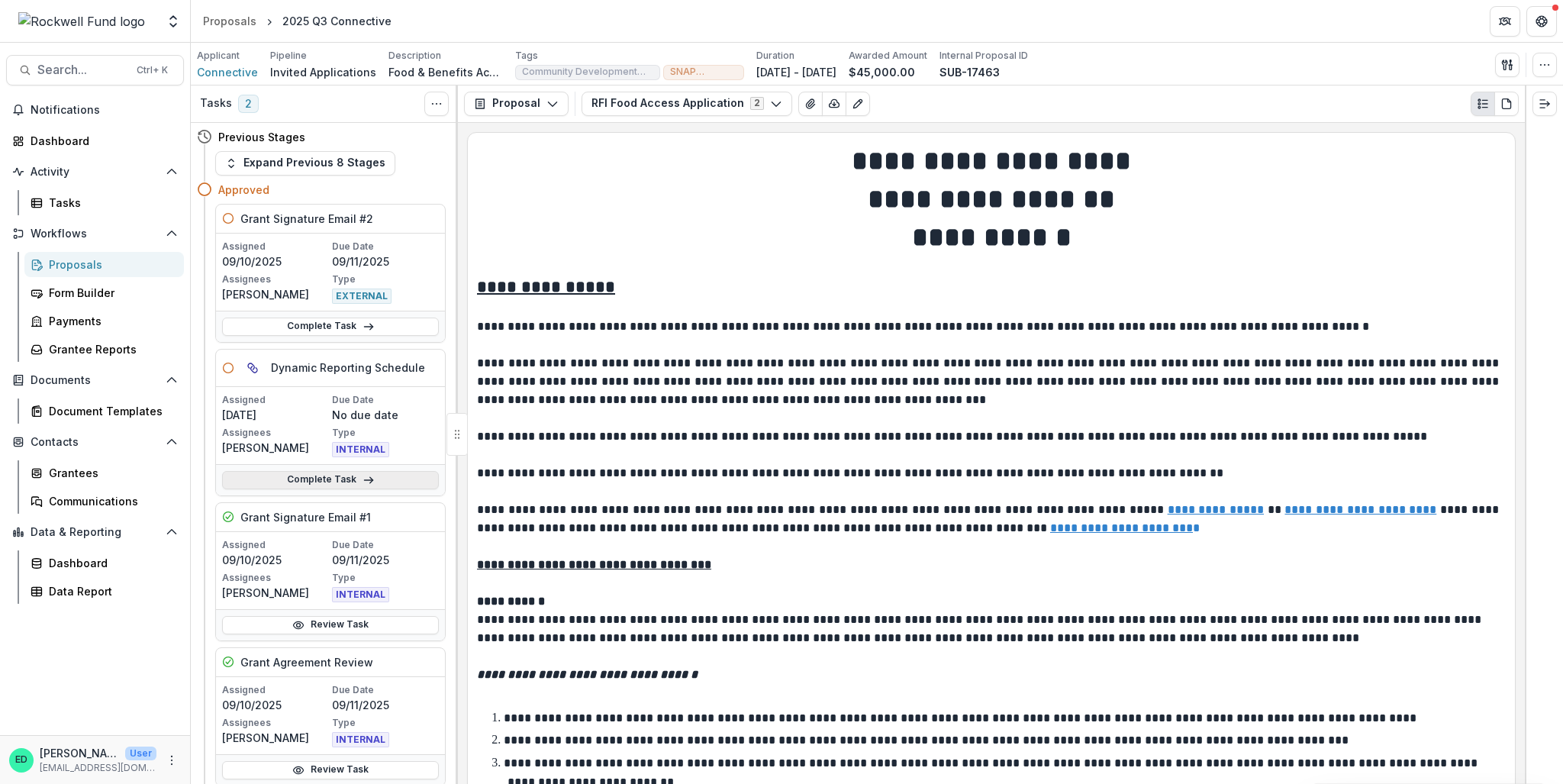
click at [308, 487] on link "Complete Task" at bounding box center [331, 480] width 217 height 18
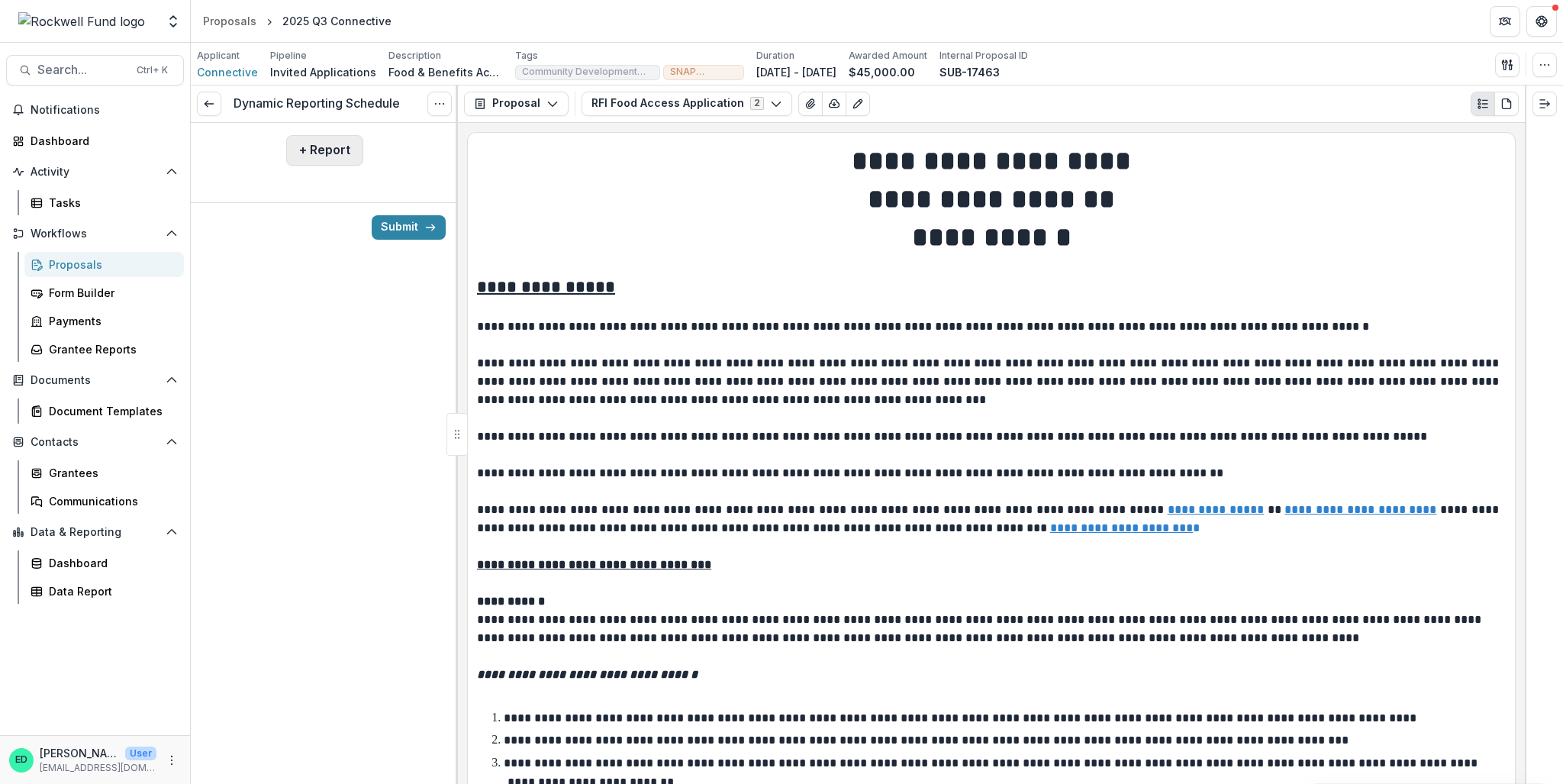
click at [312, 144] on button "+ Report" at bounding box center [325, 150] width 77 height 31
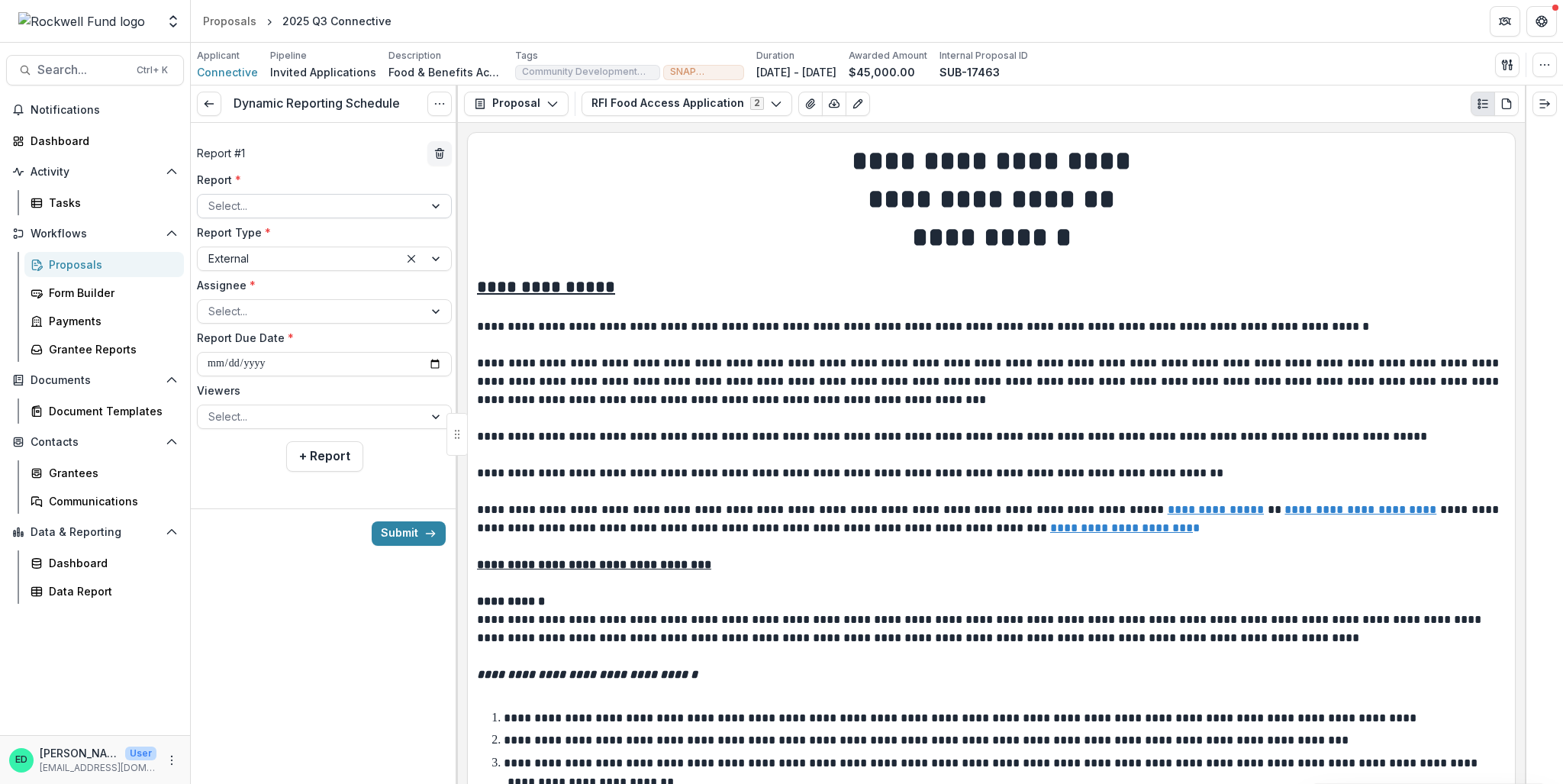
click at [276, 196] on div at bounding box center [310, 206] width 204 height 19
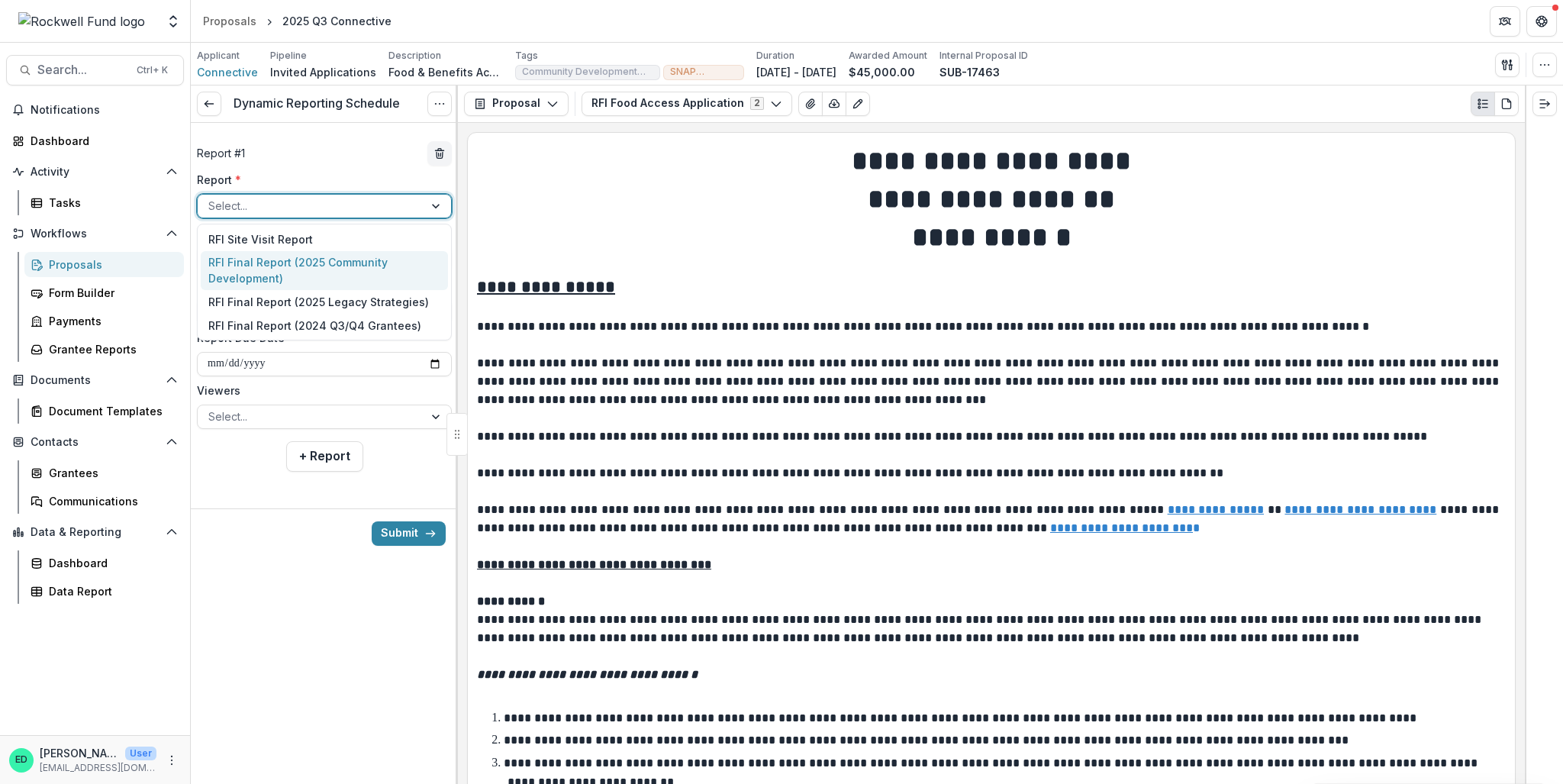
click at [274, 257] on div "RFI Final Report (2025 Community Development)" at bounding box center [323, 271] width 247 height 39
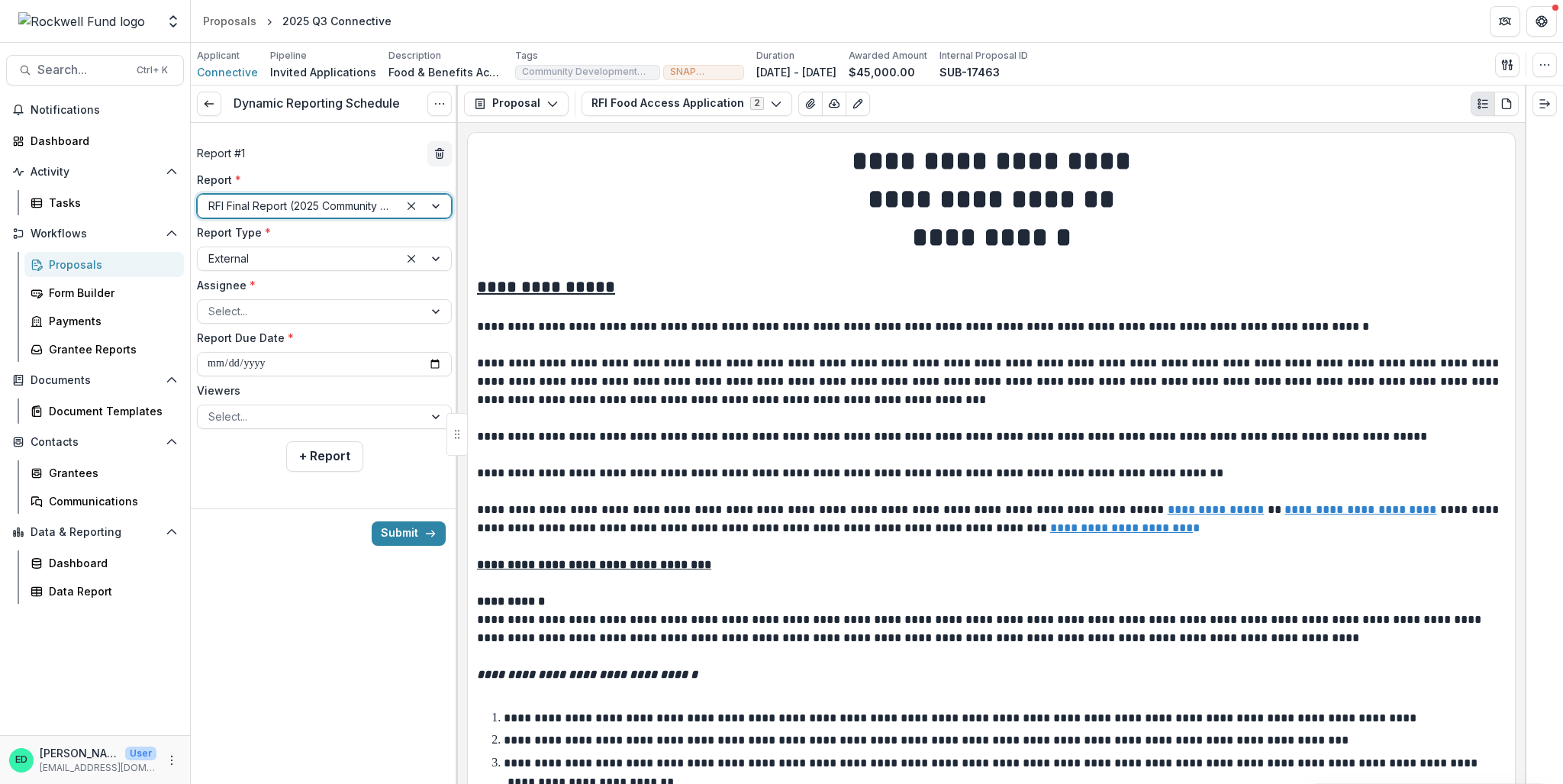
click at [265, 297] on div "Assignee * Select..." at bounding box center [324, 300] width 255 height 47
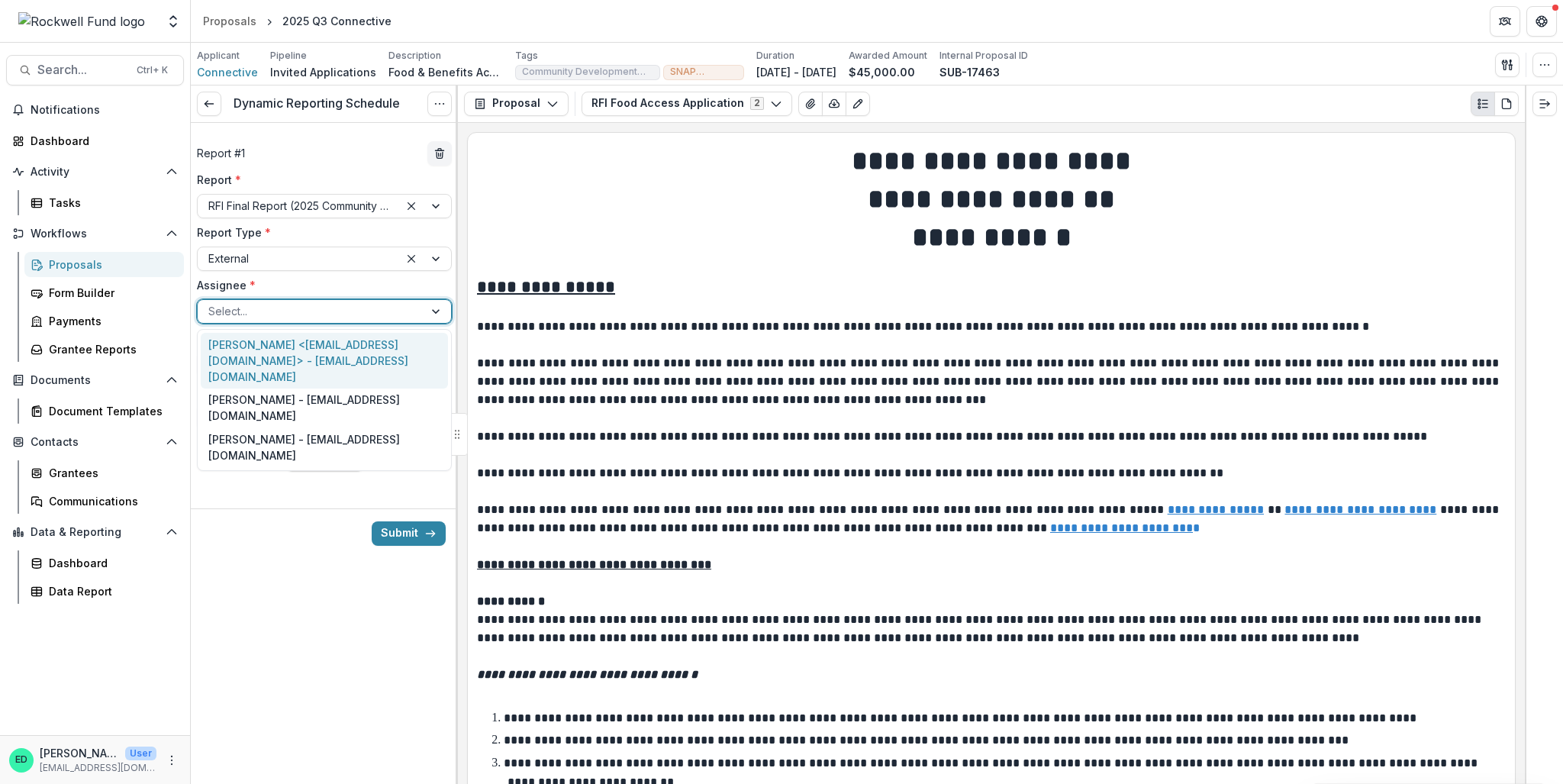
click at [267, 307] on div at bounding box center [310, 311] width 204 height 19
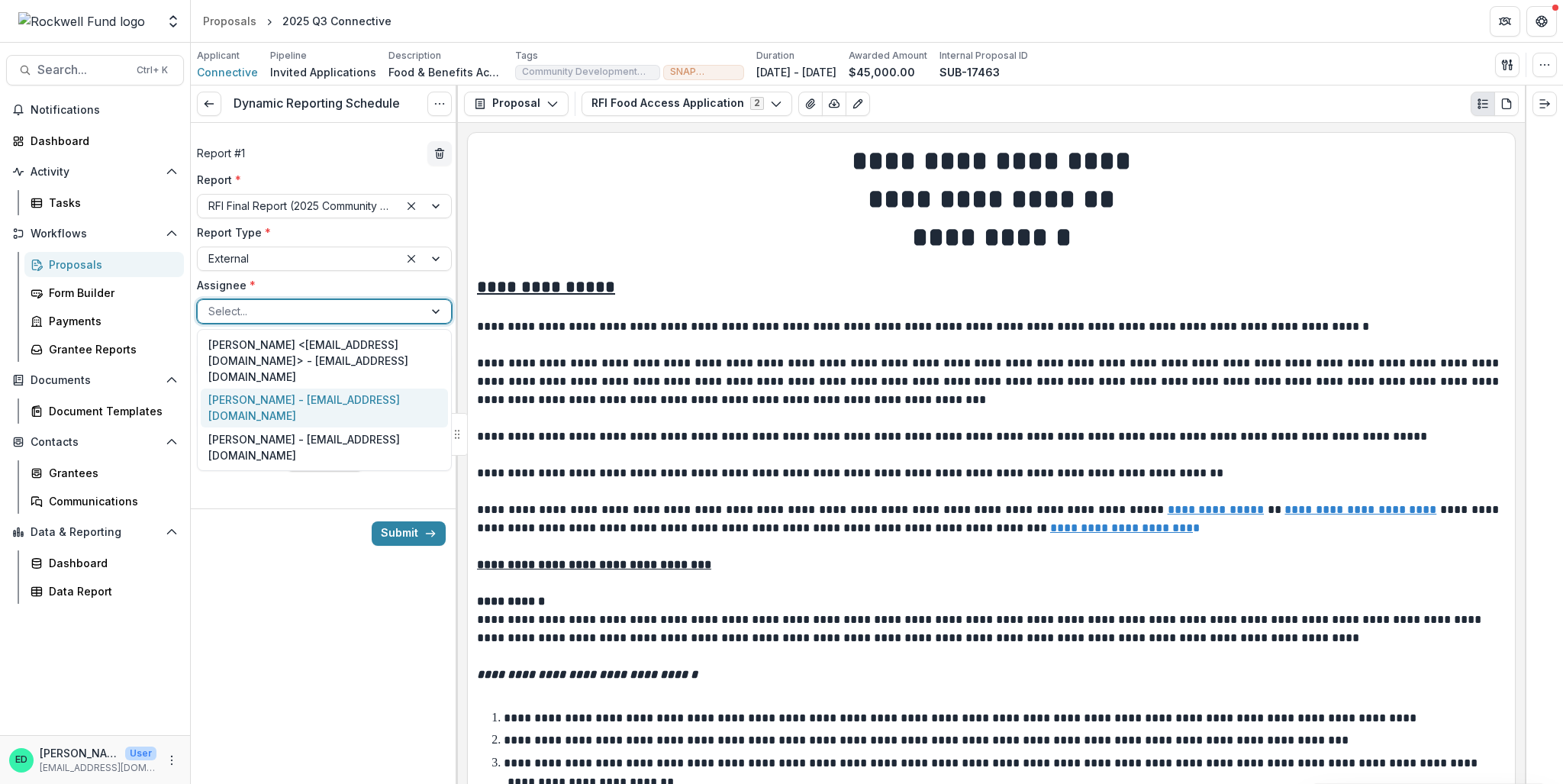
click at [343, 396] on div "Elaine Morales - emorales@connectivetx.org" at bounding box center [323, 408] width 247 height 39
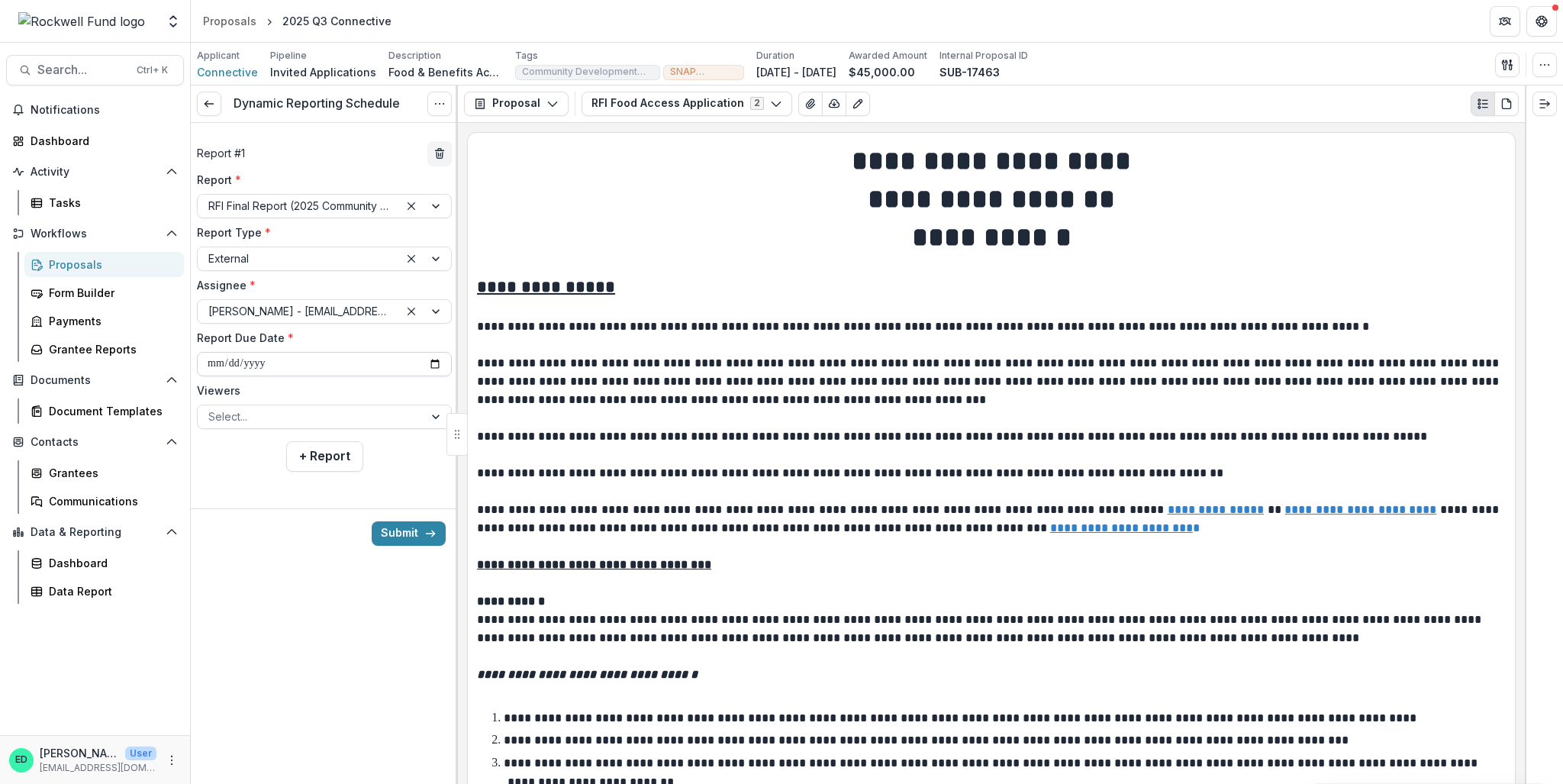
click at [215, 361] on input "**********" at bounding box center [324, 364] width 255 height 24
type input "**********"
click at [278, 419] on div at bounding box center [310, 416] width 204 height 19
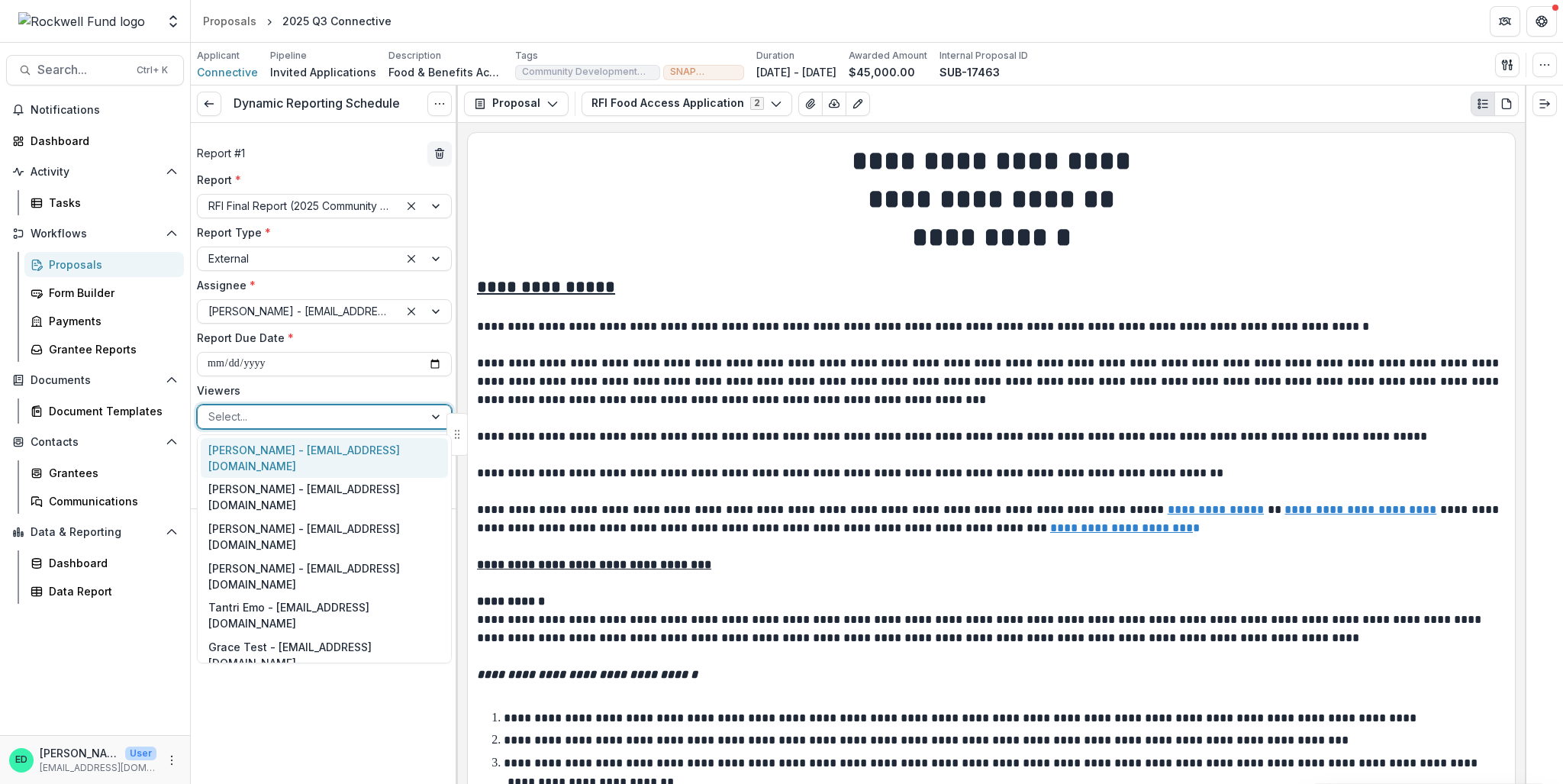
click at [260, 448] on div "Estevan D. Delgado - edelgado@rockfund.org" at bounding box center [323, 457] width 247 height 39
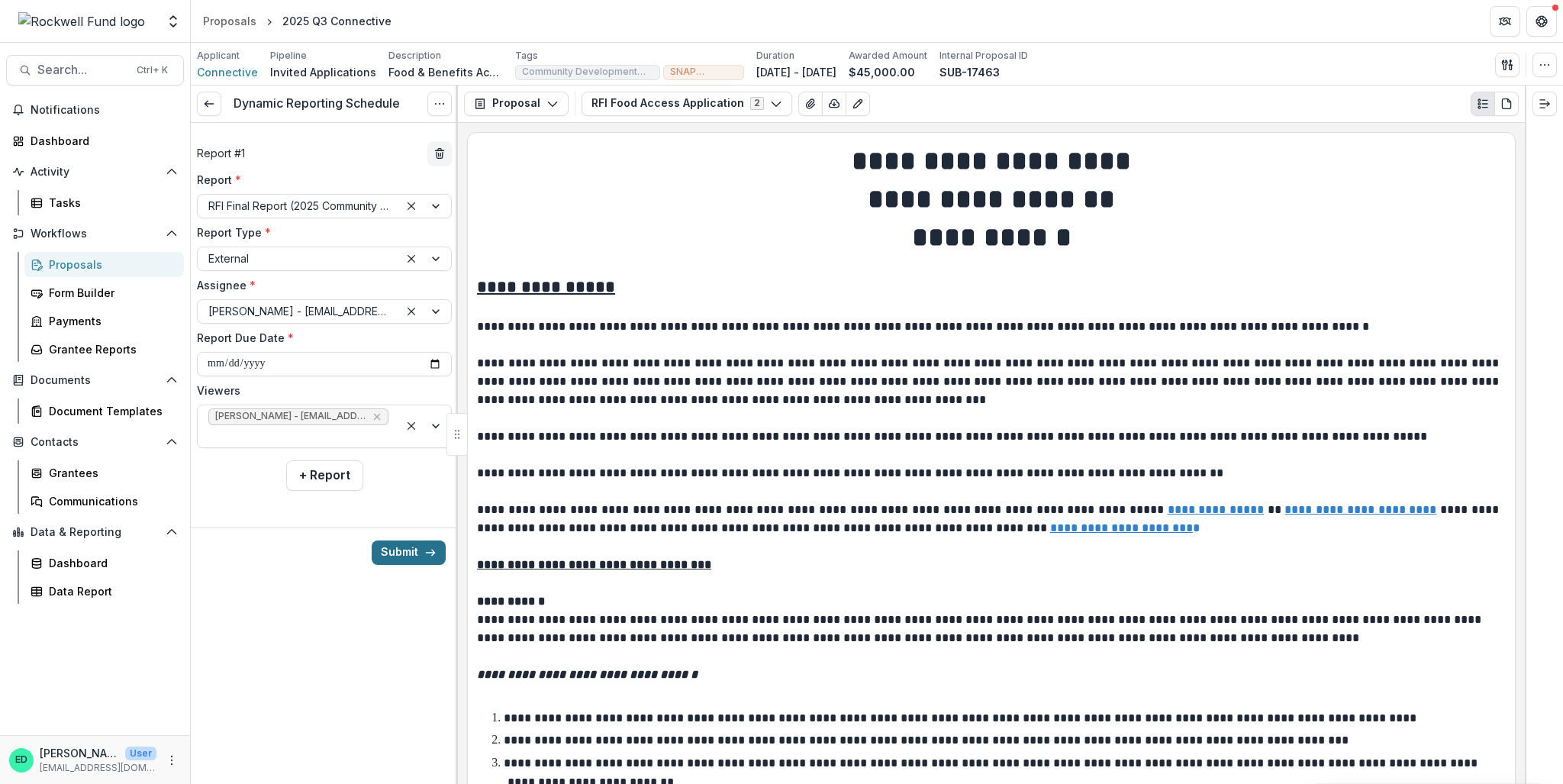
click at [402, 550] on button "Submit" at bounding box center [409, 552] width 74 height 24
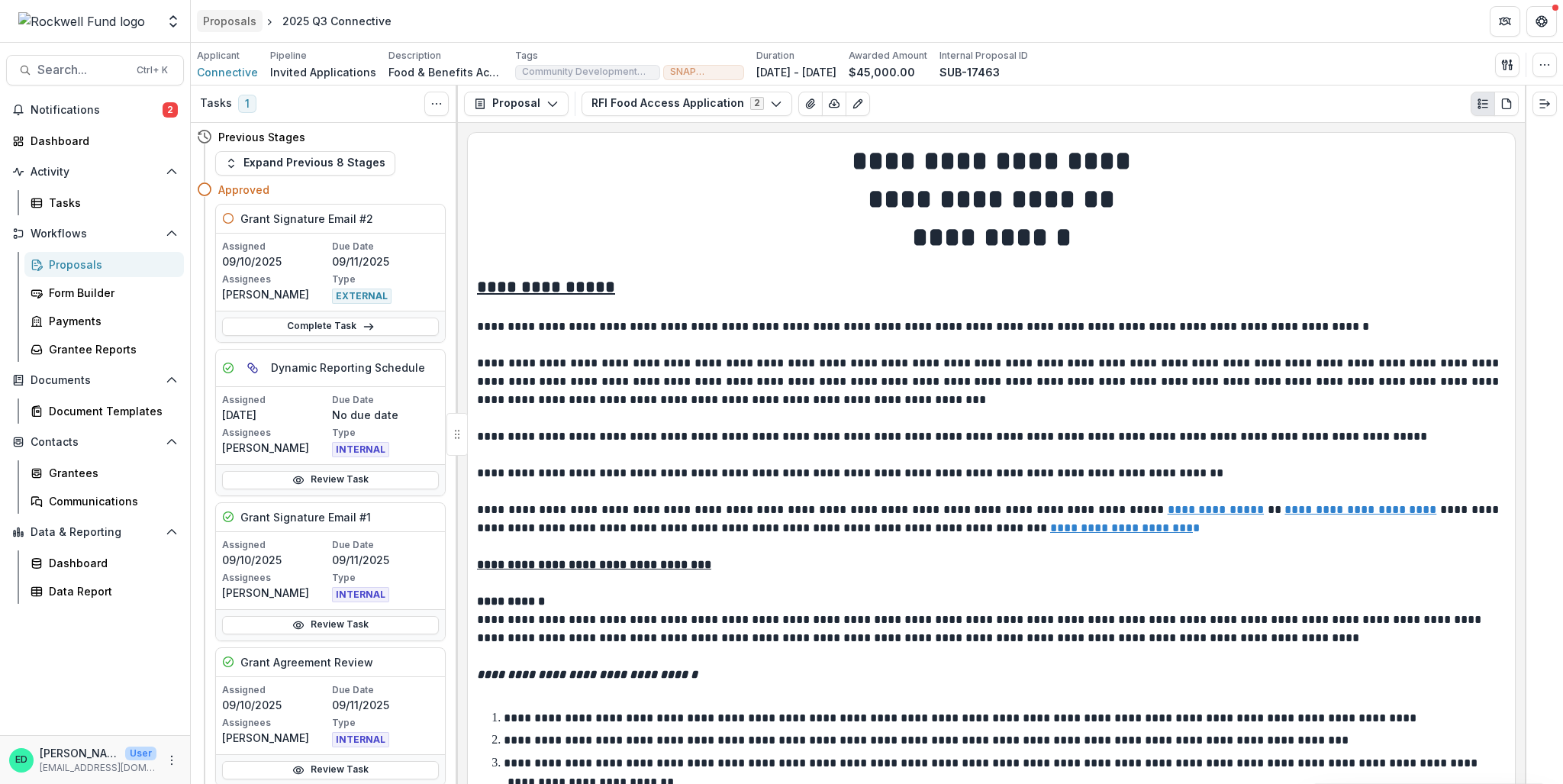
click at [229, 17] on div "Proposals" at bounding box center [230, 21] width 54 height 16
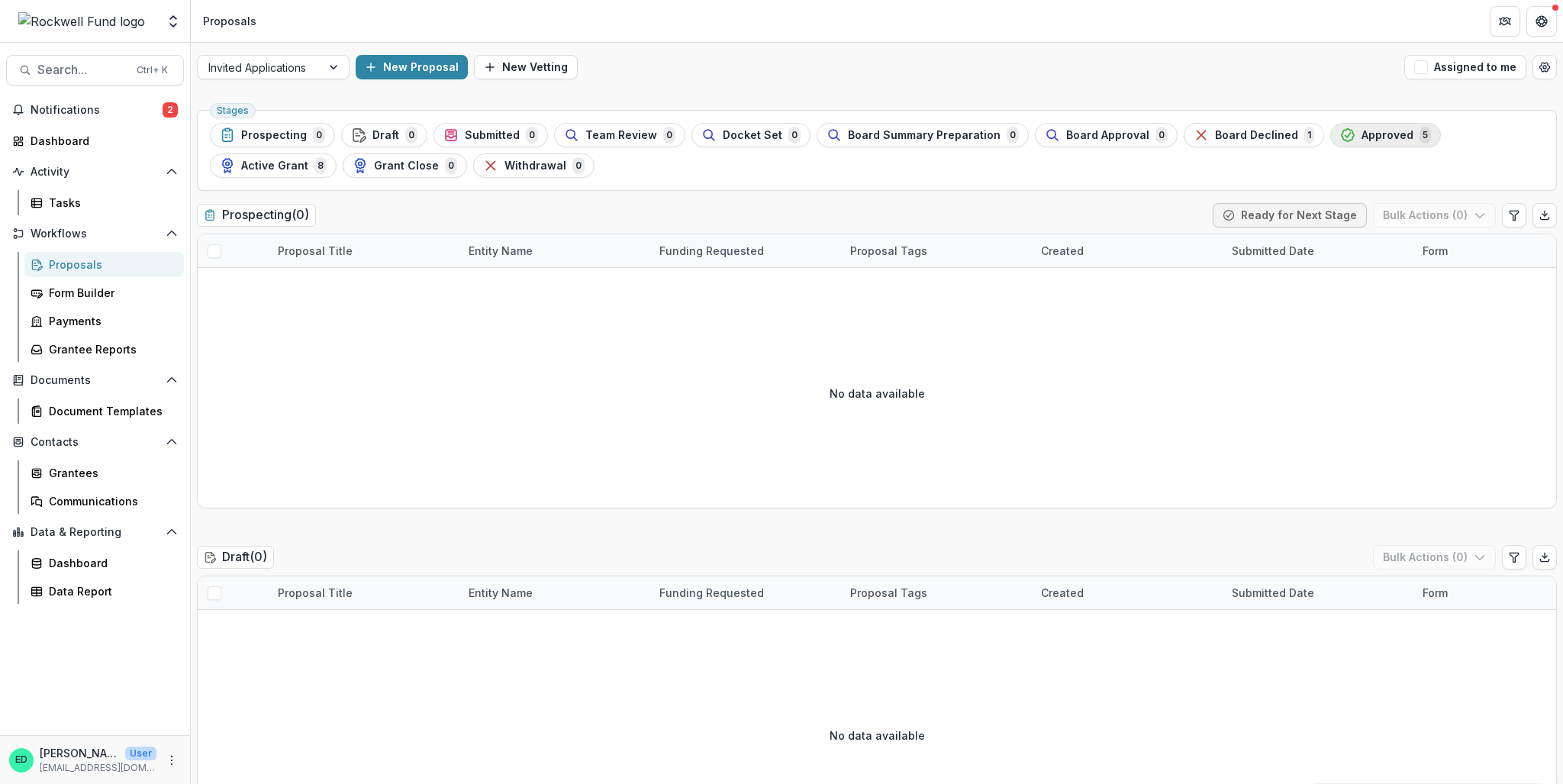
click at [1362, 135] on span "Approved" at bounding box center [1388, 135] width 52 height 13
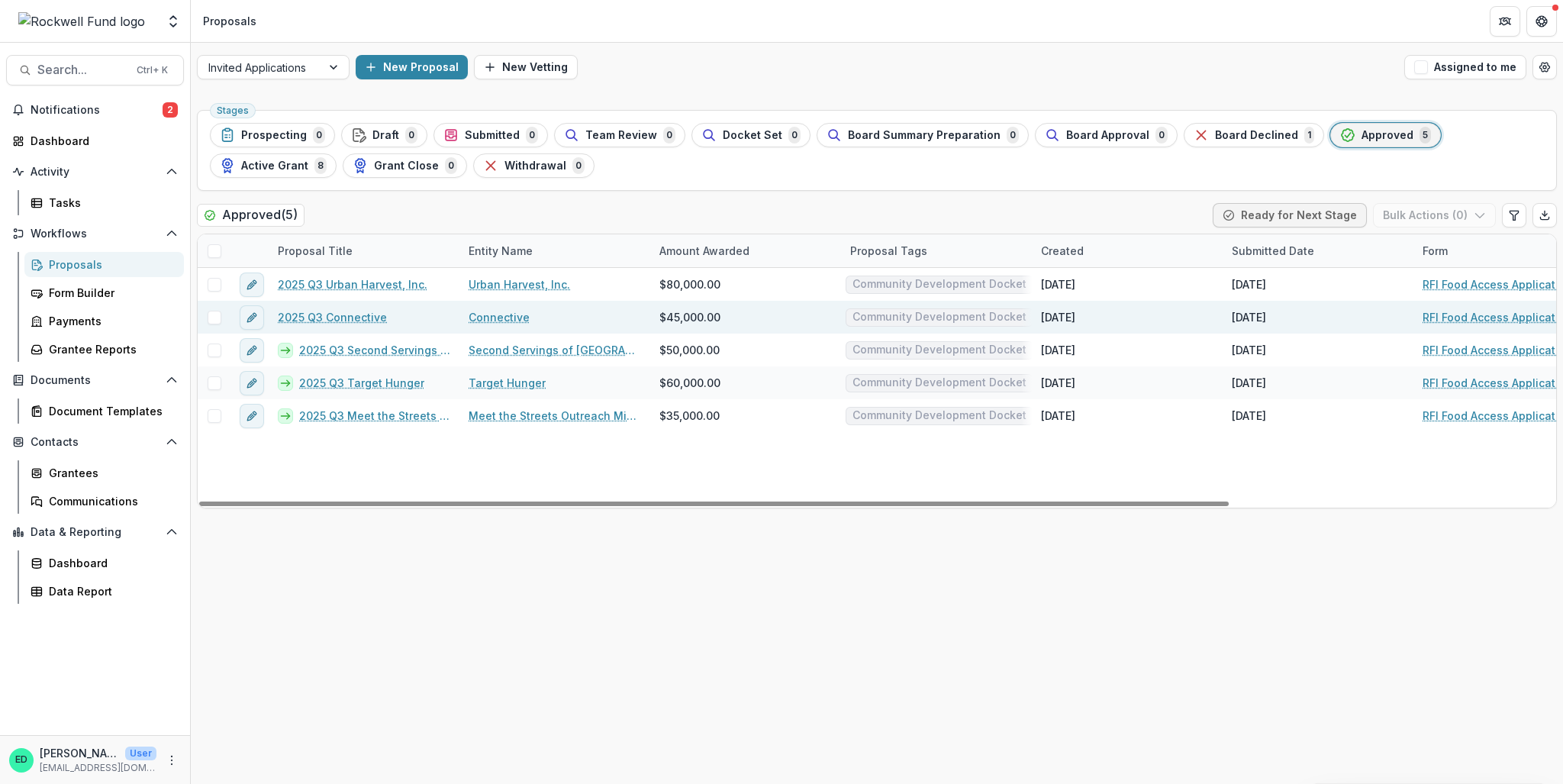
click at [354, 313] on link "2025 Q3 Connective" at bounding box center [332, 317] width 109 height 16
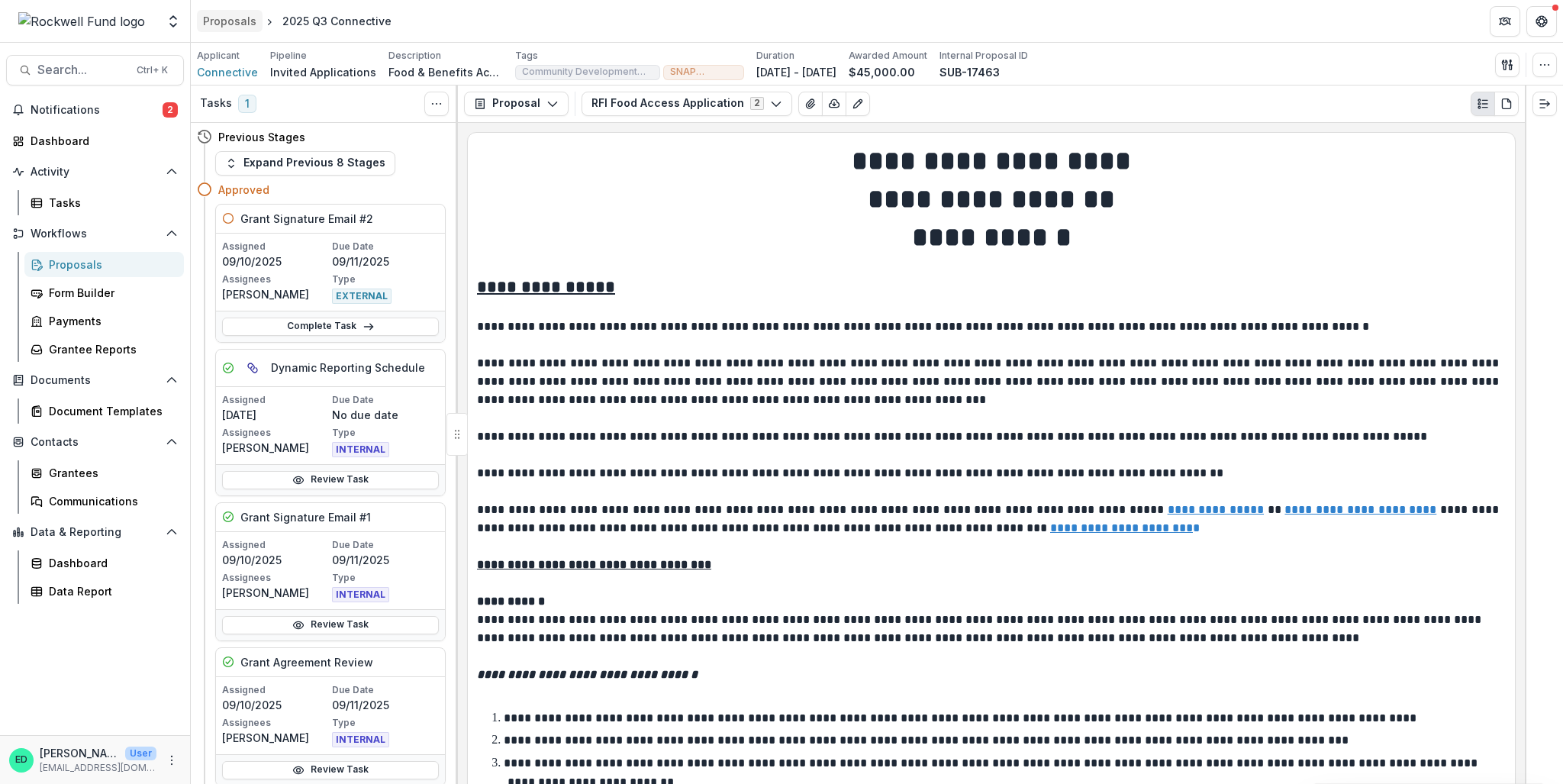
click at [226, 15] on div "Proposals" at bounding box center [230, 21] width 54 height 16
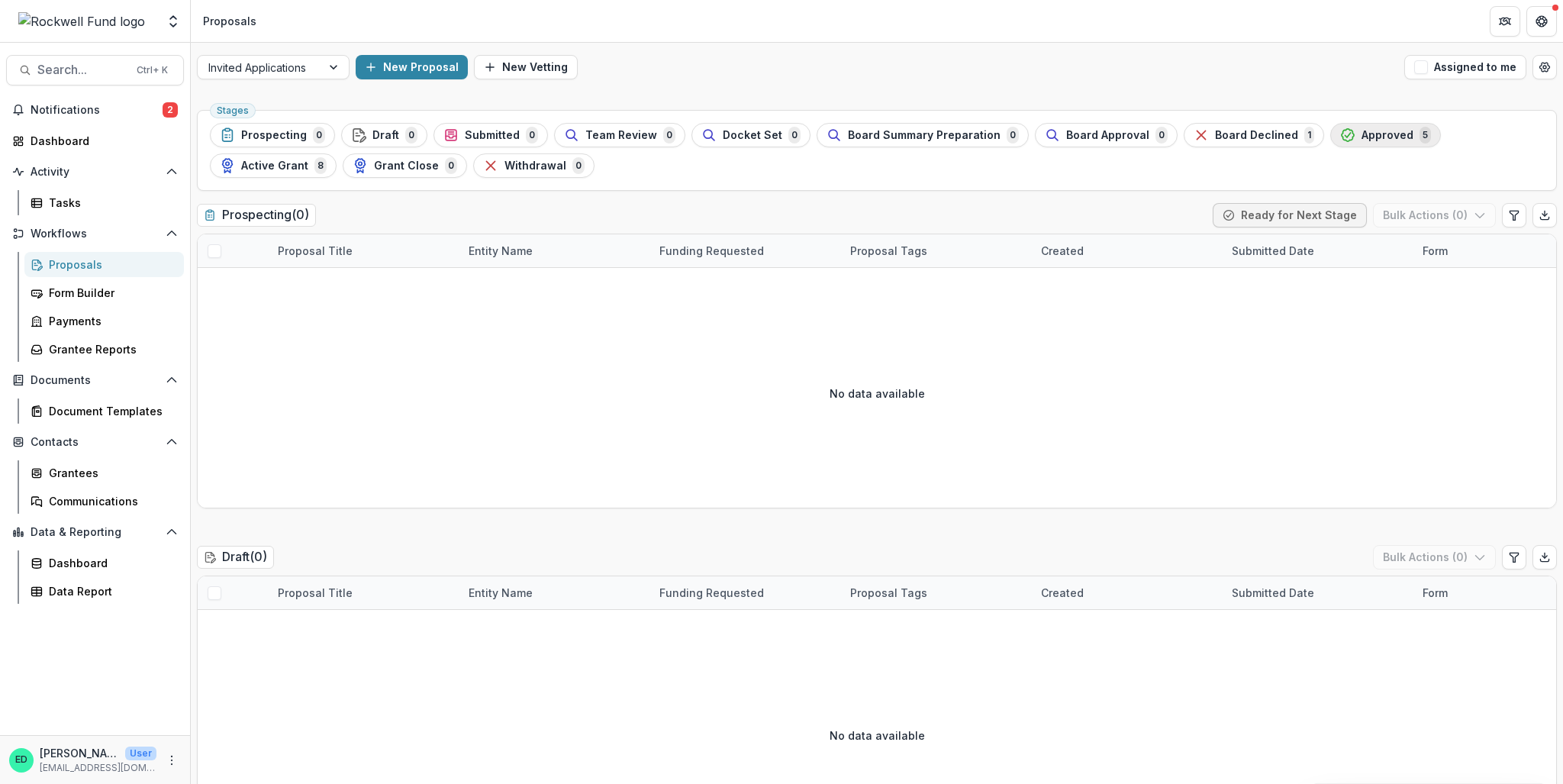
click at [1365, 143] on div "Approved 5" at bounding box center [1385, 135] width 91 height 17
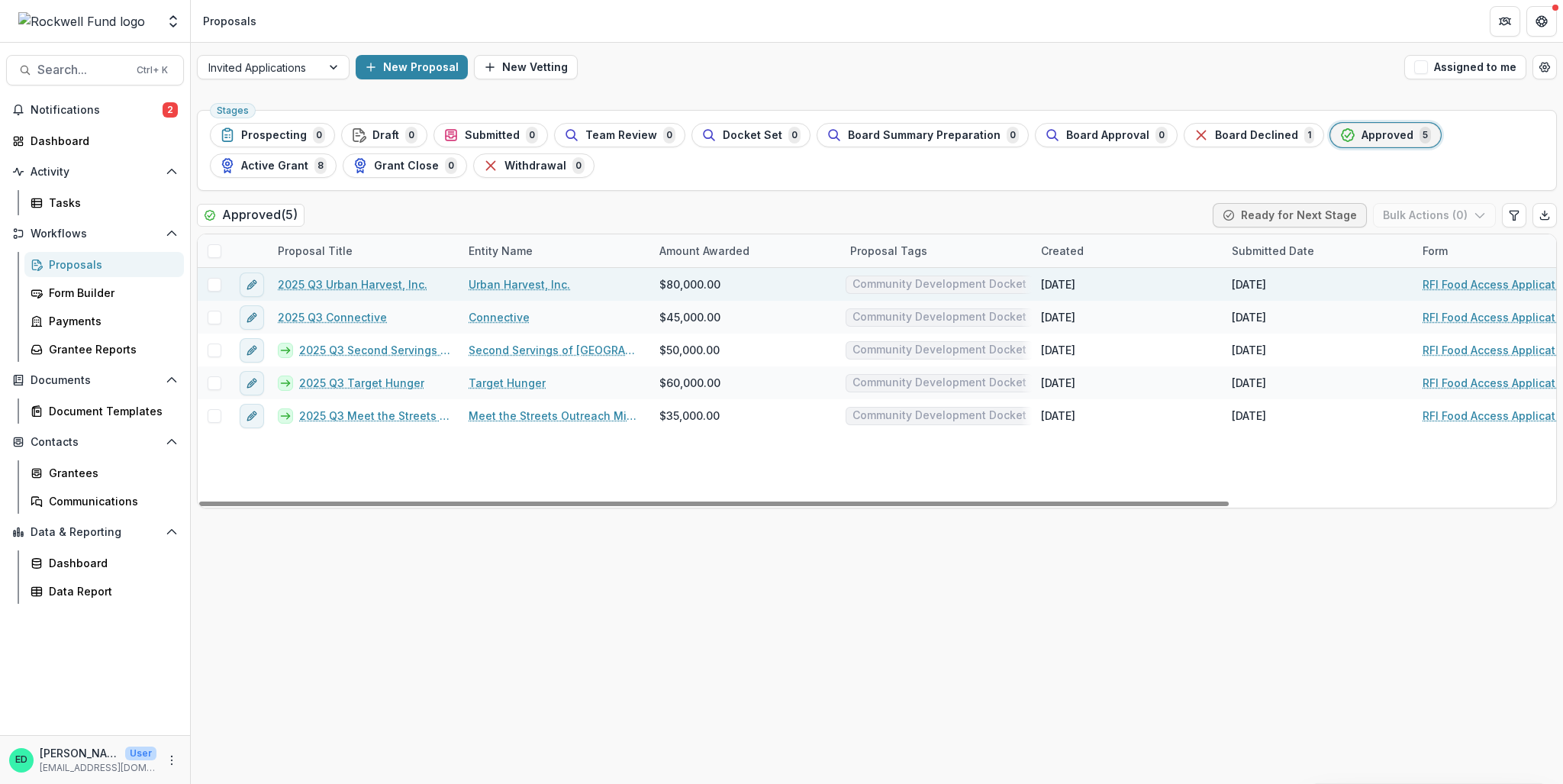
click at [342, 279] on link "2025 Q3 Urban Harvest, Inc." at bounding box center [353, 284] width 150 height 16
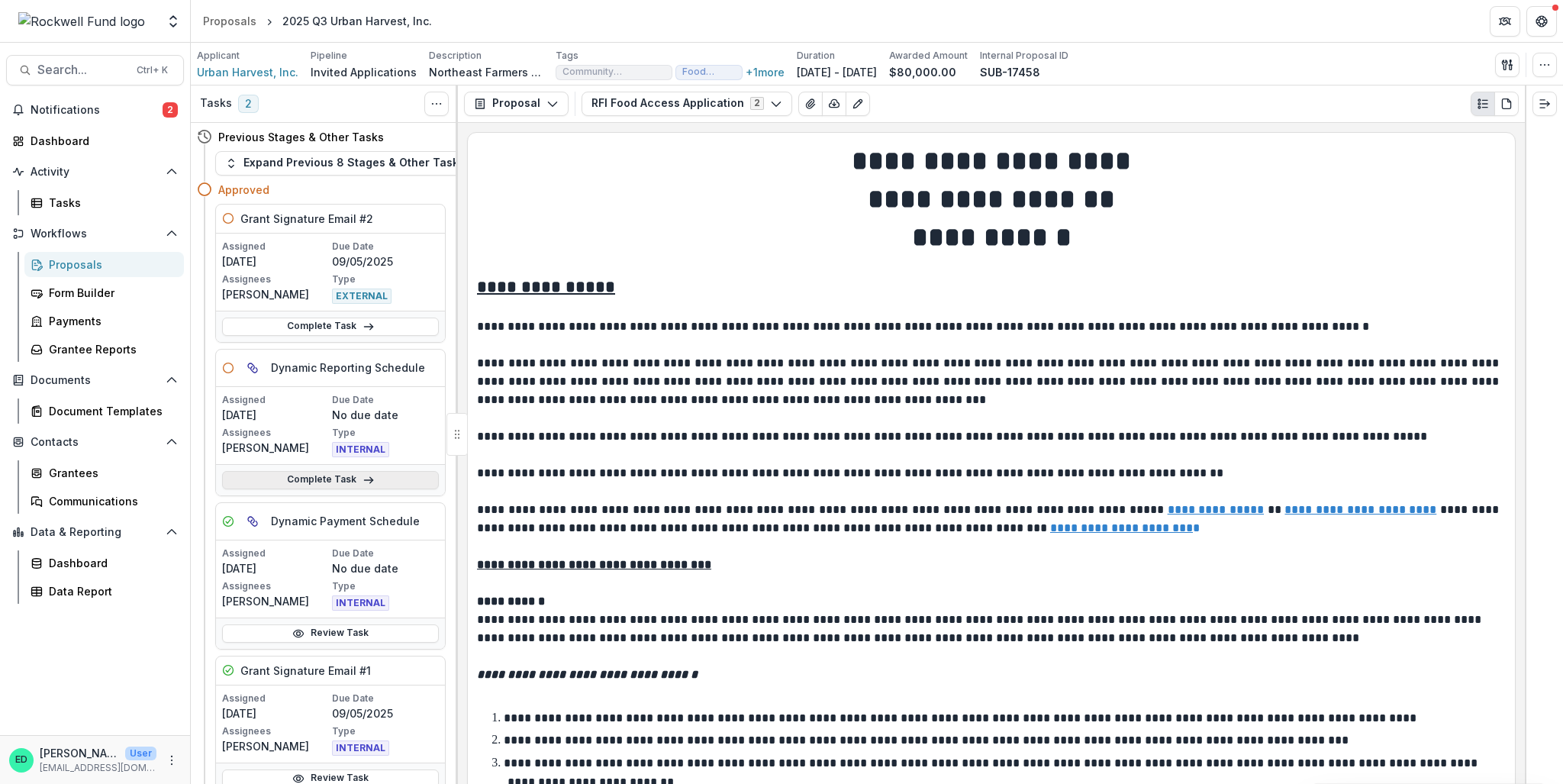
click at [333, 485] on link "Complete Task" at bounding box center [331, 480] width 217 height 18
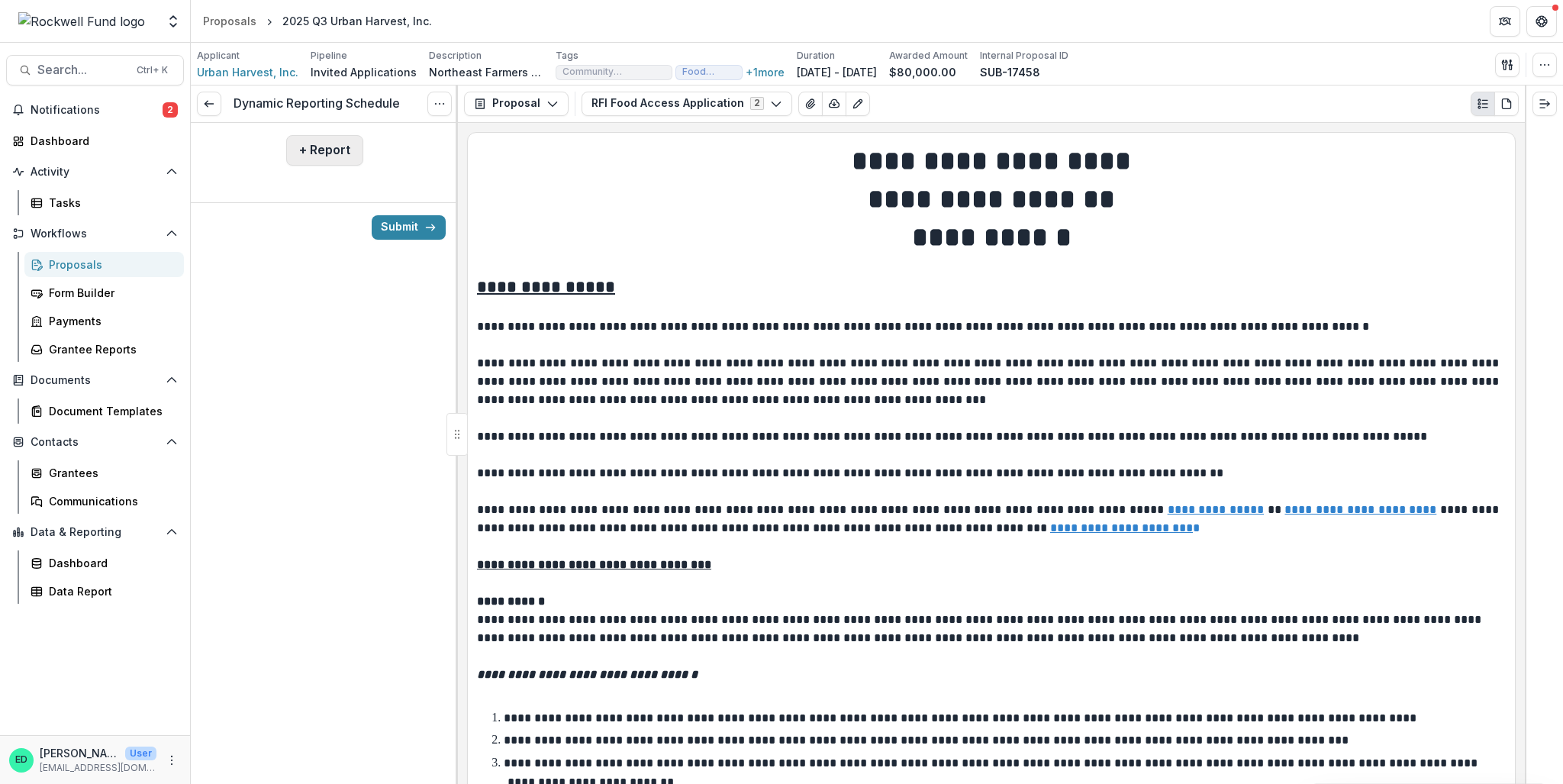
click at [322, 144] on button "+ Report" at bounding box center [325, 150] width 77 height 31
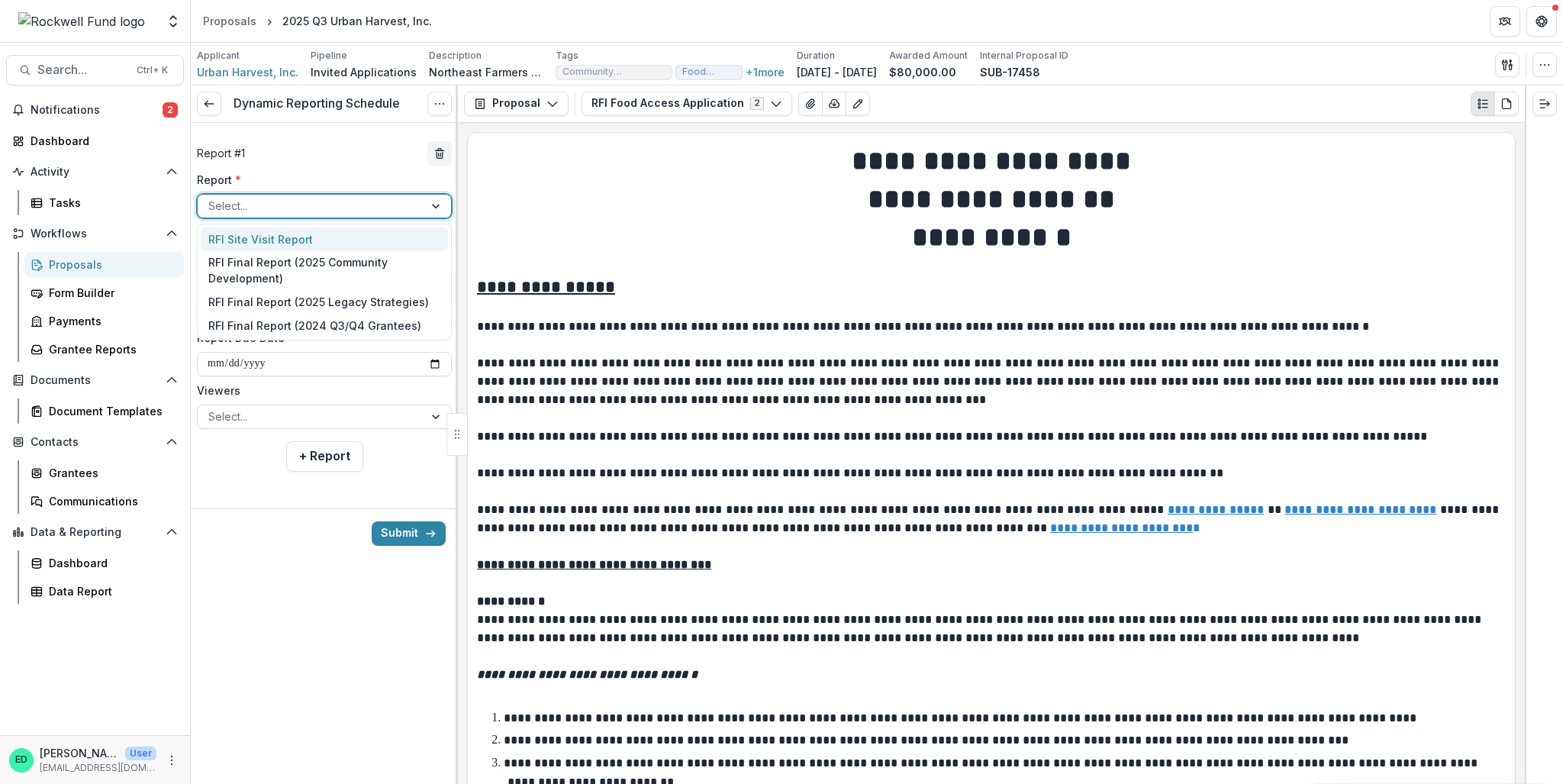
click at [293, 205] on div at bounding box center [310, 206] width 204 height 19
click at [293, 274] on div "RFI Final Report (2025 Community Development)" at bounding box center [323, 271] width 247 height 39
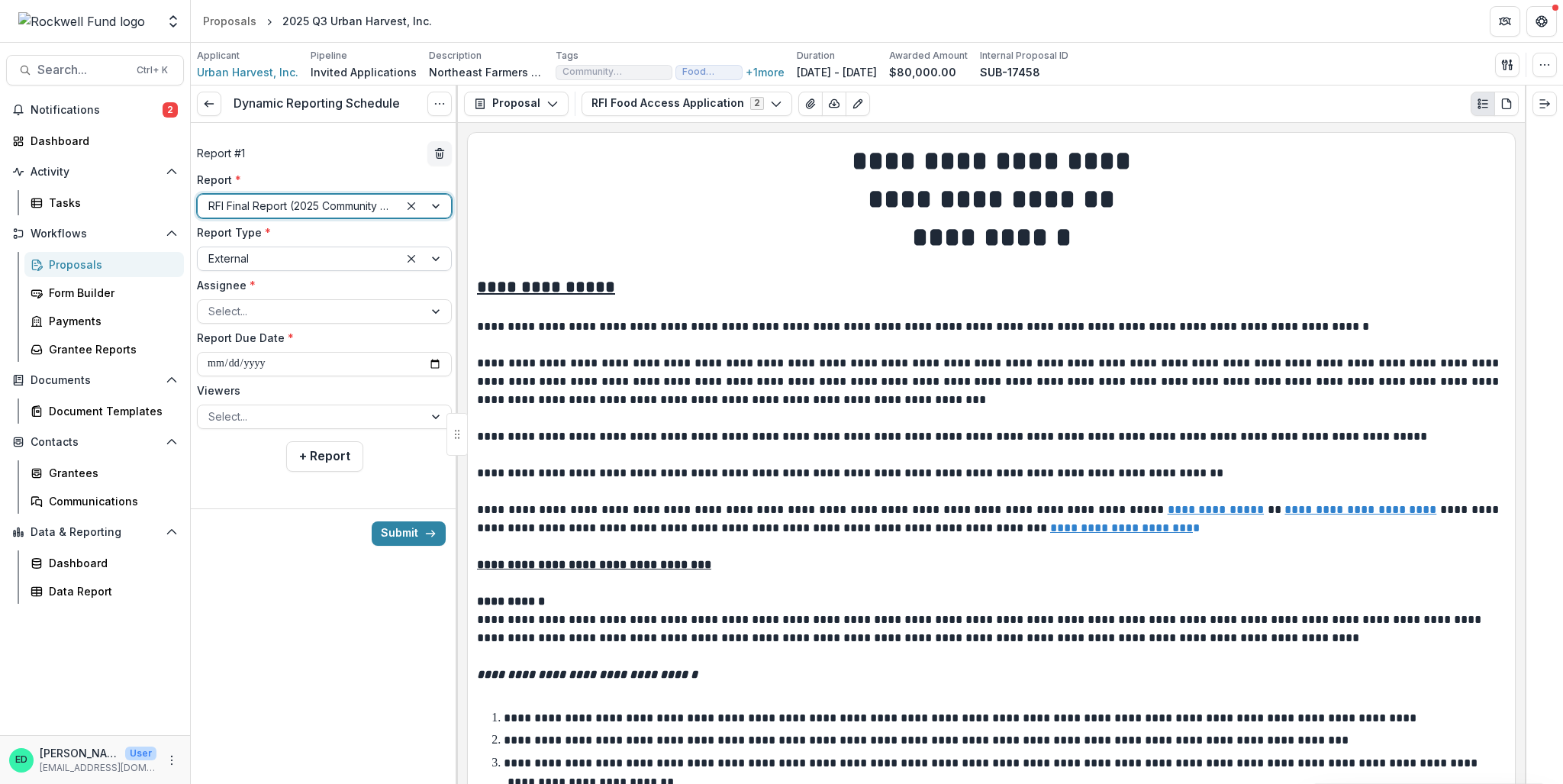
click at [305, 257] on div at bounding box center [298, 258] width 180 height 19
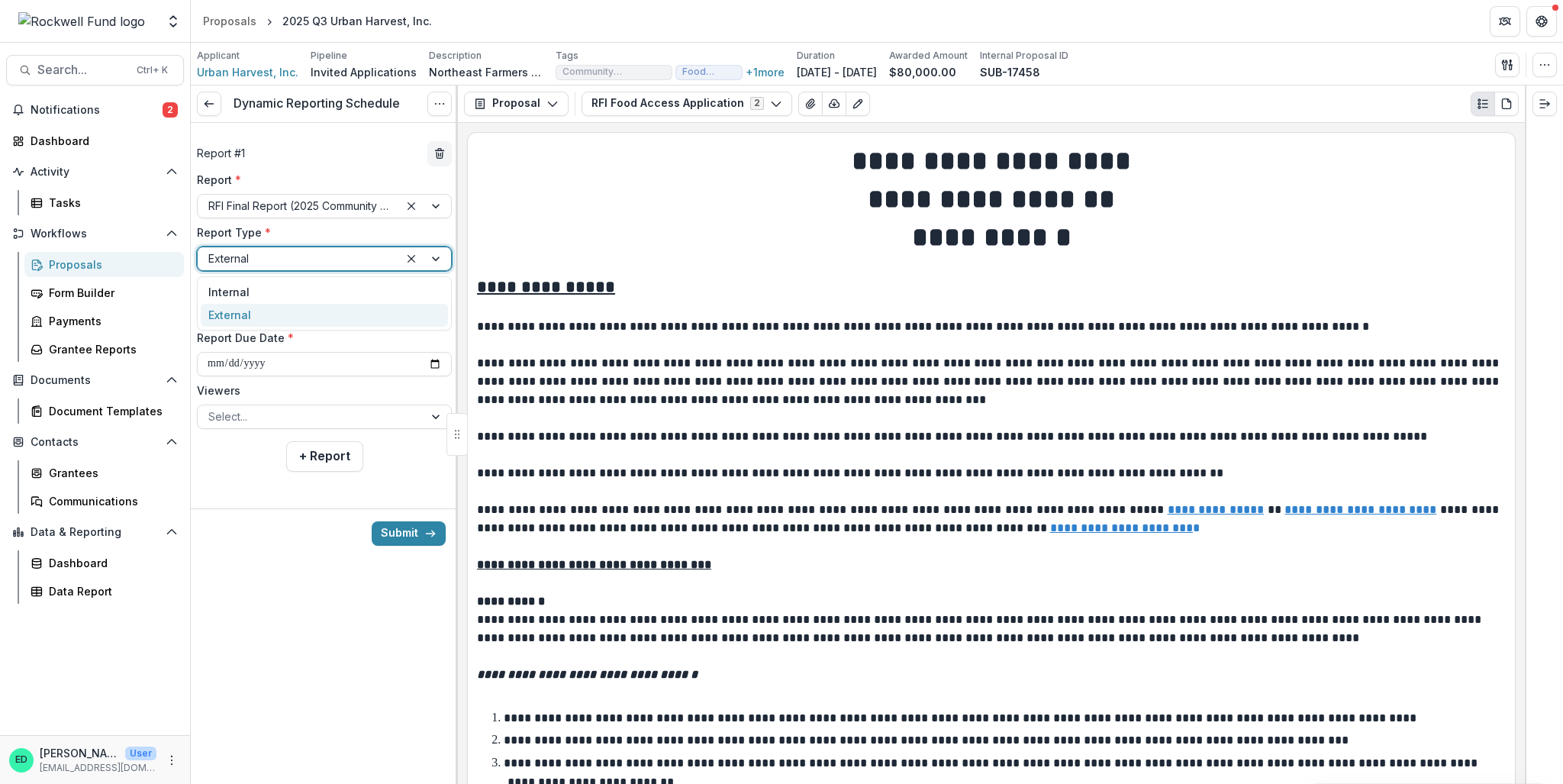
click at [320, 234] on label "Report Type *" at bounding box center [320, 232] width 245 height 16
click at [211, 250] on input "Report Type *" at bounding box center [210, 258] width 3 height 16
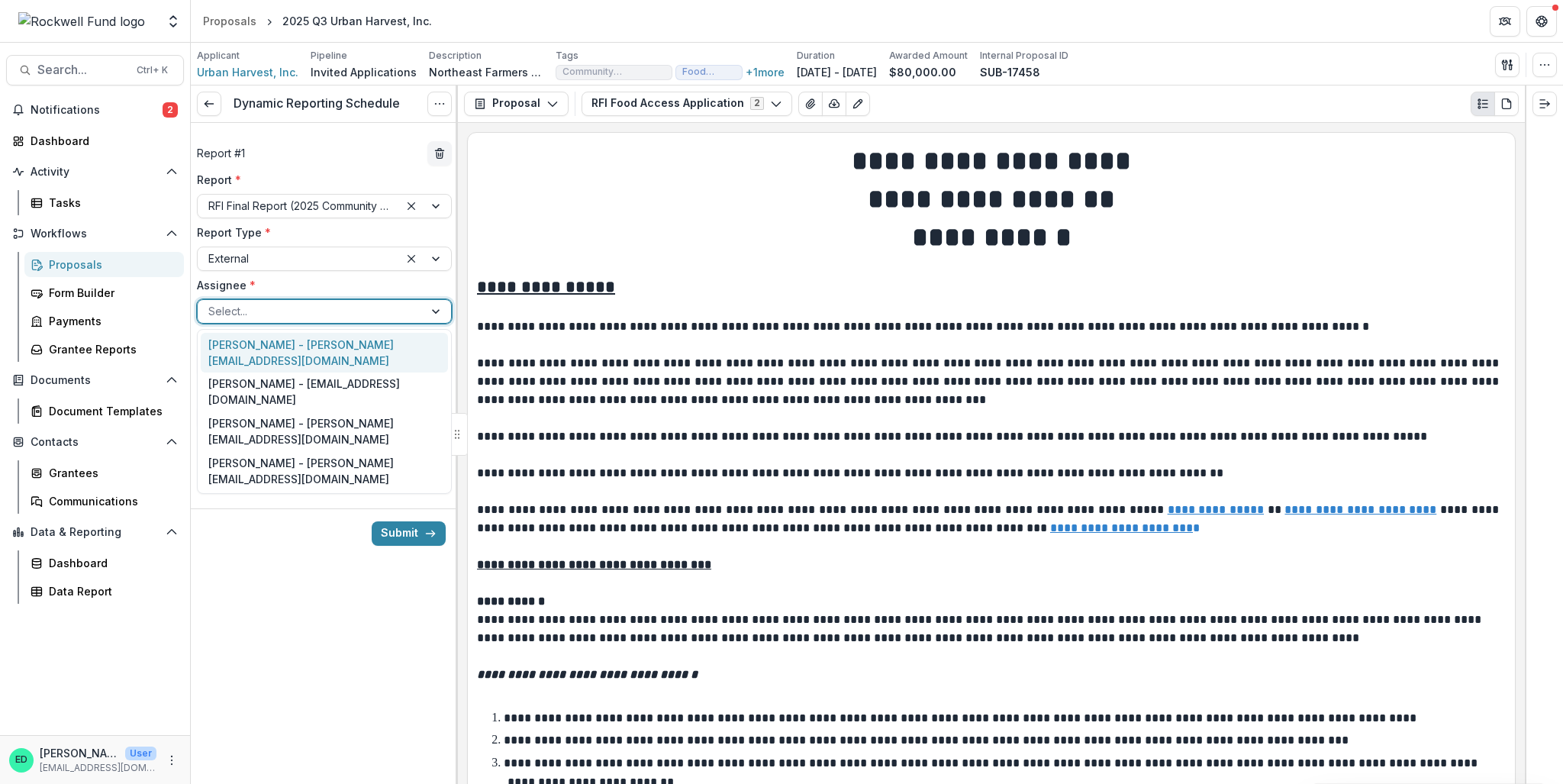
click at [281, 312] on div at bounding box center [310, 311] width 204 height 19
click at [296, 282] on label "Assignee *" at bounding box center [320, 285] width 245 height 16
click at [211, 303] on input "Assignee *" at bounding box center [210, 311] width 3 height 16
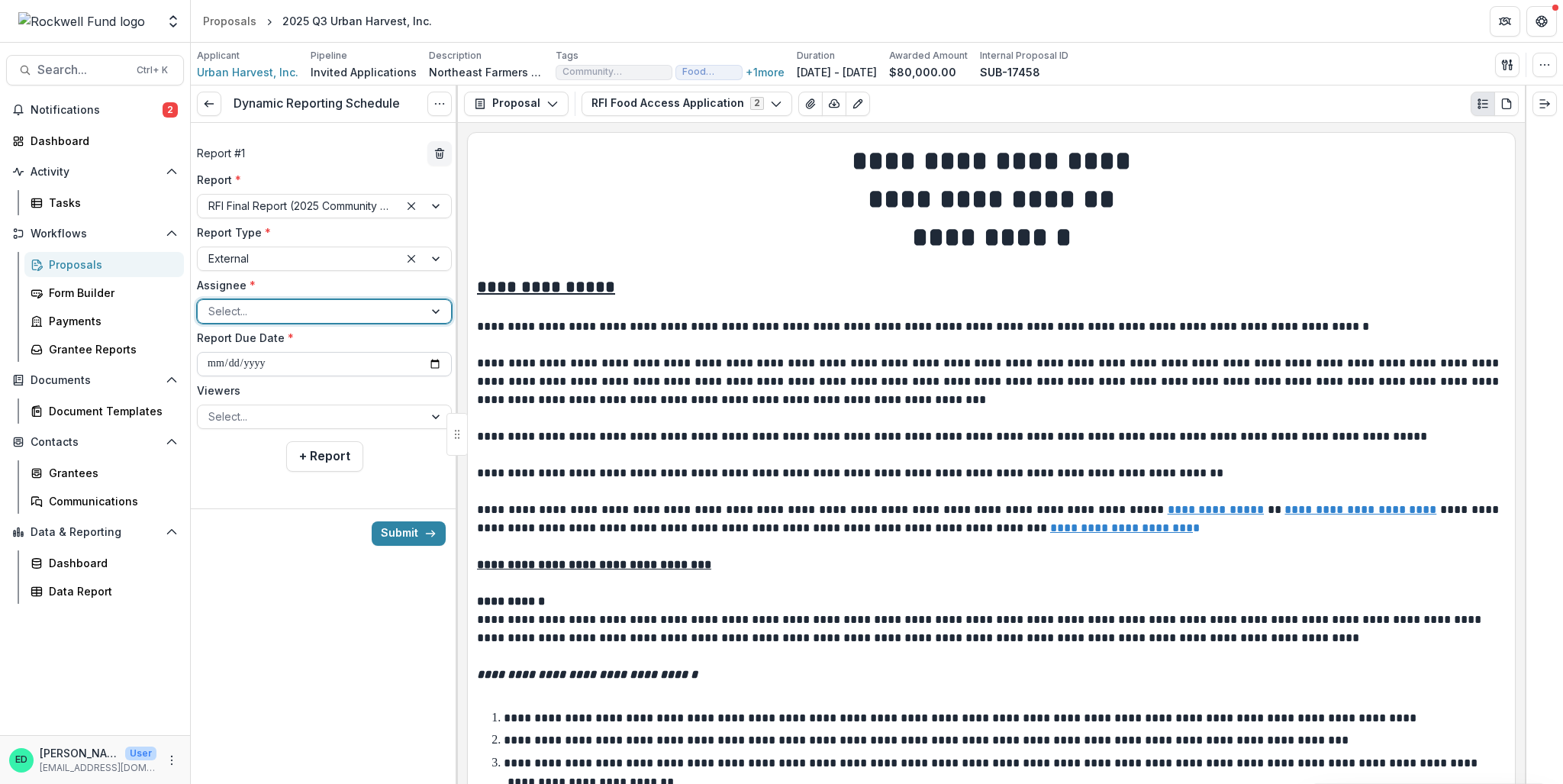
click at [208, 368] on input "**********" at bounding box center [324, 364] width 255 height 24
type input "**********"
click at [226, 409] on div at bounding box center [310, 416] width 204 height 19
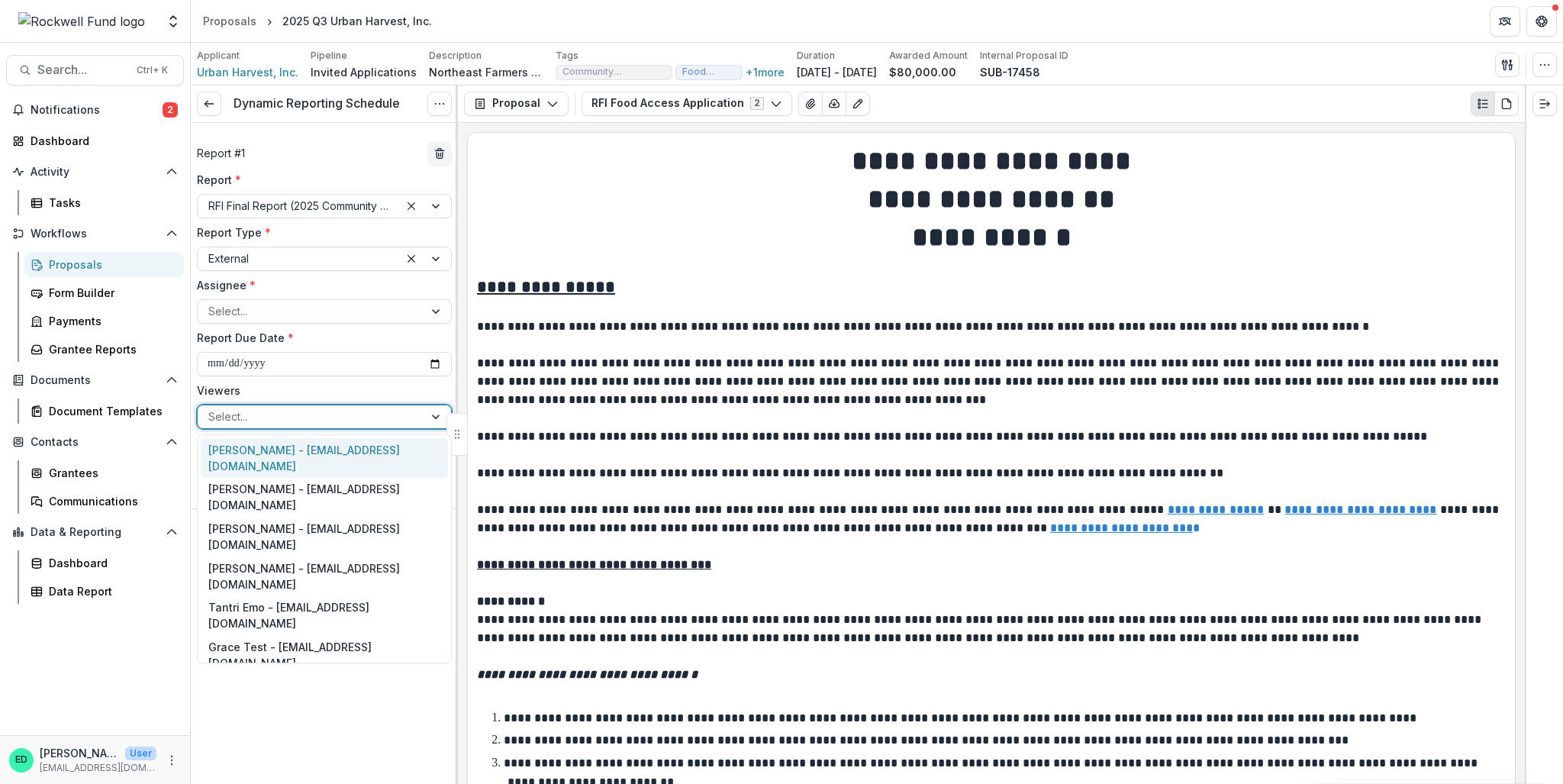
click at [245, 449] on div "Estevan D. Delgado - edelgado@rockfund.org" at bounding box center [323, 457] width 247 height 39
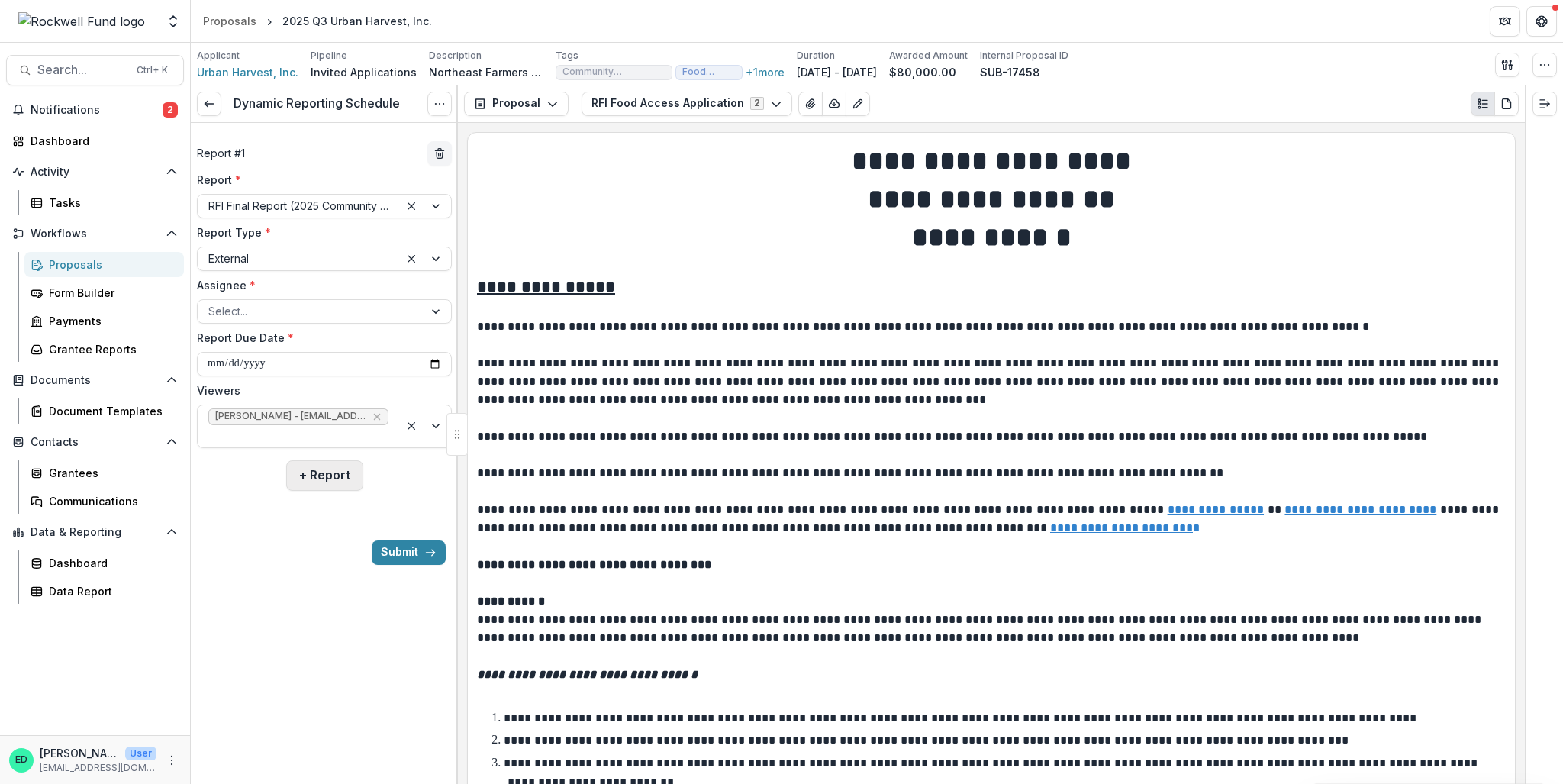
click at [312, 476] on button "+ Report" at bounding box center [325, 475] width 77 height 31
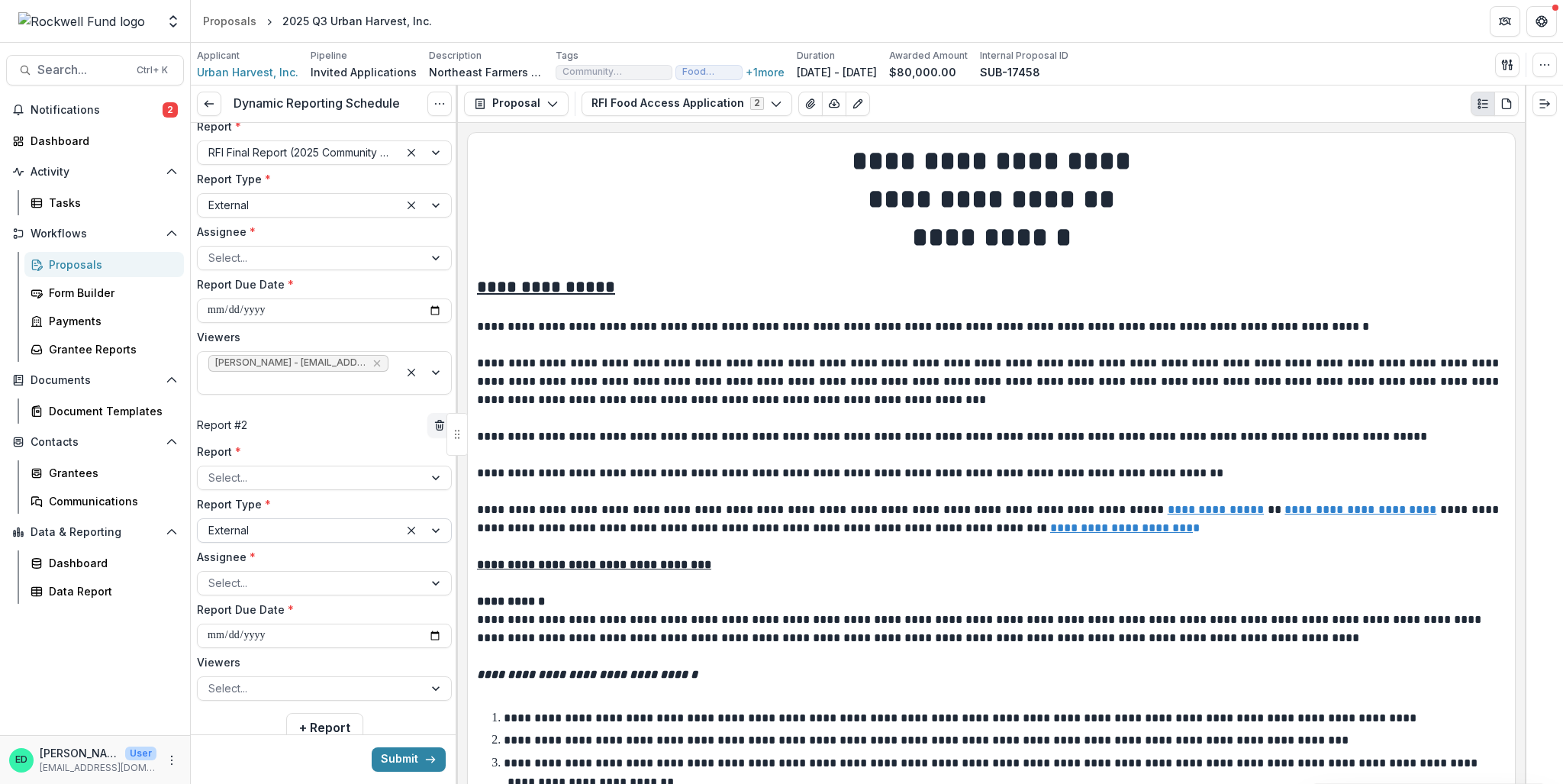
scroll to position [77, 0]
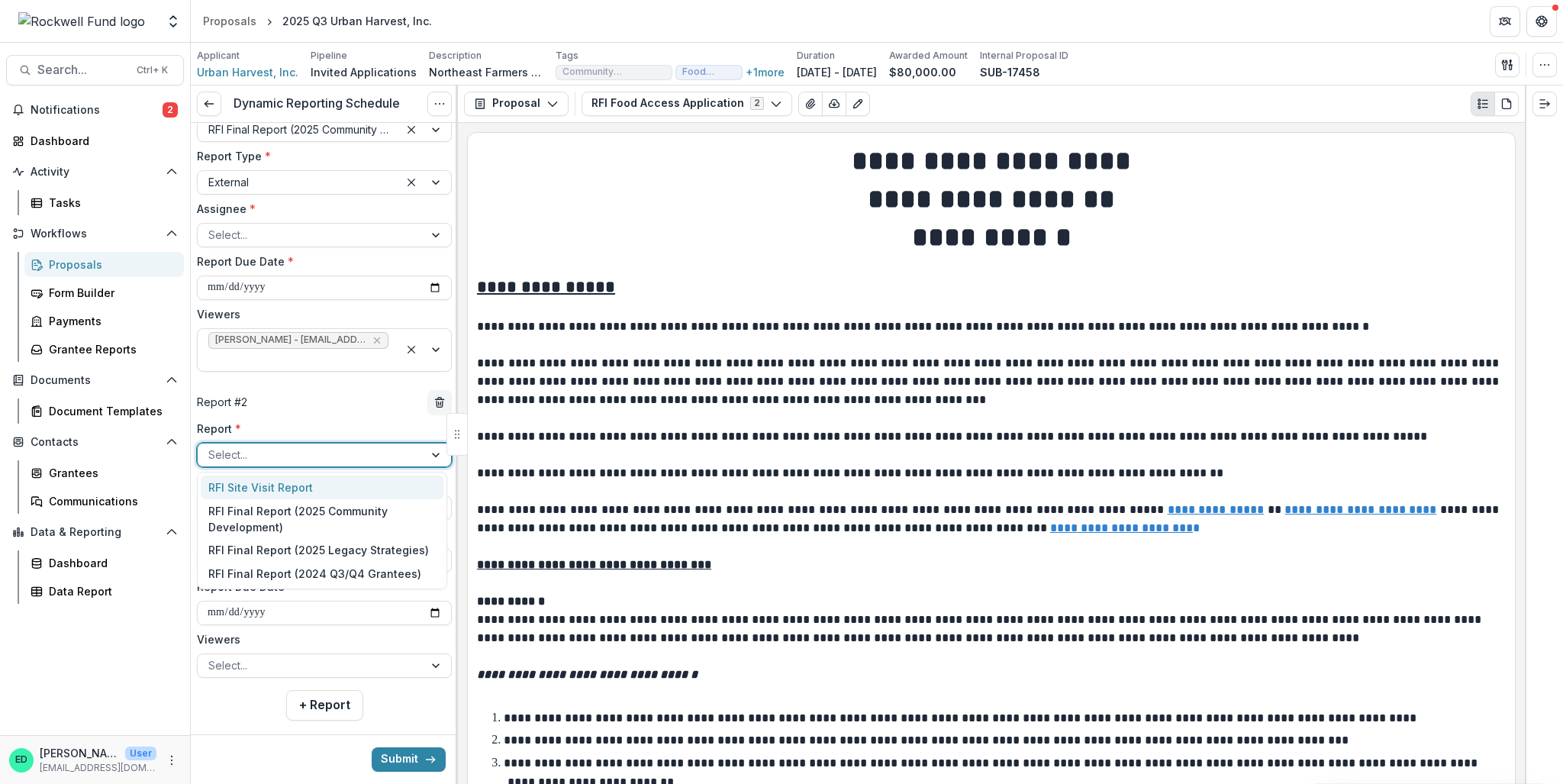
click at [256, 456] on div at bounding box center [310, 454] width 204 height 19
click at [280, 507] on div "RFI Final Report (2025 Community Development)" at bounding box center [322, 519] width 243 height 39
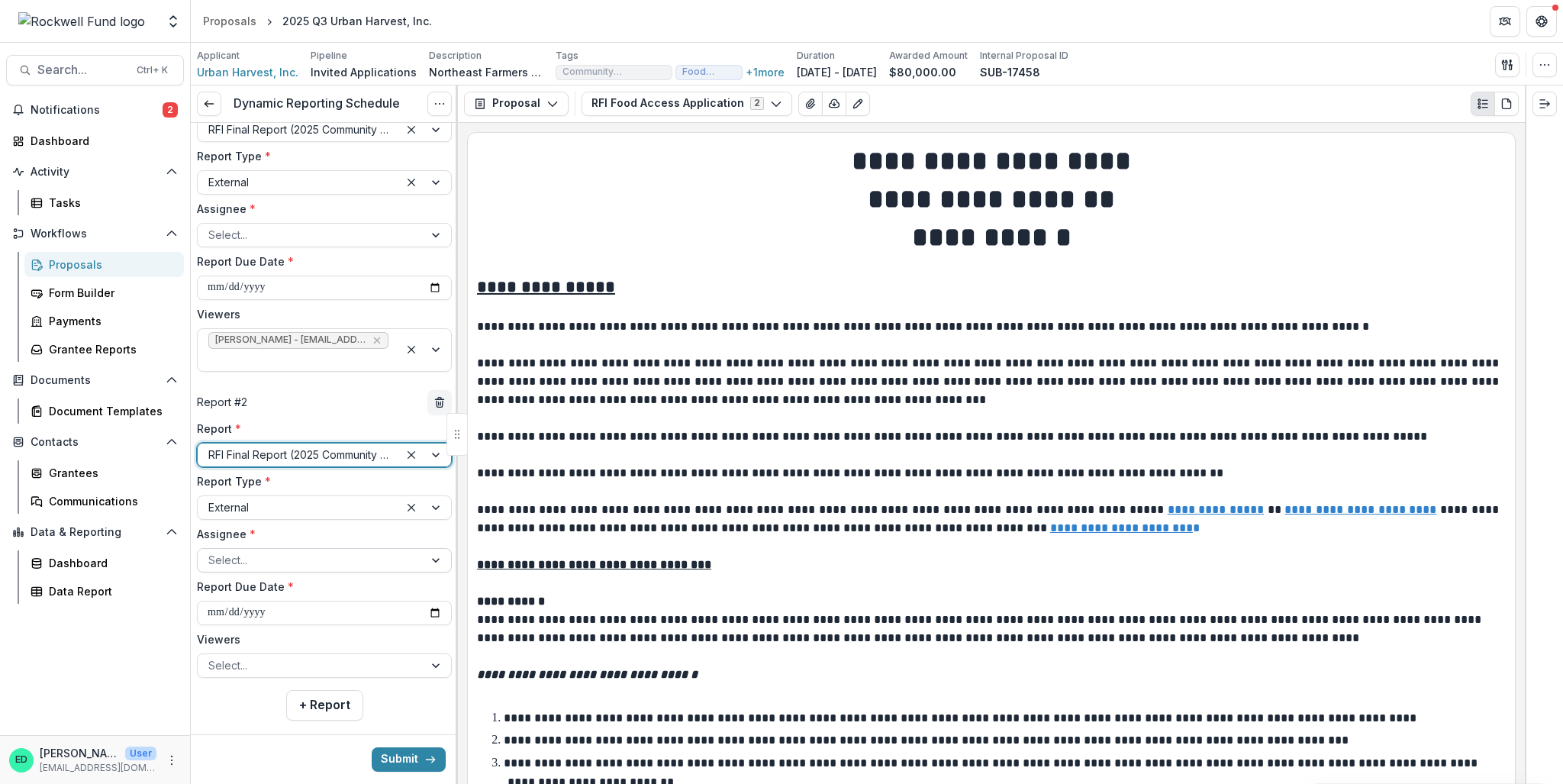
click at [252, 553] on div at bounding box center [310, 559] width 204 height 19
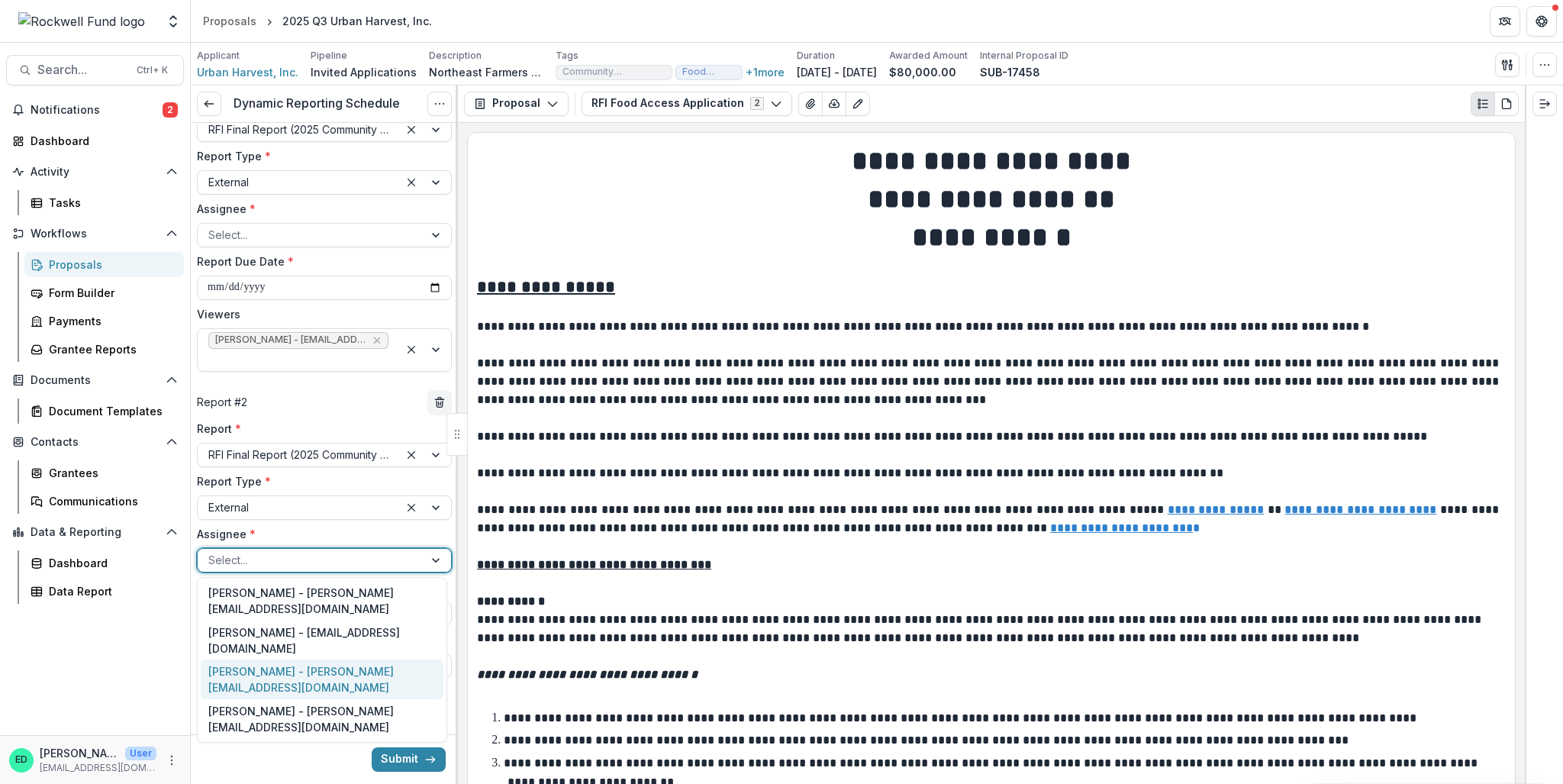
click at [261, 663] on div "Phylicia Coleman - phylicia@urbanharvest.org" at bounding box center [322, 679] width 243 height 39
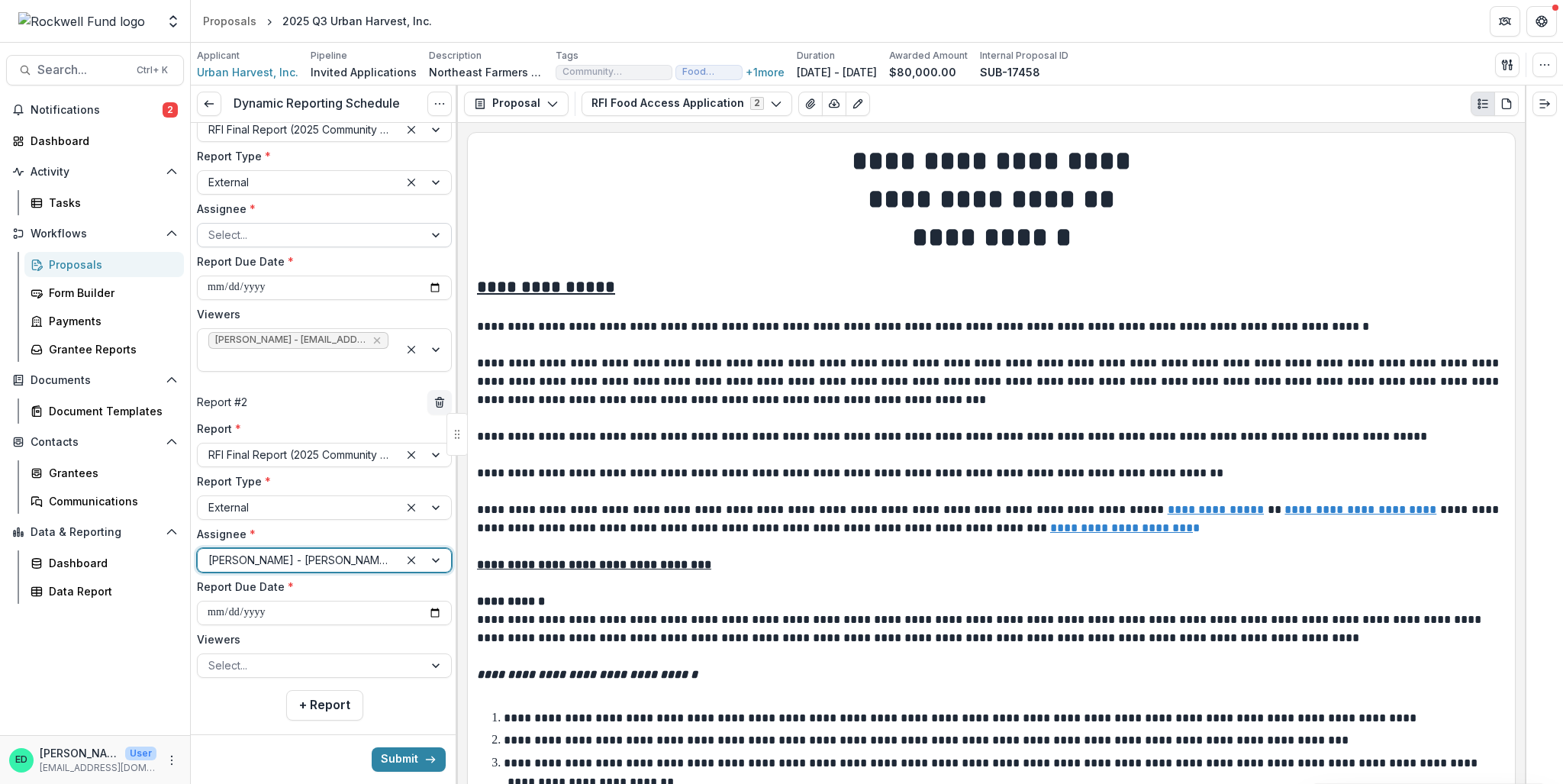
click at [266, 237] on div at bounding box center [310, 234] width 204 height 19
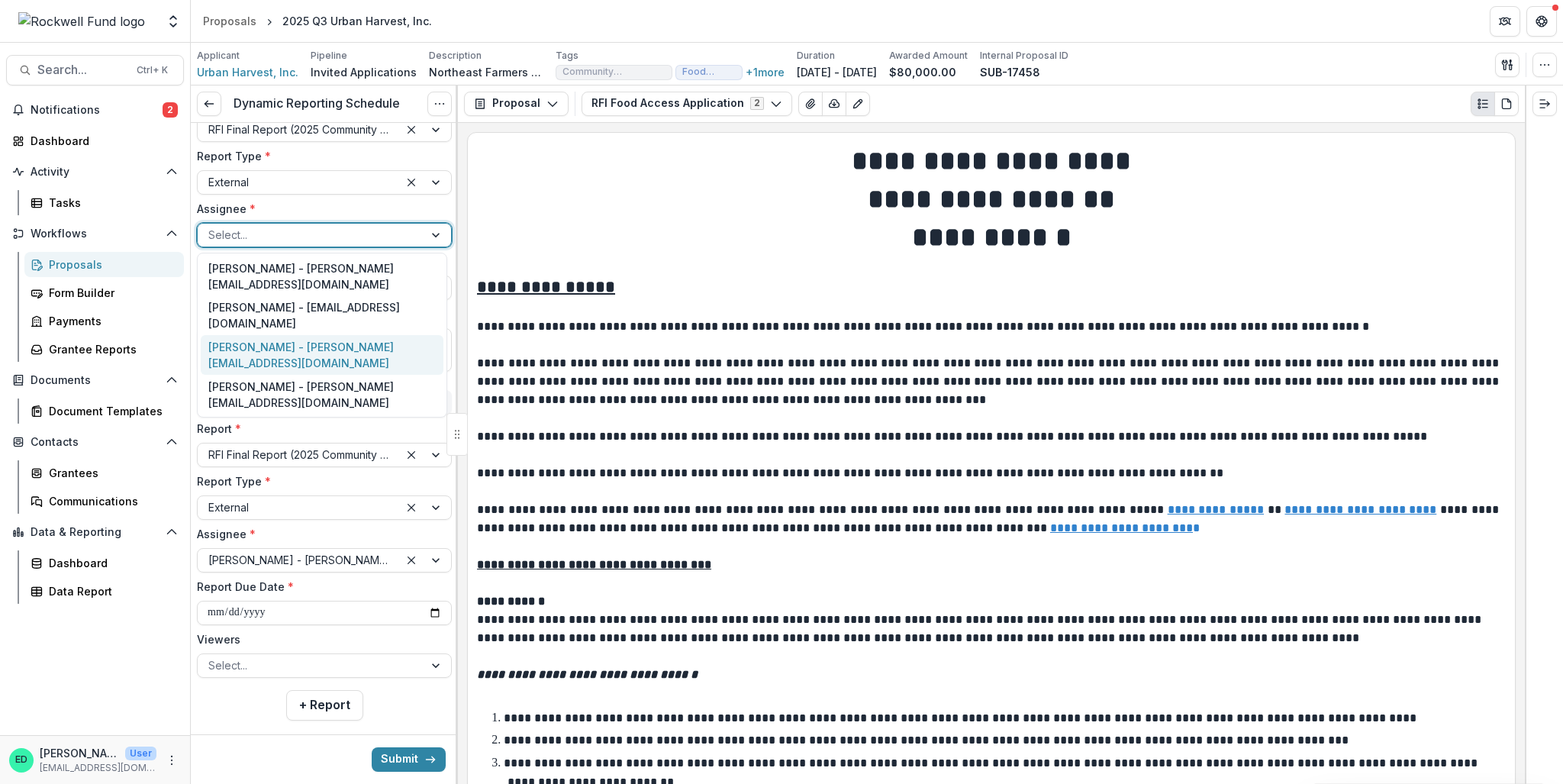
click at [279, 339] on div "Phylicia Coleman - phylicia@urbanharvest.org" at bounding box center [322, 355] width 243 height 39
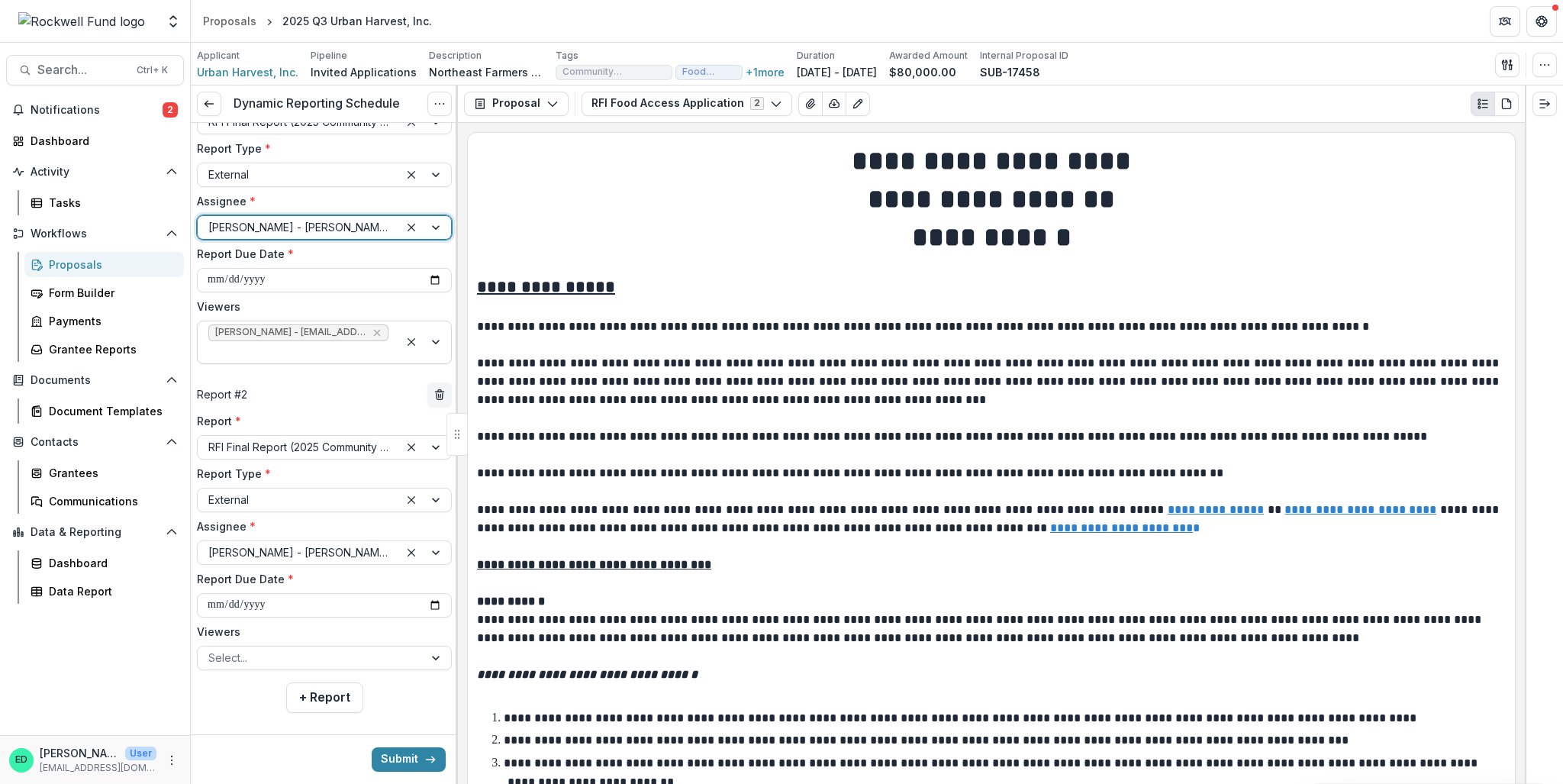
scroll to position [98, 0]
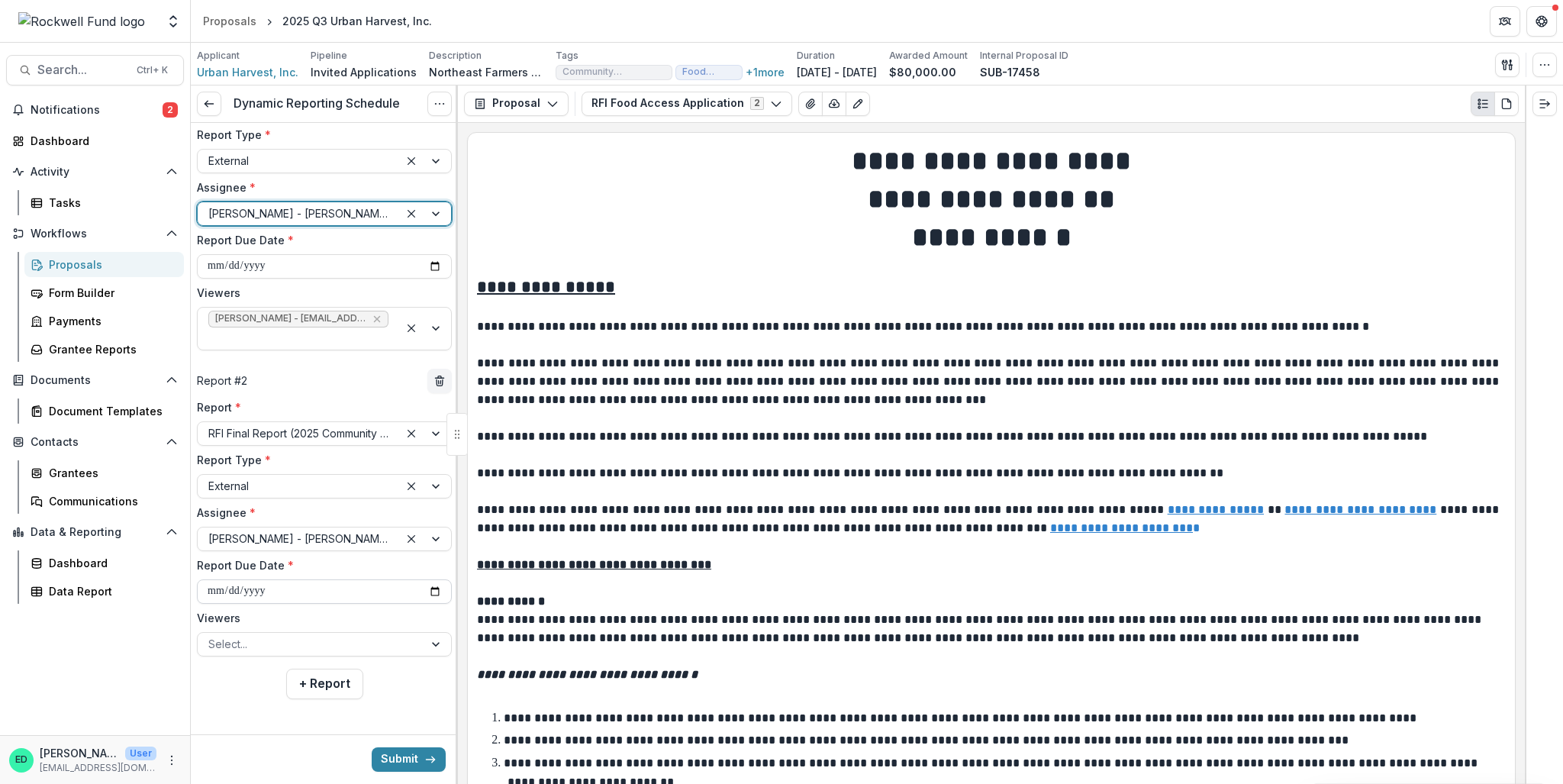
click at [211, 592] on input "**********" at bounding box center [324, 591] width 255 height 24
type input "**********"
click at [219, 644] on div at bounding box center [310, 644] width 204 height 19
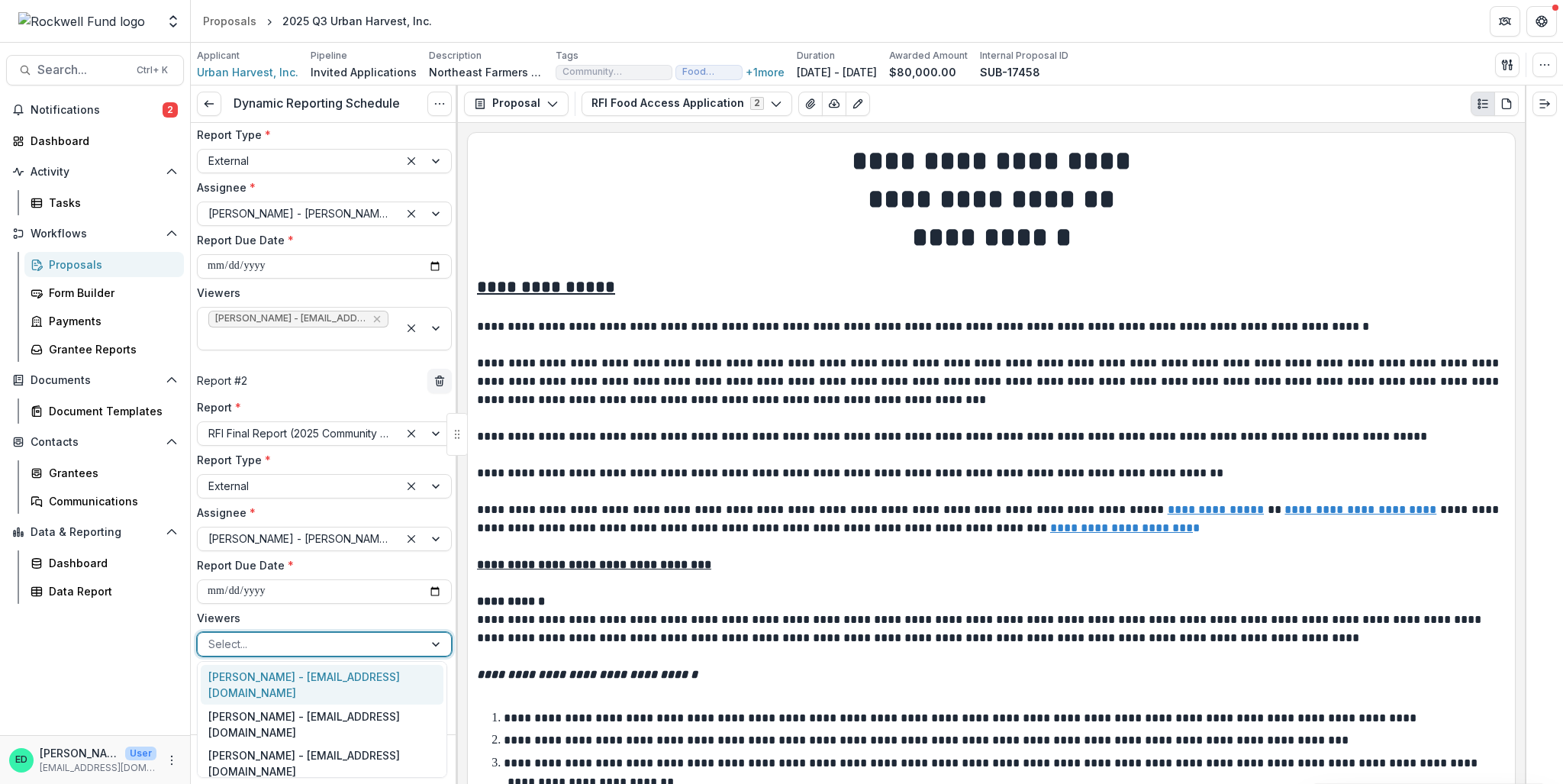
click at [244, 690] on div "Estevan D. Delgado - edelgado@rockfund.org" at bounding box center [322, 685] width 243 height 39
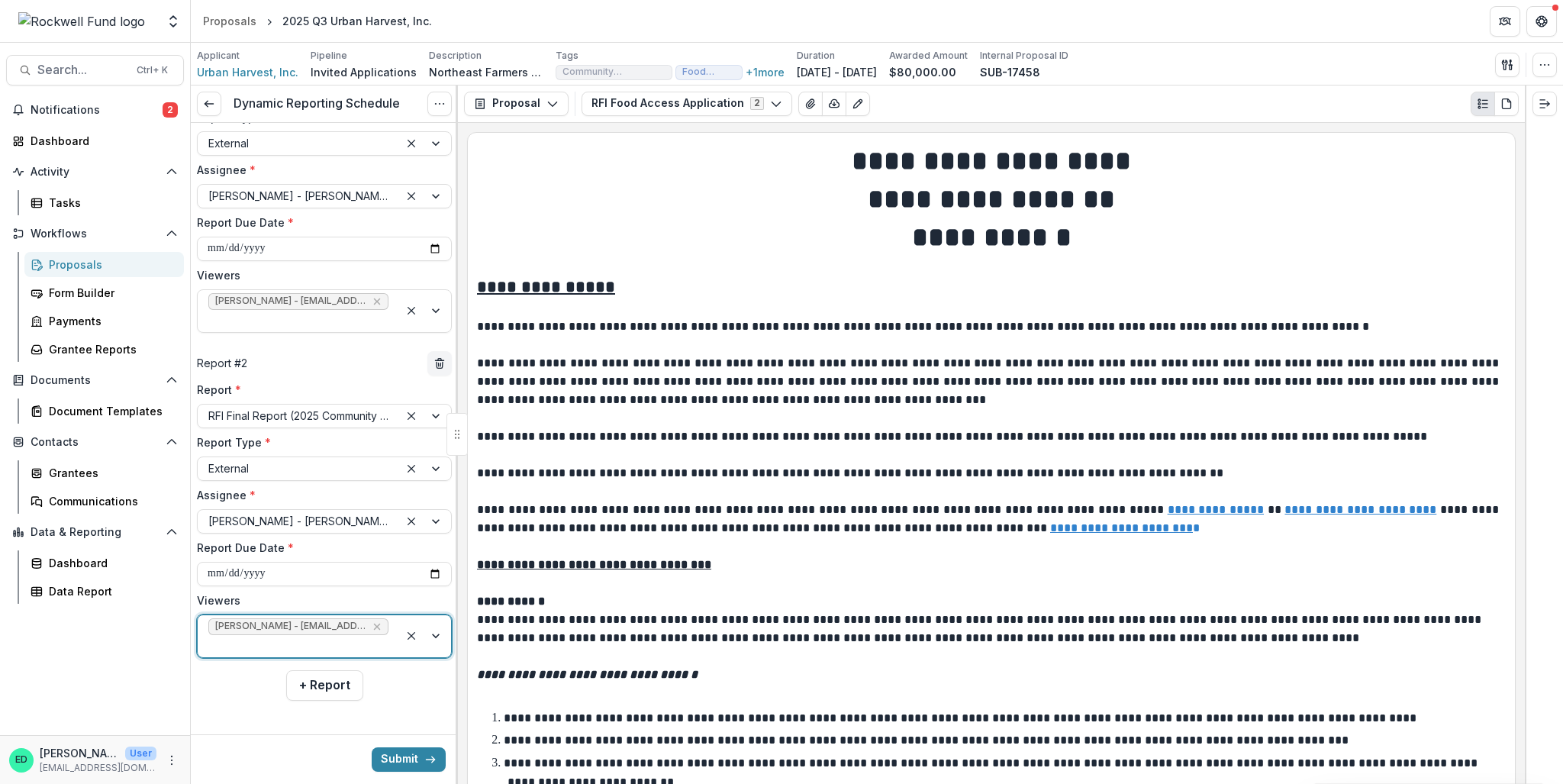
scroll to position [116, 0]
click at [414, 761] on button "Submit" at bounding box center [409, 759] width 74 height 24
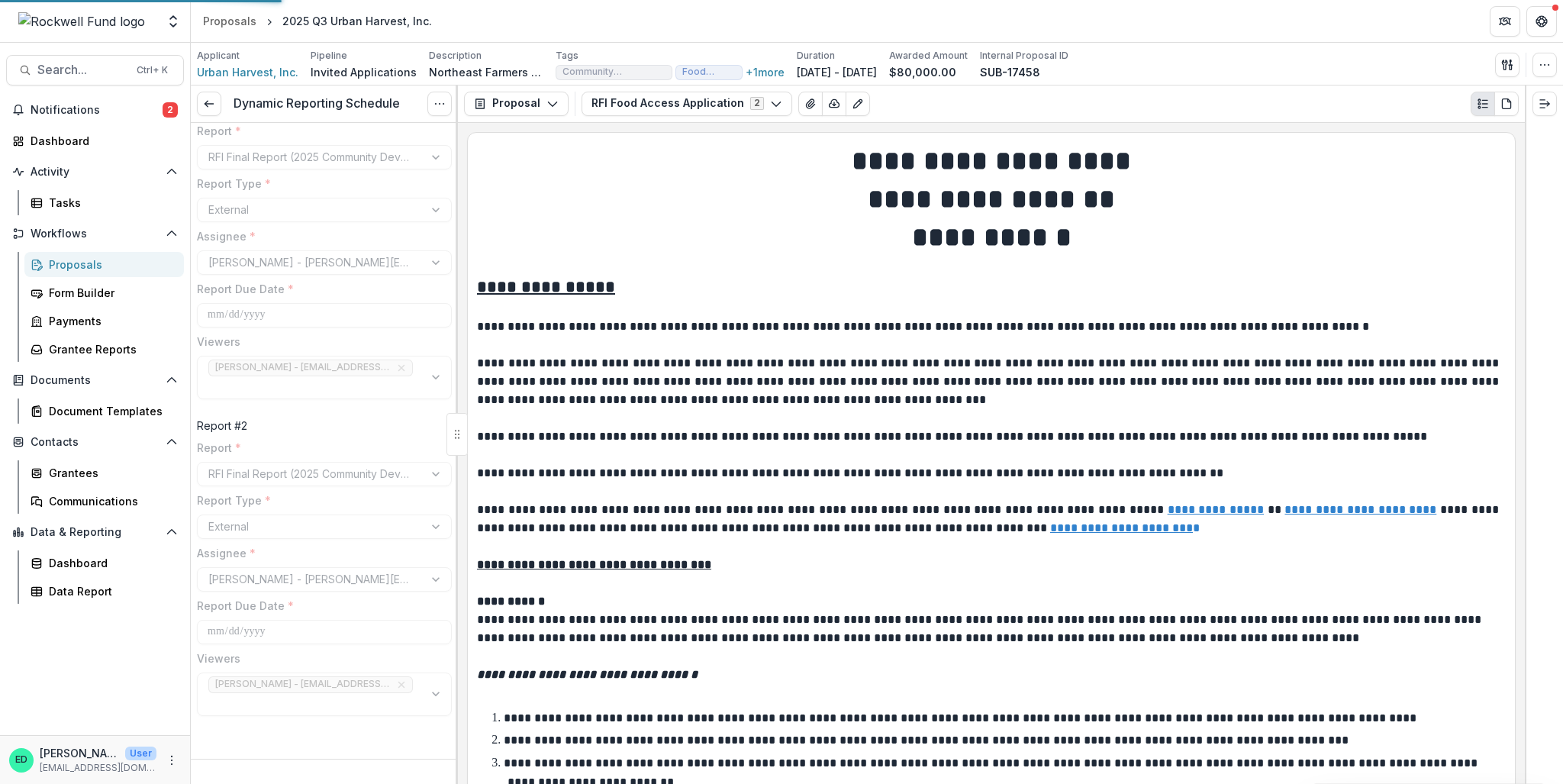
scroll to position [38, 0]
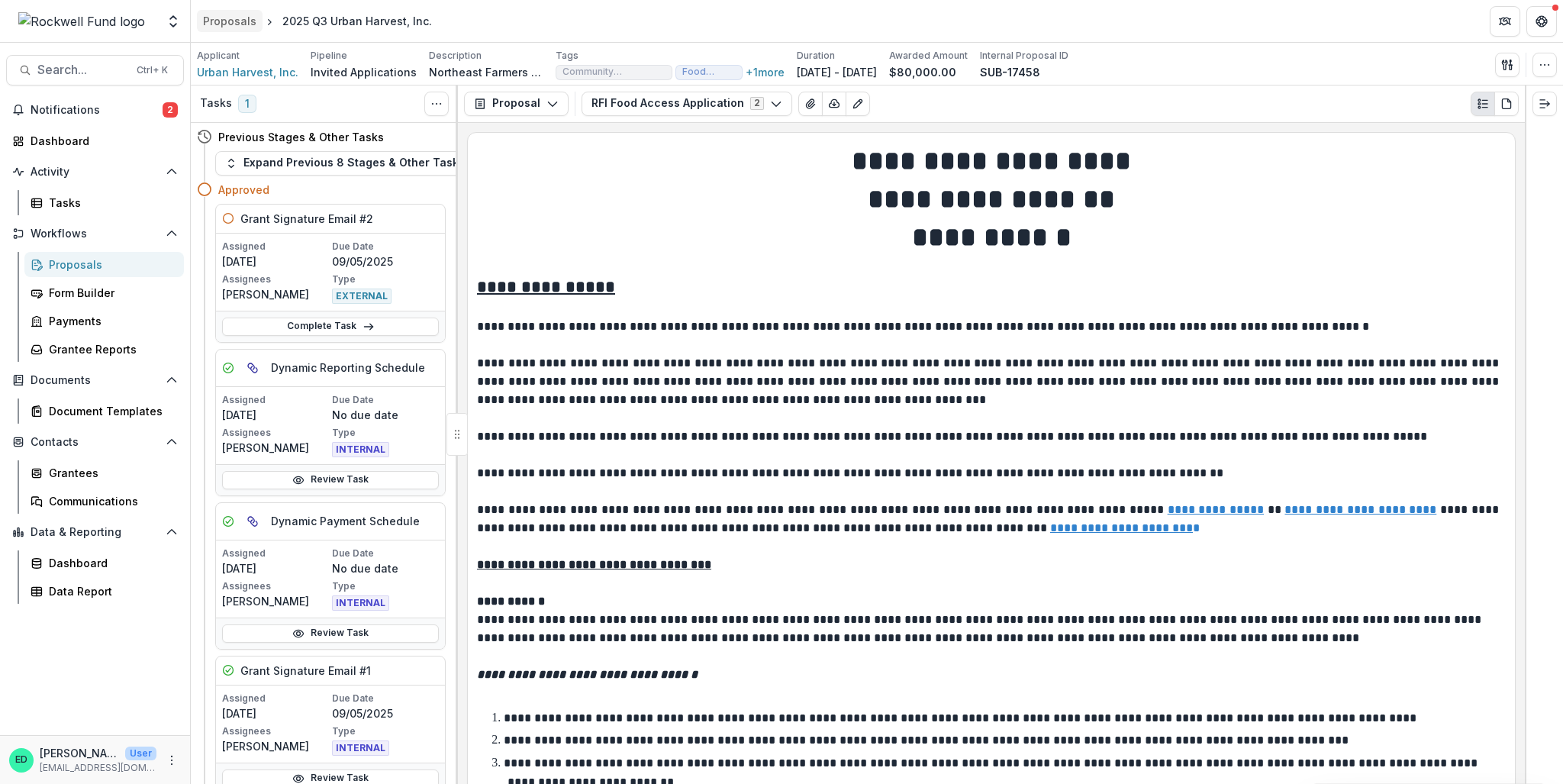
click at [207, 27] on div "Proposals" at bounding box center [230, 21] width 54 height 16
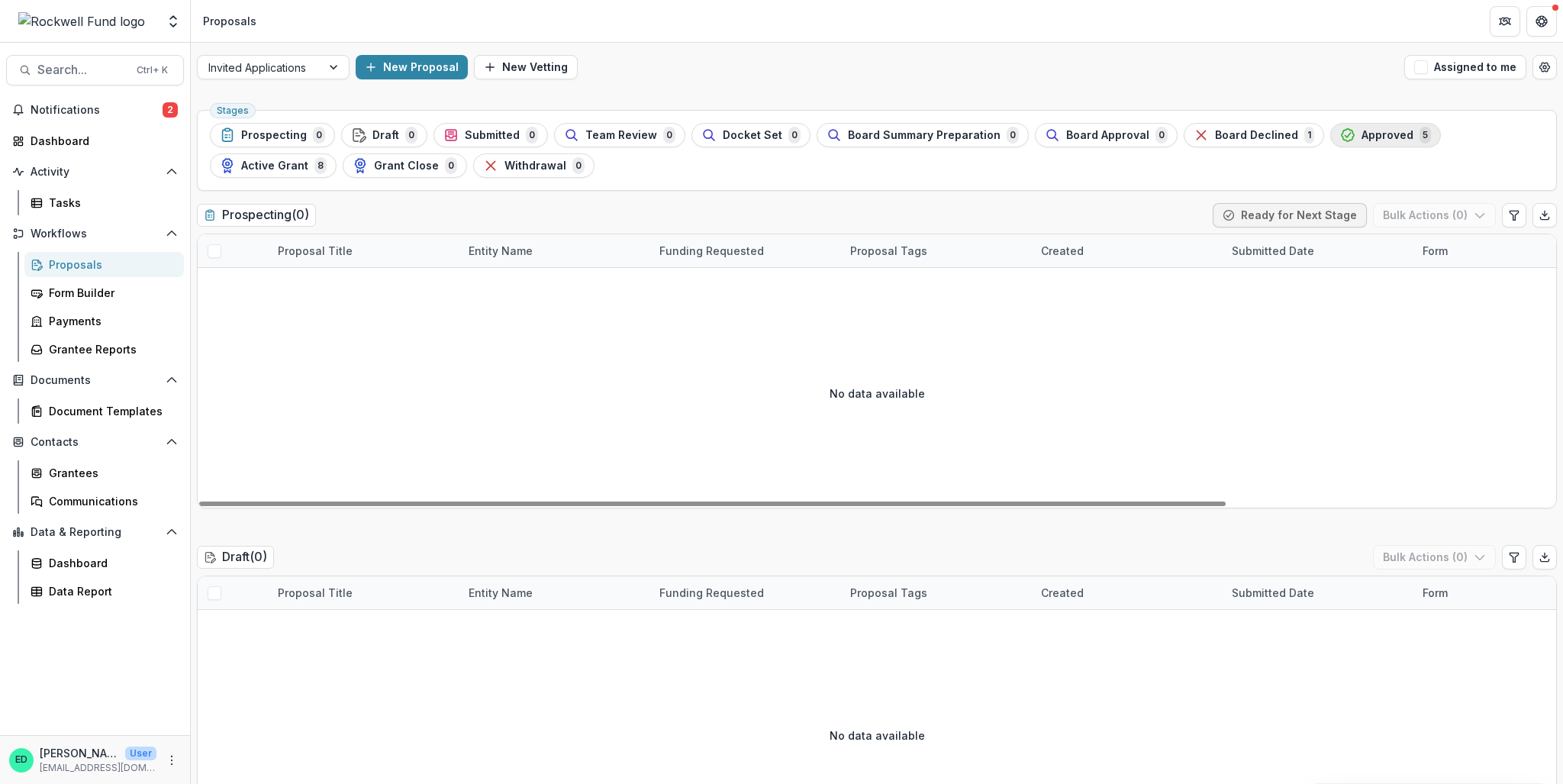
click at [1368, 144] on button "Approved 5" at bounding box center [1385, 135] width 110 height 24
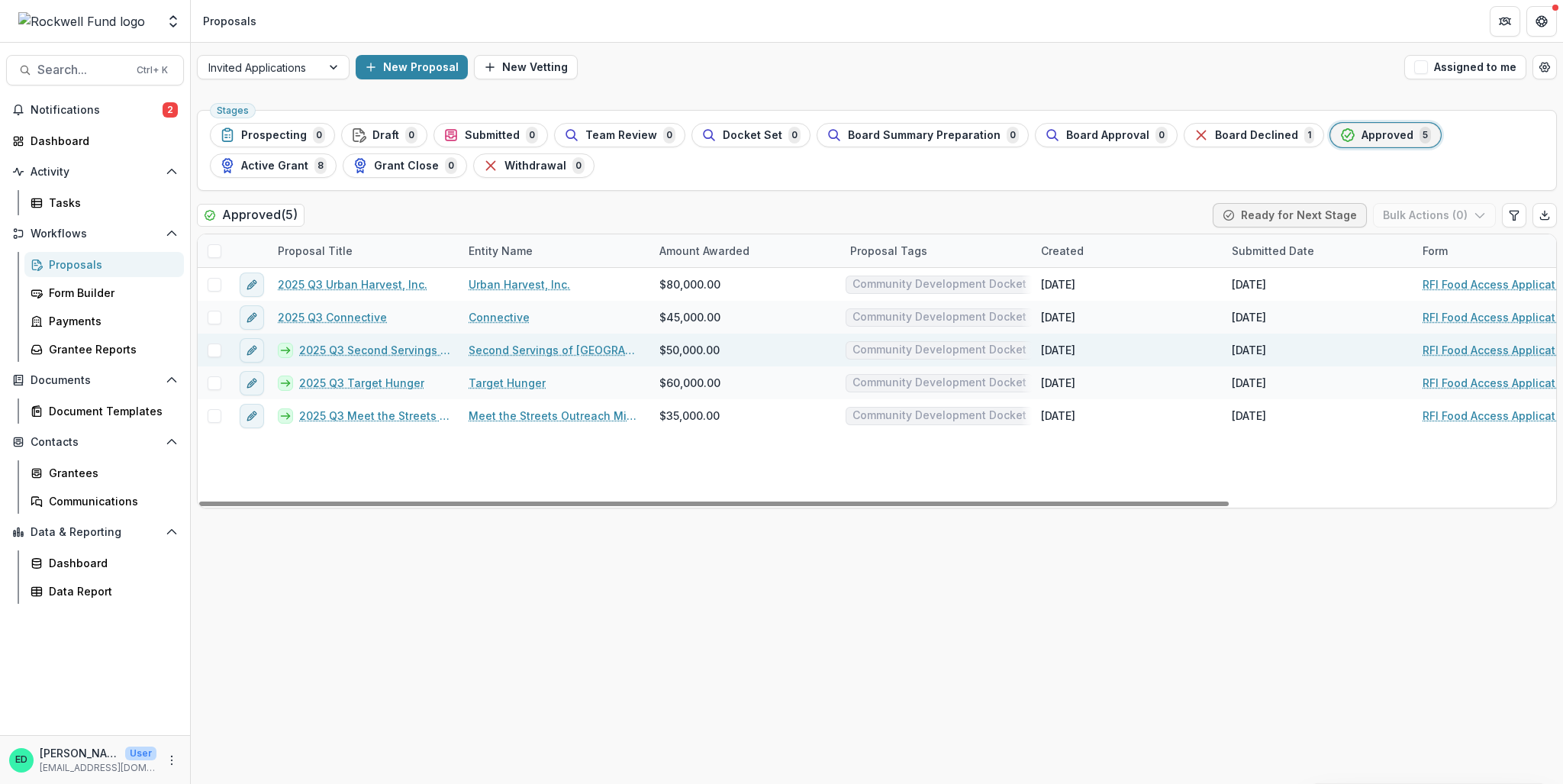
click at [208, 343] on label at bounding box center [214, 349] width 13 height 13
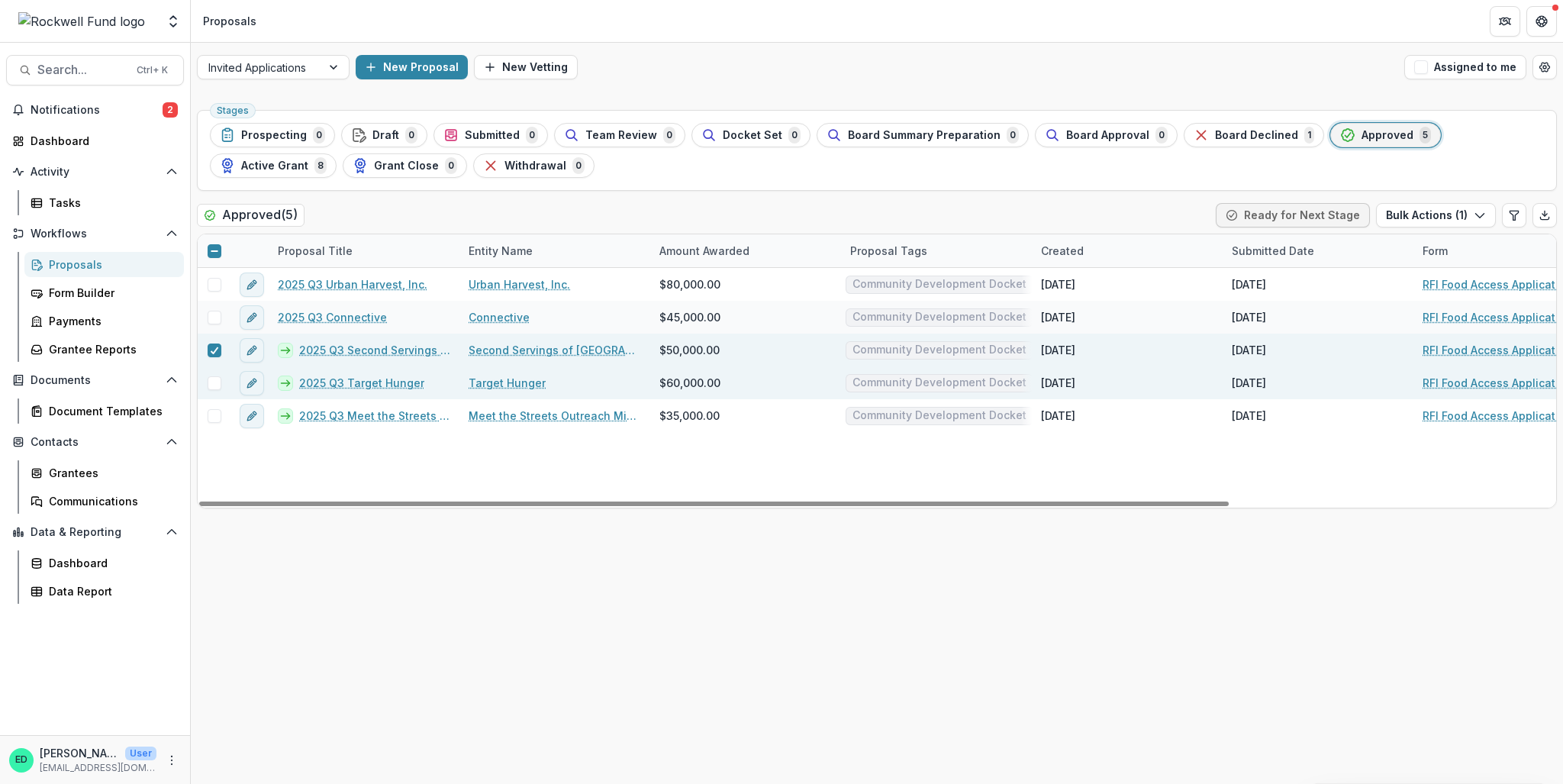
click at [219, 388] on span at bounding box center [214, 383] width 13 height 13
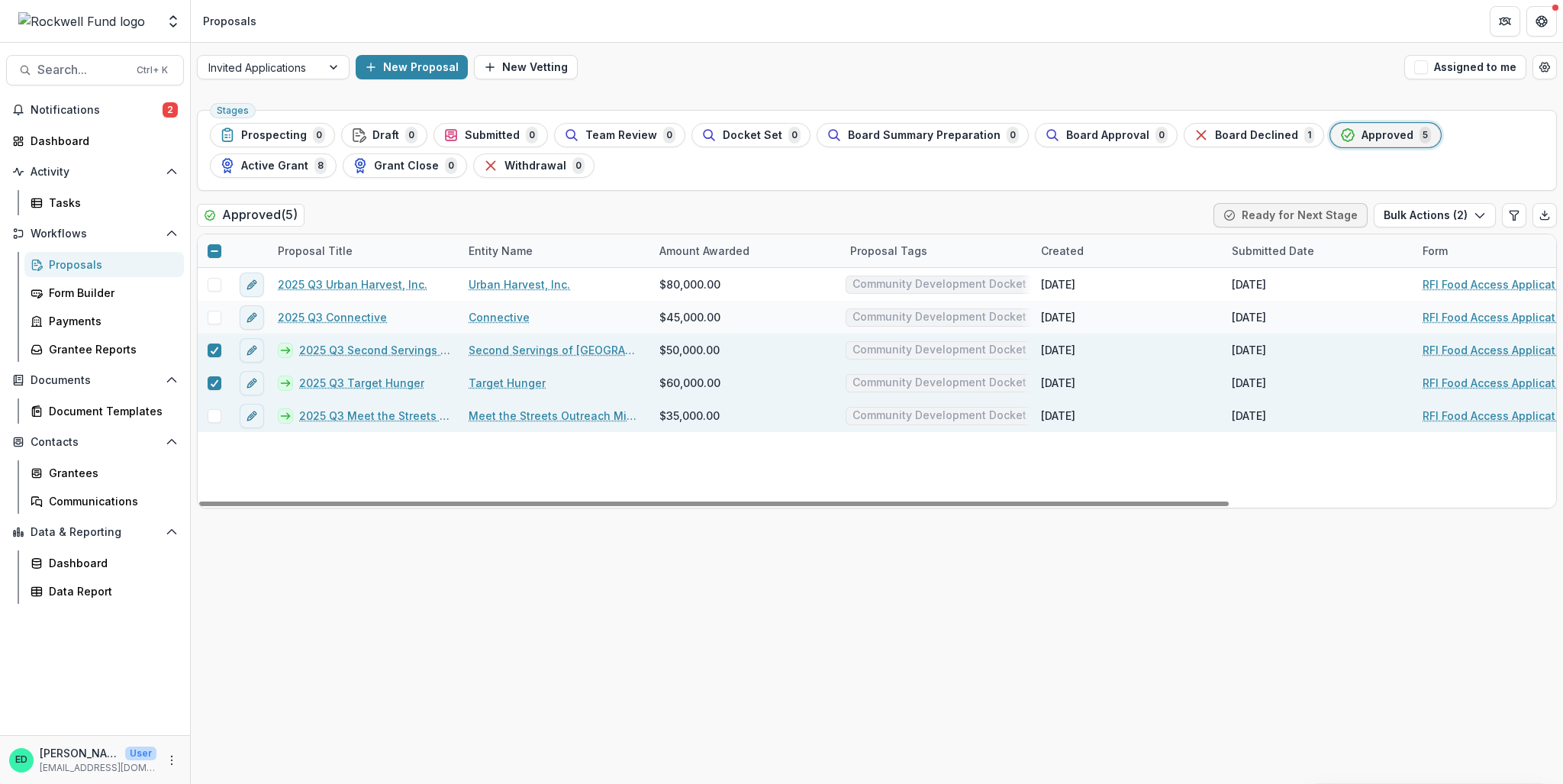
click at [213, 422] on div at bounding box center [215, 416] width 33 height 33
click at [213, 421] on span at bounding box center [214, 416] width 13 height 13
click at [1397, 220] on button "Bulk Actions ( 3 )" at bounding box center [1434, 215] width 122 height 24
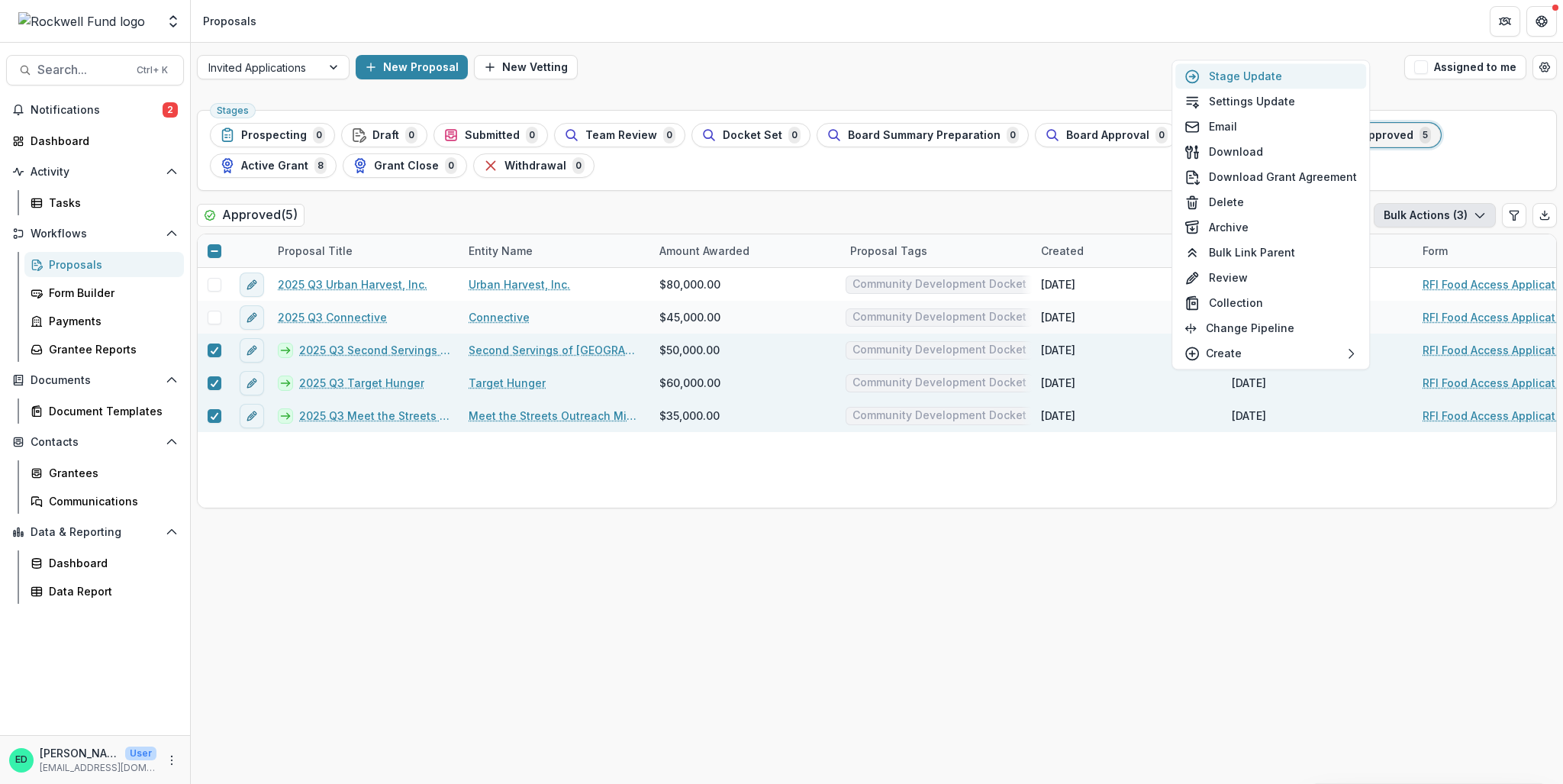
click at [1258, 83] on button "Stage Update" at bounding box center [1271, 76] width 191 height 25
select select "********"
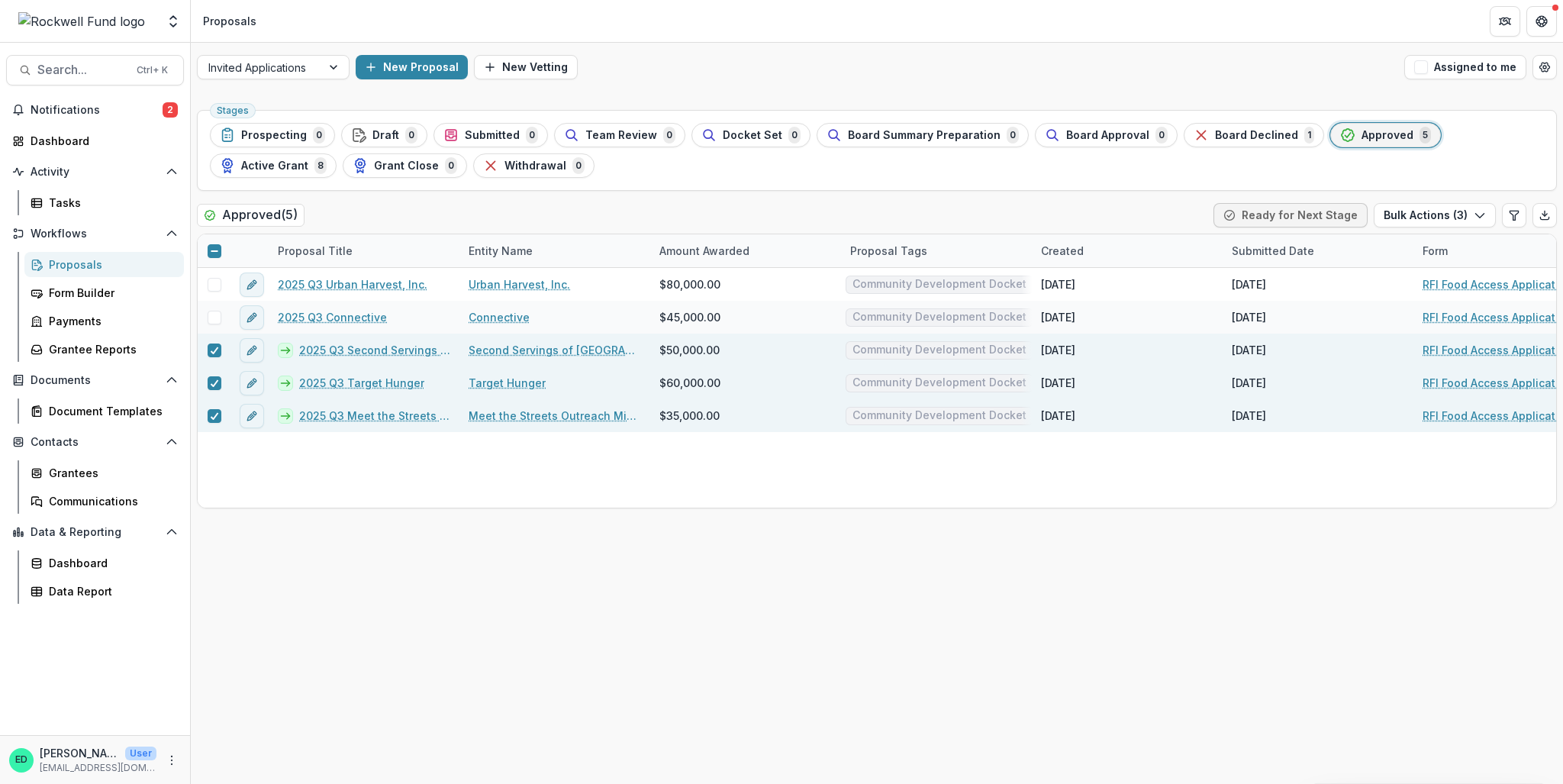
type input "**"
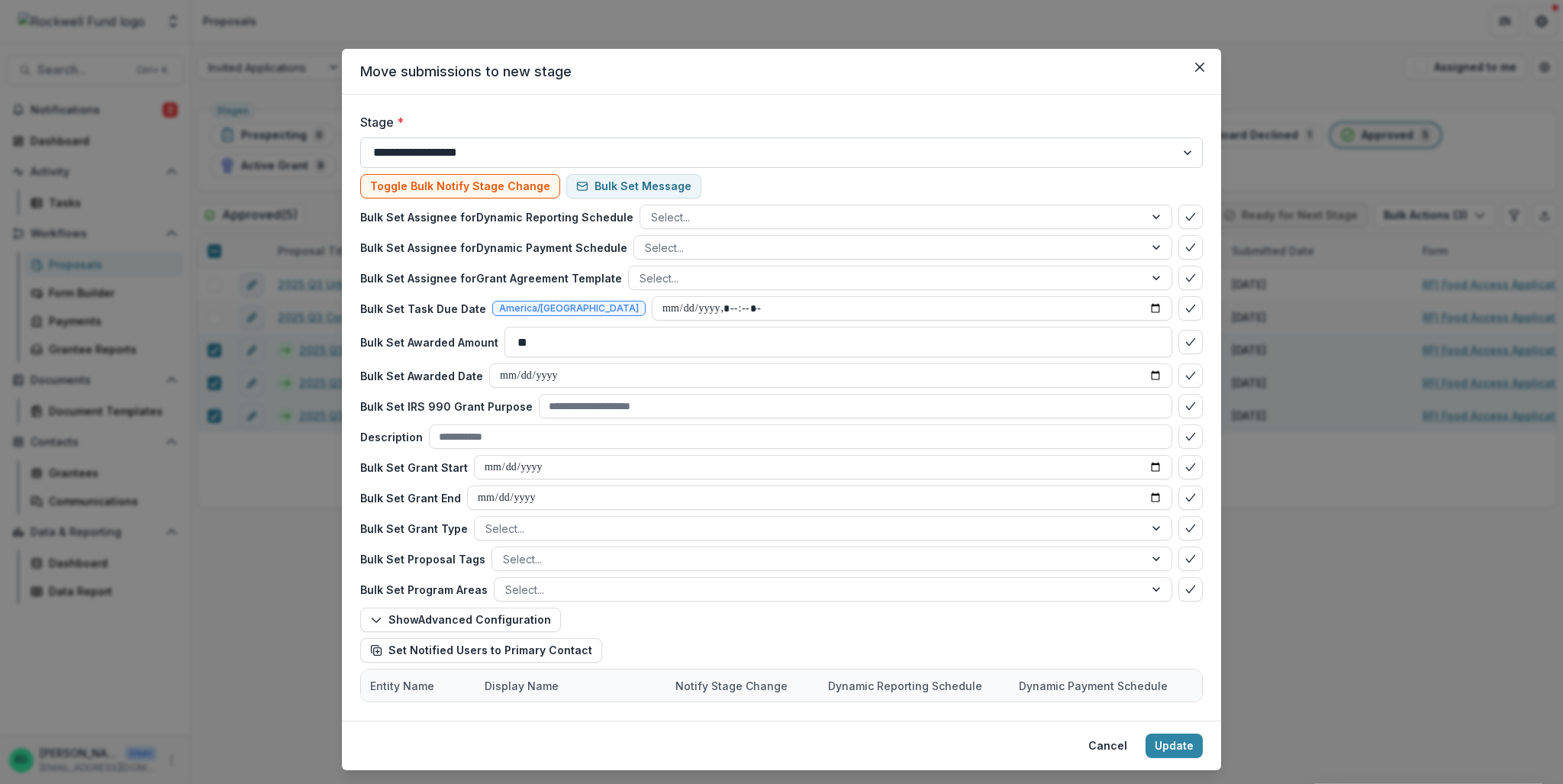
click at [482, 147] on select "**********" at bounding box center [782, 152] width 843 height 31
select select "**********"
click at [361, 137] on select "**********" at bounding box center [782, 152] width 843 height 31
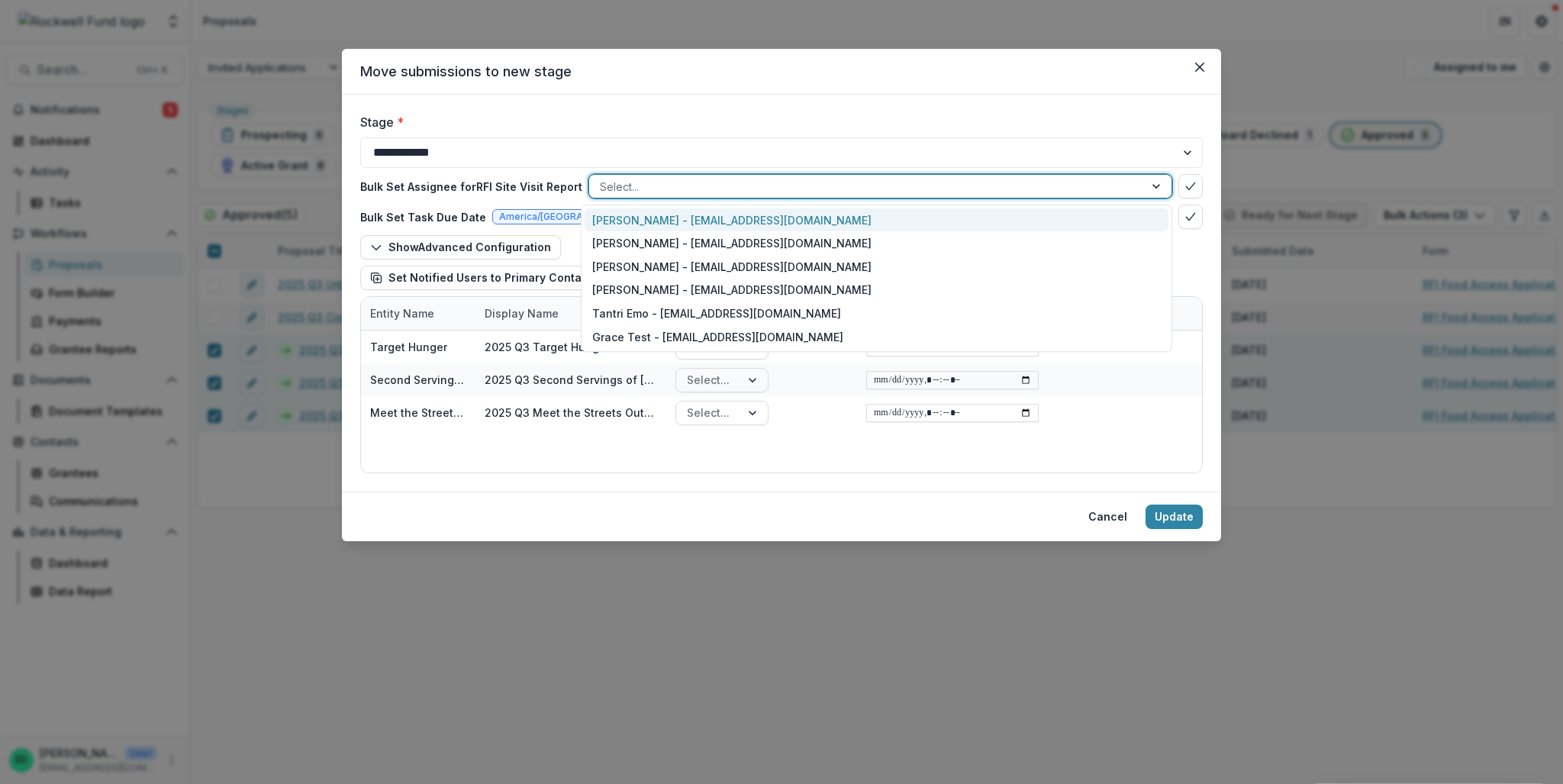
click at [675, 189] on div at bounding box center [866, 186] width 533 height 19
click at [677, 213] on div "Estevan D. Delgado - edelgado@rockfund.org" at bounding box center [877, 220] width 584 height 24
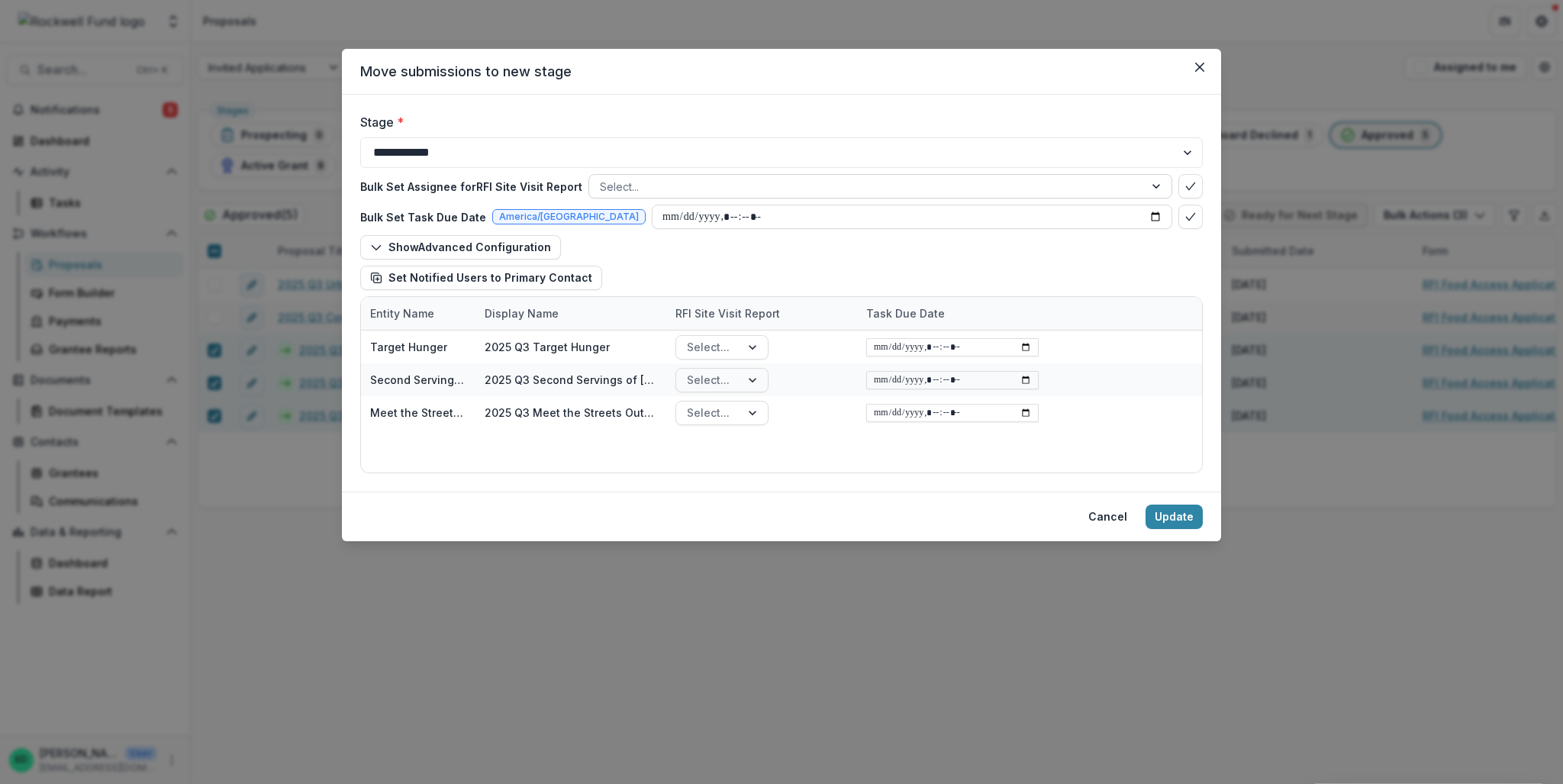
click at [1068, 249] on div "Show Advanced Configuration Set Notified Users to Primary Contact" at bounding box center [782, 263] width 843 height 55
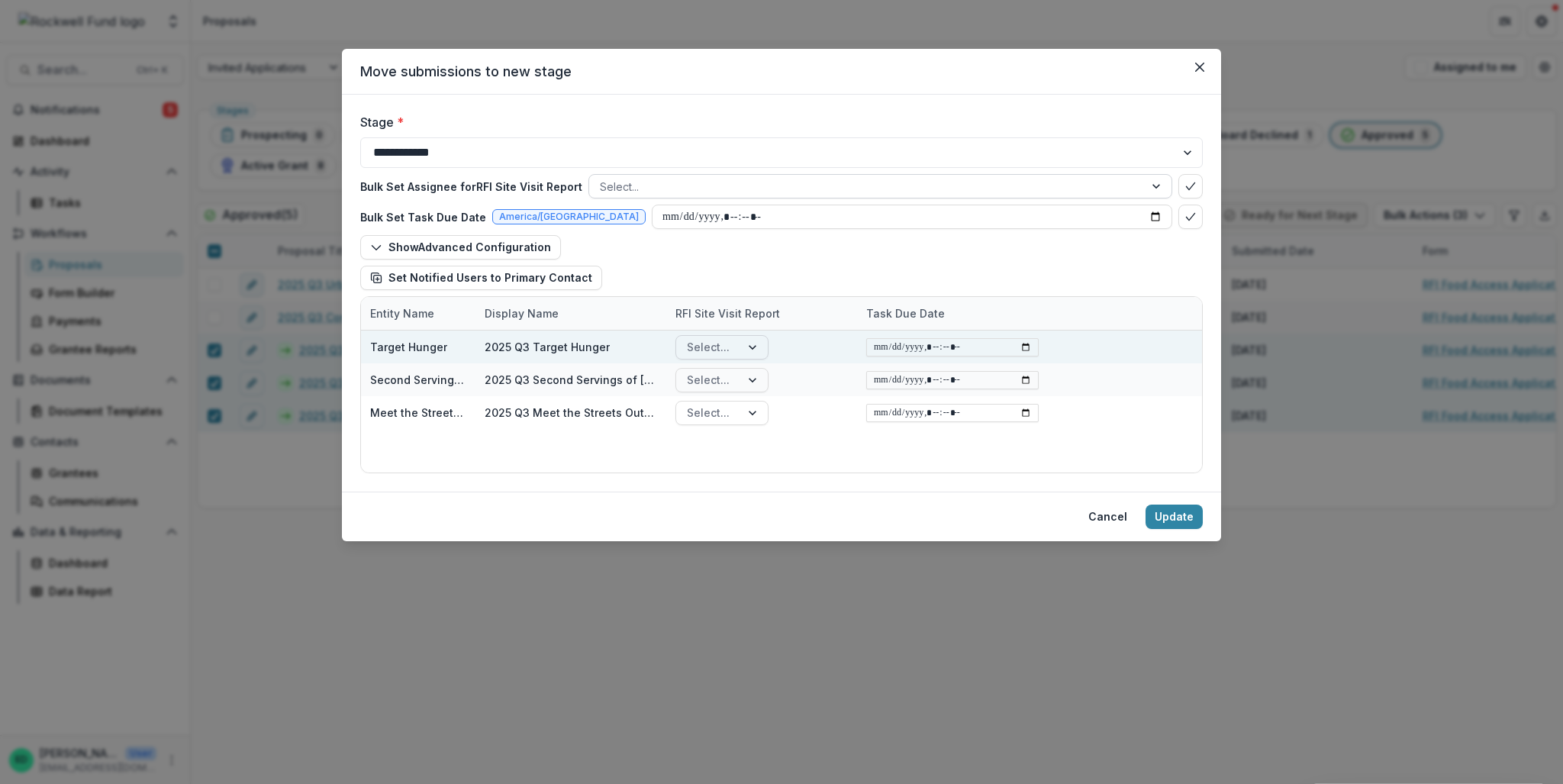
click at [738, 349] on div "Select..." at bounding box center [708, 347] width 64 height 22
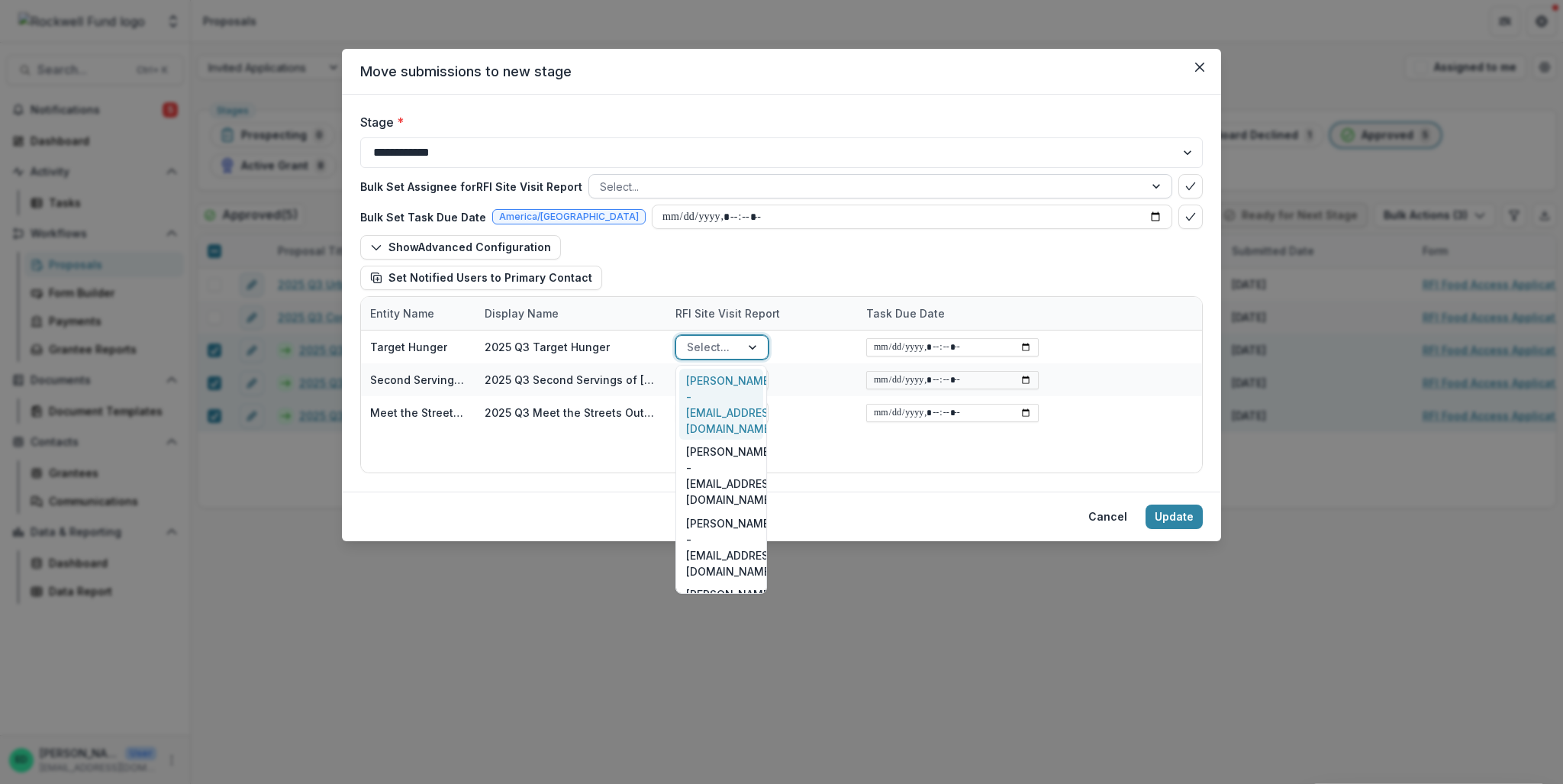
click at [756, 282] on div "Show Advanced Configuration Set Notified Users to Primary Contact" at bounding box center [782, 263] width 843 height 55
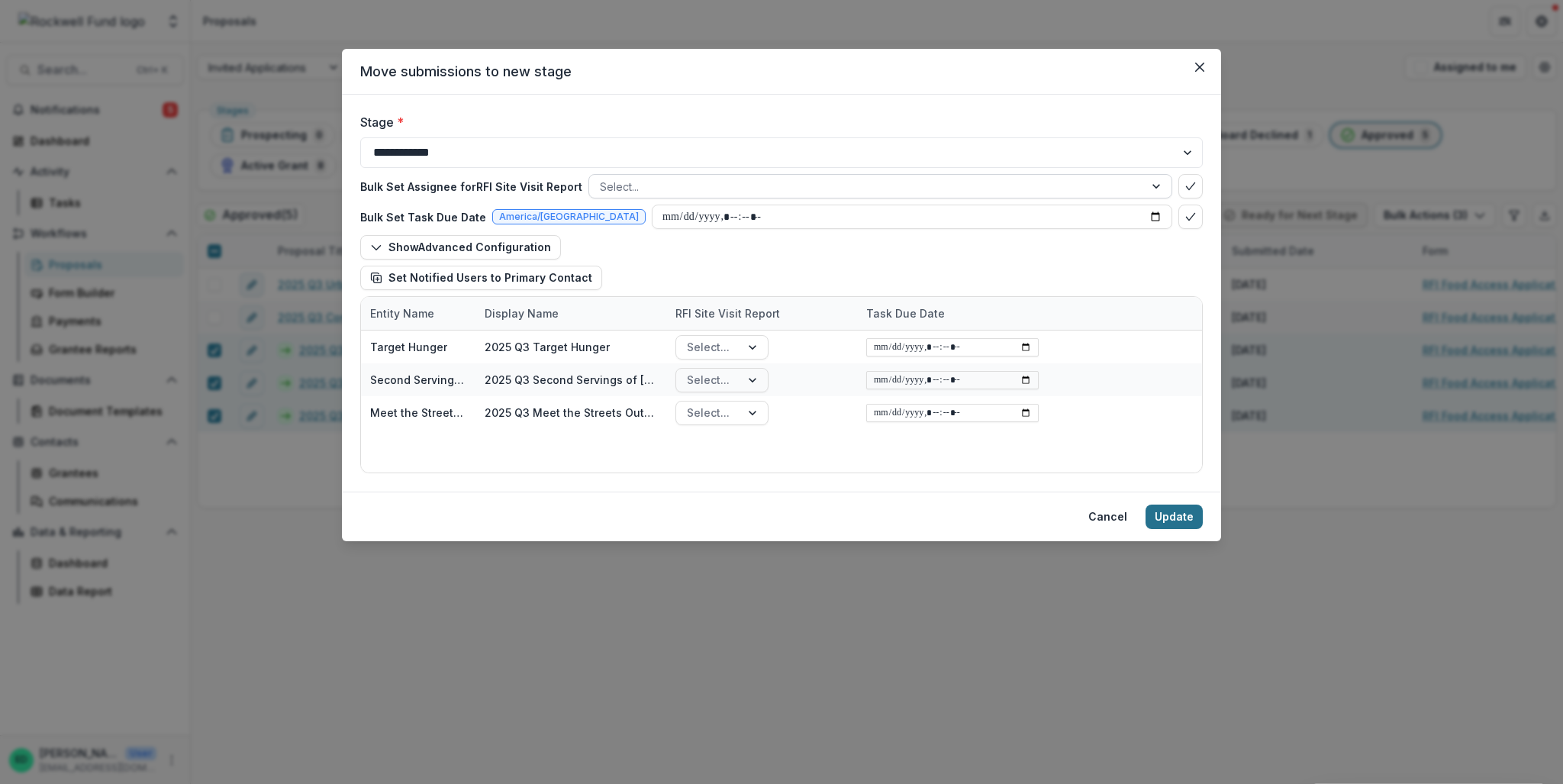
click at [1167, 520] on button "Update" at bounding box center [1174, 516] width 58 height 24
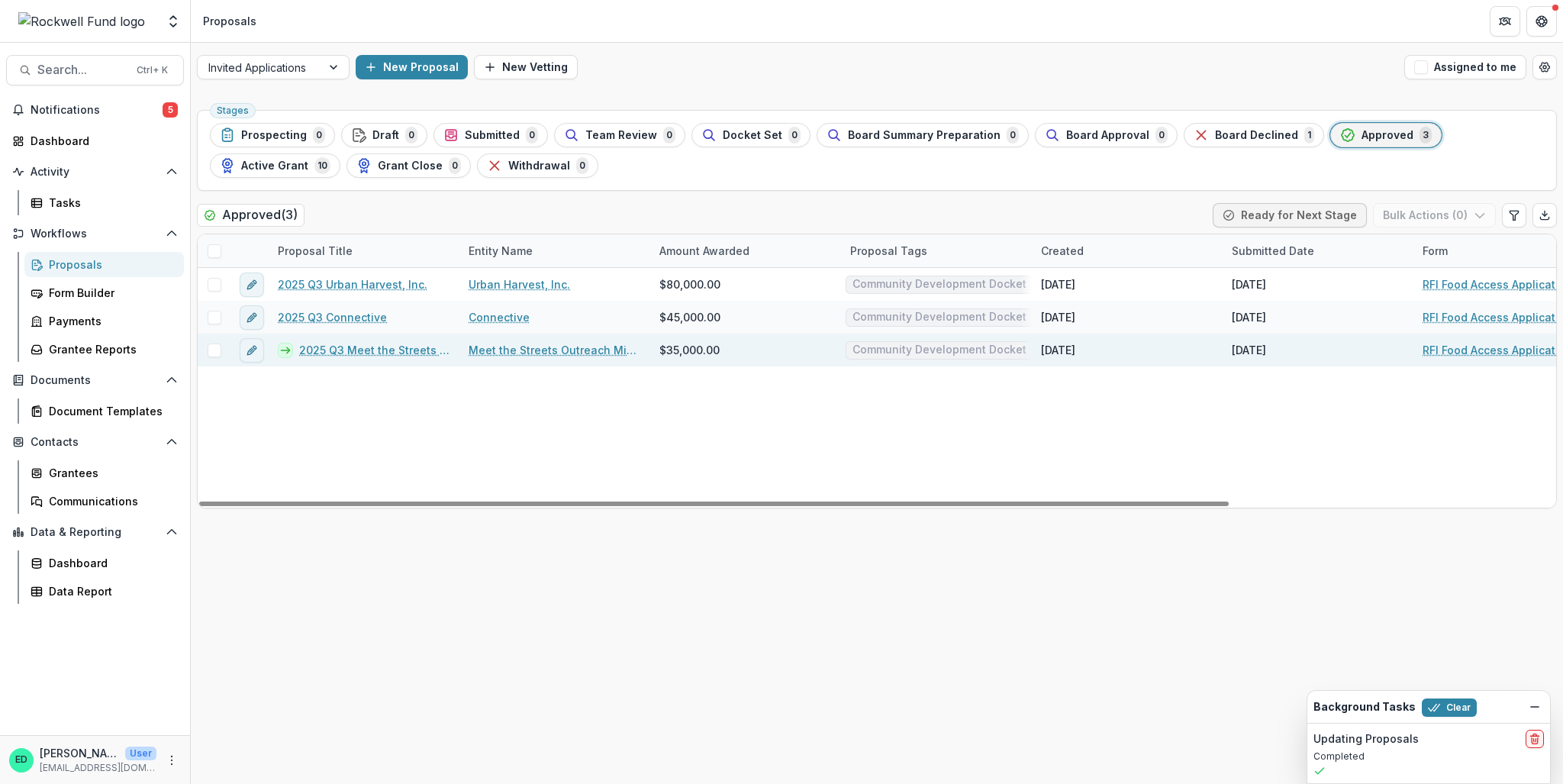
click at [217, 359] on div at bounding box center [215, 350] width 33 height 33
click at [203, 343] on div at bounding box center [215, 349] width 33 height 13
click at [212, 354] on span at bounding box center [214, 349] width 13 height 13
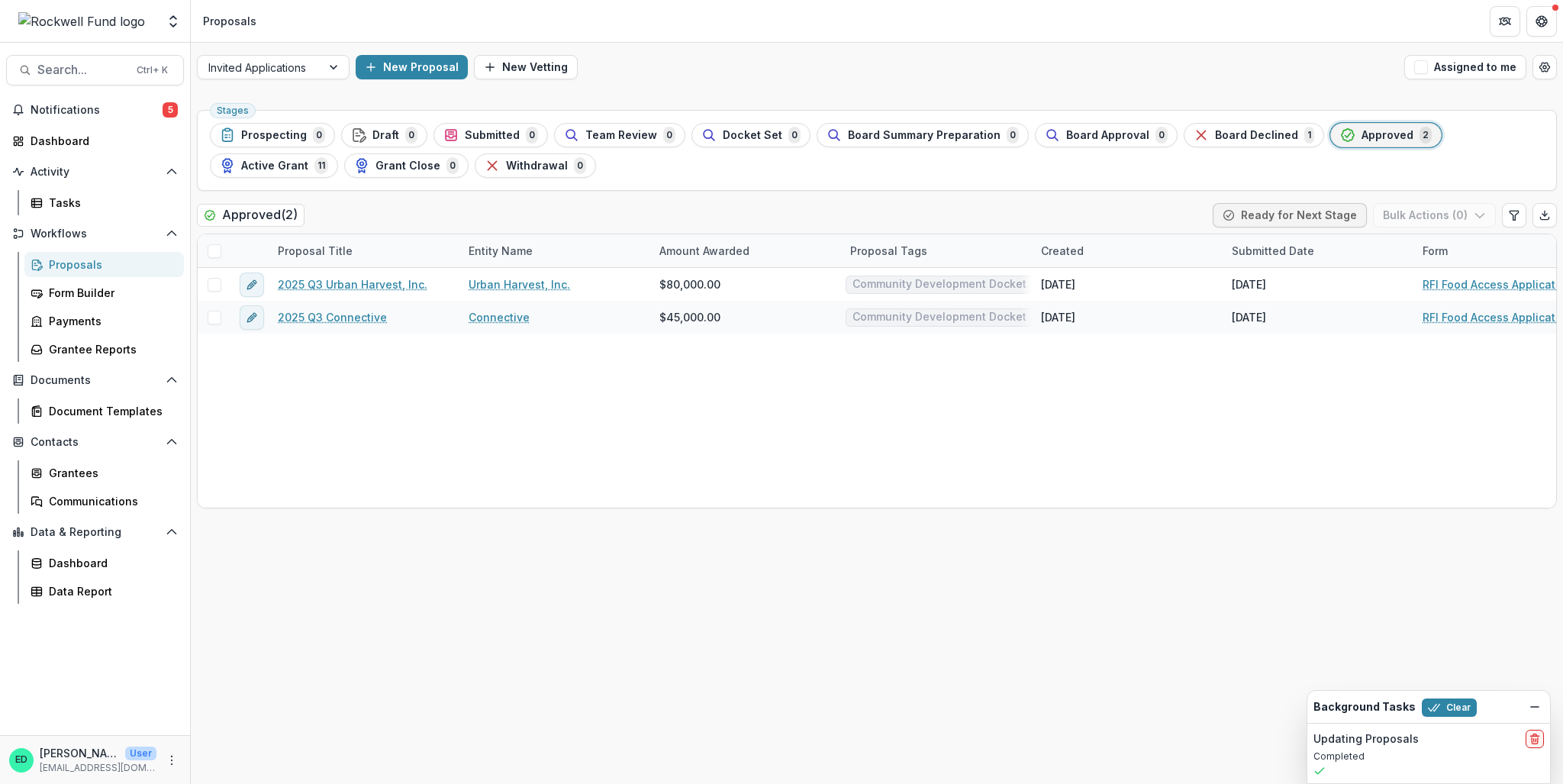
click at [1362, 133] on span "Approved" at bounding box center [1388, 135] width 52 height 13
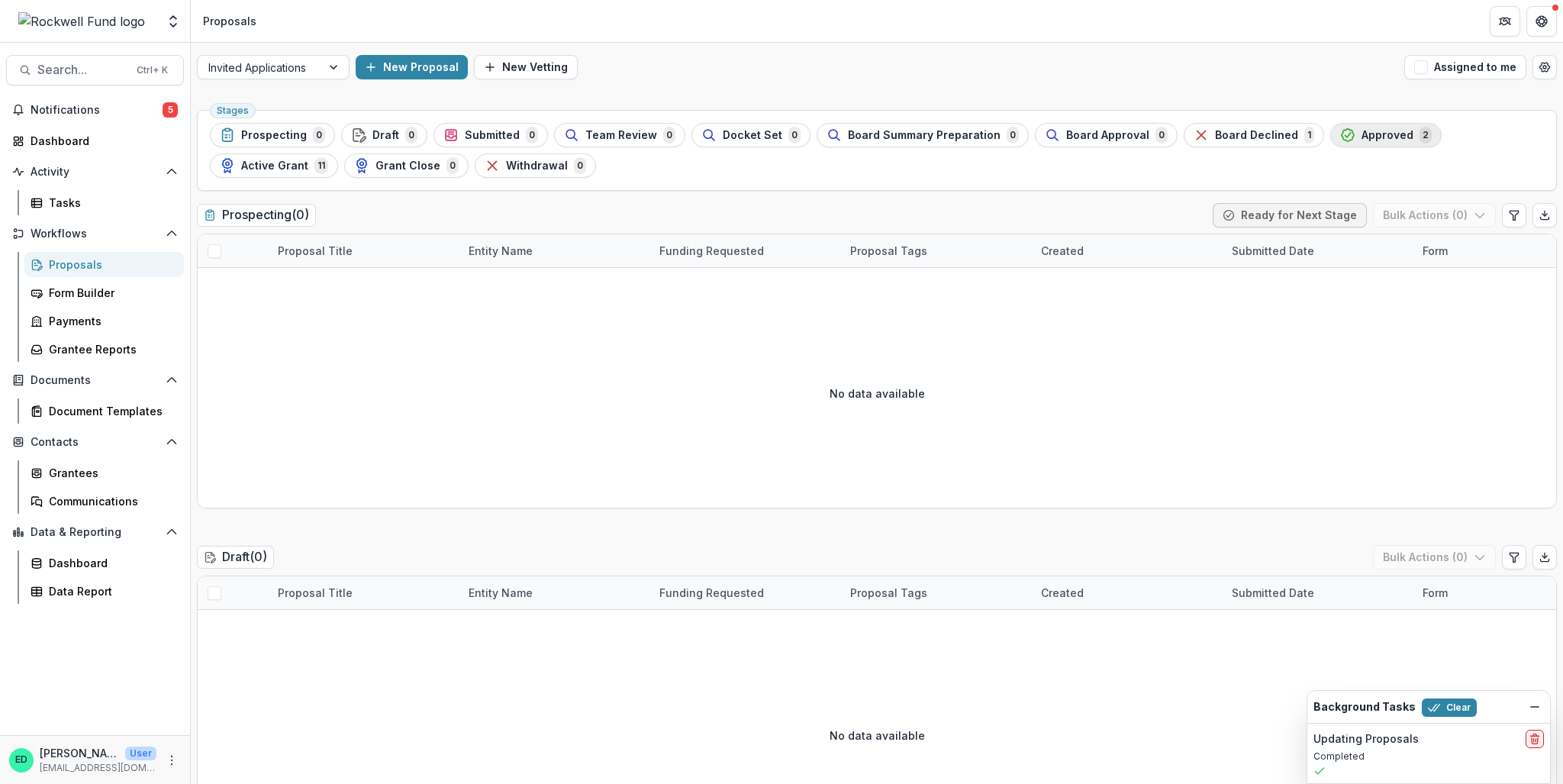
click at [1341, 129] on div "Approved 2" at bounding box center [1386, 135] width 92 height 17
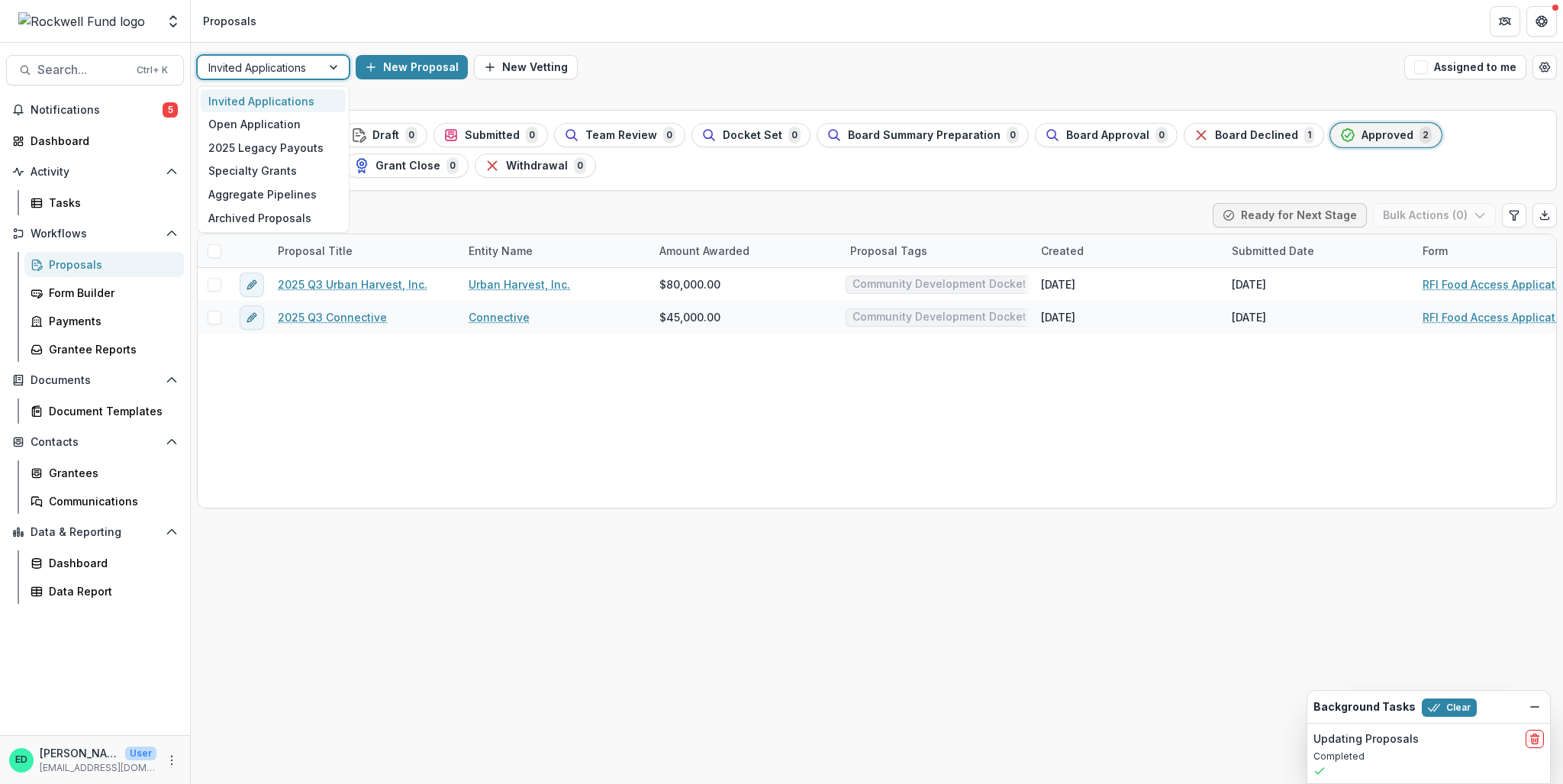
click at [253, 62] on div at bounding box center [260, 68] width 103 height 19
click at [287, 141] on div "2025 Legacy Payouts" at bounding box center [273, 147] width 145 height 24
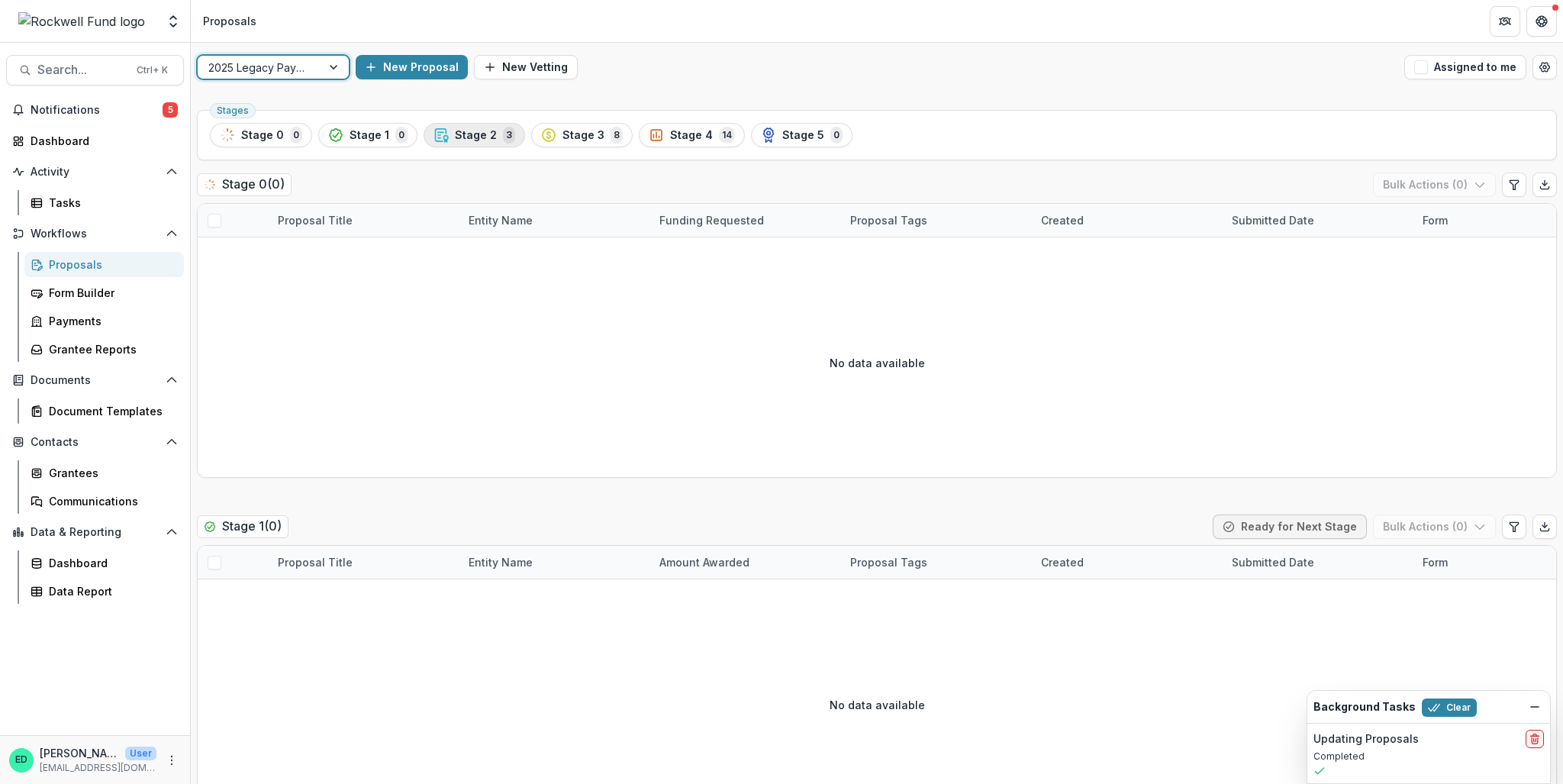
click at [455, 129] on span "Stage 2" at bounding box center [476, 135] width 42 height 13
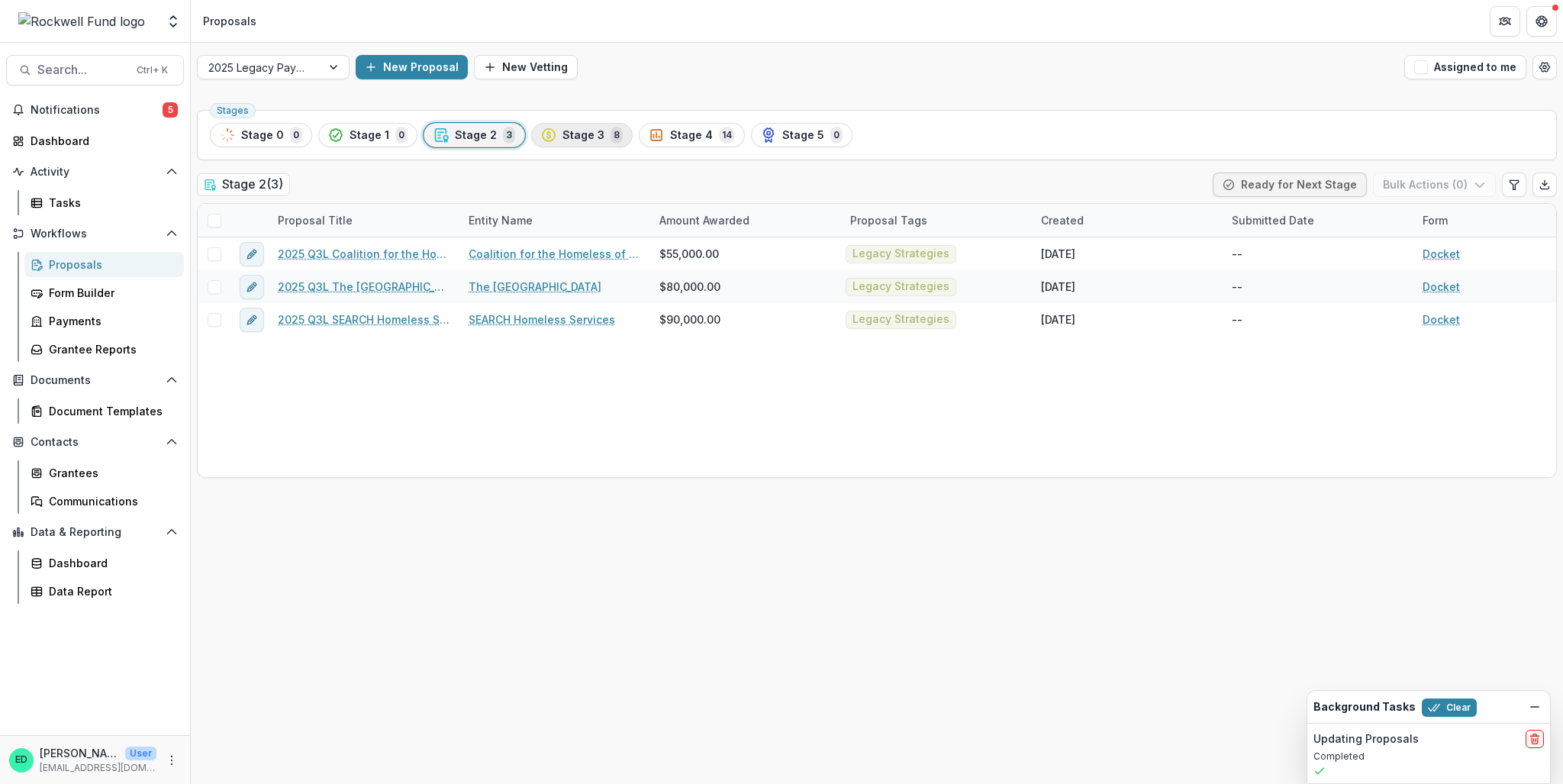
click at [562, 141] on div "Stage 3 8" at bounding box center [582, 135] width 82 height 17
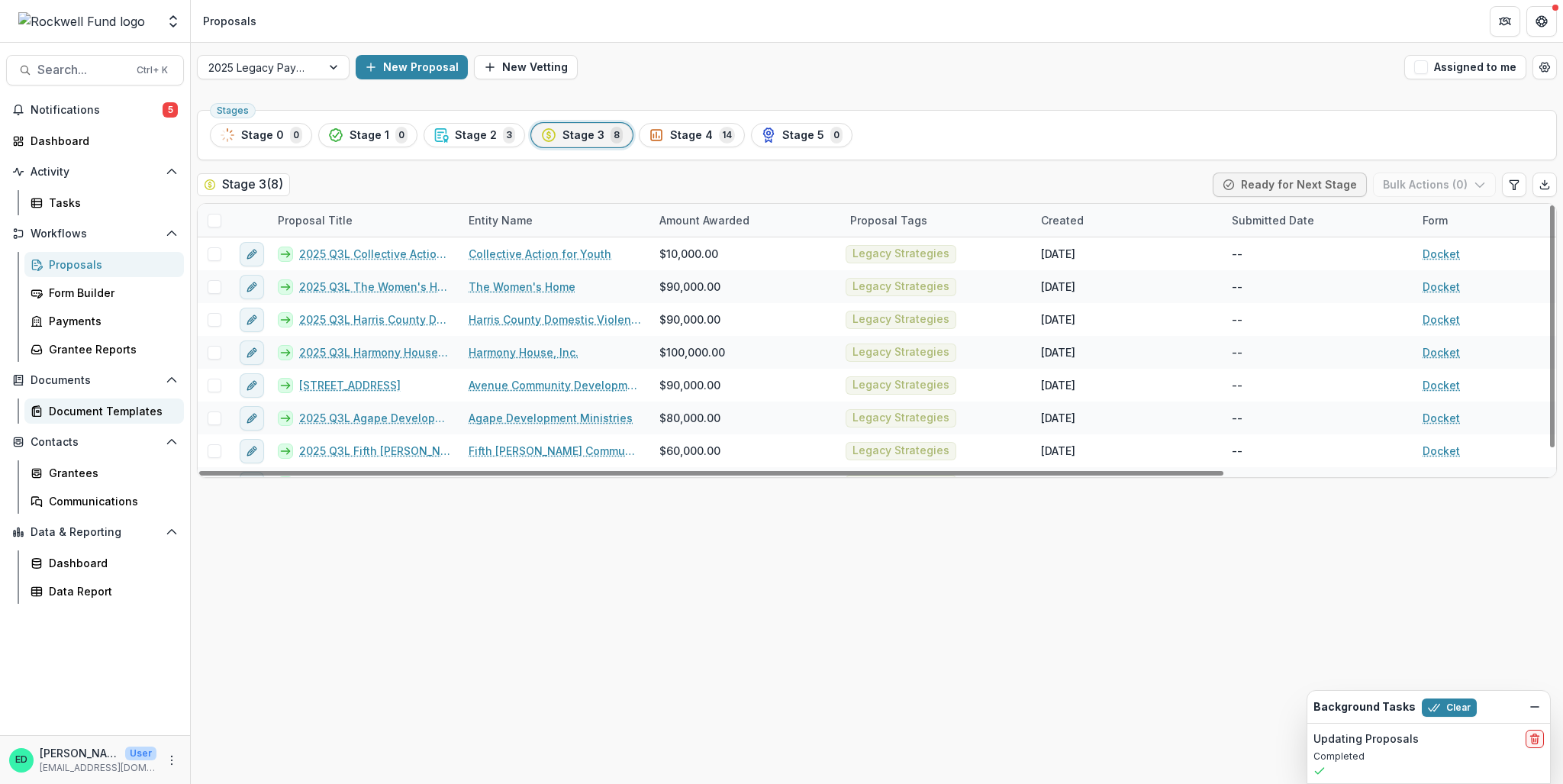
drag, startPoint x: 540, startPoint y: 471, endPoint x: 150, endPoint y: 416, distance: 393.9
click at [199, 471] on div at bounding box center [711, 473] width 1024 height 5
click at [318, 76] on div "2025 Legacy Payouts" at bounding box center [260, 68] width 124 height 22
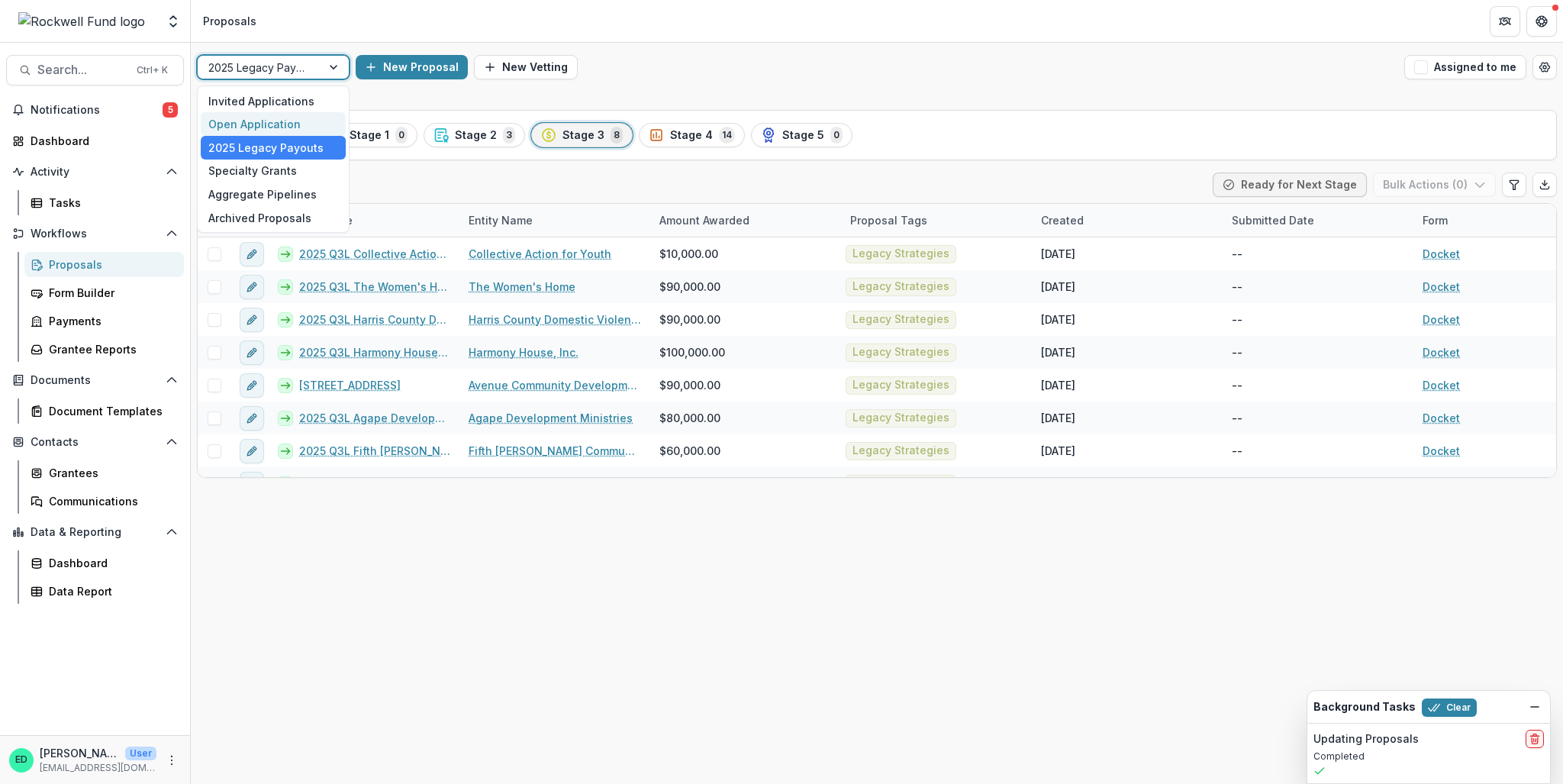
click at [278, 117] on div "Open Application" at bounding box center [273, 124] width 145 height 24
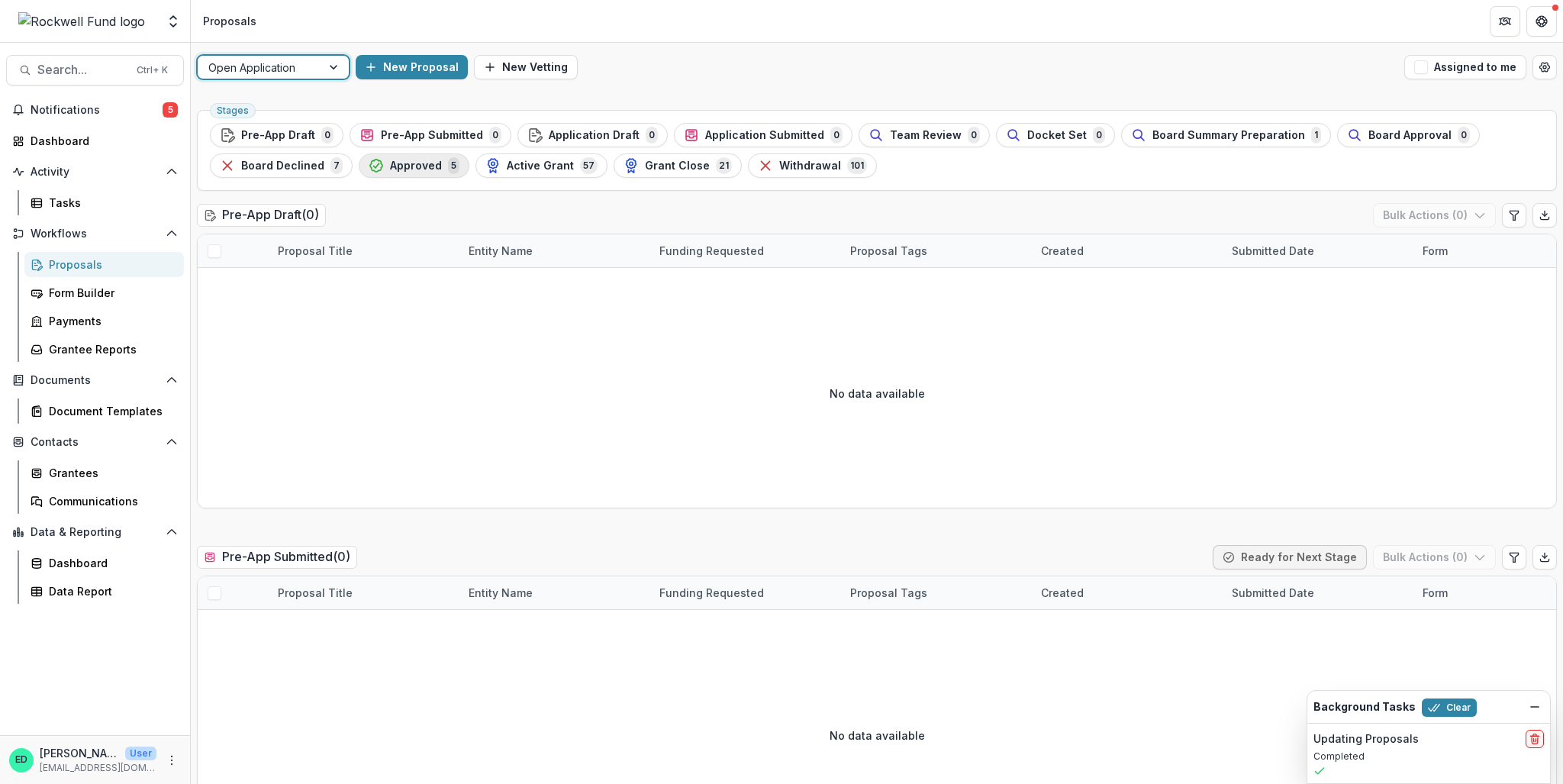
click at [436, 175] on button "Approved 5" at bounding box center [414, 165] width 110 height 24
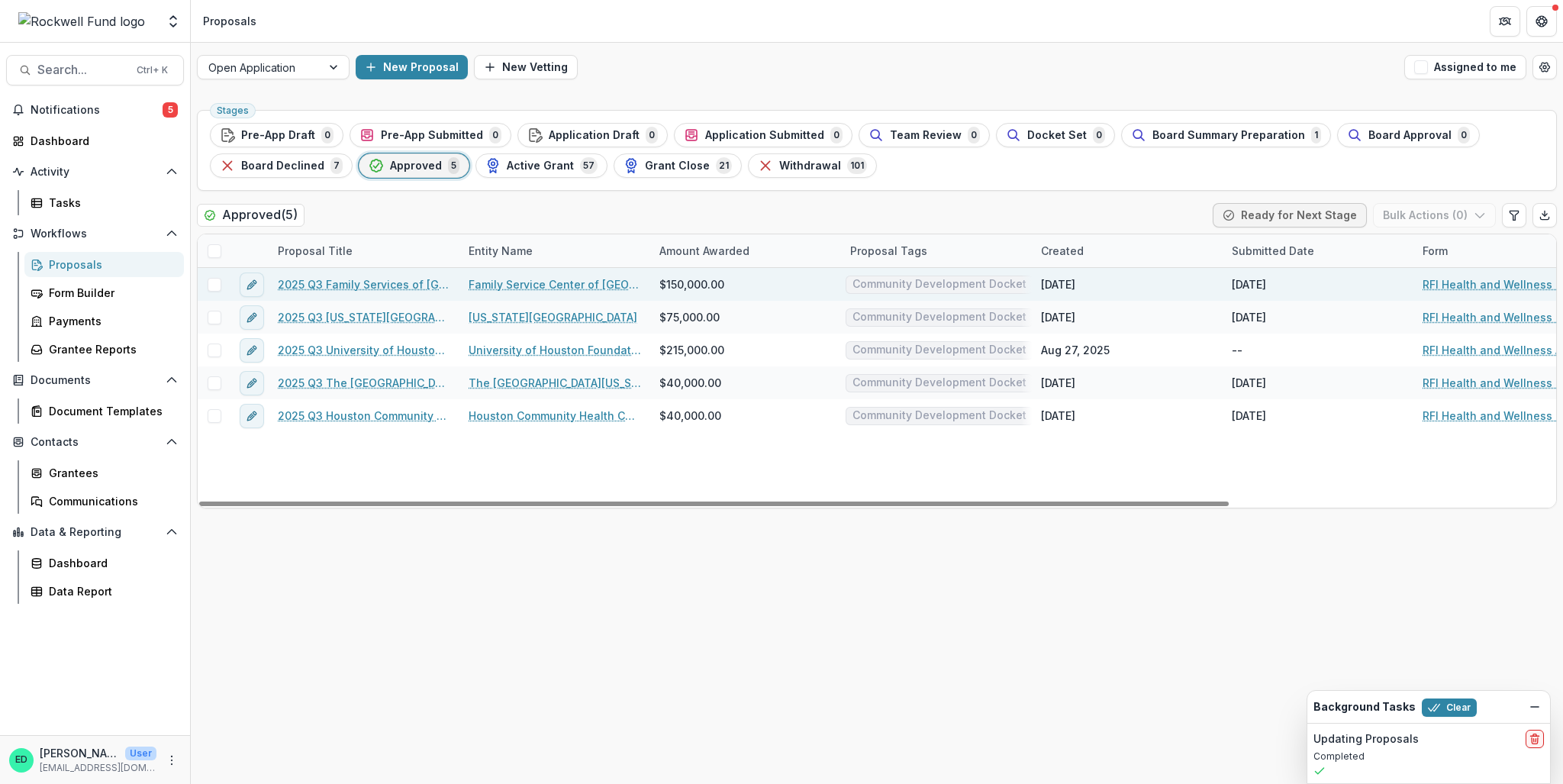
click at [365, 280] on link "2025 Q3 Family Services of [GEOGRAPHIC_DATA] and [GEOGRAPHIC_DATA]" at bounding box center [364, 284] width 173 height 16
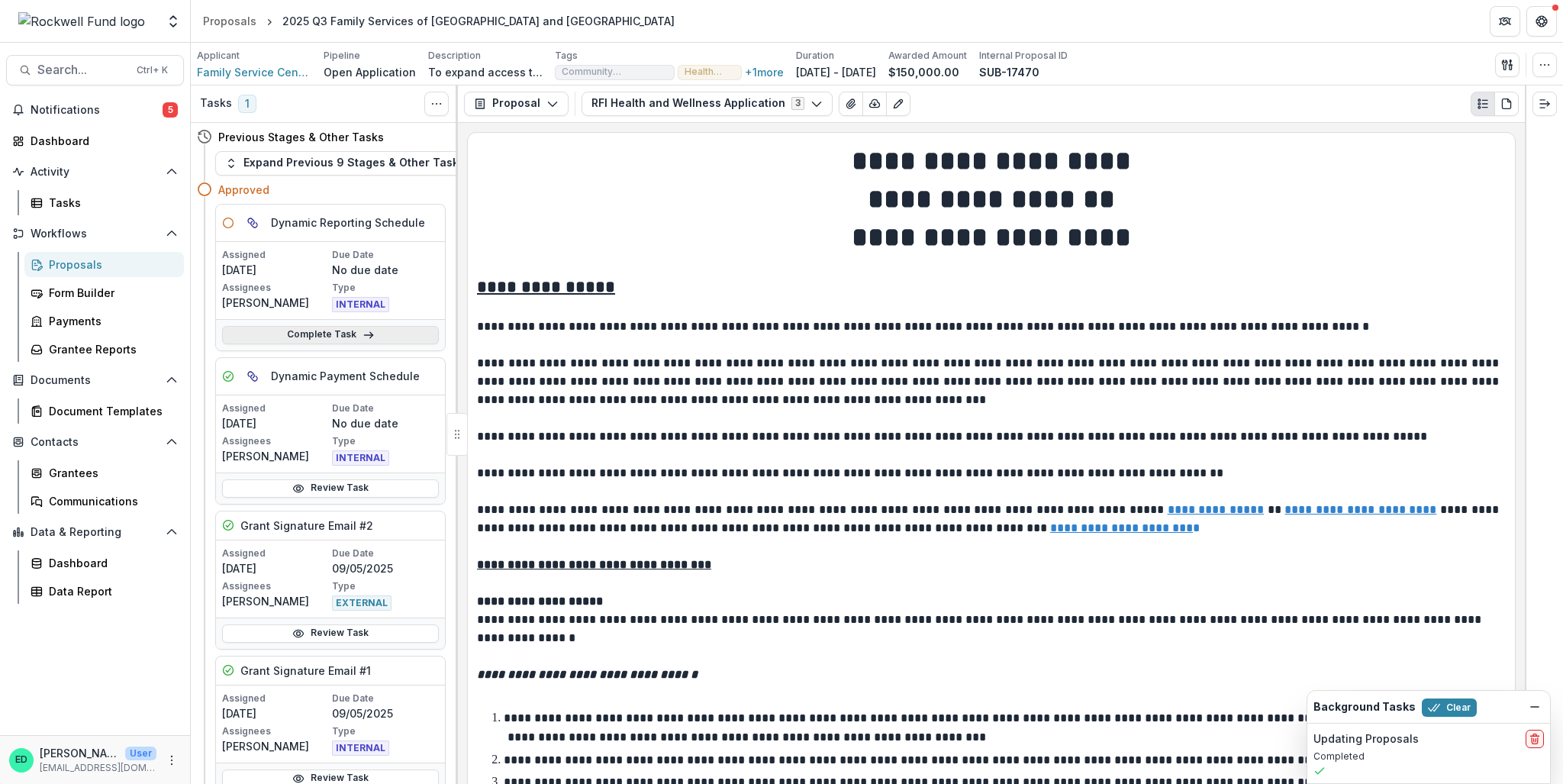
click at [335, 330] on link "Complete Task" at bounding box center [331, 334] width 217 height 18
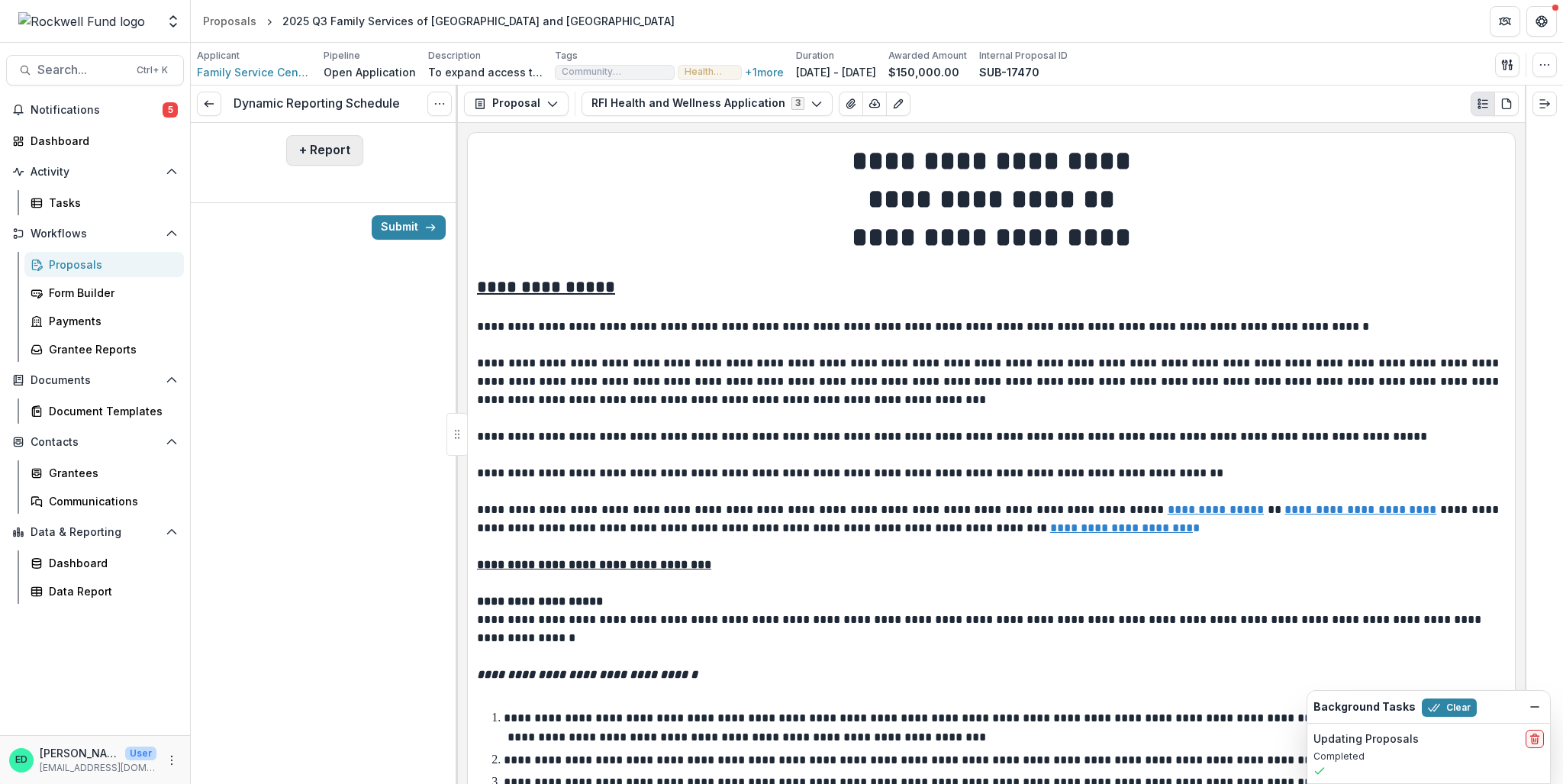
click at [327, 159] on button "+ Report" at bounding box center [325, 150] width 77 height 31
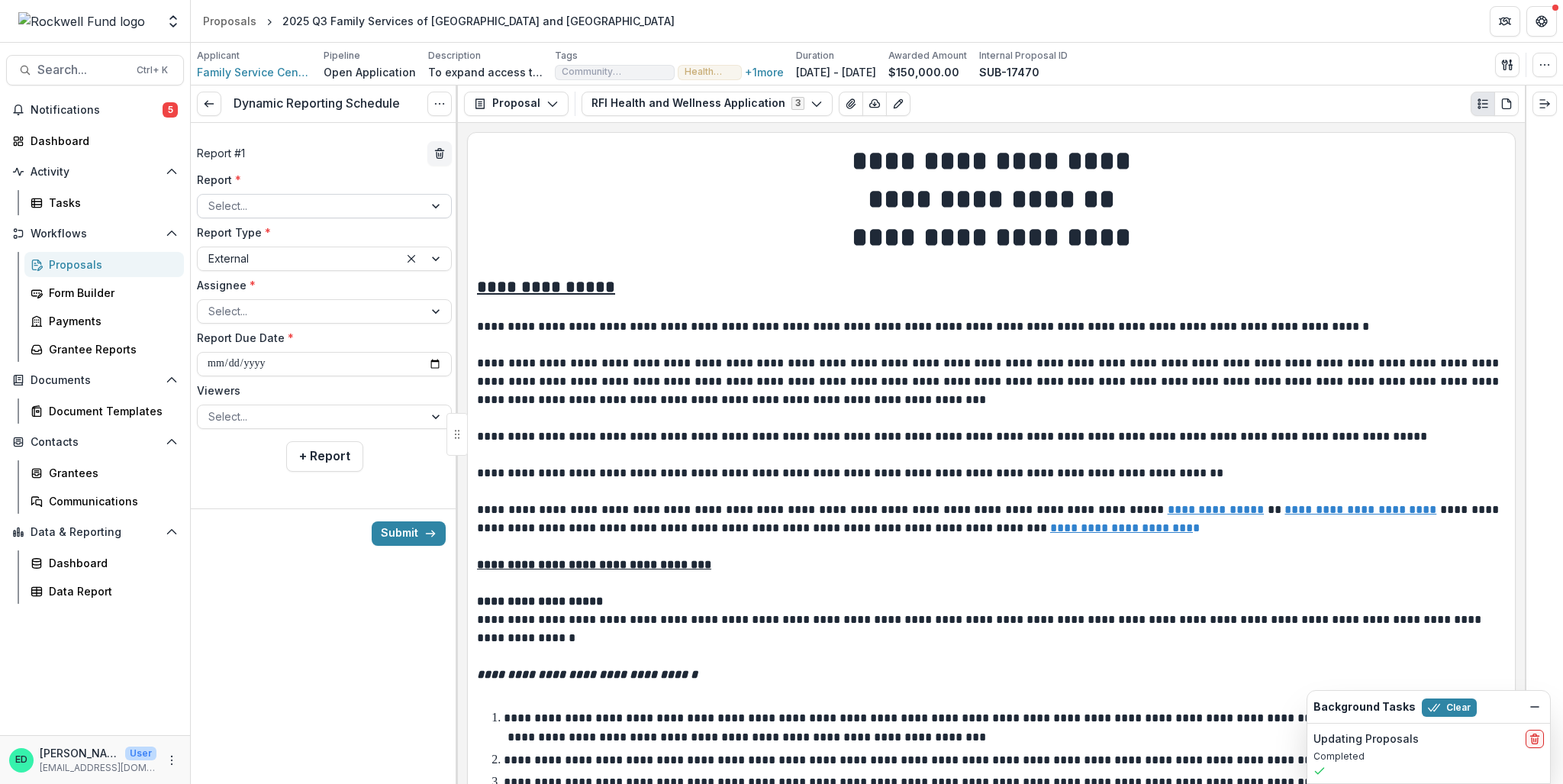
click at [285, 207] on div at bounding box center [310, 206] width 204 height 19
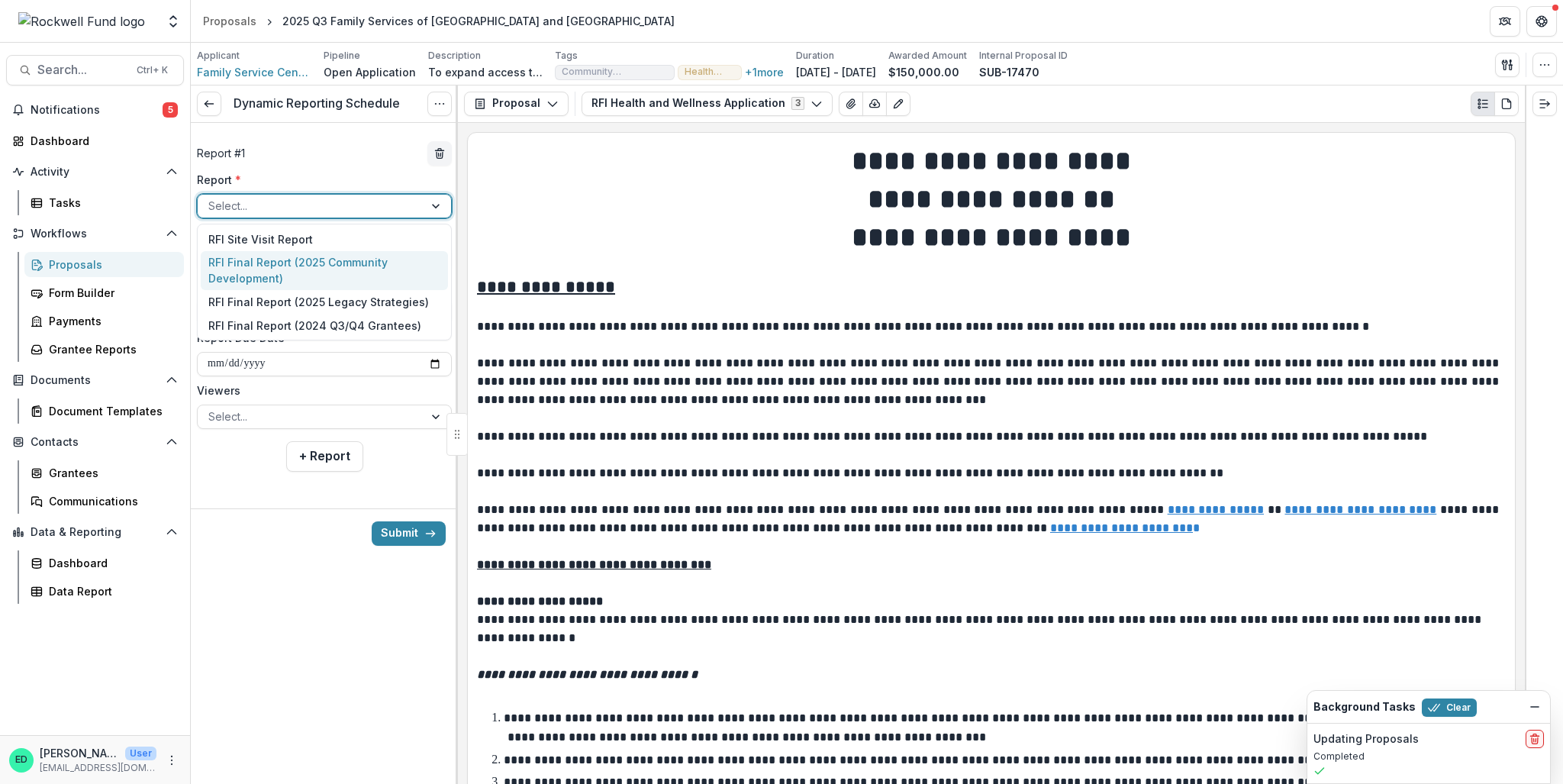
click at [269, 271] on div "RFI Final Report (2025 Community Development)" at bounding box center [323, 271] width 247 height 39
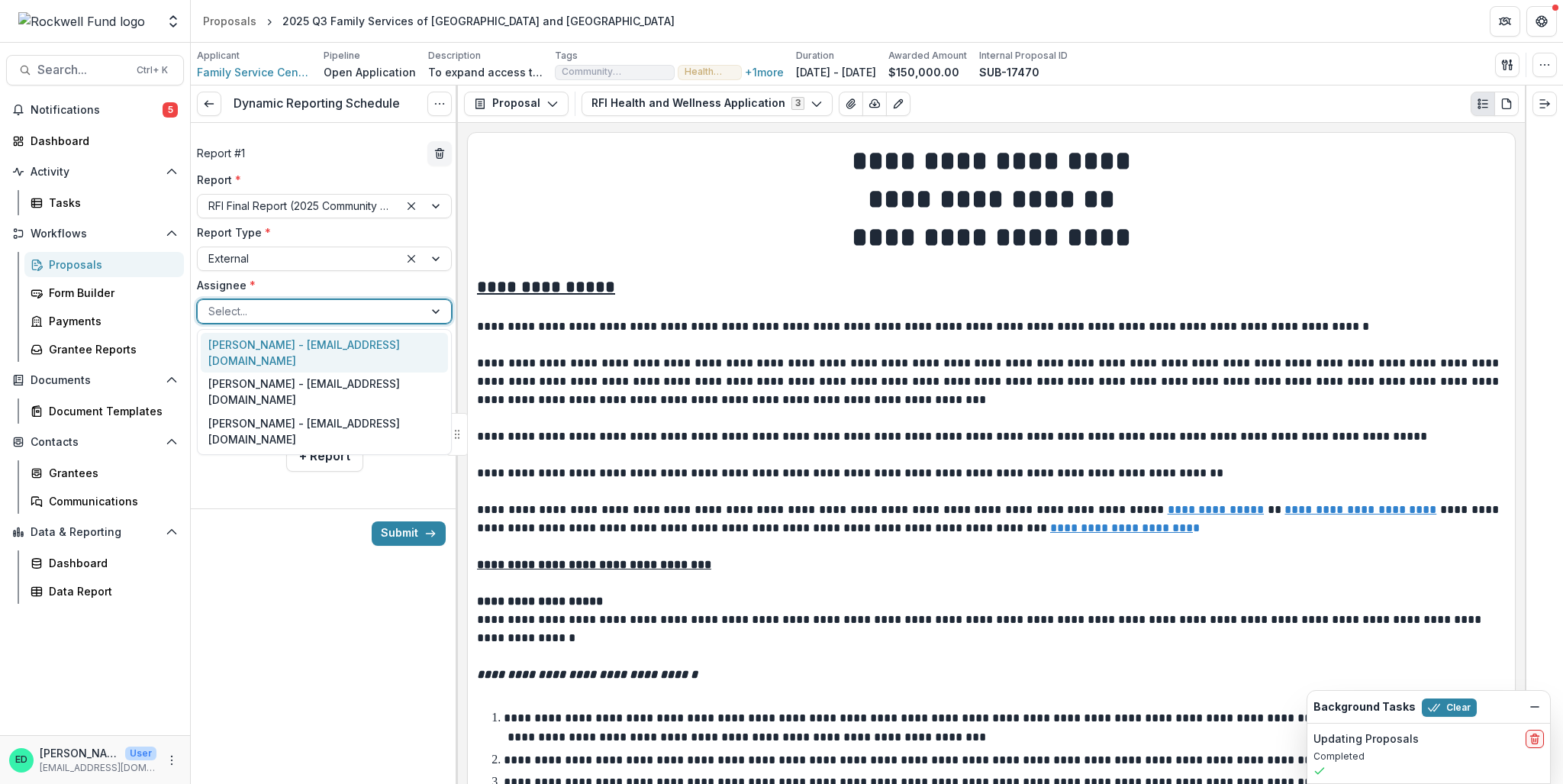
click at [242, 312] on div at bounding box center [310, 311] width 204 height 19
click at [277, 348] on div "Kerry Beth Cottingham - grants@familyhouston.org" at bounding box center [323, 353] width 247 height 39
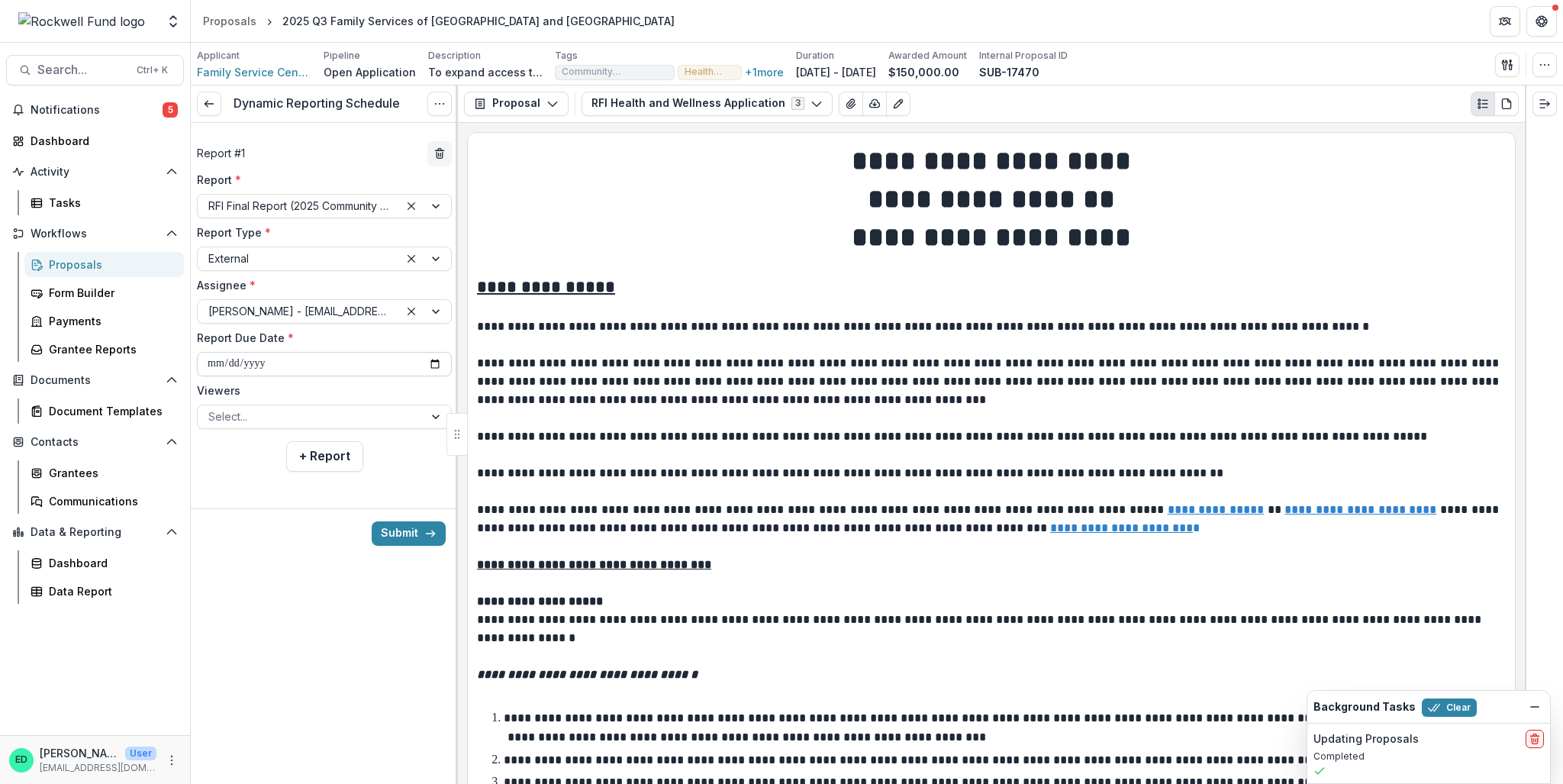
click at [215, 362] on input "**********" at bounding box center [324, 364] width 255 height 24
type input "**********"
click at [232, 419] on div at bounding box center [310, 416] width 204 height 19
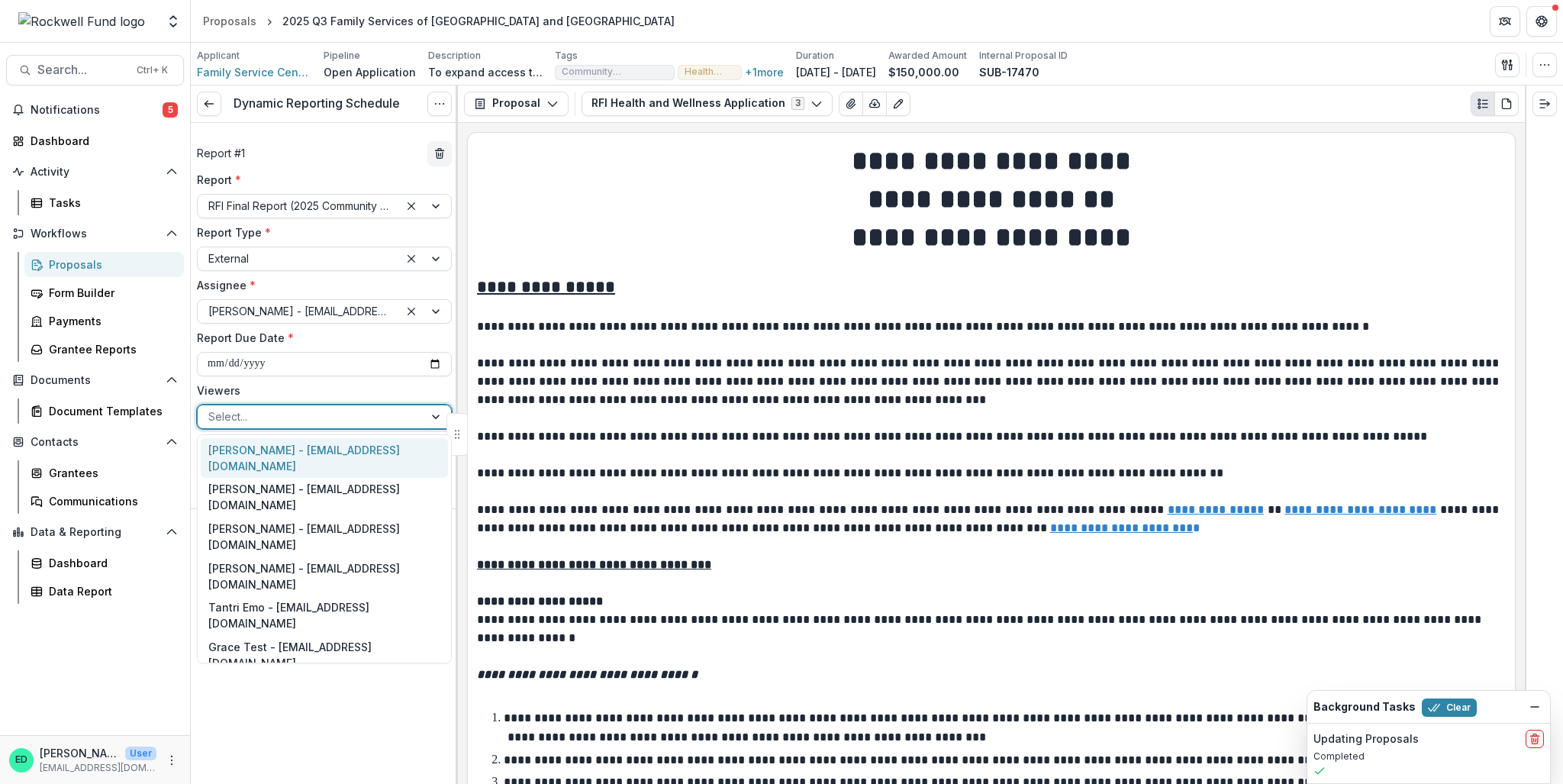
click at [232, 450] on div "Estevan D. Delgado - edelgado@rockfund.org" at bounding box center [323, 457] width 247 height 39
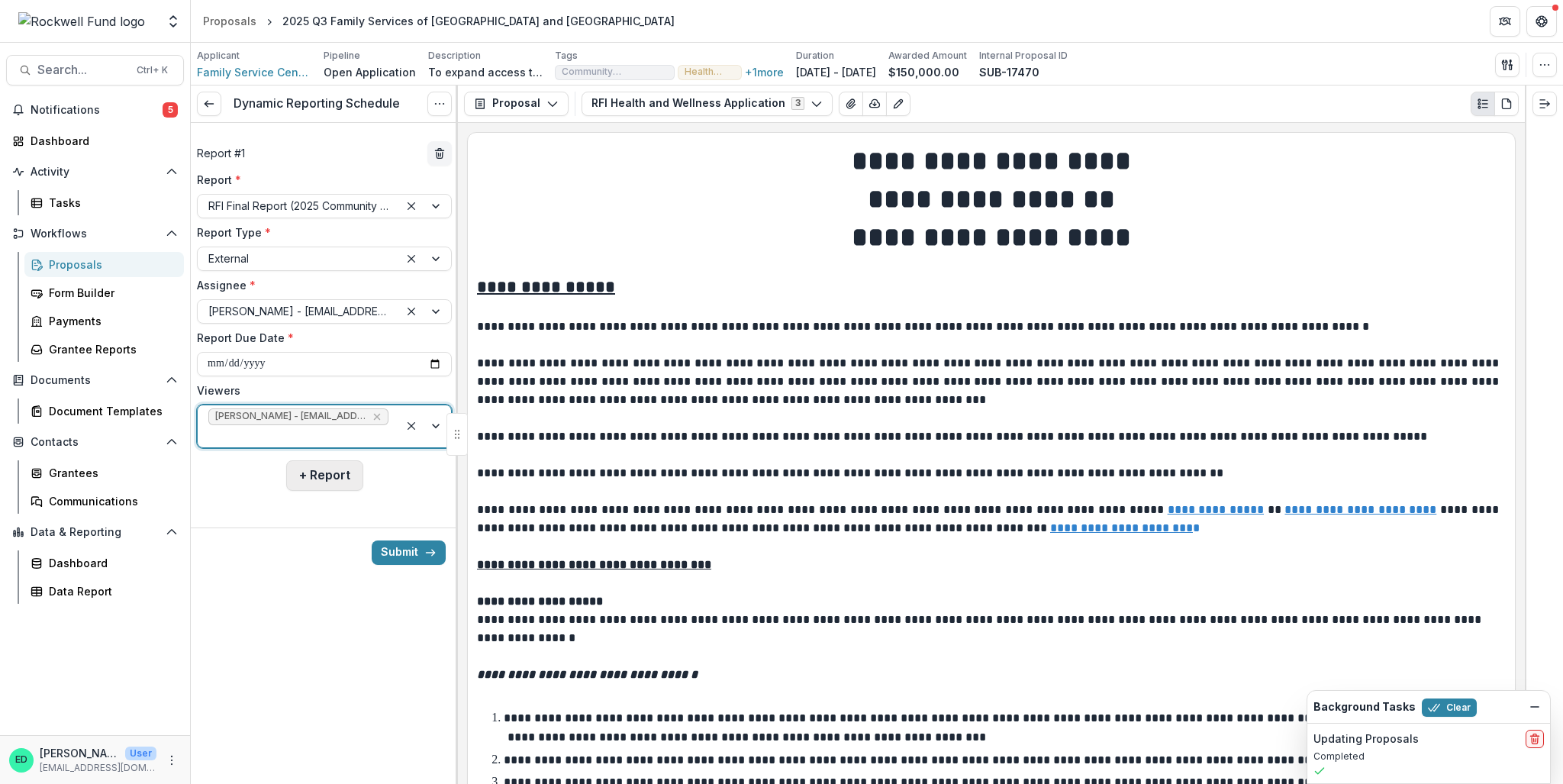
click at [331, 476] on button "+ Report" at bounding box center [325, 475] width 77 height 31
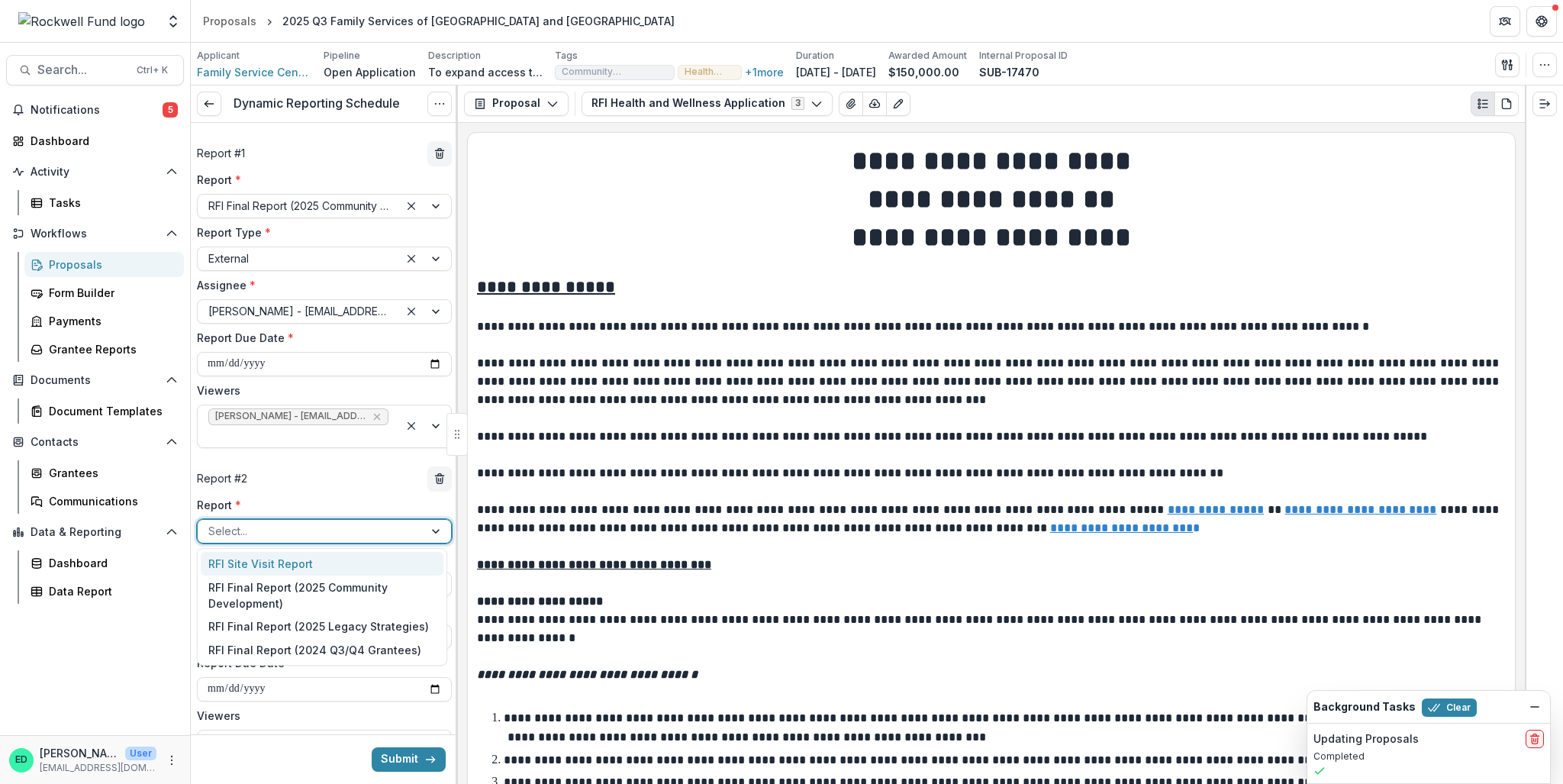
click at [269, 525] on div at bounding box center [310, 531] width 204 height 19
click at [284, 595] on div "RFI Final Report (2025 Community Development)" at bounding box center [322, 595] width 243 height 39
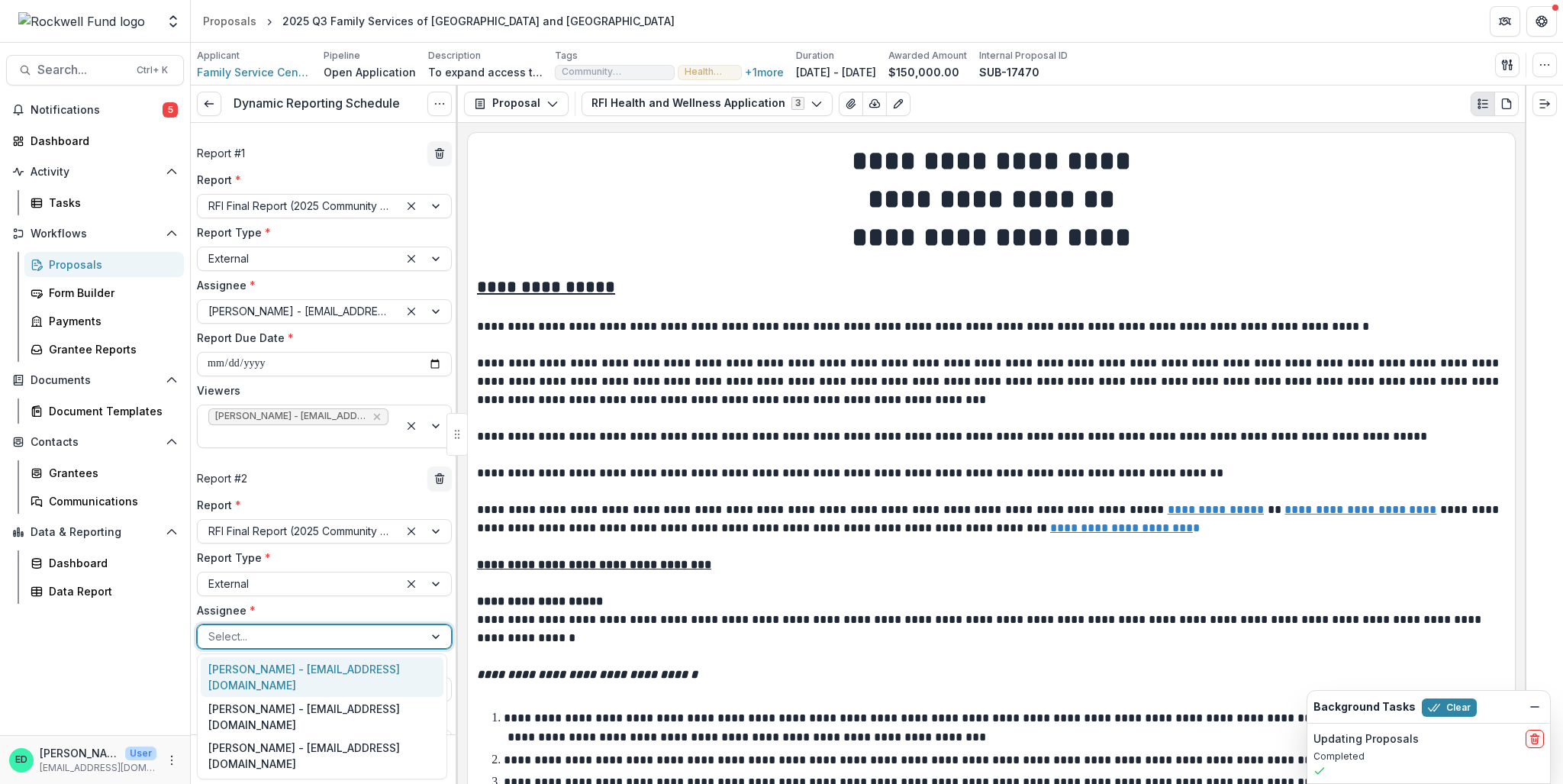
click at [234, 643] on div at bounding box center [310, 636] width 204 height 19
click at [241, 674] on div "Kerry Beth Cottingham - grants@familyhouston.org" at bounding box center [322, 677] width 243 height 39
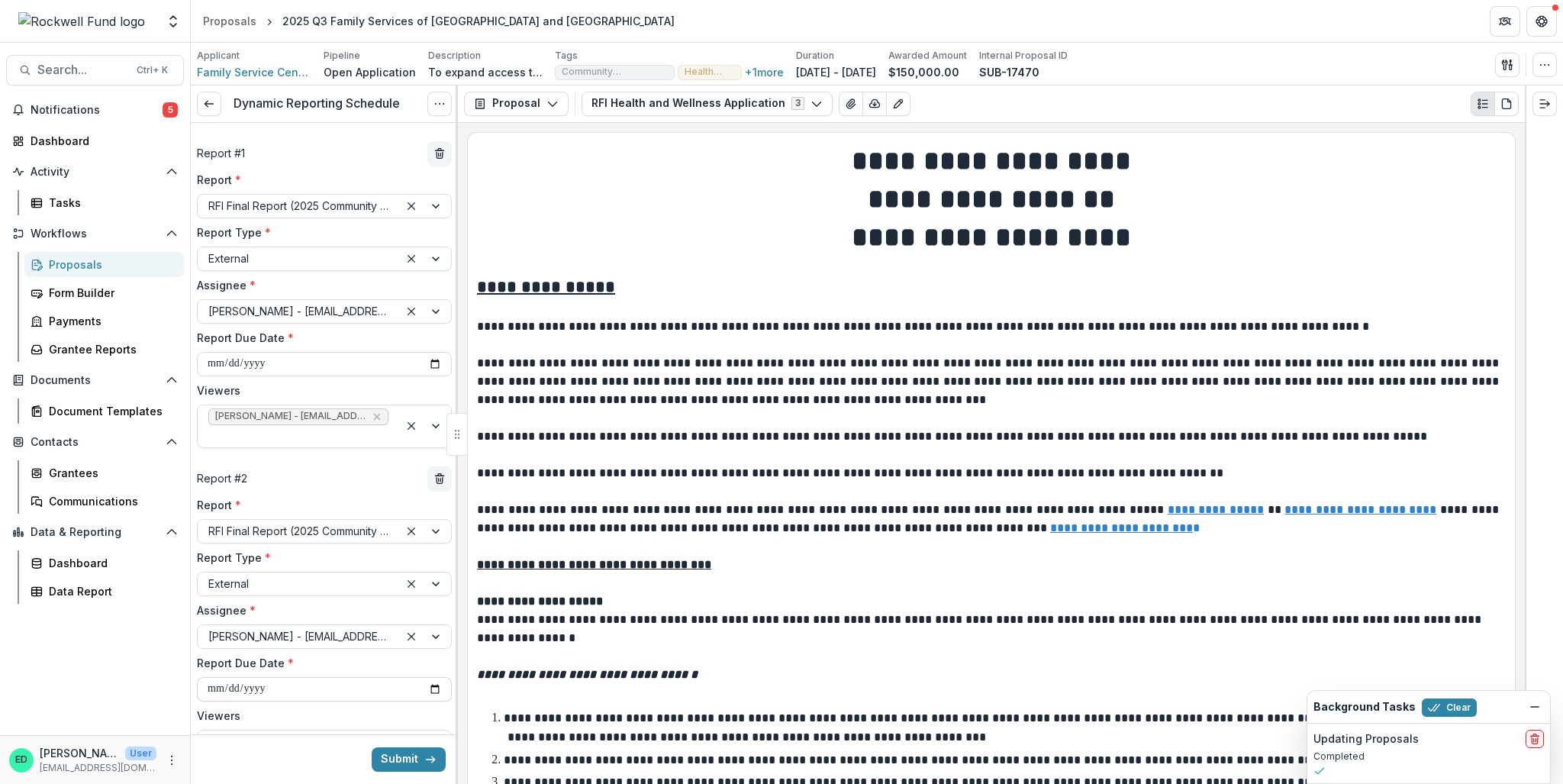
click at [217, 690] on input "**********" at bounding box center [324, 689] width 255 height 24
type input "**********"
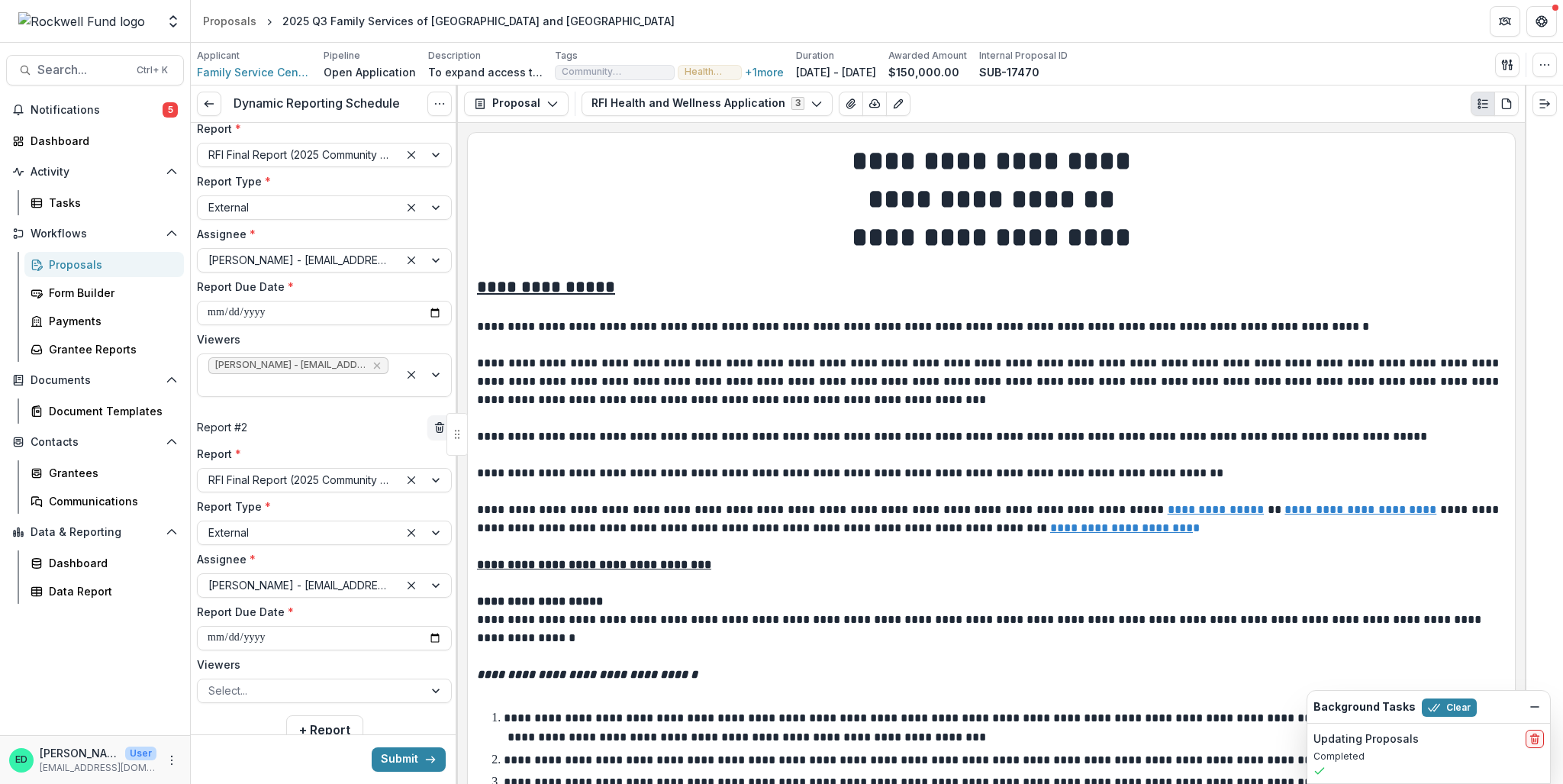
scroll to position [98, 0]
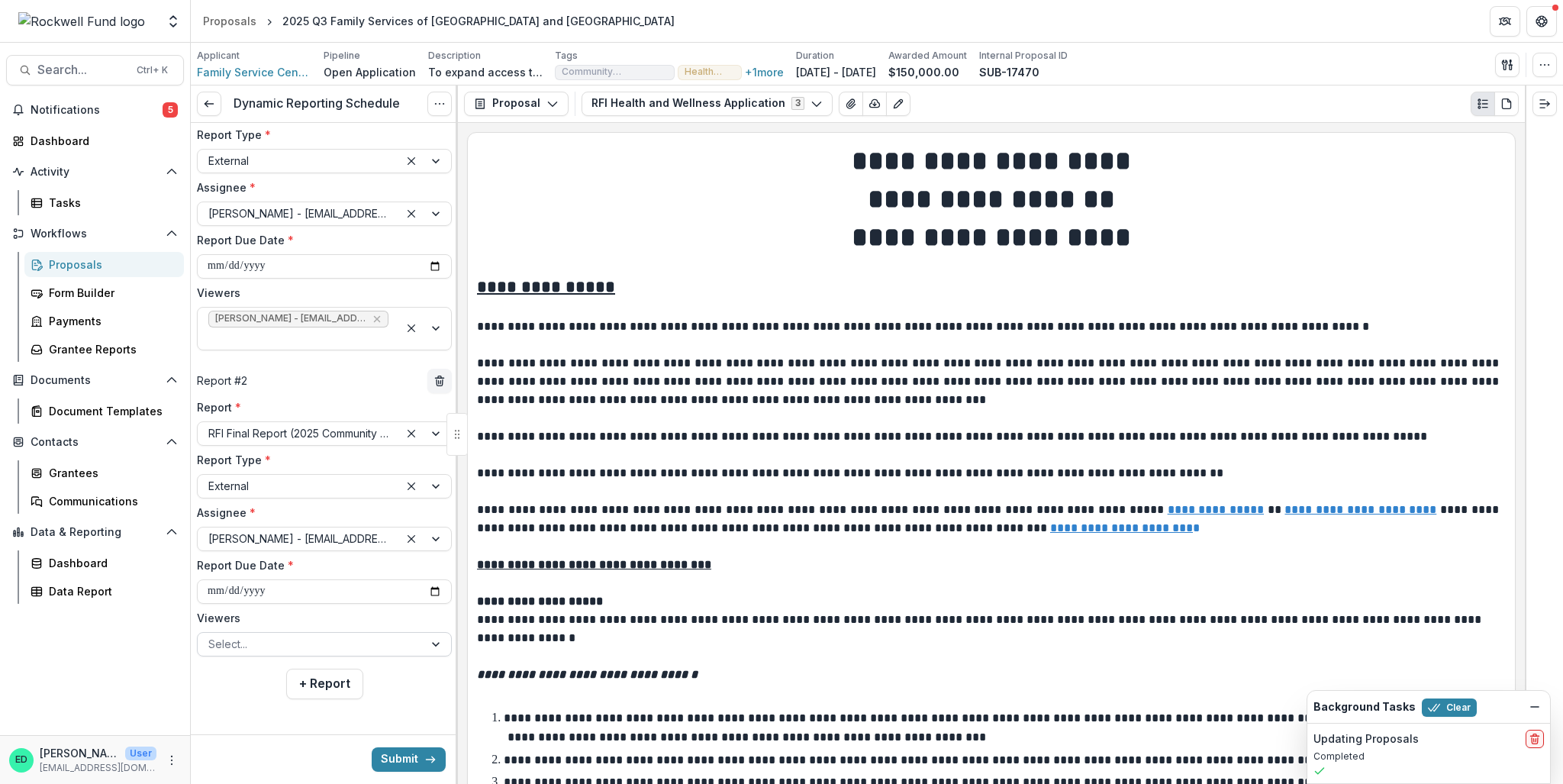
click at [251, 642] on div at bounding box center [310, 644] width 204 height 19
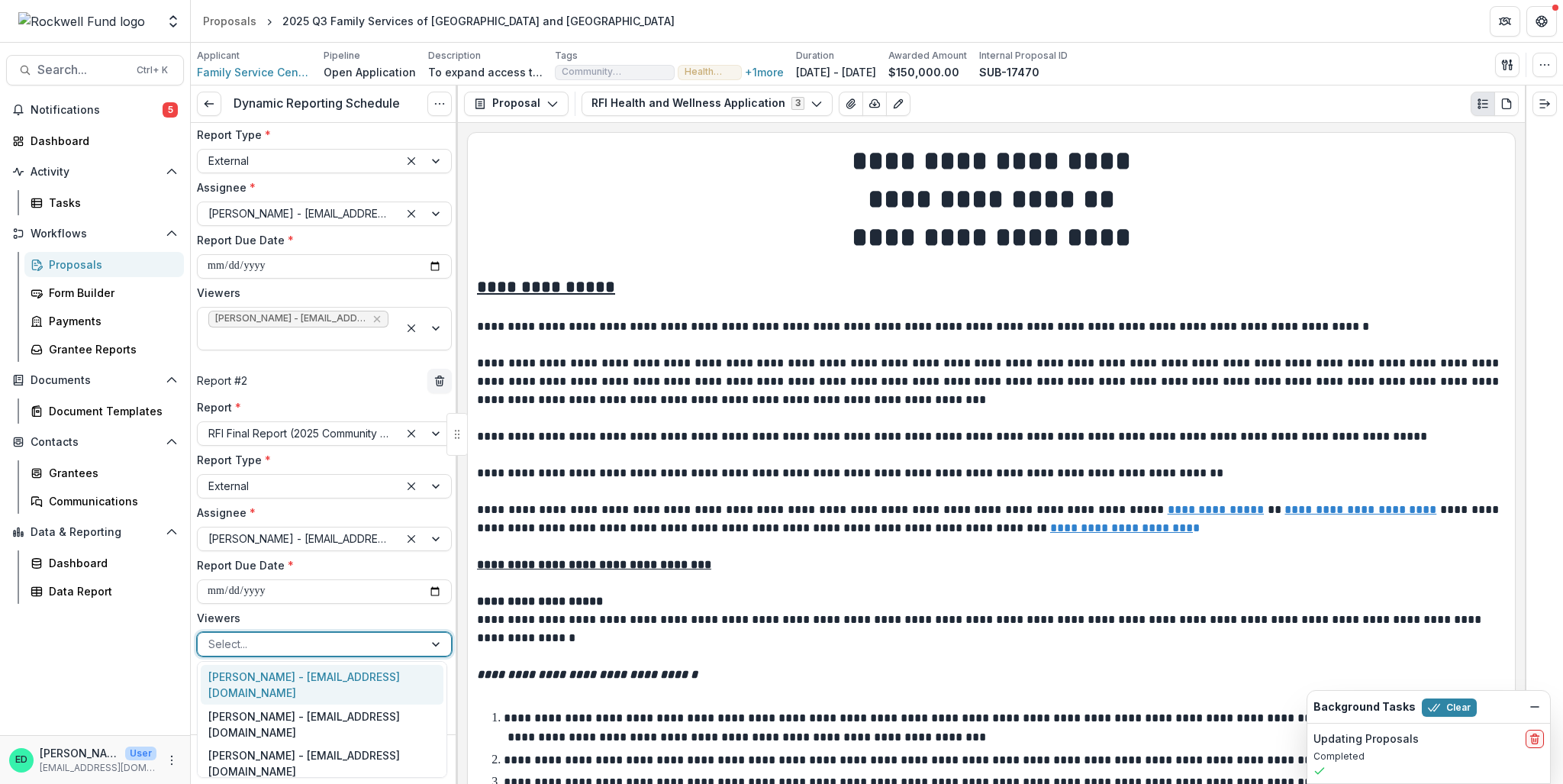
click at [255, 674] on div "Estevan D. Delgado - edelgado@rockfund.org" at bounding box center [322, 685] width 243 height 39
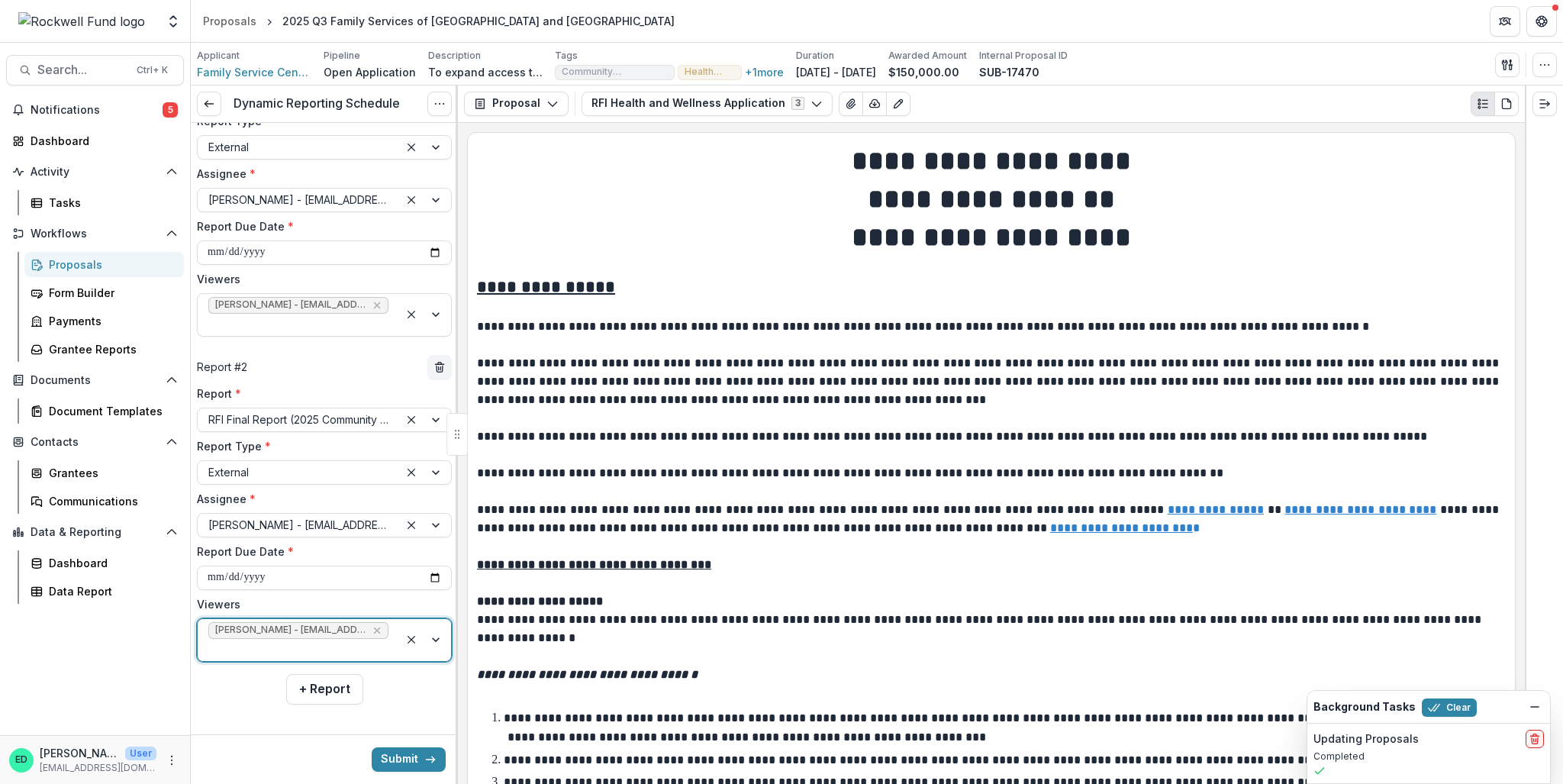
scroll to position [116, 0]
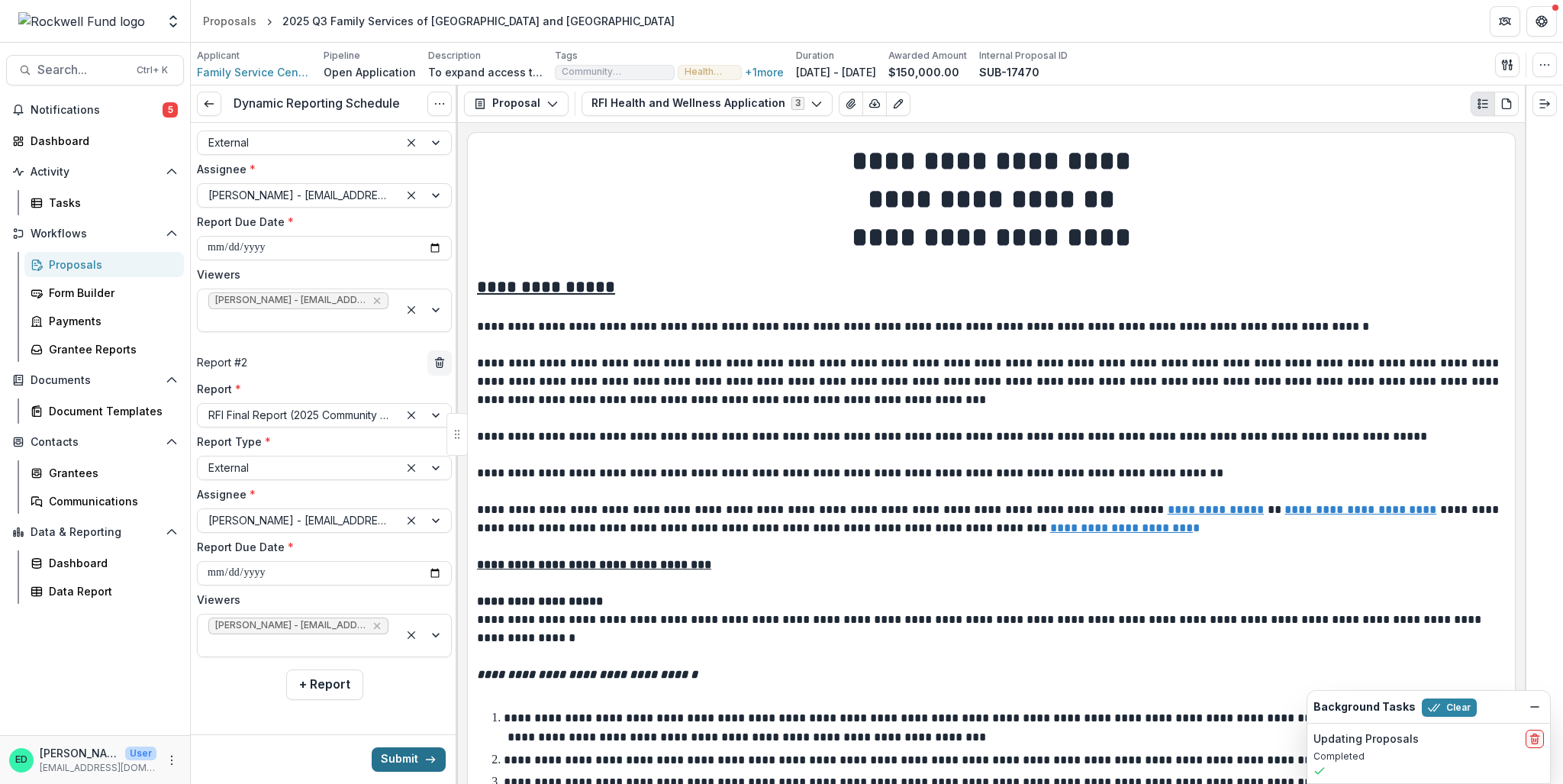
click at [409, 759] on button "Submit" at bounding box center [409, 759] width 74 height 24
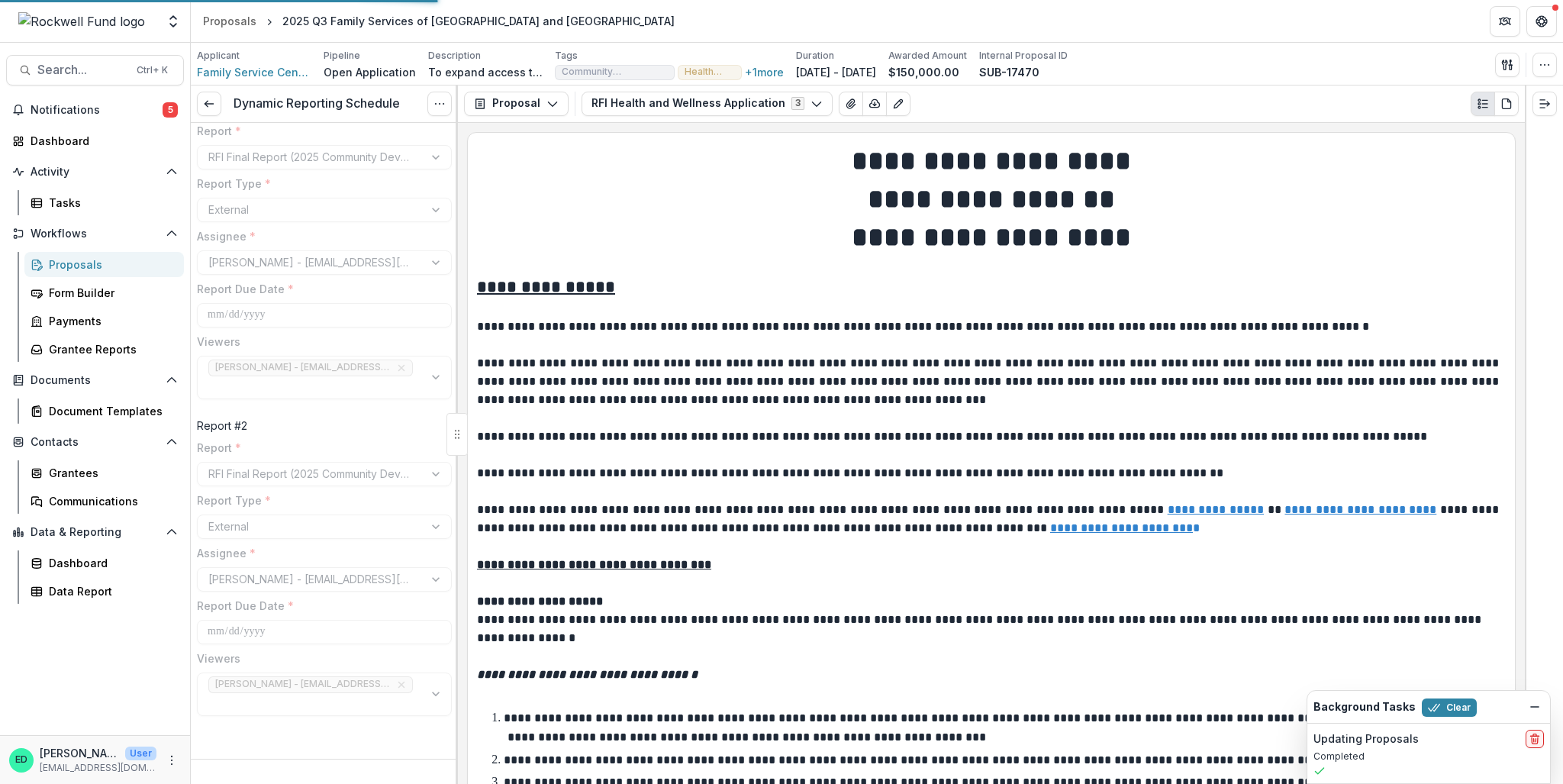
scroll to position [38, 0]
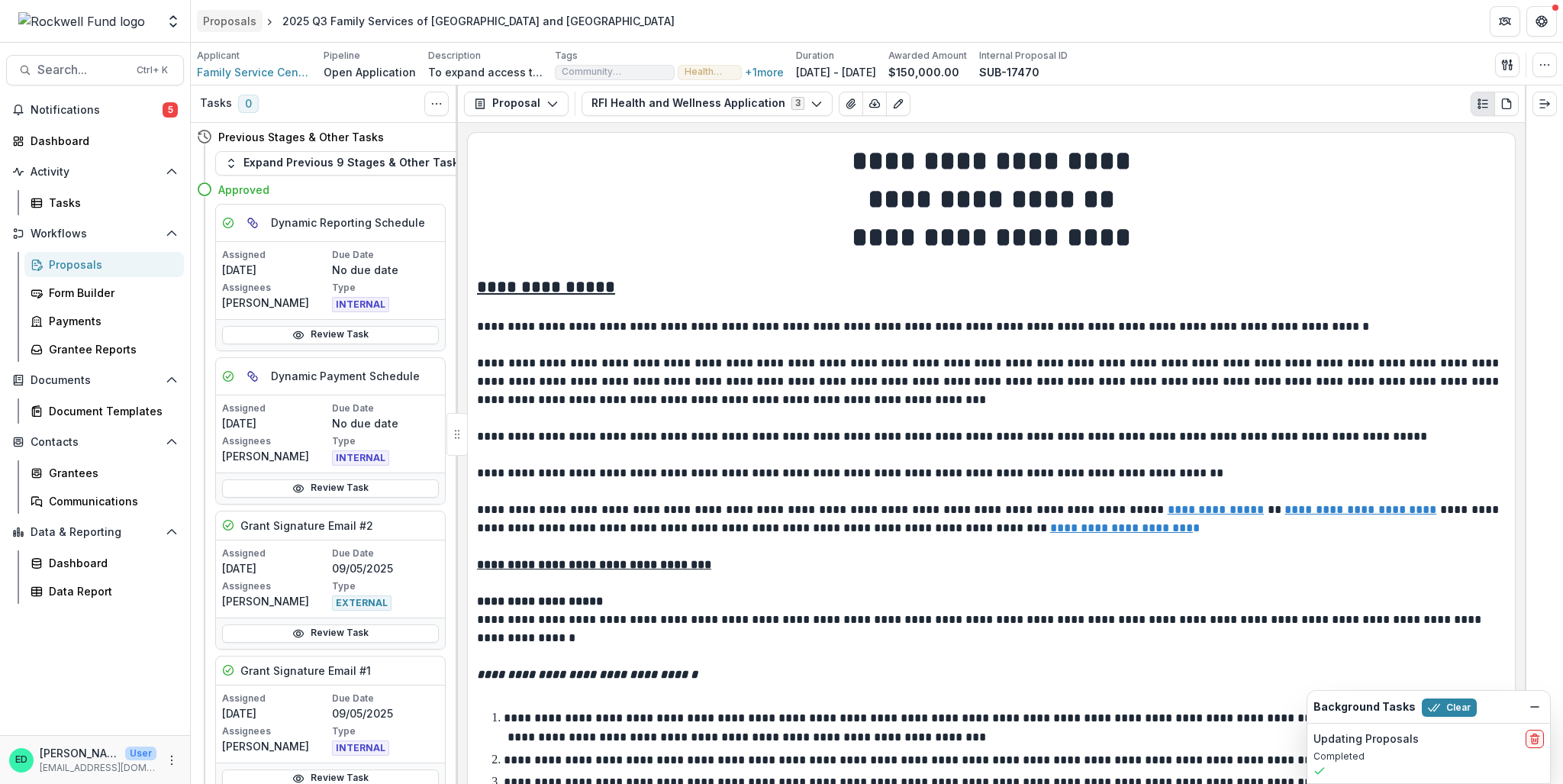
click at [217, 17] on div "Proposals" at bounding box center [230, 21] width 54 height 16
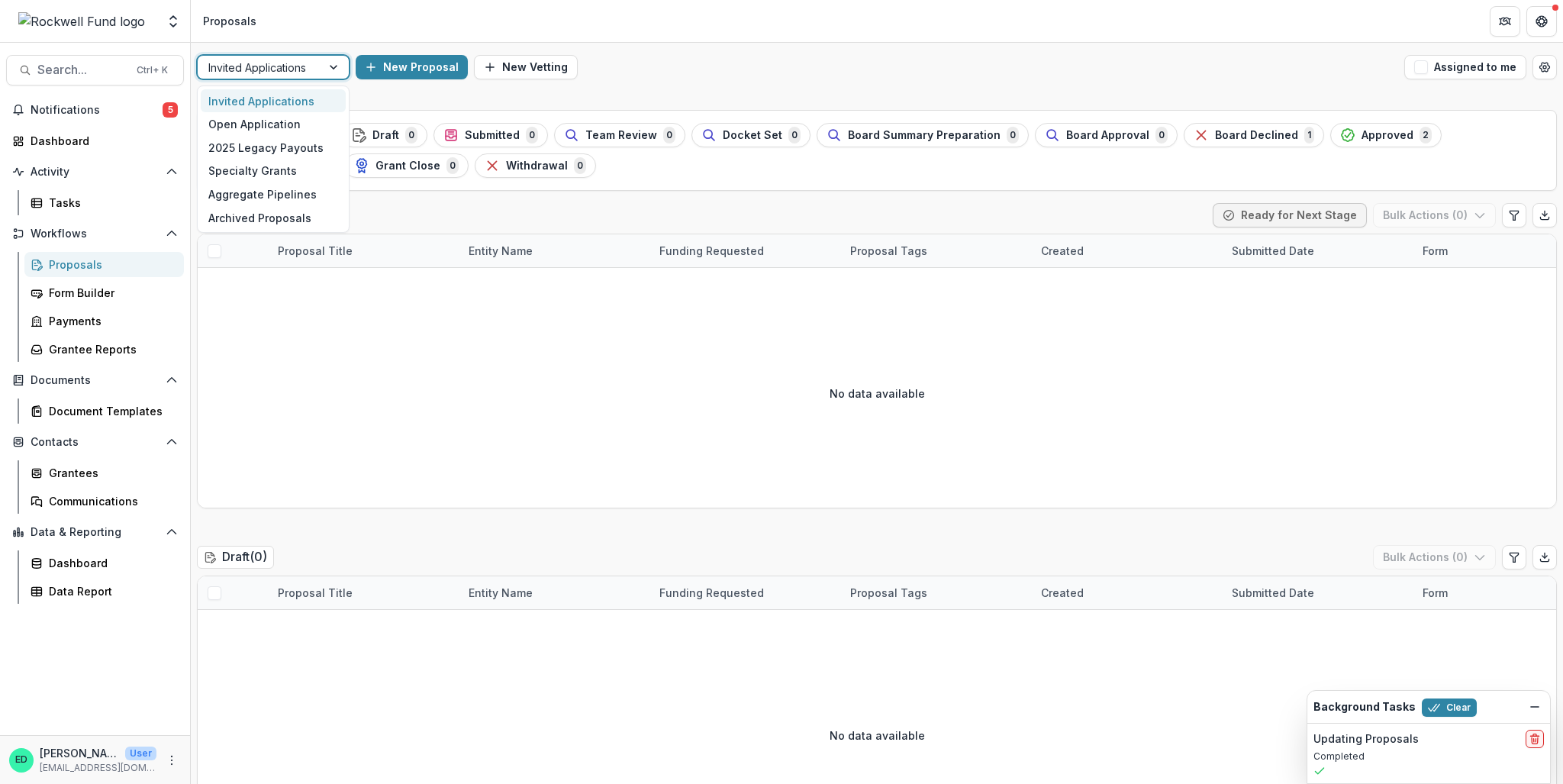
click at [308, 75] on div at bounding box center [260, 68] width 103 height 19
click at [266, 122] on div "Open Application" at bounding box center [273, 124] width 145 height 24
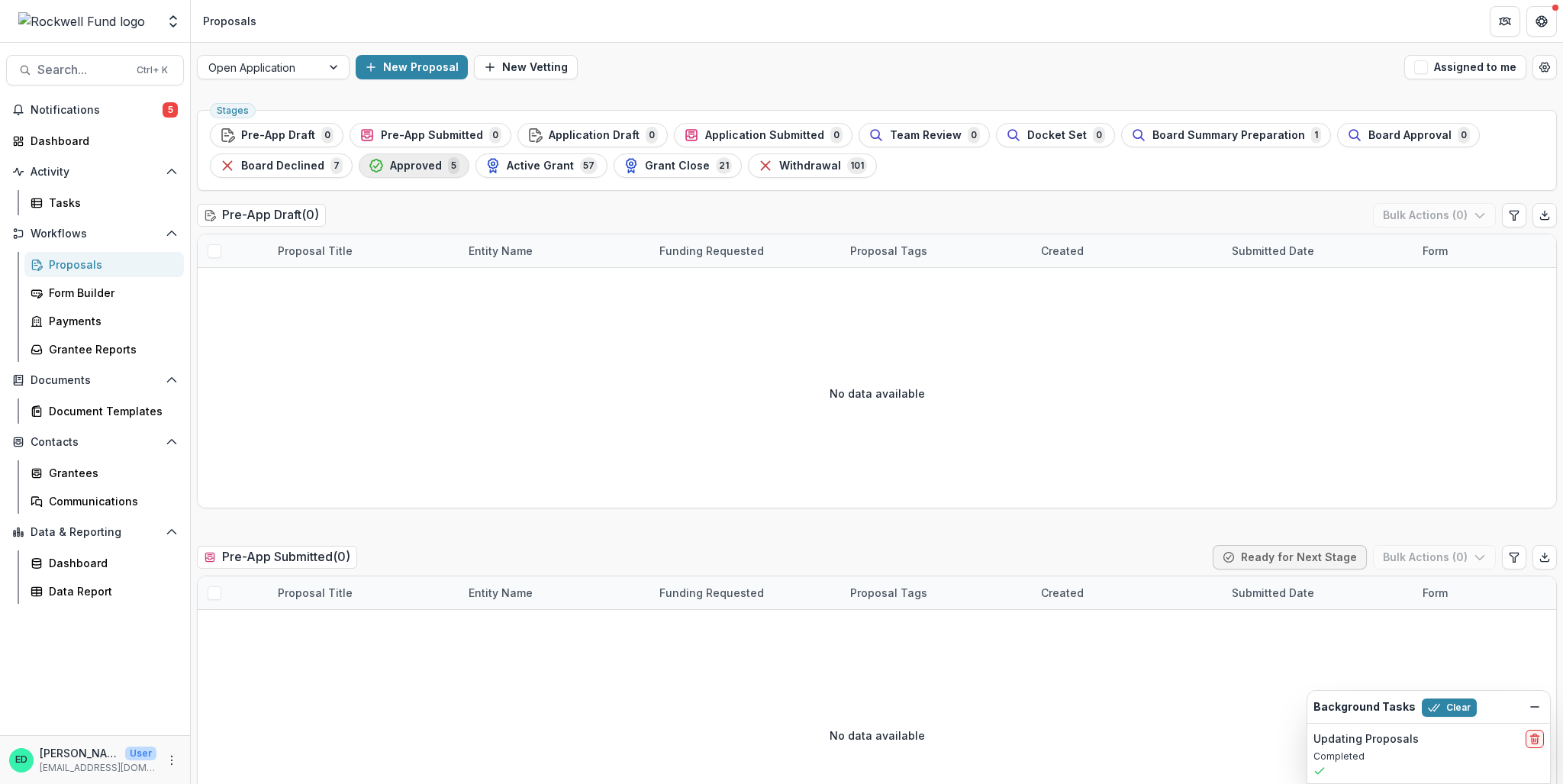
click at [412, 161] on span "Approved" at bounding box center [416, 166] width 52 height 13
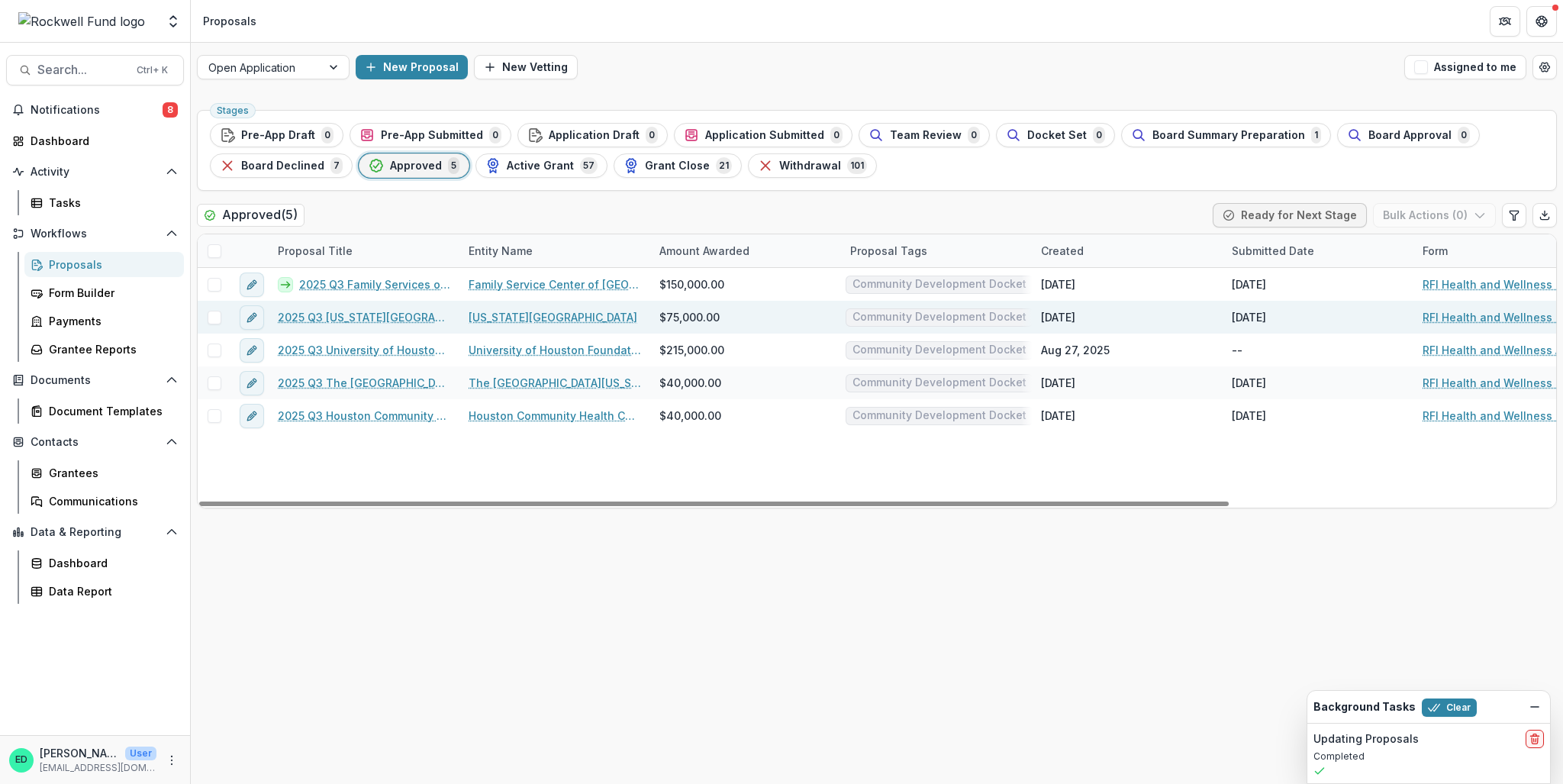
click at [328, 318] on link "2025 Q3 Texas Children's Hospital" at bounding box center [364, 317] width 173 height 16
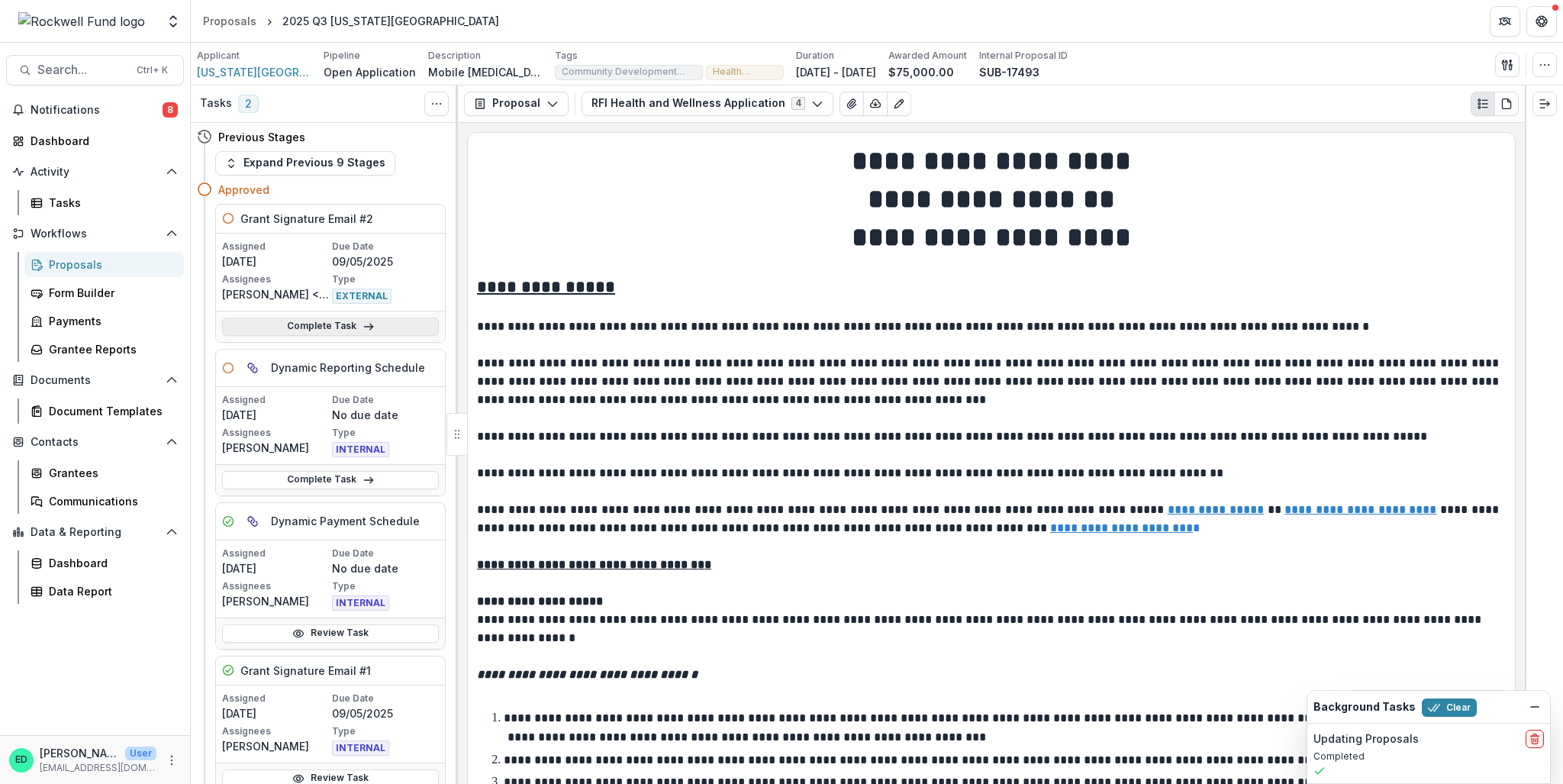
click at [305, 326] on link "Complete Task" at bounding box center [331, 326] width 217 height 18
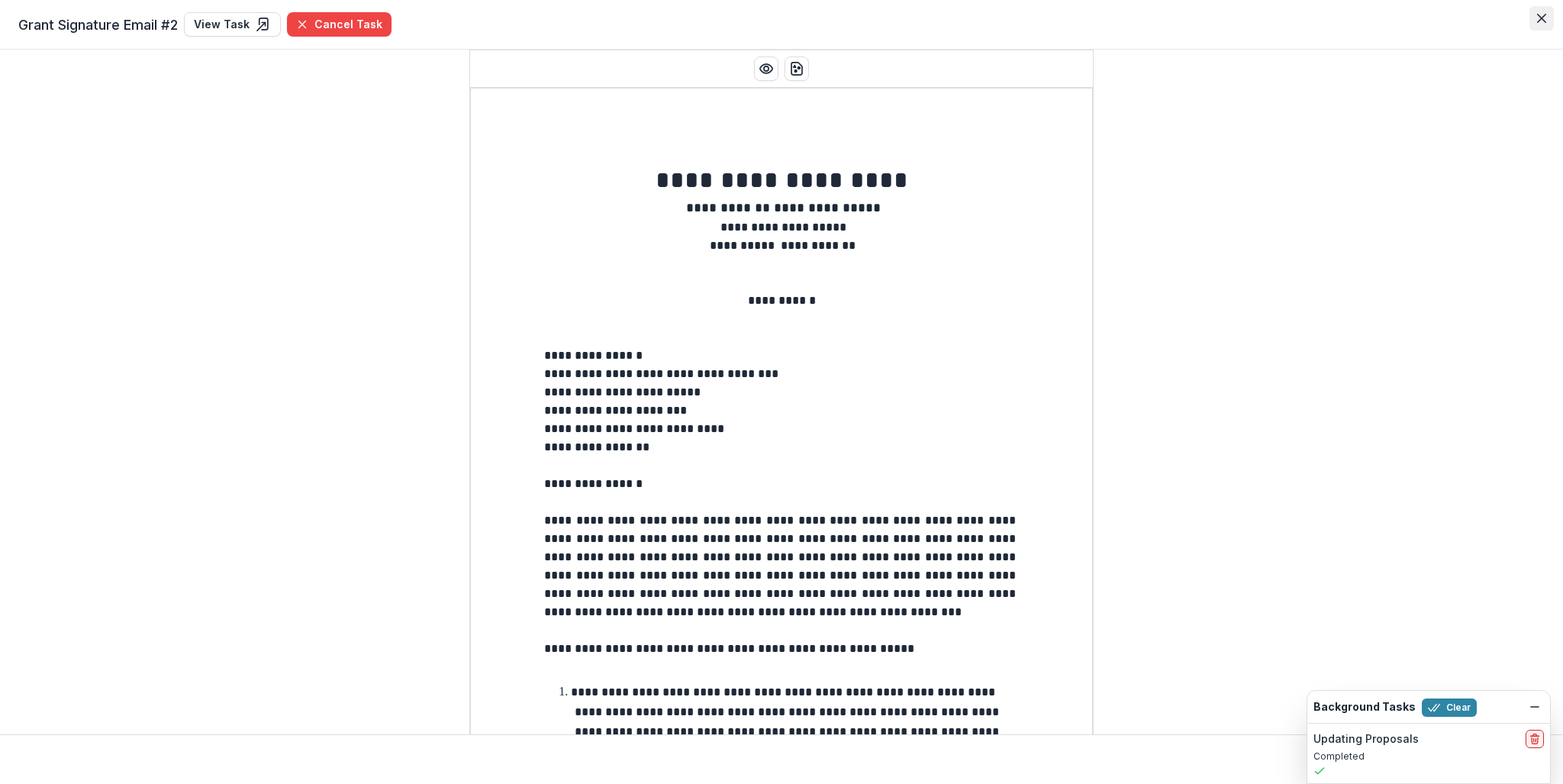
click at [1537, 22] on icon "Close" at bounding box center [1542, 18] width 9 height 9
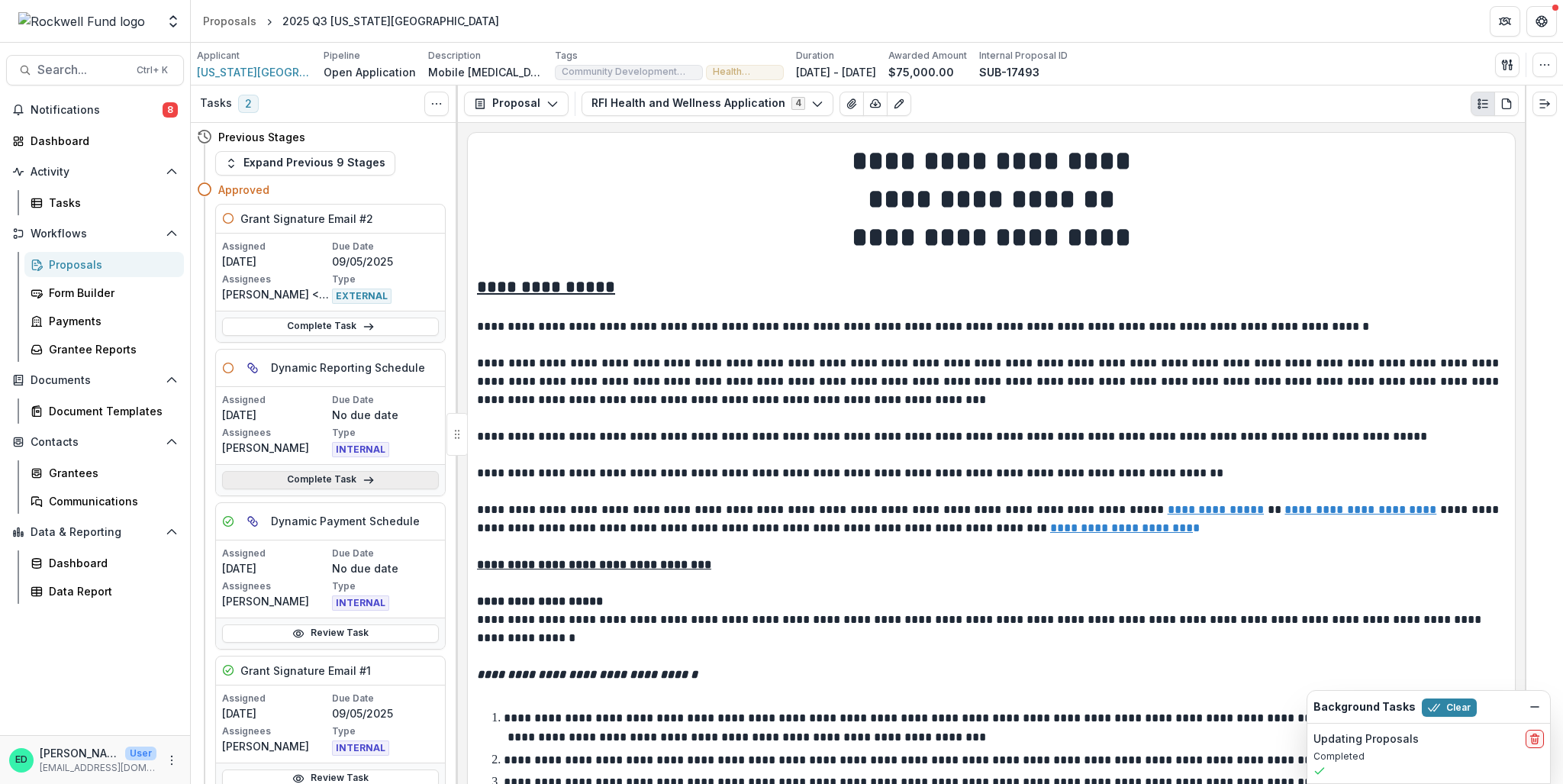
click at [342, 480] on link "Complete Task" at bounding box center [331, 480] width 217 height 18
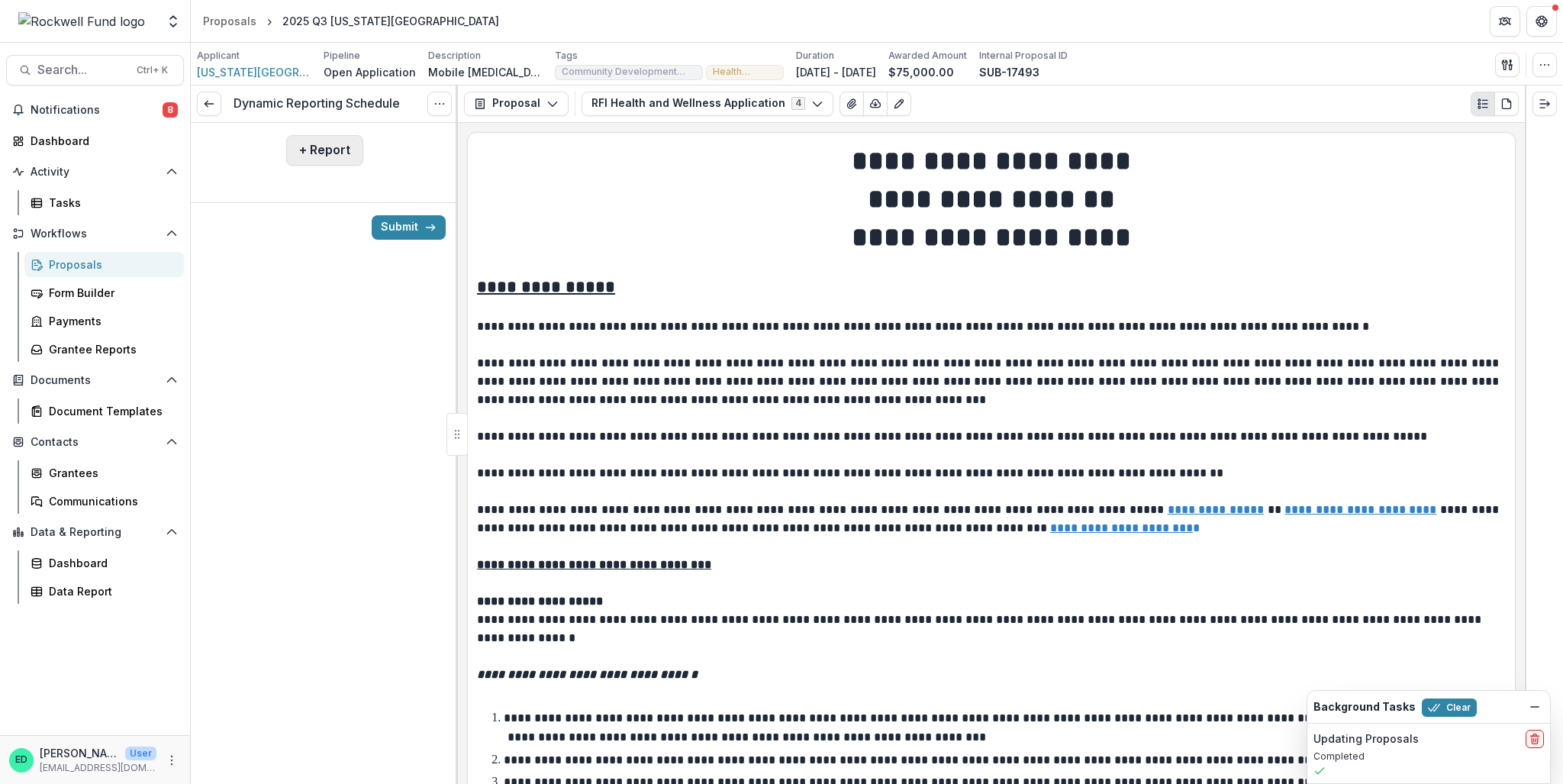
click at [318, 140] on button "+ Report" at bounding box center [325, 150] width 77 height 31
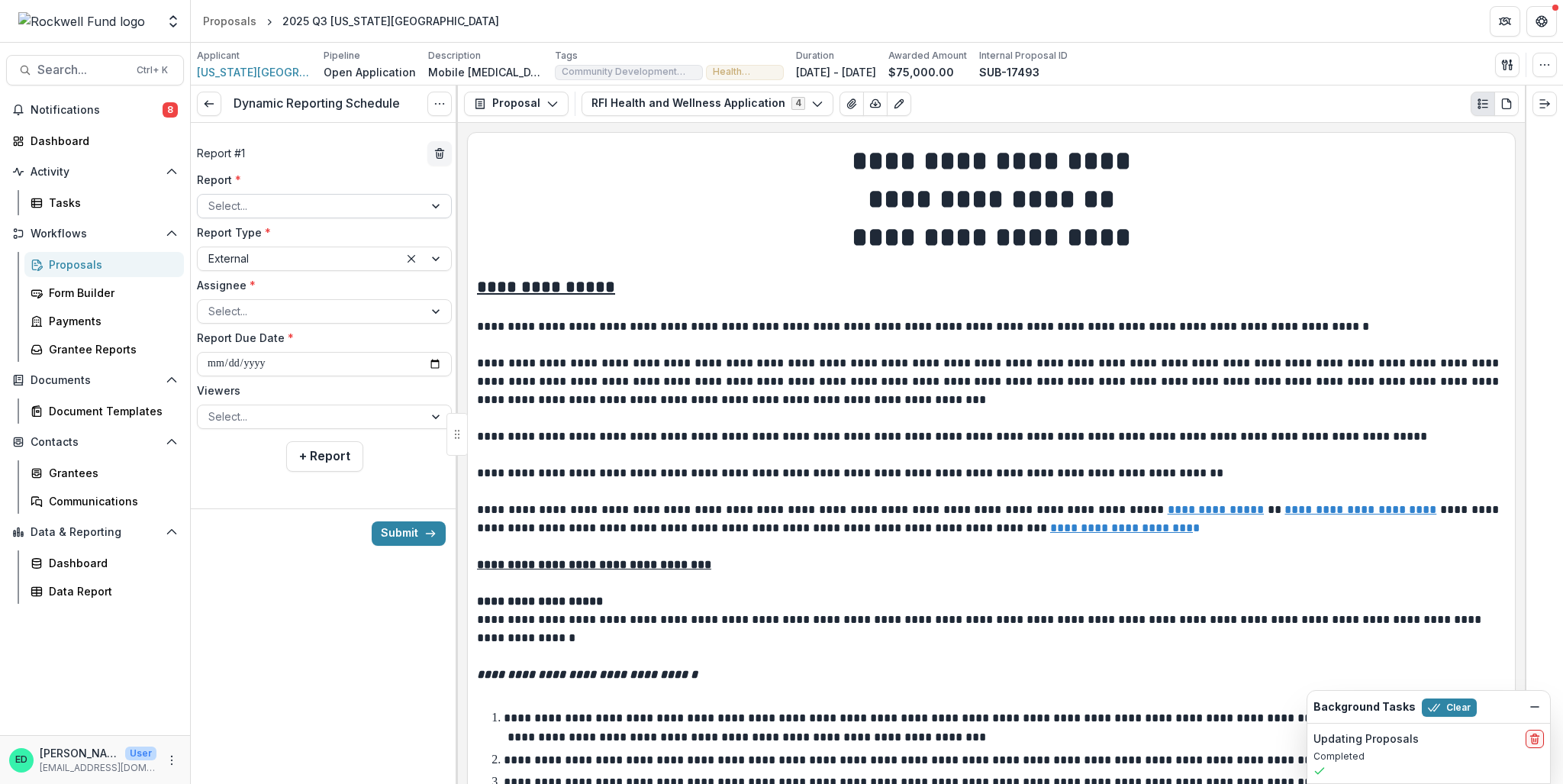
click at [278, 201] on div at bounding box center [310, 206] width 204 height 19
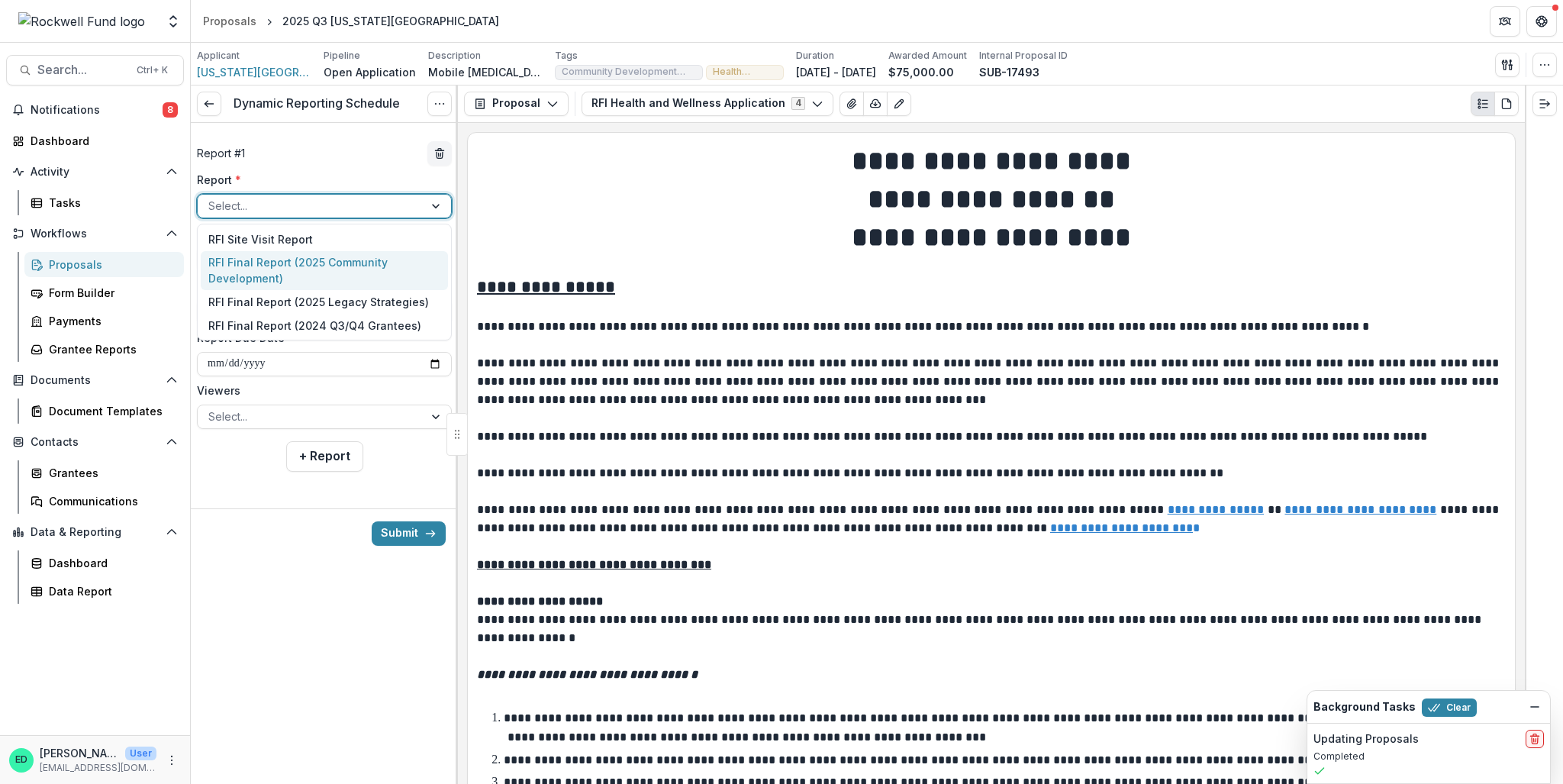
click at [272, 274] on div "RFI Final Report (2025 Community Development)" at bounding box center [323, 271] width 247 height 39
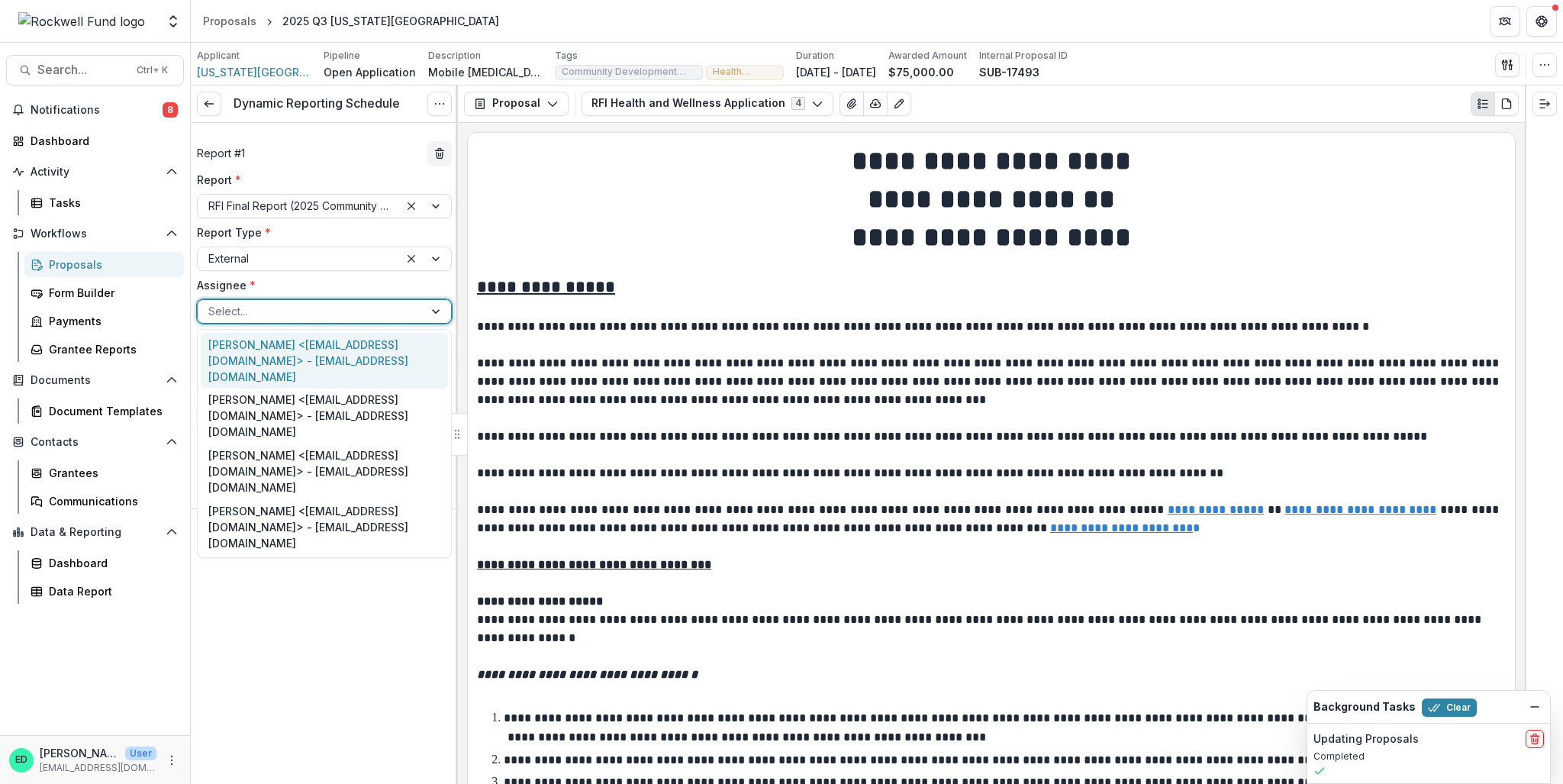
click at [270, 311] on div at bounding box center [310, 311] width 204 height 19
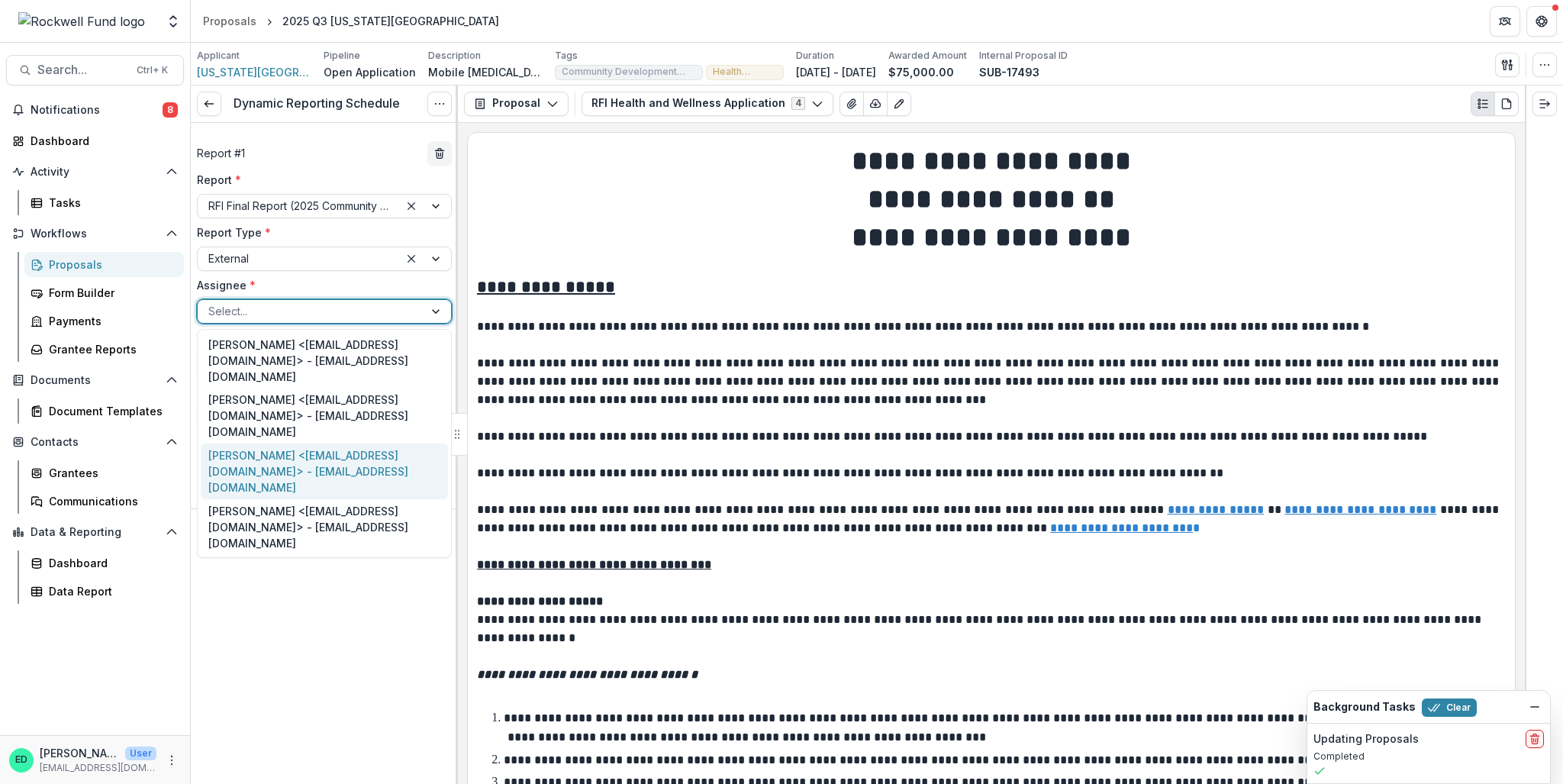
click at [294, 460] on div "Katie Tate <kjtate@texaschildrens.org> - kjtate@texaschildrens.org" at bounding box center [323, 471] width 247 height 56
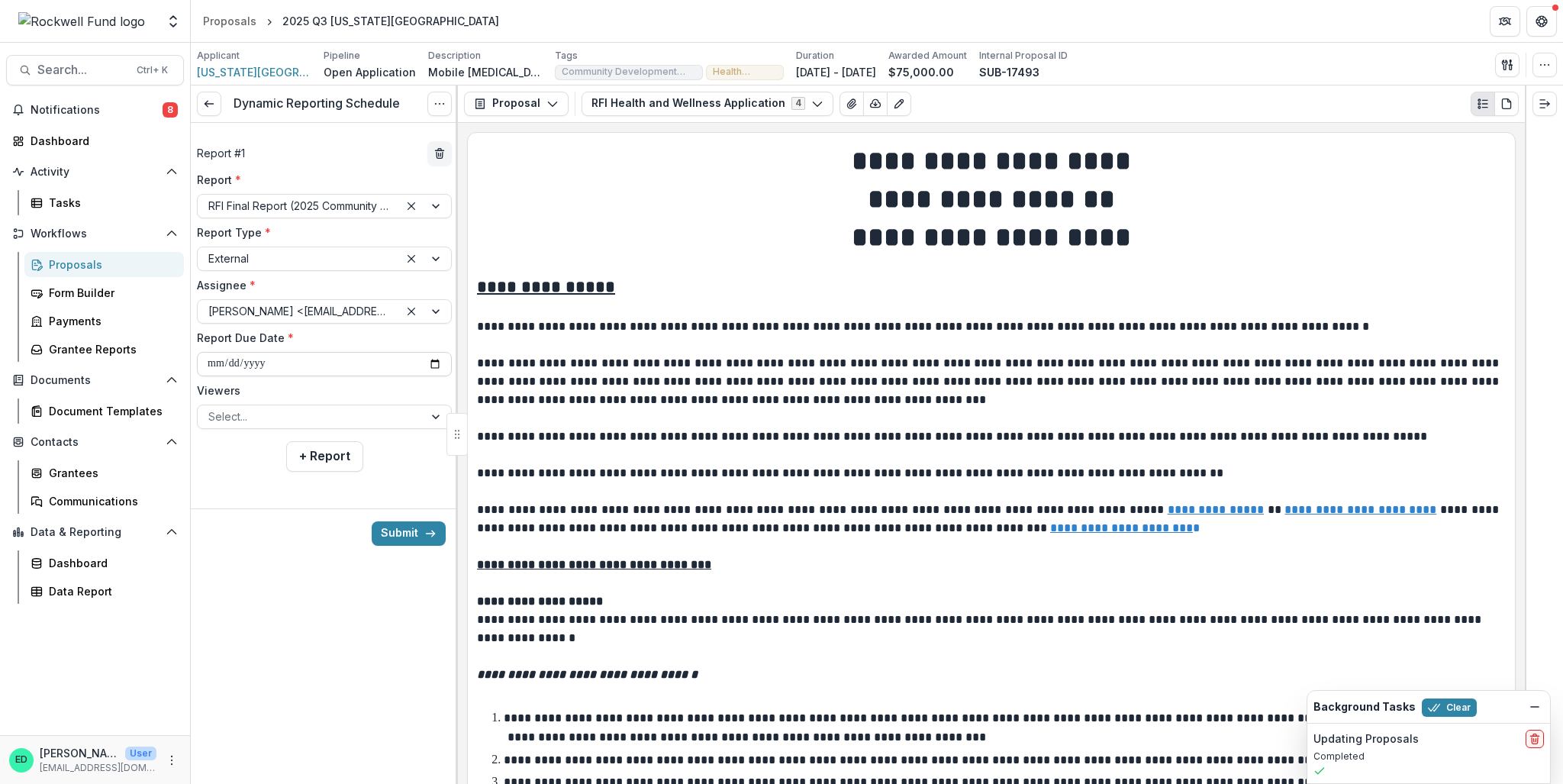
click at [221, 370] on input "**********" at bounding box center [324, 364] width 255 height 24
type input "**********"
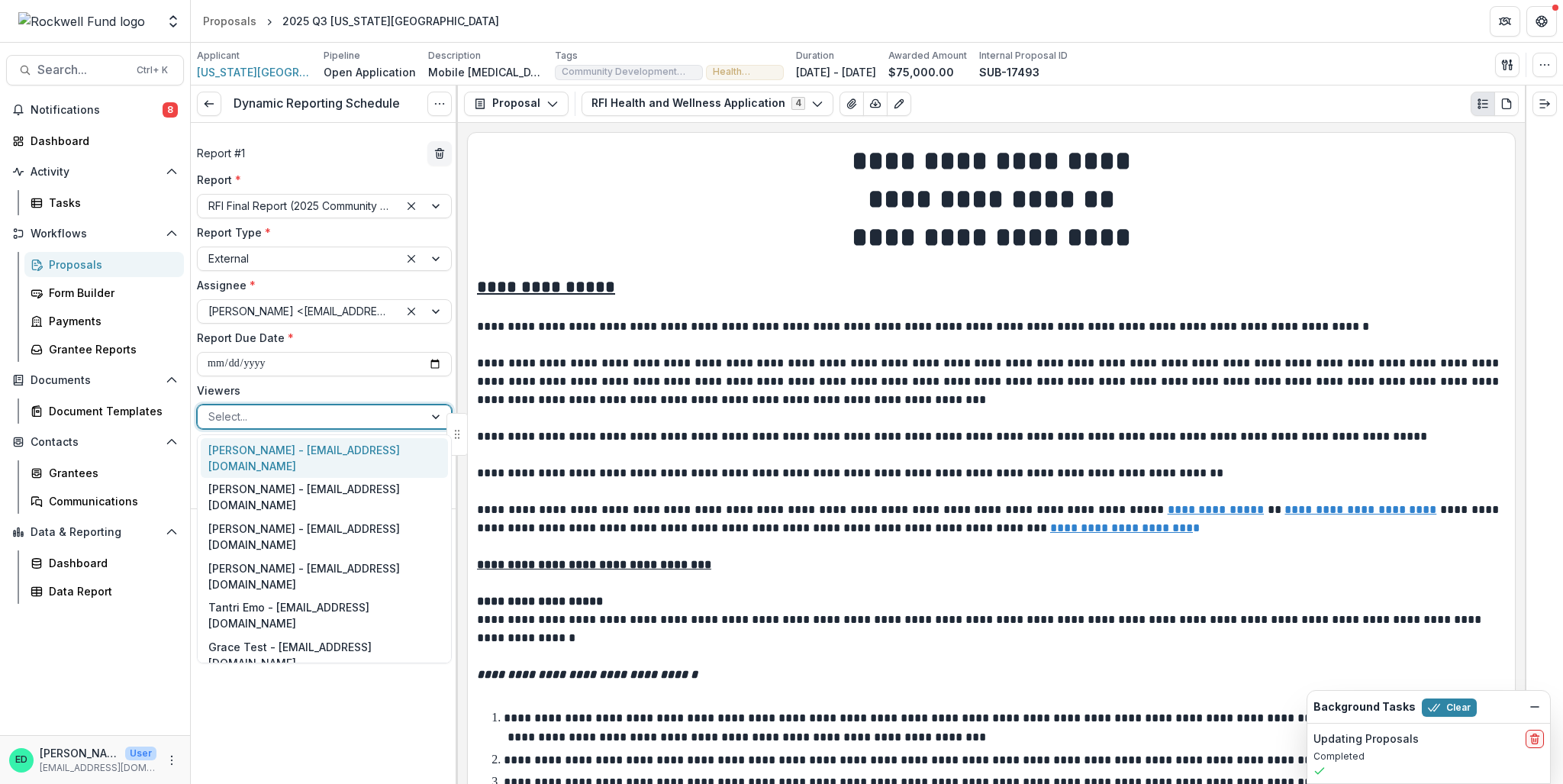
click at [237, 416] on div at bounding box center [310, 416] width 204 height 19
click at [241, 446] on div "Estevan D. Delgado - edelgado@rockfund.org" at bounding box center [323, 457] width 247 height 39
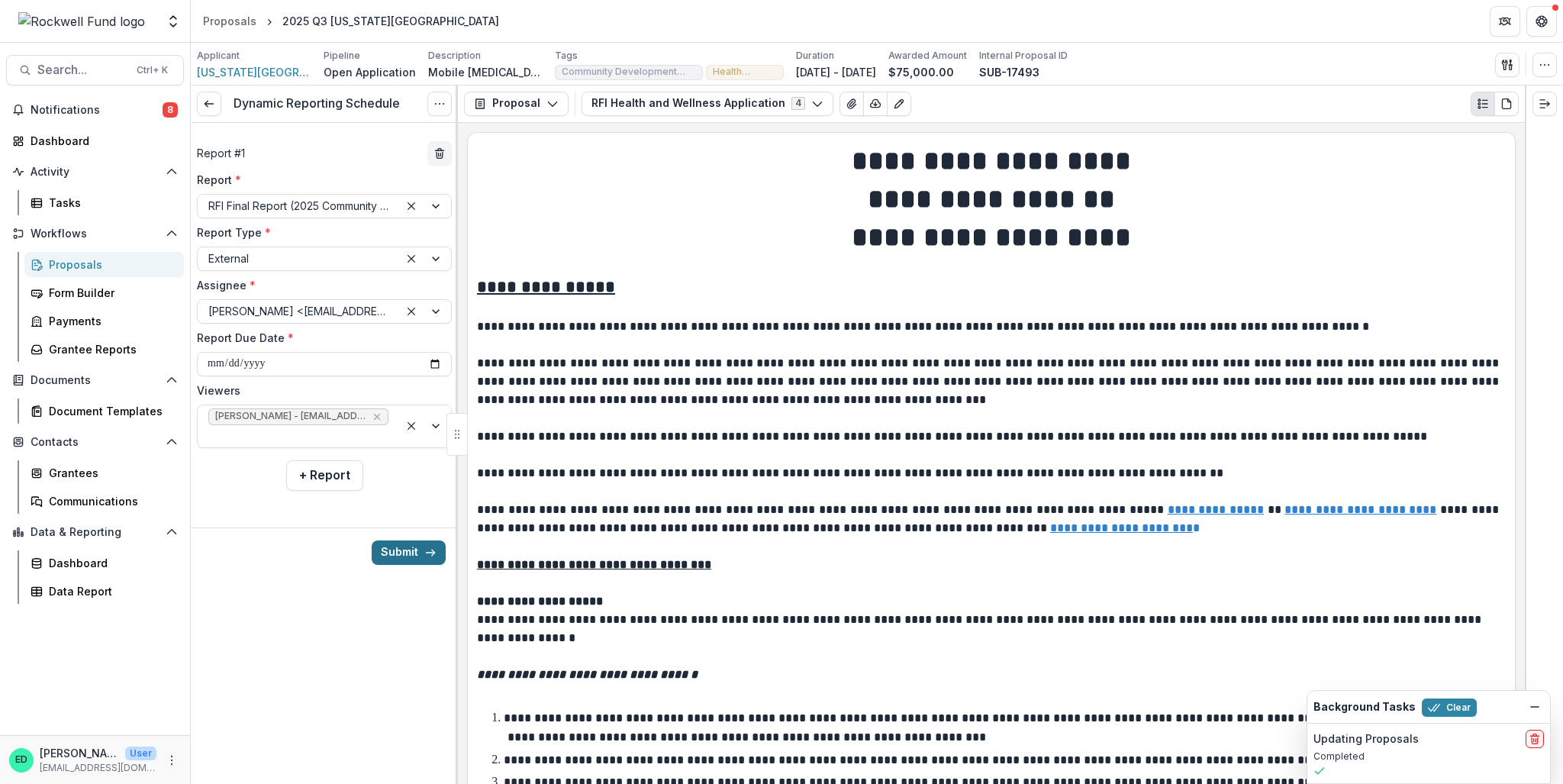
click at [396, 552] on button "Submit" at bounding box center [409, 552] width 74 height 24
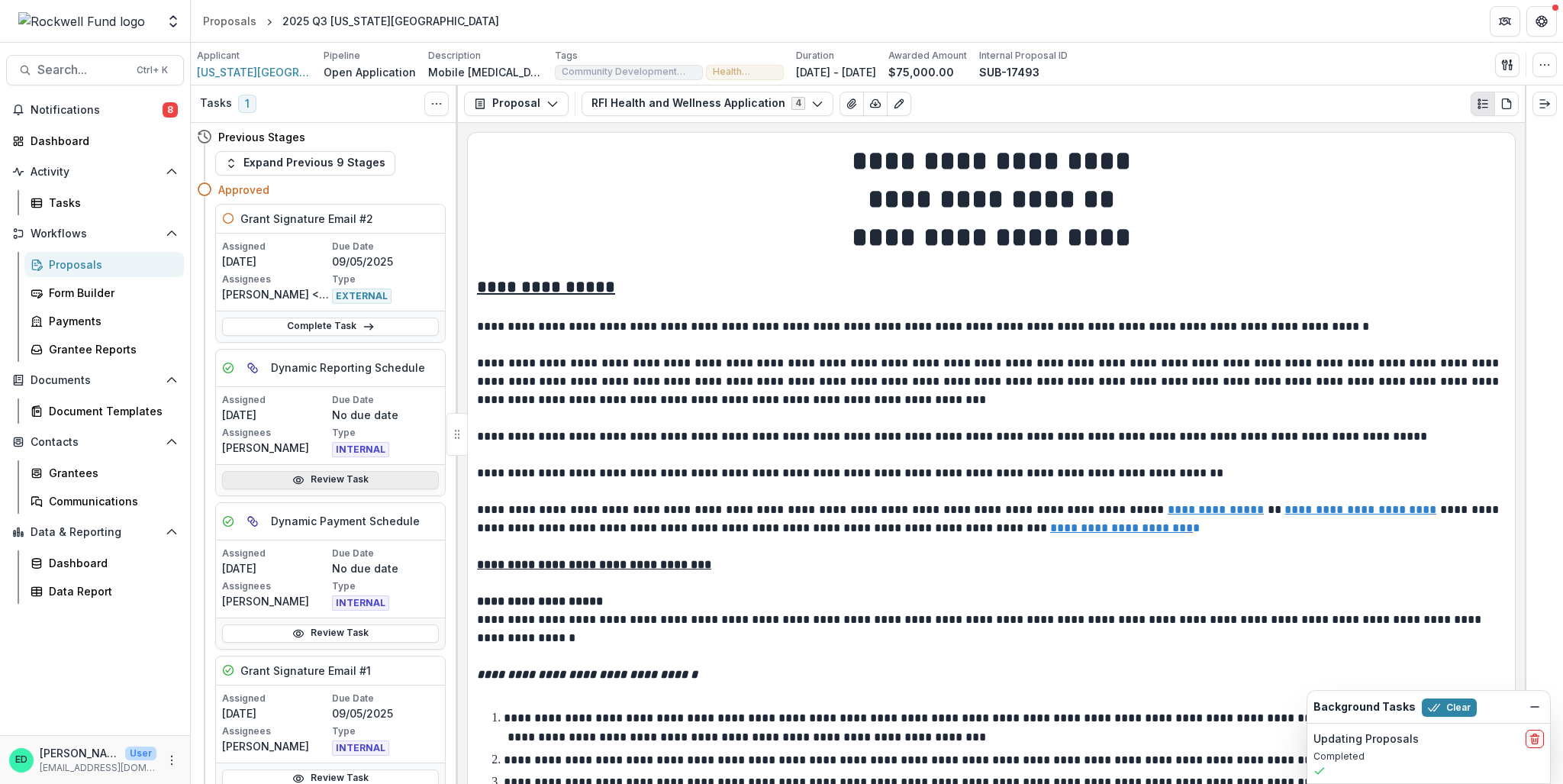
click at [305, 475] on link "Review Task" at bounding box center [331, 480] width 217 height 18
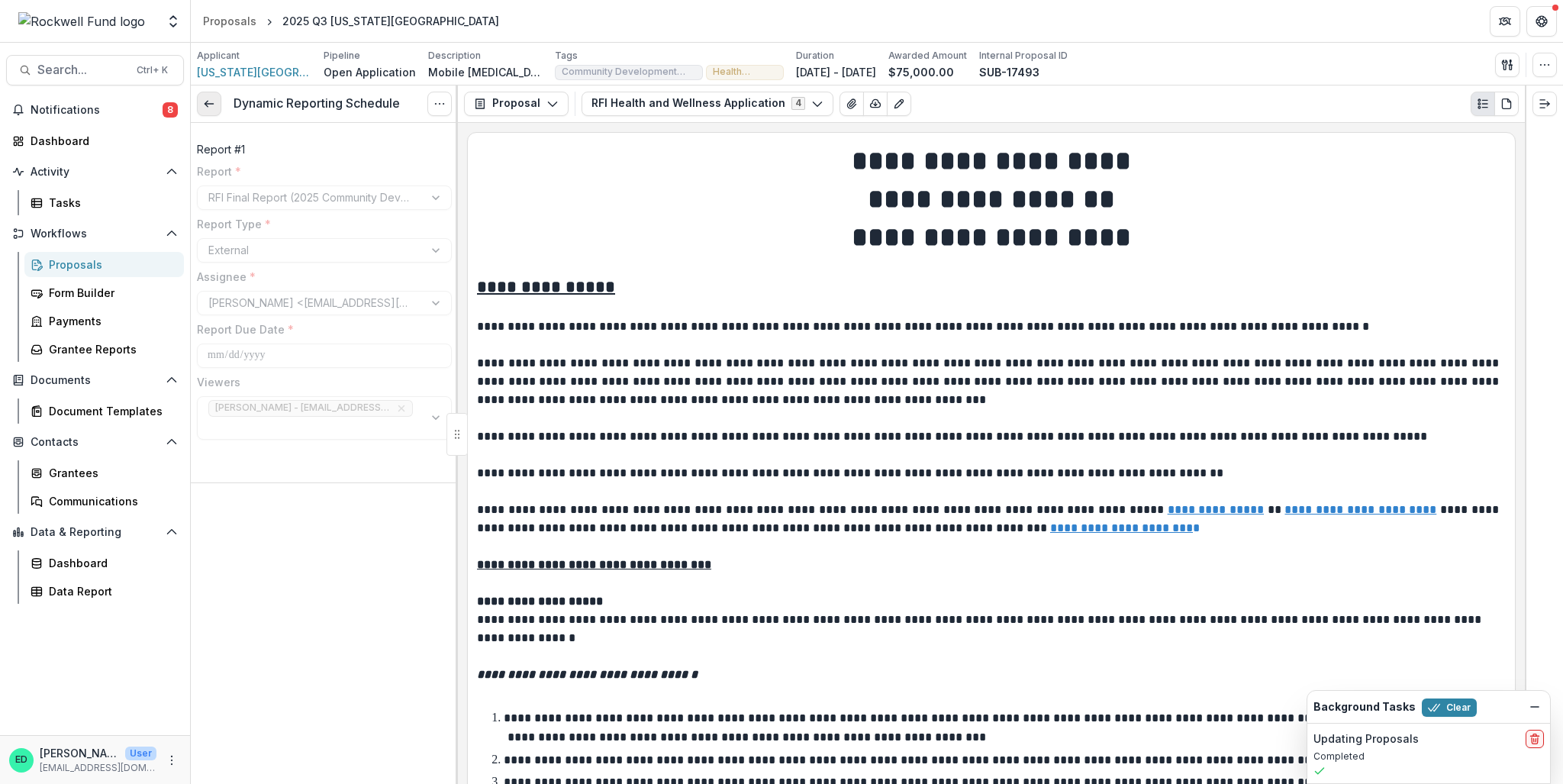
click at [207, 101] on polyline at bounding box center [206, 104] width 3 height 6
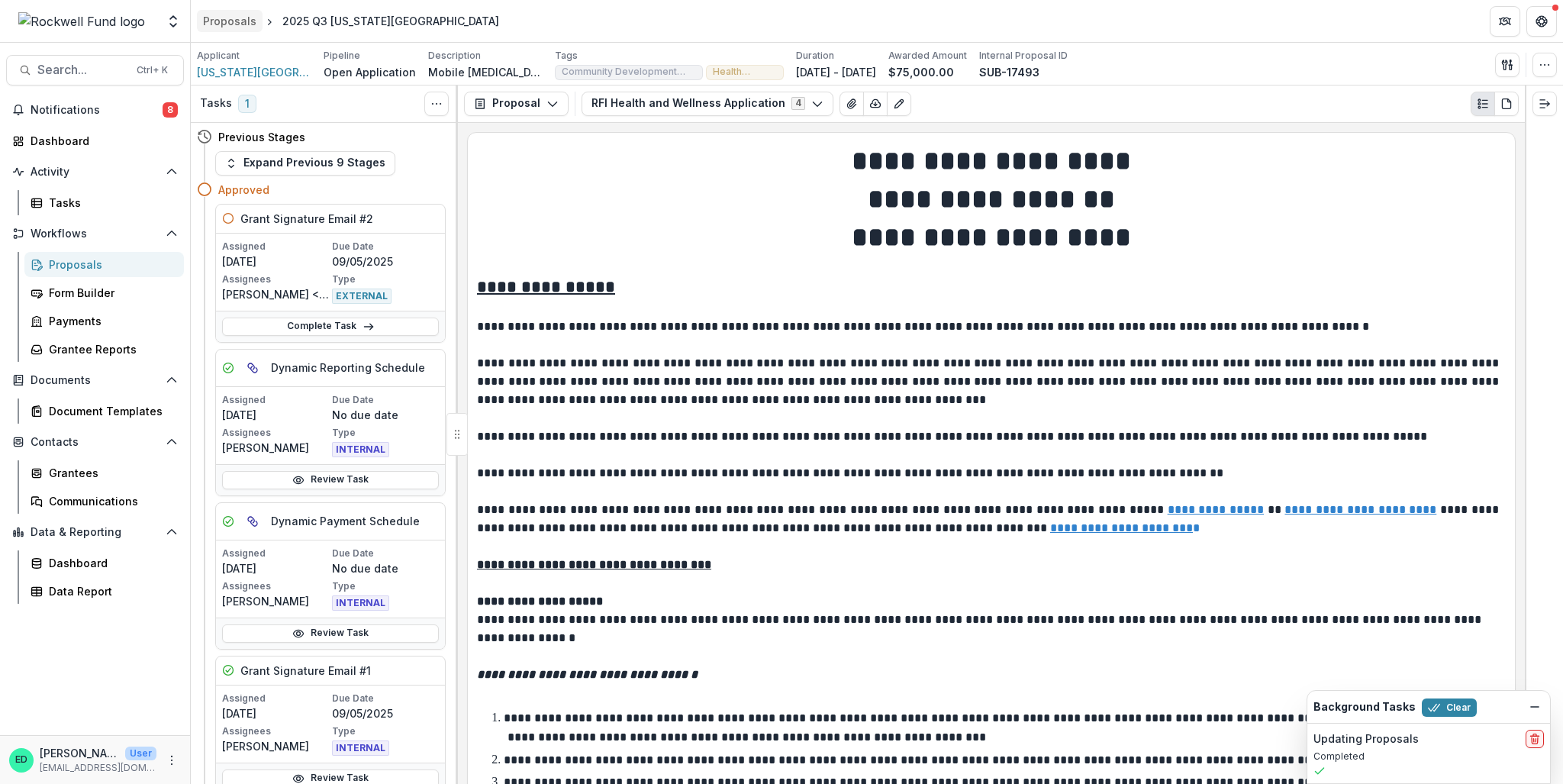
click at [234, 19] on div "Proposals" at bounding box center [230, 21] width 54 height 16
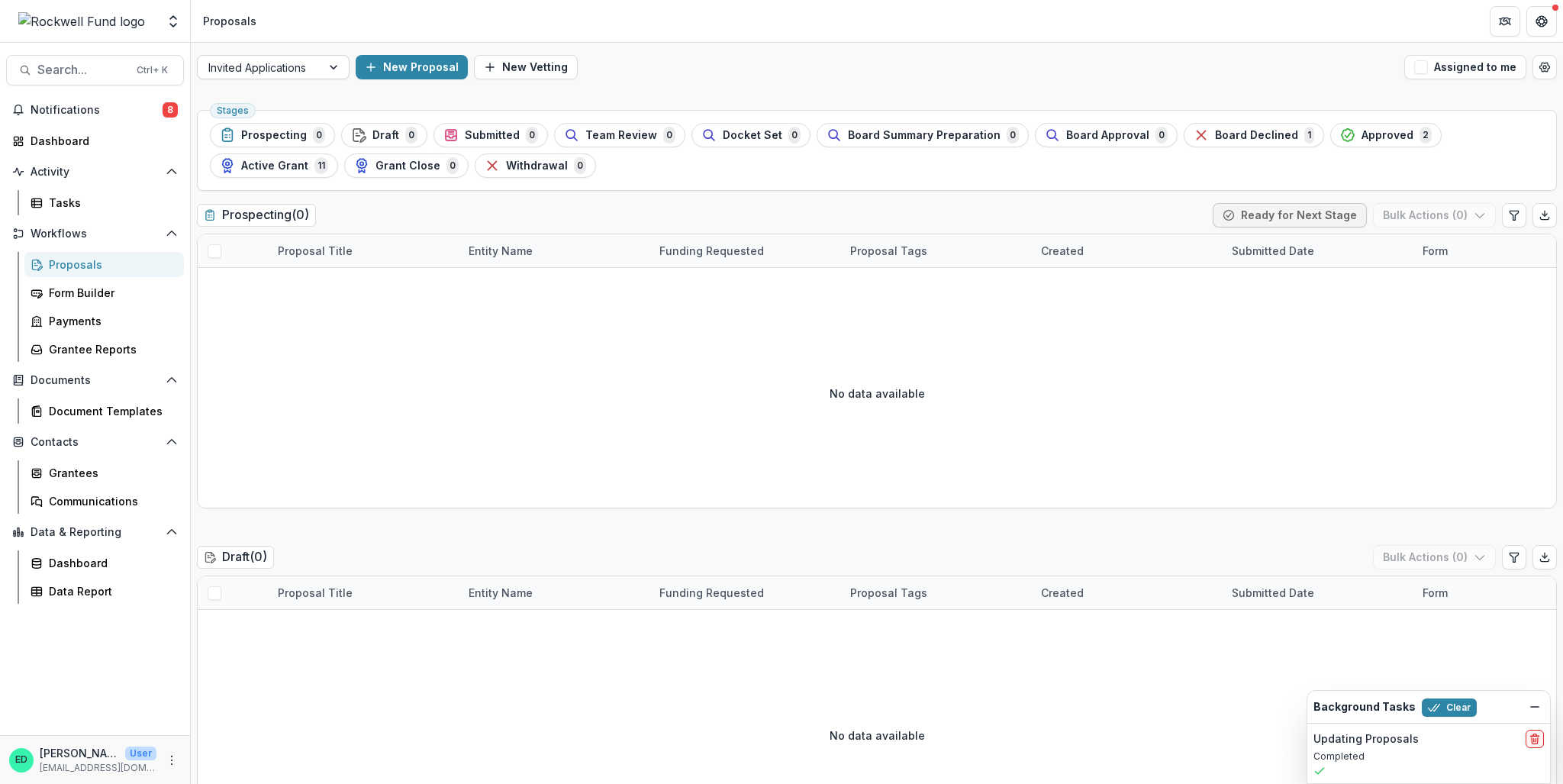
drag, startPoint x: 363, startPoint y: 65, endPoint x: 333, endPoint y: 58, distance: 30.8
click at [348, 64] on div "Invited Applications New Proposal New Vetting Assigned to me" at bounding box center [877, 67] width 1372 height 49
click at [327, 65] on div at bounding box center [335, 67] width 28 height 23
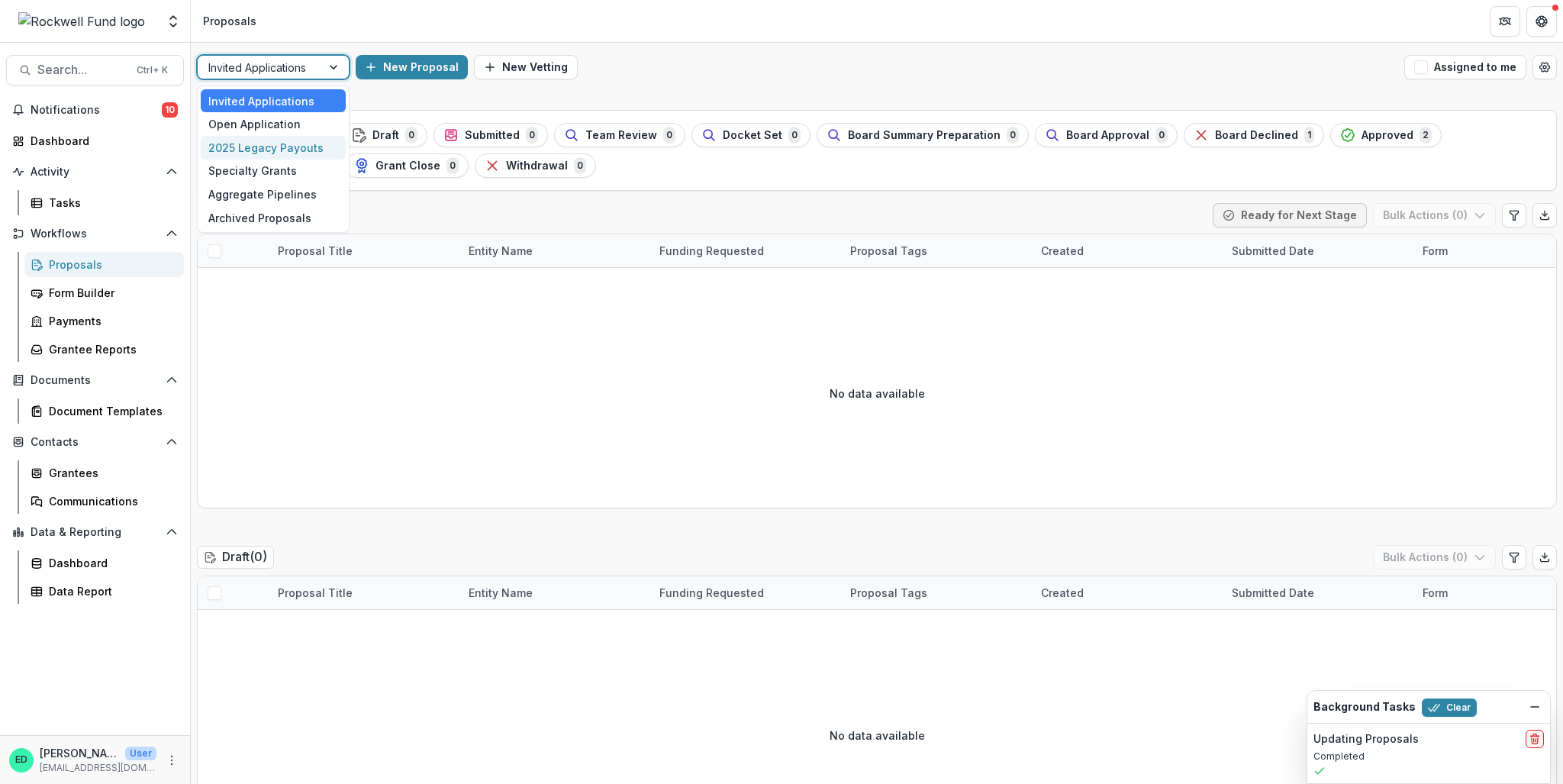
click at [290, 135] on div "Open Application" at bounding box center [273, 124] width 145 height 24
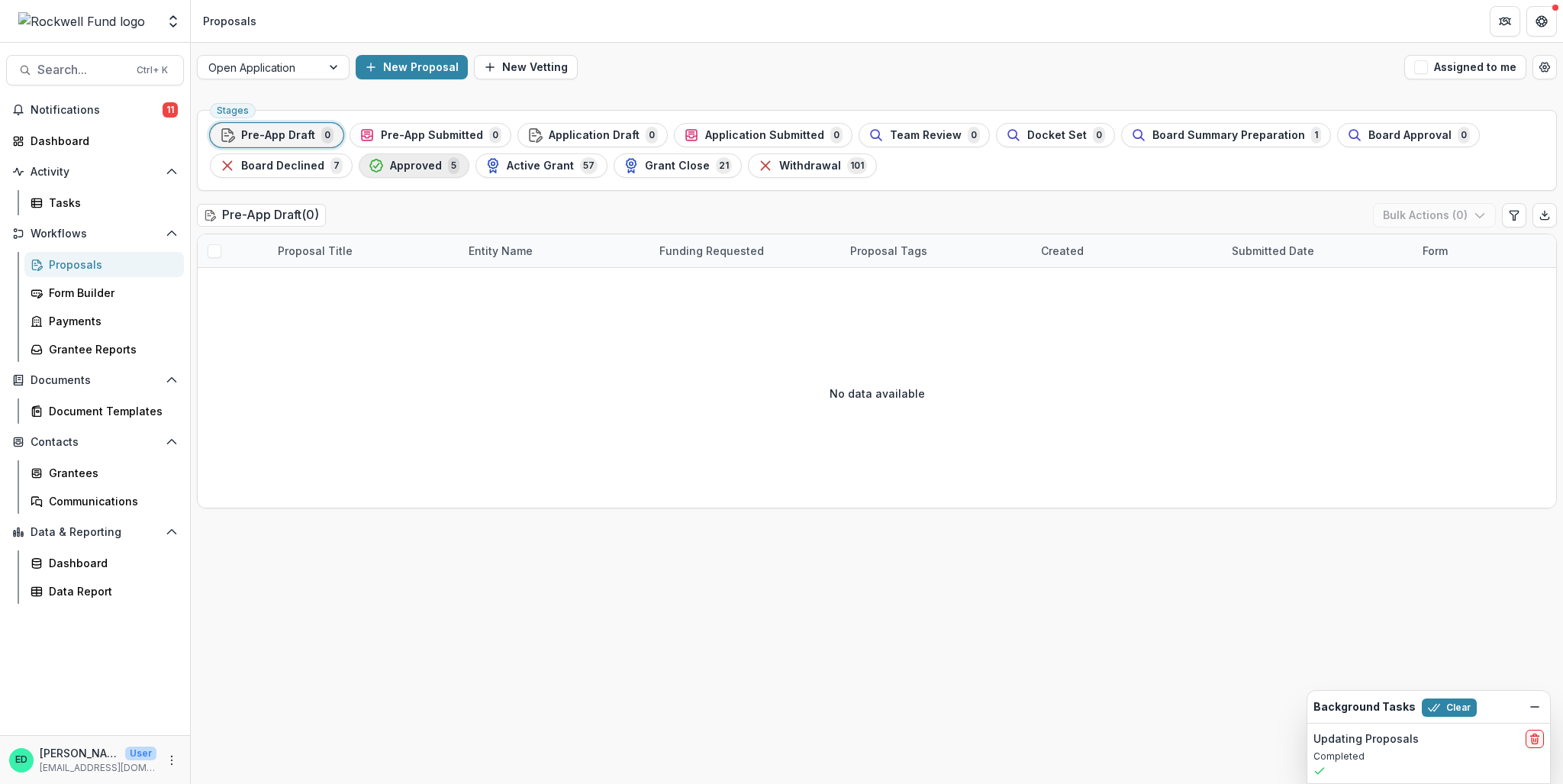
click at [423, 166] on span "Approved" at bounding box center [416, 166] width 52 height 13
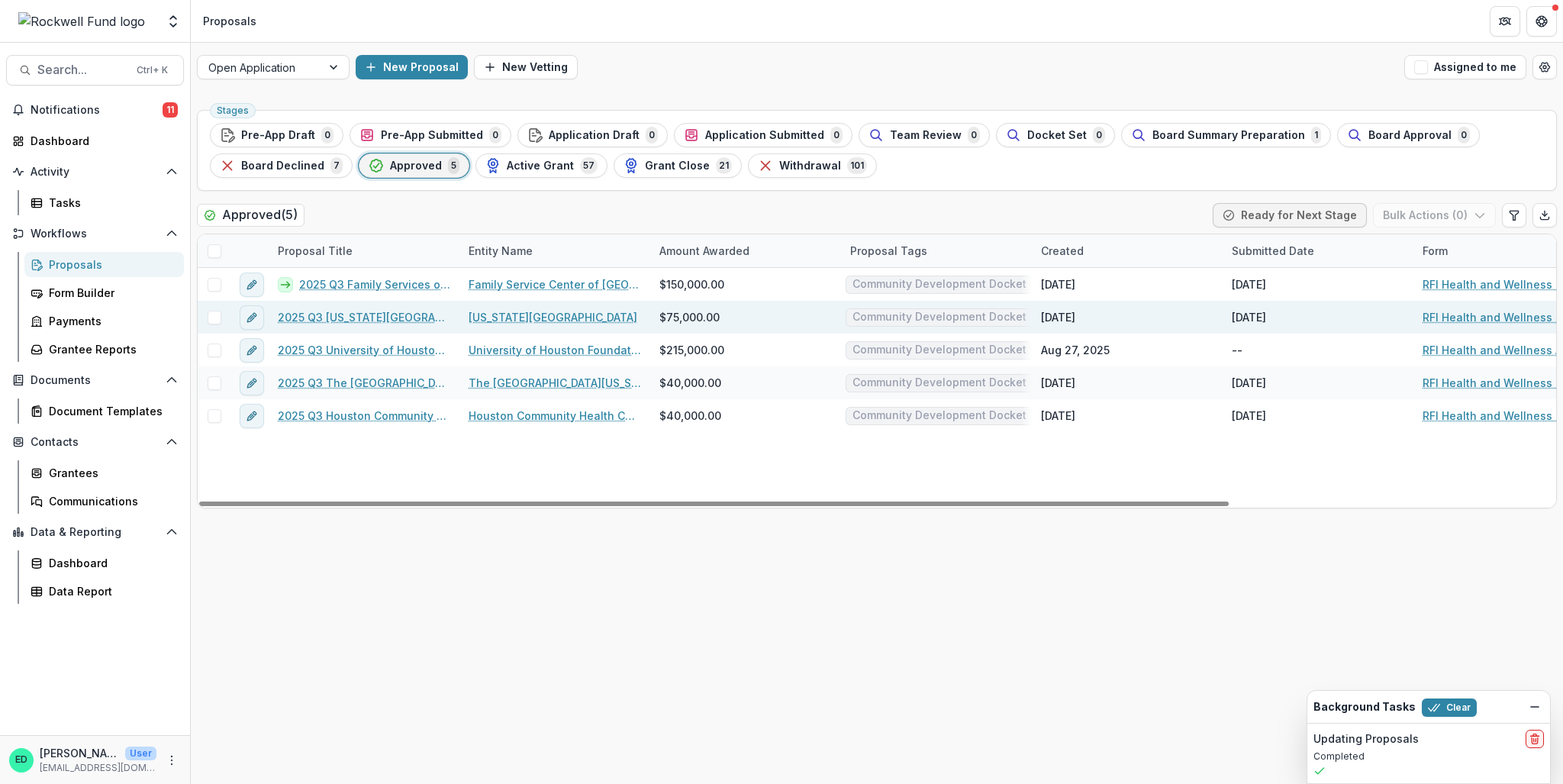
click at [409, 315] on link "2025 Q3 Texas Children's Hospital" at bounding box center [364, 317] width 173 height 16
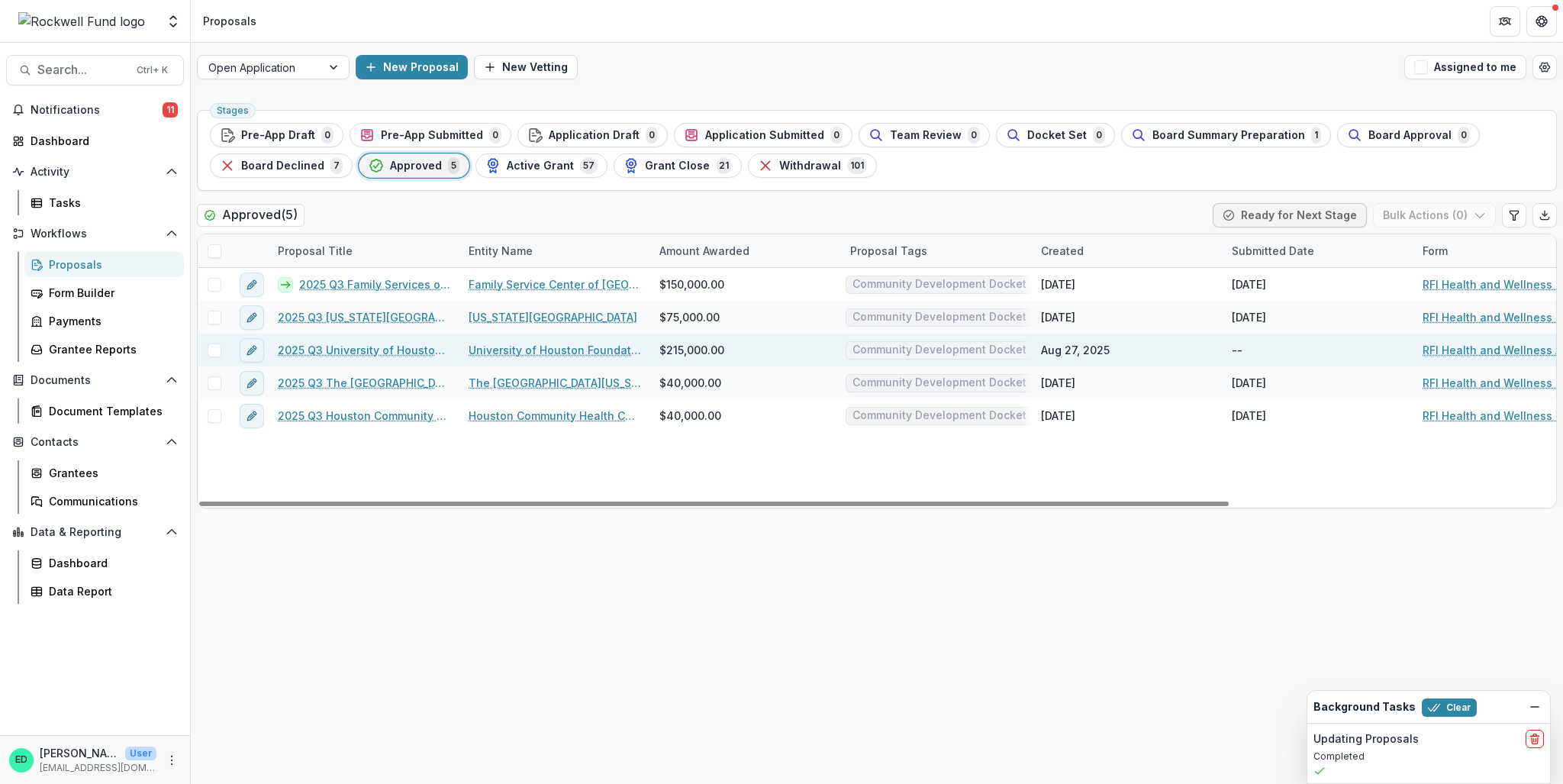
click at [357, 349] on link "2025 Q3 University of Houston Foundation" at bounding box center [364, 349] width 173 height 16
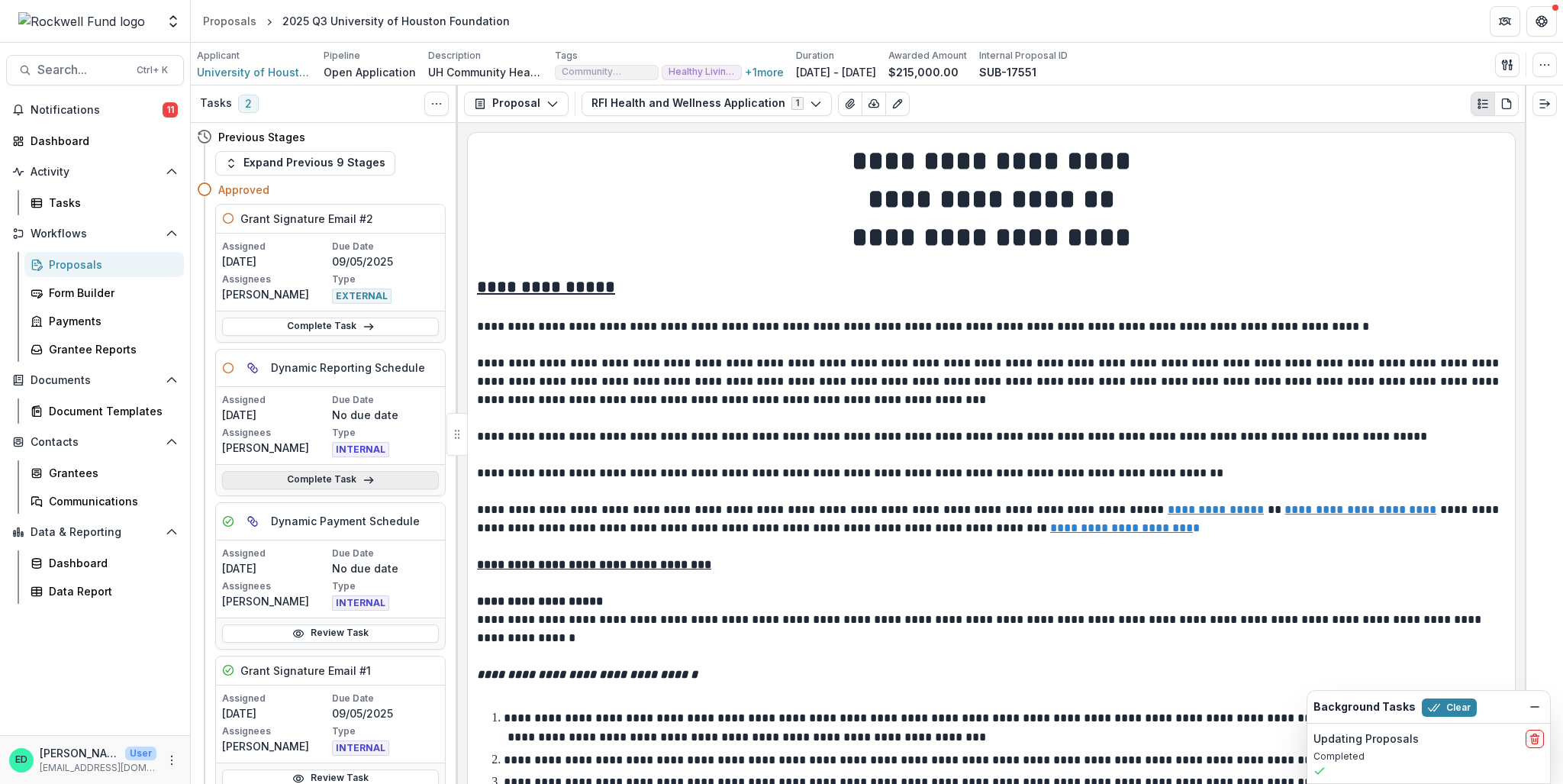
click at [332, 476] on link "Complete Task" at bounding box center [331, 480] width 217 height 18
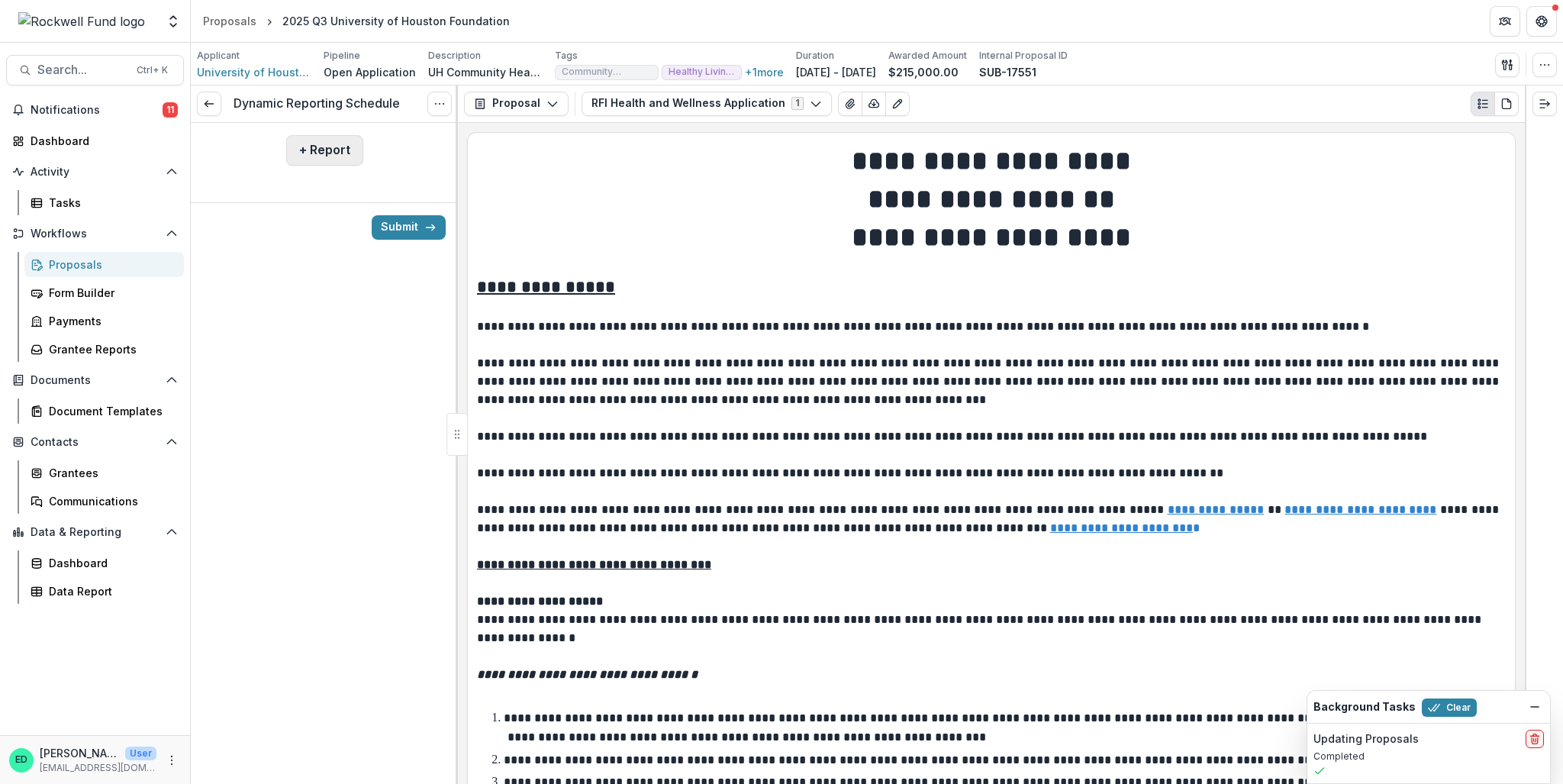
click at [339, 151] on button "+ Report" at bounding box center [325, 150] width 77 height 31
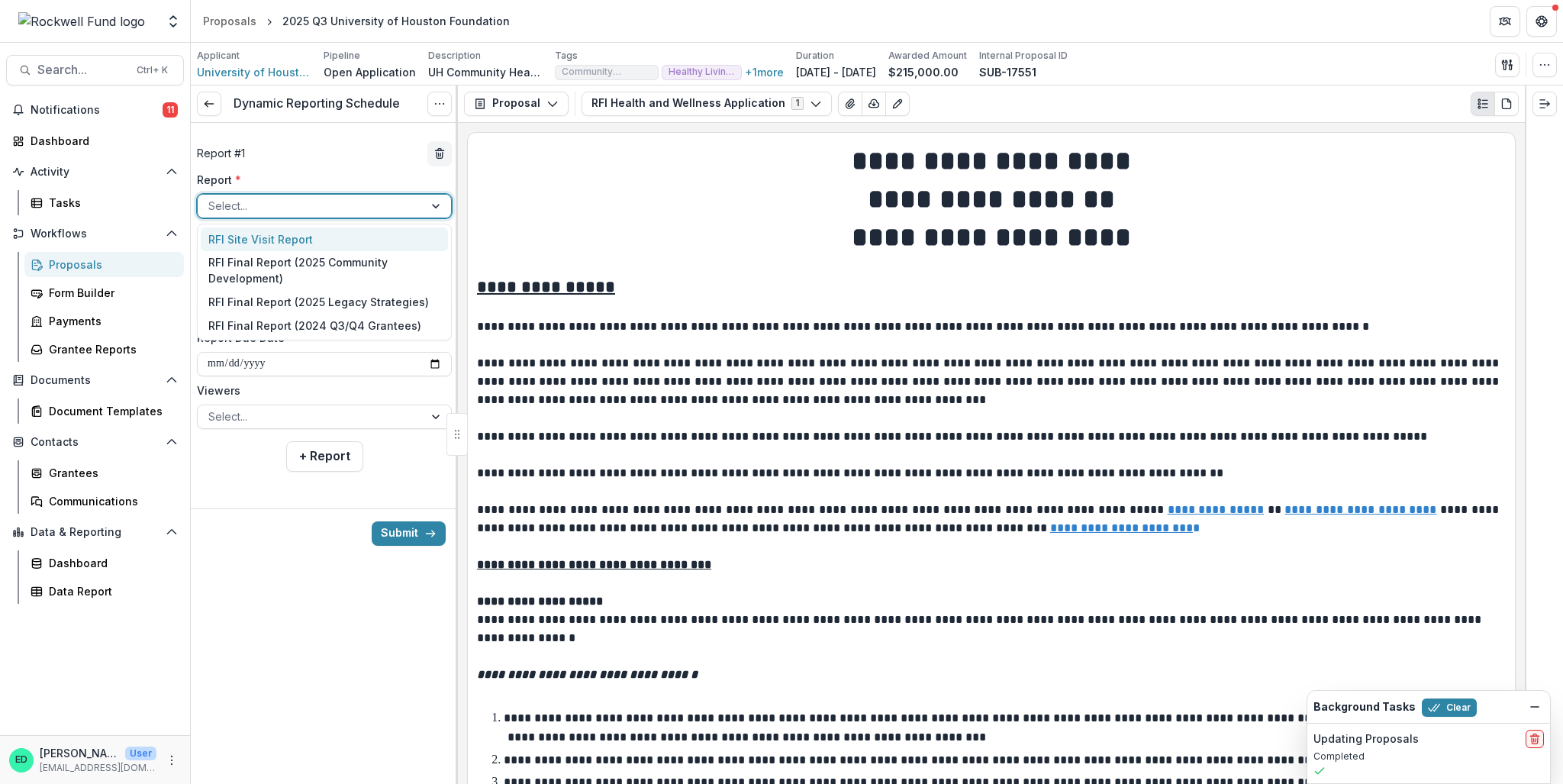
click at [324, 203] on div at bounding box center [310, 206] width 204 height 19
click at [326, 275] on div "RFI Final Report (2025 Community Development)" at bounding box center [323, 271] width 247 height 39
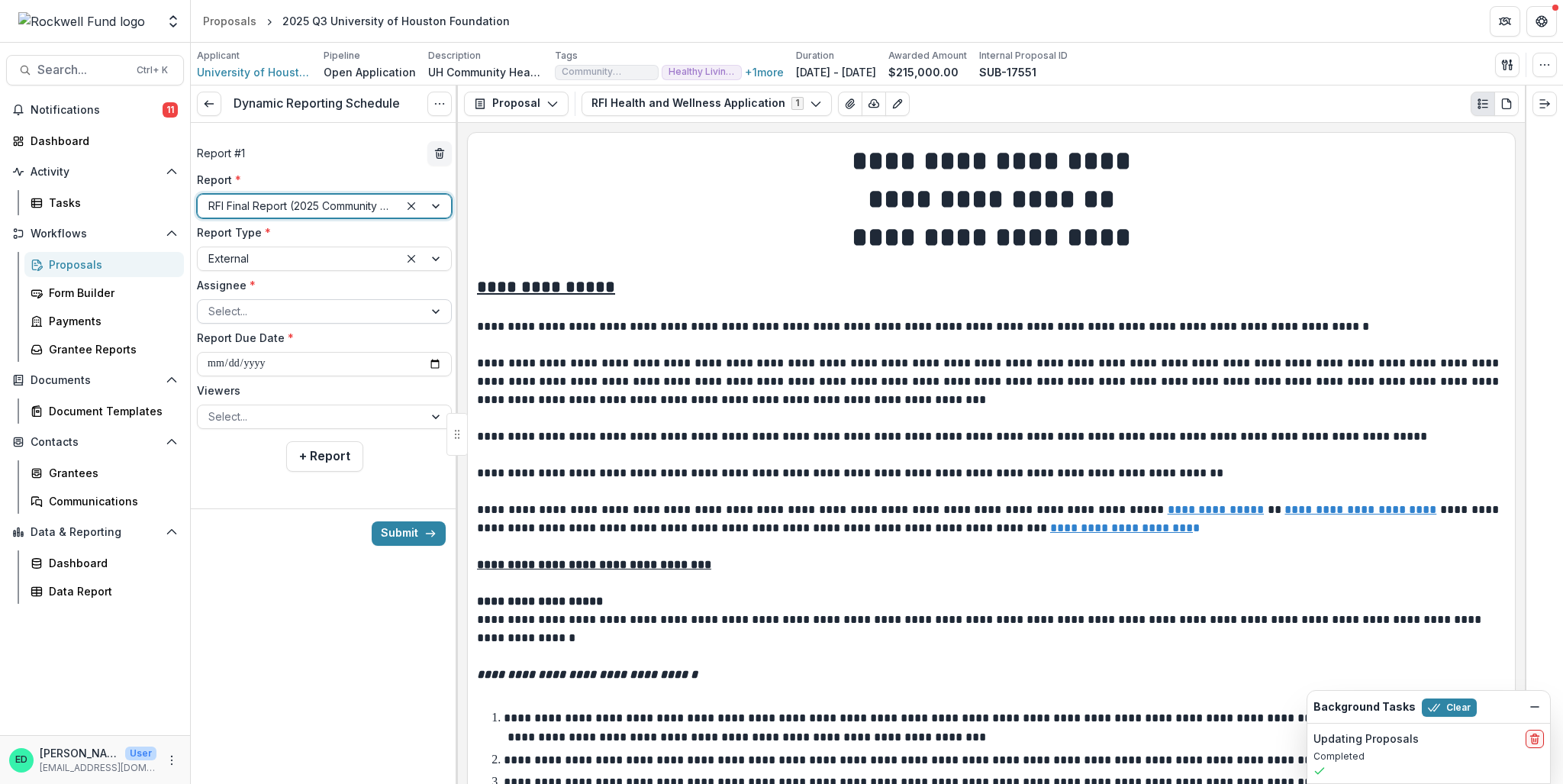
click at [290, 305] on div at bounding box center [310, 311] width 204 height 19
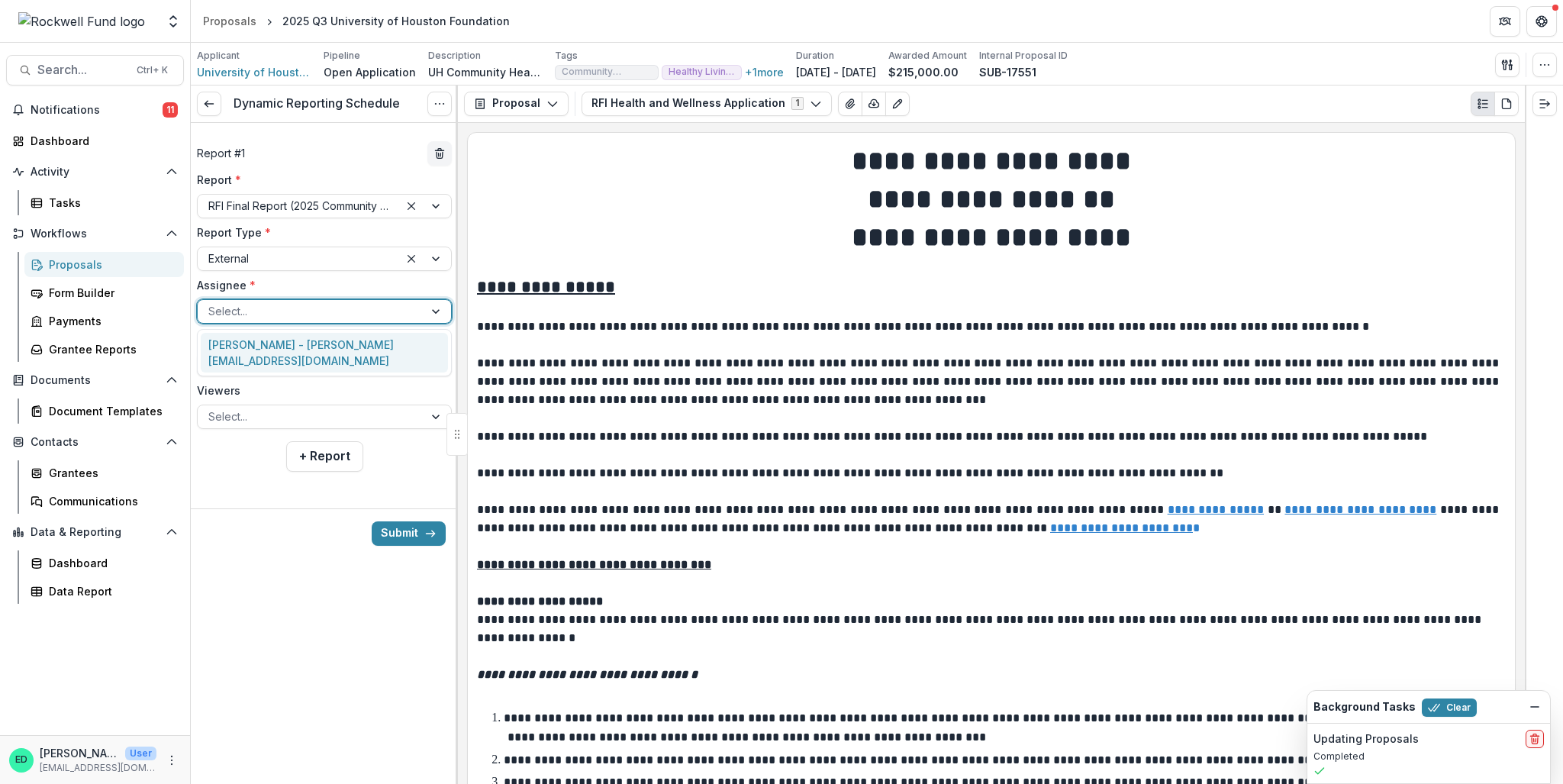
click at [304, 345] on div "Terrylin G. Neale - terrylin@uhfdn.org" at bounding box center [323, 353] width 247 height 39
click at [210, 364] on input "**********" at bounding box center [324, 364] width 255 height 24
type input "**********"
click at [214, 407] on div at bounding box center [310, 416] width 204 height 19
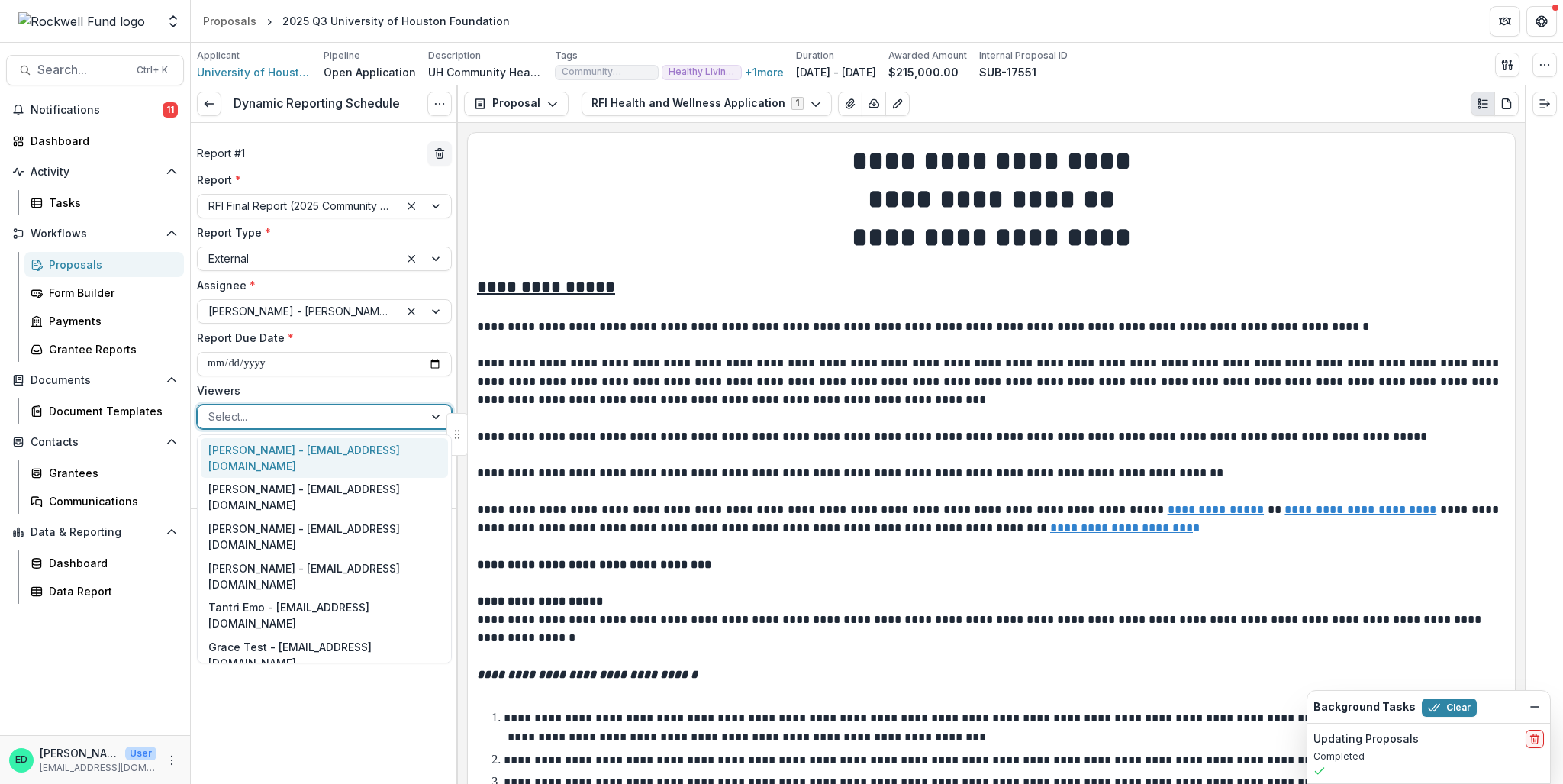
click at [233, 450] on div "Estevan D. Delgado - edelgado@rockfund.org" at bounding box center [323, 457] width 247 height 39
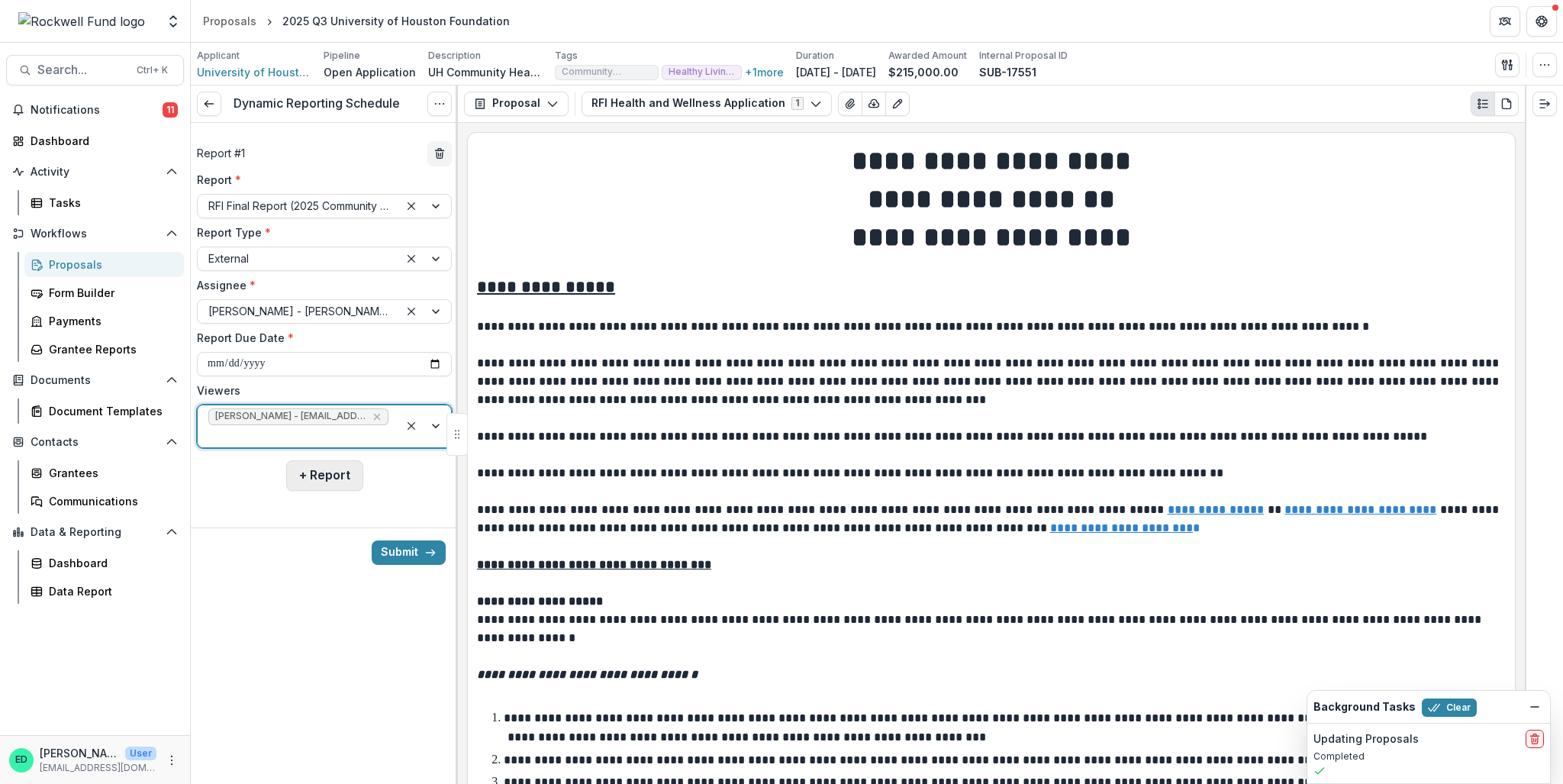
click at [317, 475] on button "+ Report" at bounding box center [325, 475] width 77 height 31
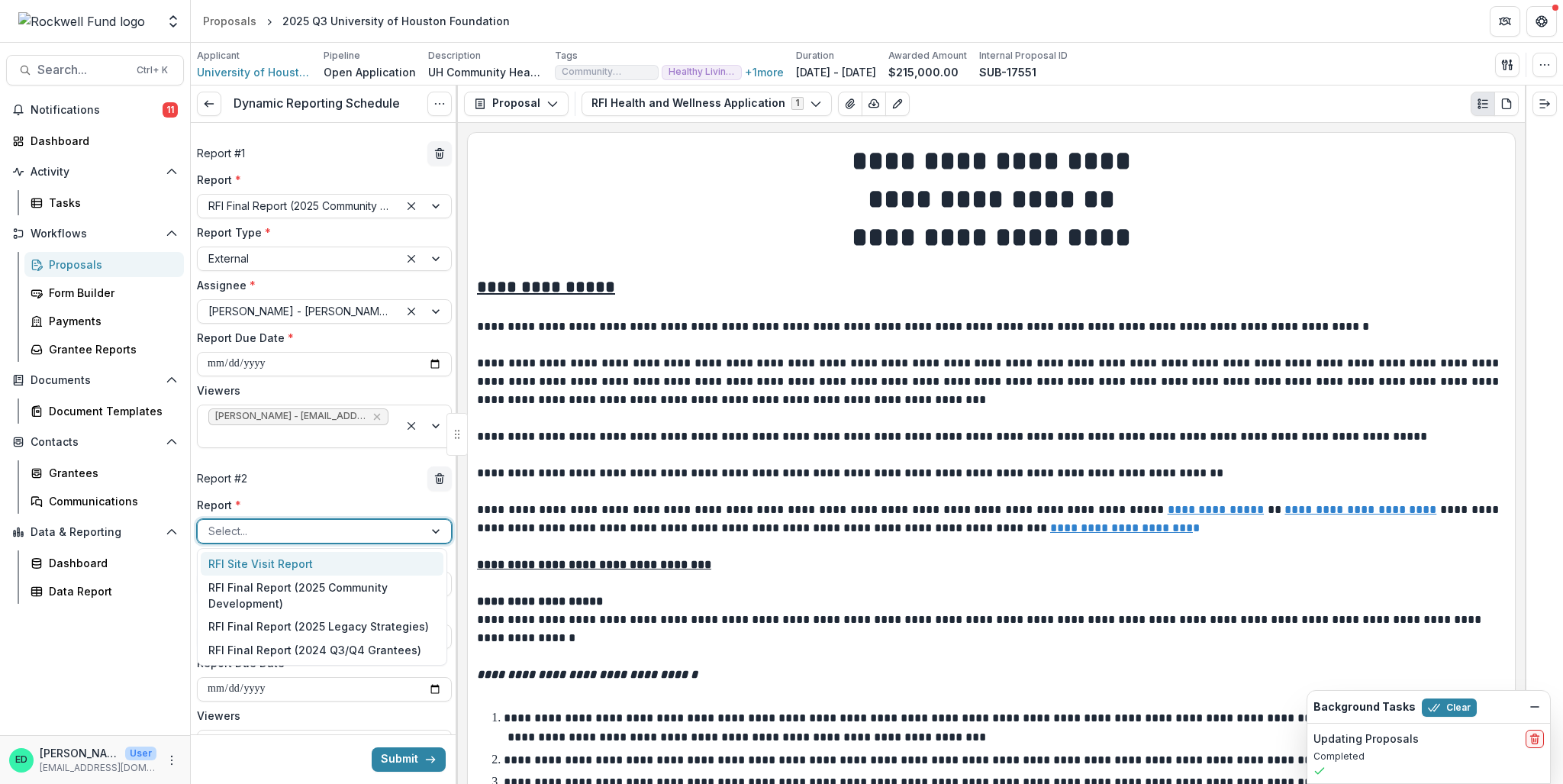
click at [252, 538] on div at bounding box center [310, 531] width 204 height 19
click at [263, 599] on div "RFI Final Report (2025 Community Development)" at bounding box center [322, 595] width 243 height 39
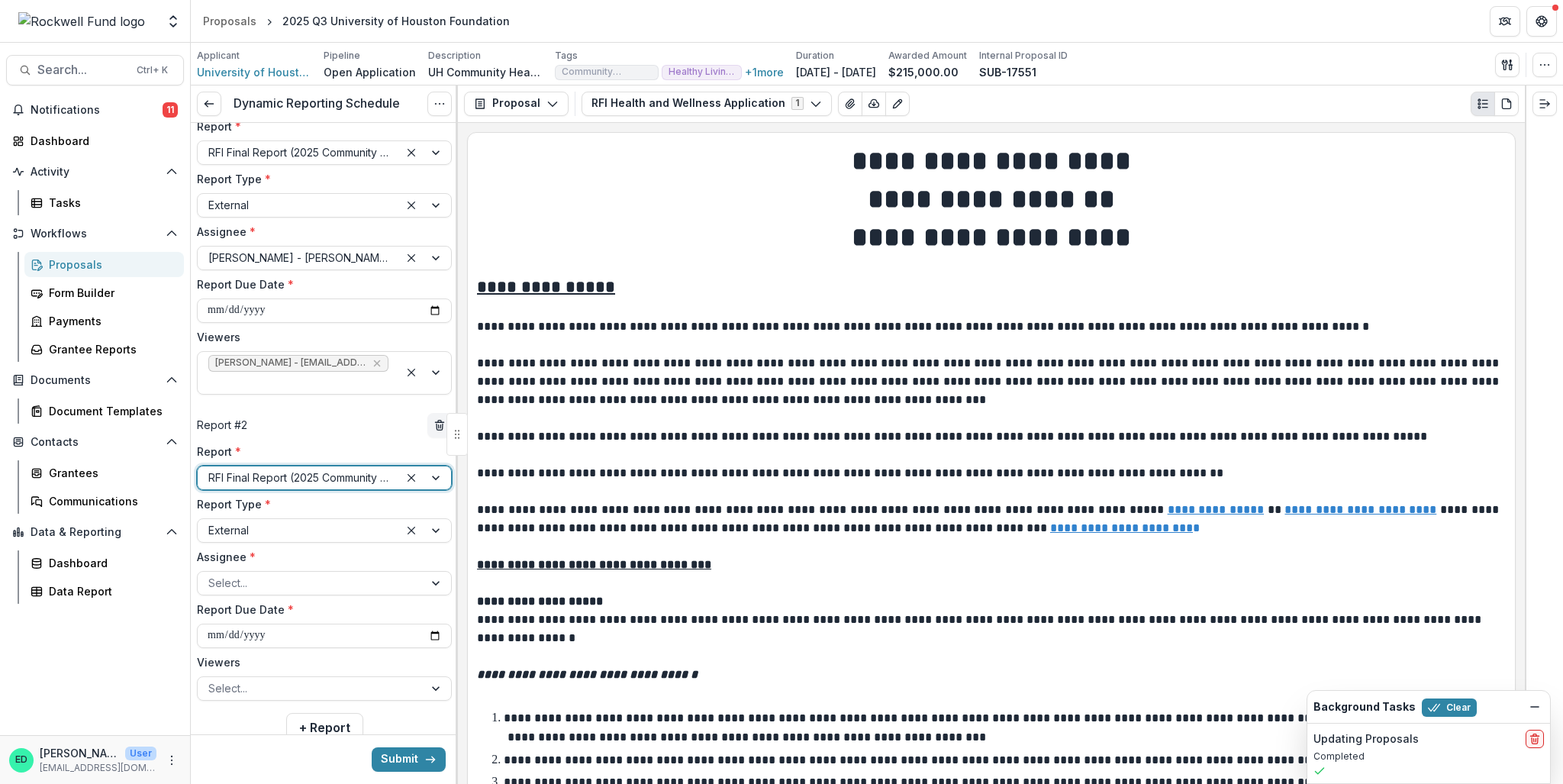
scroll to position [77, 0]
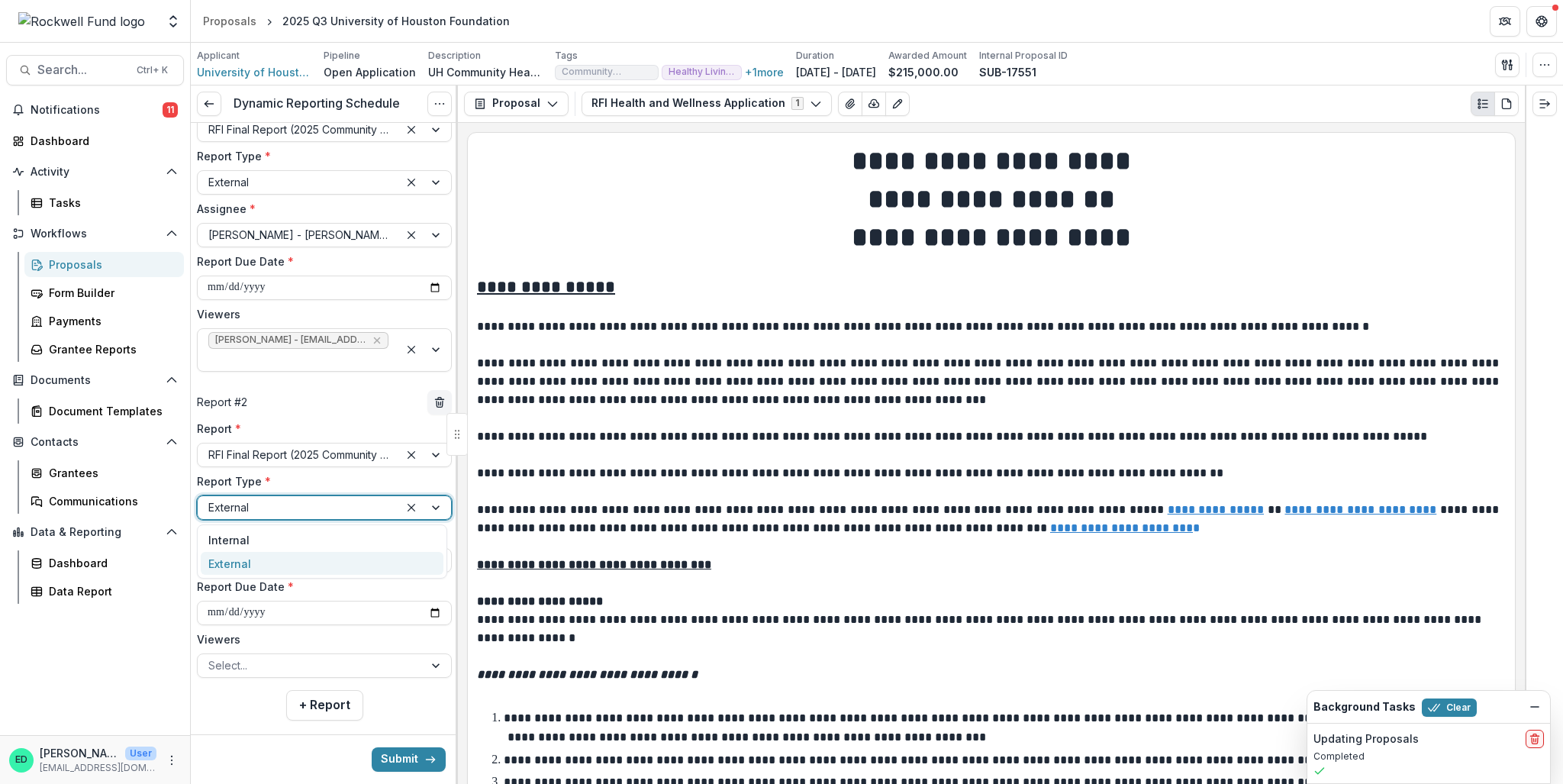
click at [272, 509] on div at bounding box center [298, 507] width 180 height 19
click at [262, 559] on div "External" at bounding box center [322, 563] width 243 height 24
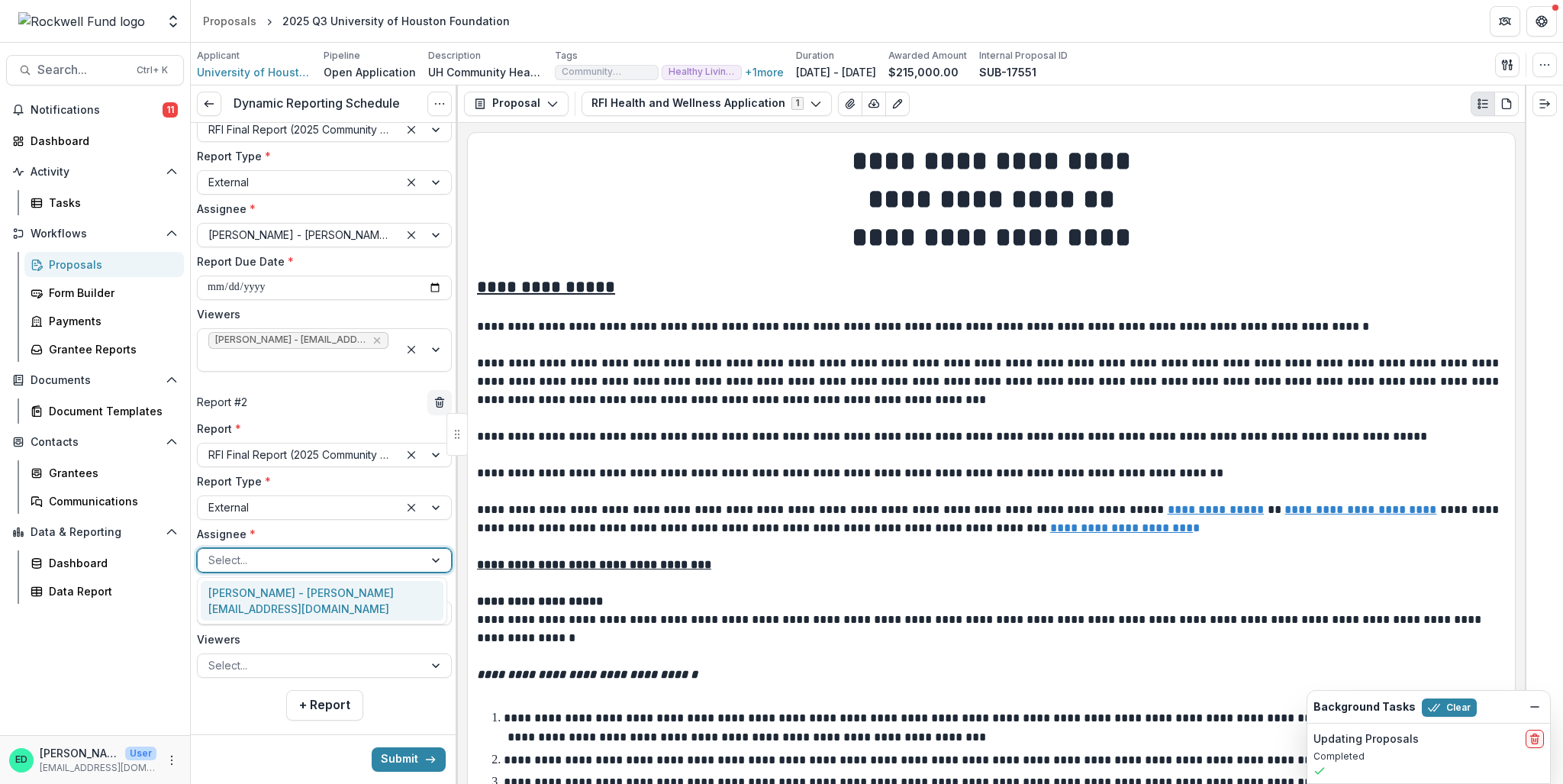
click at [262, 559] on div at bounding box center [310, 559] width 204 height 19
click at [262, 595] on div "Terrylin G. Neale - terrylin@uhfdn.org" at bounding box center [322, 600] width 243 height 39
click at [215, 607] on input "**********" at bounding box center [324, 612] width 255 height 24
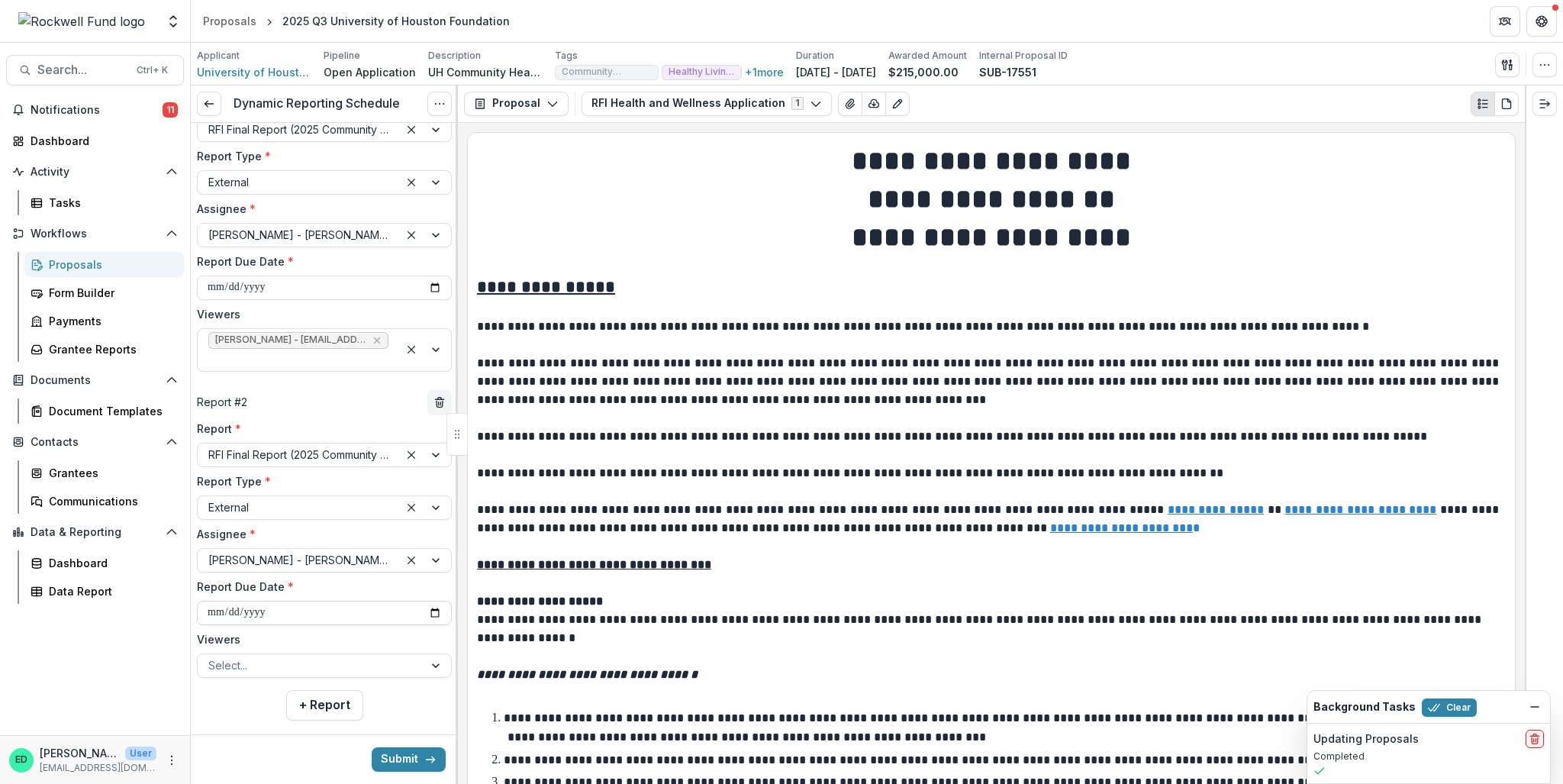
type input "**********"
click at [248, 668] on div at bounding box center [310, 665] width 204 height 19
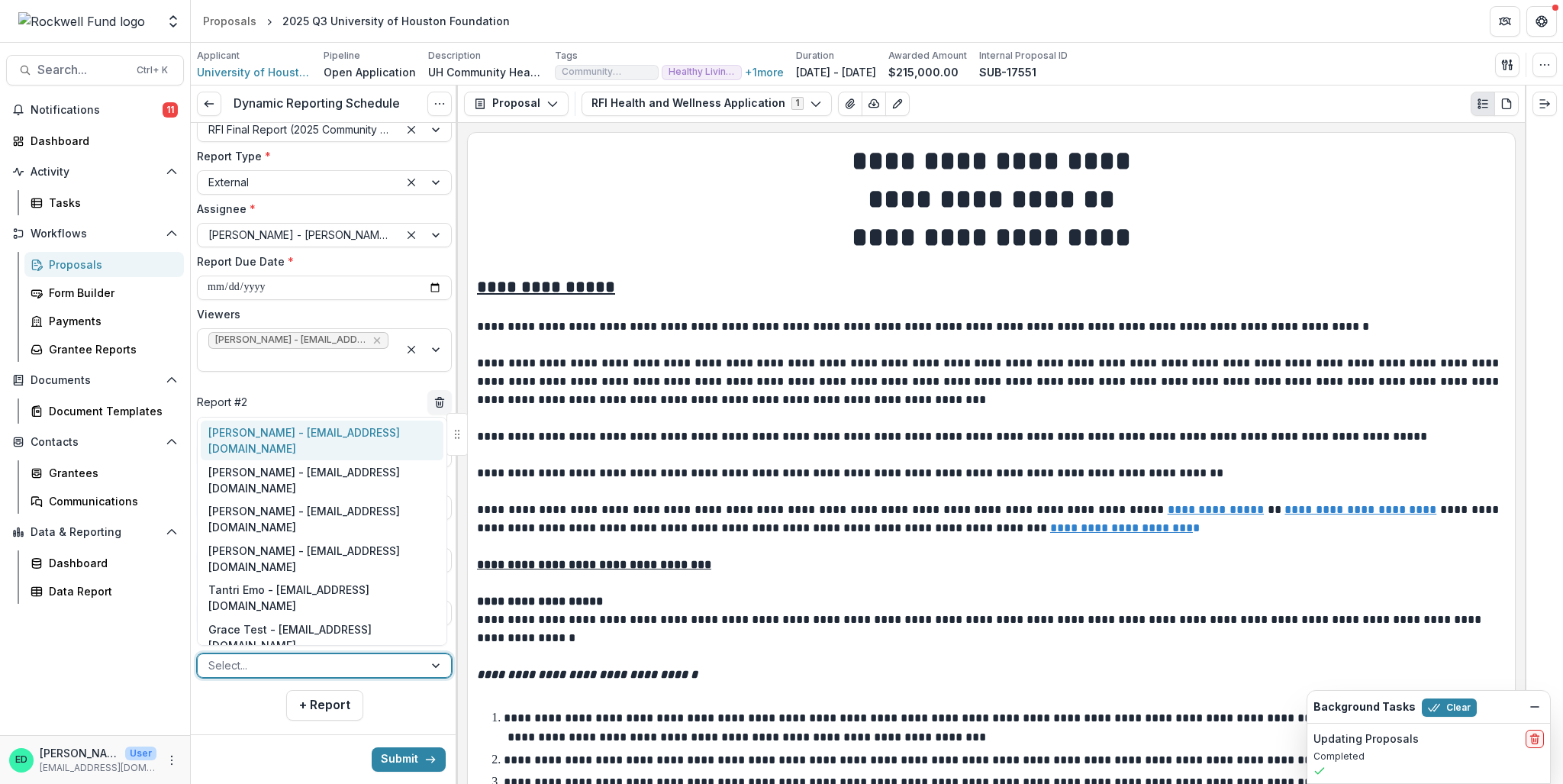
click at [255, 460] on div "Estevan D. Delgado - edelgado@rockfund.org" at bounding box center [322, 440] width 243 height 39
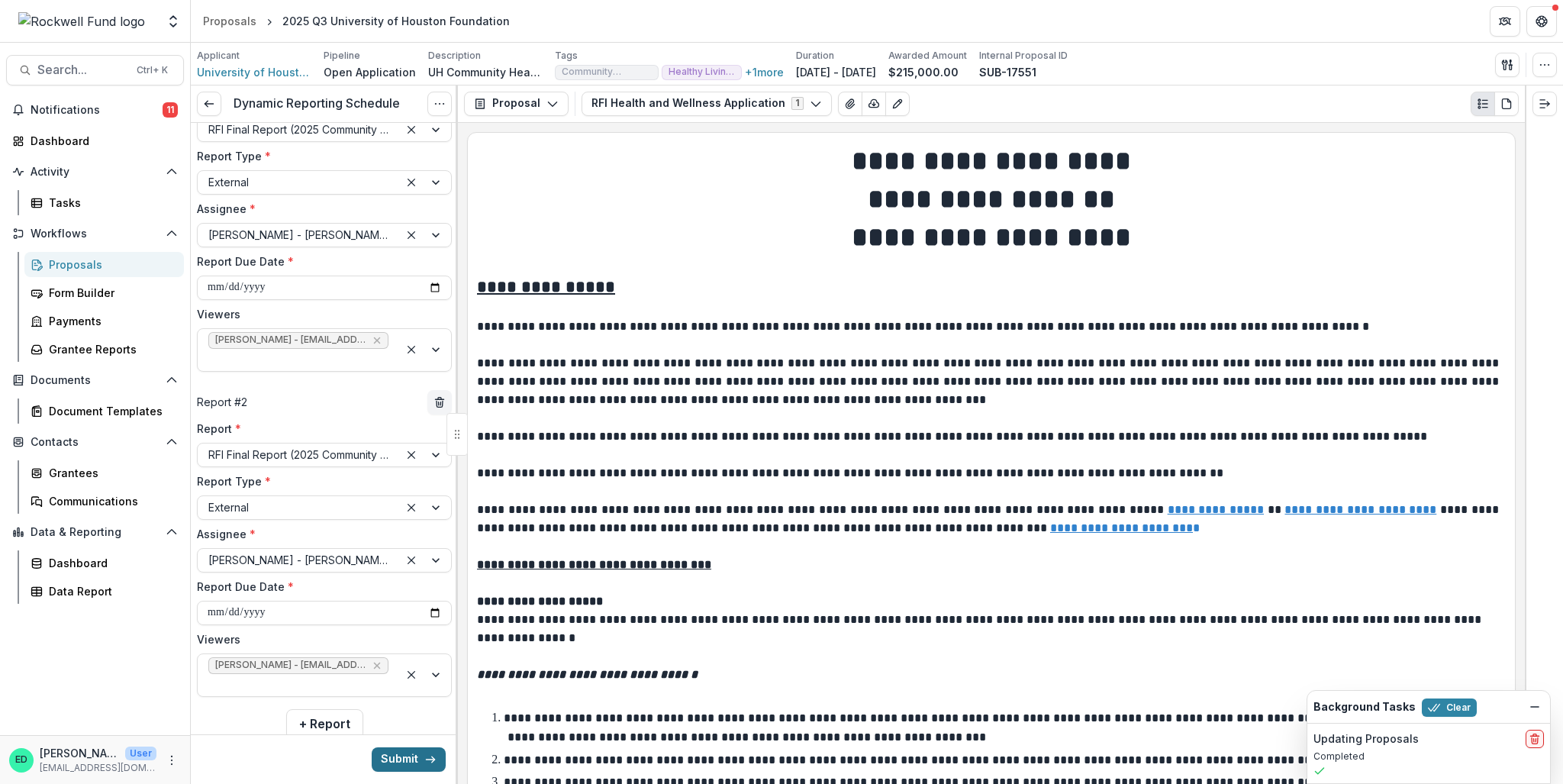
click at [412, 755] on button "Submit" at bounding box center [409, 759] width 74 height 24
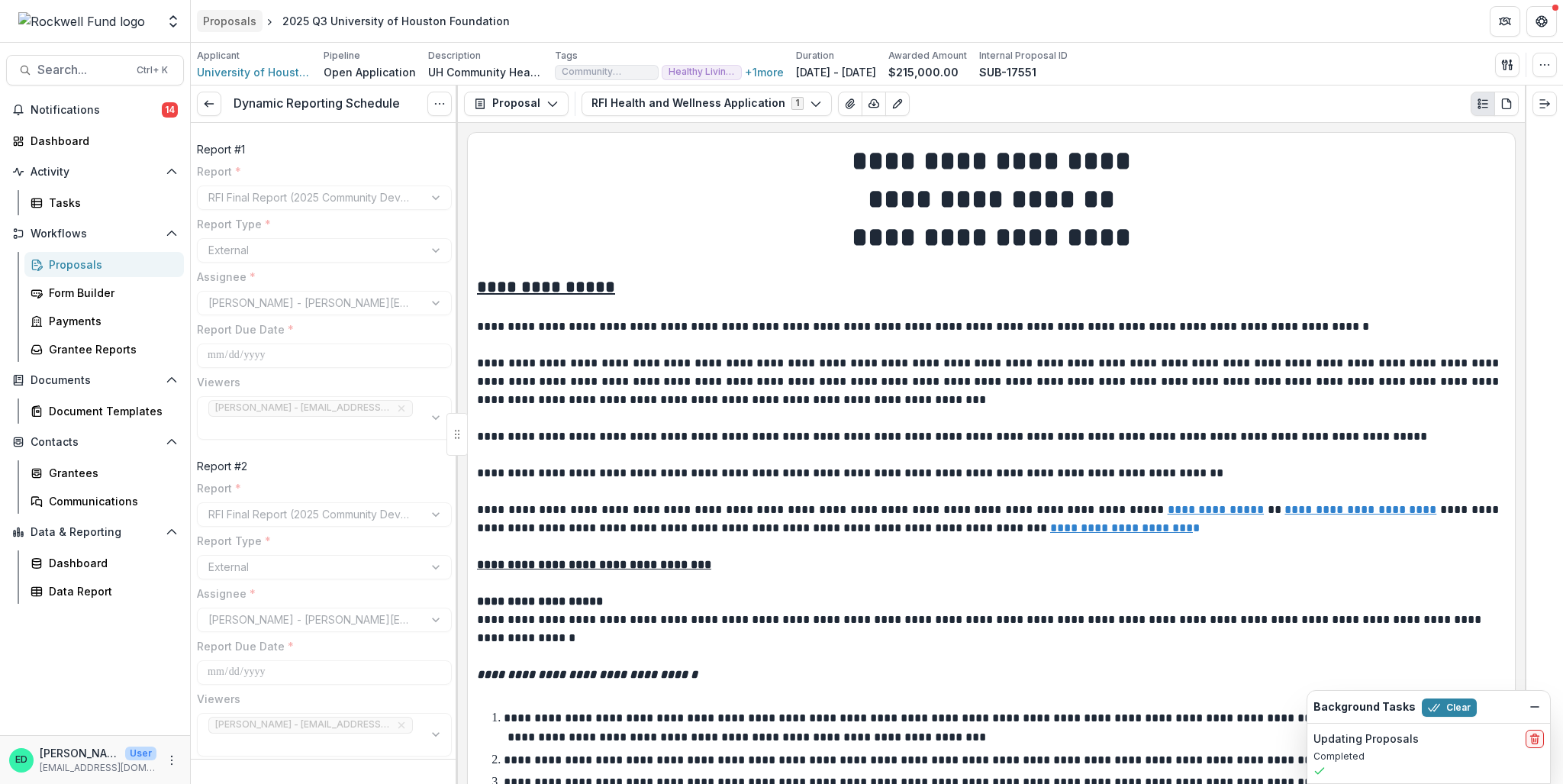
click at [222, 24] on div "Proposals" at bounding box center [230, 21] width 54 height 16
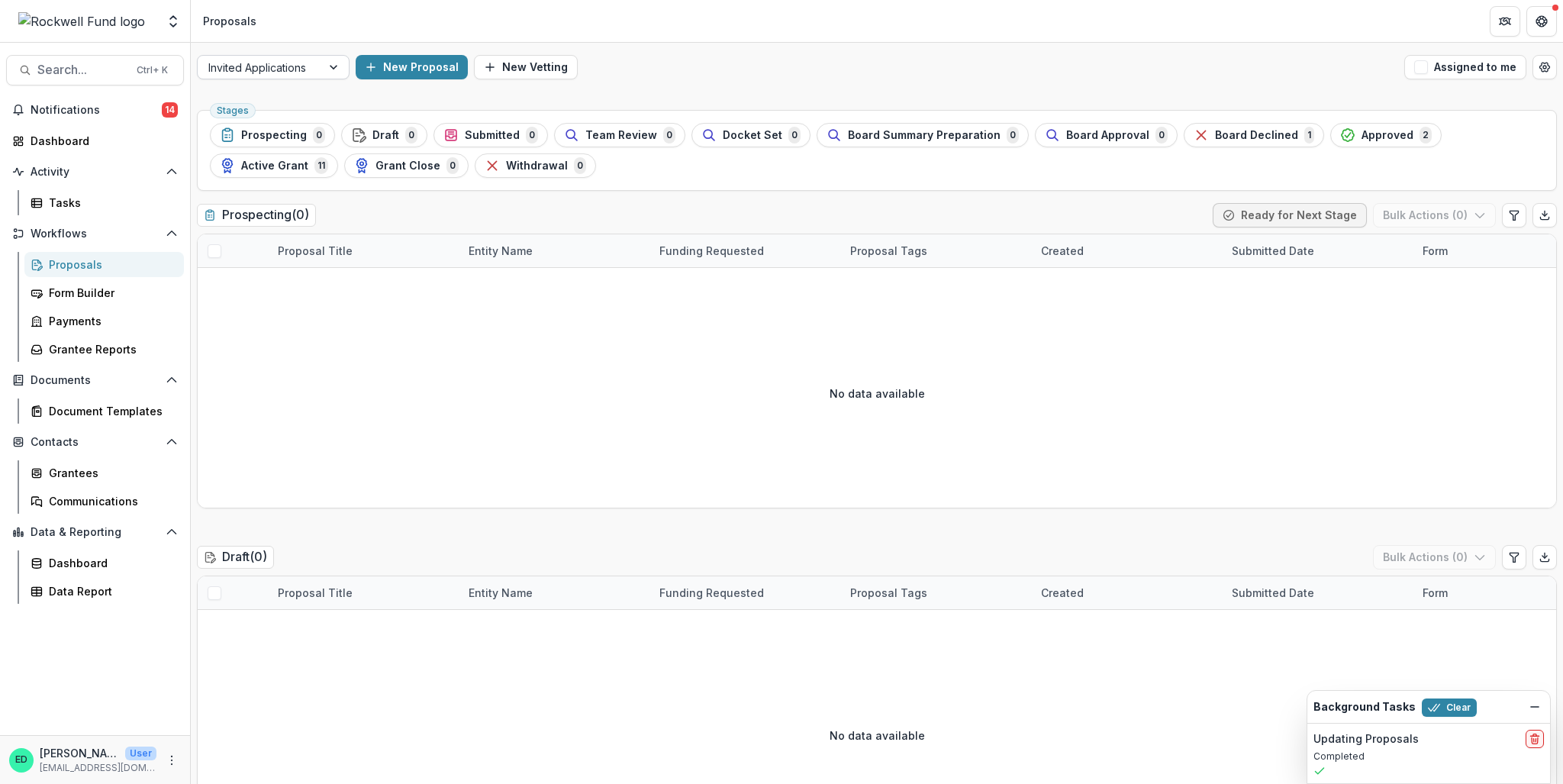
click at [302, 69] on div at bounding box center [260, 68] width 103 height 19
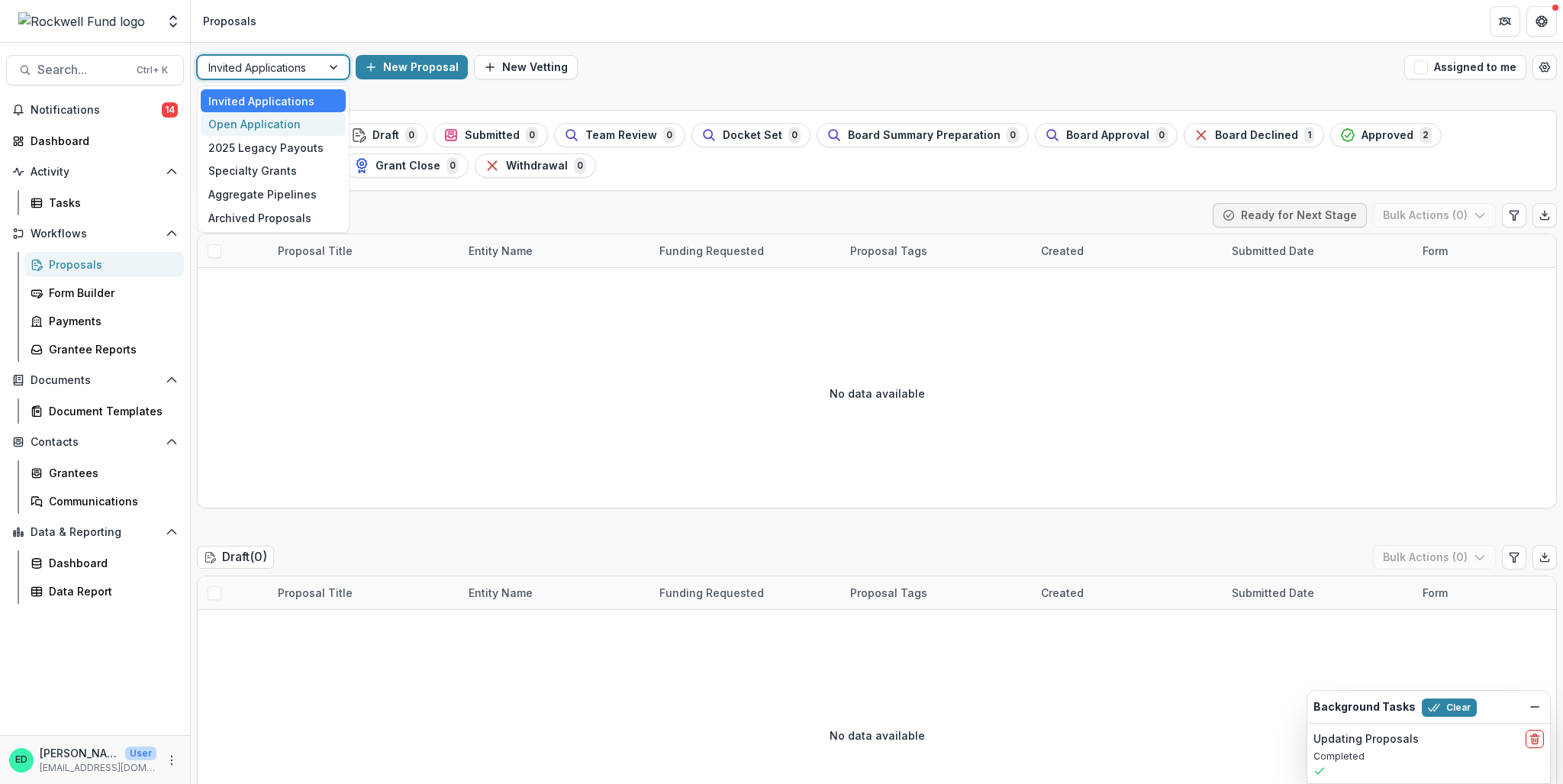
click at [286, 129] on div "Open Application" at bounding box center [273, 124] width 145 height 24
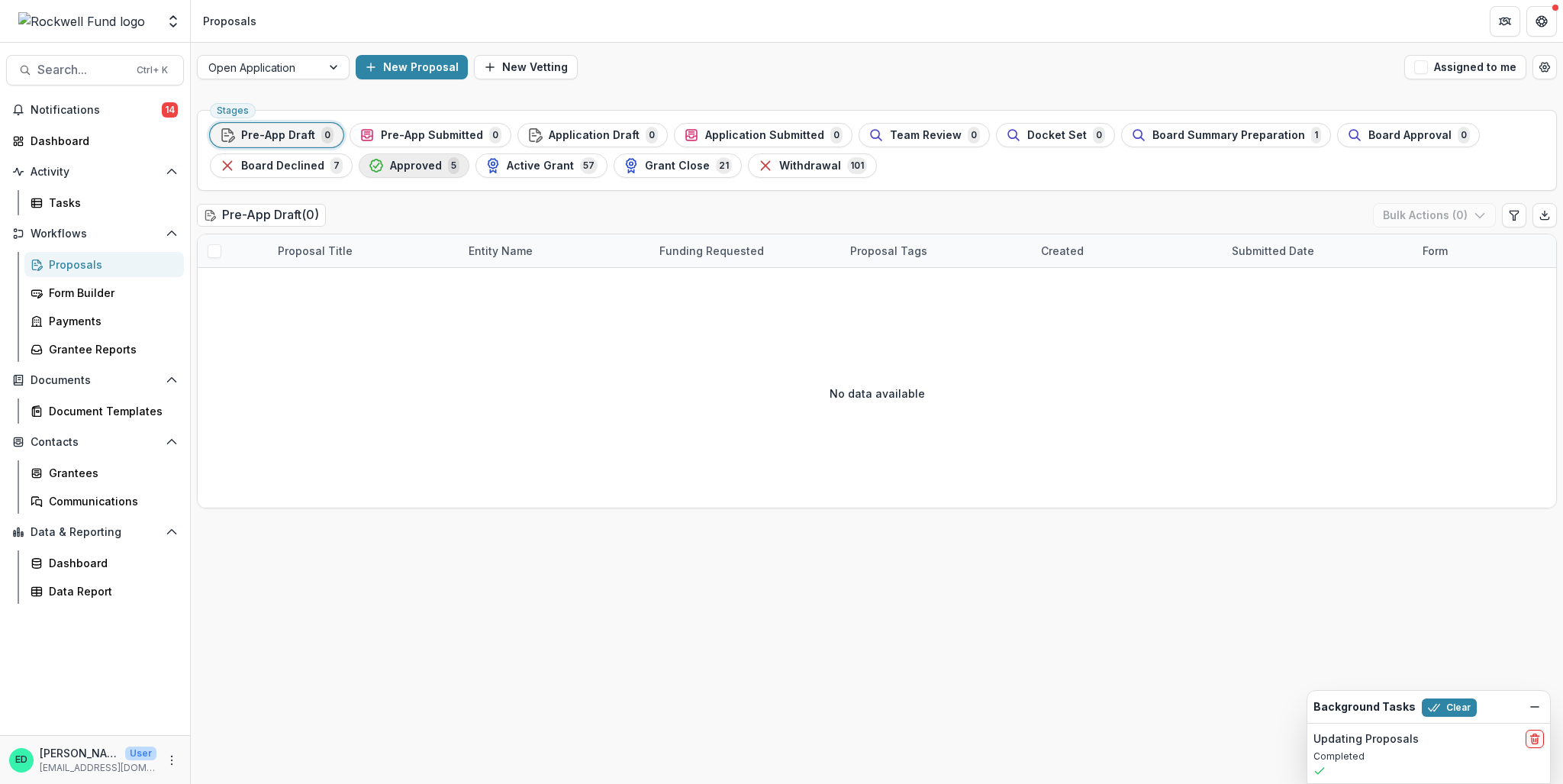
click at [402, 168] on span "Approved" at bounding box center [416, 166] width 52 height 13
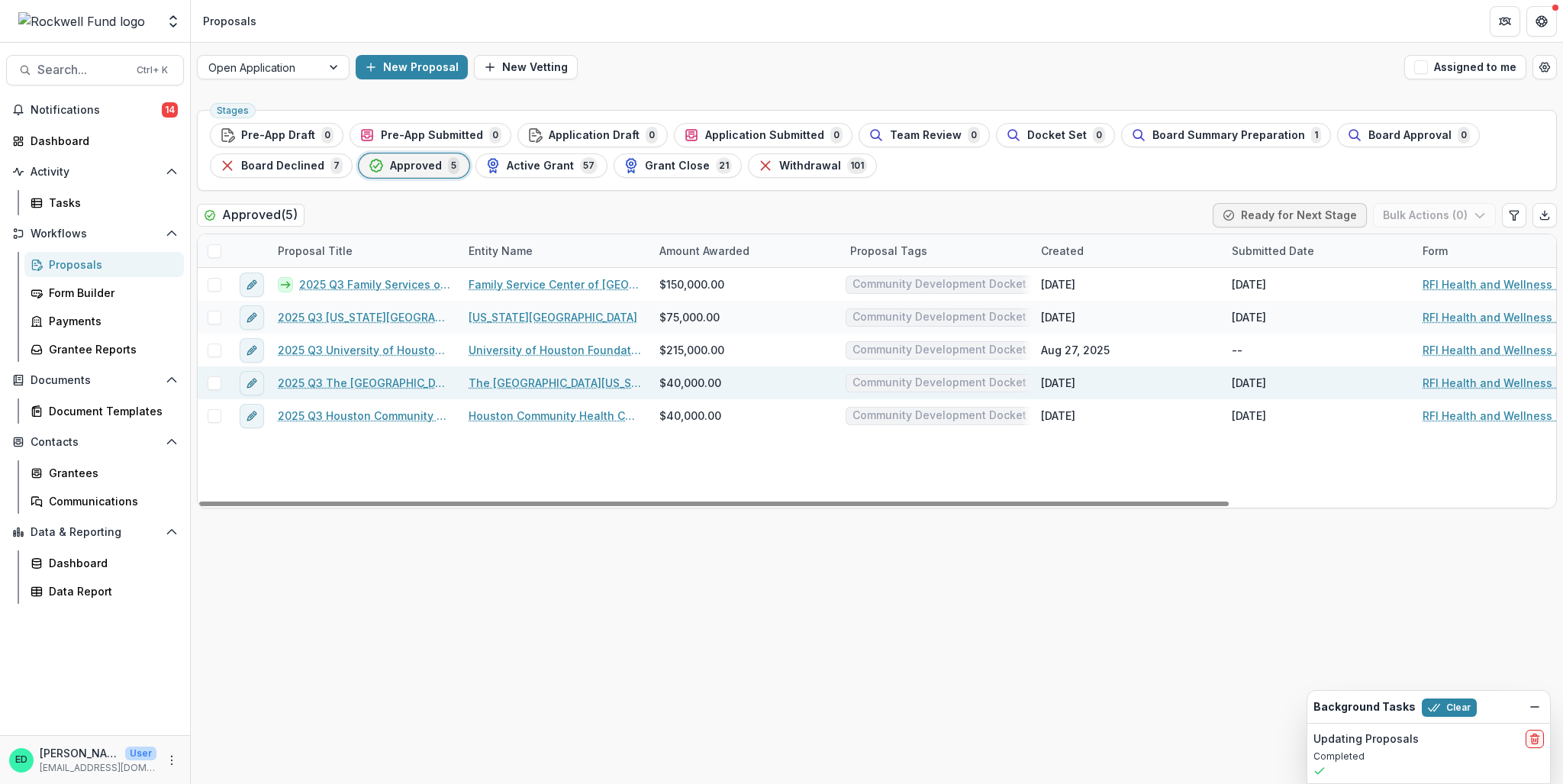
click at [357, 383] on link "2025 Q3 The [GEOGRAPHIC_DATA][US_STATE] at [GEOGRAPHIC_DATA]" at bounding box center [364, 383] width 173 height 16
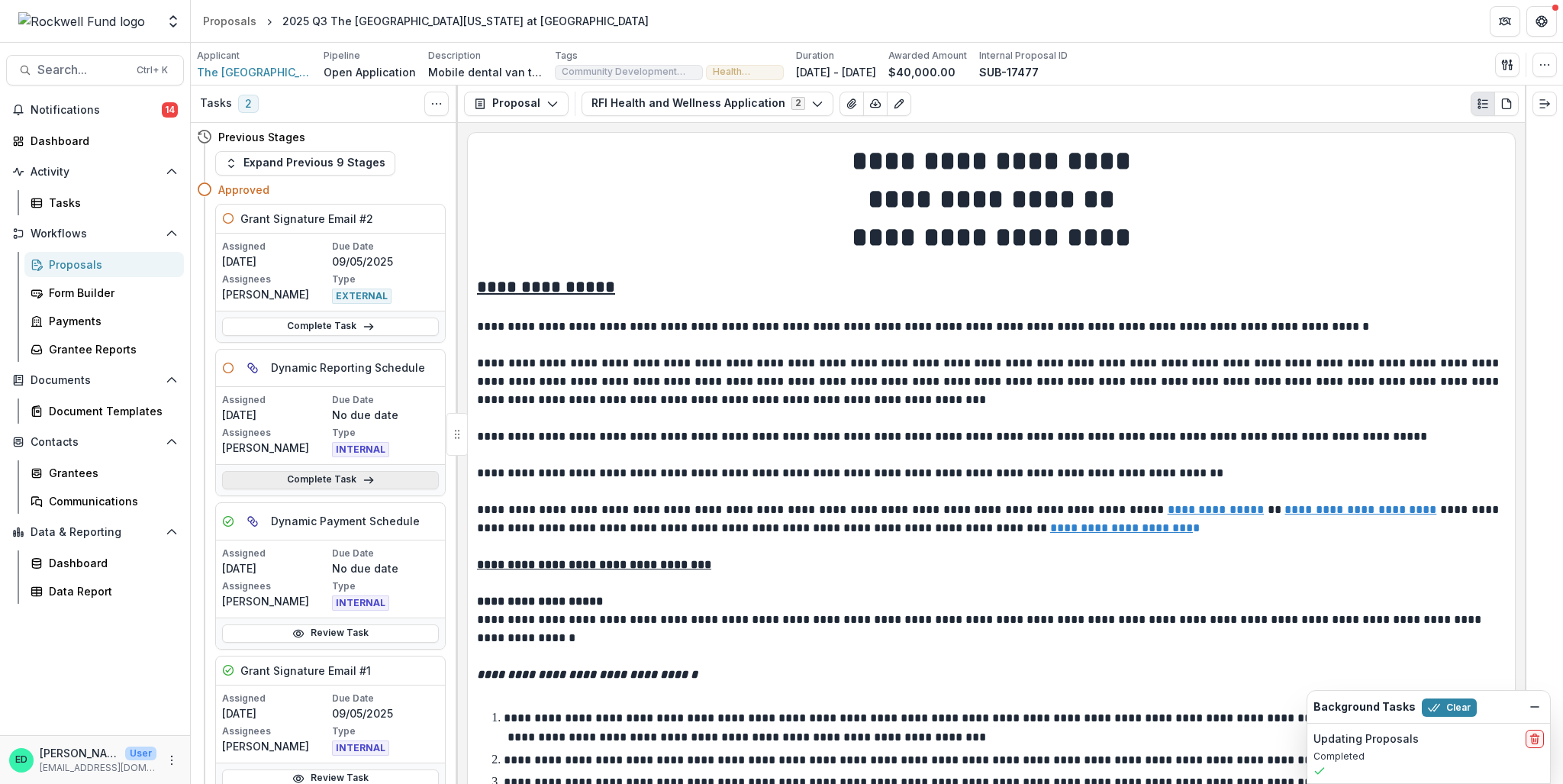
click at [314, 485] on link "Complete Task" at bounding box center [331, 480] width 217 height 18
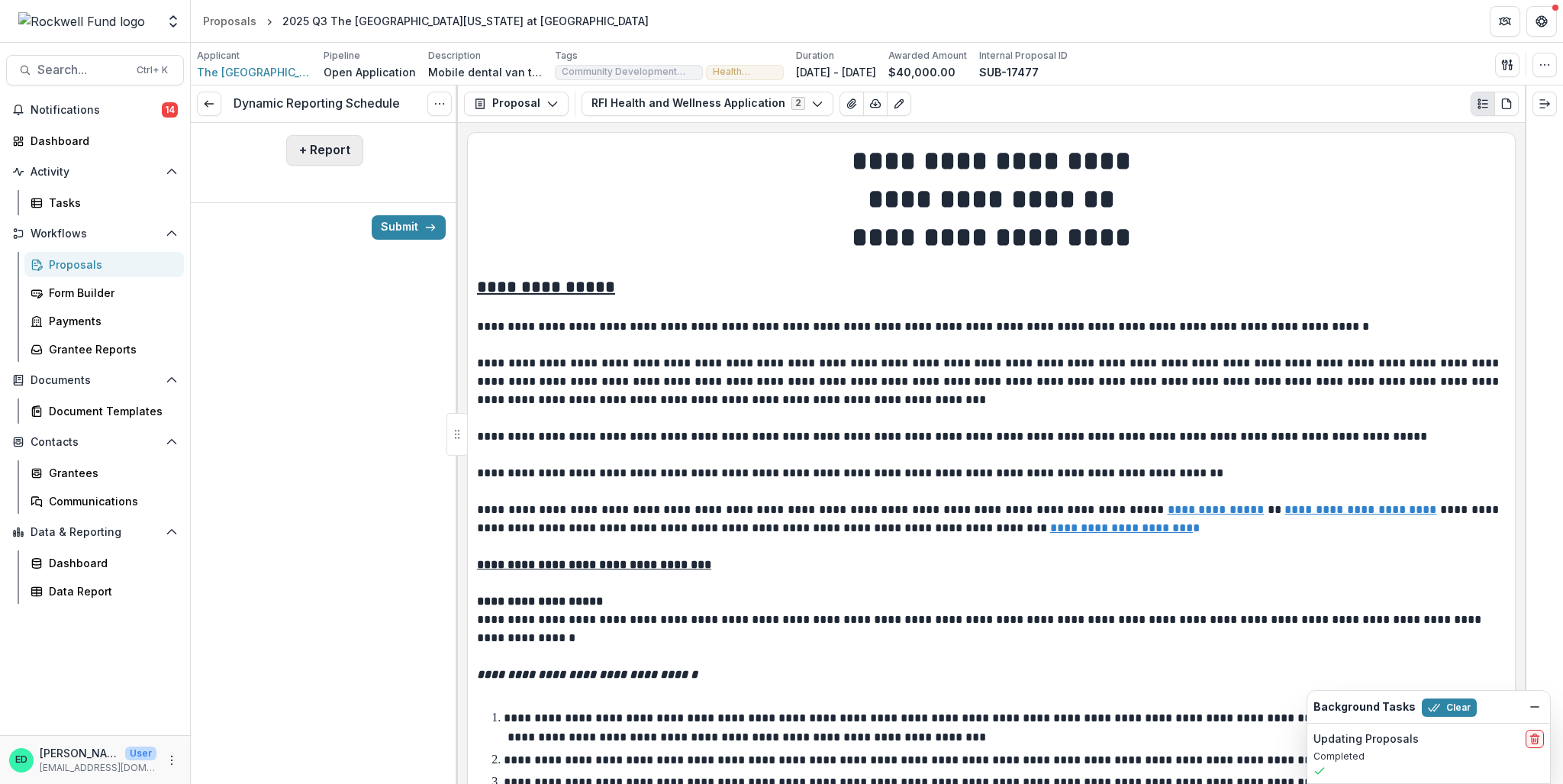
click at [316, 152] on button "+ Report" at bounding box center [325, 150] width 77 height 31
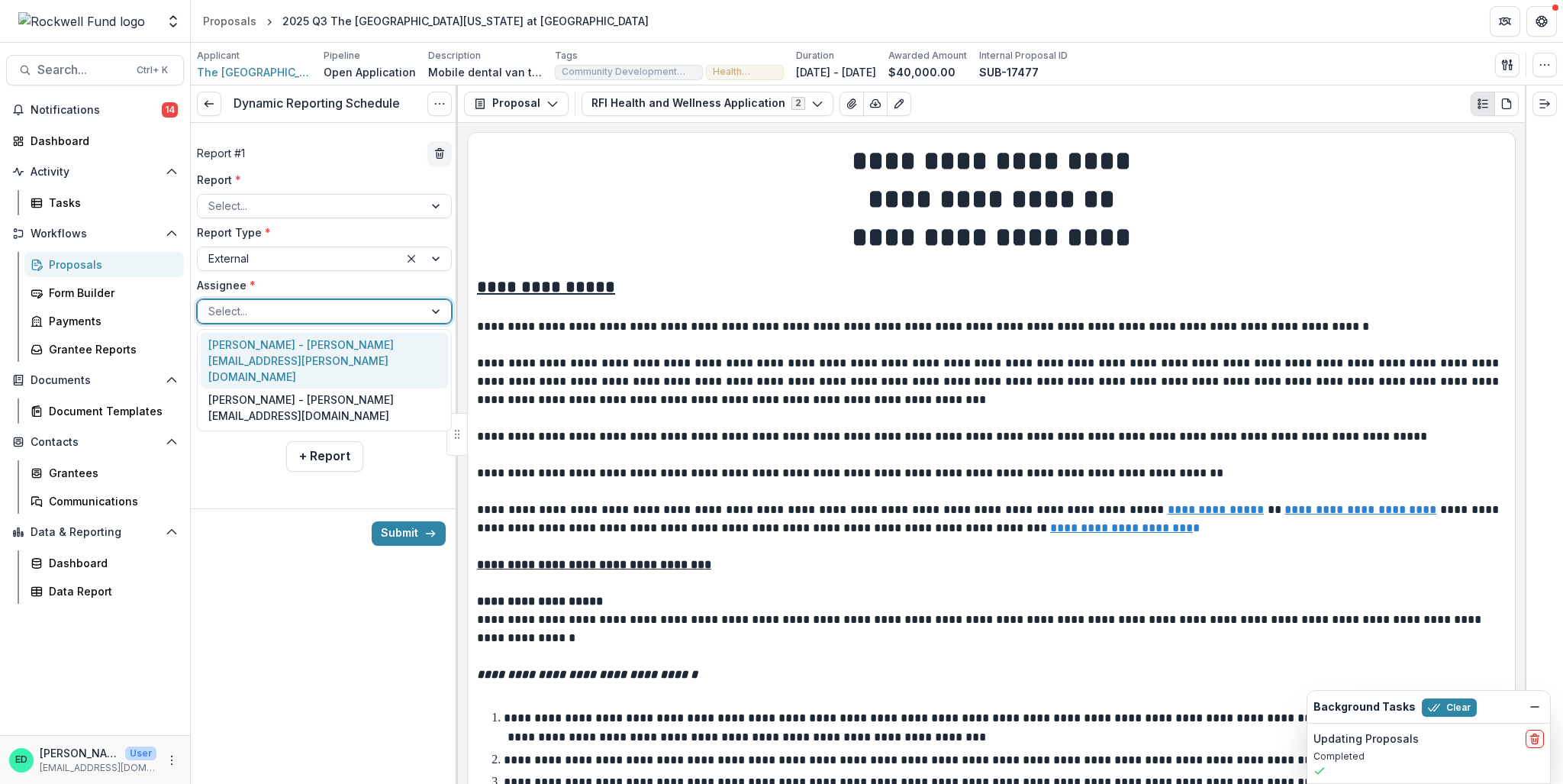
click at [273, 306] on div at bounding box center [310, 311] width 204 height 19
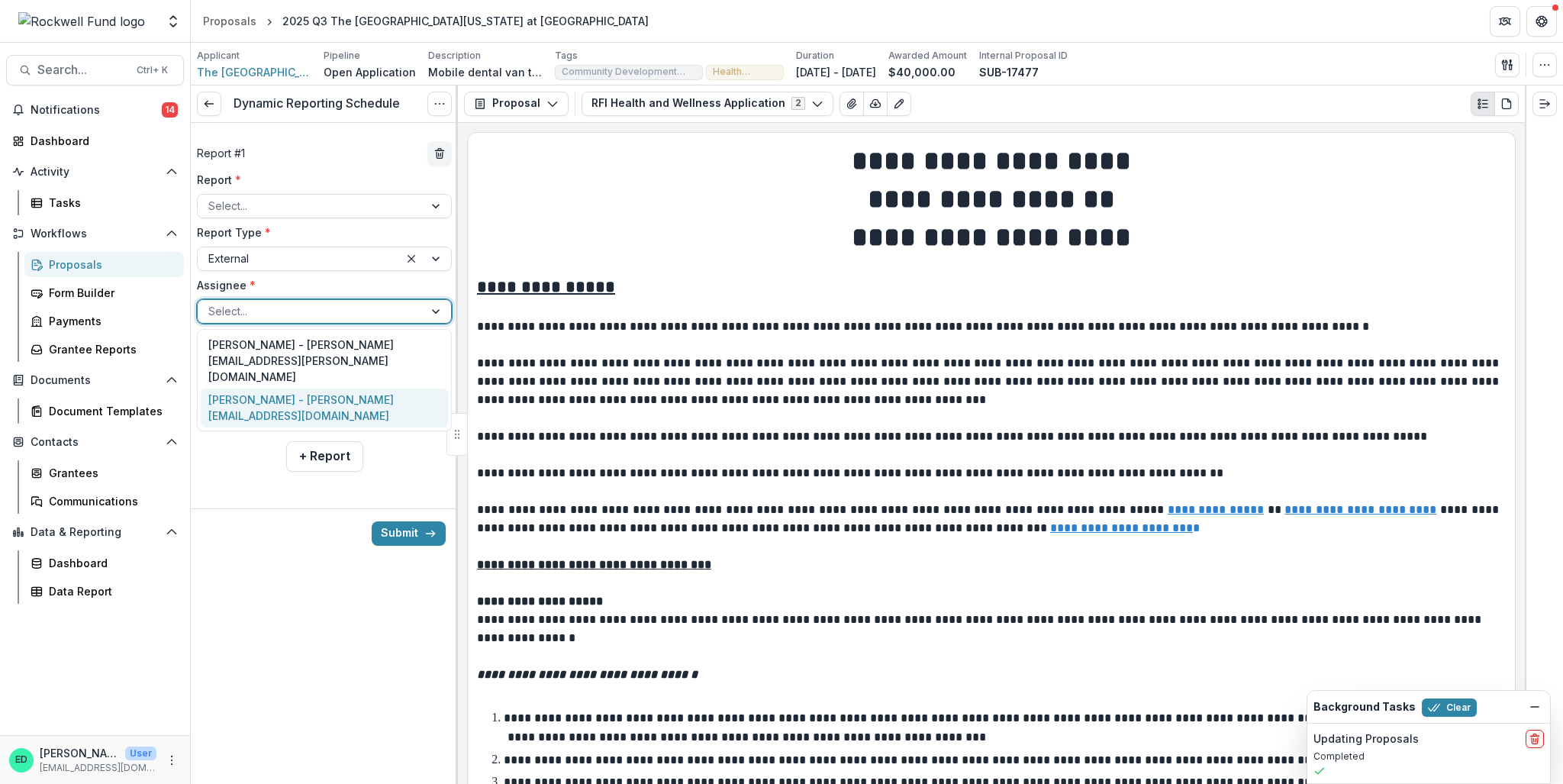
click at [295, 388] on div "Amanda Swift - amanda.swift@uth.tmc.edu" at bounding box center [323, 408] width 247 height 39
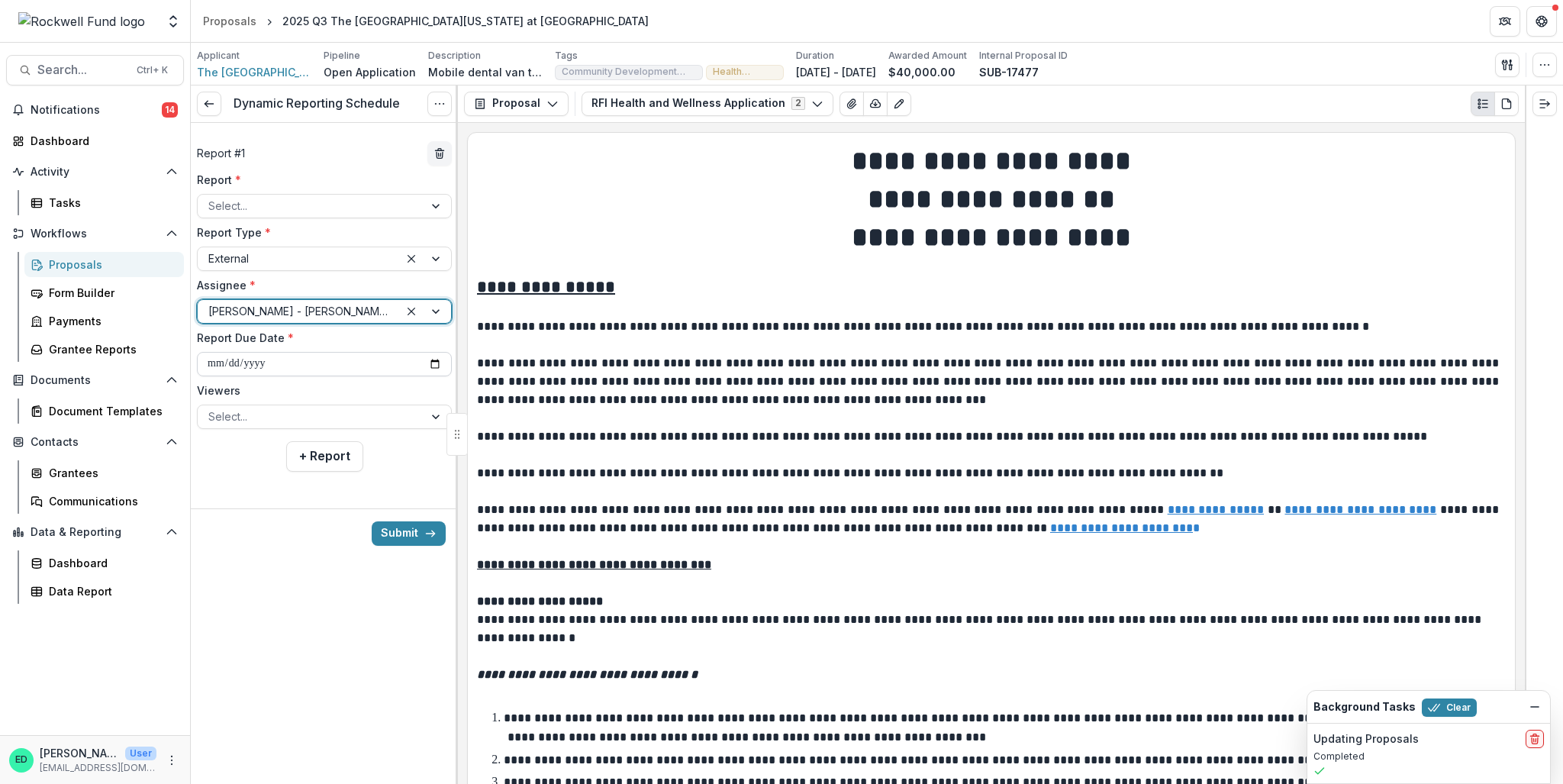
click at [221, 364] on input "**********" at bounding box center [324, 364] width 255 height 24
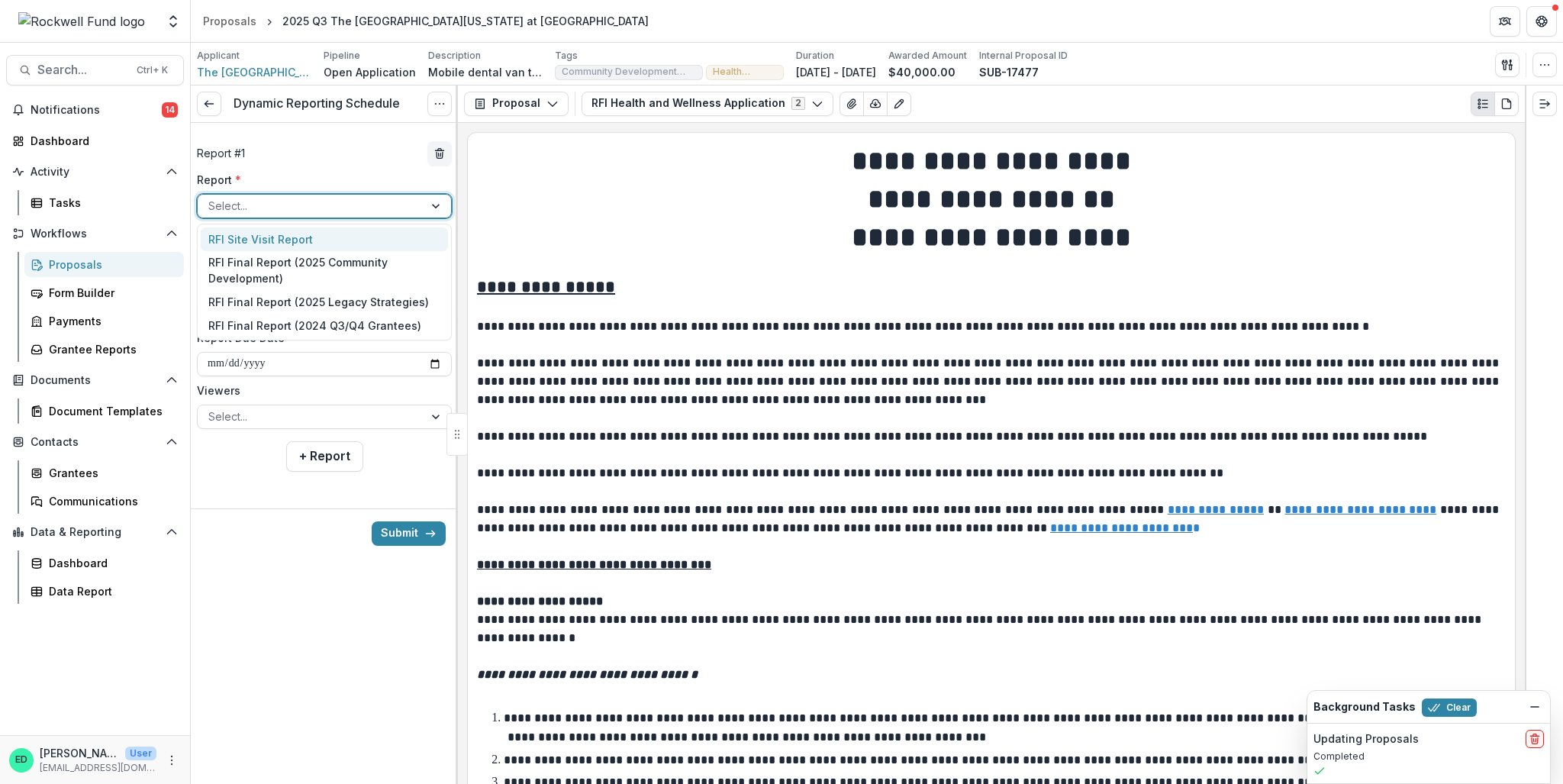
click at [238, 205] on div at bounding box center [310, 206] width 204 height 19
click at [251, 271] on div "RFI Final Report (2025 Community Development)" at bounding box center [323, 271] width 247 height 39
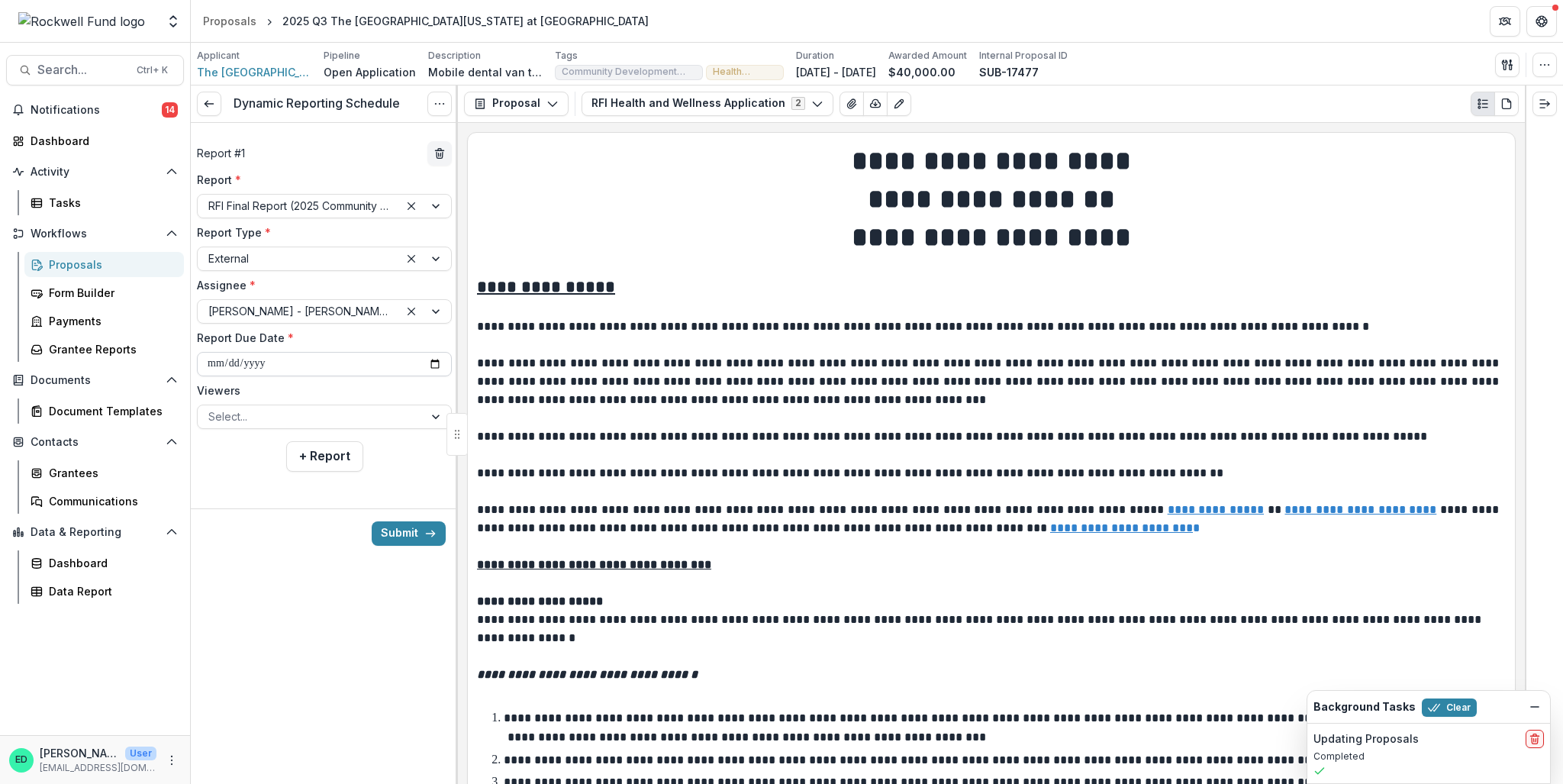
click at [217, 364] on input "**********" at bounding box center [324, 364] width 255 height 24
type input "**********"
click at [250, 413] on div at bounding box center [310, 416] width 204 height 19
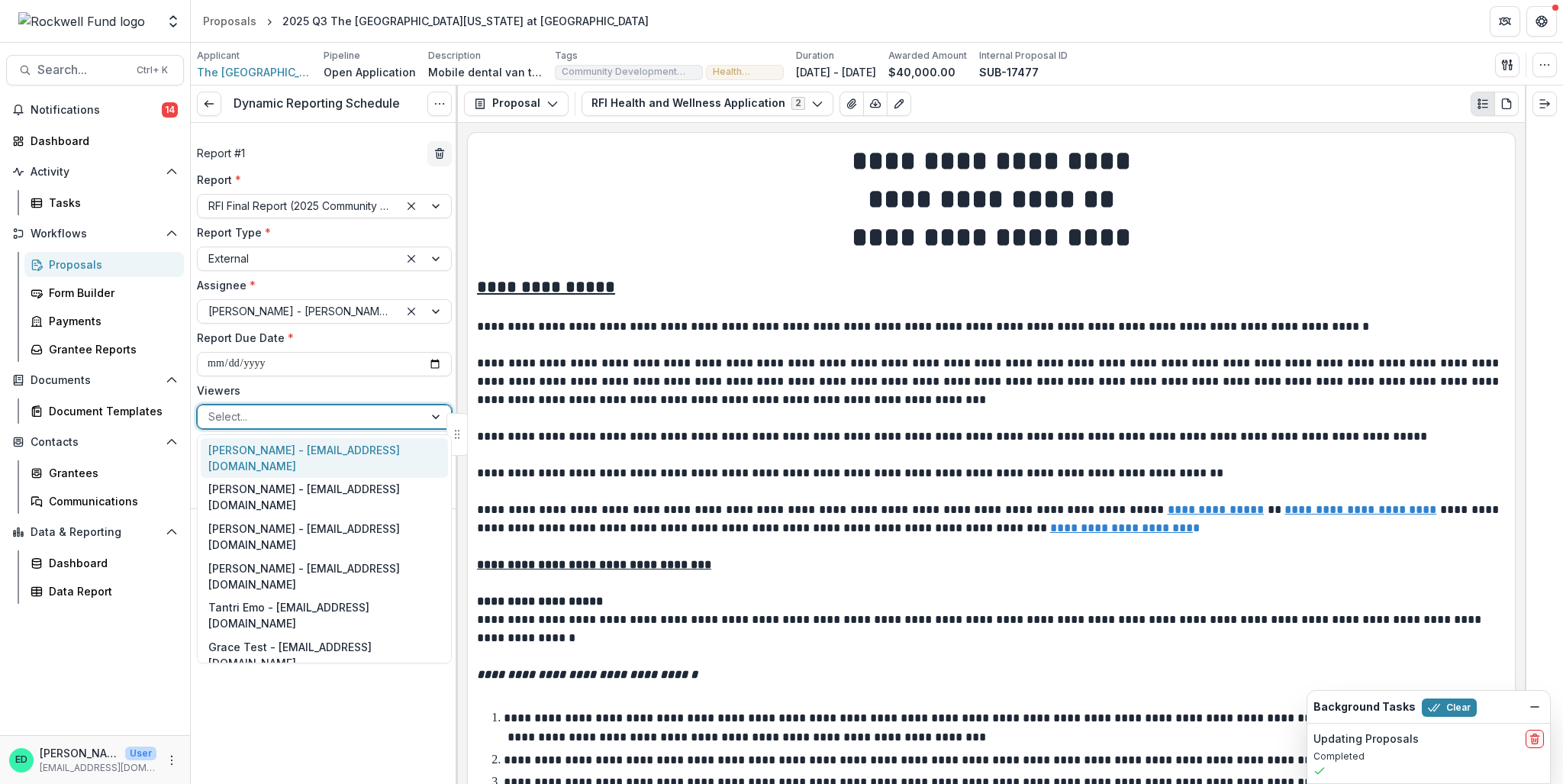
click at [241, 455] on div "Estevan D. Delgado - edelgado@rockfund.org" at bounding box center [323, 457] width 247 height 39
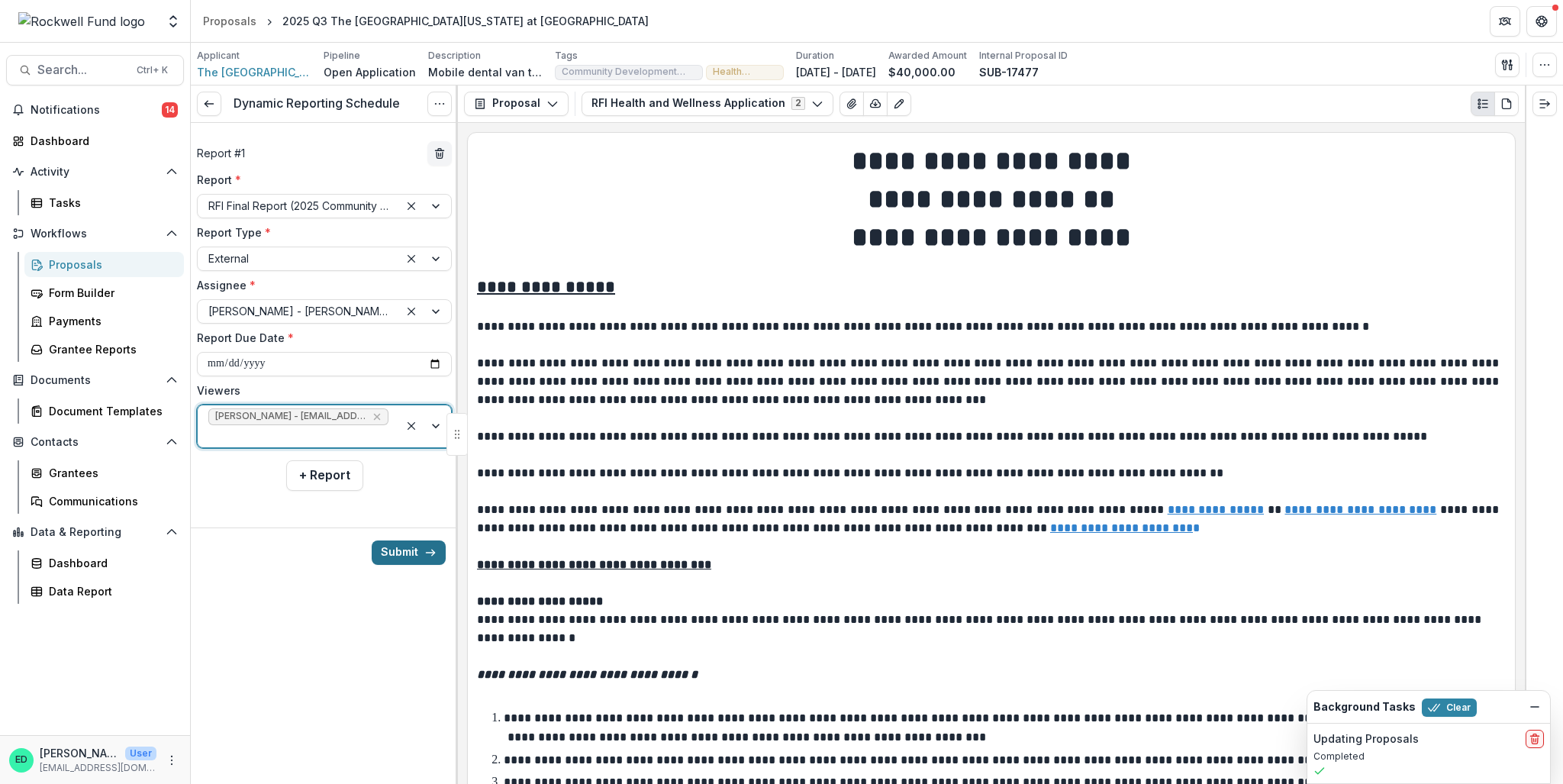
click at [409, 553] on button "Submit" at bounding box center [409, 552] width 74 height 24
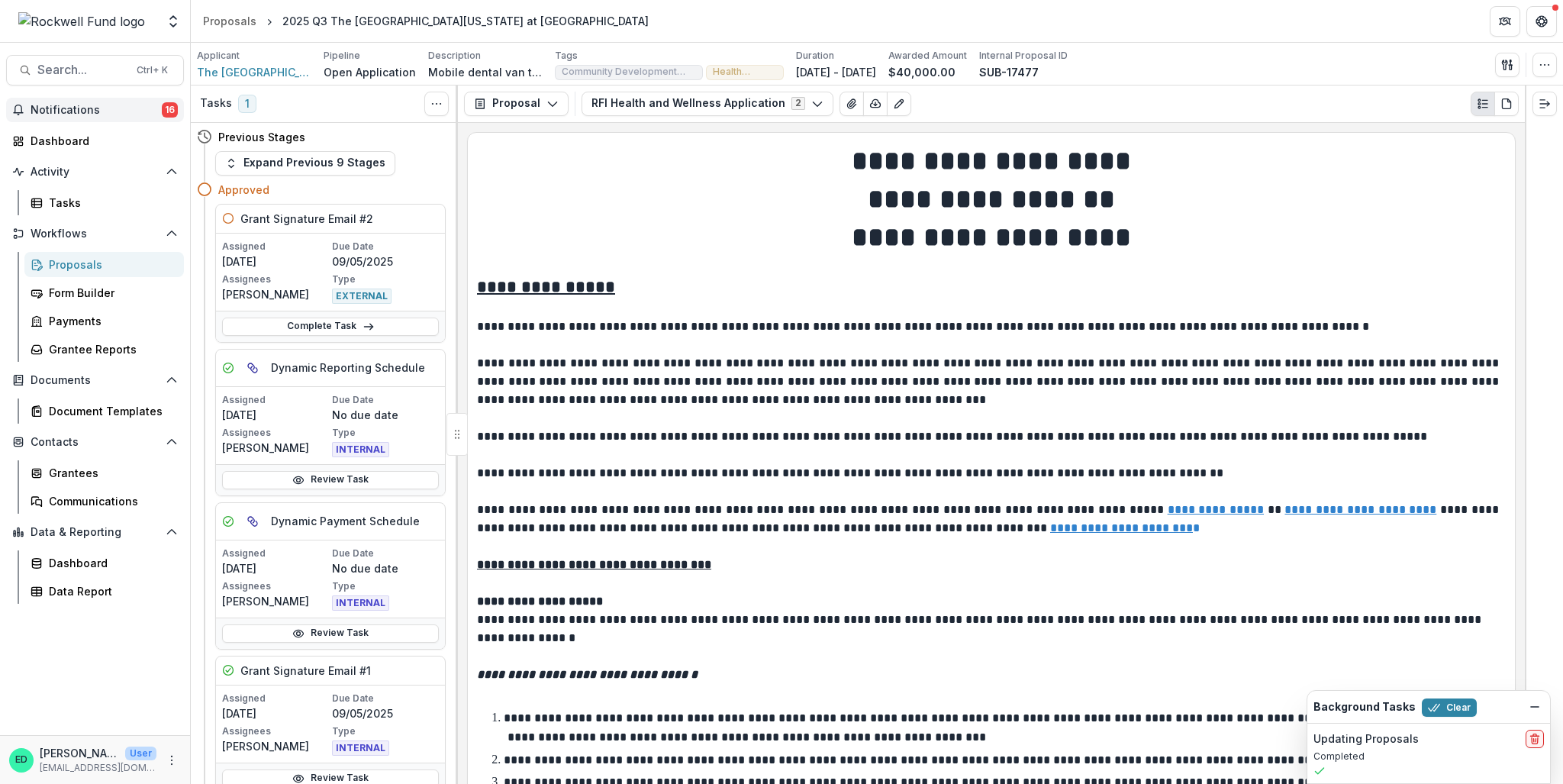
click at [137, 113] on span "Notifications" at bounding box center [96, 110] width 131 height 13
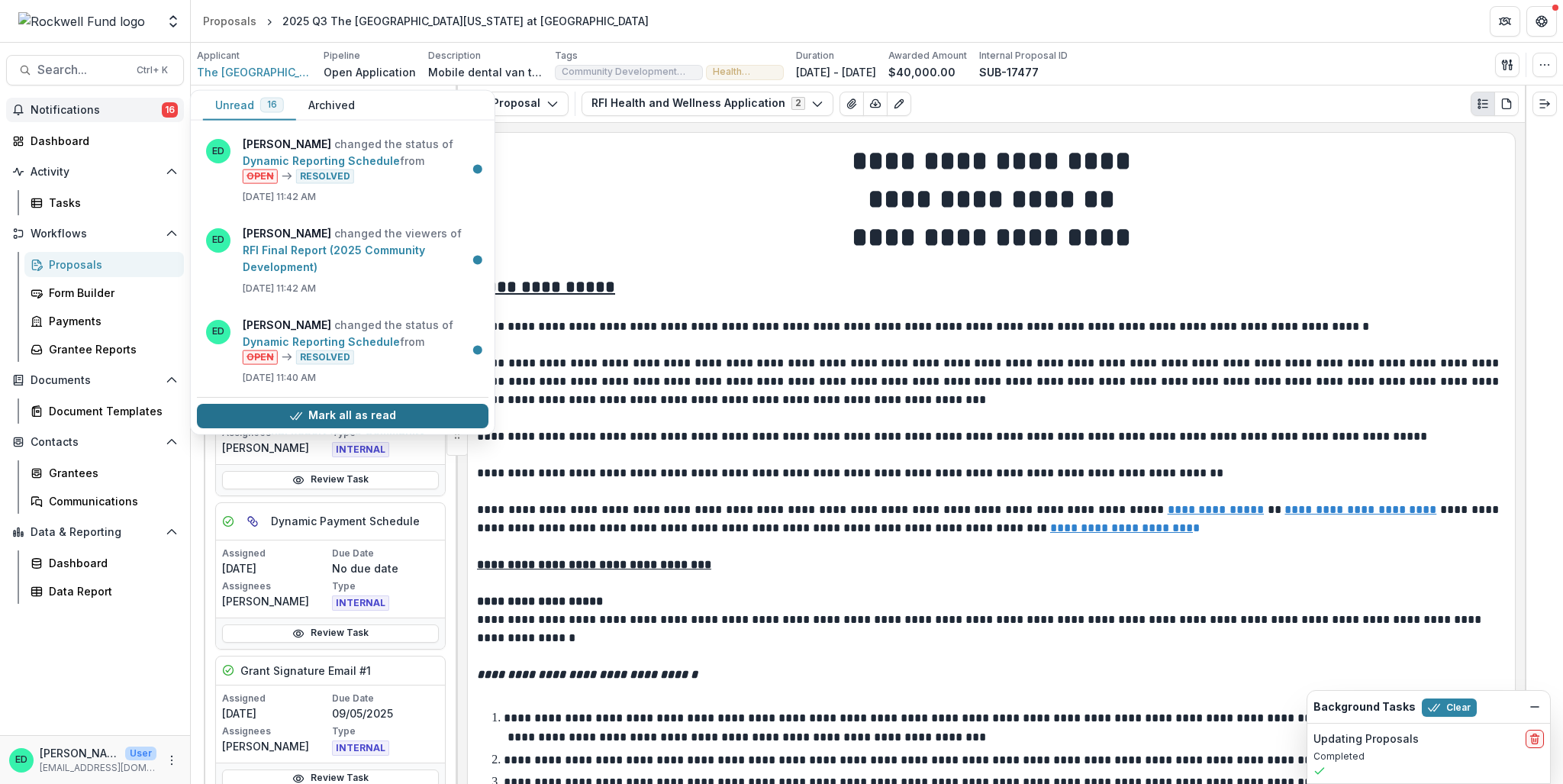
click at [343, 415] on button "Mark all as read" at bounding box center [343, 416] width 292 height 24
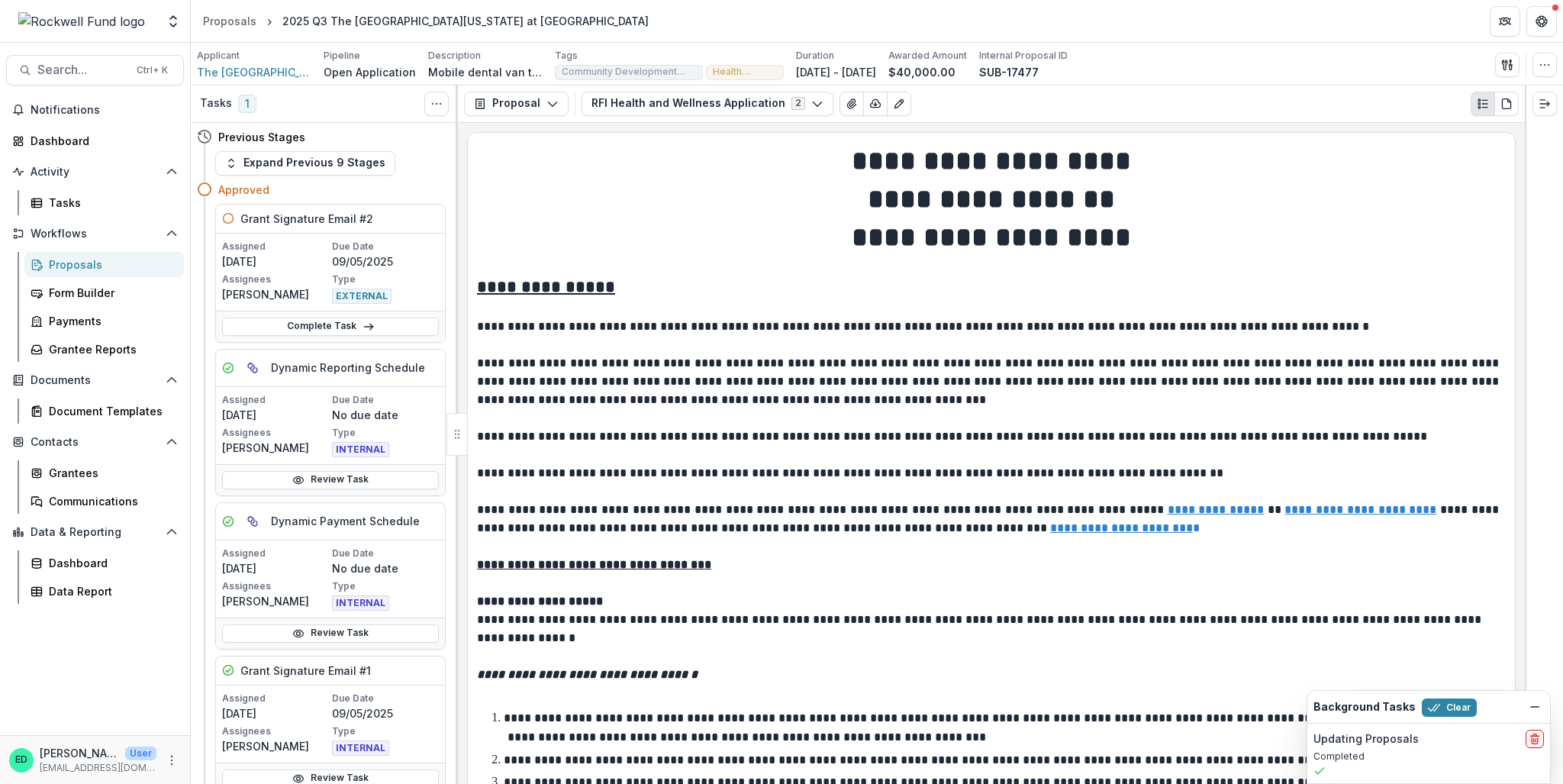
click at [593, 177] on h1 "**********" at bounding box center [992, 161] width 1029 height 38
click at [227, 13] on div "Proposals" at bounding box center [230, 21] width 54 height 16
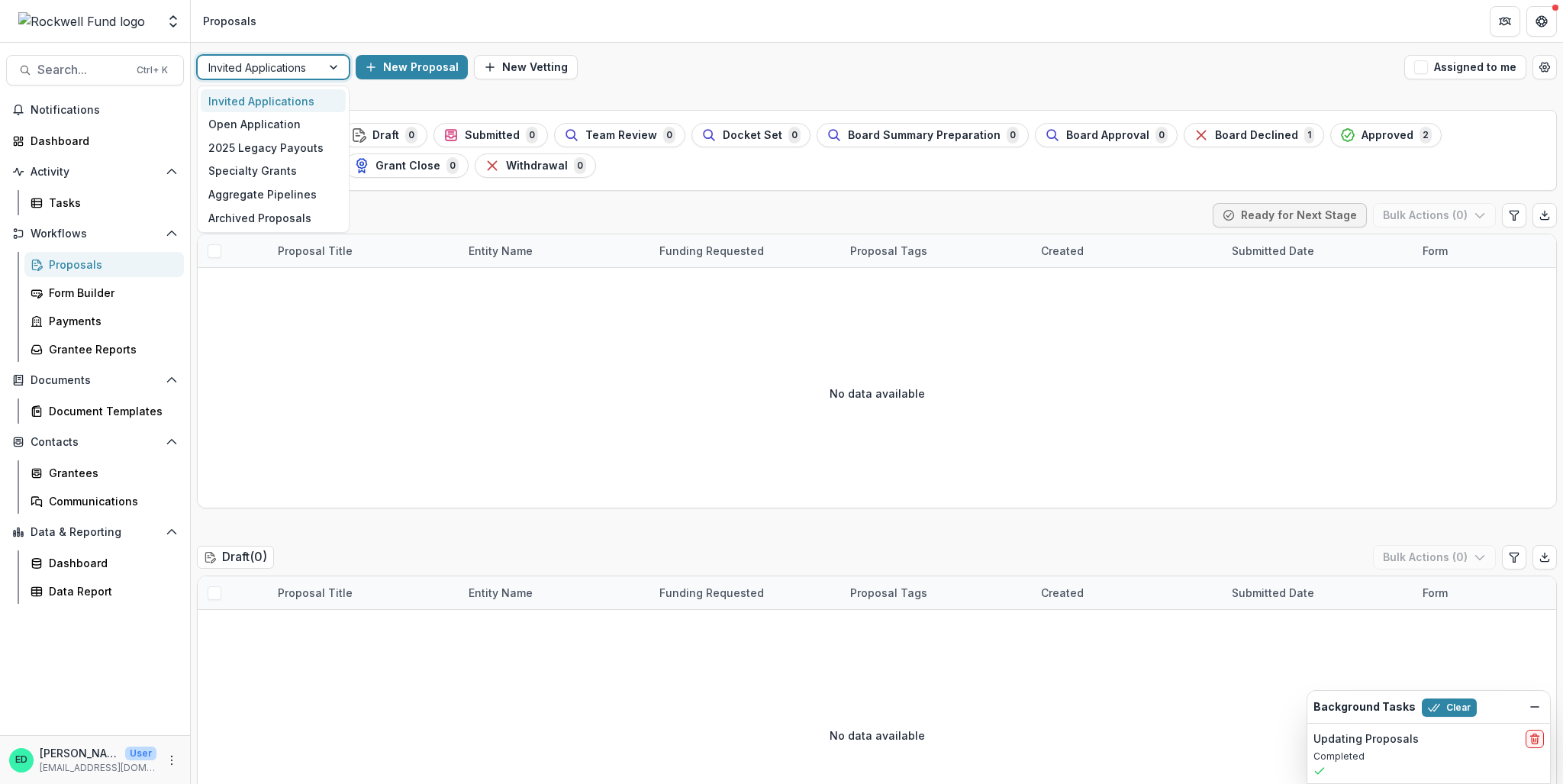
click at [294, 61] on div at bounding box center [260, 68] width 103 height 19
click at [300, 117] on div "Open Application" at bounding box center [273, 124] width 145 height 24
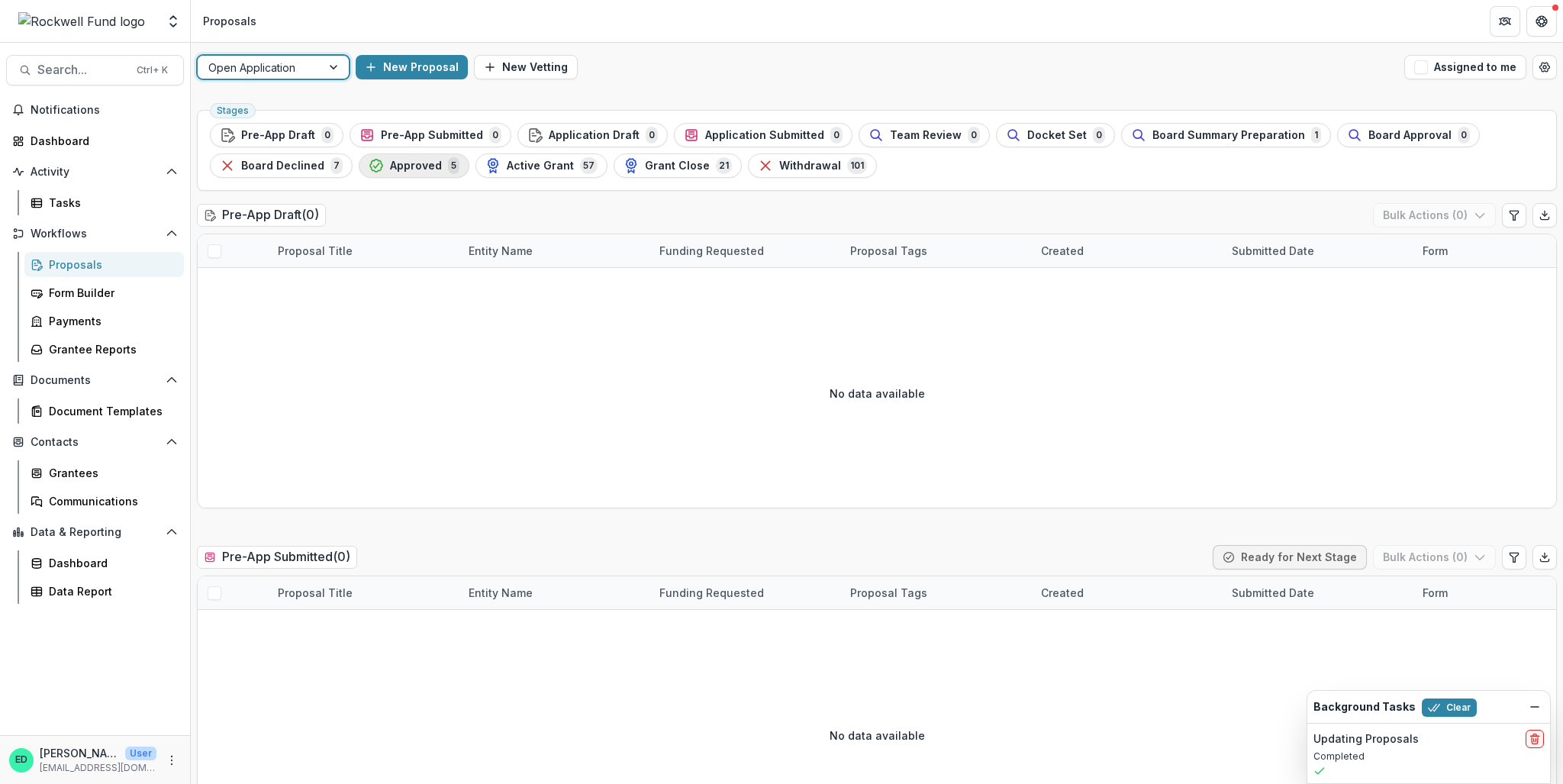
click at [415, 160] on span "Approved" at bounding box center [416, 166] width 52 height 13
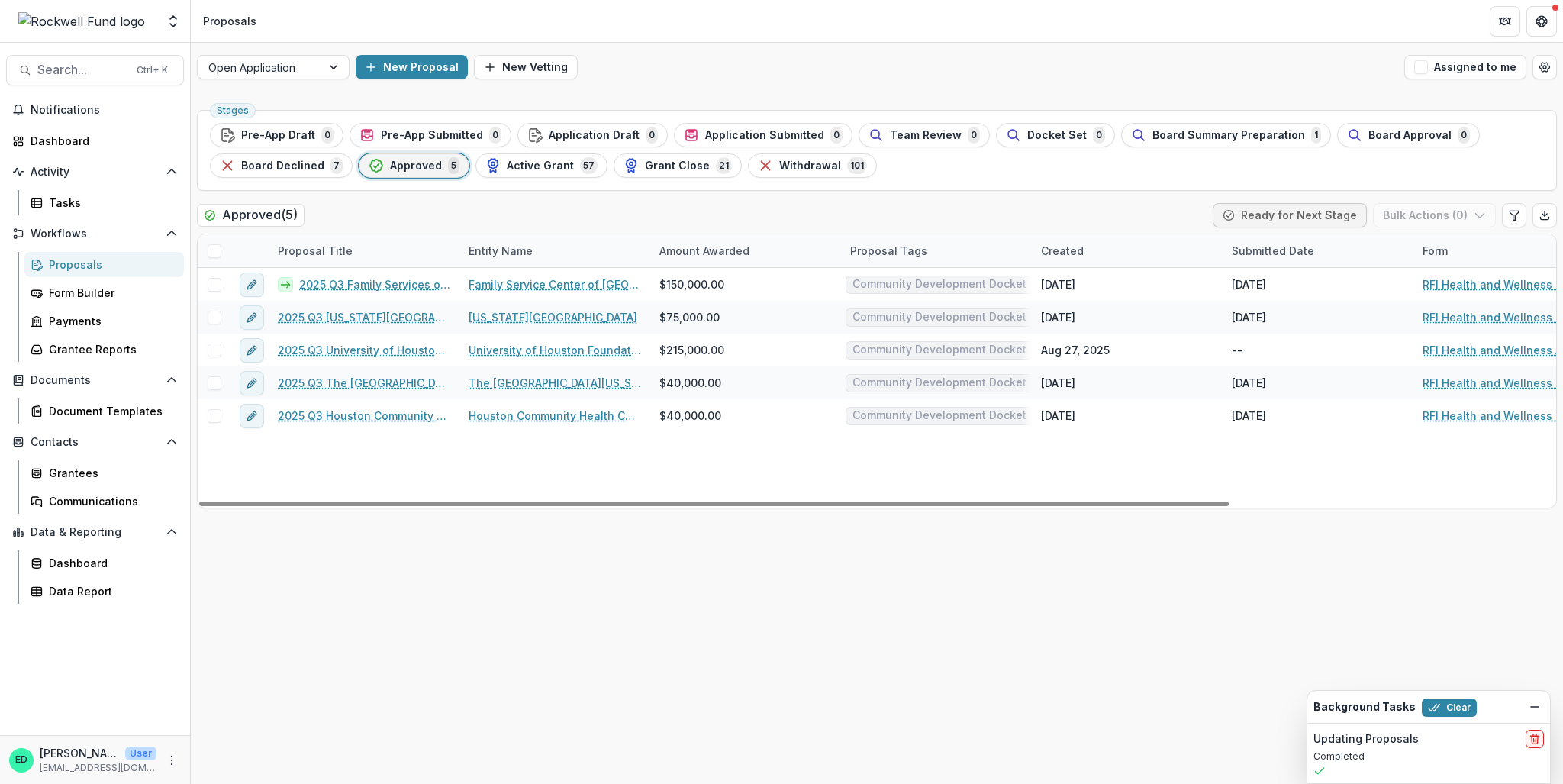
drag, startPoint x: 667, startPoint y: 503, endPoint x: 551, endPoint y: 481, distance: 118.1
click at [555, 502] on div at bounding box center [713, 504] width 1030 height 5
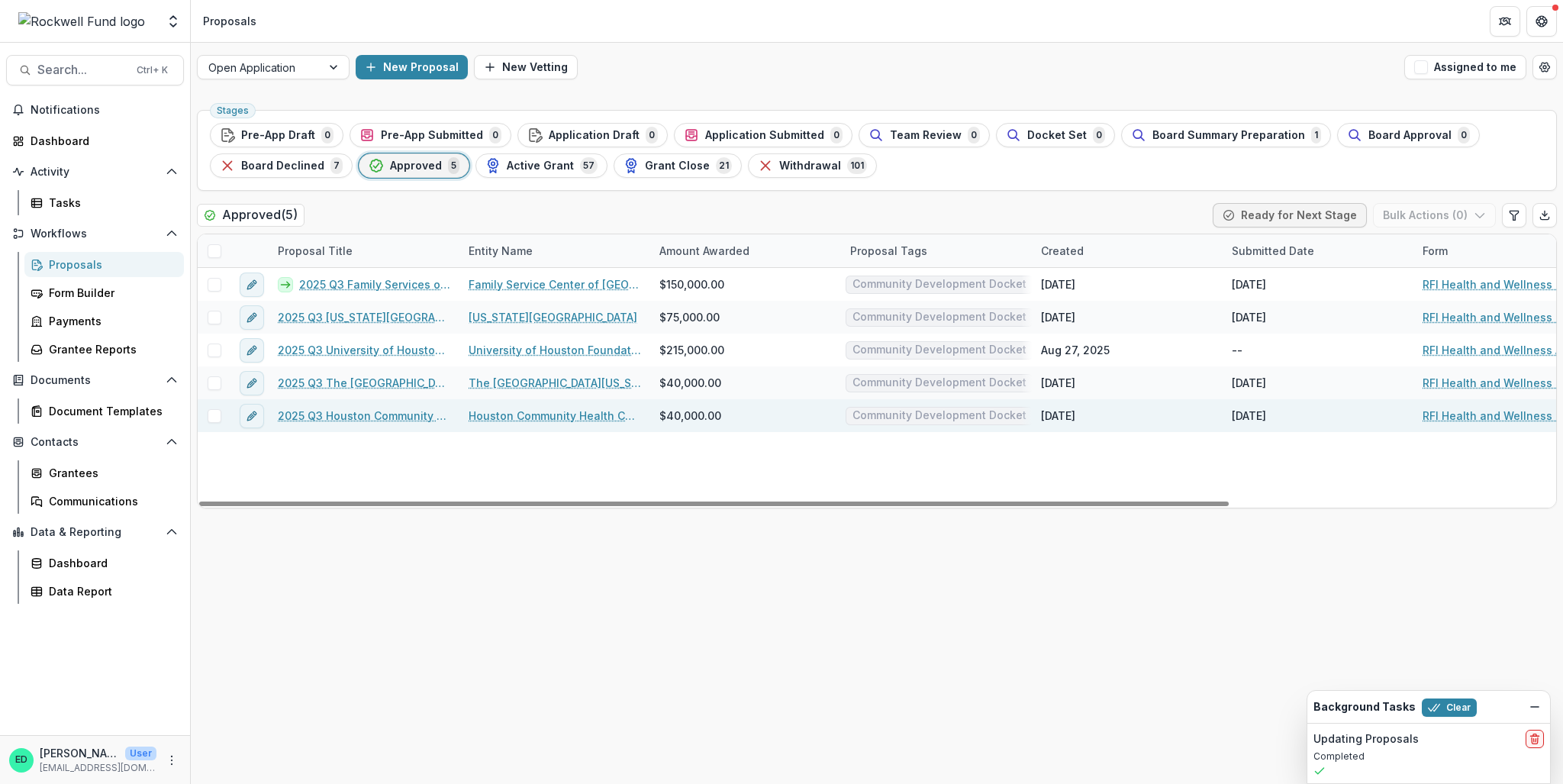
click at [314, 419] on link "2025 Q3 Houston Community Health Centers (dba Vecino Health Centers)" at bounding box center [364, 416] width 173 height 16
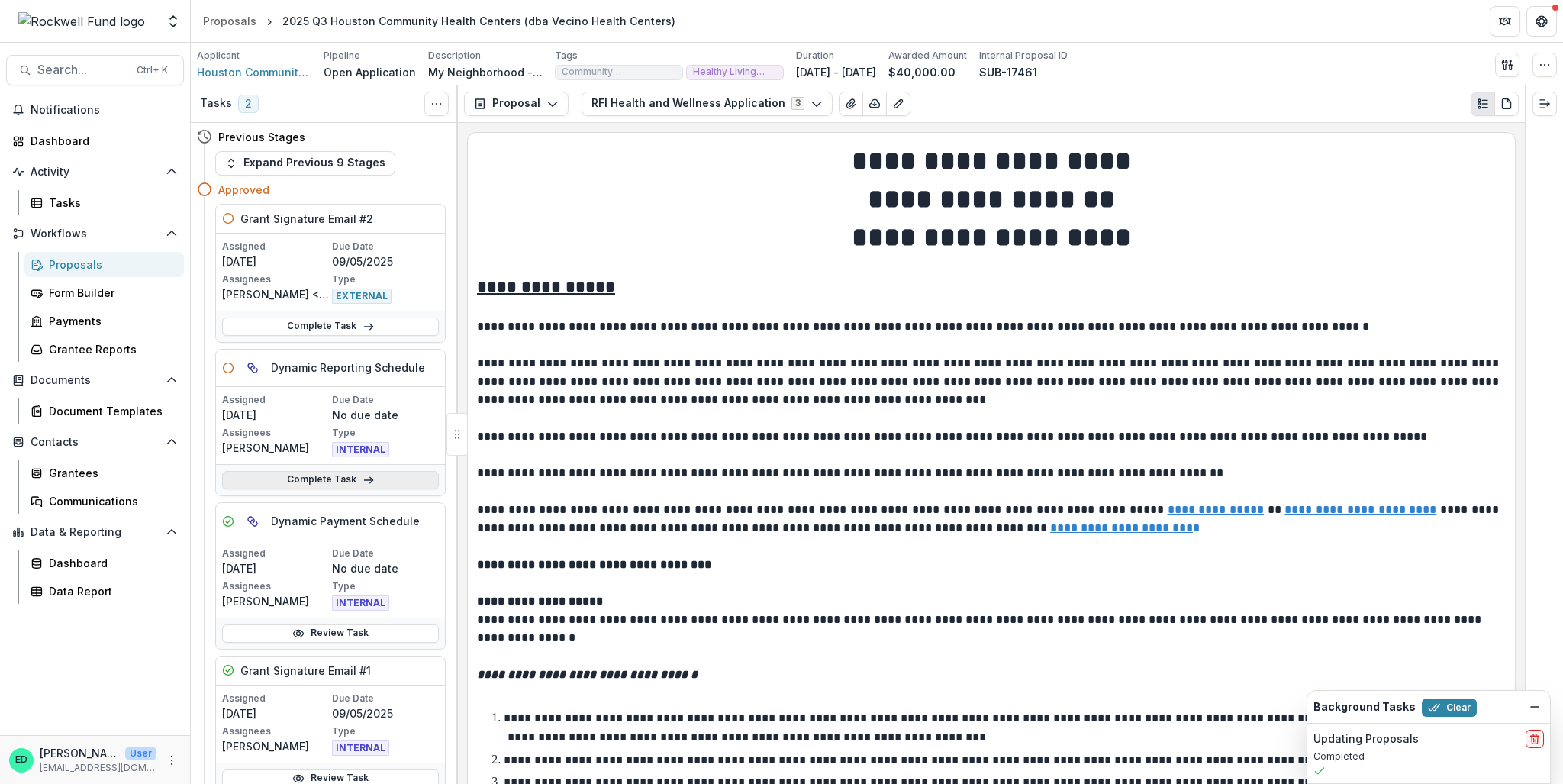
click at [315, 480] on link "Complete Task" at bounding box center [331, 480] width 217 height 18
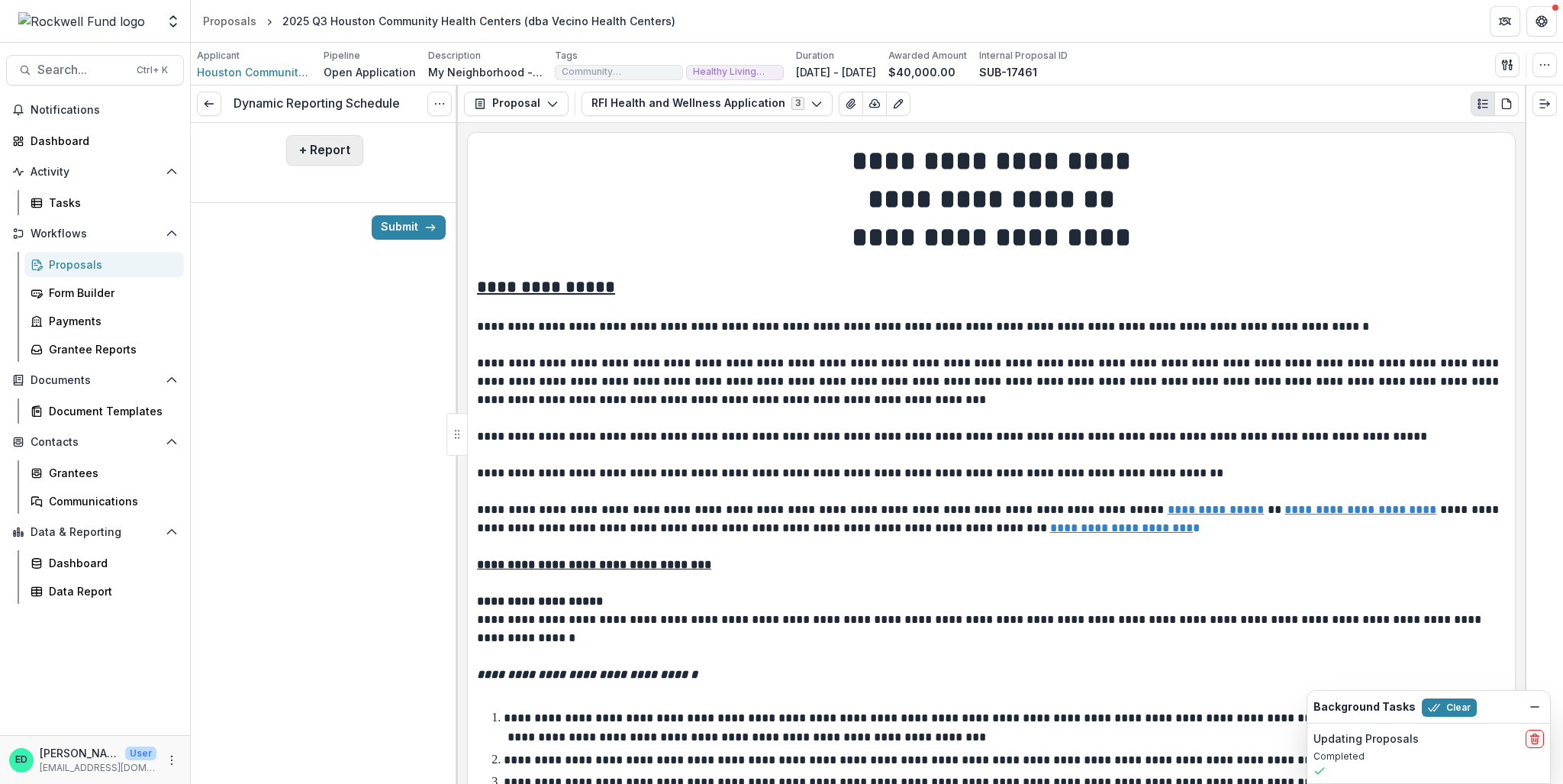
click at [331, 145] on button "+ Report" at bounding box center [325, 150] width 77 height 31
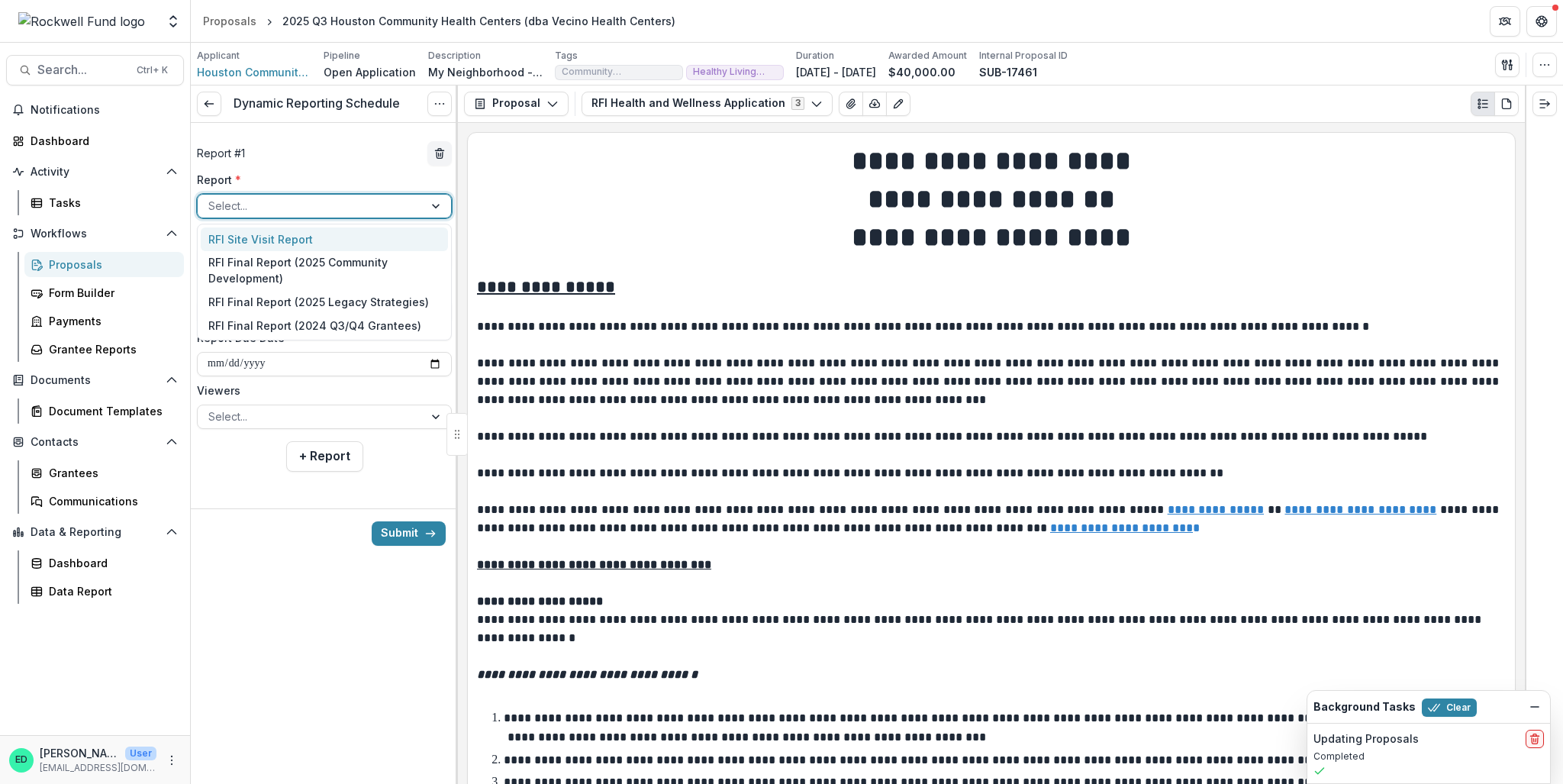
click at [294, 202] on div at bounding box center [310, 206] width 204 height 19
click at [282, 259] on div "RFI Final Report (2025 Community Development)" at bounding box center [323, 271] width 247 height 39
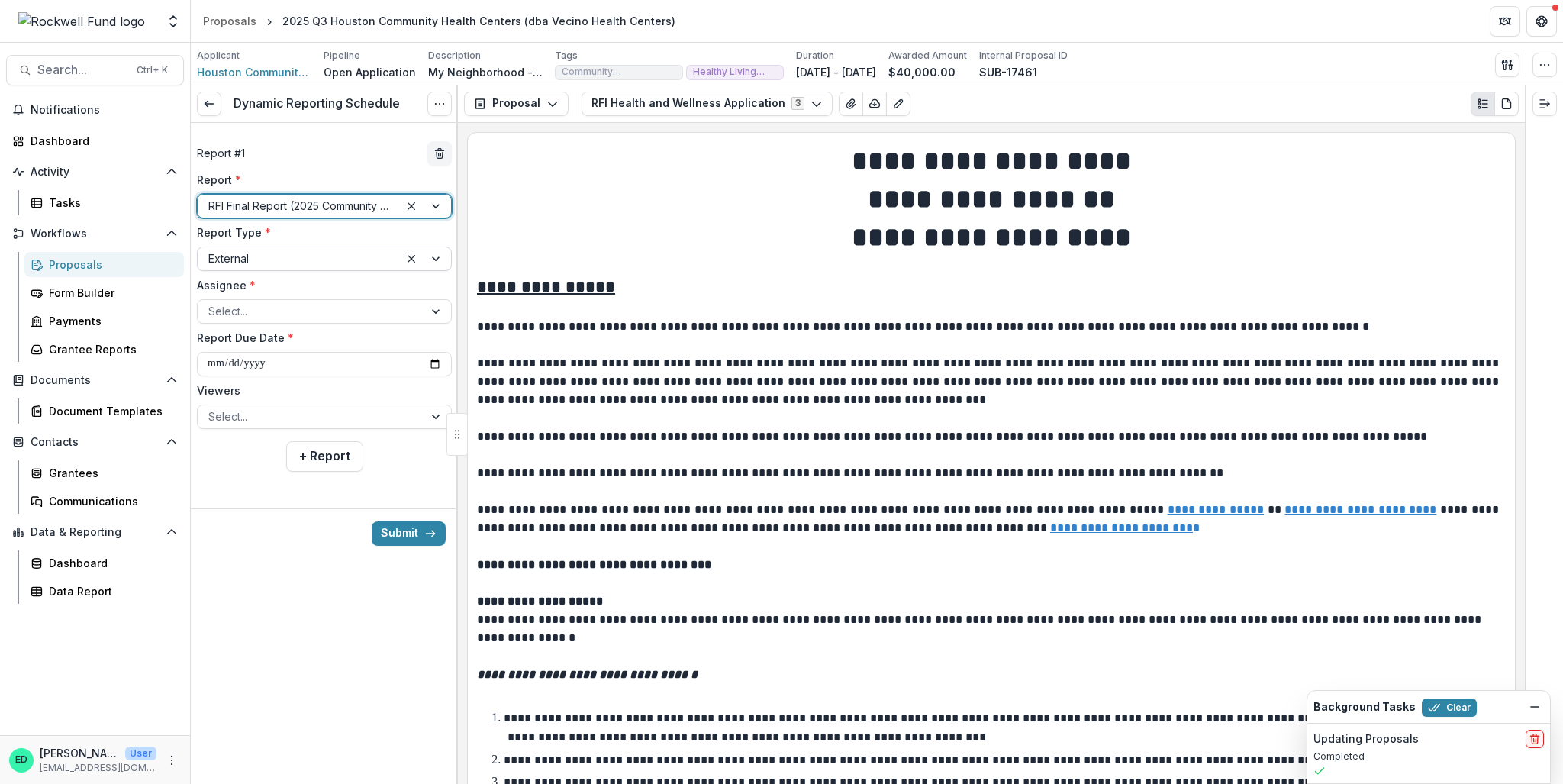
click at [278, 264] on div at bounding box center [298, 258] width 180 height 19
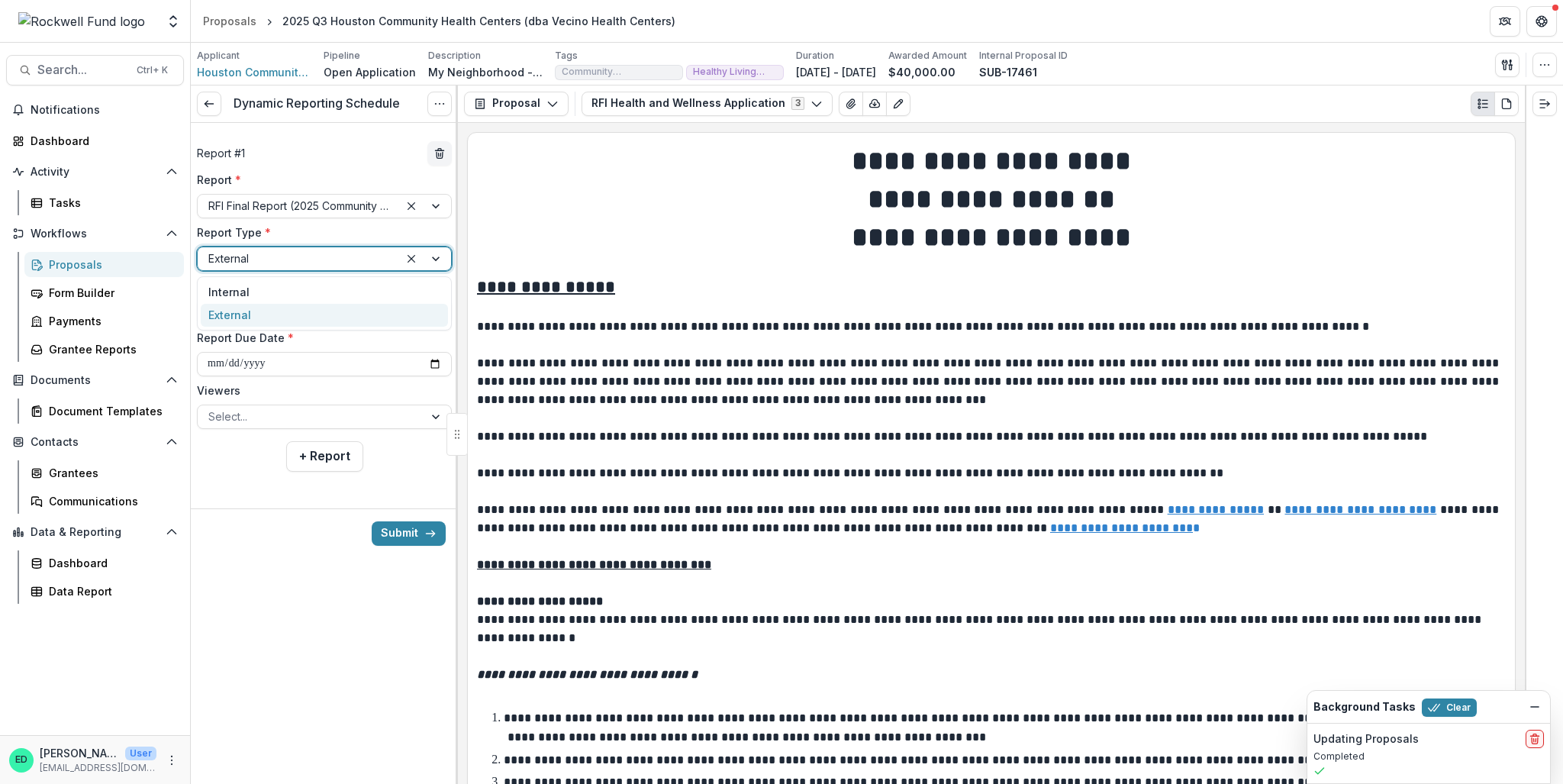
click at [296, 224] on label "Report Type *" at bounding box center [320, 232] width 245 height 16
click at [211, 250] on input "Report Type *" at bounding box center [210, 258] width 3 height 16
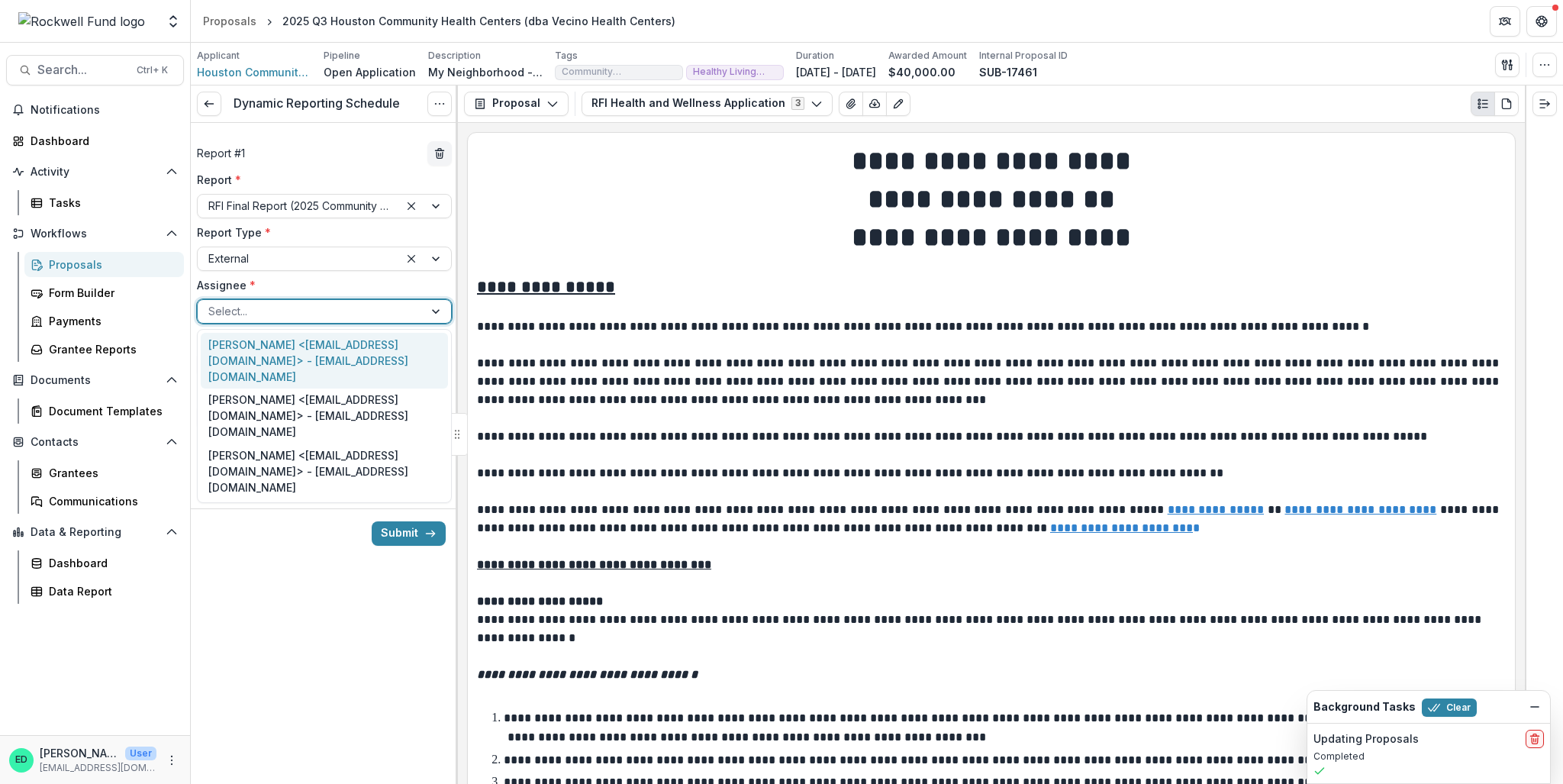
click at [266, 318] on div at bounding box center [310, 311] width 204 height 19
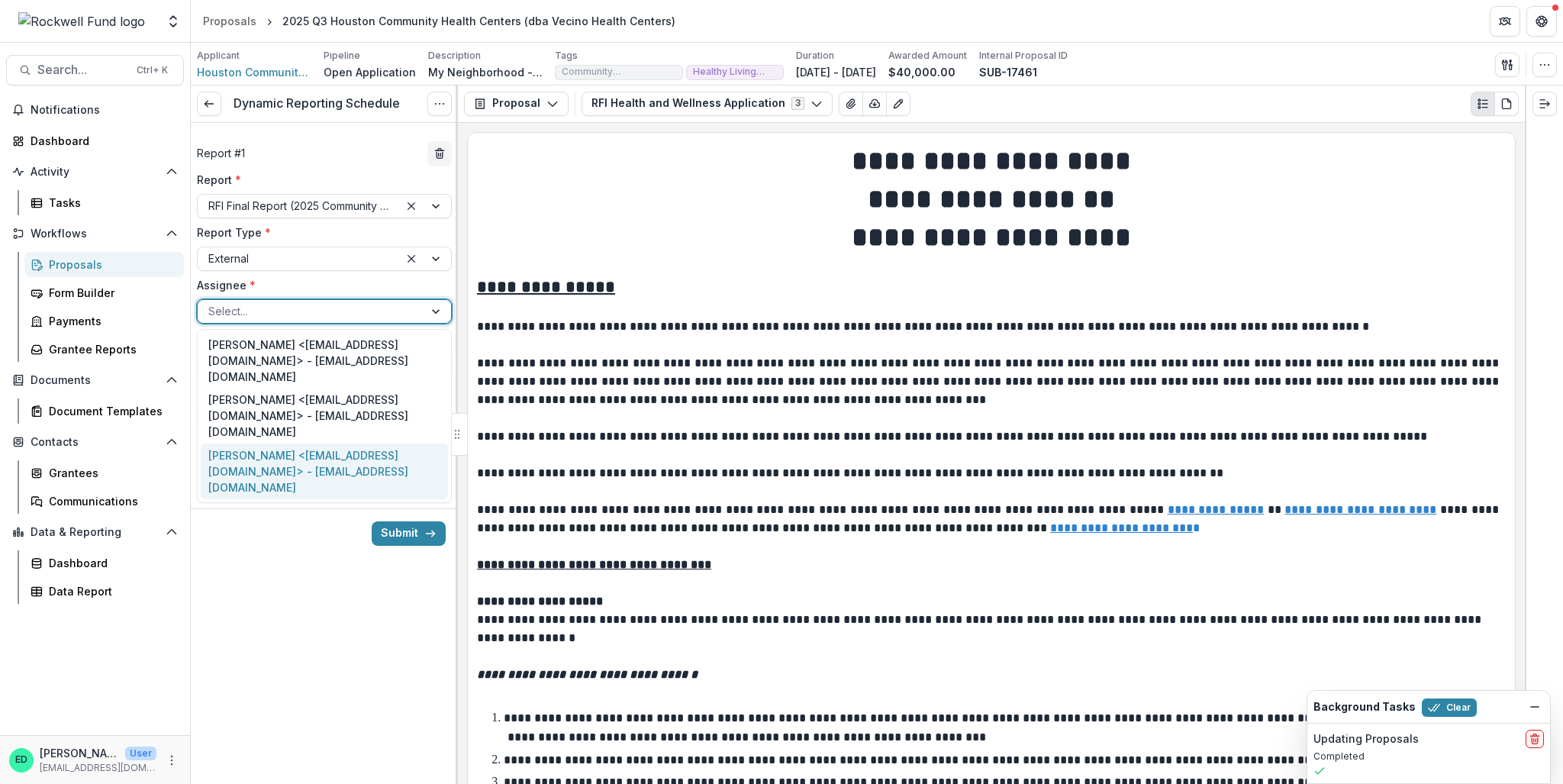
click at [284, 463] on div "[PERSON_NAME] <[EMAIL_ADDRESS][DOMAIN_NAME]> - [EMAIL_ADDRESS][DOMAIN_NAME]" at bounding box center [323, 471] width 247 height 56
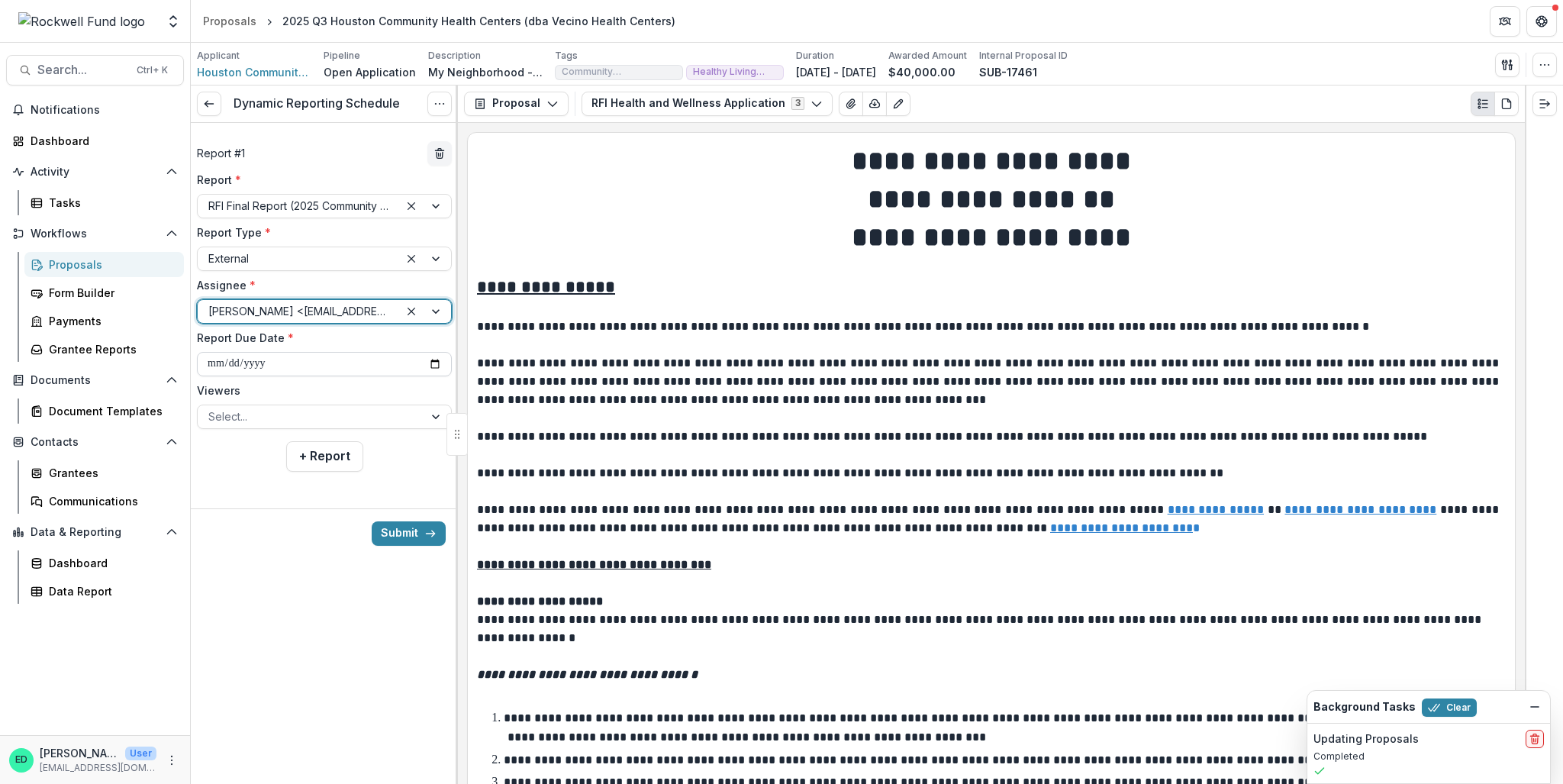
click at [214, 363] on input "**********" at bounding box center [324, 364] width 255 height 24
type input "**********"
click at [217, 423] on div at bounding box center [310, 416] width 204 height 19
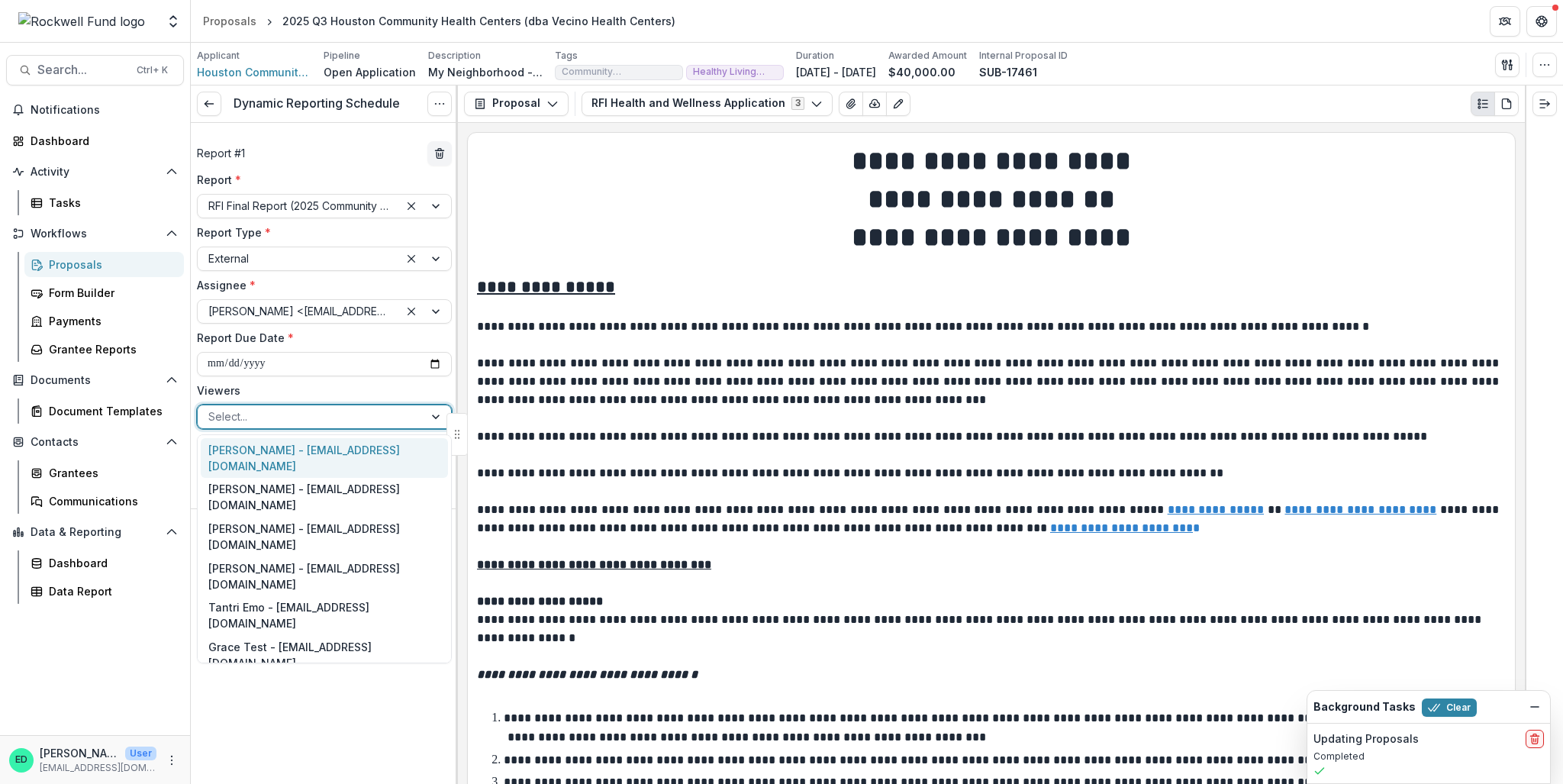
click at [231, 460] on div "[PERSON_NAME] - [EMAIL_ADDRESS][DOMAIN_NAME]" at bounding box center [323, 457] width 247 height 39
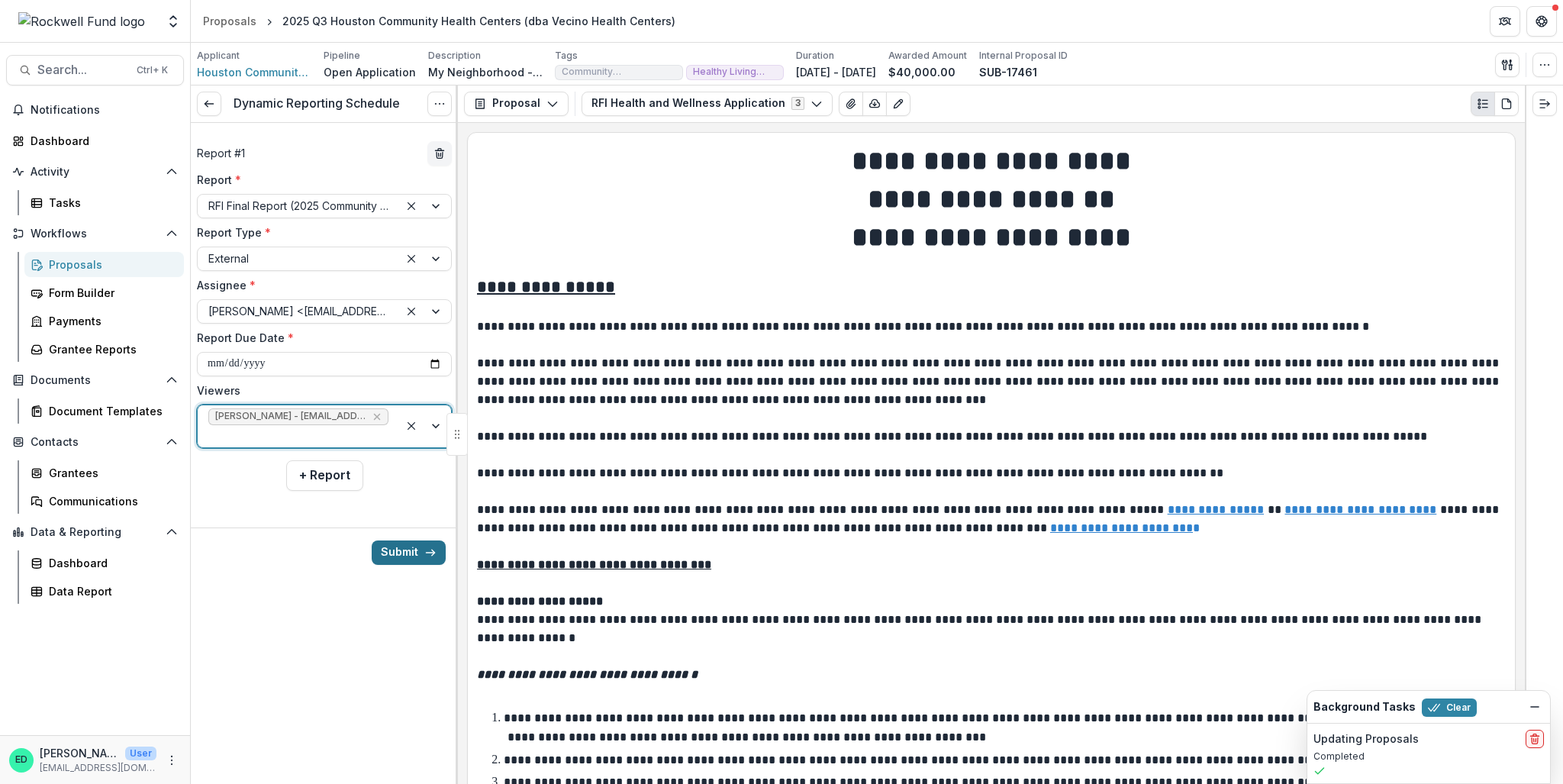
click at [412, 551] on button "Submit" at bounding box center [409, 552] width 74 height 24
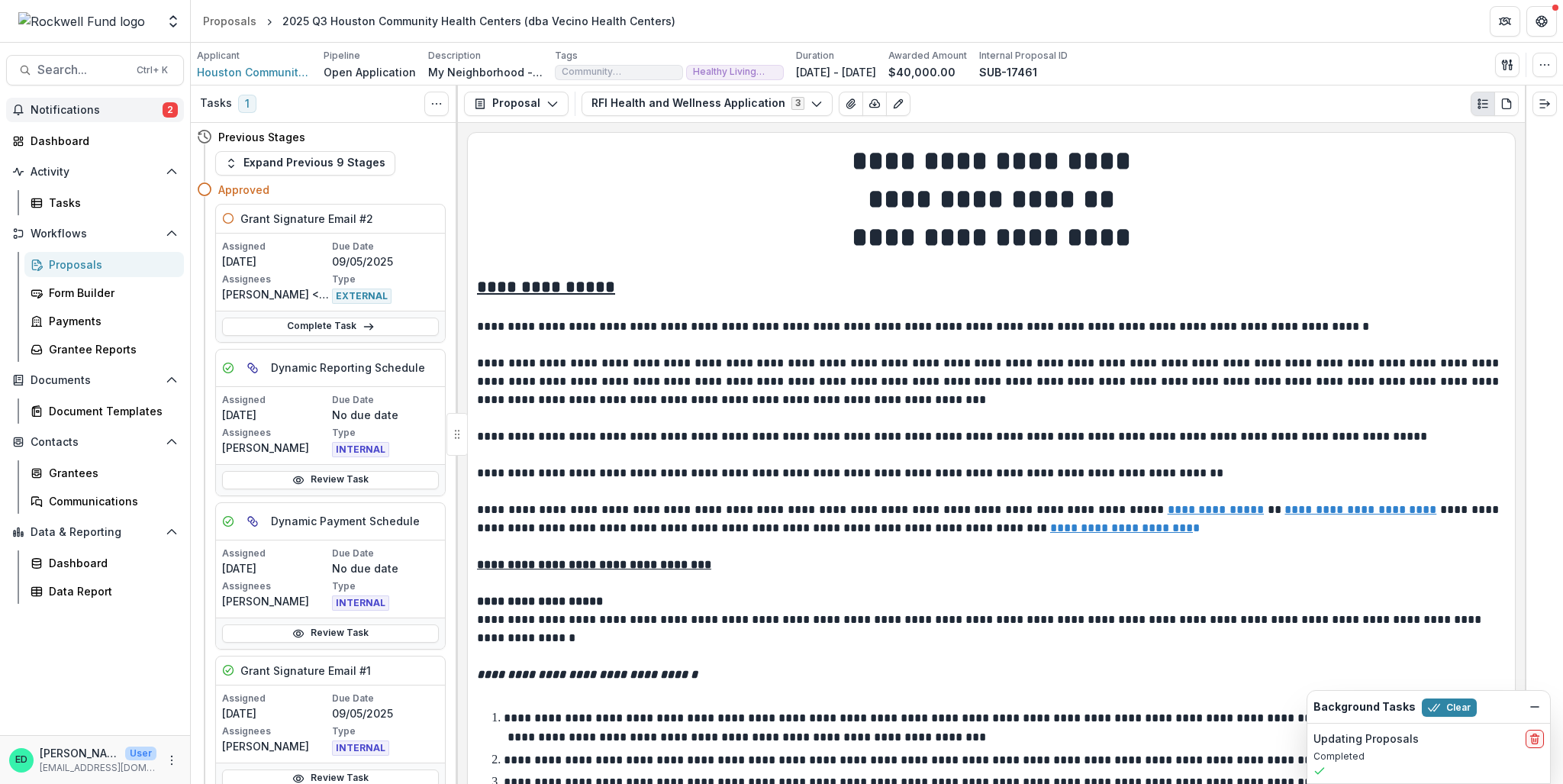
click at [76, 114] on span "Notifications" at bounding box center [96, 110] width 132 height 13
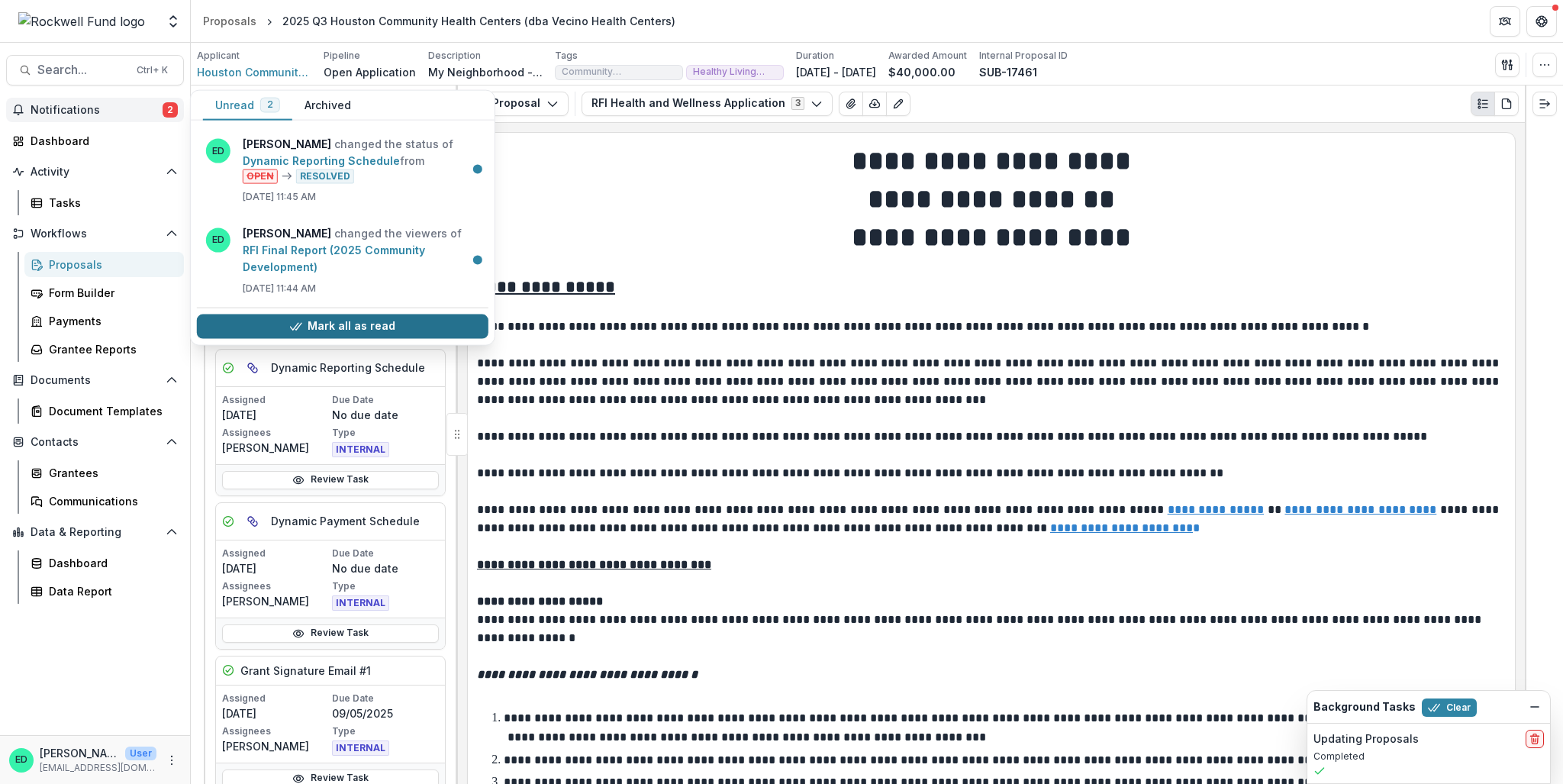
click at [305, 317] on button "Mark all as read" at bounding box center [343, 326] width 292 height 24
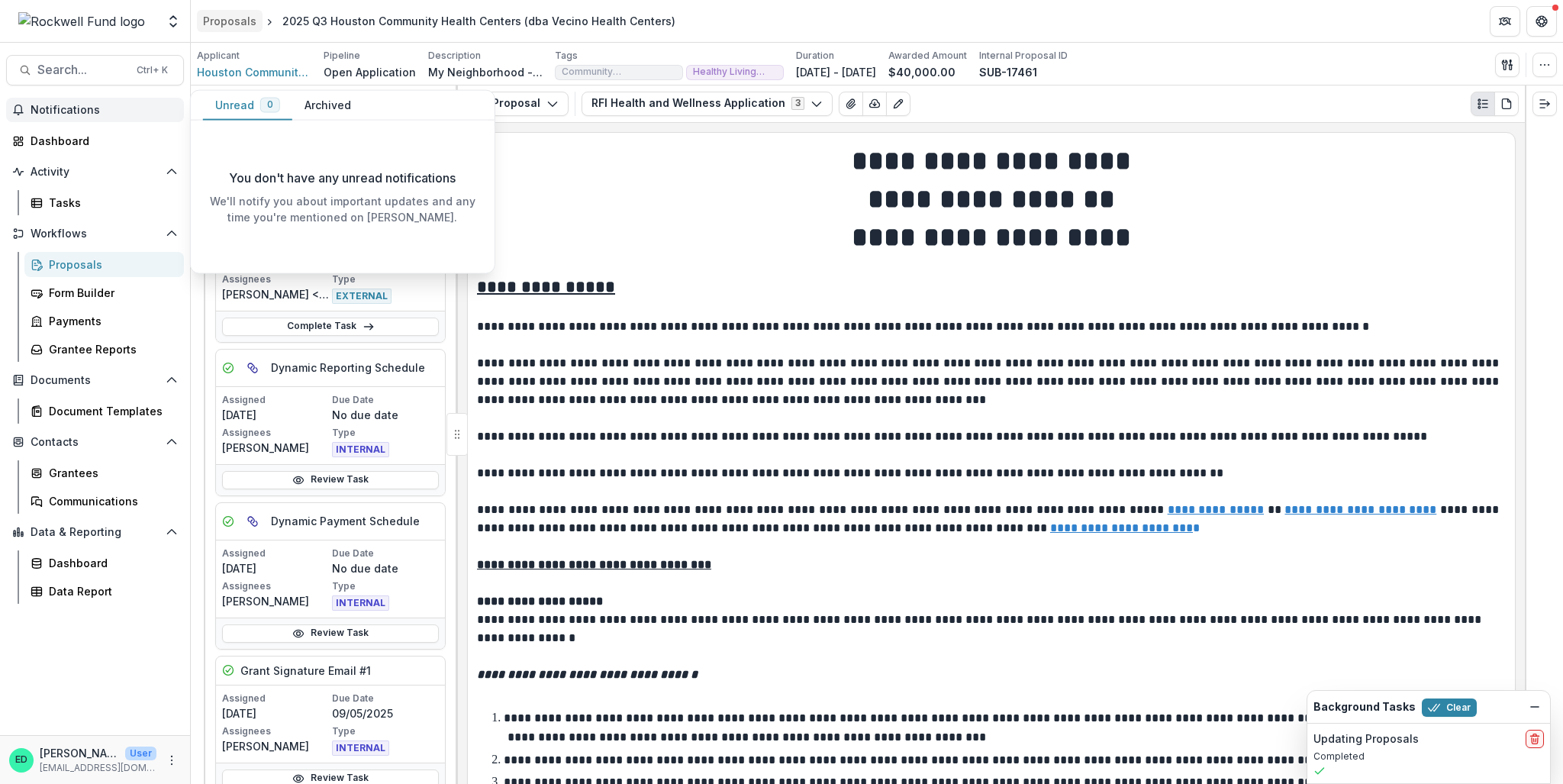
click at [239, 17] on div "Proposals" at bounding box center [230, 21] width 54 height 16
